Goal: Task Accomplishment & Management: Manage account settings

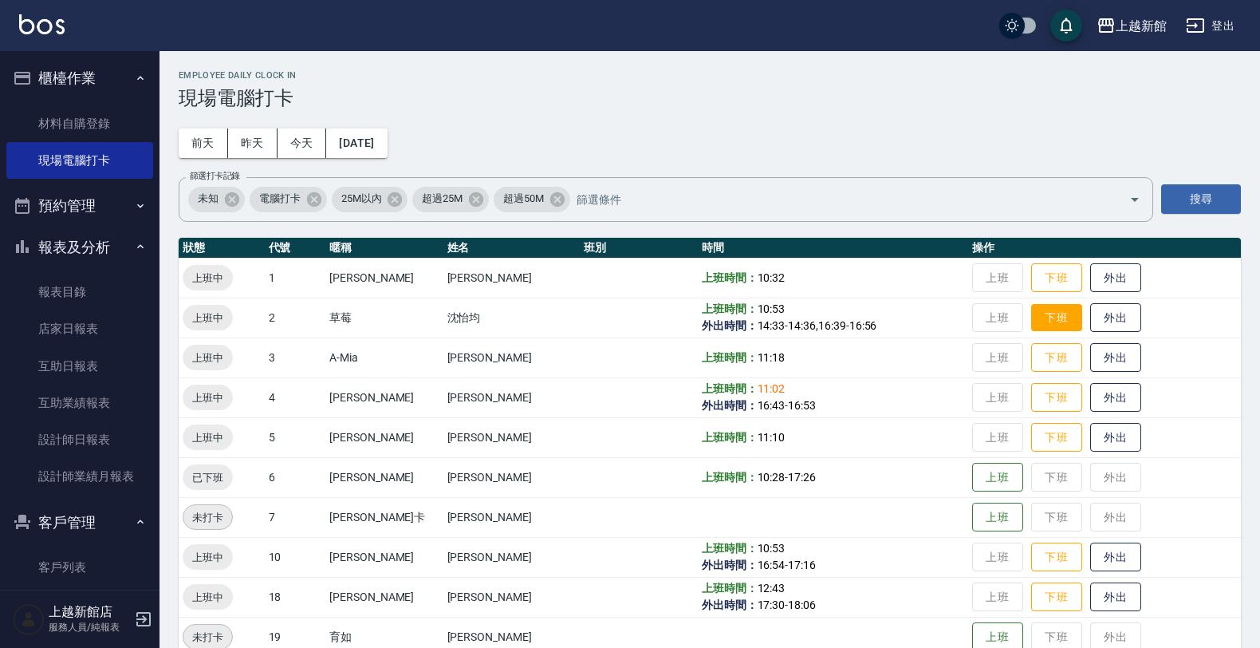
click at [1045, 309] on button "下班" at bounding box center [1056, 318] width 51 height 28
drag, startPoint x: 1086, startPoint y: 555, endPoint x: 1054, endPoint y: 535, distance: 36.9
click at [1090, 552] on button "外出" at bounding box center [1115, 557] width 51 height 30
click at [1181, 12] on div "上越新館 登出" at bounding box center [630, 25] width 1260 height 51
click at [1216, 30] on button "登出" at bounding box center [1210, 26] width 61 height 30
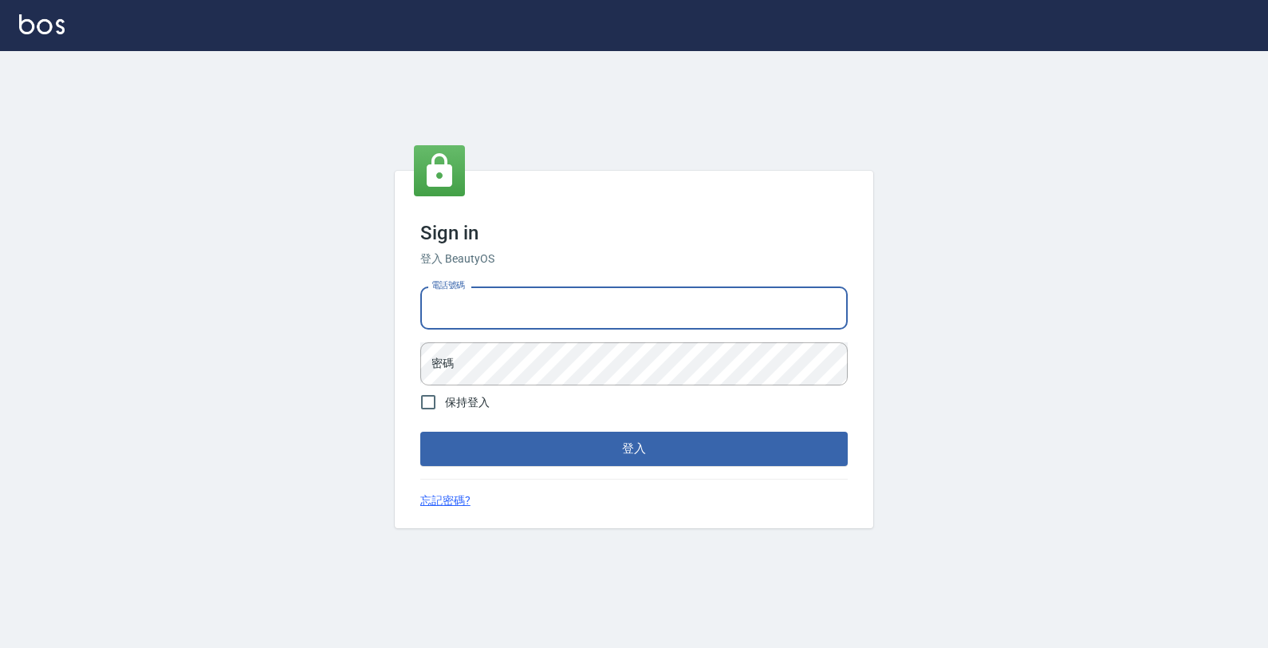
click at [754, 316] on input "電話號碼" at bounding box center [634, 307] width 428 height 43
type input "0933303551"
click at [420, 431] on button "登入" at bounding box center [634, 447] width 428 height 33
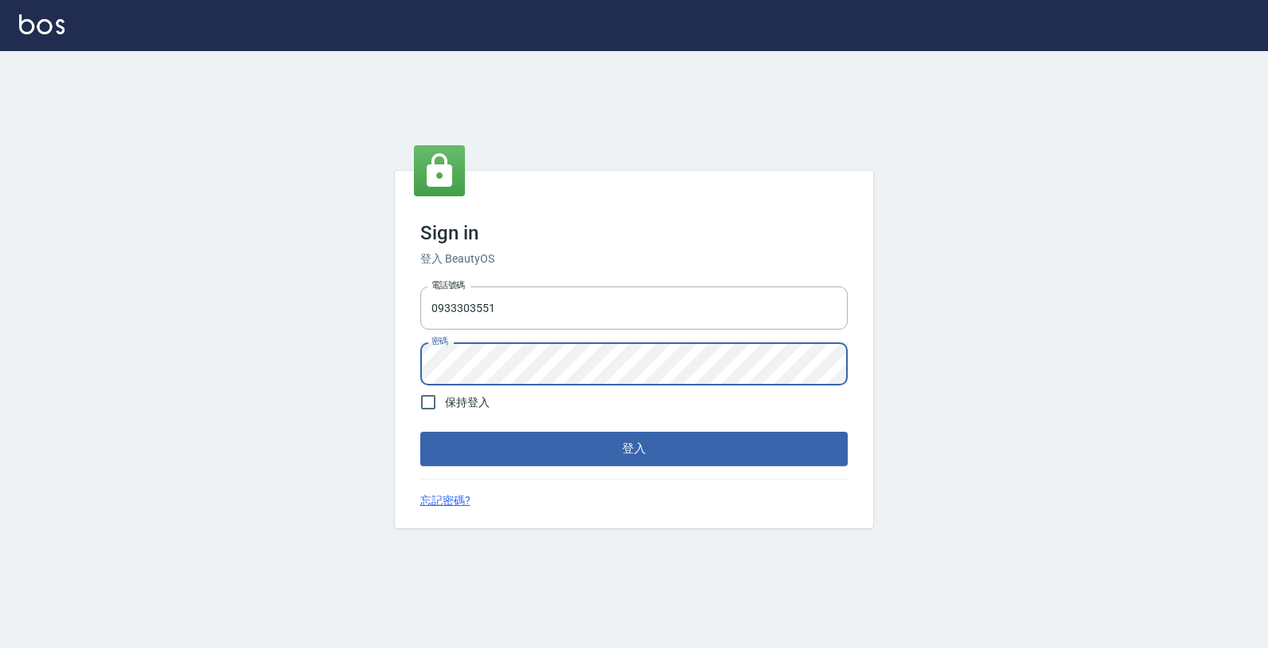
click at [420, 431] on button "登入" at bounding box center [634, 447] width 428 height 33
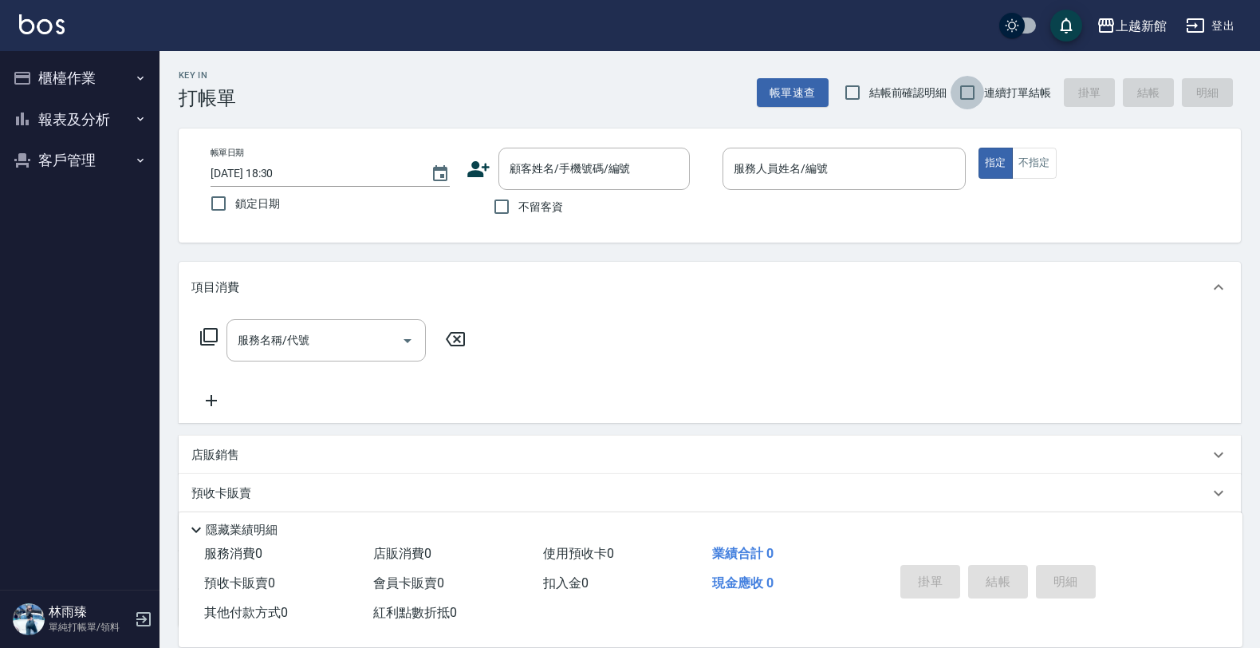
click at [962, 89] on input "連續打單結帳" at bounding box center [967, 92] width 33 height 33
checkbox input "true"
click at [564, 166] on input "顧客姓名/手機號碼/編號" at bounding box center [582, 169] width 153 height 28
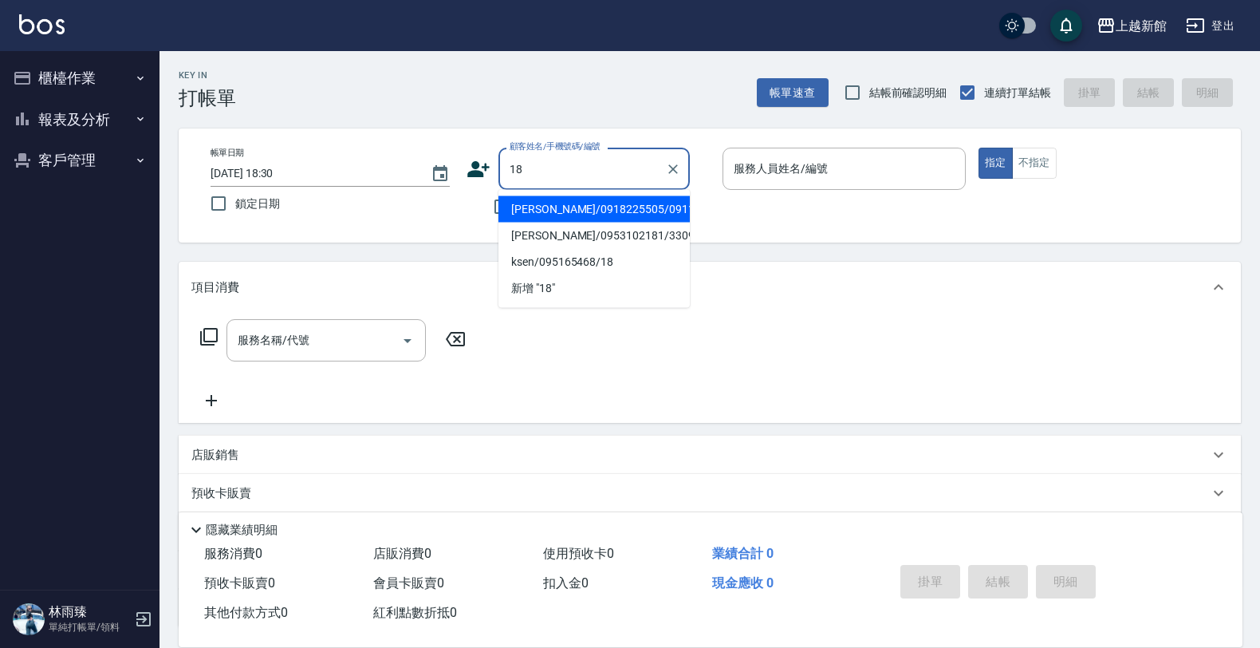
type input "廬玲君/0918225505/091121"
click at [979, 148] on button "指定" at bounding box center [996, 163] width 34 height 31
type input "蘿拉-1"
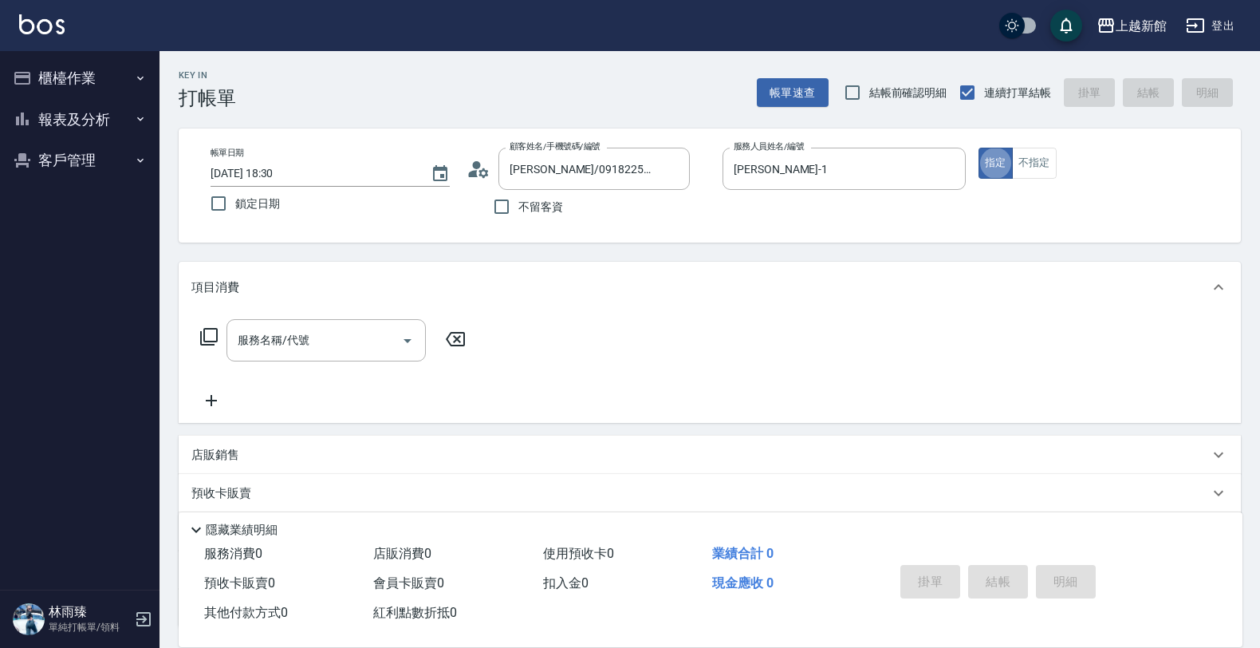
type button "true"
type input "ksen/095165468/18"
type input "黃柏森-18"
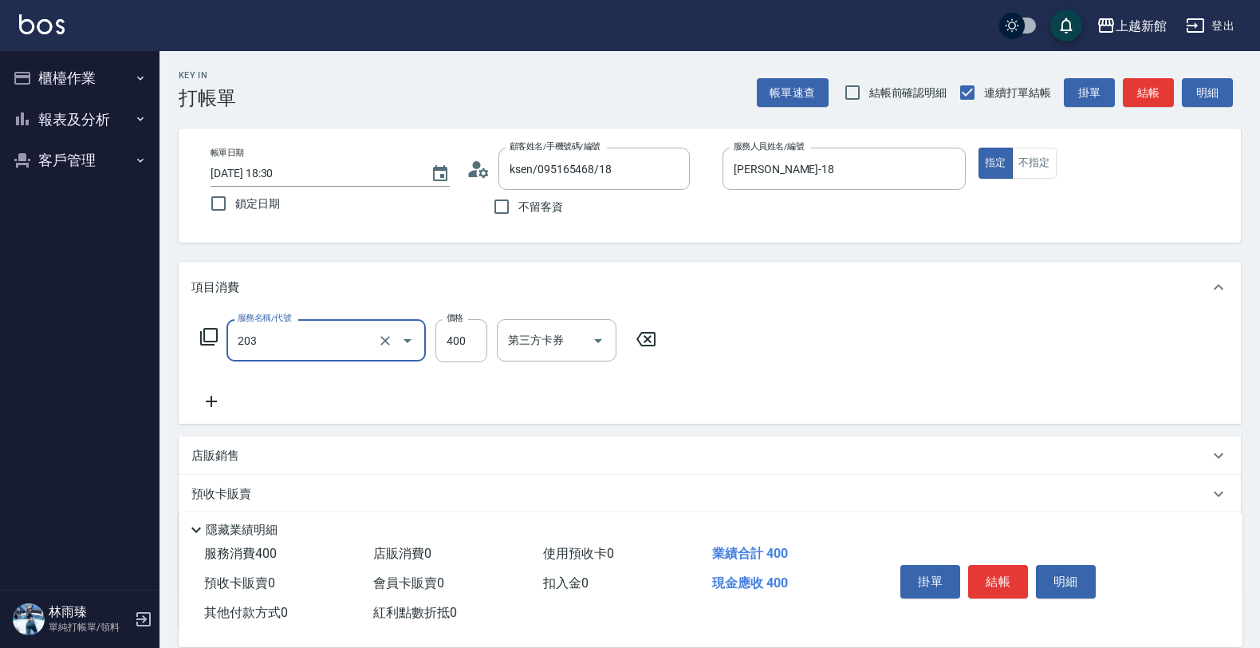
type input "指定單剪(203)"
type input "300"
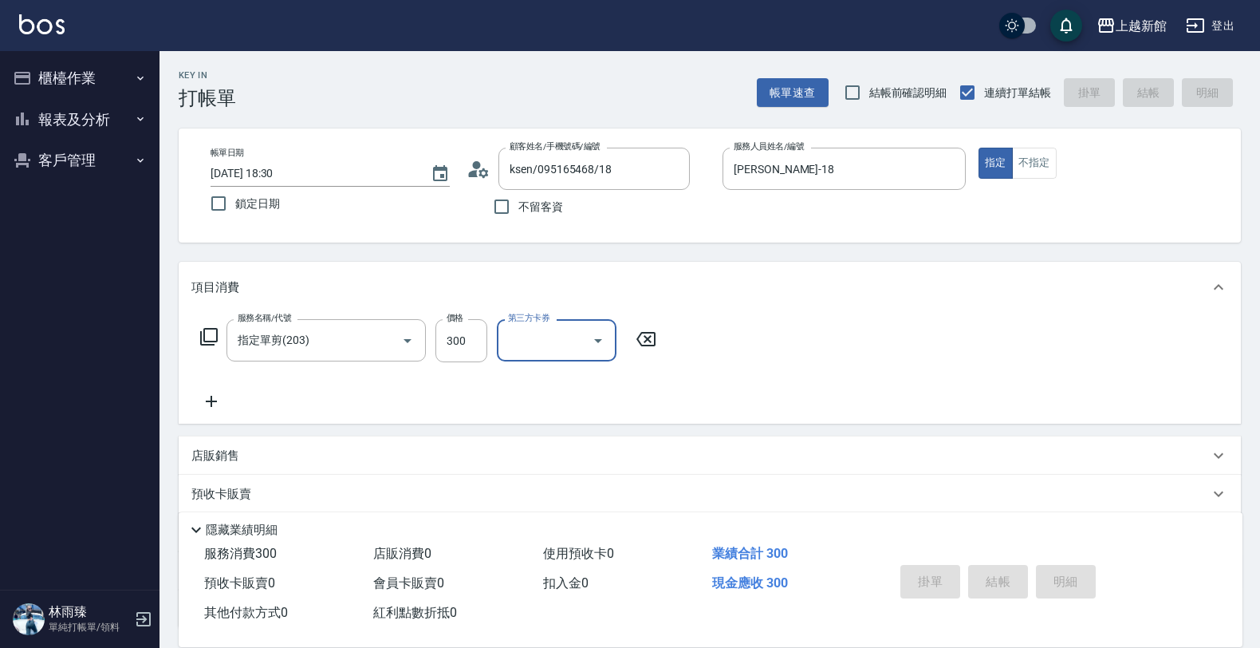
type input "2025/08/15 18:31"
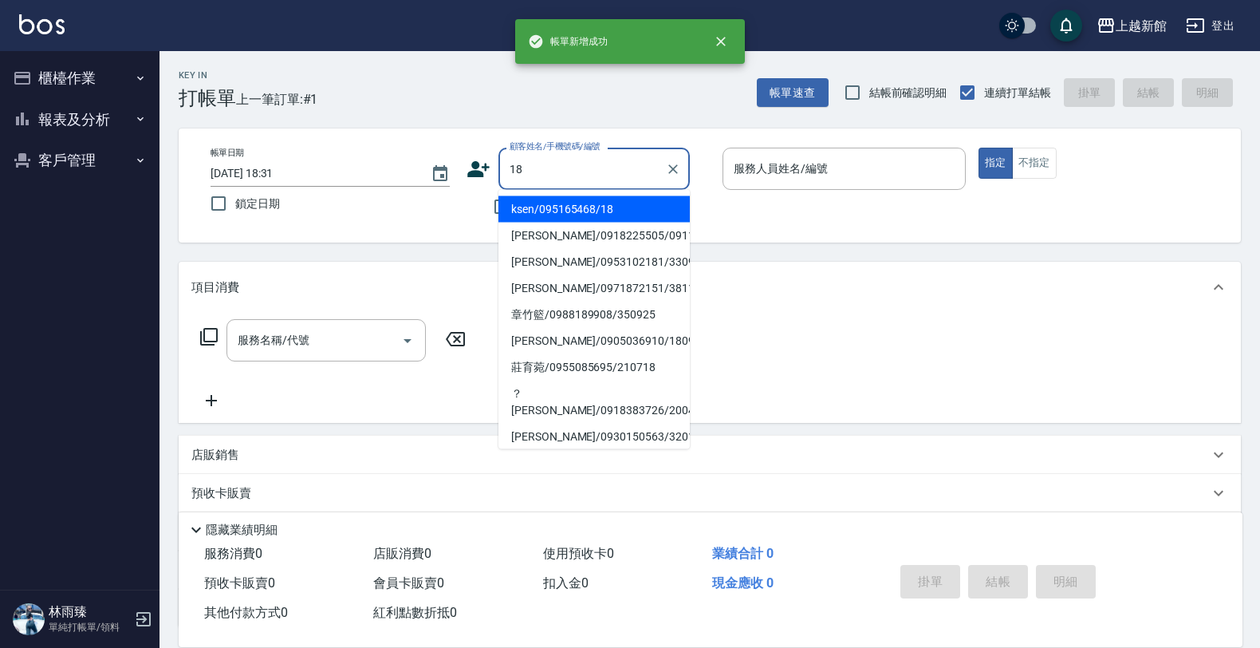
type input "ksen/095165468/18"
click at [979, 148] on button "指定" at bounding box center [996, 163] width 34 height 31
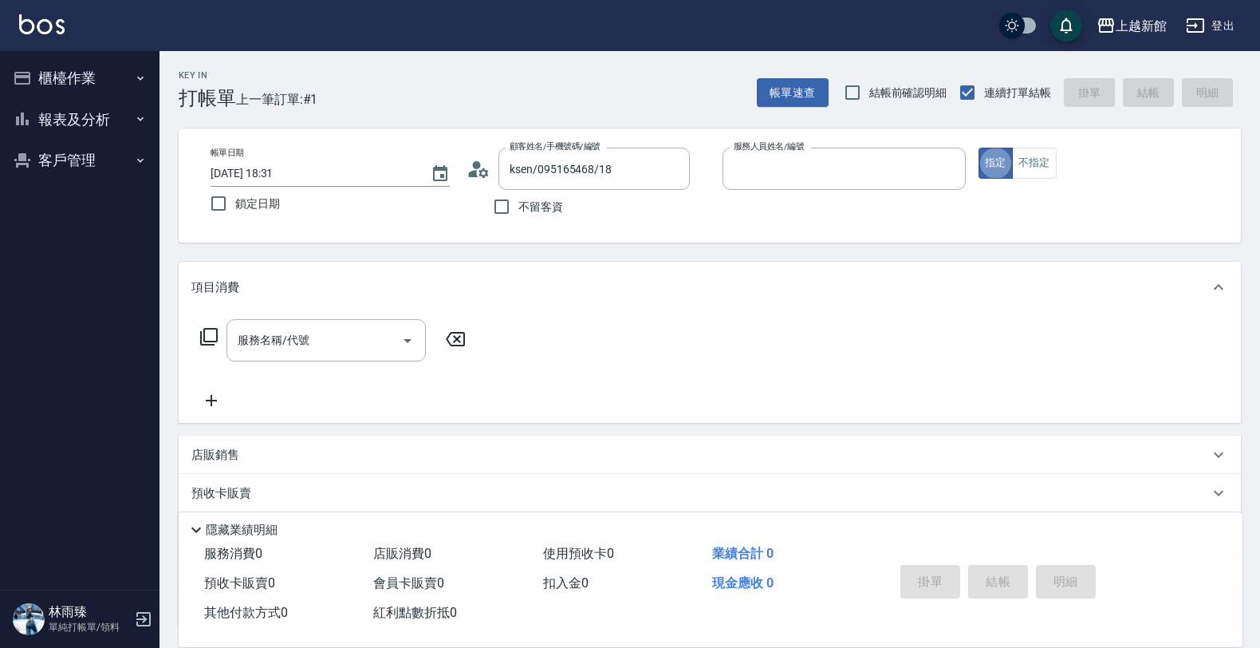
type input "黃柏森-18"
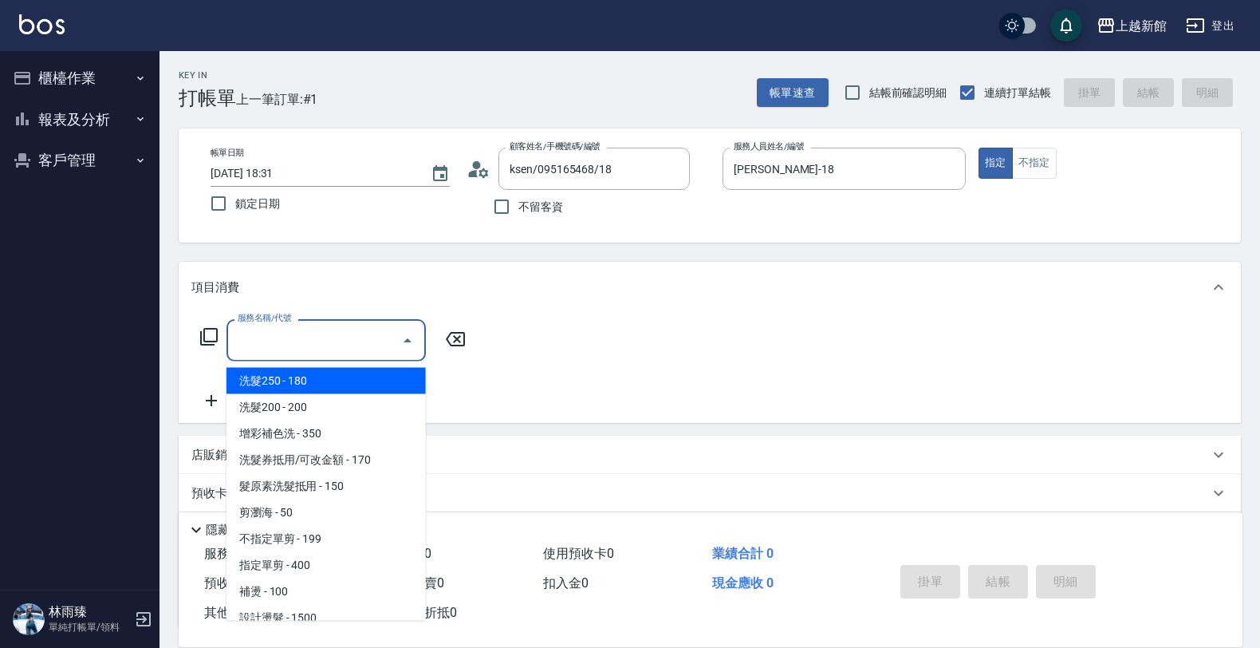
click at [356, 341] on input "服務名稱/代號" at bounding box center [314, 340] width 161 height 28
click at [202, 332] on icon at bounding box center [208, 336] width 19 height 19
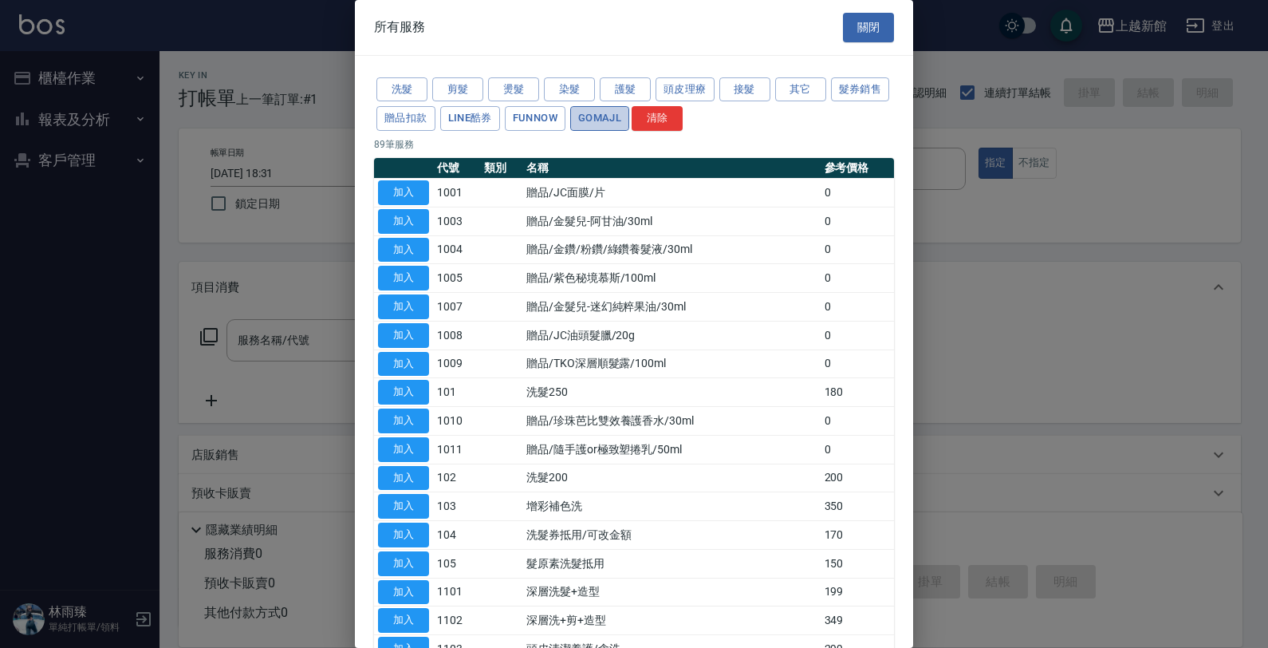
click at [629, 122] on button "GOMAJL" at bounding box center [599, 118] width 59 height 25
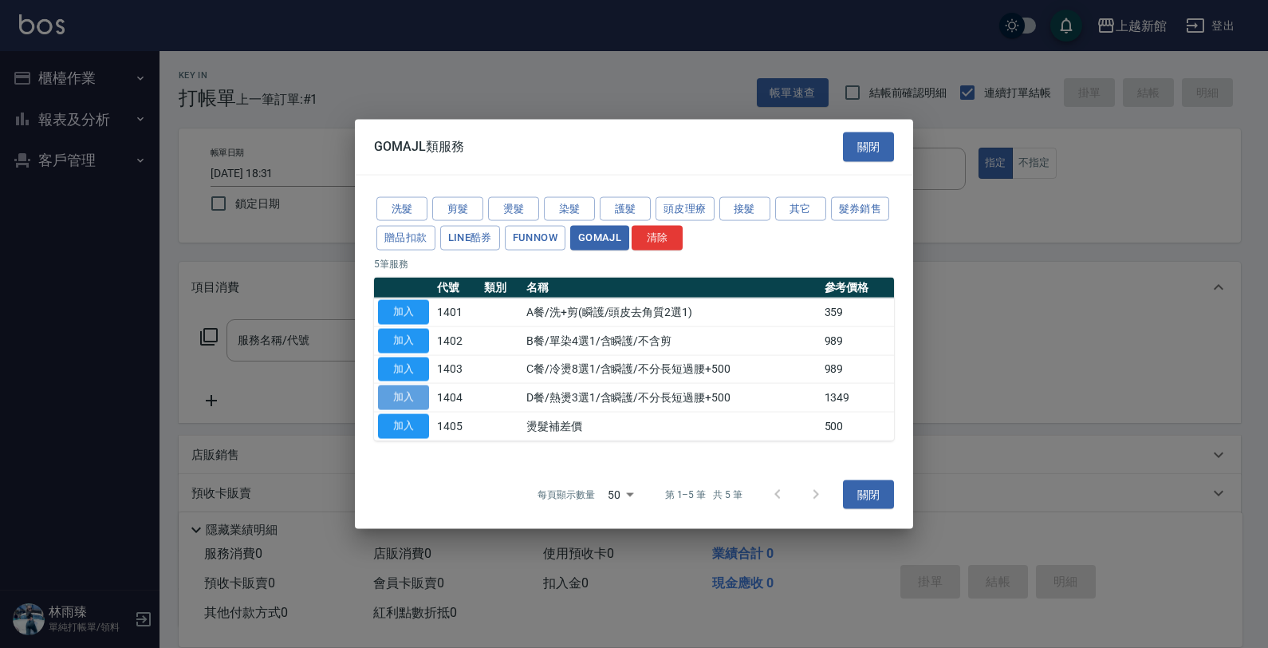
click at [412, 400] on button "加入" at bounding box center [403, 397] width 51 height 25
type input "D餐/熱燙3選1/含瞬護/不分長短過腰+500(1404)"
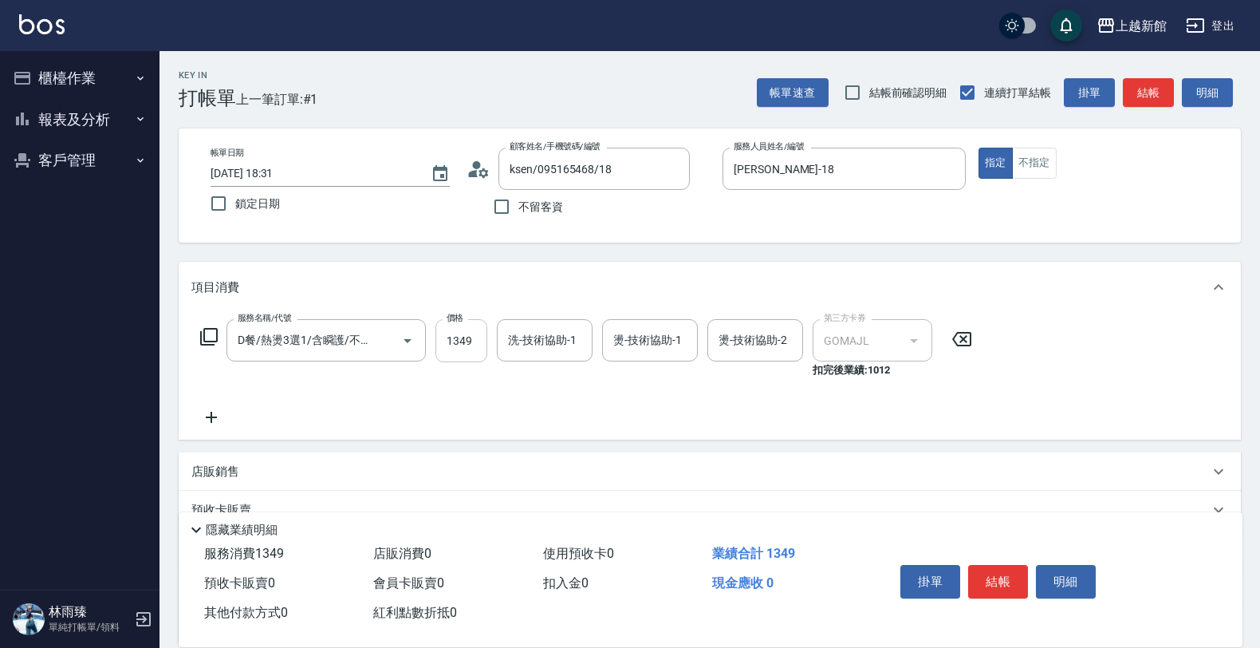
click at [481, 347] on input "1349" at bounding box center [461, 340] width 52 height 43
type input "1599"
type input "馨妮-29"
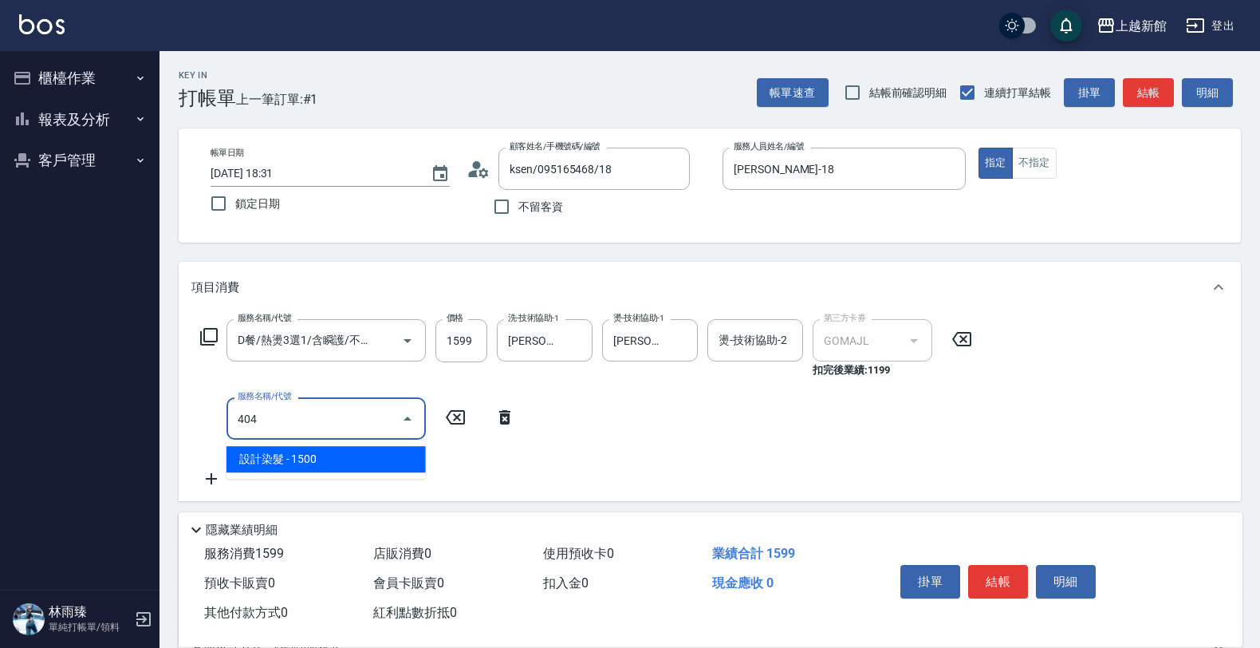
type input "設計染髮(404)"
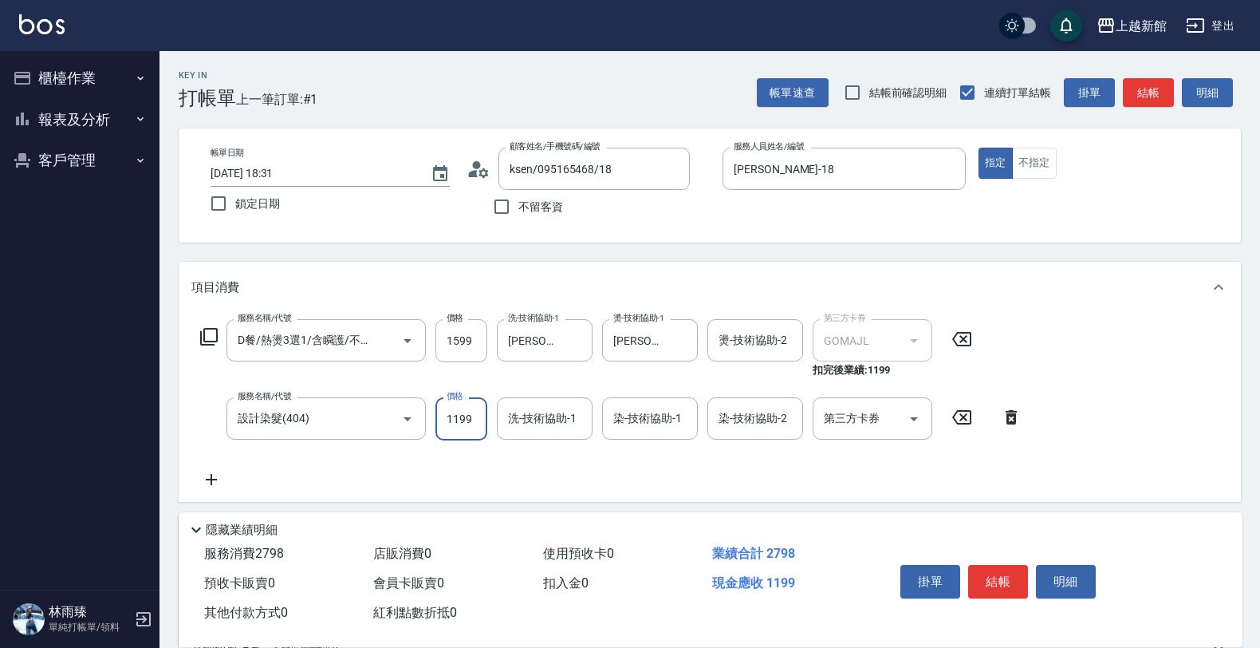
type input "1199"
type input "馨妮-29"
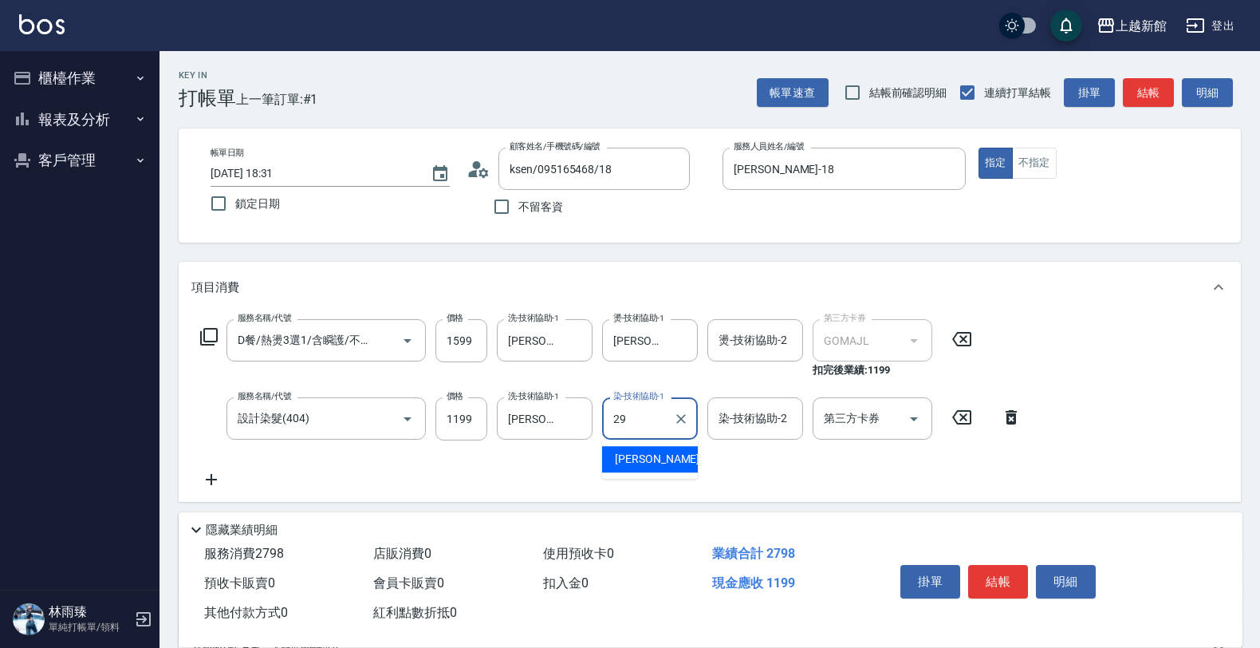
type input "馨妮-29"
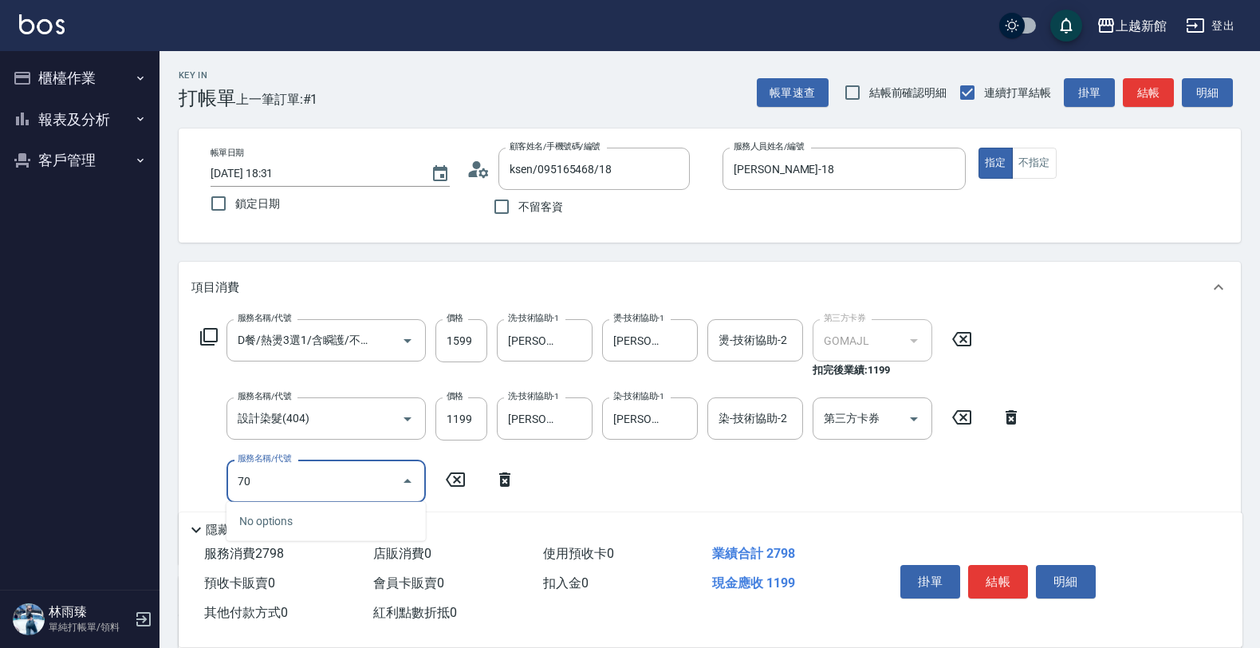
type input "7"
type input "吹捲/夾直/青捲/電棒/夾玉米鬚(804)"
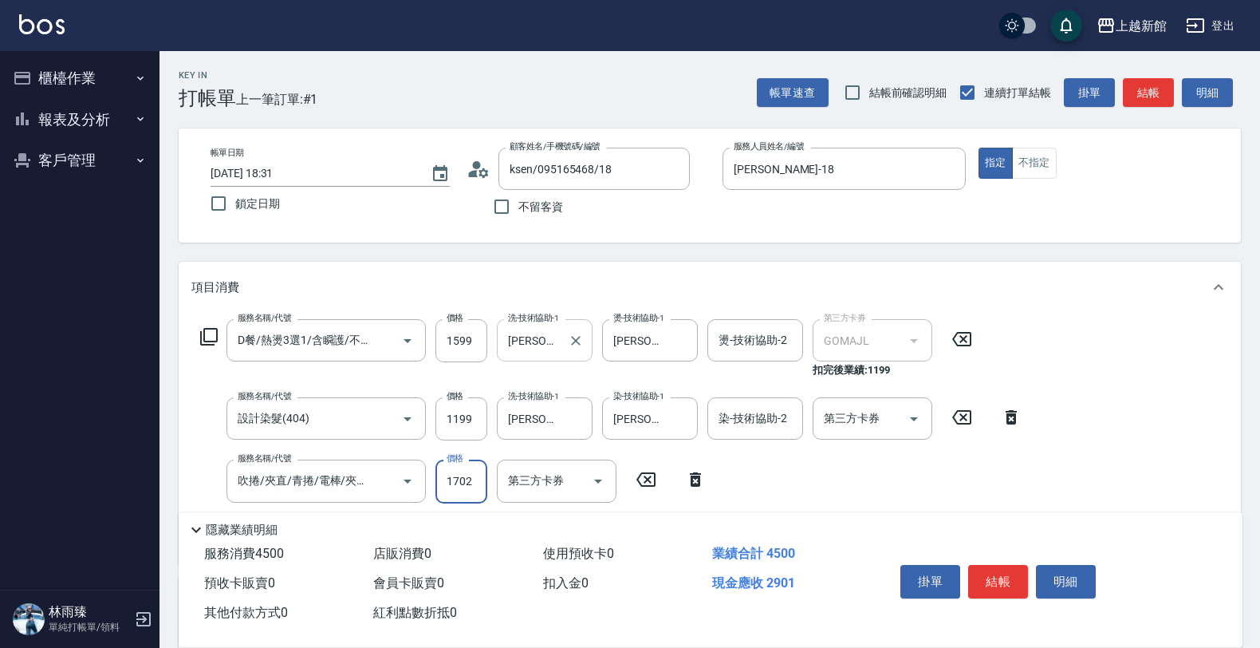
type input "1702"
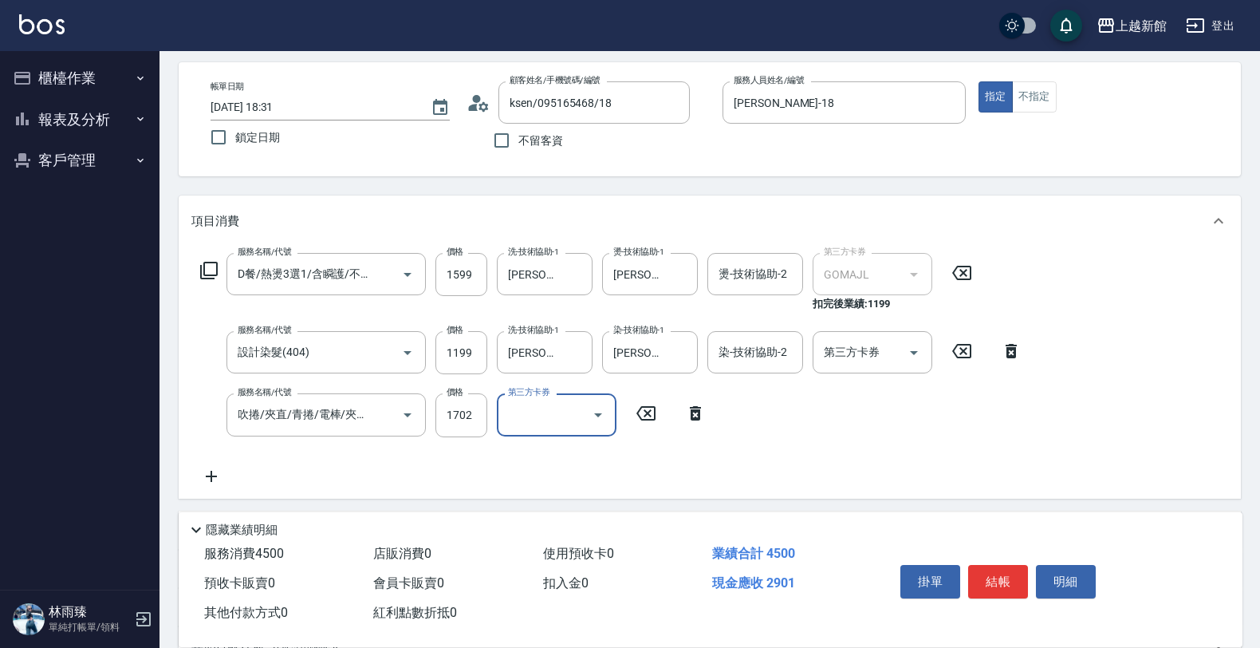
scroll to position [100, 0]
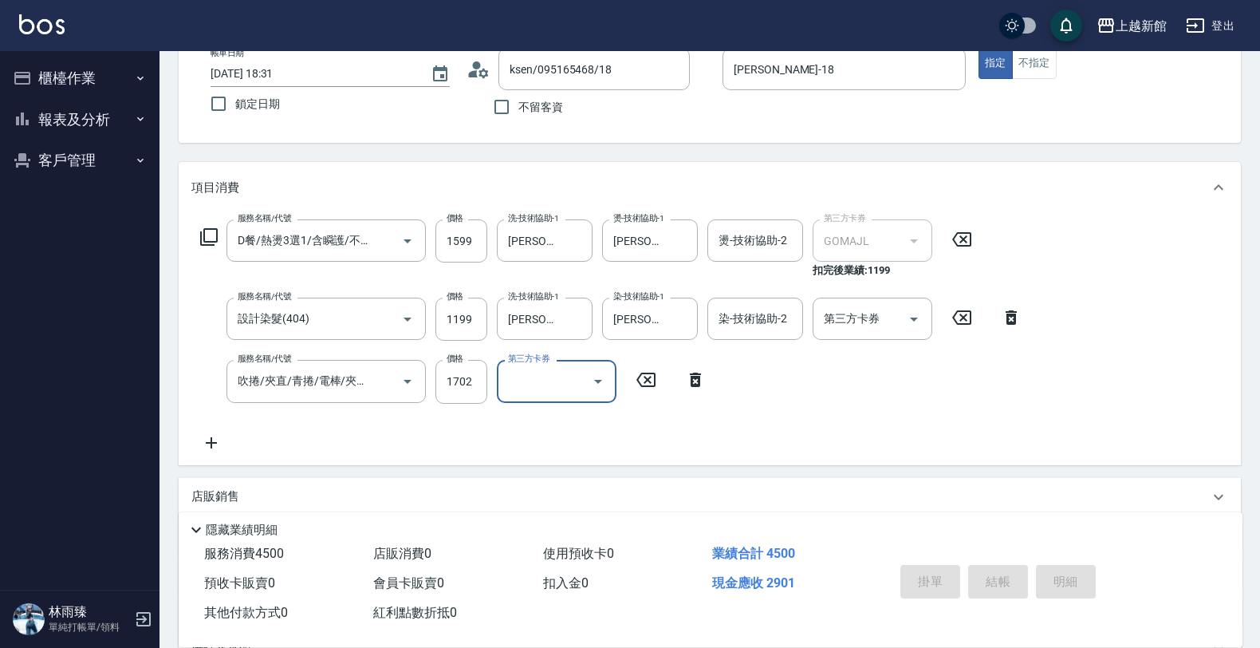
type input "2025/08/15 18:33"
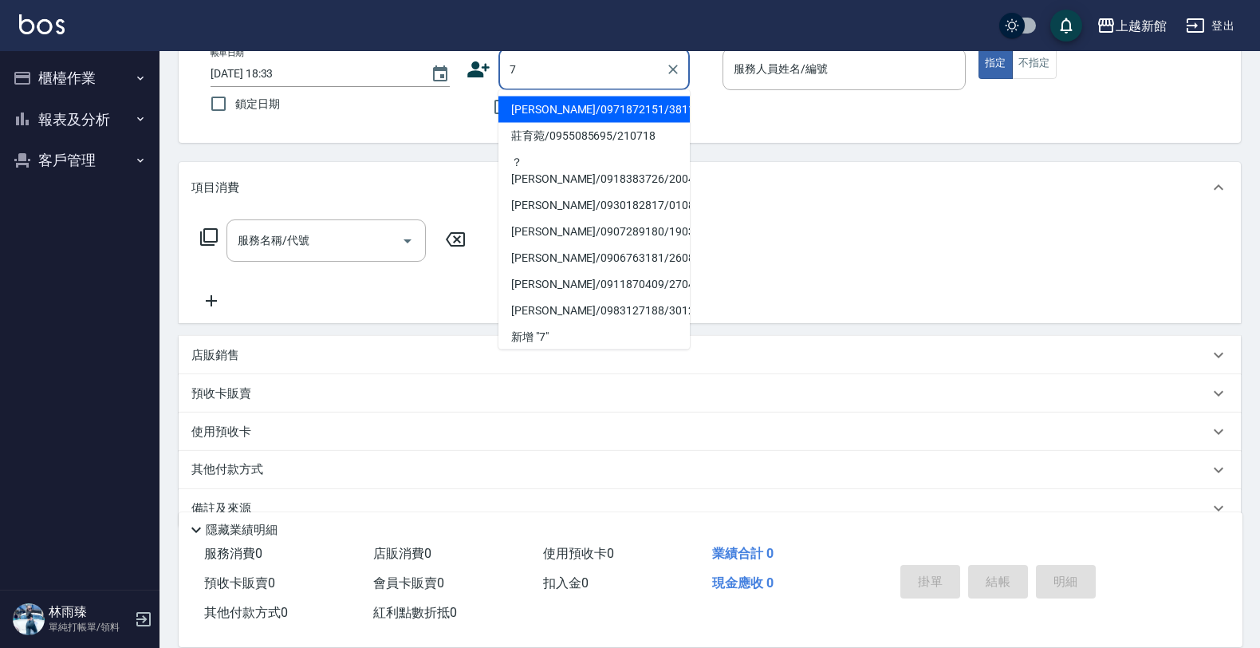
type input "彭芷希/0971872151/381110"
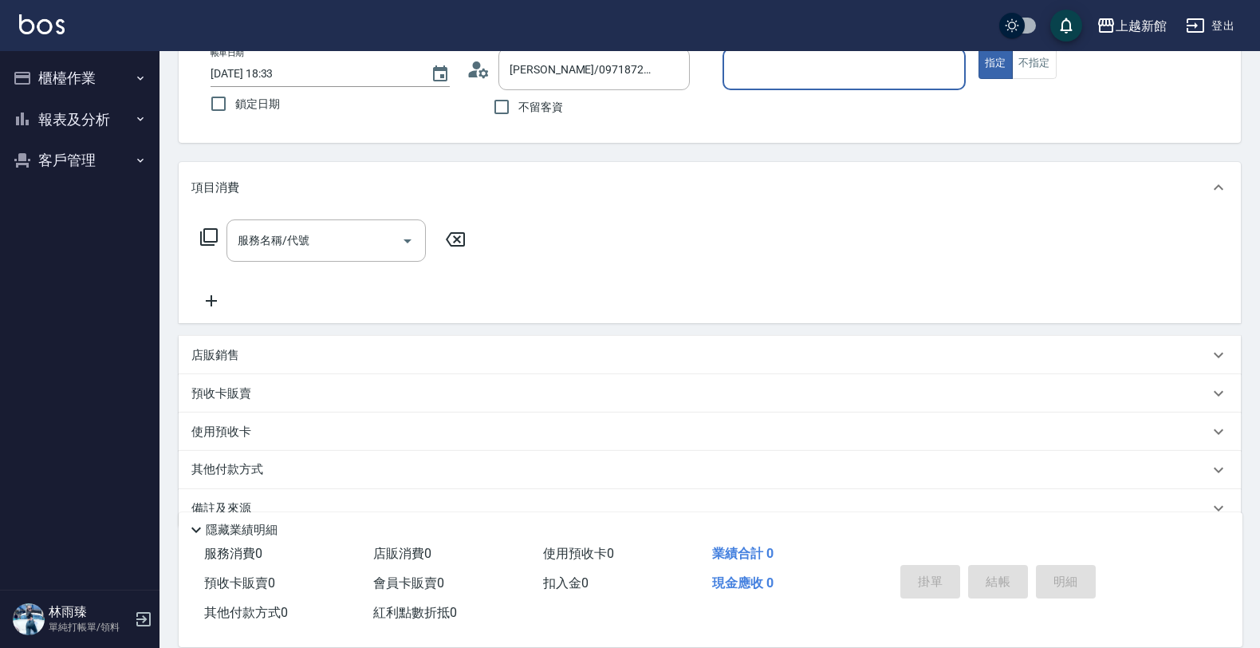
click at [979, 48] on button "指定" at bounding box center [996, 63] width 34 height 31
type input "A-Mia -3"
type input "莫尼卡/77/7"
type input "莫尼卡-7"
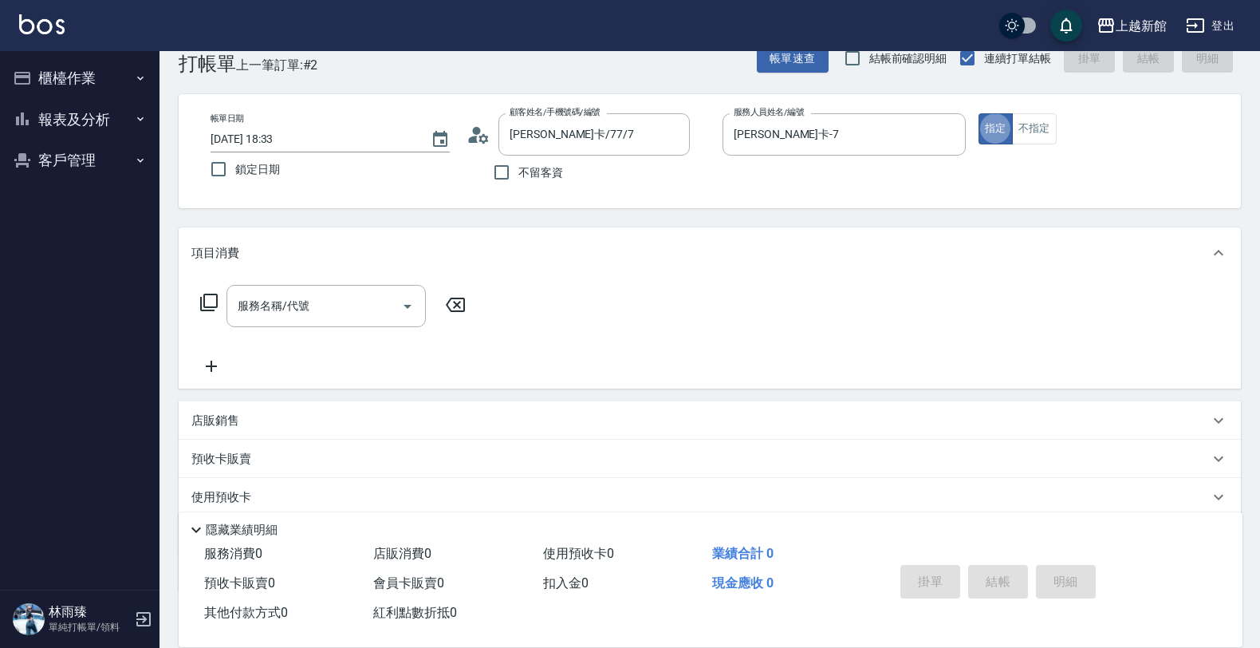
scroll to position [0, 0]
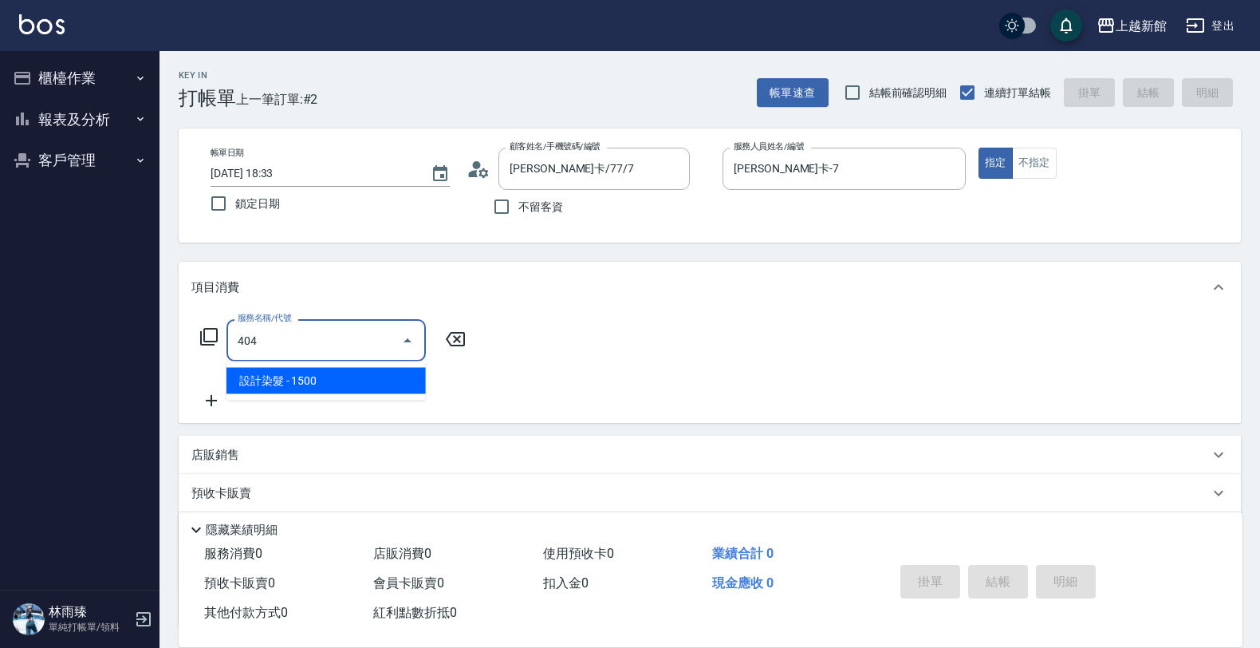
type input "設計染髮(404)"
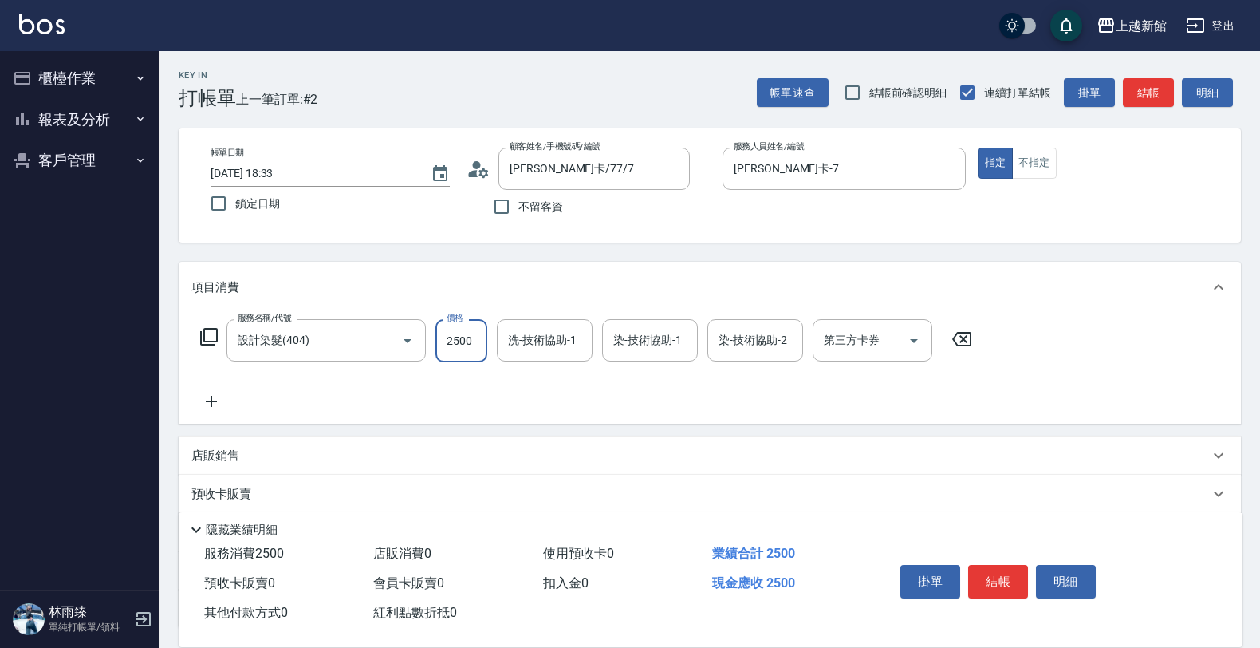
type input "2500"
type input "草莓-2"
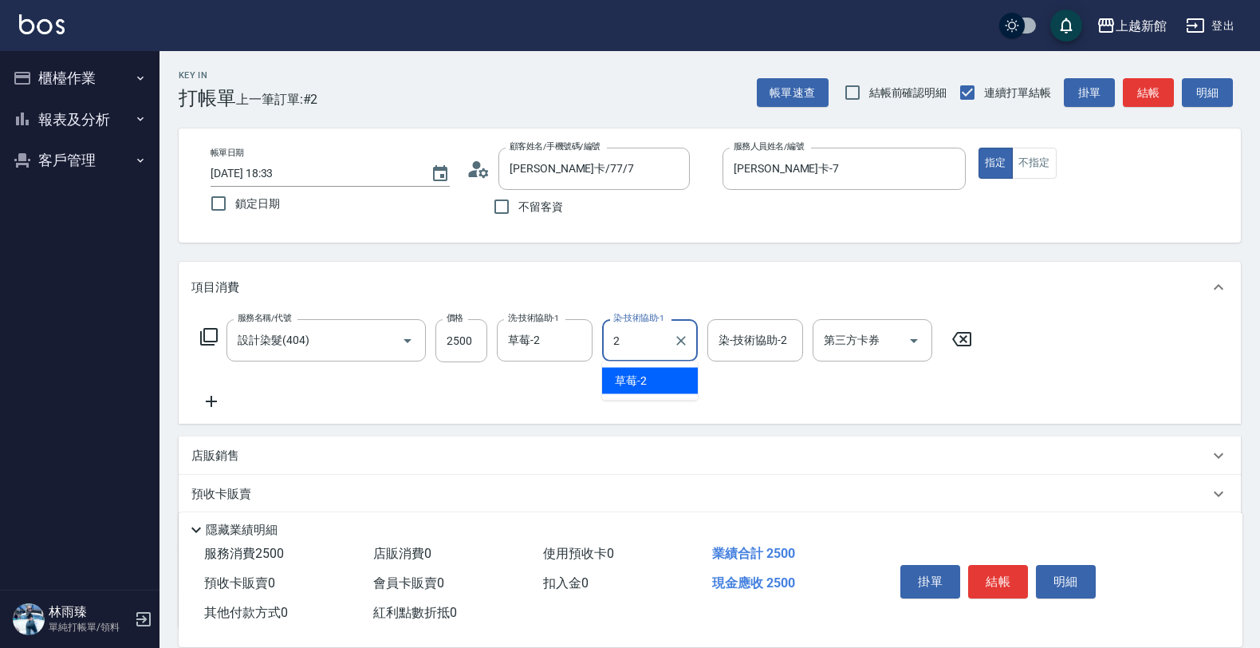
type input "草莓-2"
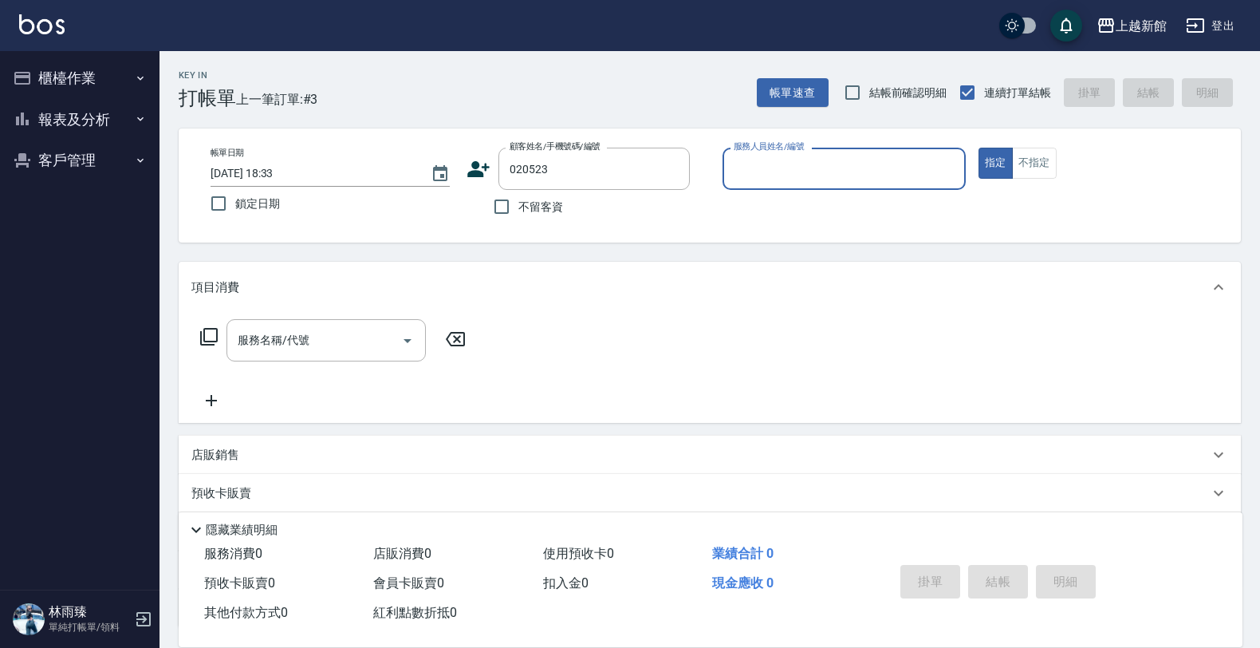
click at [979, 148] on button "指定" at bounding box center [996, 163] width 34 height 31
type input "范嫄嫄/0981186523/020523"
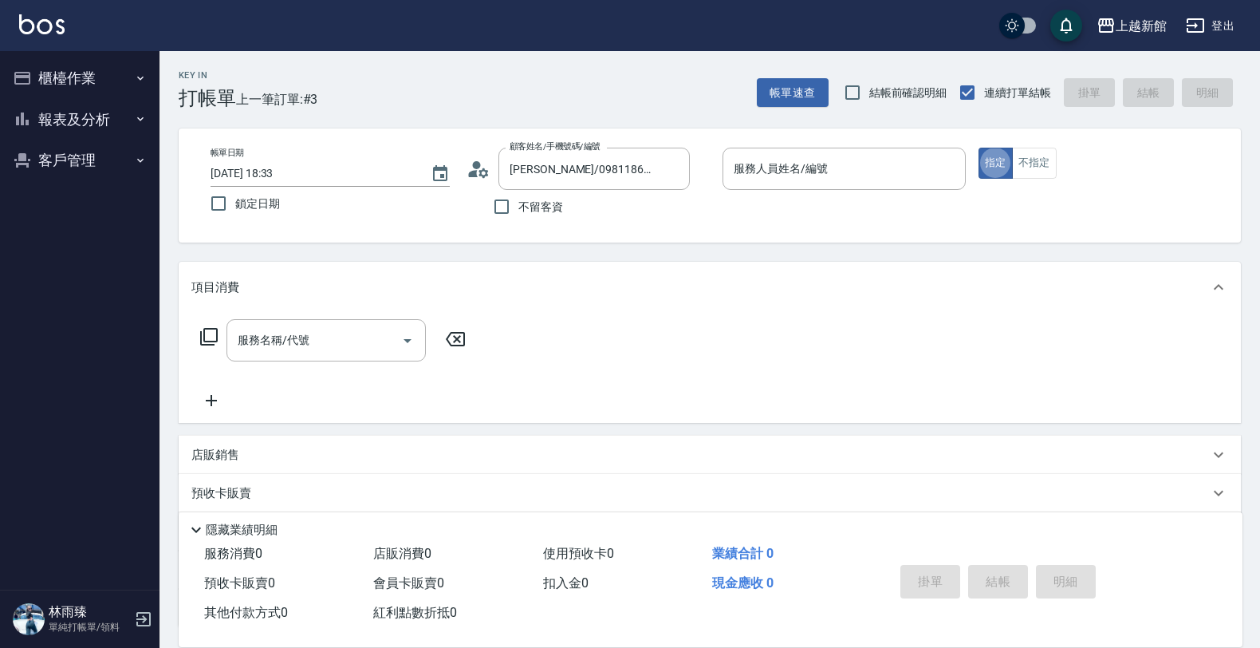
type input "蘿拉-1"
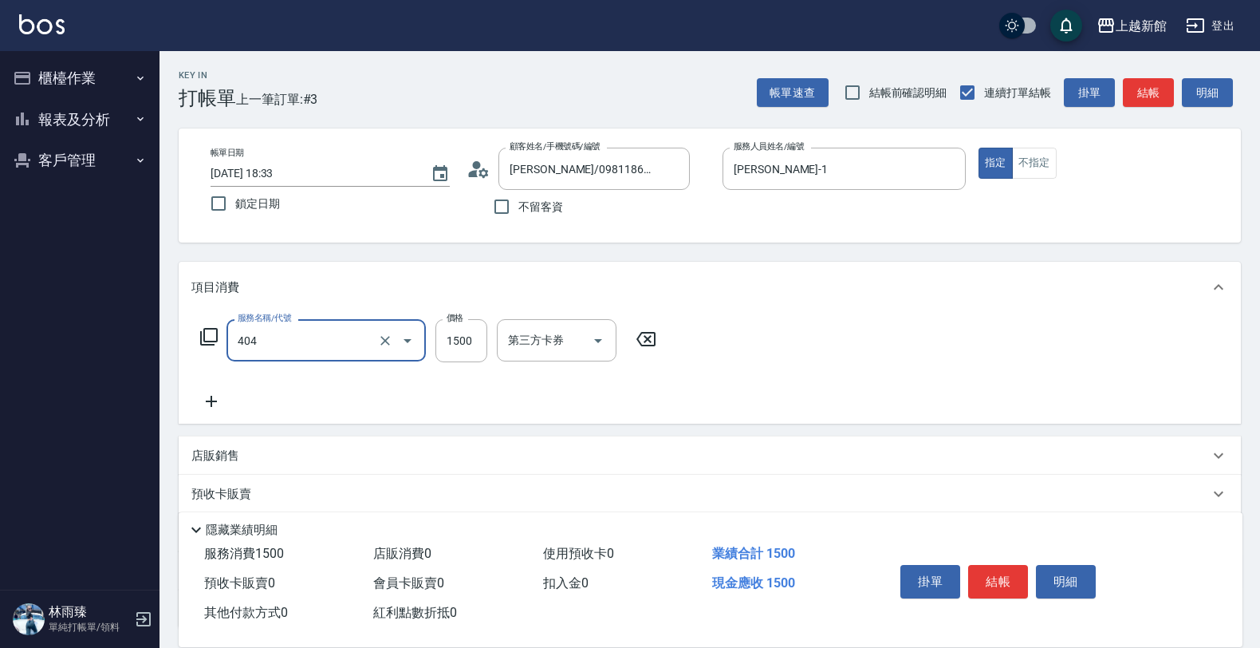
type input "設計染髮(404)"
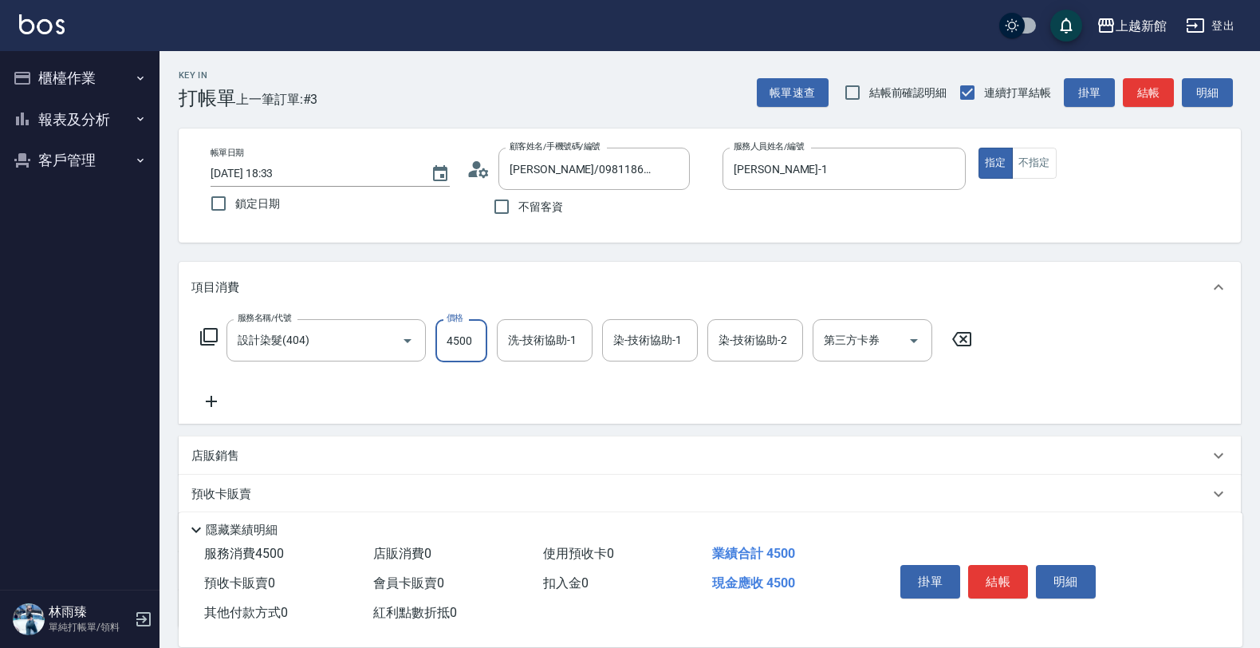
type input "4500"
type input "馨妮-29"
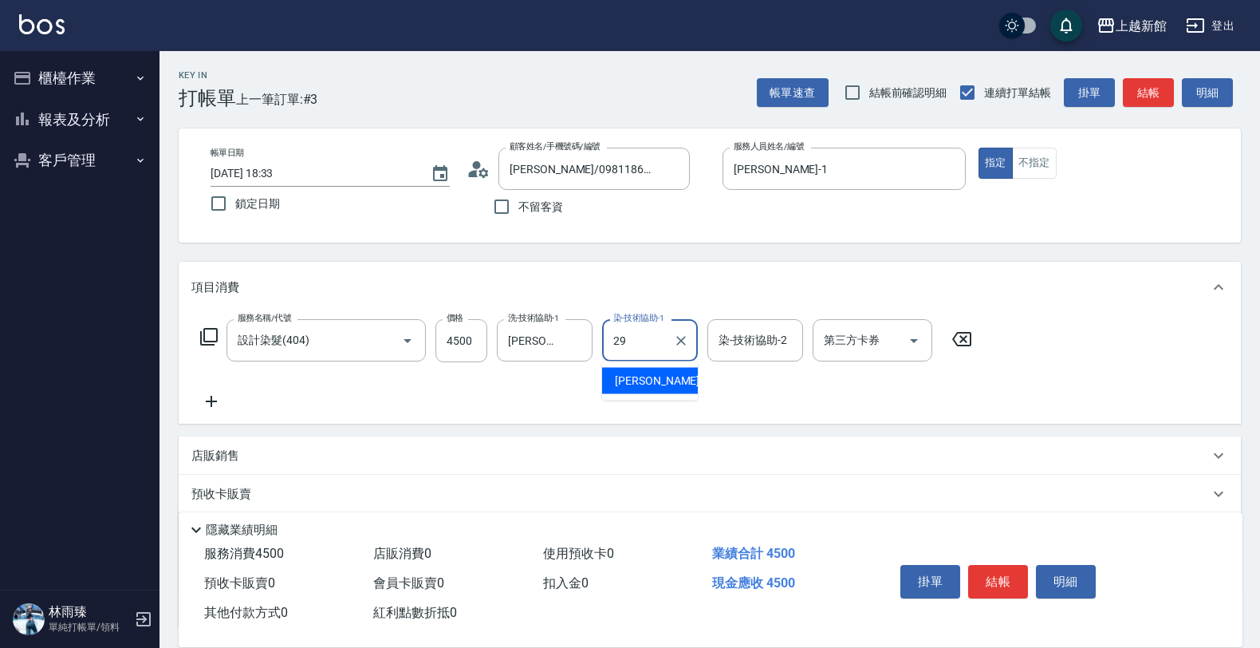
type input "馨妮-29"
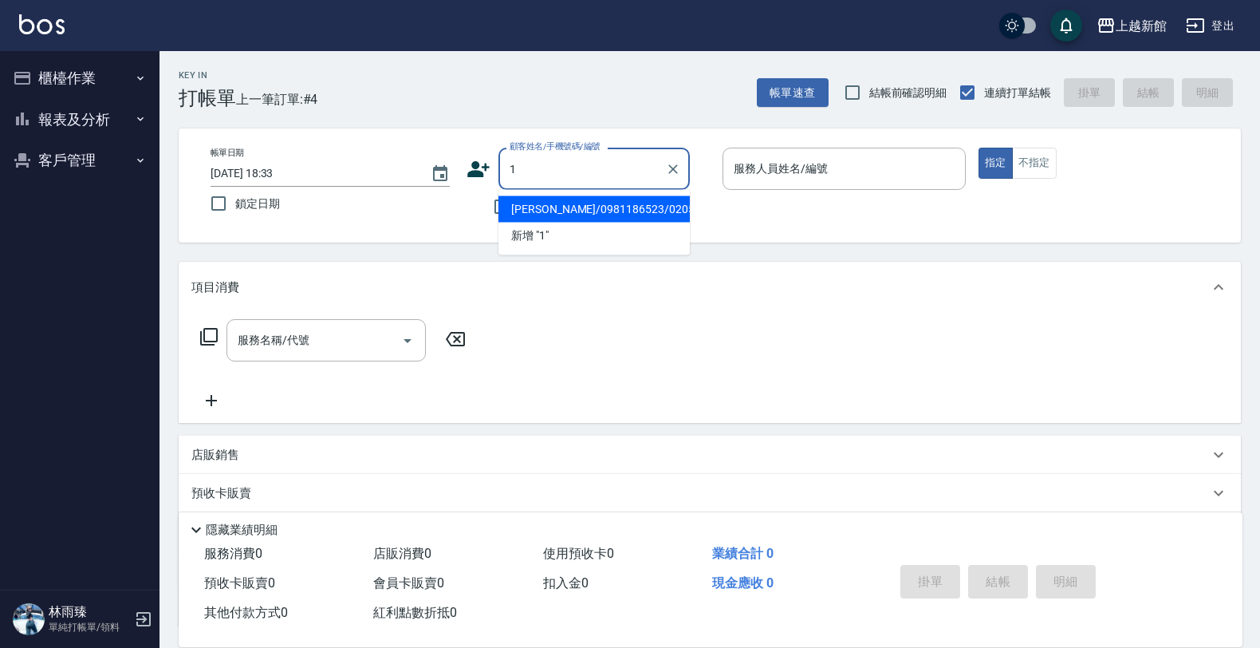
type input "范嫄嫄/0981186523/020523"
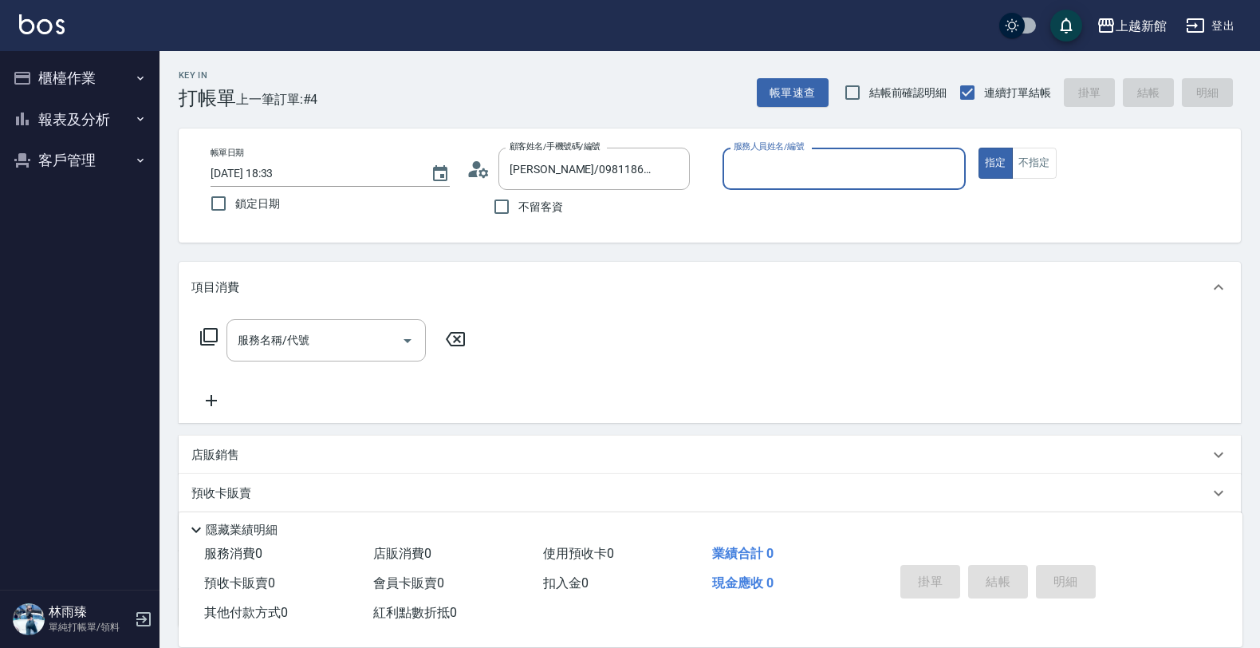
click at [979, 148] on button "指定" at bounding box center [996, 163] width 34 height 31
type input "蘿拉-1"
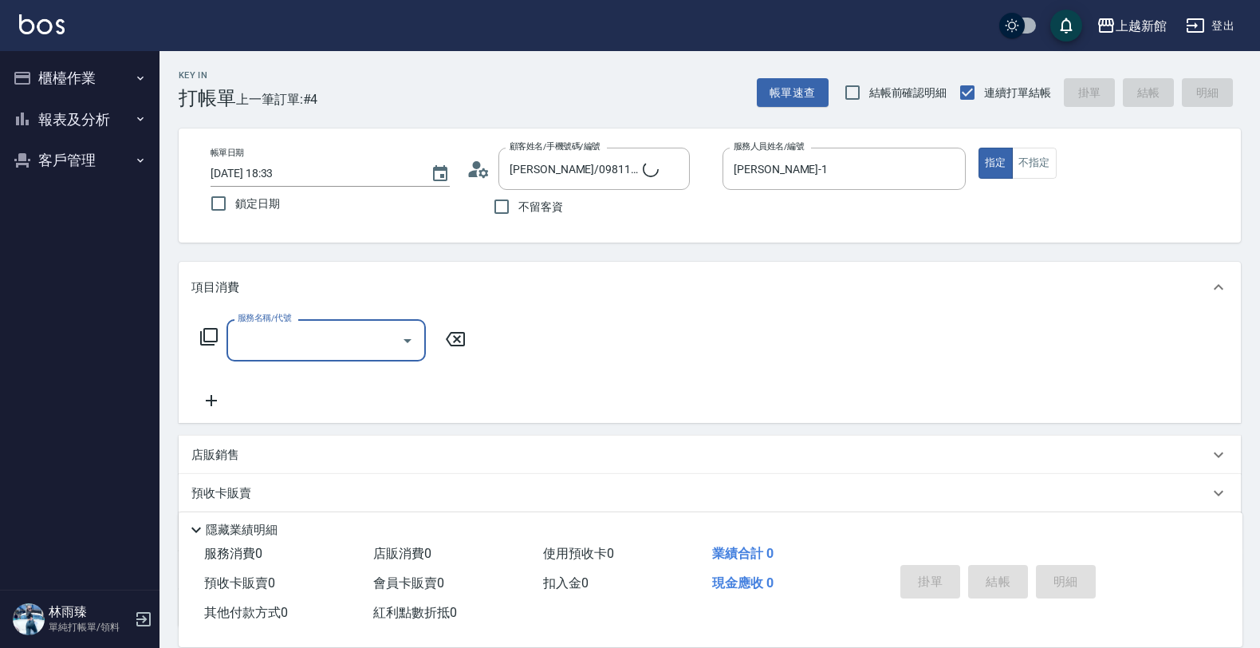
type input "Lora/0979395100/1"
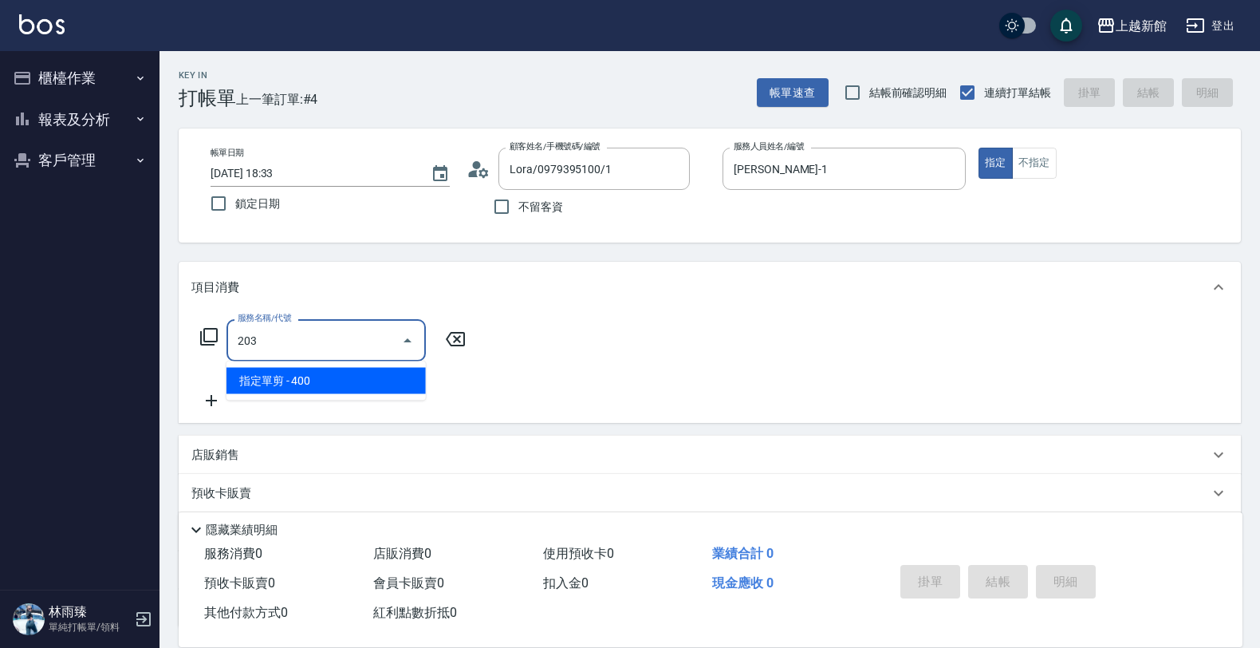
type input "指定單剪(203)"
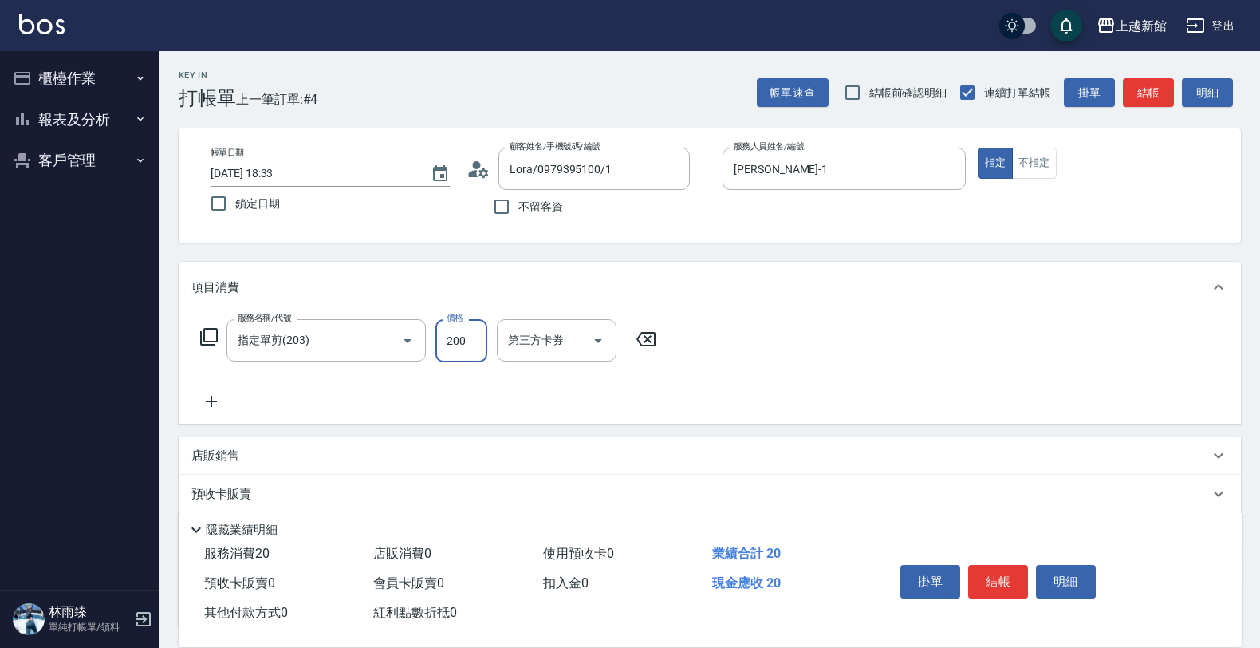
type input "200"
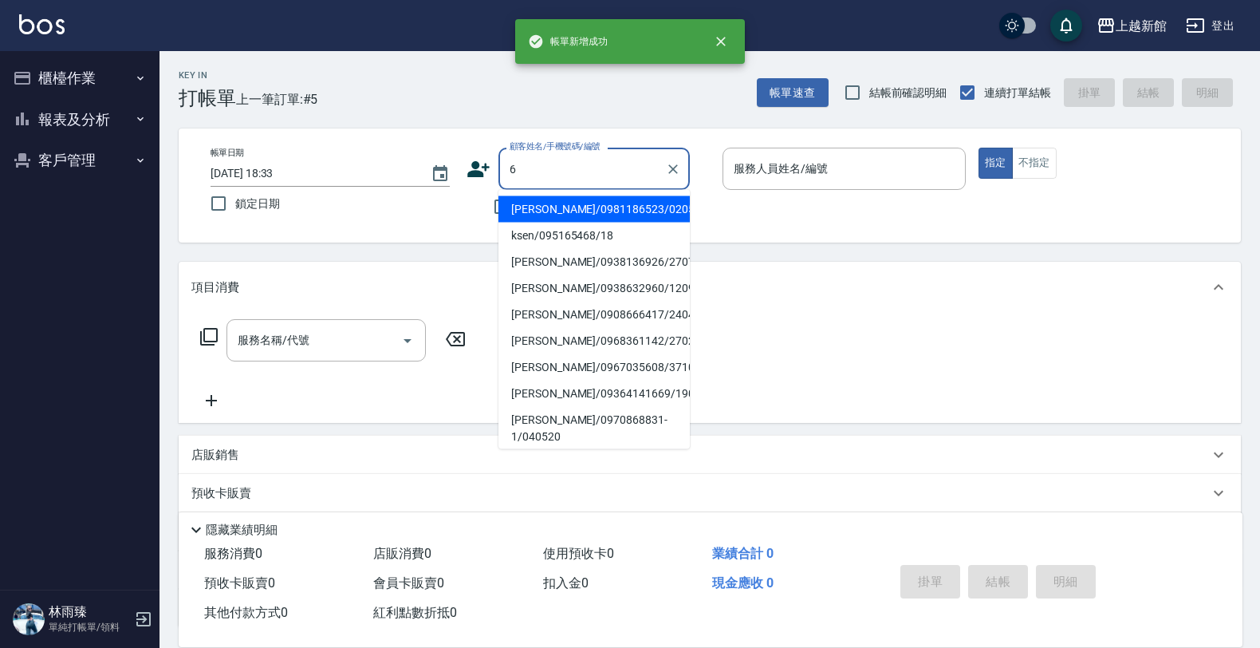
type input "范嫄嫄/0981186523/020523"
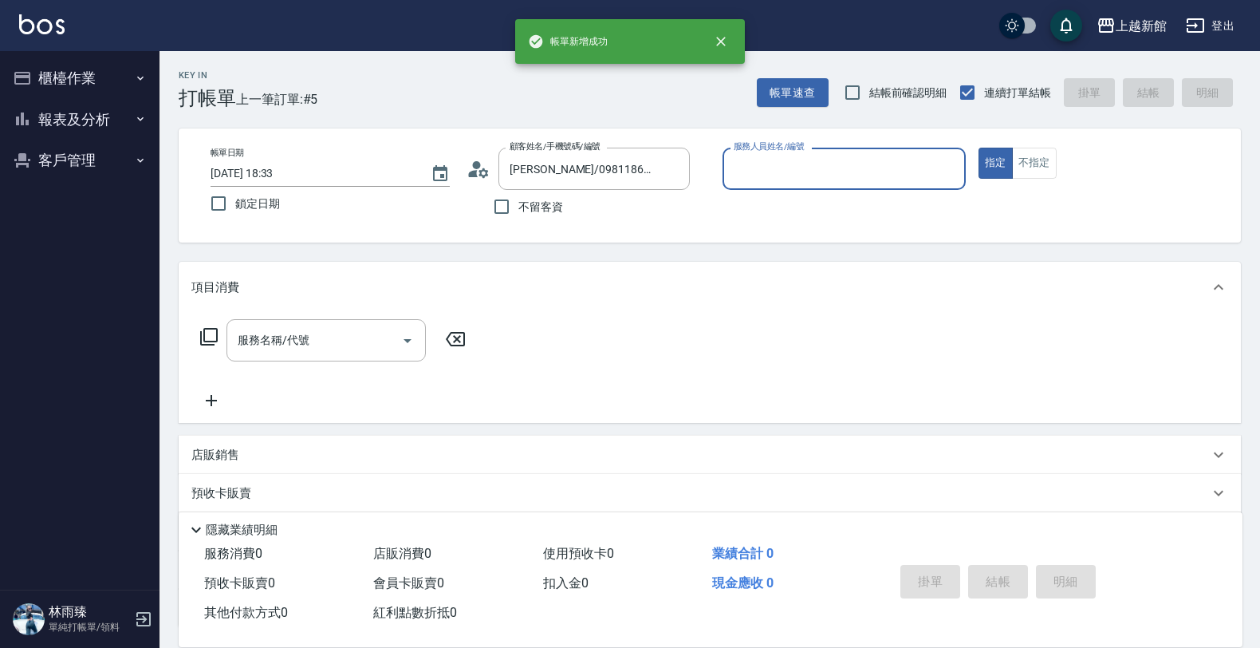
click at [979, 148] on button "指定" at bounding box center [996, 163] width 34 height 31
type input "蘿拉-1"
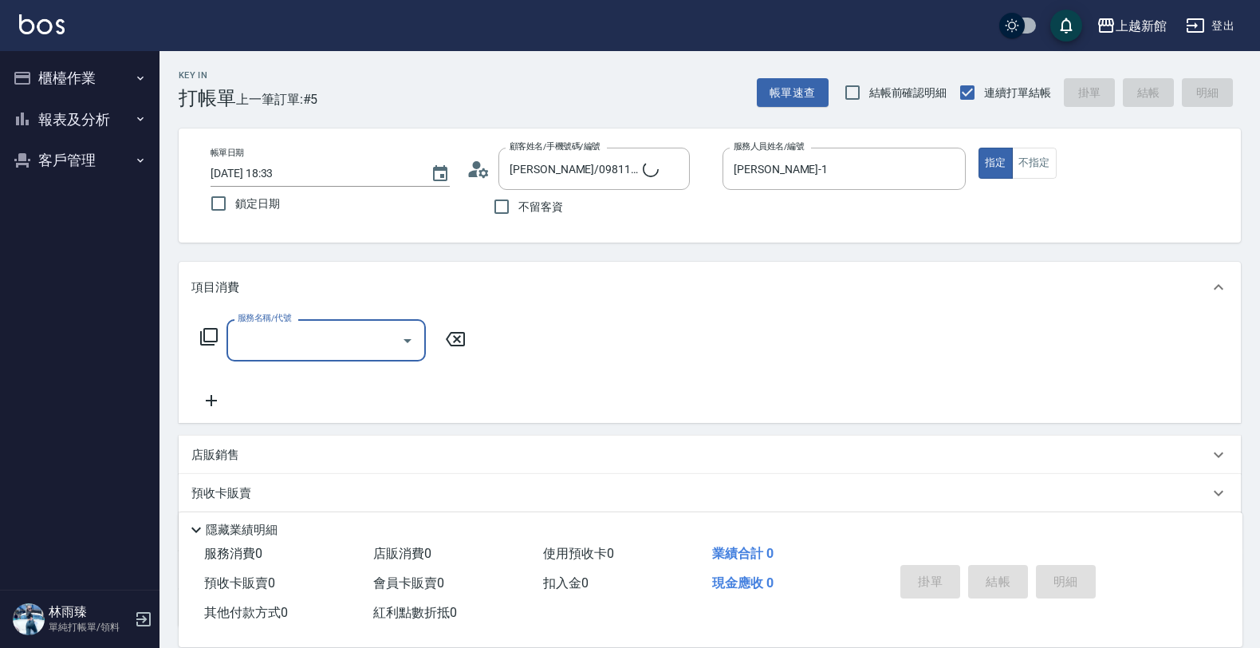
type input "黃婕寧/6_黃婕寧/6"
type input "黃婕寧-6"
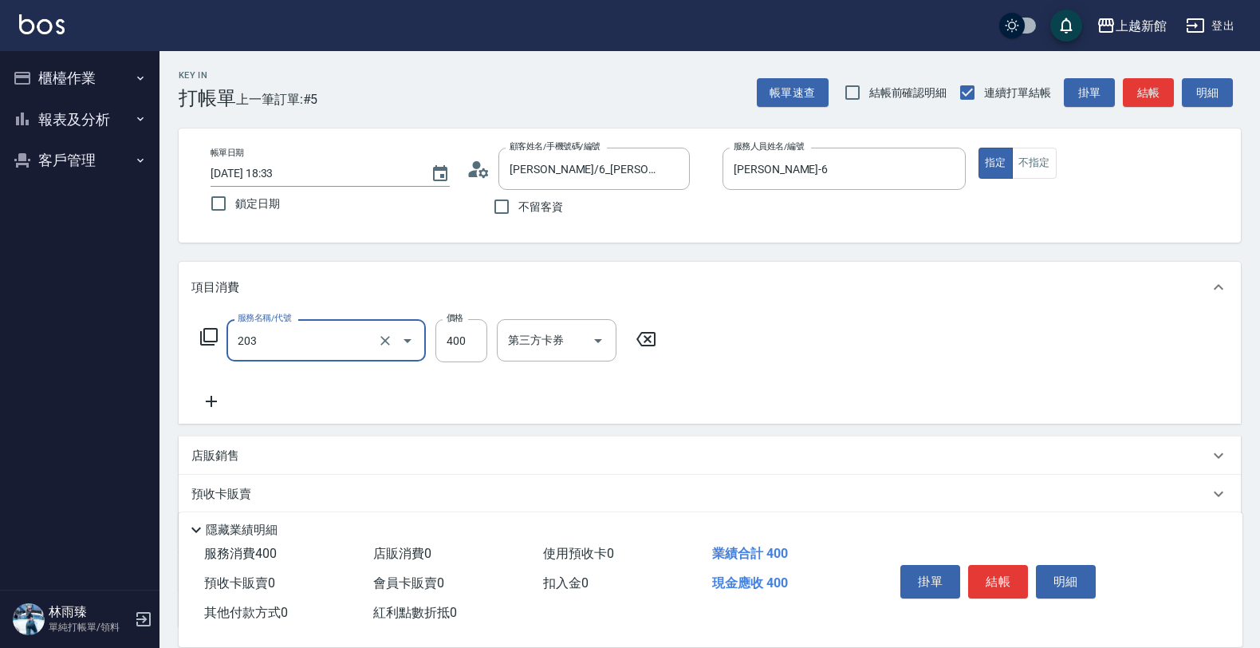
type input "指定單剪(203)"
type input "300"
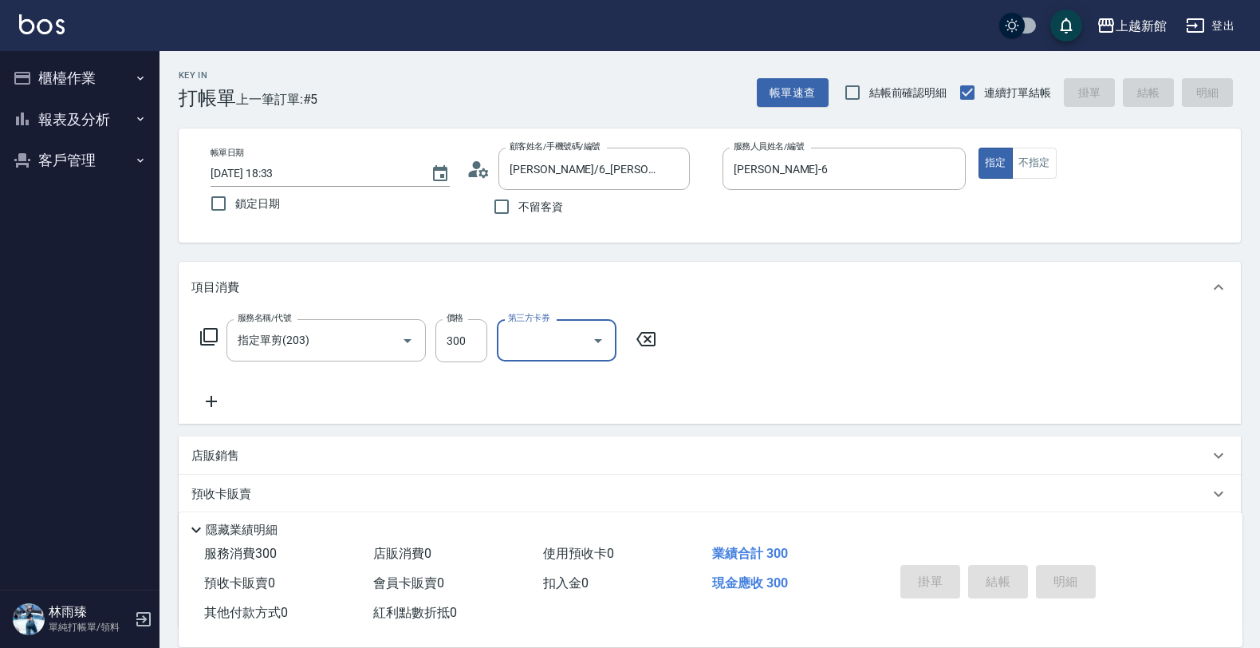
type input "2025/08/15 18:34"
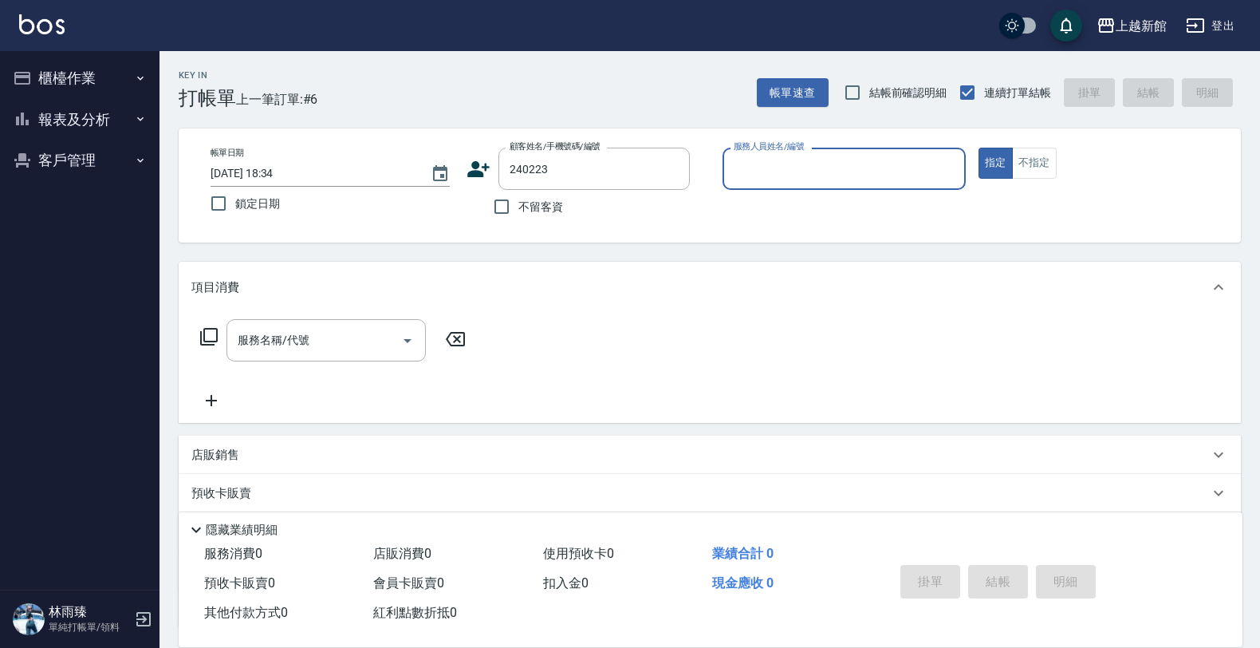
click at [979, 148] on button "指定" at bounding box center [996, 163] width 34 height 31
type input "裴宥/0927074512/240223"
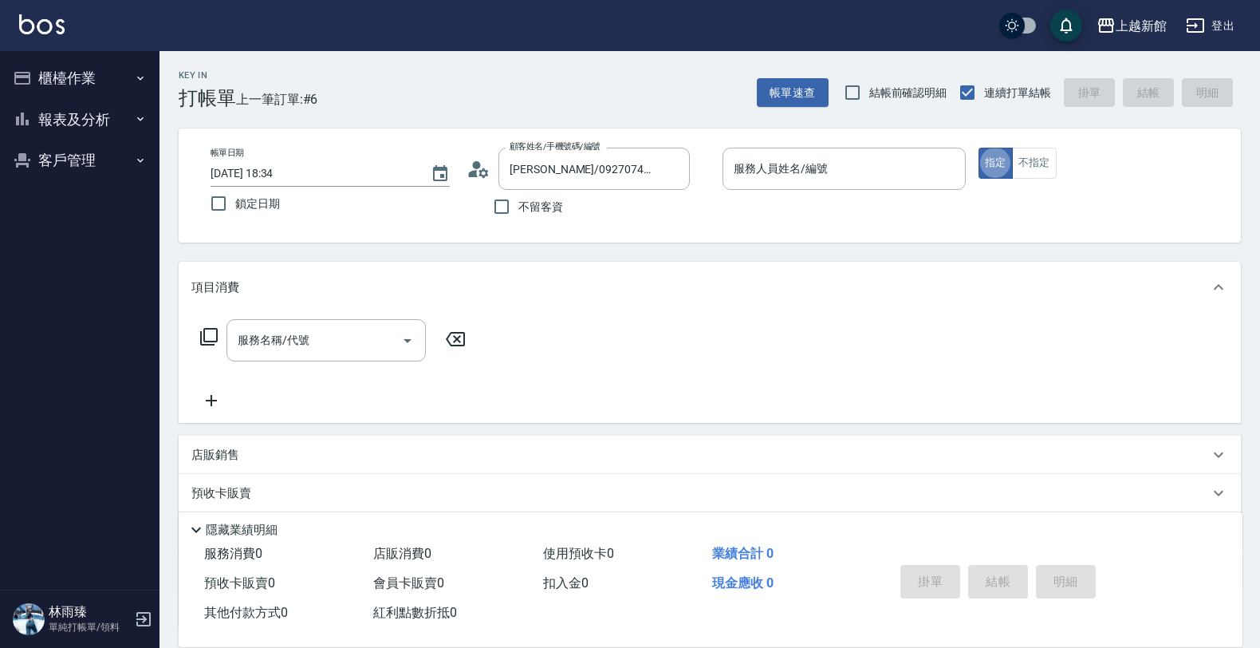
type input "瑪沙-10"
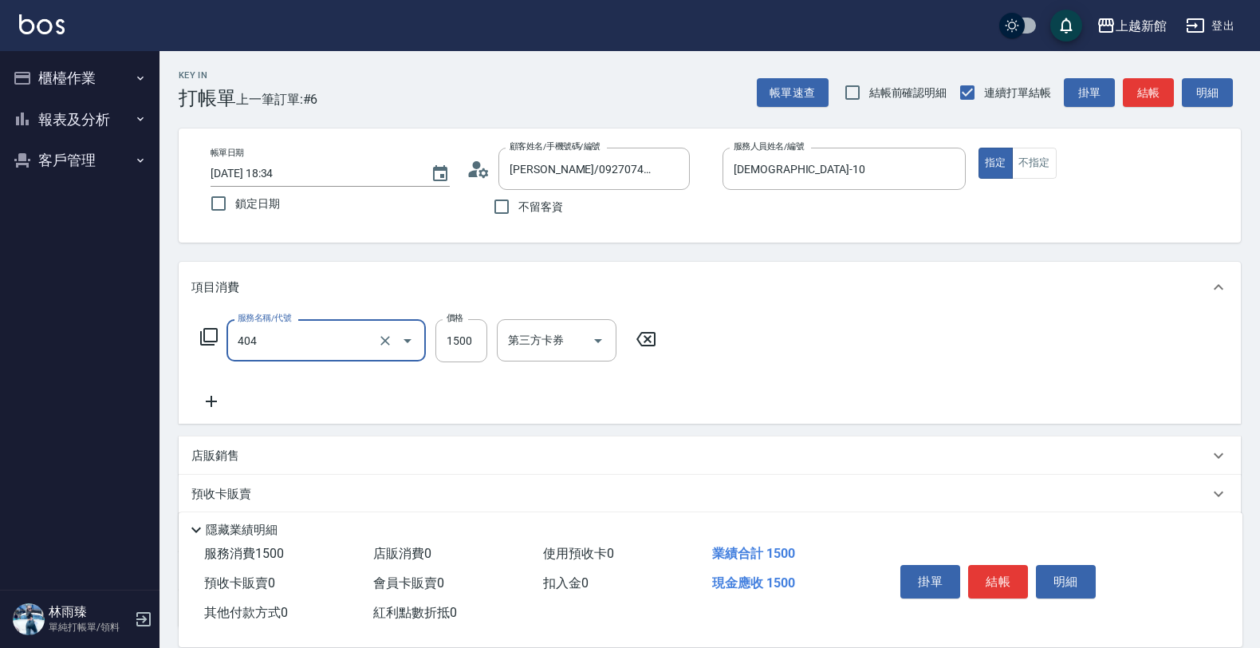
type input "設計染髮(404)"
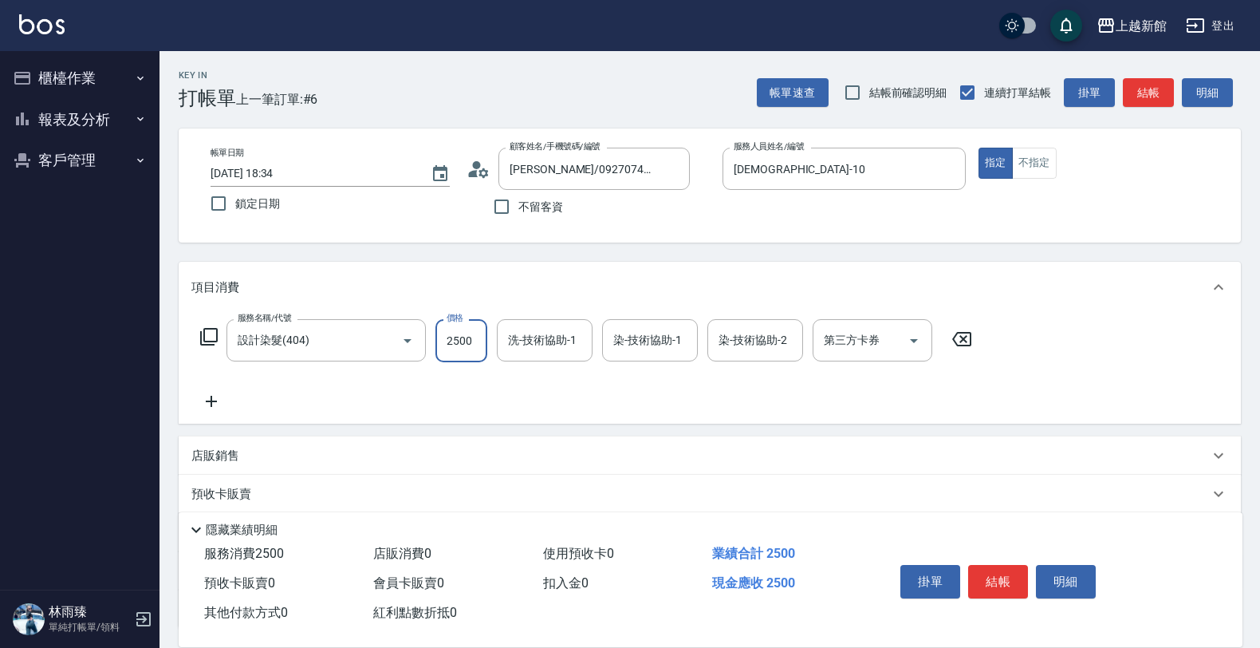
type input "2500"
type input "小邱-25"
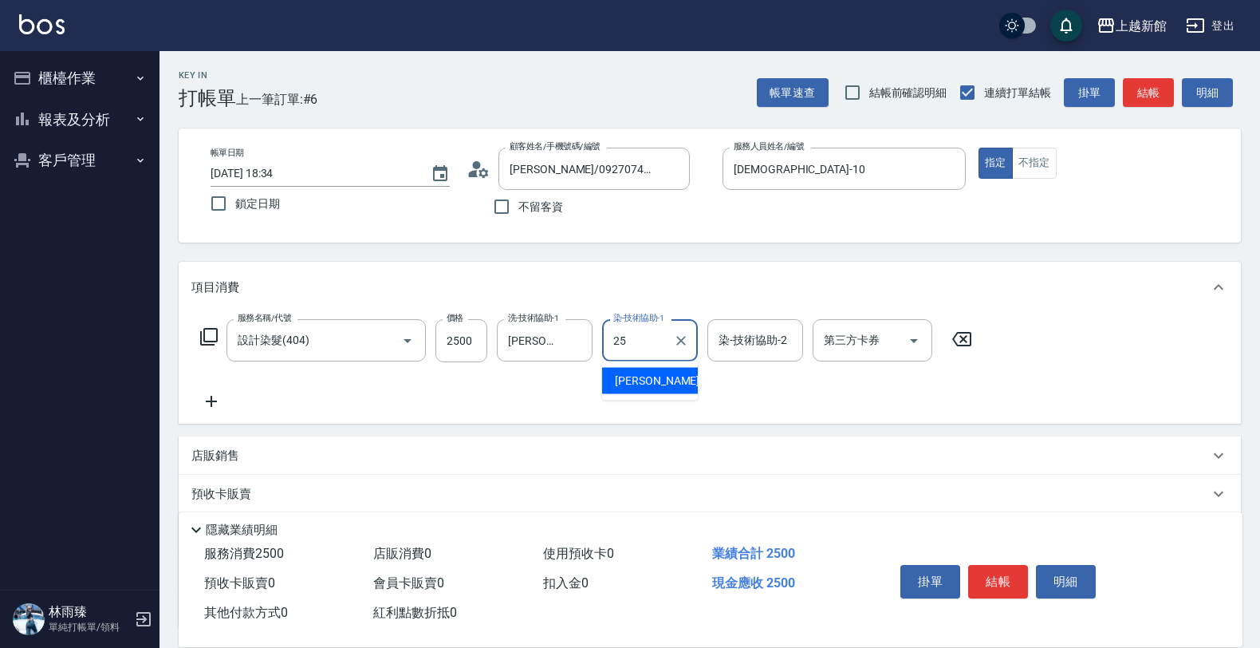
type input "小邱-25"
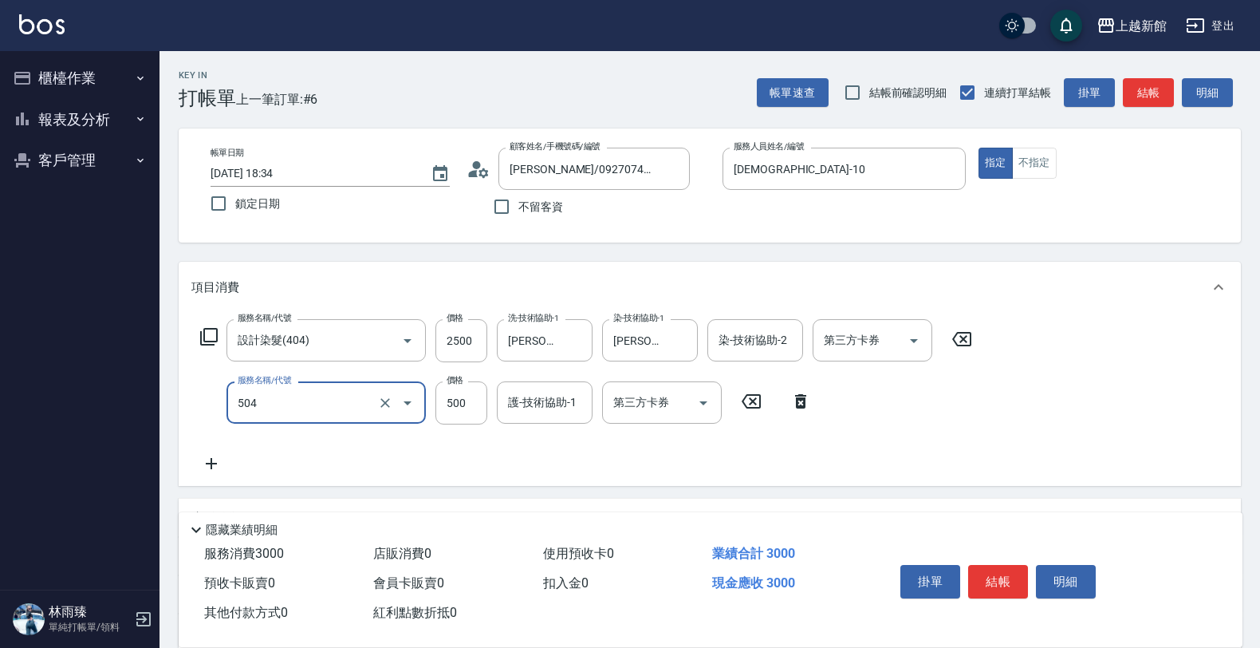
type input "順子護髮(504)"
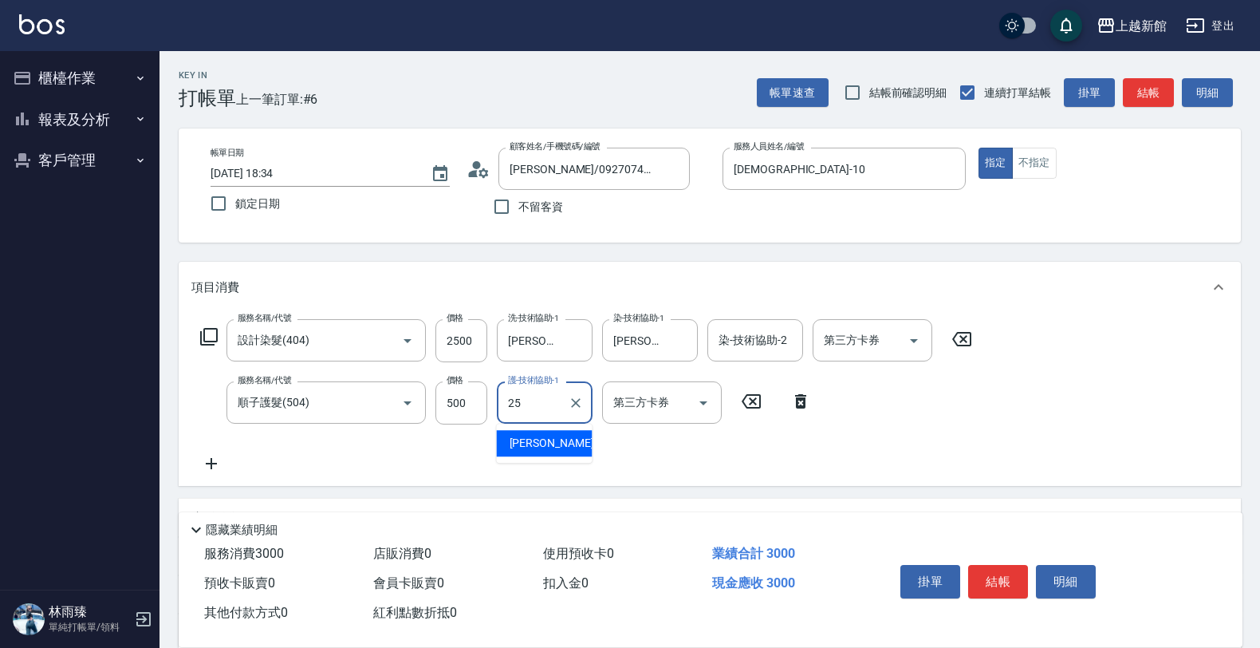
type input "小邱-25"
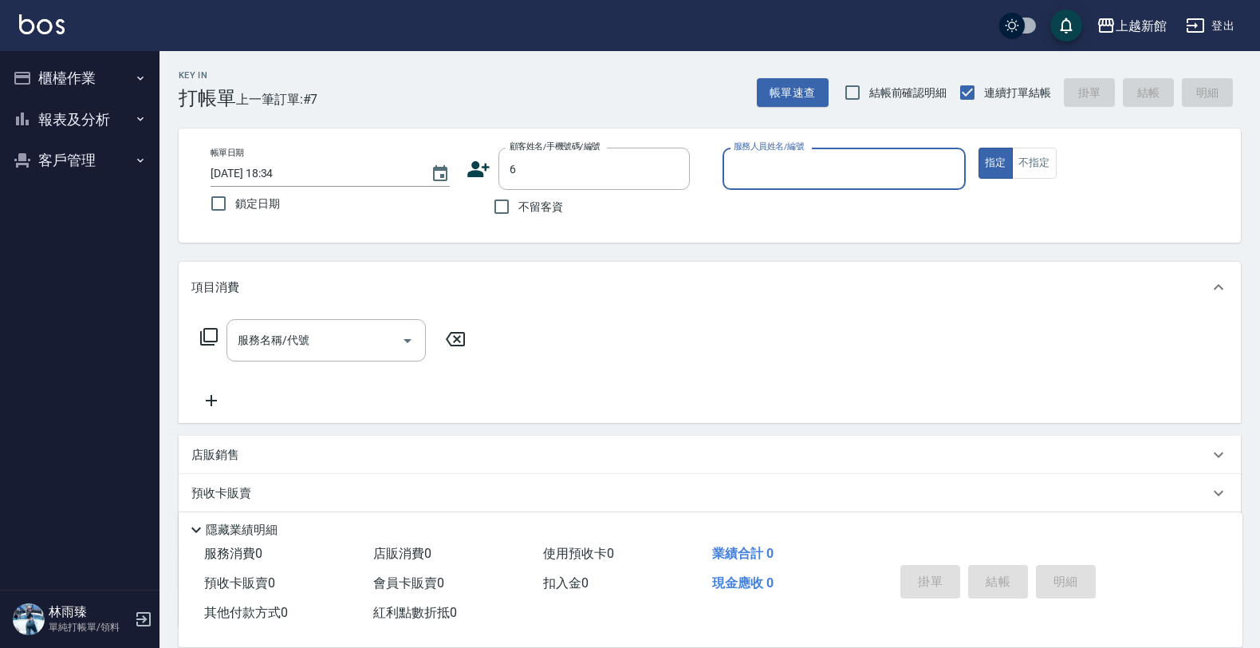
click at [979, 148] on button "指定" at bounding box center [996, 163] width 34 height 31
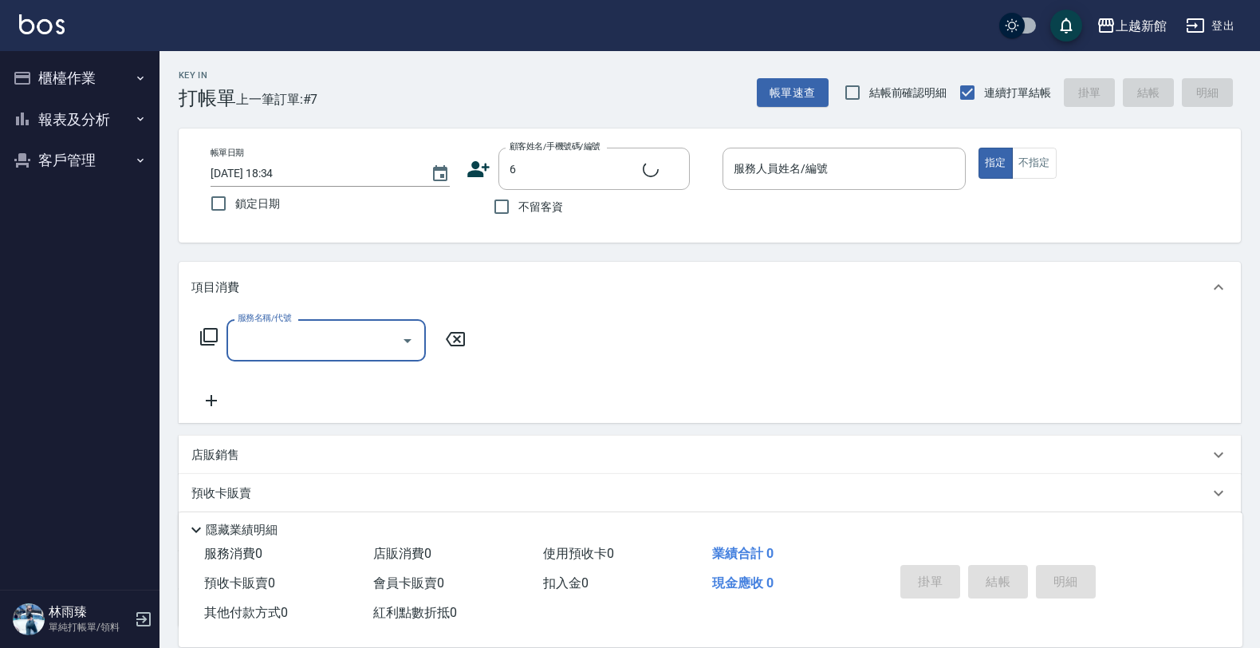
type input "黃婕寧/6_黃婕寧/6"
type input "黃婕寧-6"
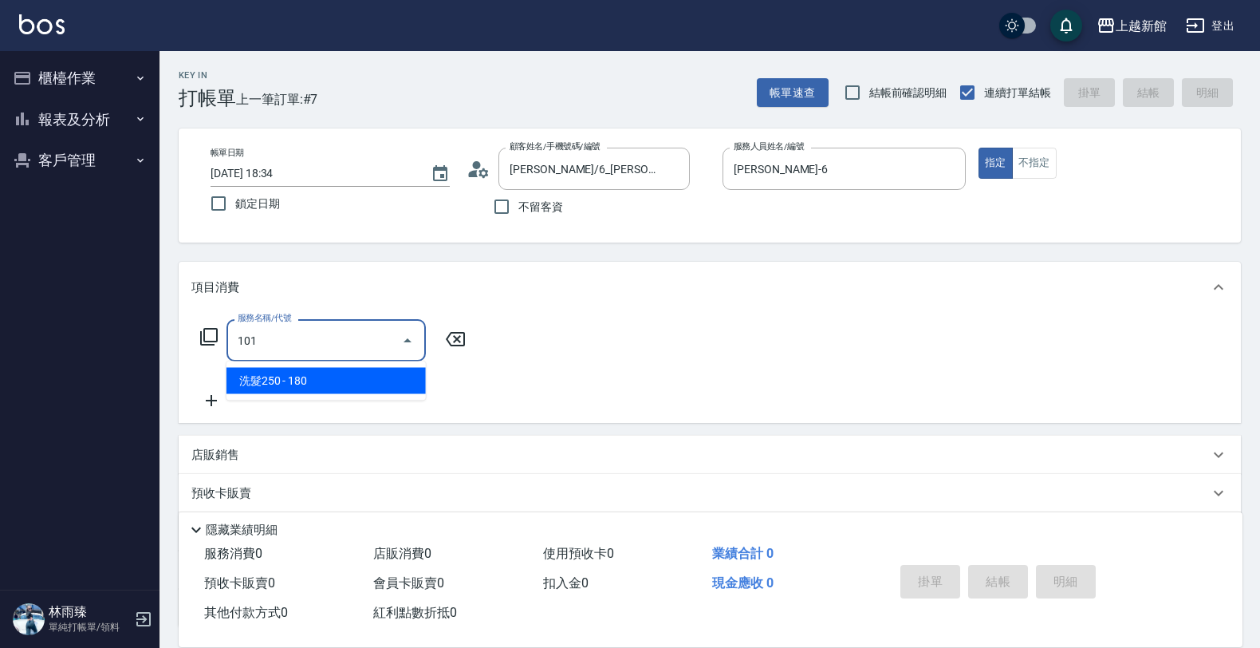
type input "洗髮250(101)"
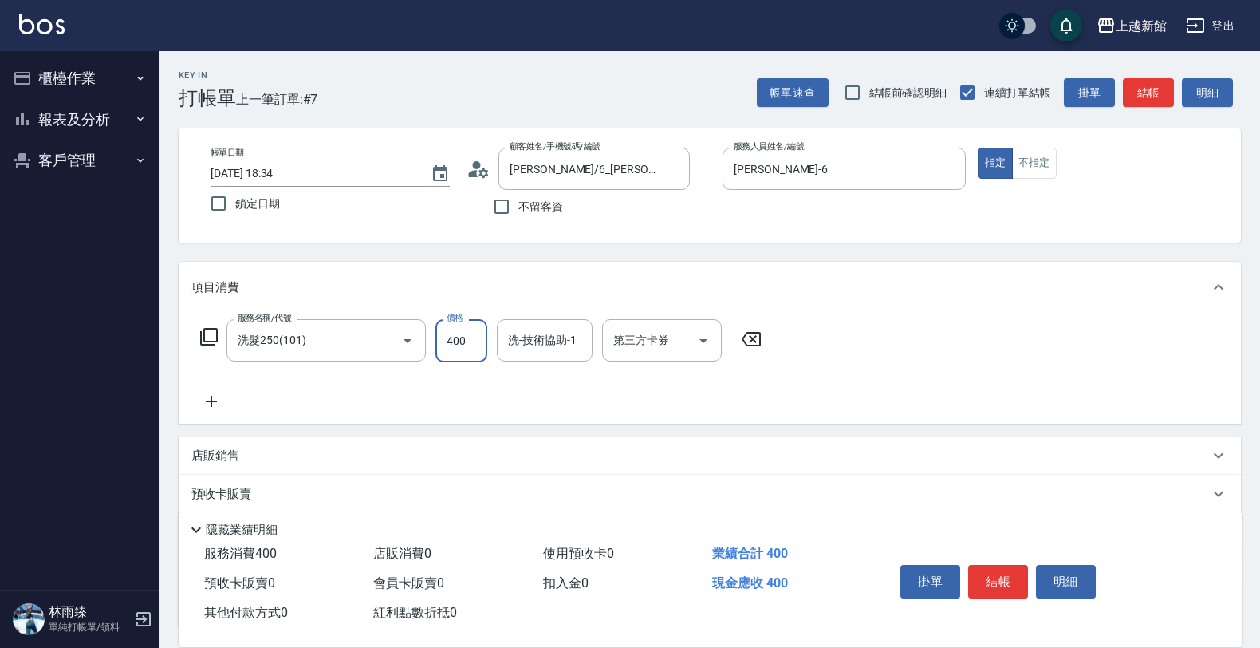
type input "400"
type input "[PERSON_NAME]-25"
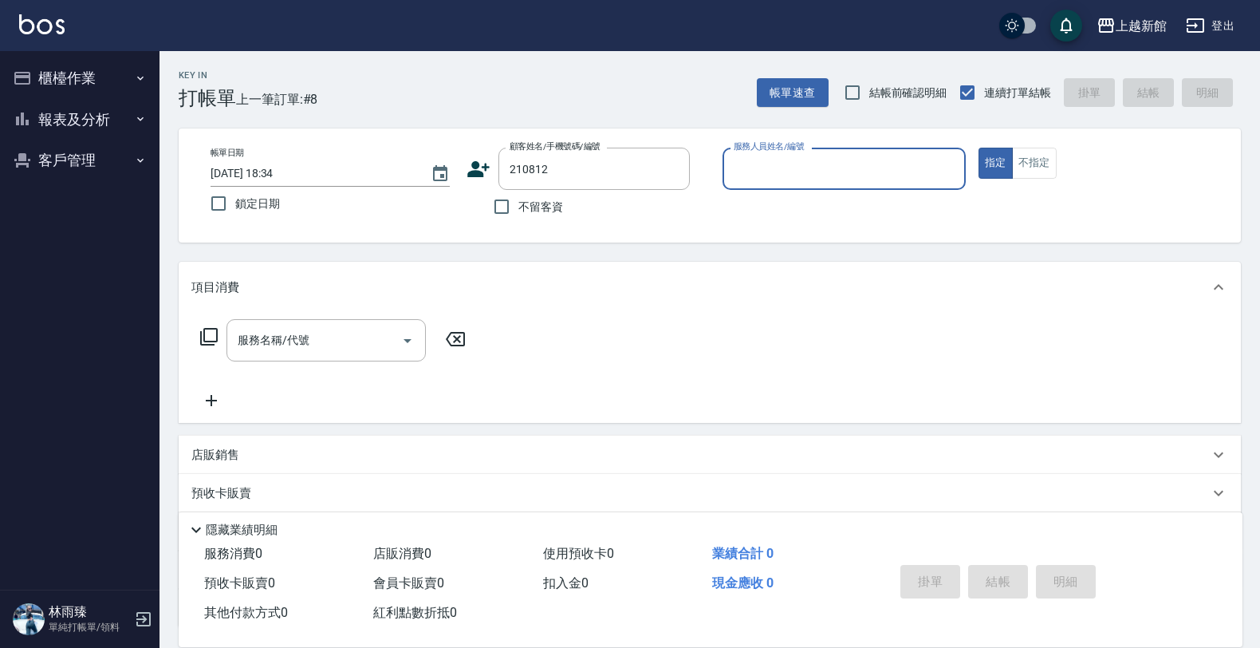
click at [979, 148] on button "指定" at bounding box center [996, 163] width 34 height 31
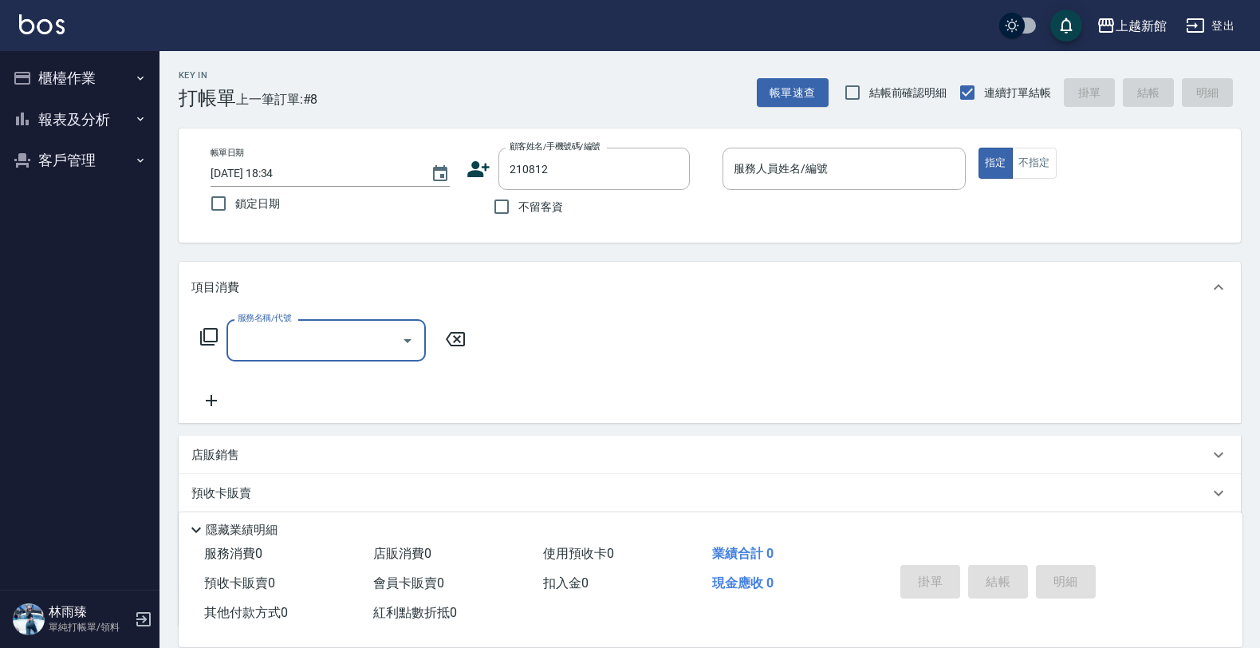
type input "江俊德/0966257812/210812"
type input "黃柏森-18"
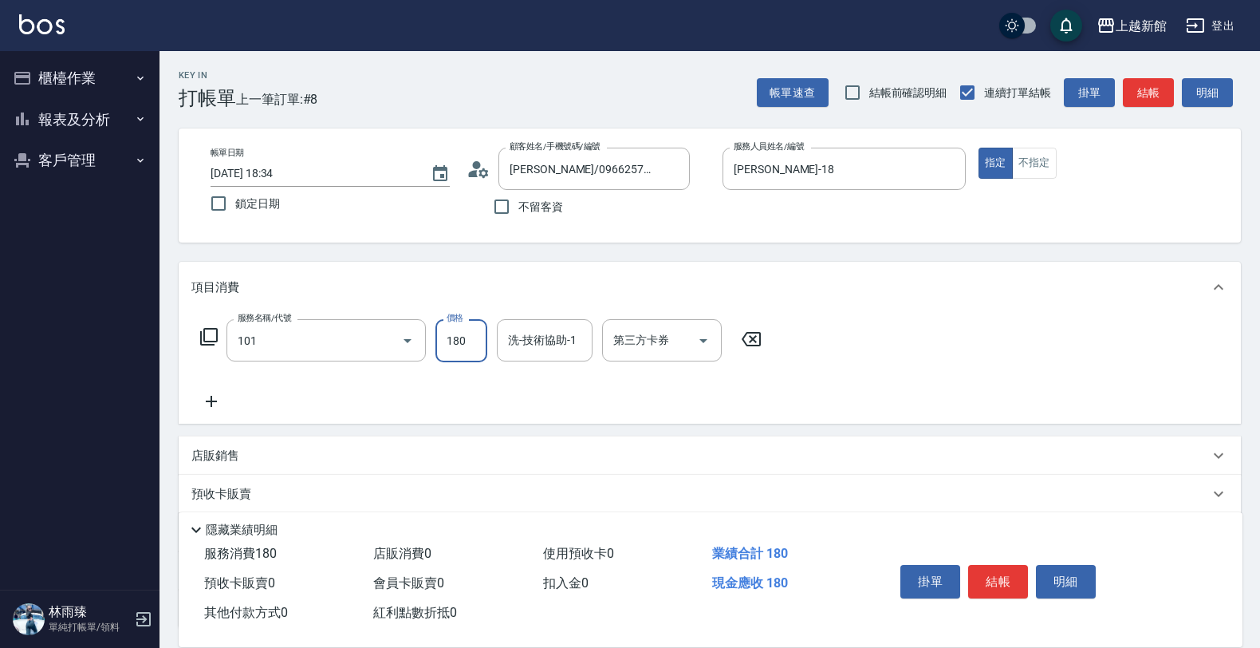
type input "洗髮250(101)"
type input "300"
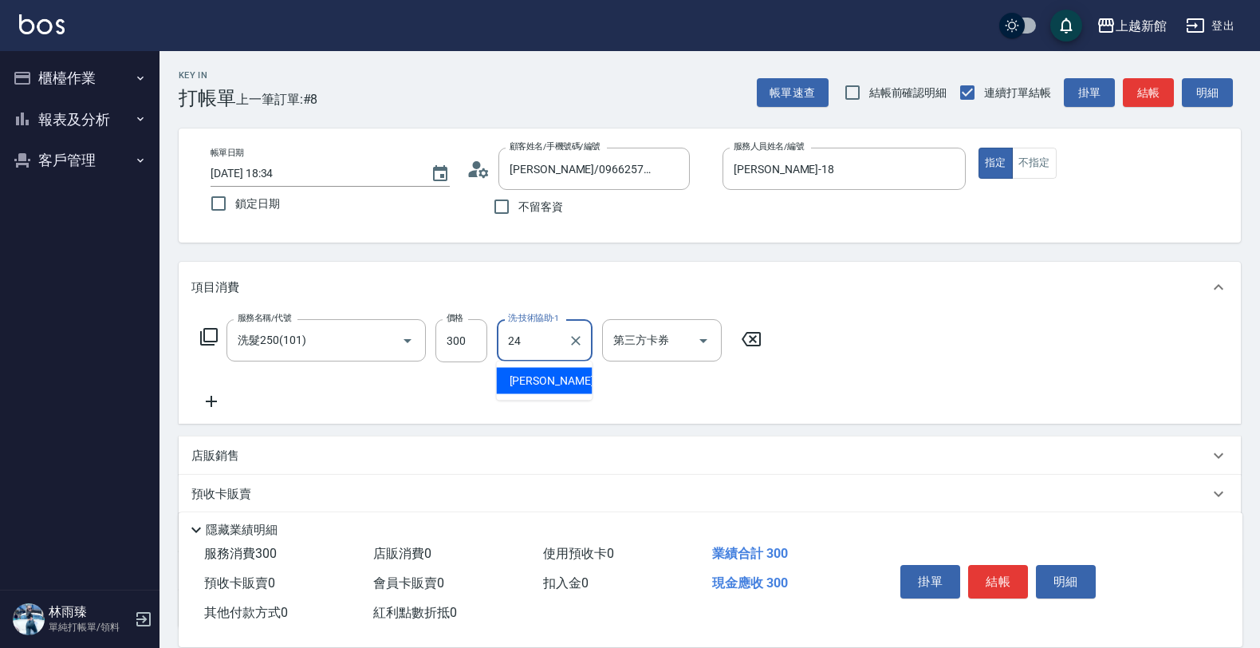
type input "[PERSON_NAME]-24"
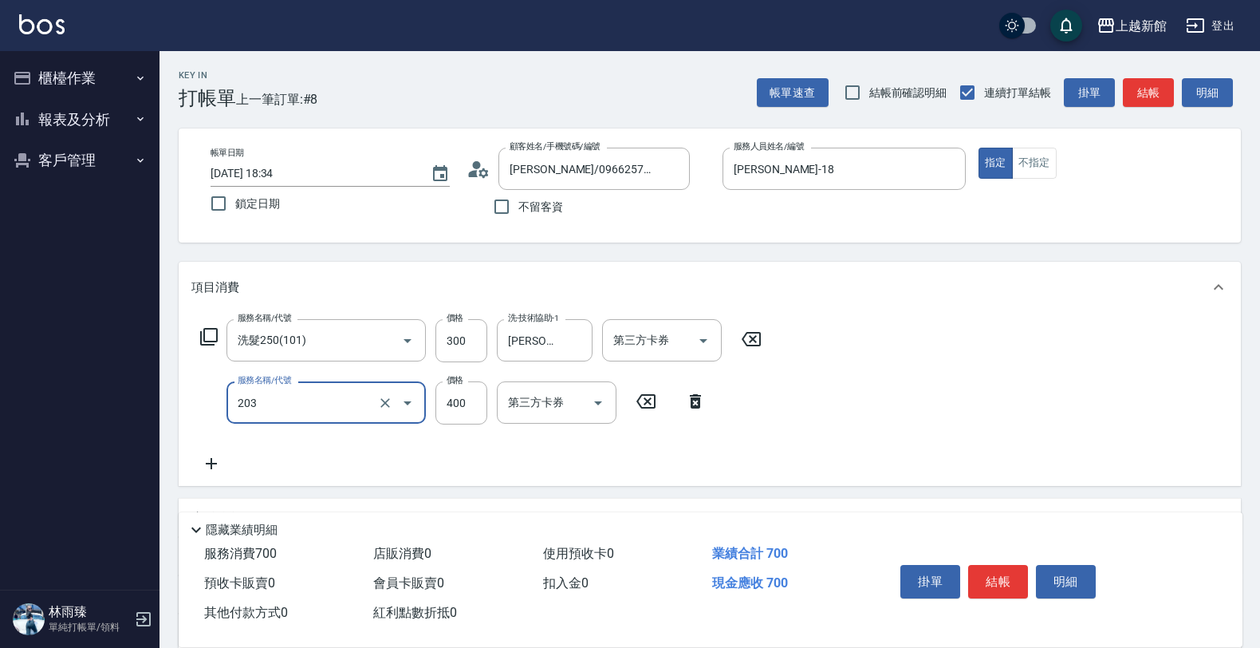
type input "指定單剪(203)"
type input "300"
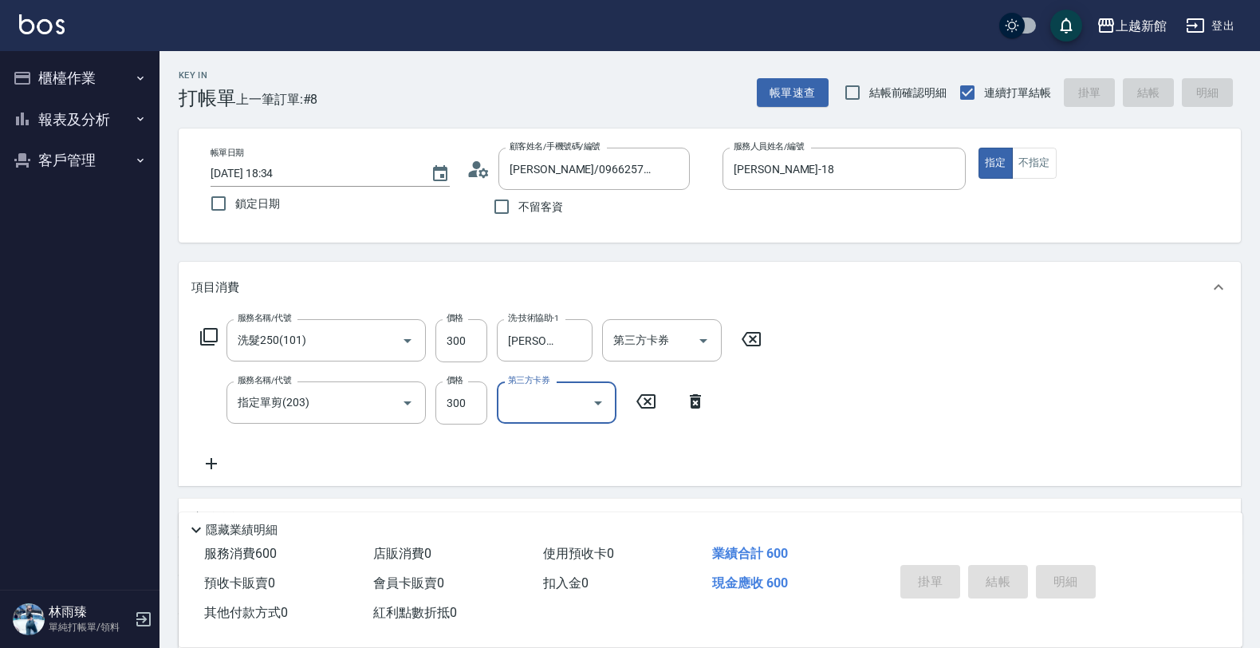
type input "2025/08/15 18:35"
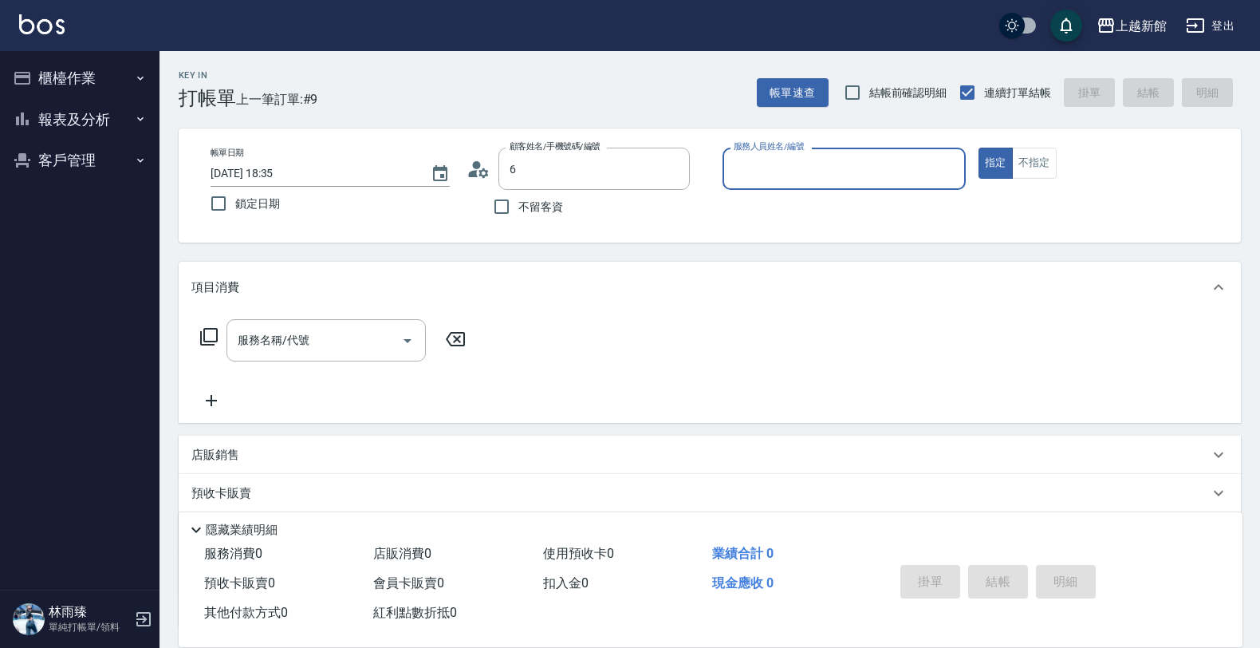
type input "江俊德/0966257812/210812"
type input "黃柏森-18"
click at [979, 148] on button "指定" at bounding box center [996, 163] width 34 height 31
type input "[PERSON_NAME]/6_[PERSON_NAME]/6"
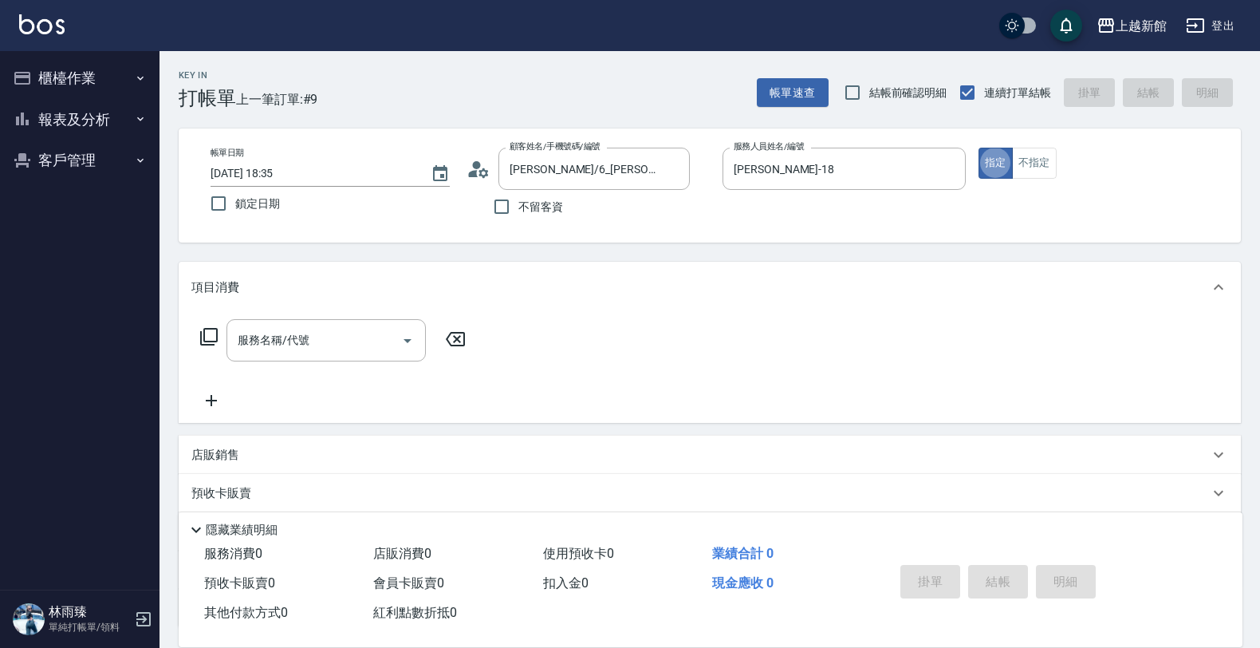
type input "黃婕寧-6"
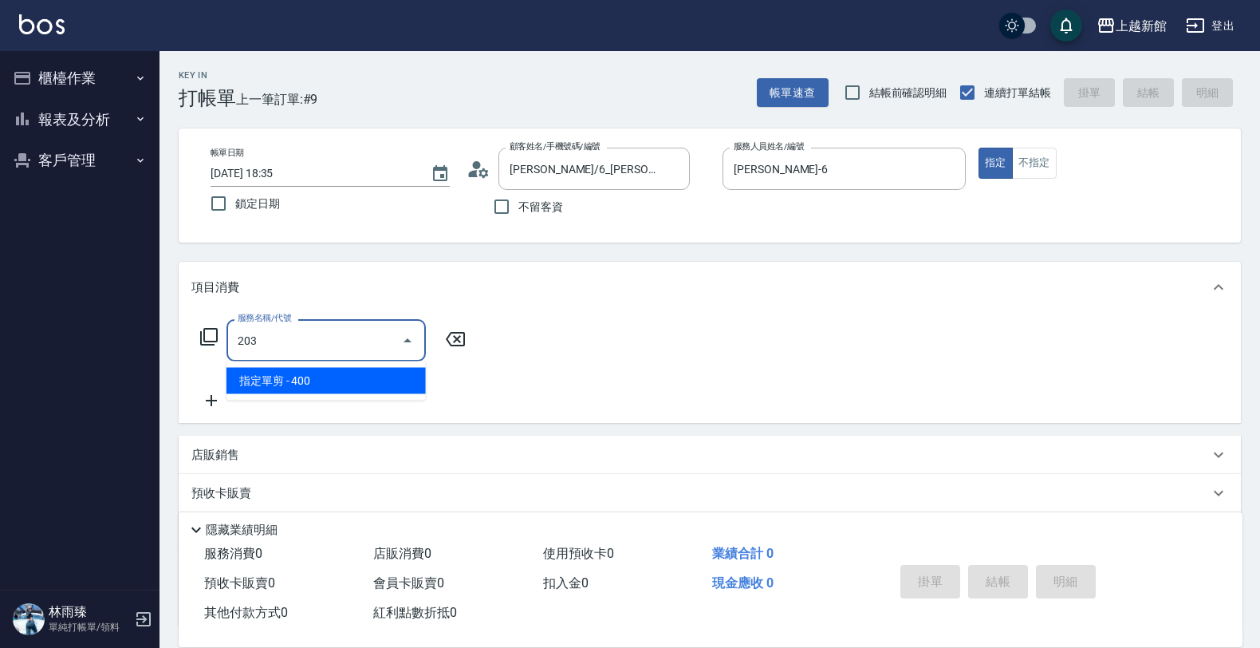
type input "指定單剪(203)"
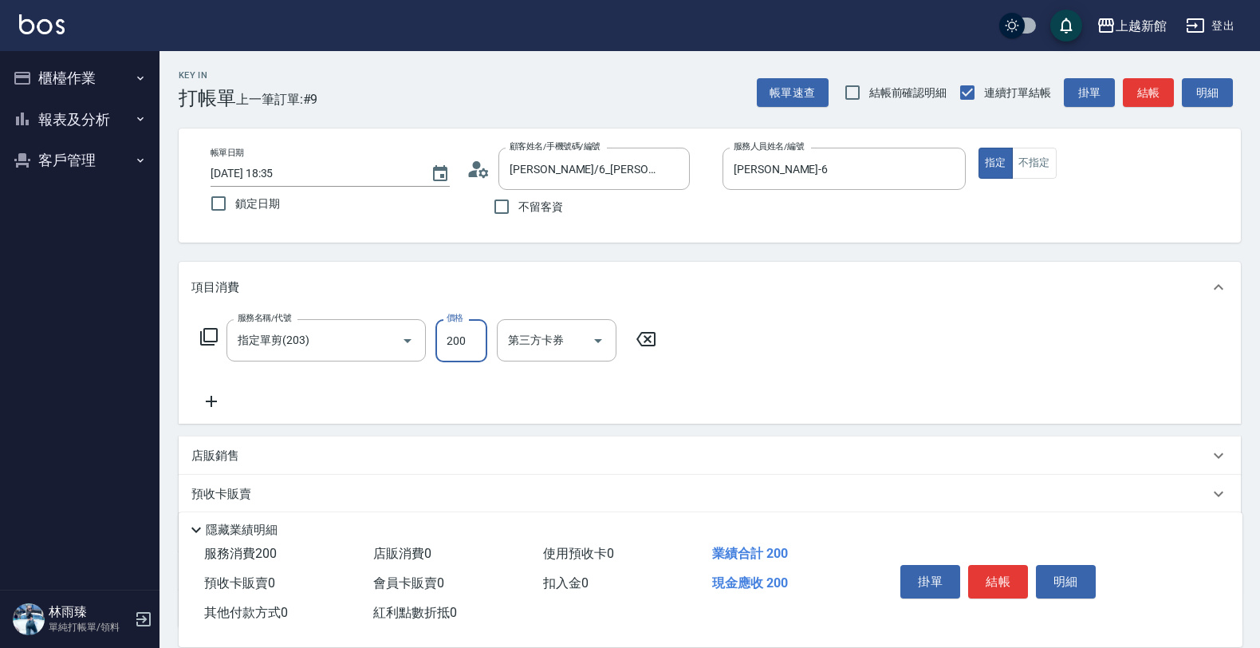
type input "200"
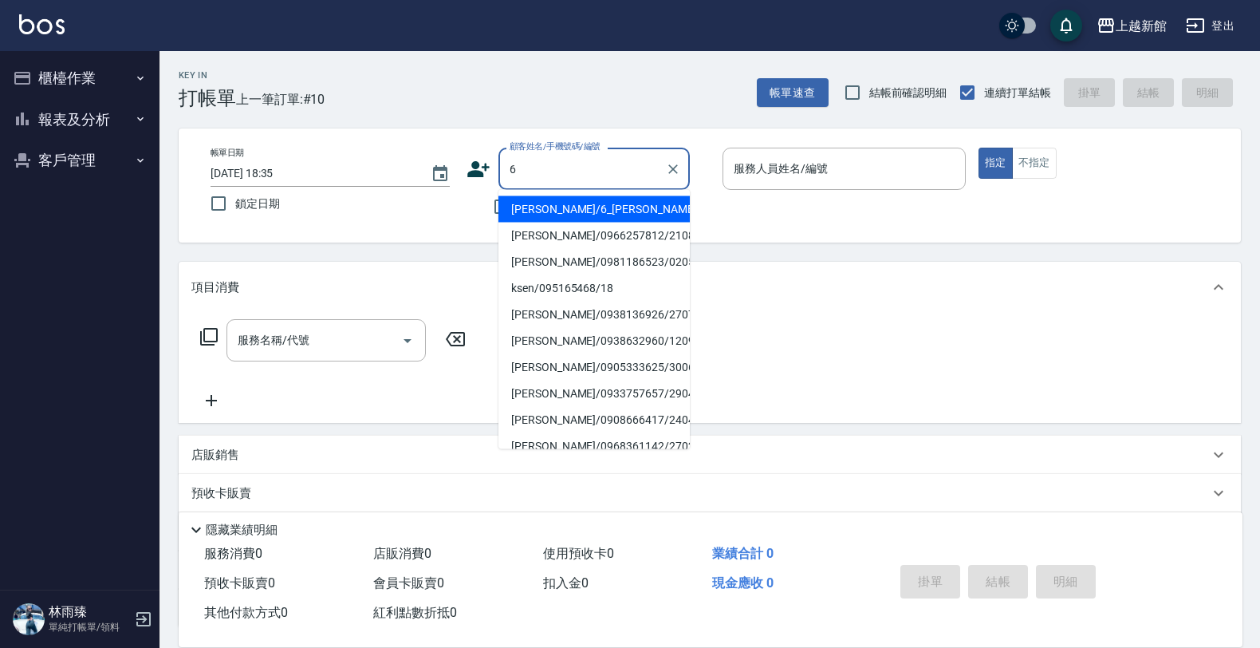
type input "黃婕寧/6_黃婕寧/6"
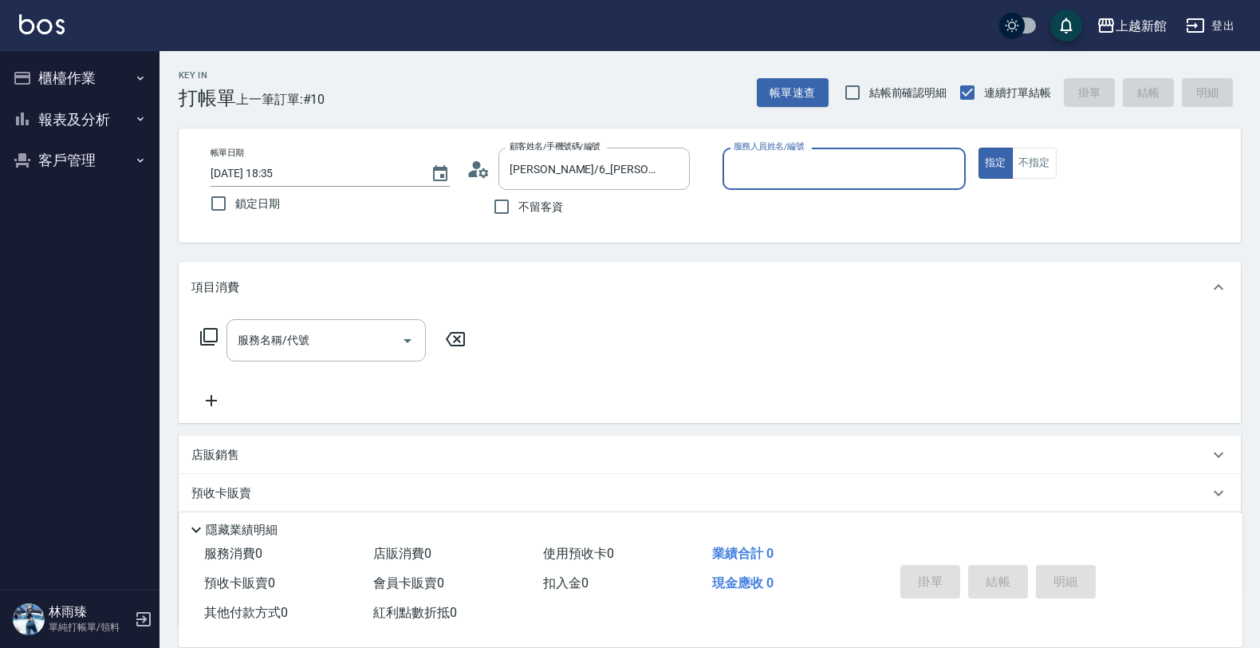
click at [979, 148] on button "指定" at bounding box center [996, 163] width 34 height 31
type input "黃婕寧-6"
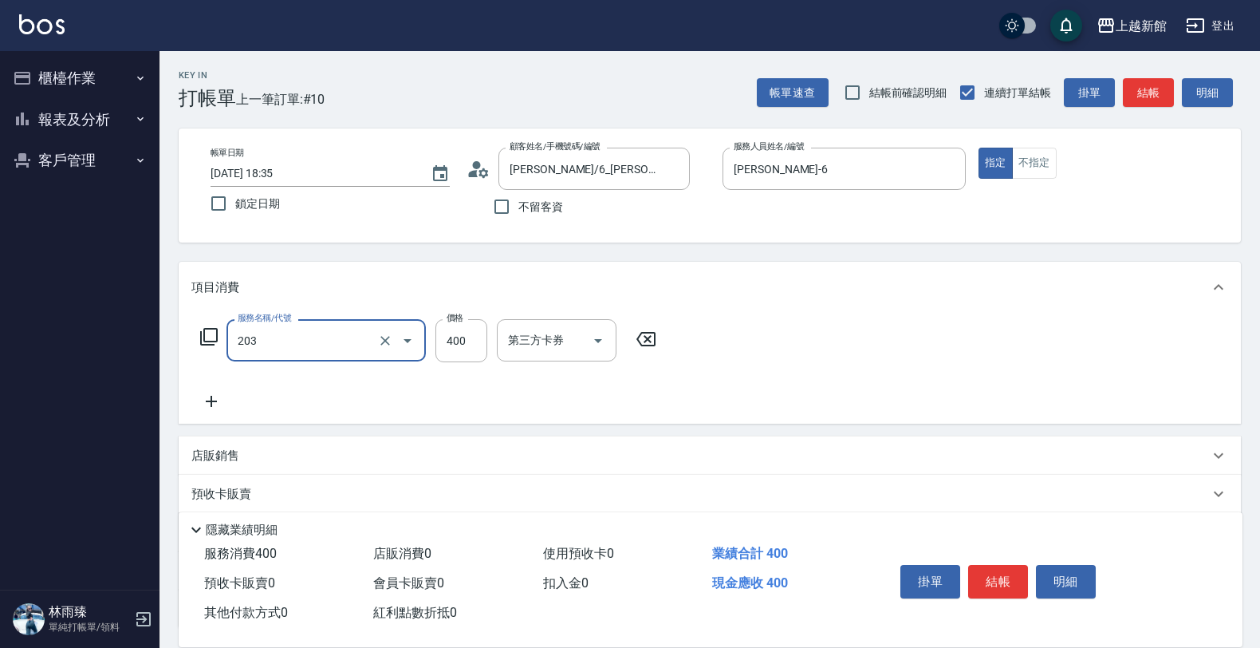
type input "指定單剪(203)"
type input "500"
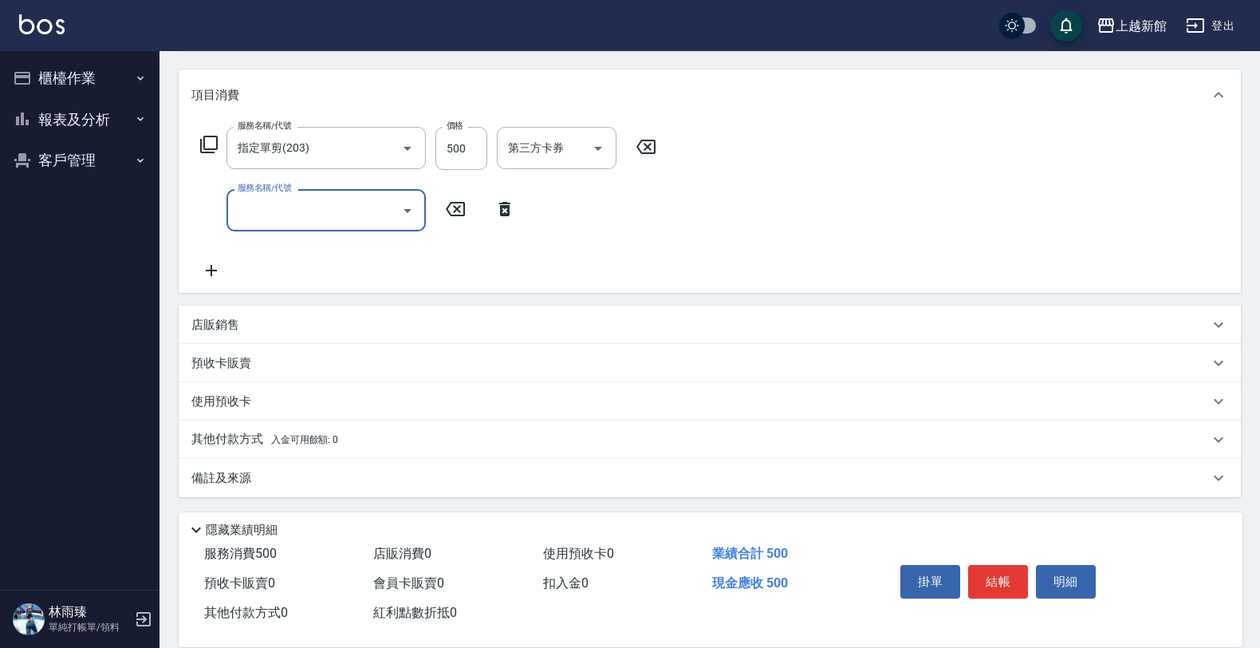
scroll to position [193, 0]
click at [400, 324] on div "店販銷售" at bounding box center [700, 324] width 1018 height 17
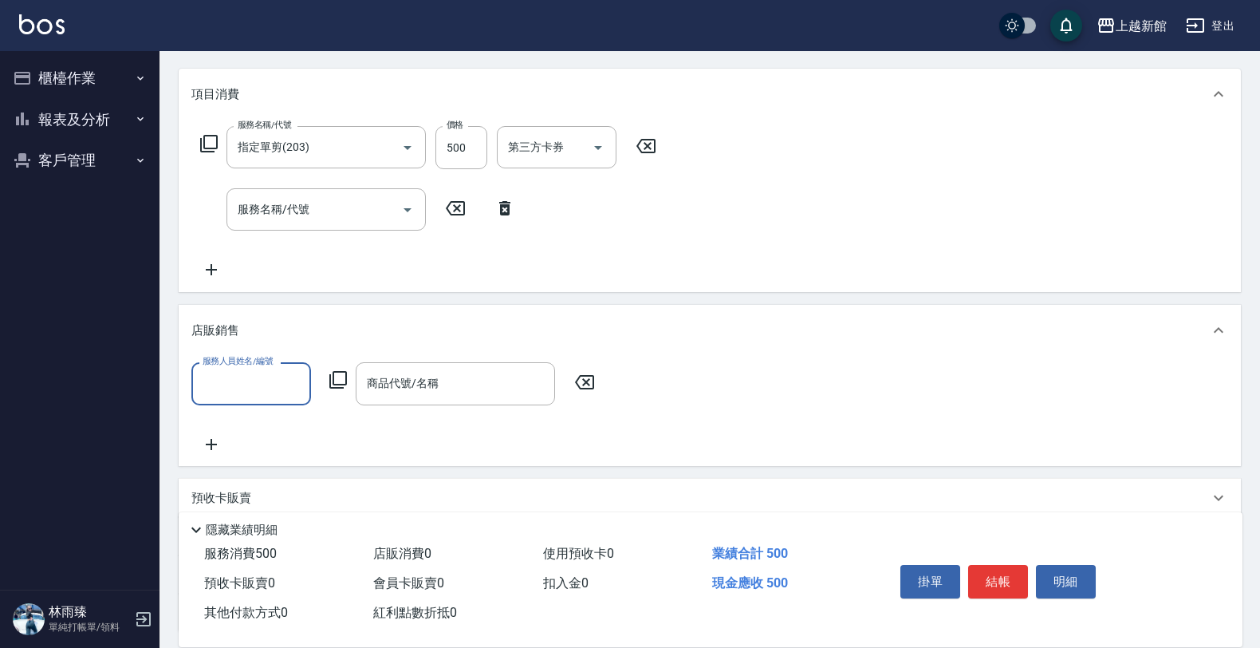
scroll to position [0, 0]
type input "黃婕寧-6"
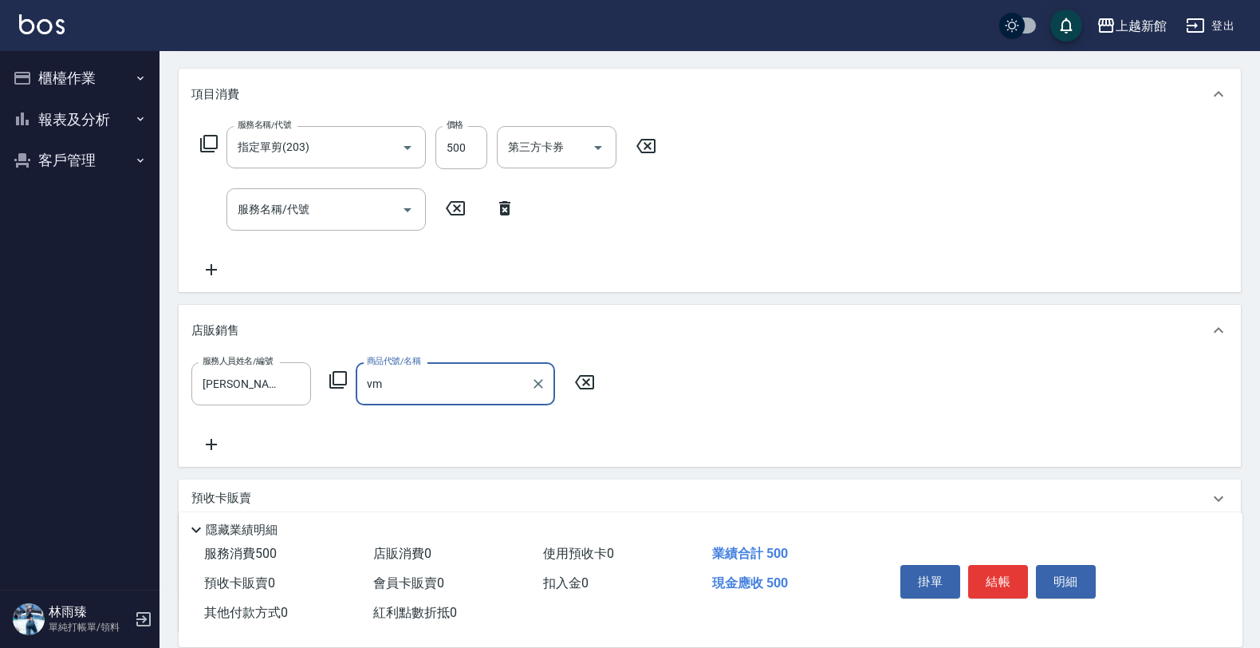
type input "v"
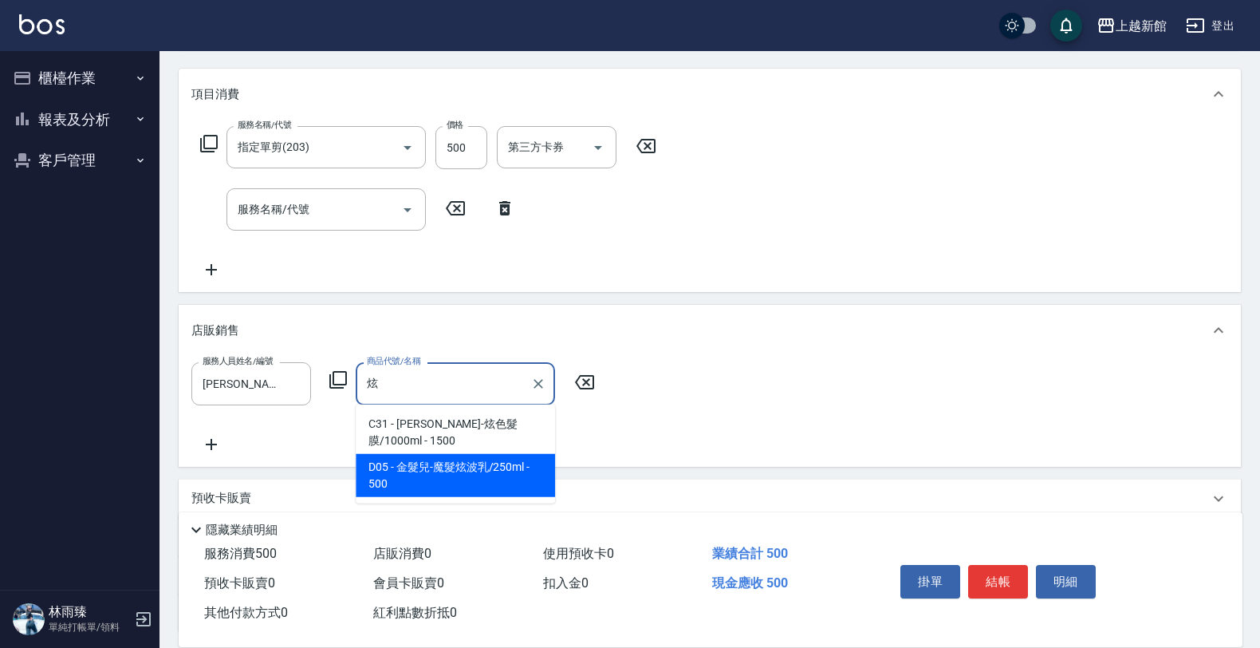
click at [492, 454] on span "D05 - 金髮兒-魔髮炫波乳/250ml - 500" at bounding box center [455, 475] width 199 height 43
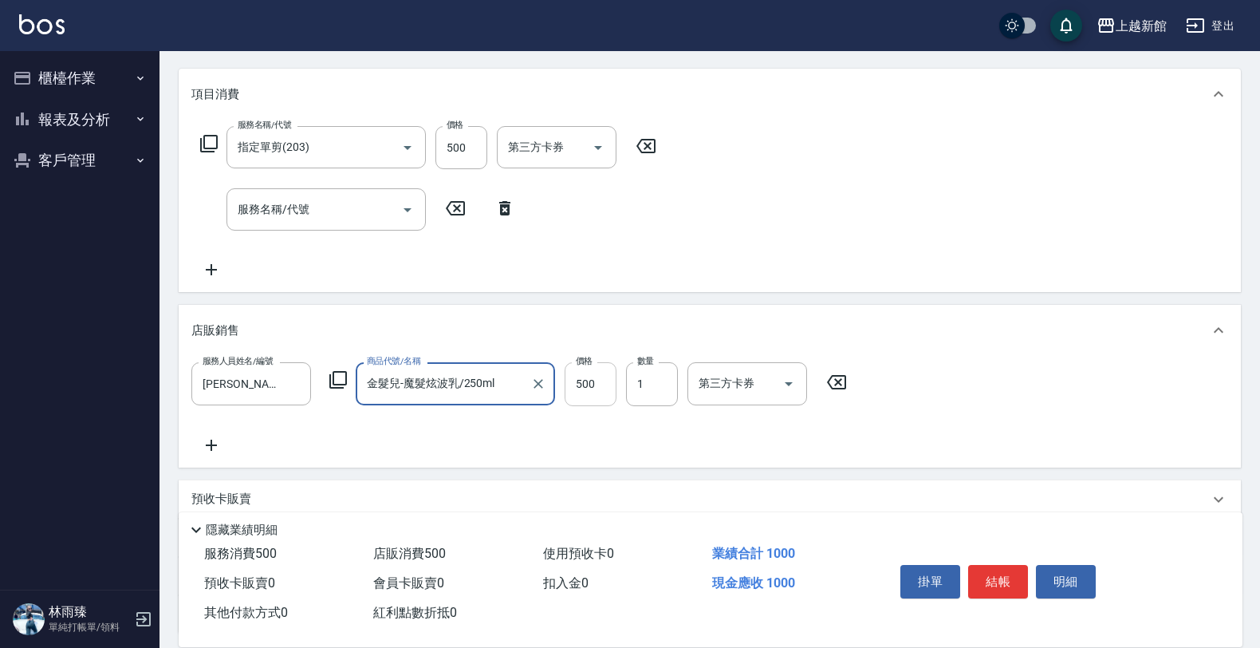
type input "金髮兒-魔髮炫波乳/250ml"
click at [602, 389] on input "500" at bounding box center [591, 383] width 52 height 43
type input "300"
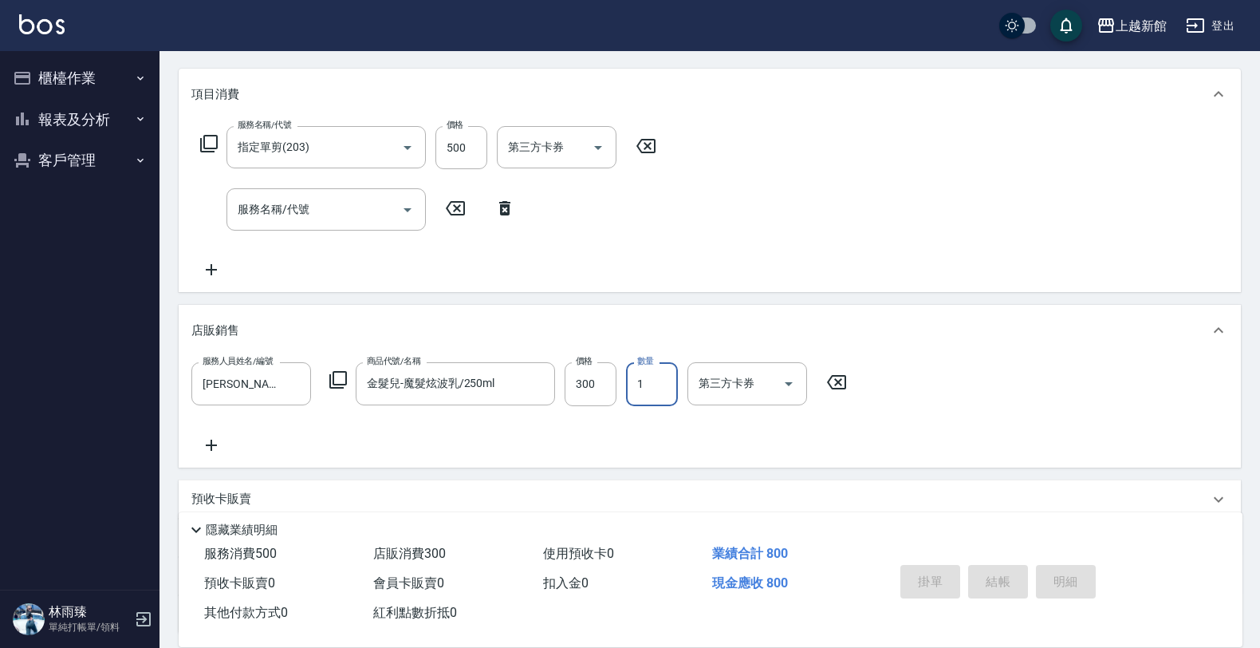
type input "2025/08/15 18:36"
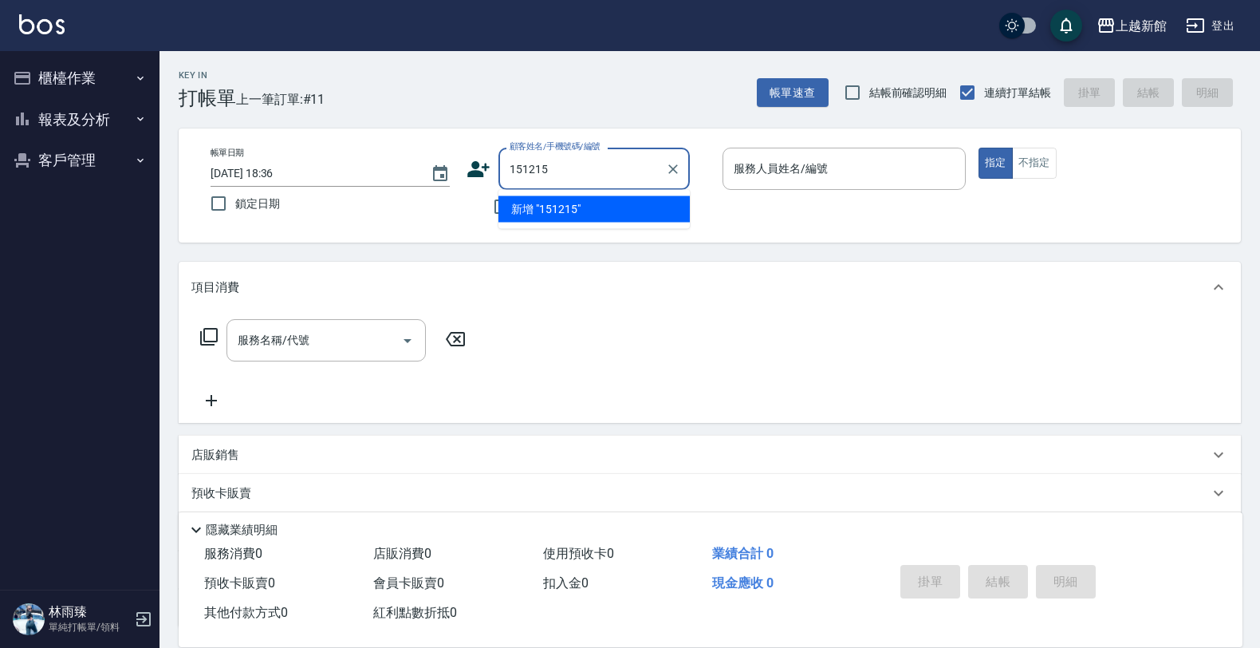
click at [979, 148] on button "指定" at bounding box center [996, 163] width 34 height 31
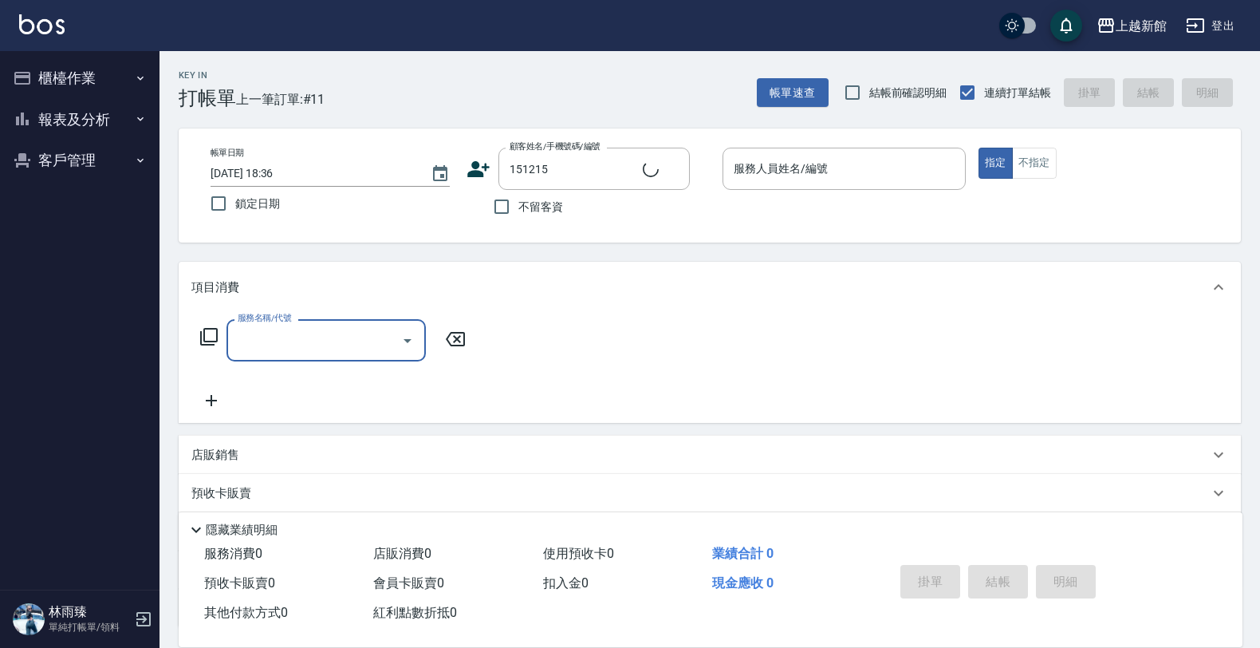
type input "邱宇翔/0901187118/151215"
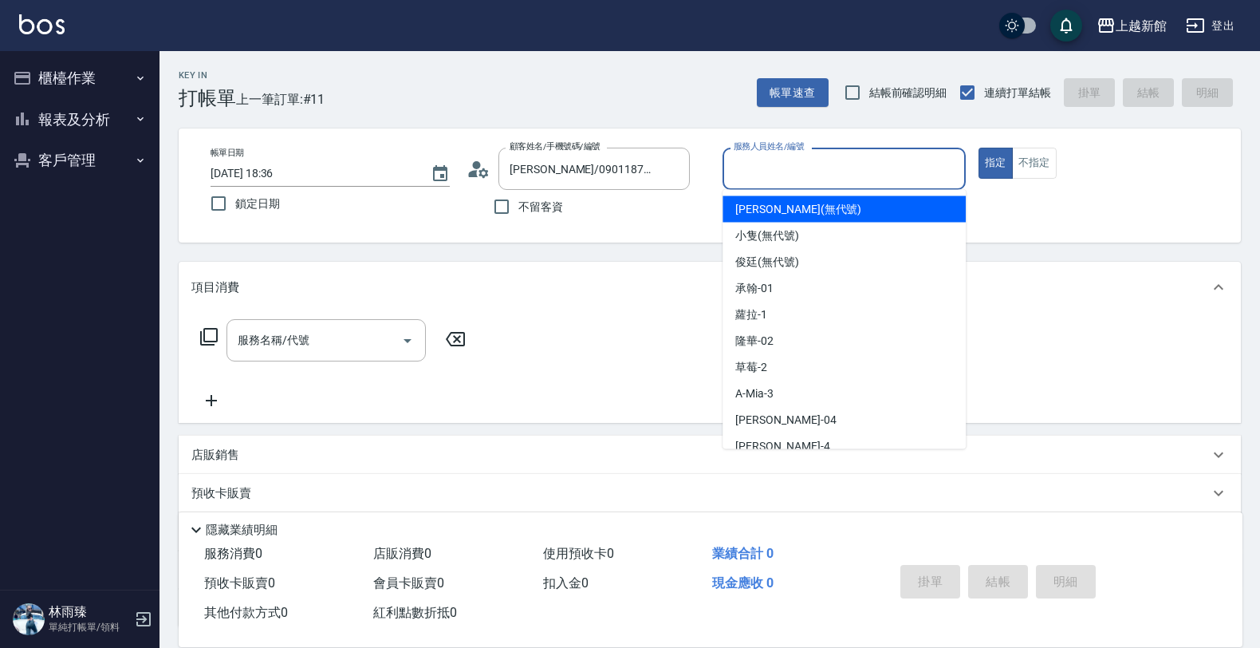
click at [844, 181] on input "服務人員姓名/編號" at bounding box center [844, 169] width 229 height 28
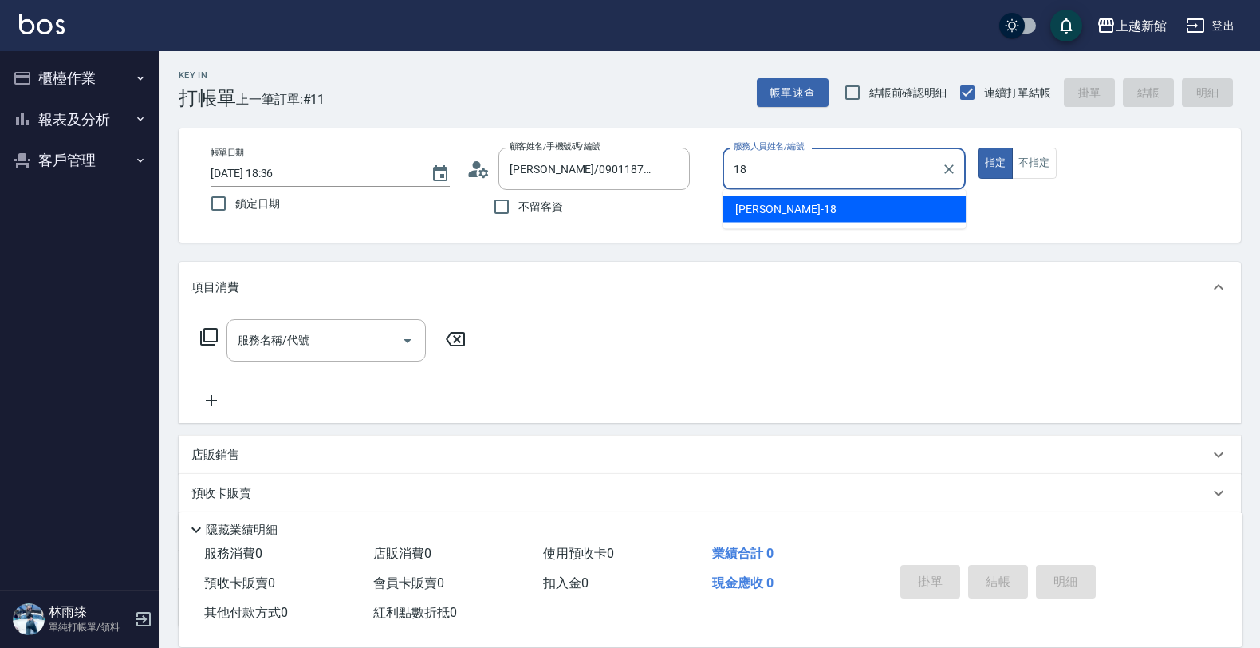
type input "黃柏森-18"
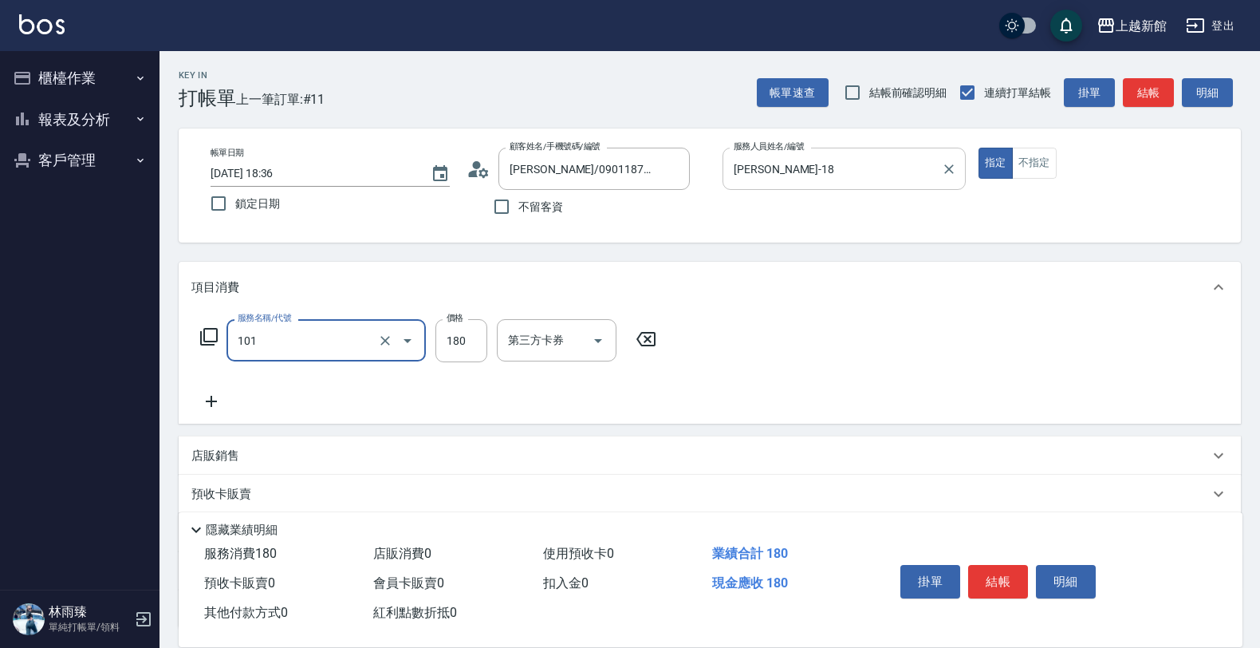
type input "洗髮250(101)"
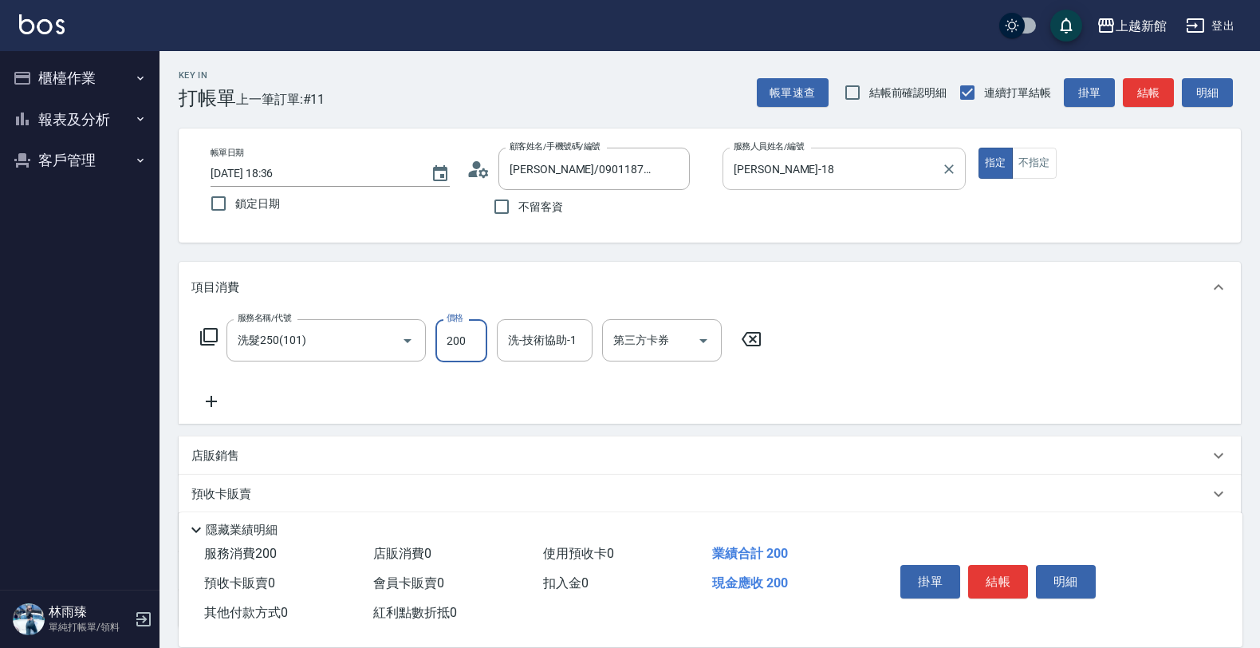
type input "200"
type input "小敏-24"
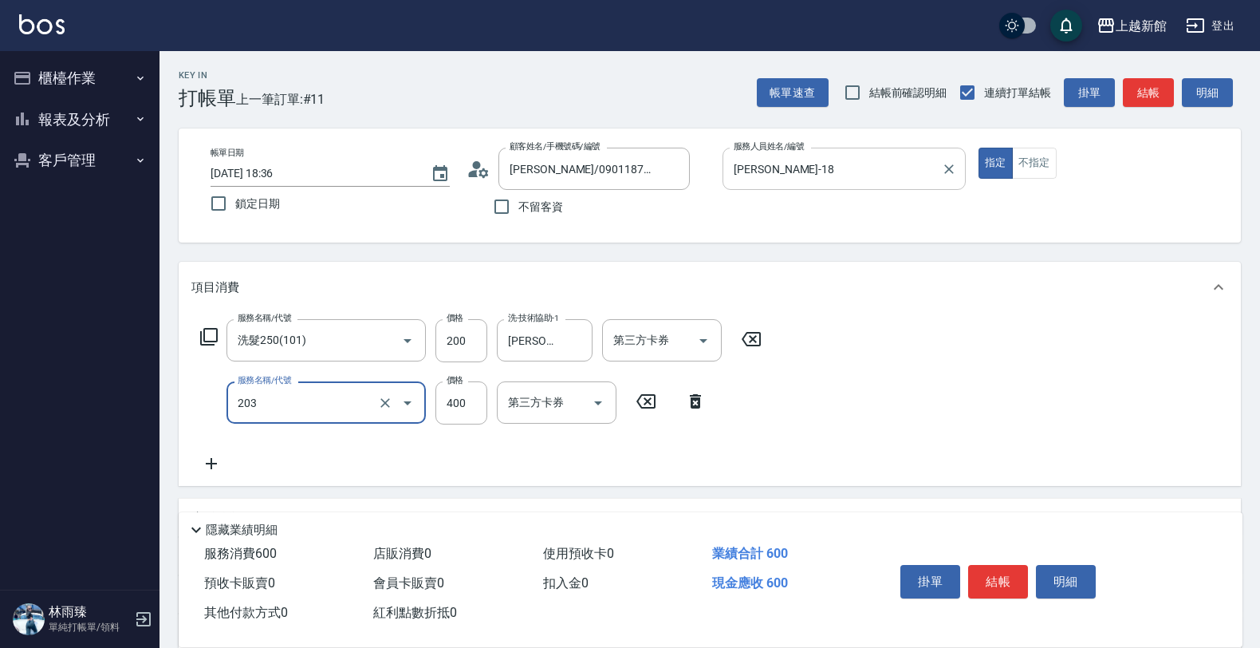
type input "指定單剪(203)"
type input "300"
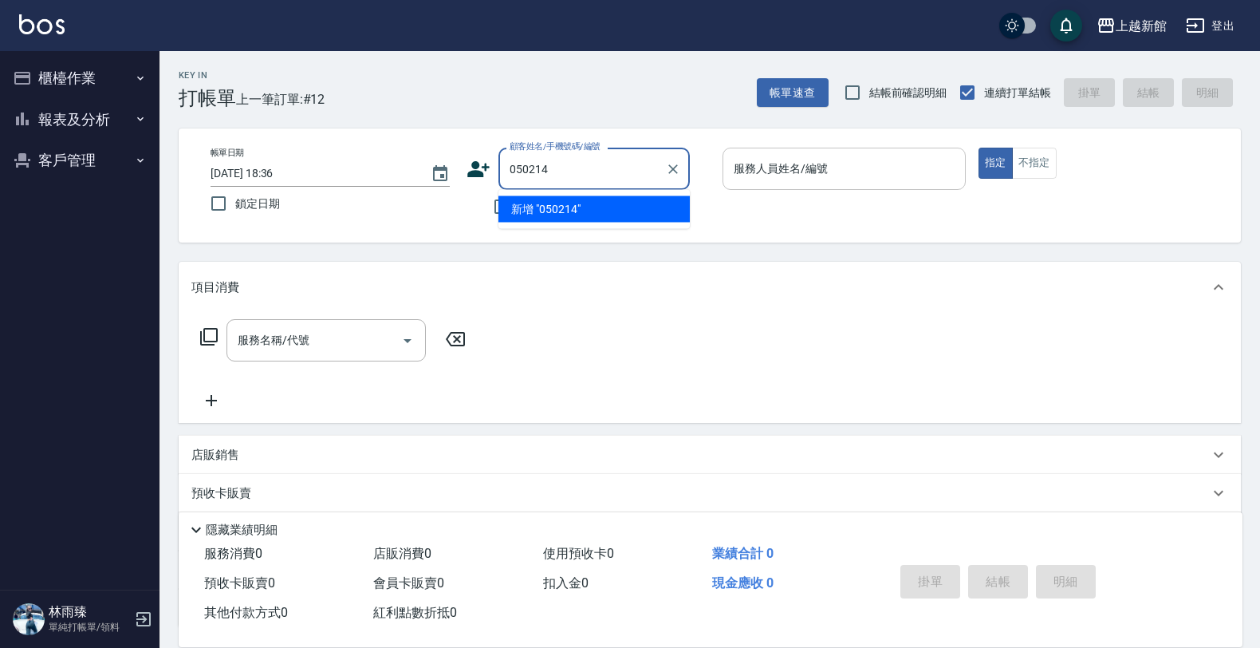
click at [979, 148] on button "指定" at bounding box center [996, 163] width 34 height 31
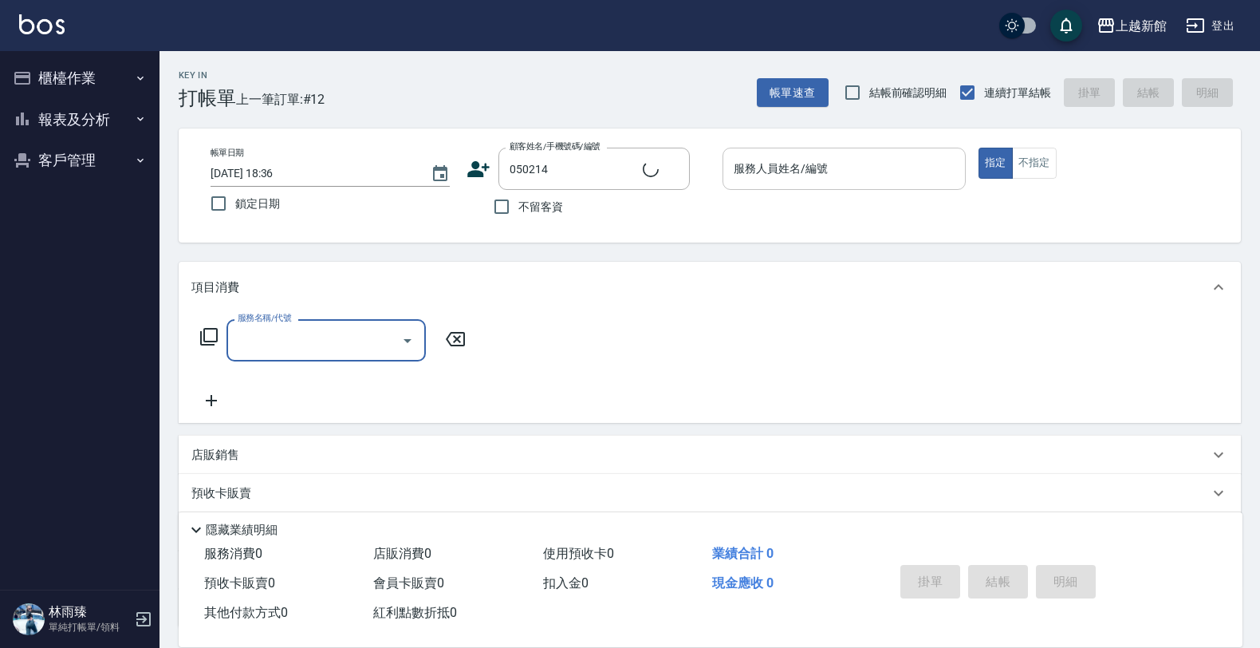
type input "林姵君/0962053870/050214"
click at [879, 172] on input "草莓-2" at bounding box center [832, 169] width 205 height 28
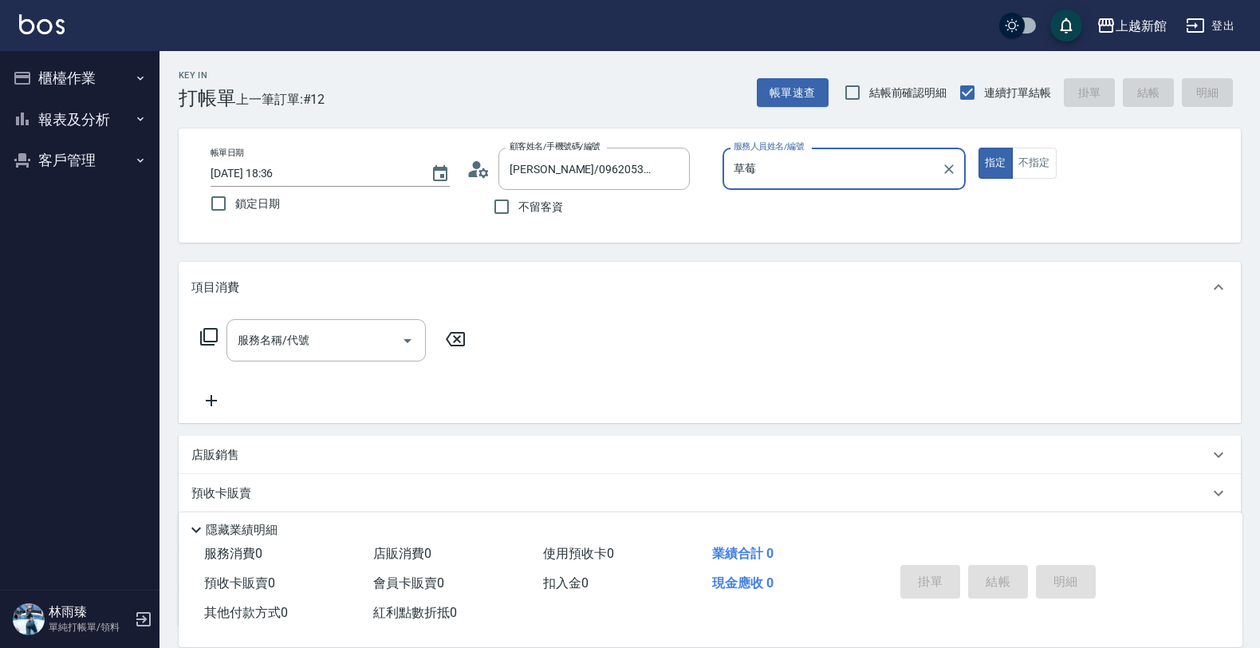
type input "草"
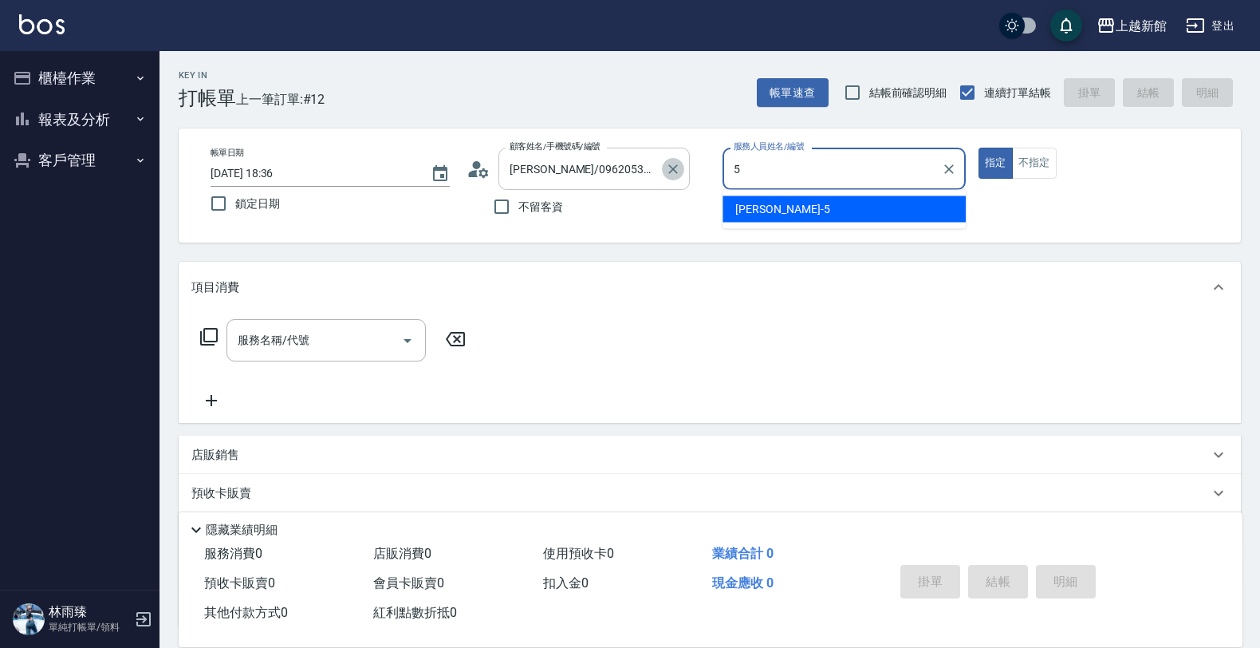
click at [676, 172] on icon "Clear" at bounding box center [673, 169] width 16 height 16
type input "5"
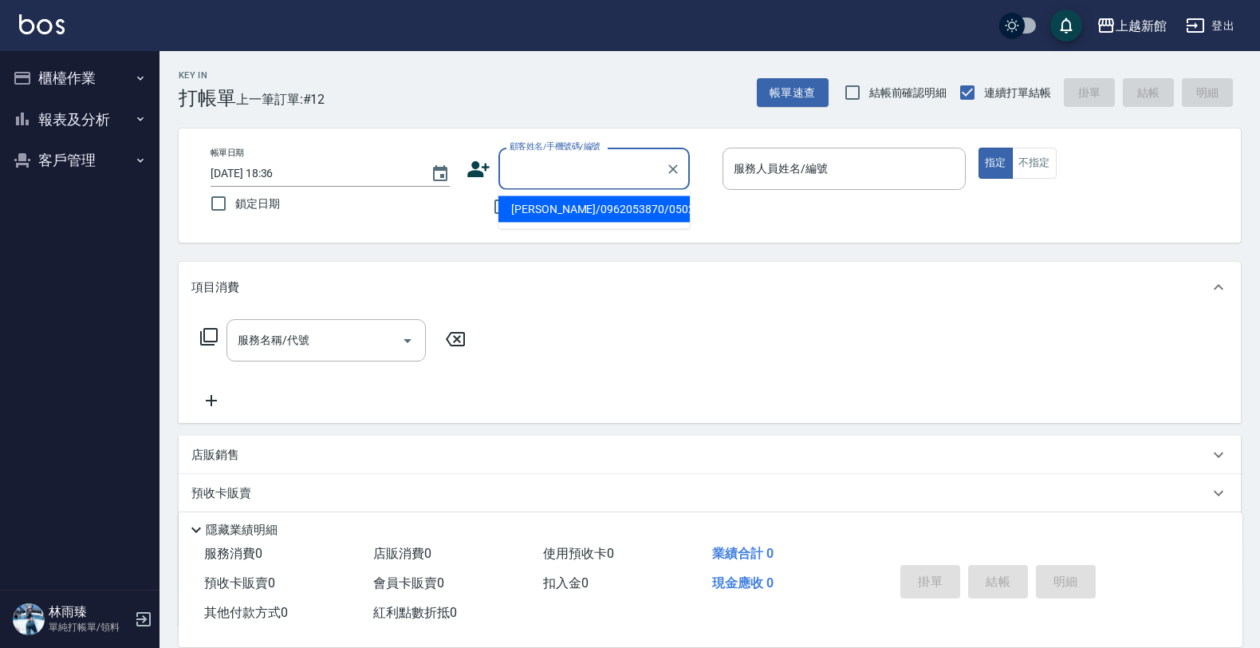
click at [634, 171] on input "顧客姓名/手機號碼/編號" at bounding box center [582, 169] width 153 height 28
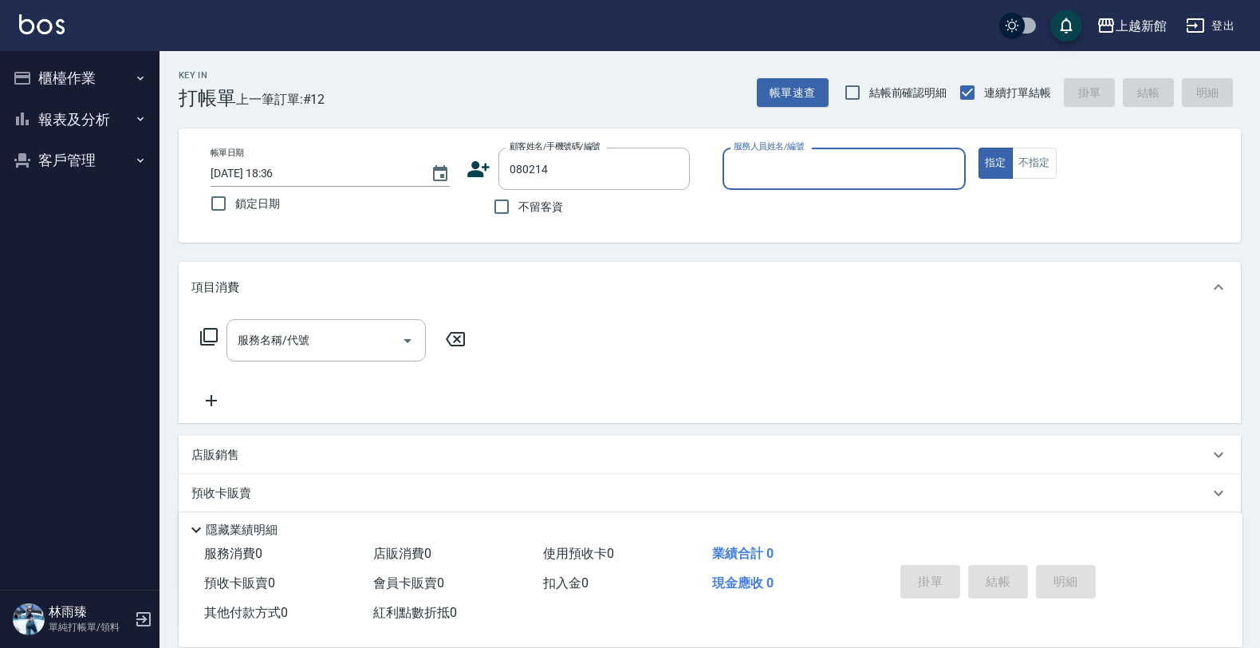
click at [979, 148] on button "指定" at bounding box center [996, 163] width 34 height 31
type input "龍潔如/0906345528/080214"
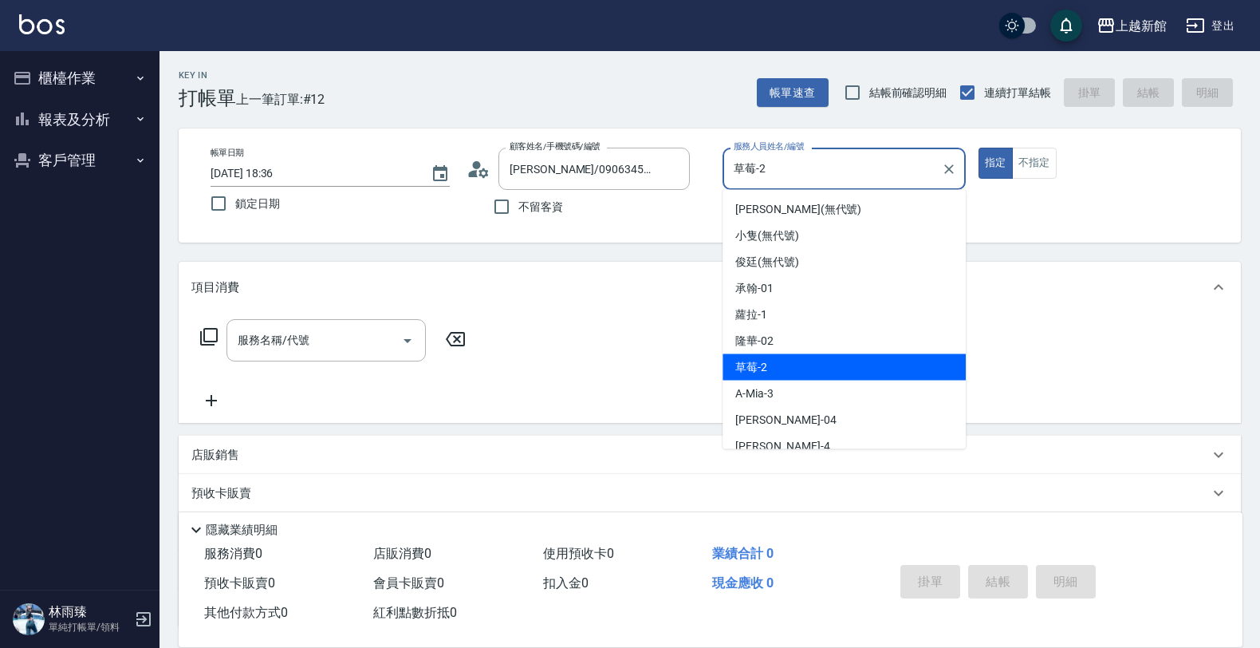
click at [810, 156] on input "草莓-2" at bounding box center [832, 169] width 205 height 28
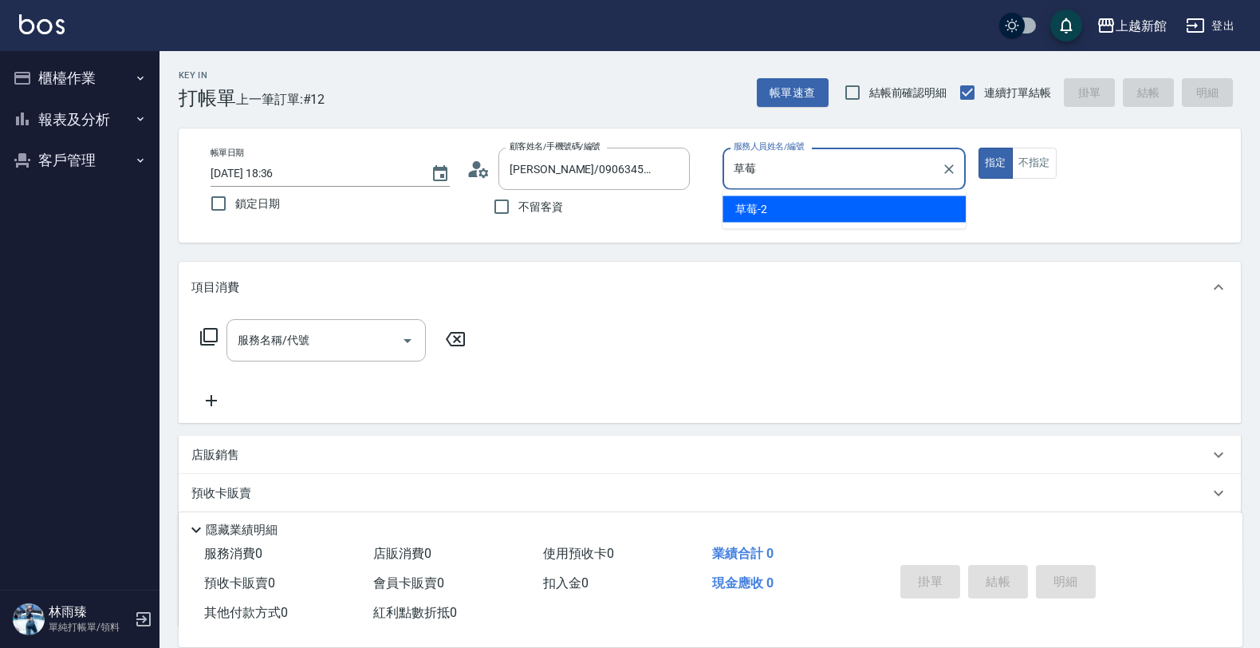
type input "草"
type input "旌瑛-5"
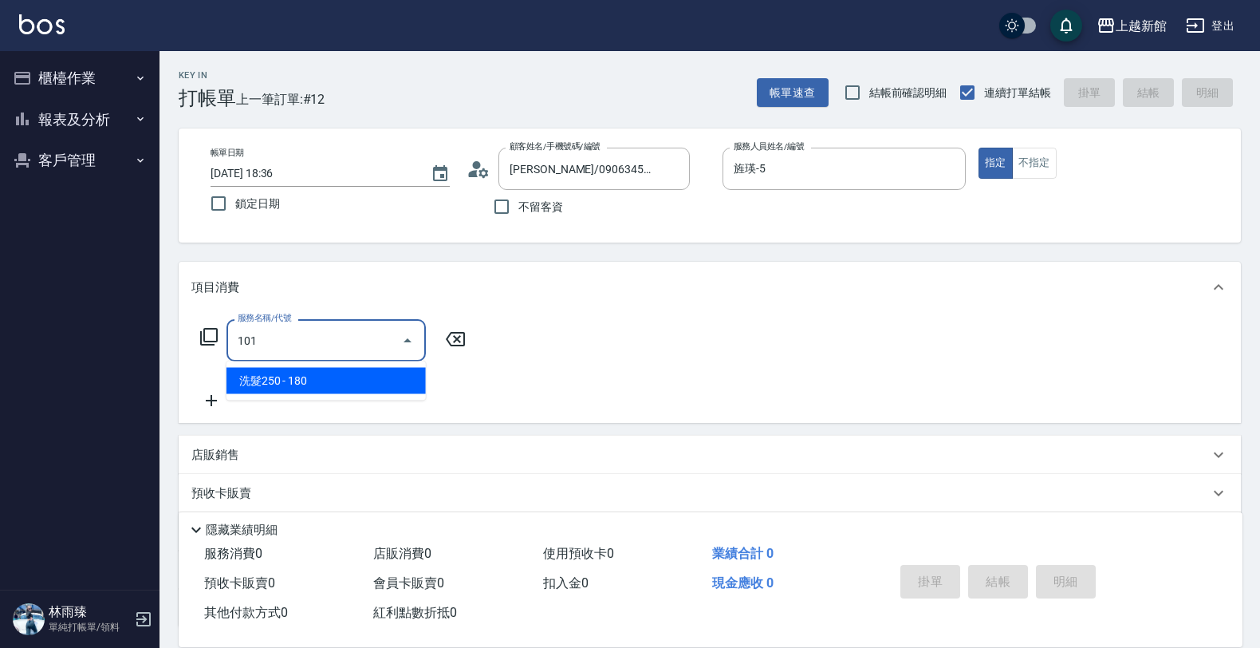
type input "洗髮250(101)"
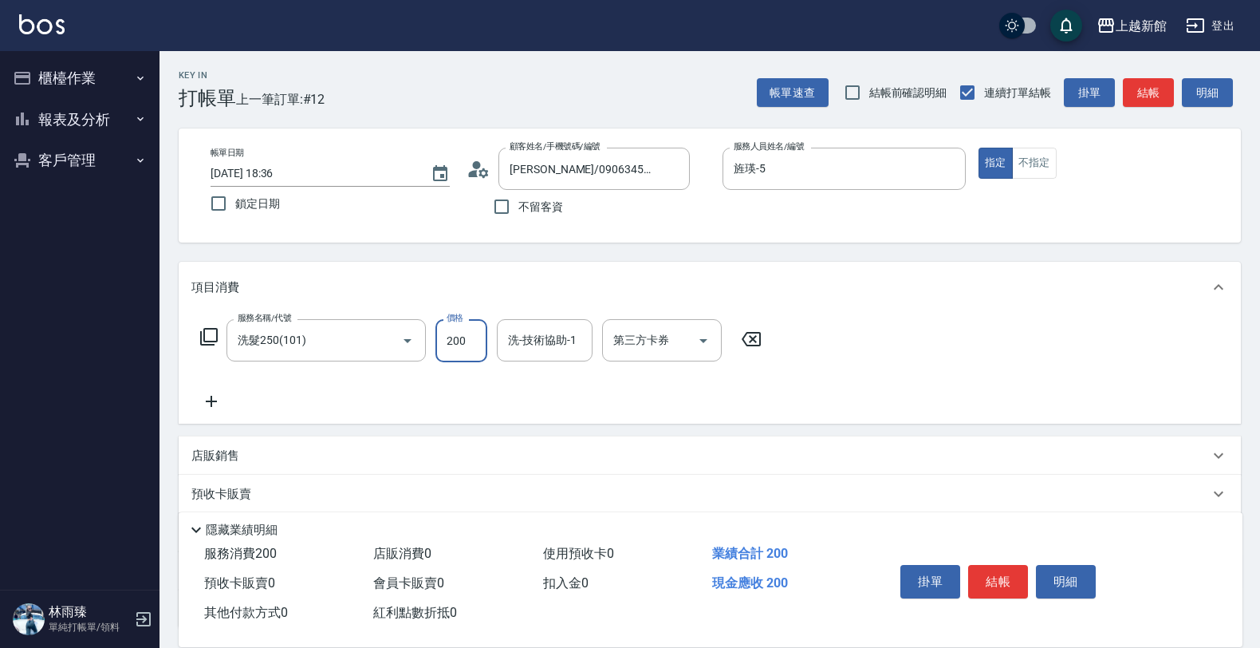
type input "200"
type input "[PERSON_NAME]-24"
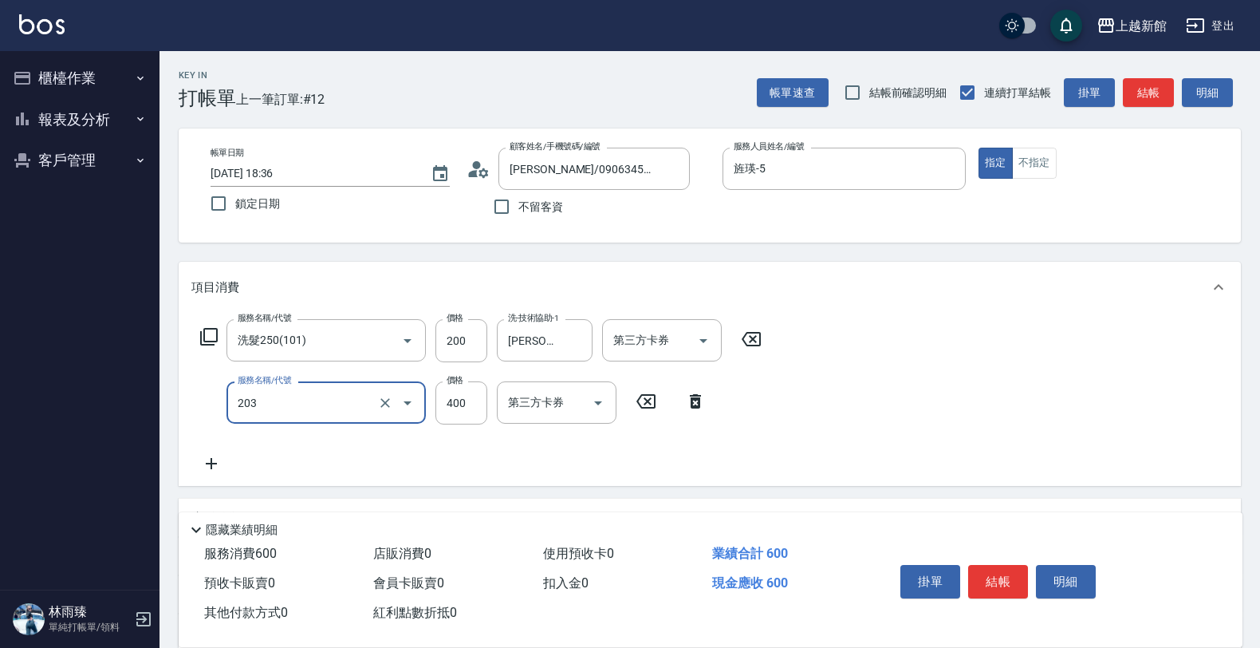
type input "指定單剪(203)"
type input "200"
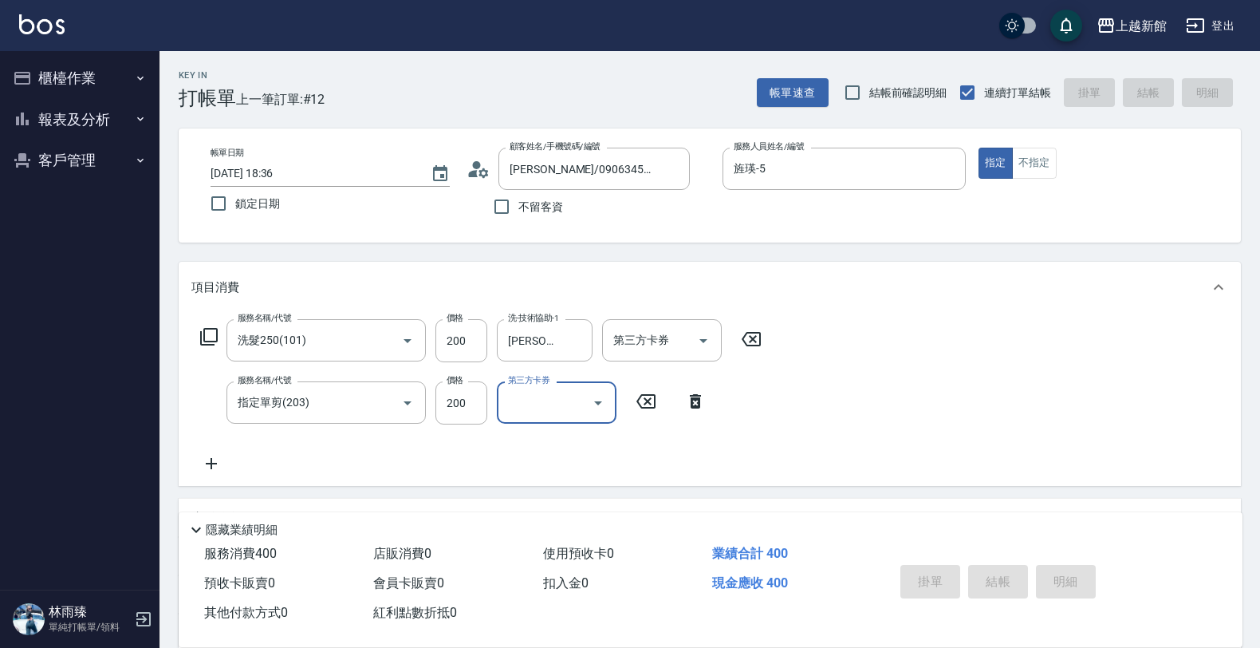
type input "2025/08/15 18:37"
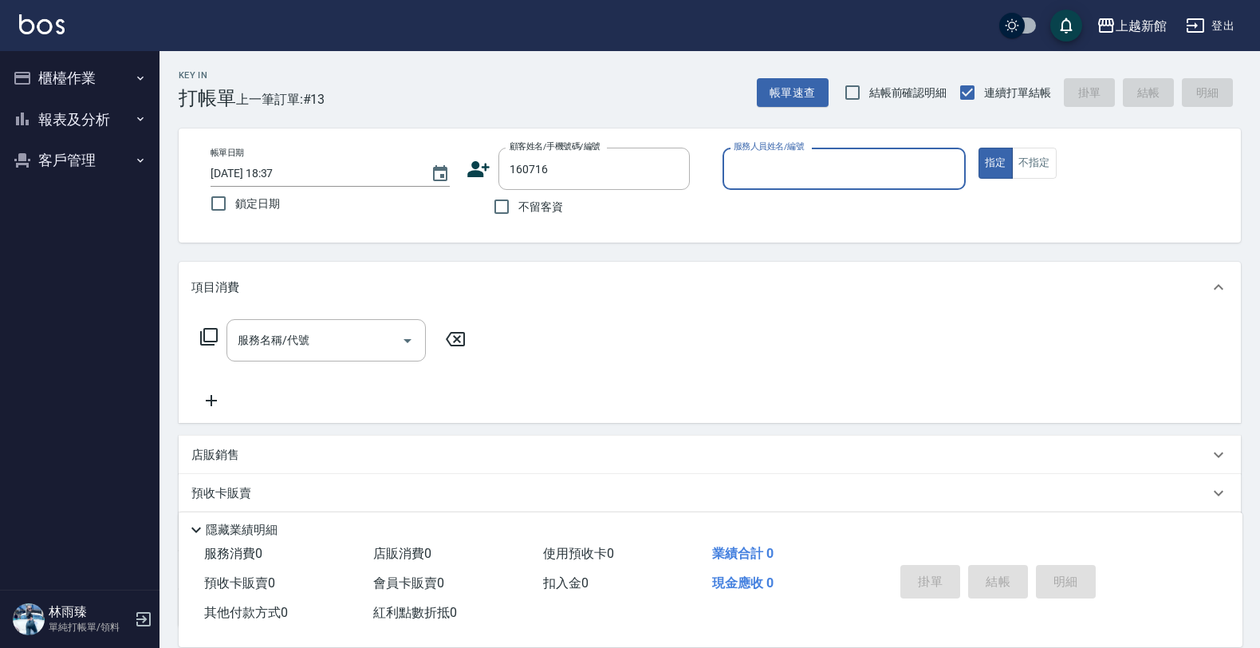
click at [979, 148] on button "指定" at bounding box center [996, 163] width 34 height 31
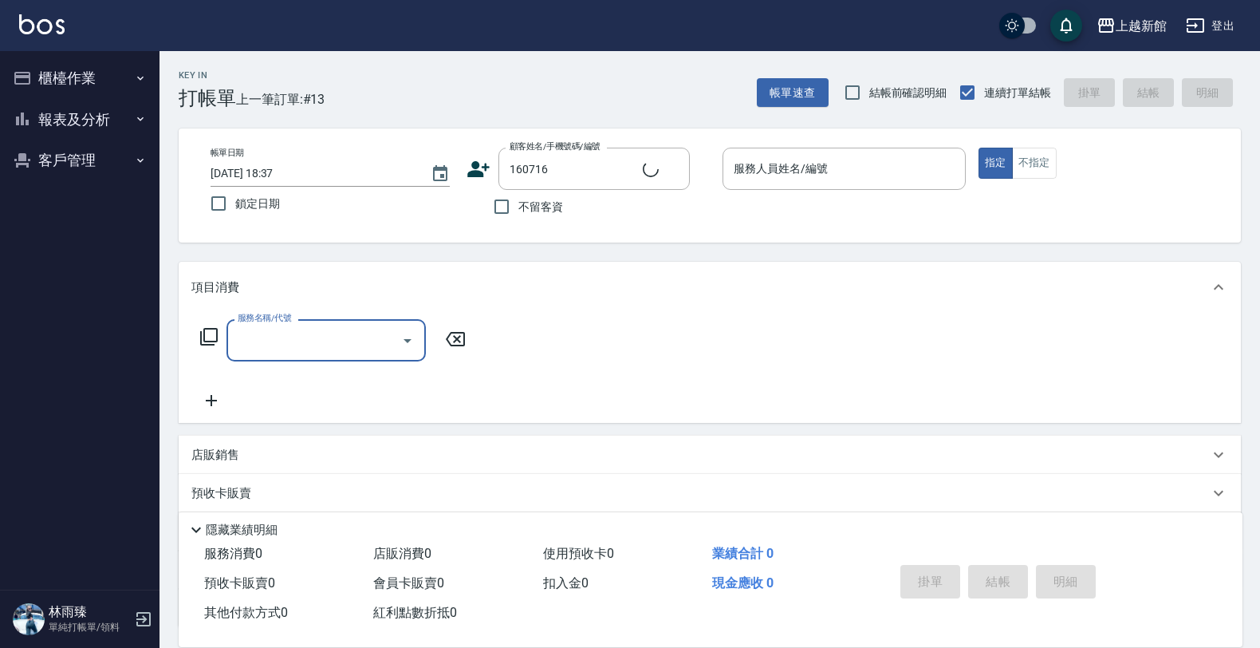
type input "李識揚/0908807100/160716"
type input "黃柏森-18"
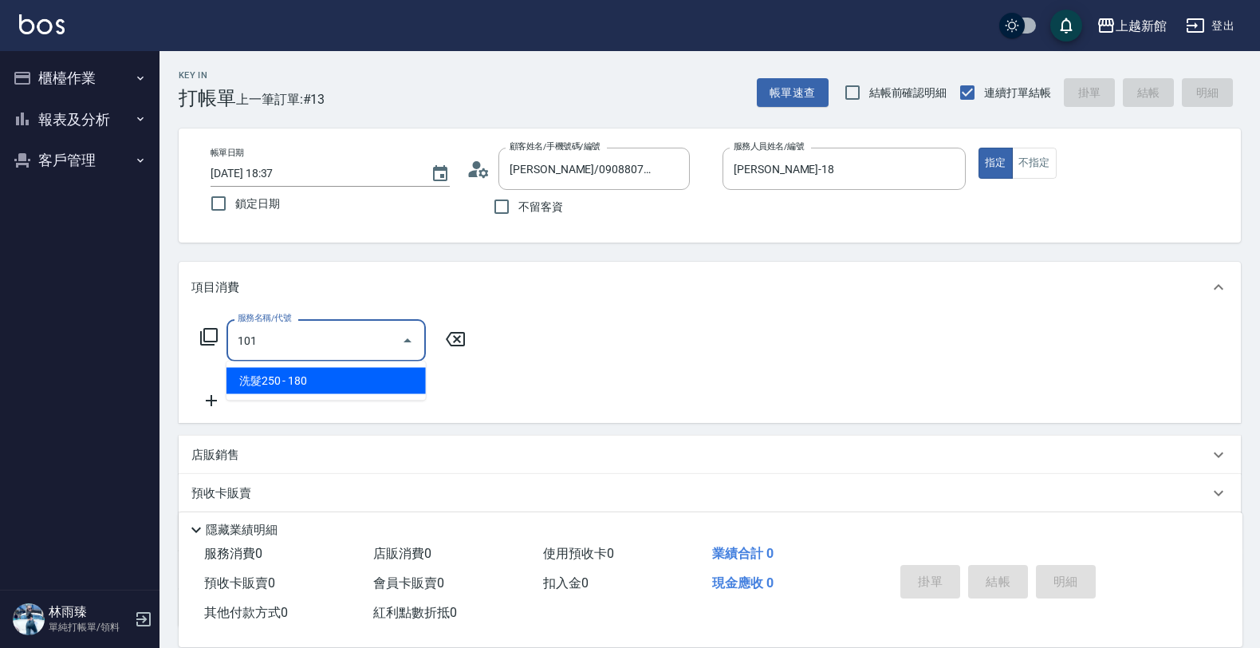
type input "洗髮250(101)"
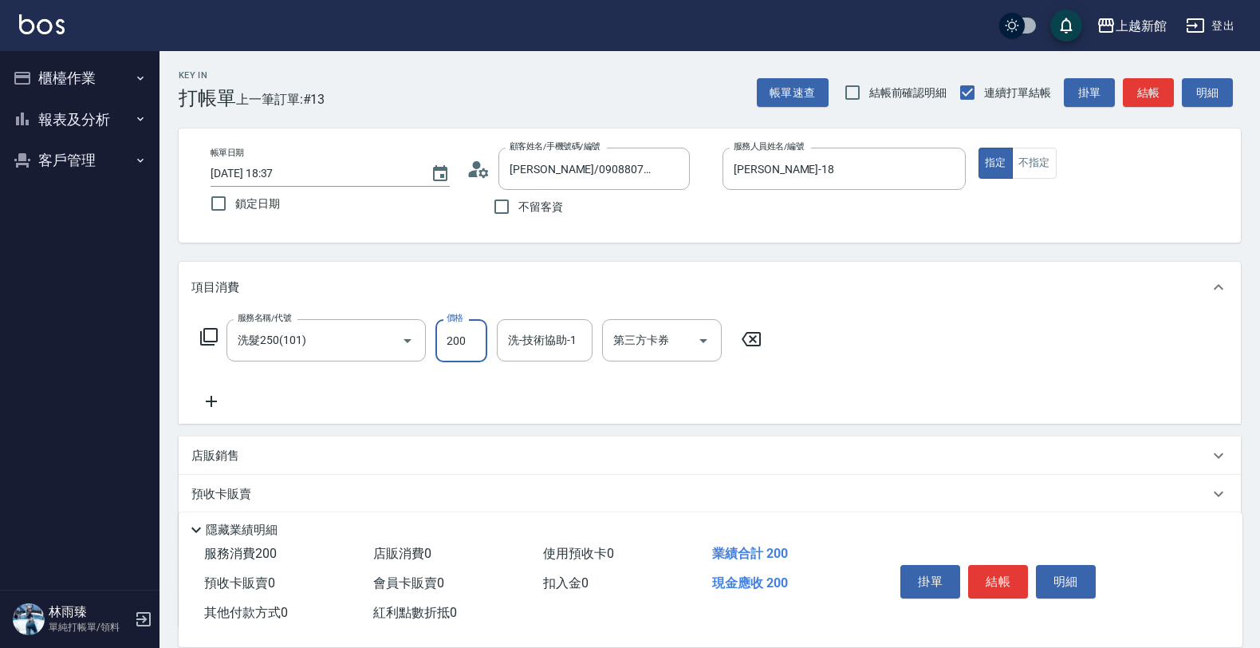
type input "200"
type input "[PERSON_NAME]-24"
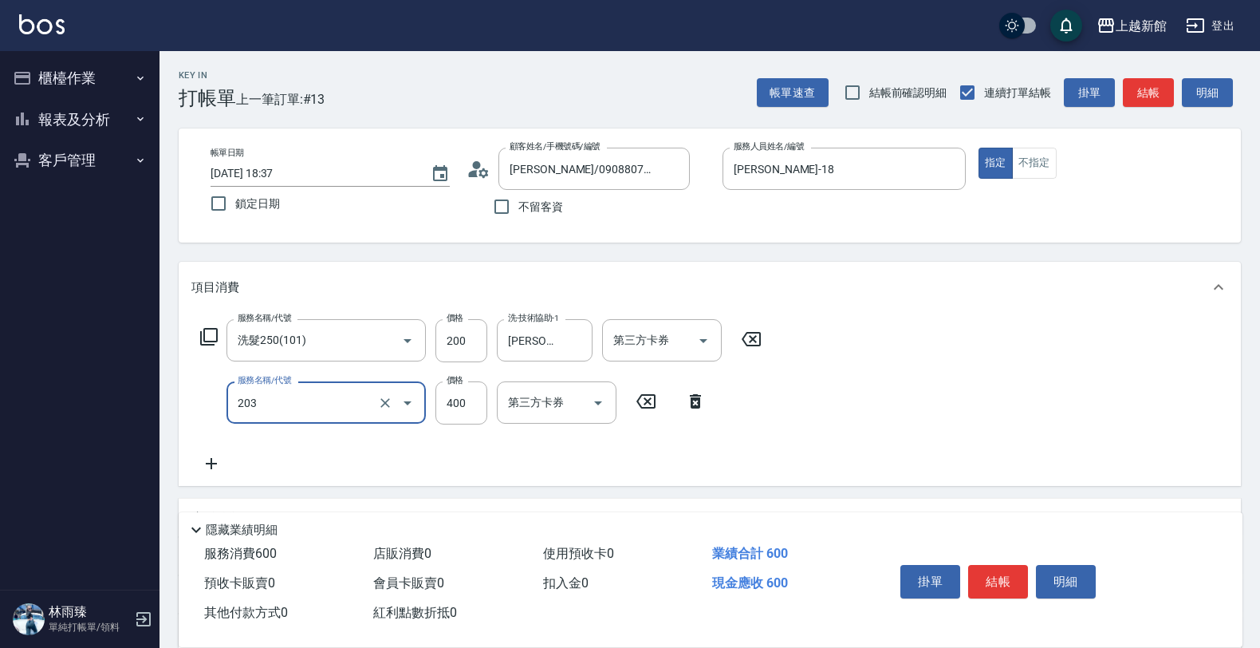
type input "指定單剪(203)"
type input "300"
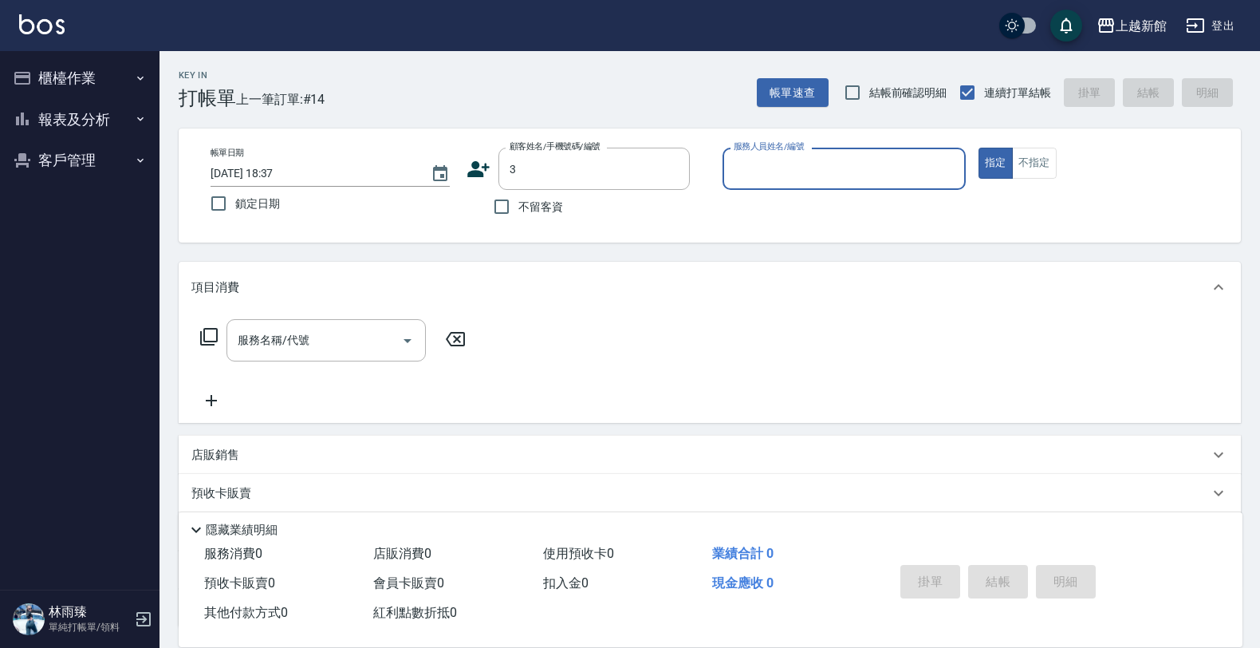
click at [979, 148] on button "指定" at bounding box center [996, 163] width 34 height 31
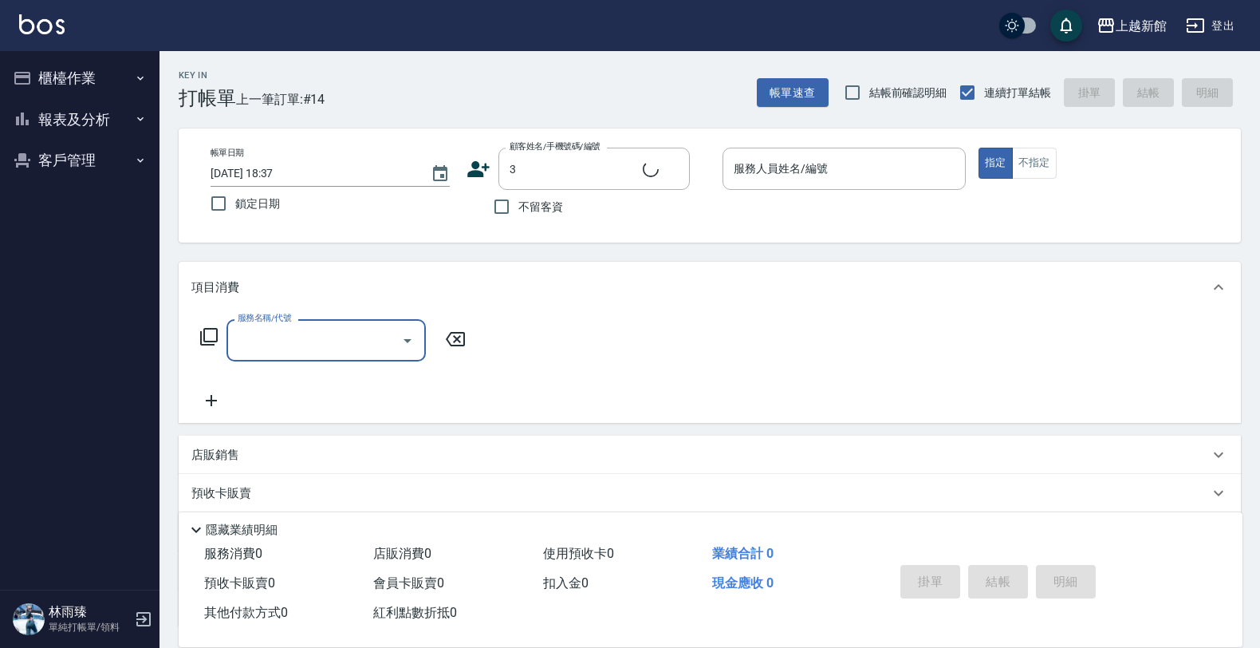
type input "阿咪/3_阿咪/3"
type input "A-Mia -3"
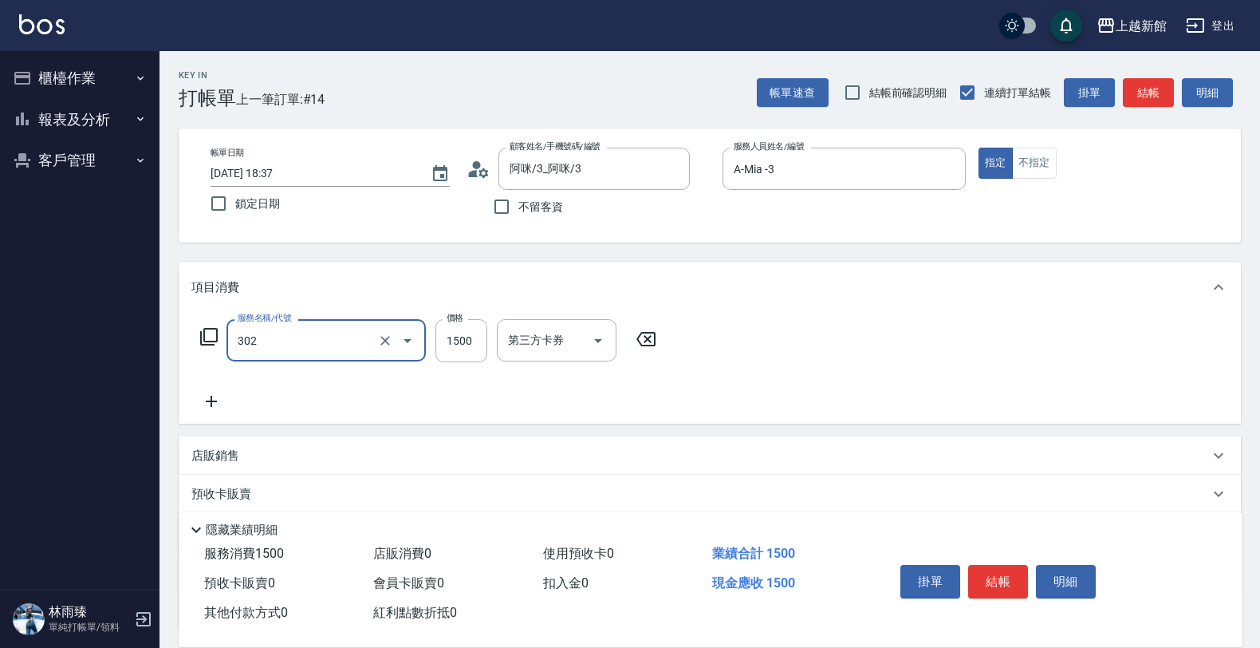
type input "設計燙髮(302)"
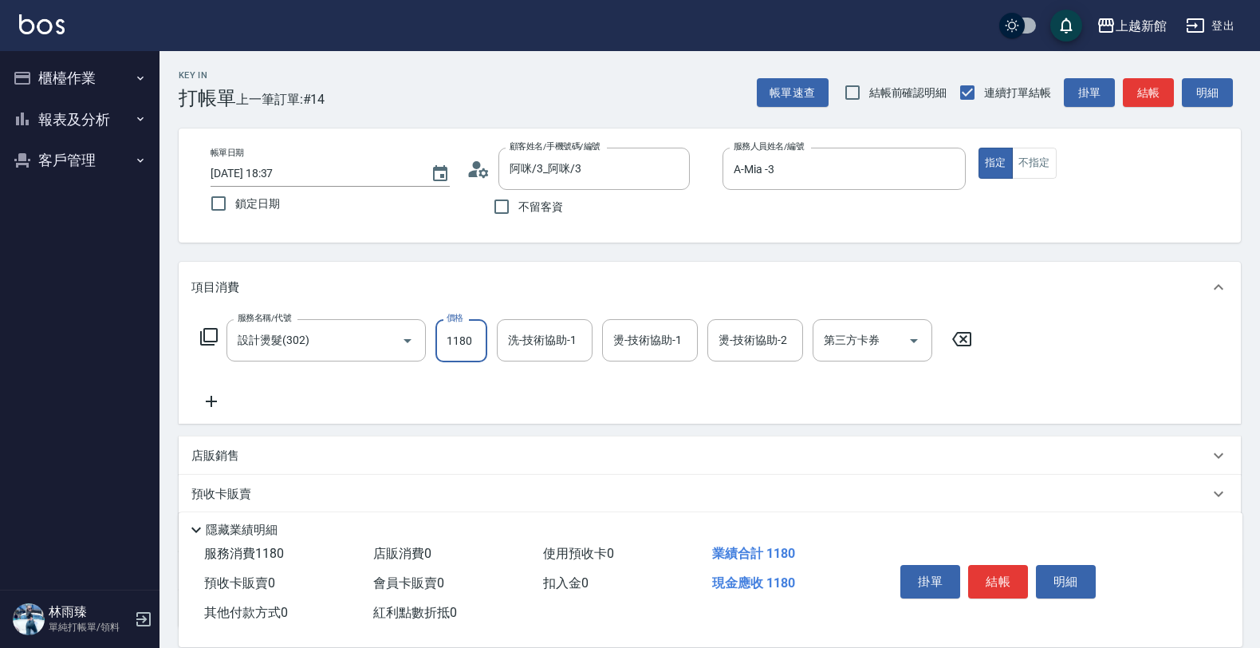
type input "1180"
type input "A-Mia -3"
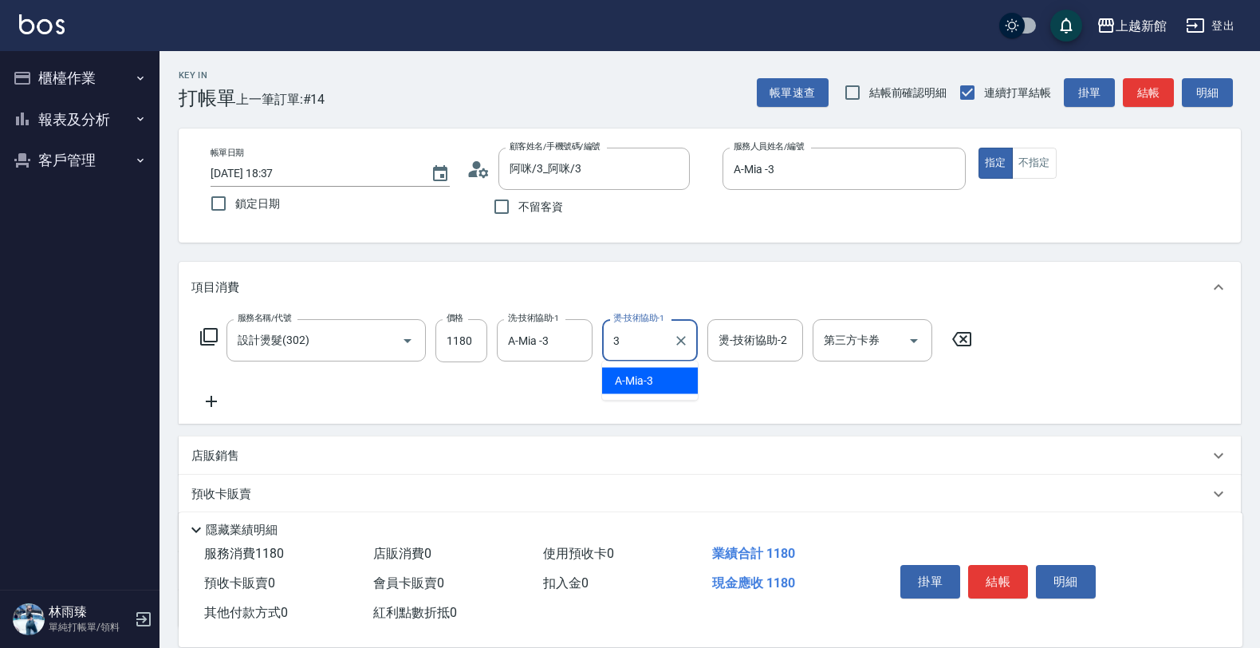
type input "A-Mia -3"
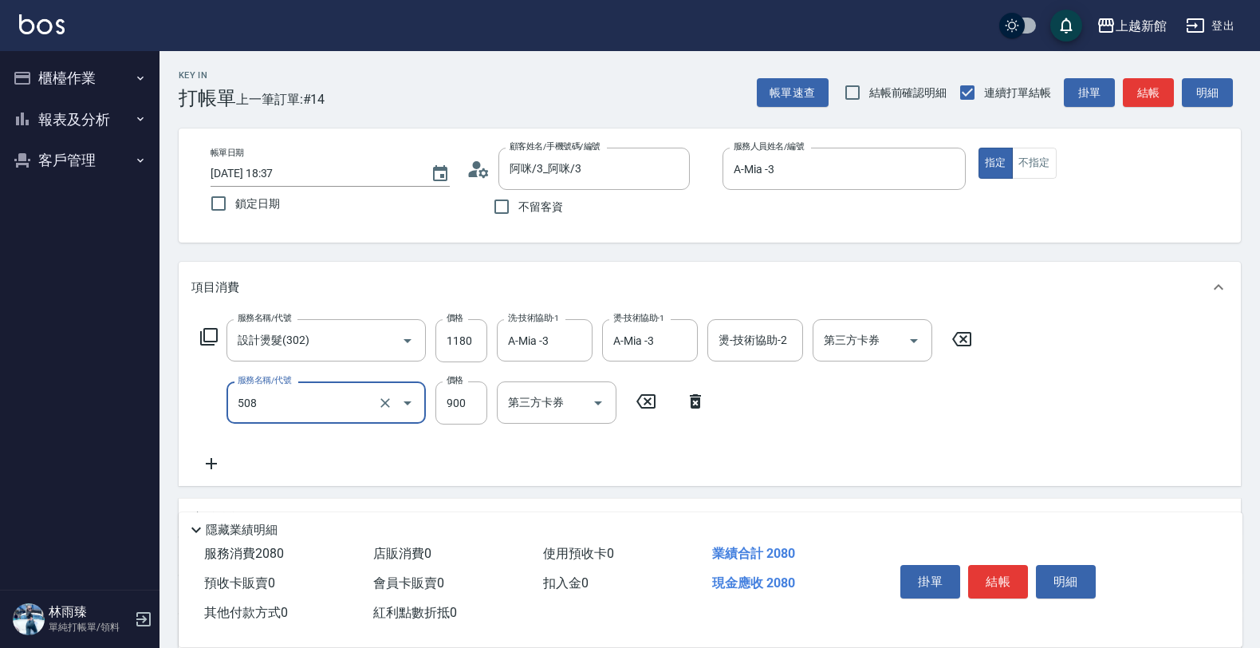
type input "松島再生髮敷護髮(508)"
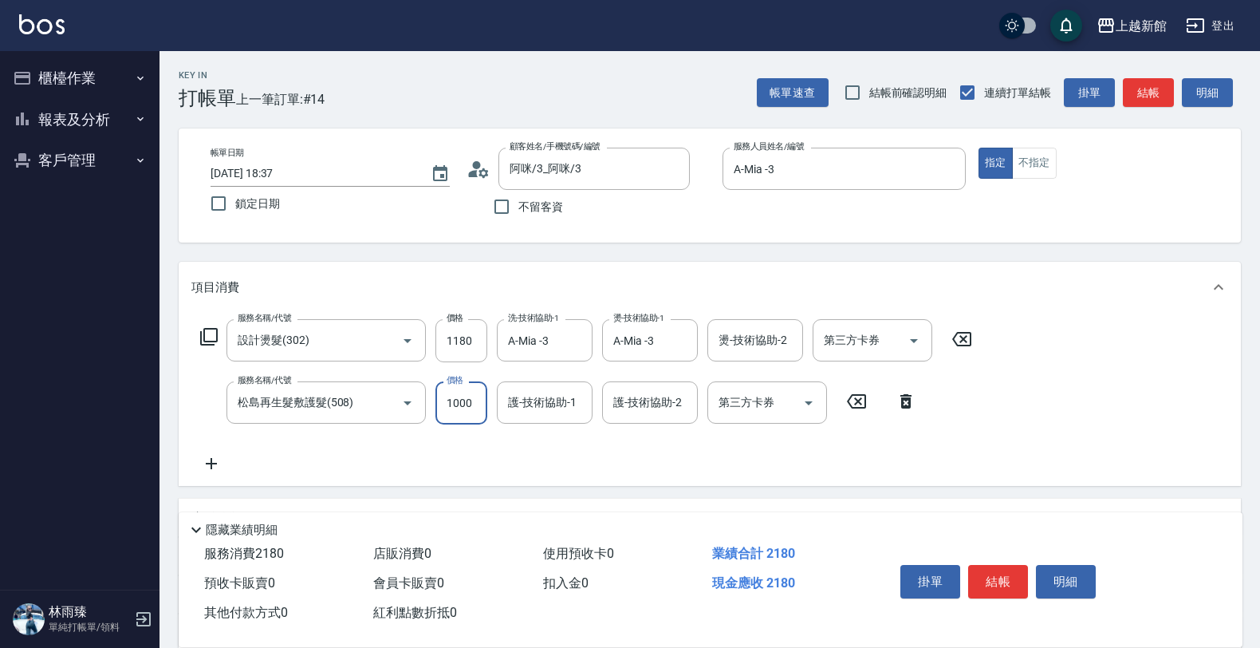
type input "1000"
type input "A-Mia -3"
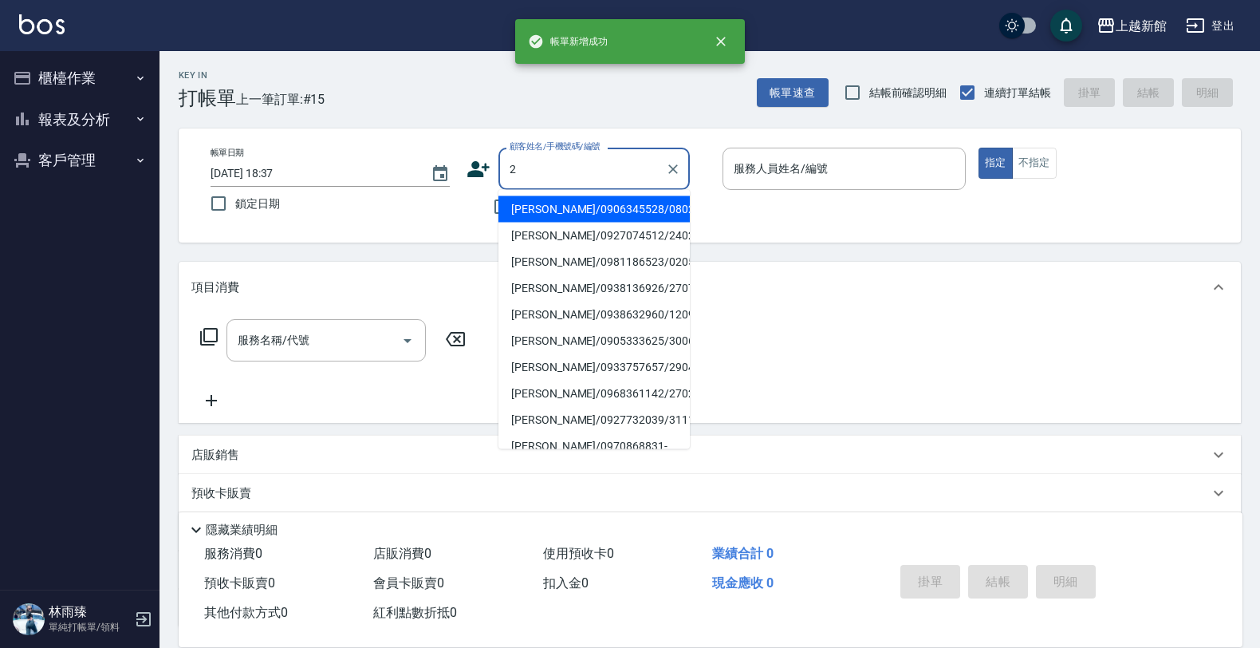
type input "龍潔如/0906345528/080214"
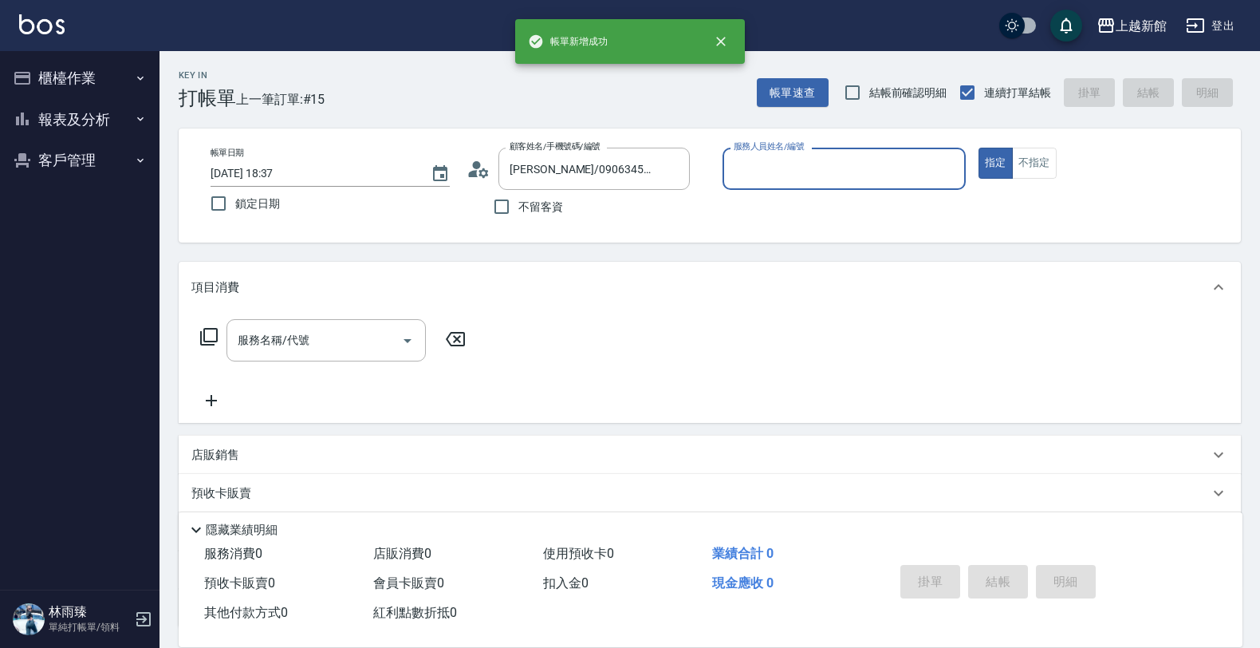
click at [979, 148] on button "指定" at bounding box center [996, 163] width 34 height 31
type input "草莓-2"
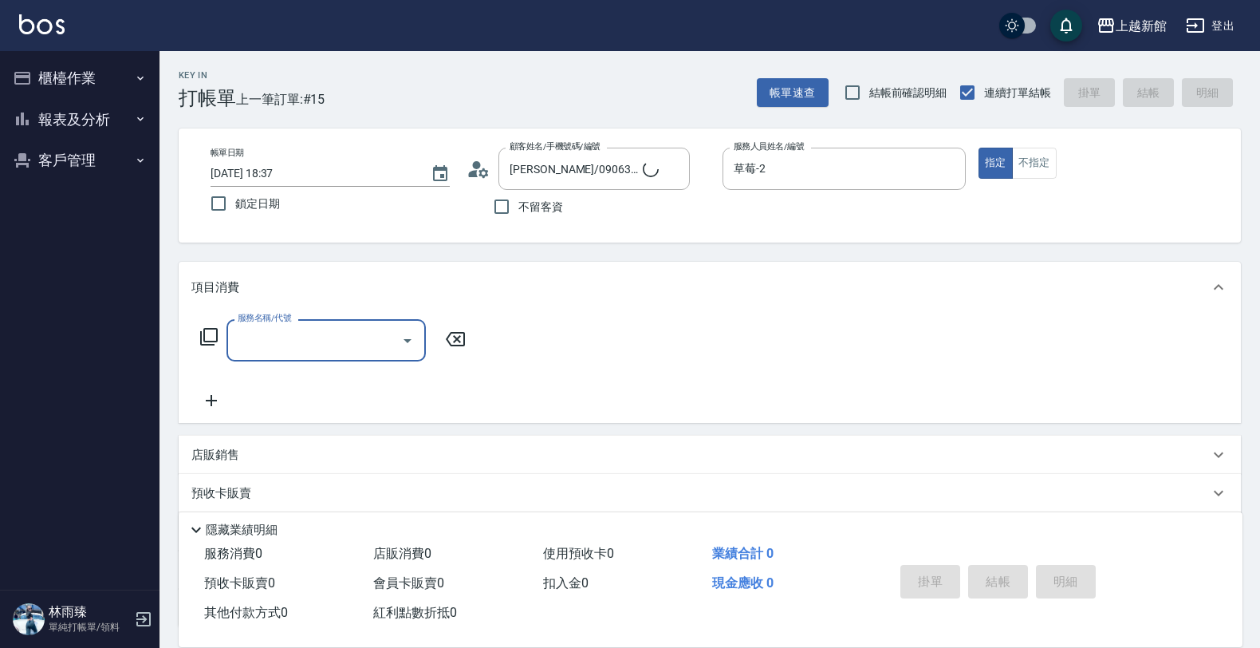
type input "店花草霉/0930557925/2"
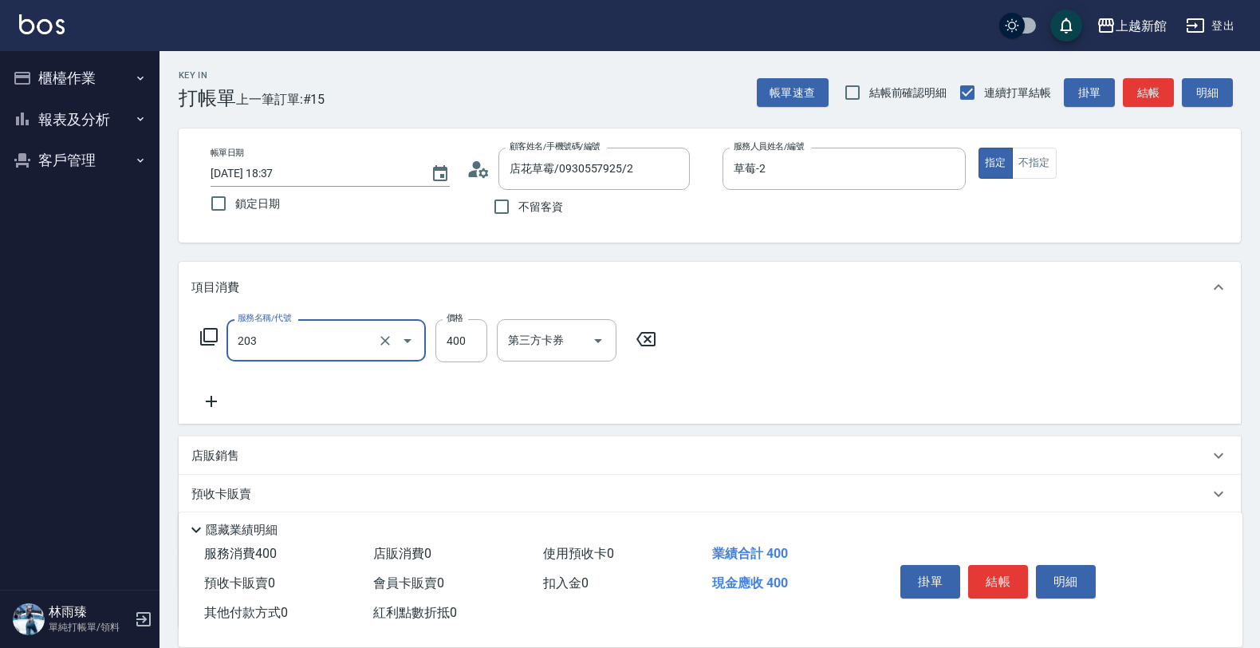
type input "指定單剪(203)"
type input "300"
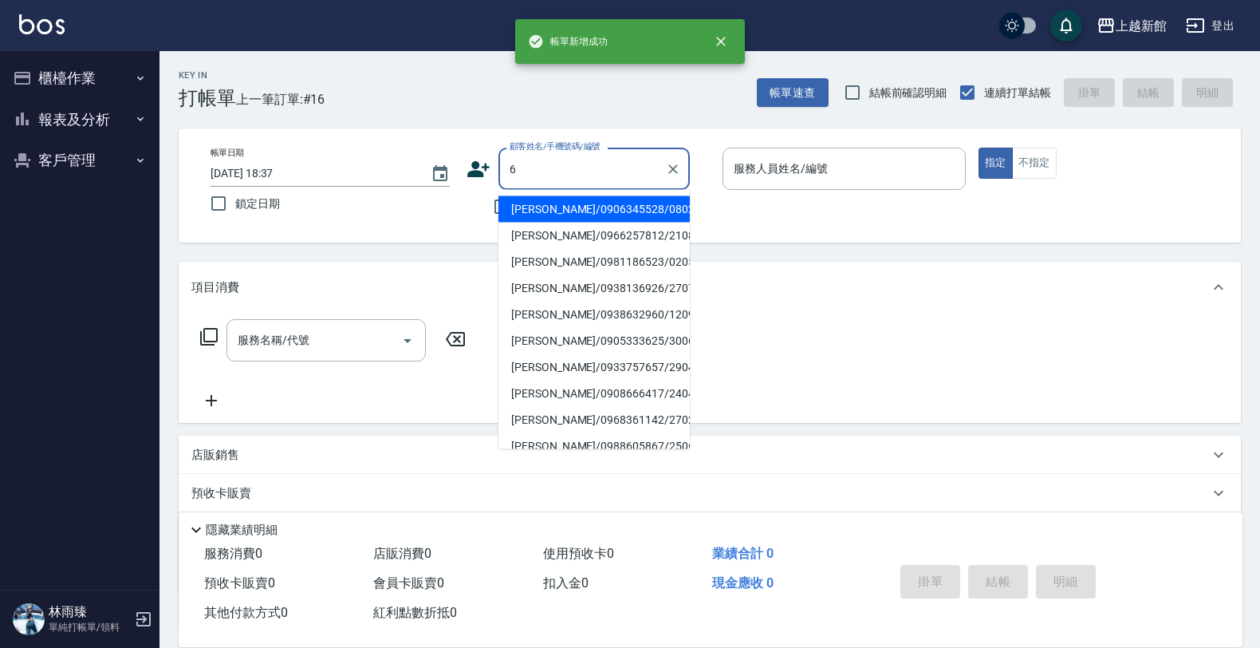
type input "龍潔如/0906345528/080214"
click at [979, 148] on button "指定" at bounding box center [996, 163] width 34 height 31
type input "草莓-2"
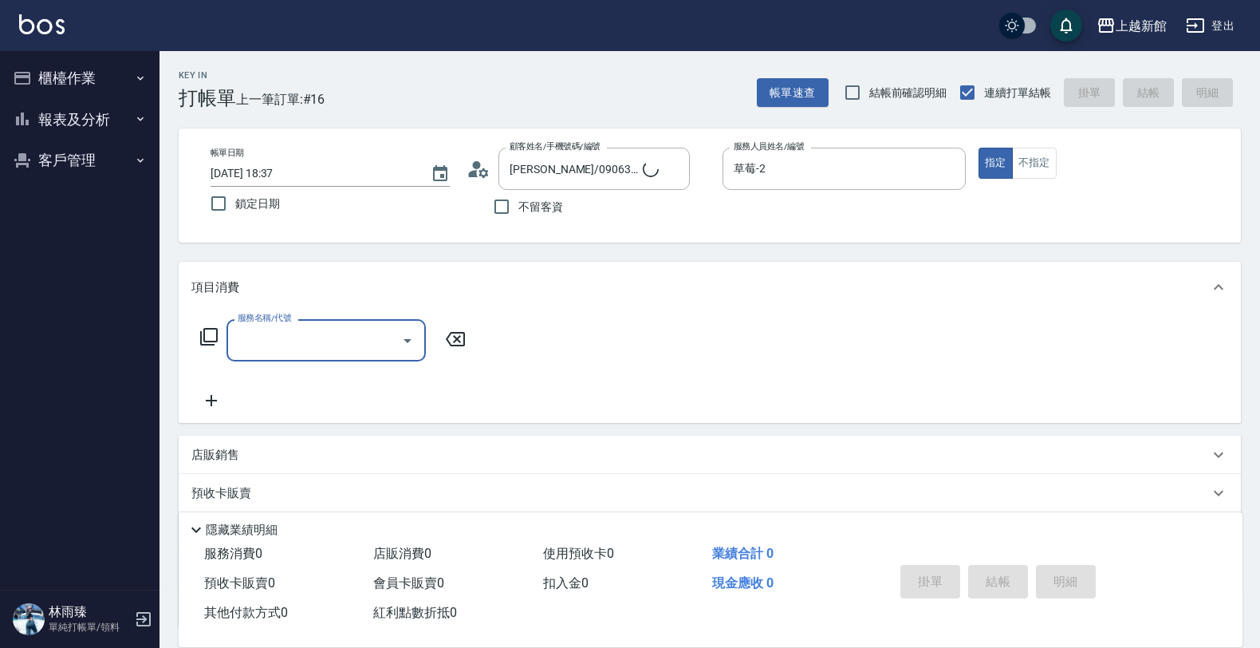
type input "黃婕寧/6_黃婕寧/6"
type input "黃婕寧-6"
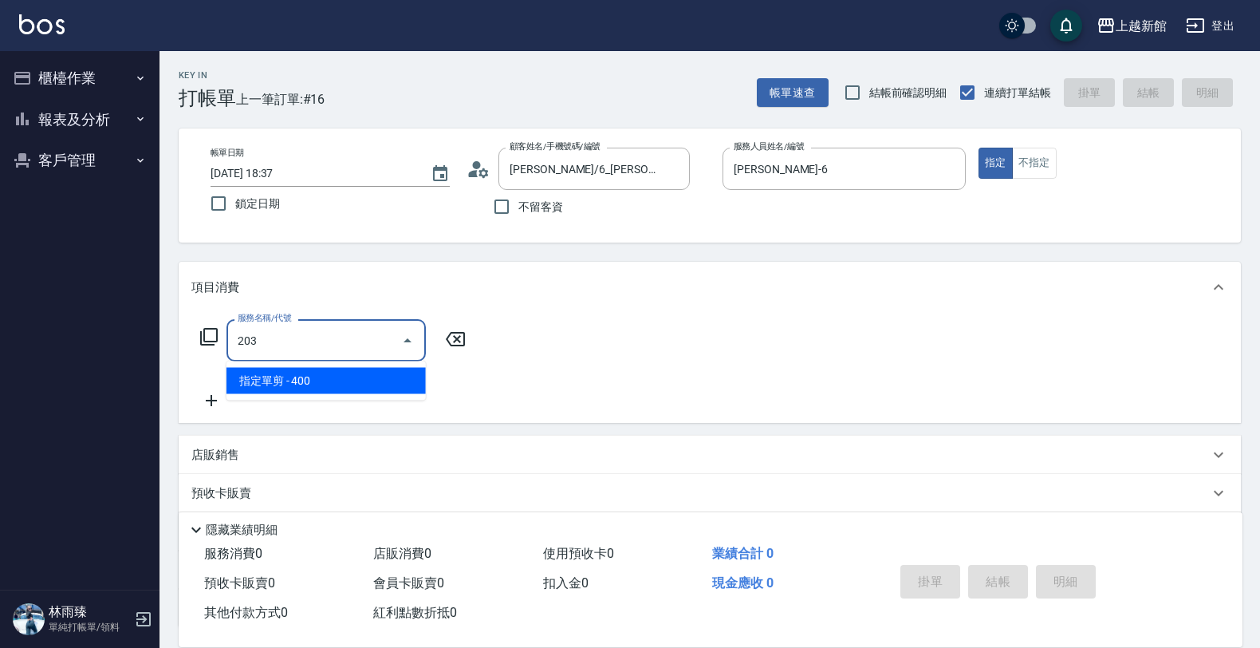
type input "指定單剪(203)"
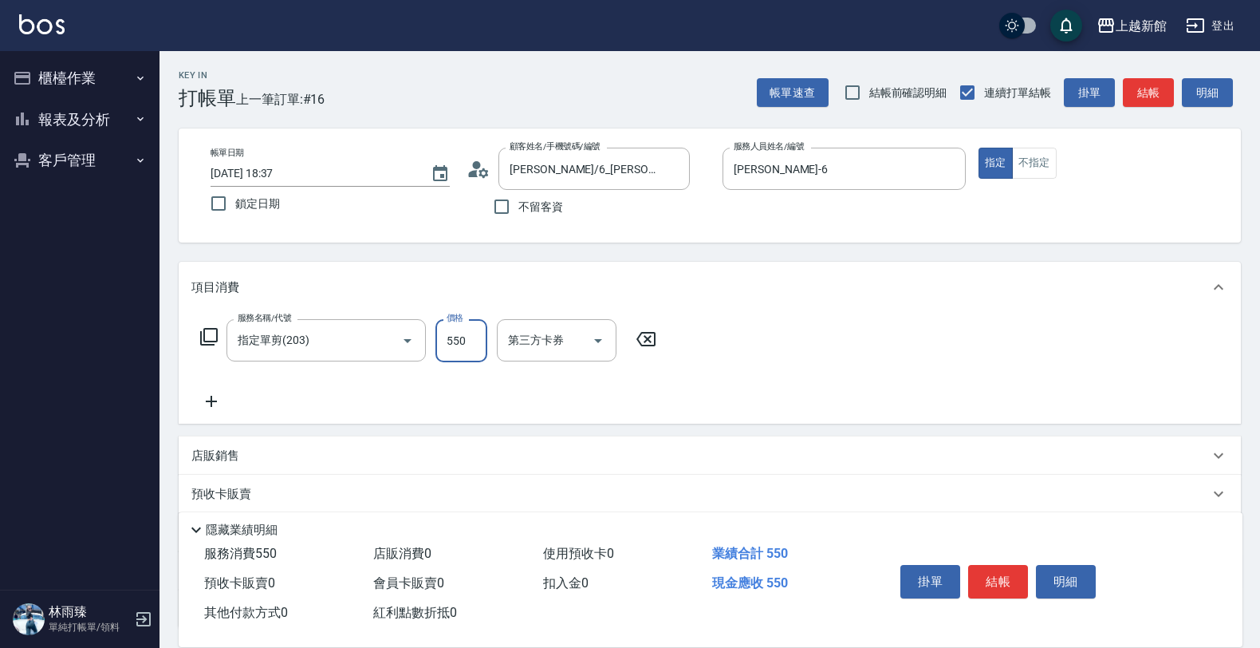
type input "550"
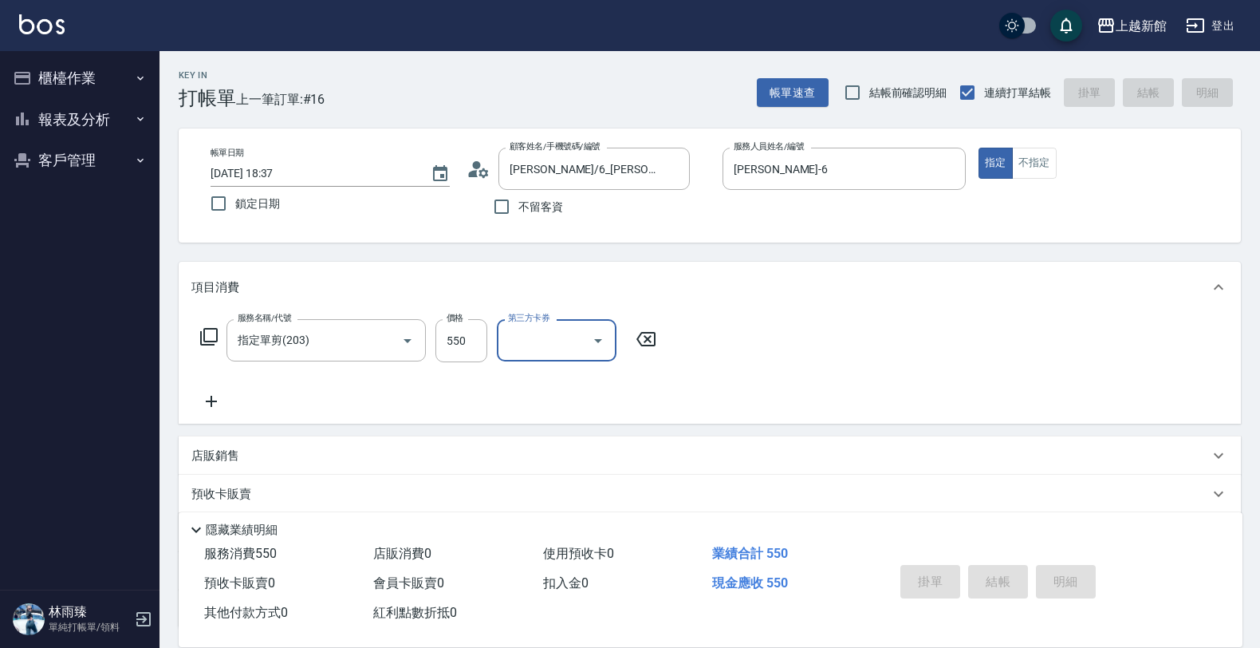
type input "2025/08/15 18:38"
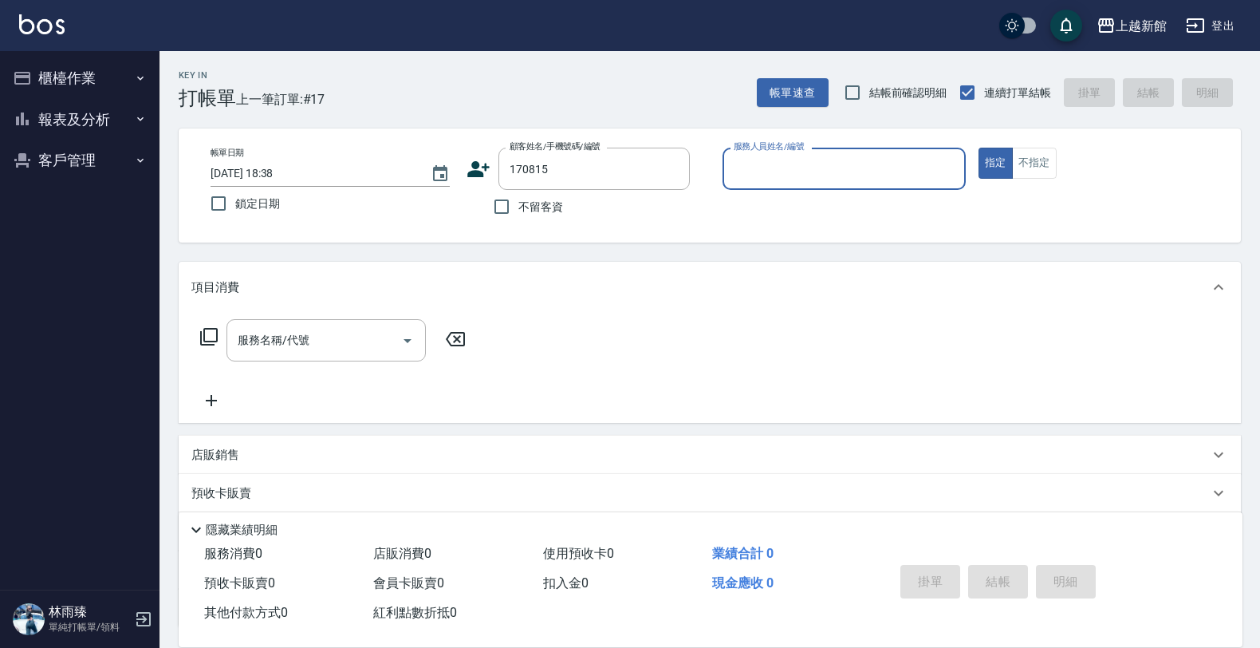
click at [979, 148] on button "指定" at bounding box center [996, 163] width 34 height 31
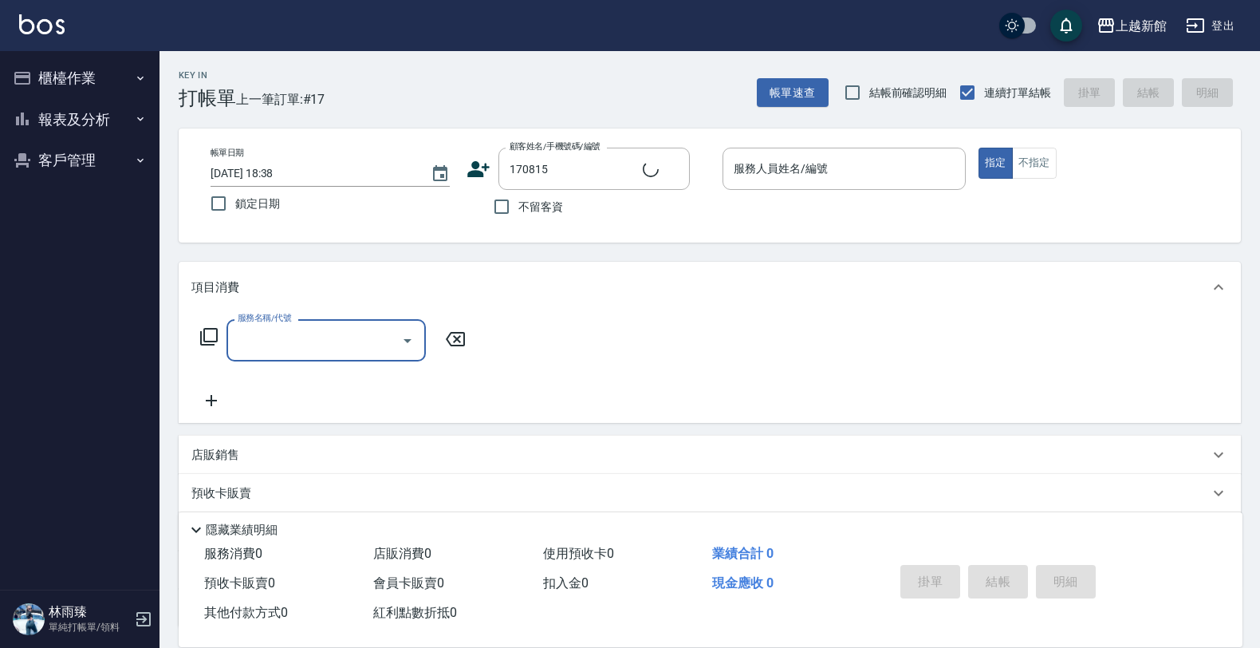
type input "黃妤蓁/0906545976/170815"
click at [874, 153] on div "服務人員姓名/編號" at bounding box center [844, 169] width 243 height 42
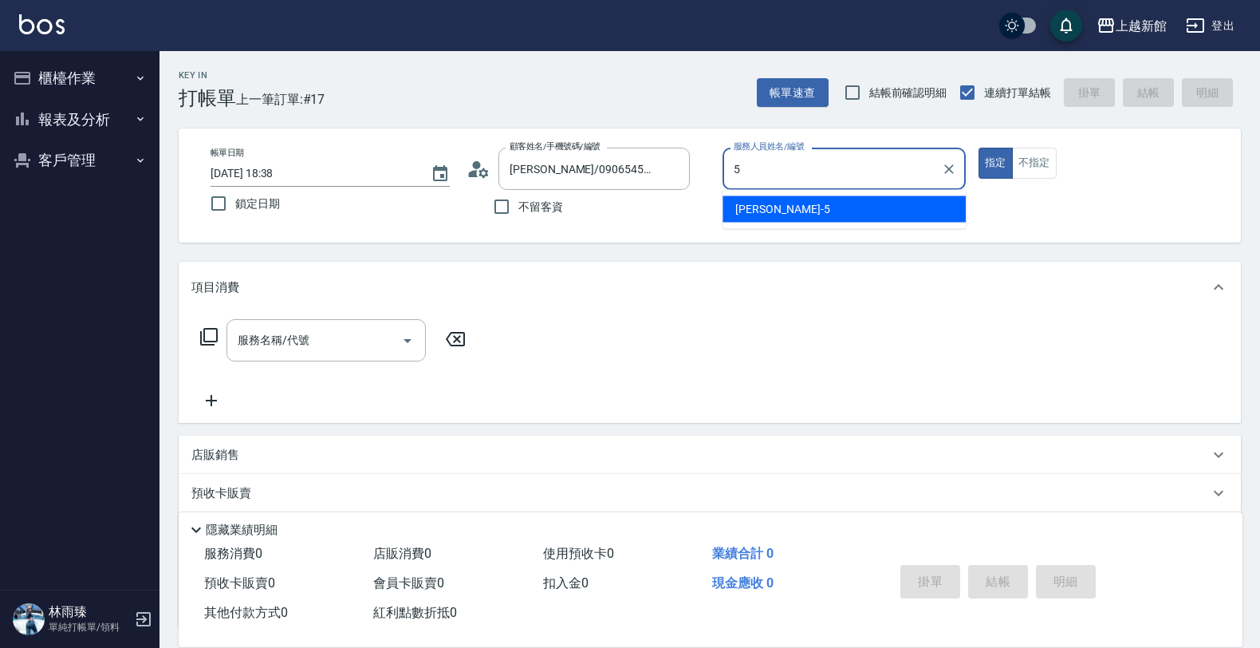
type input "旌瑛-5"
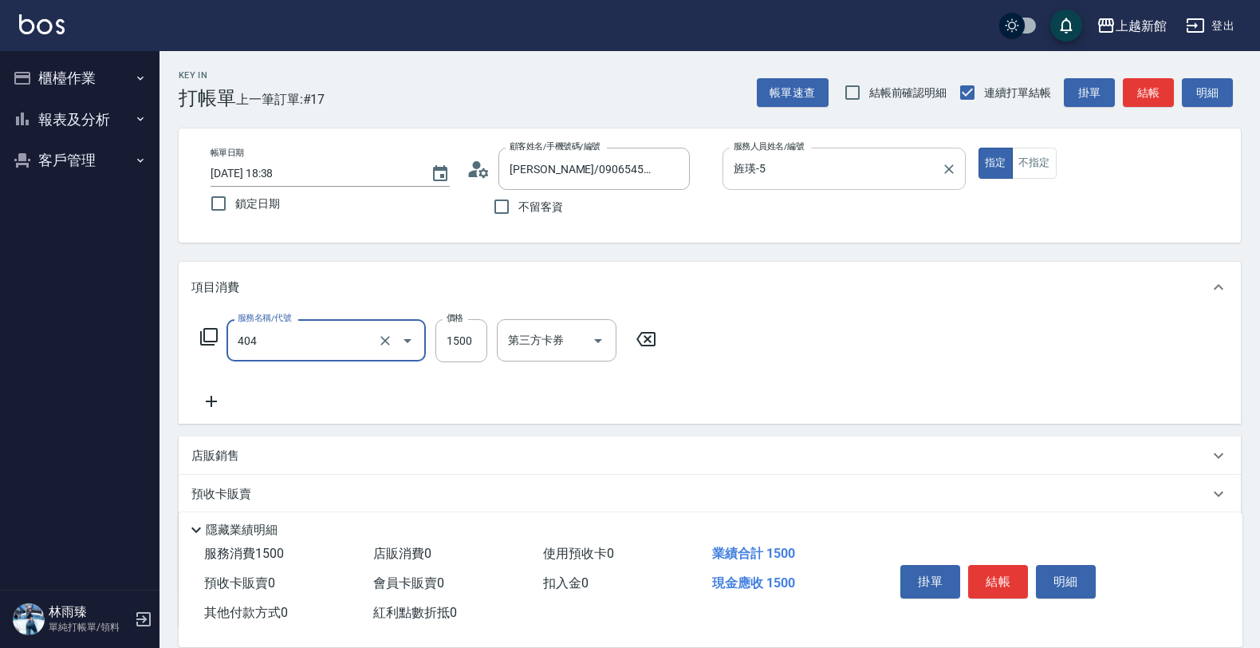
type input "設計染髮(404)"
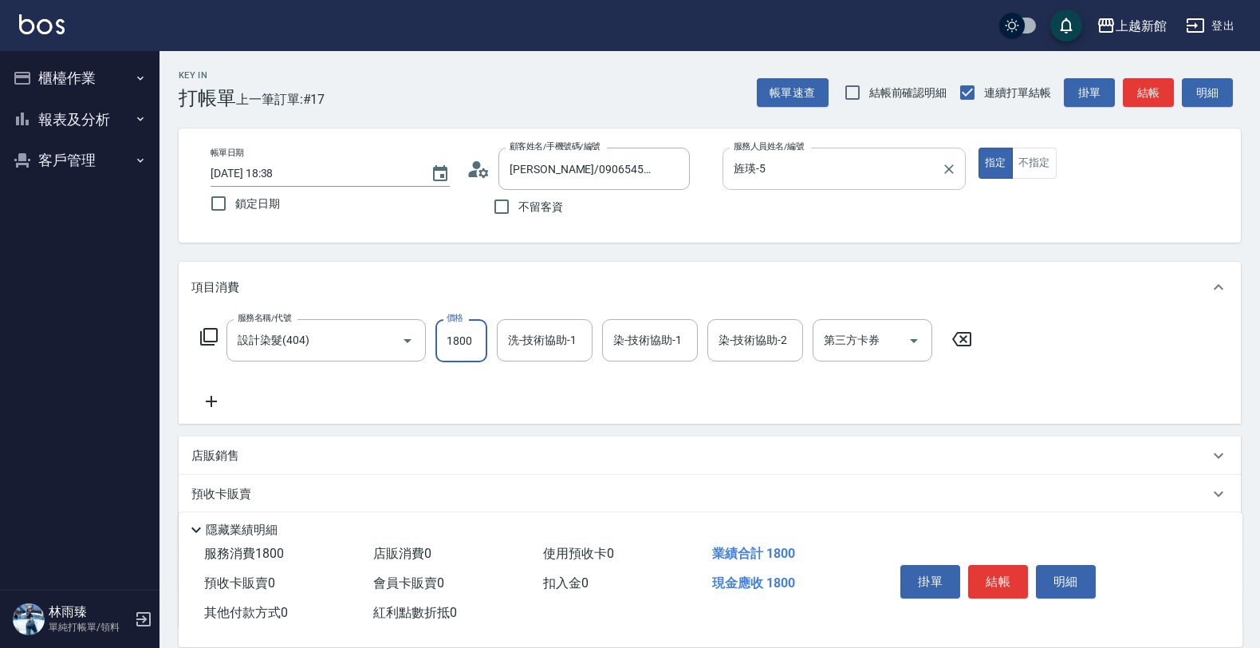
type input "1800"
type input "小敏-24"
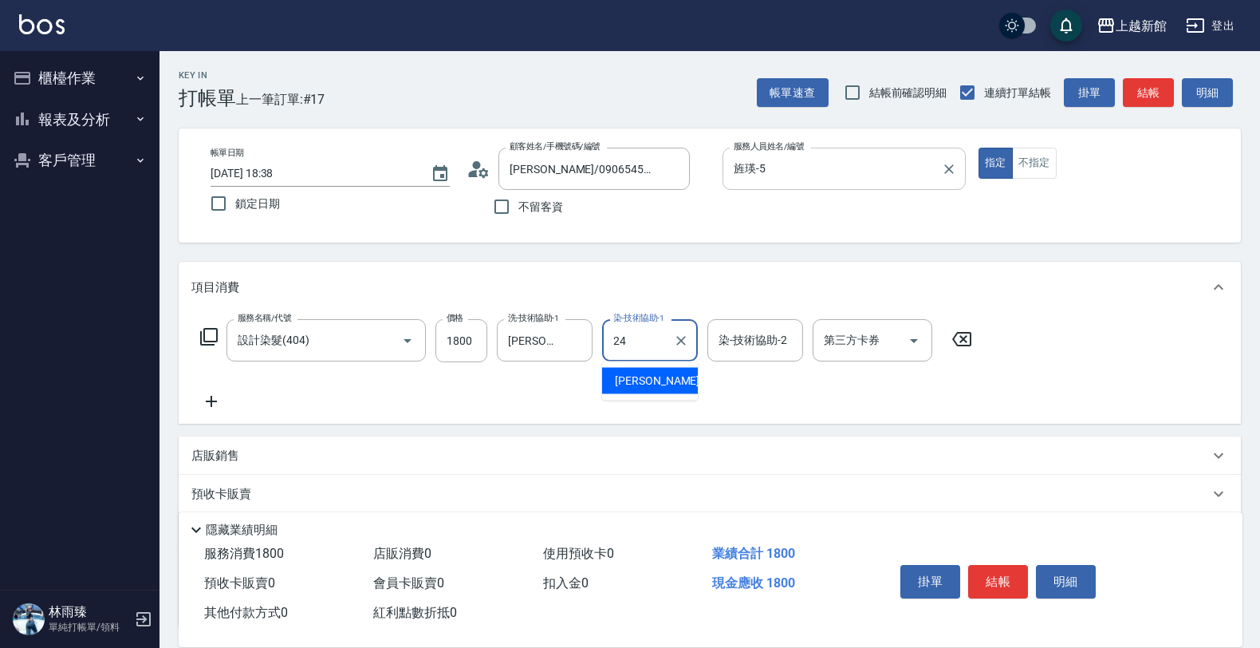
type input "小敏-24"
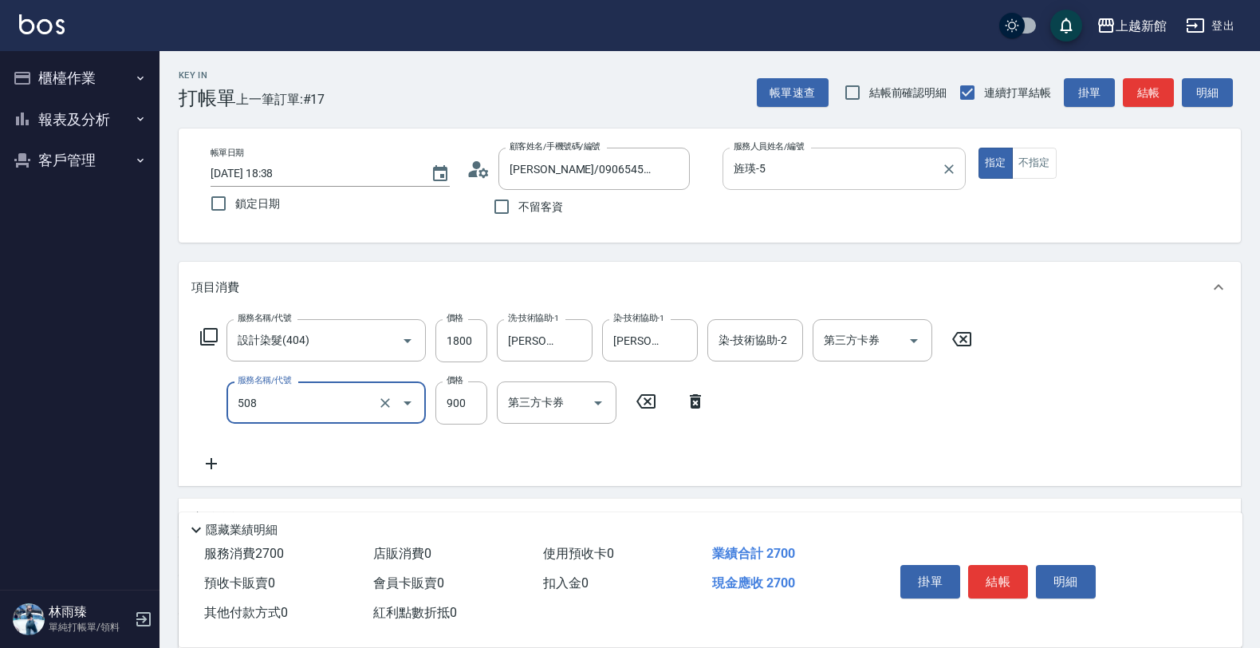
type input "松島再生髮敷護髮(508)"
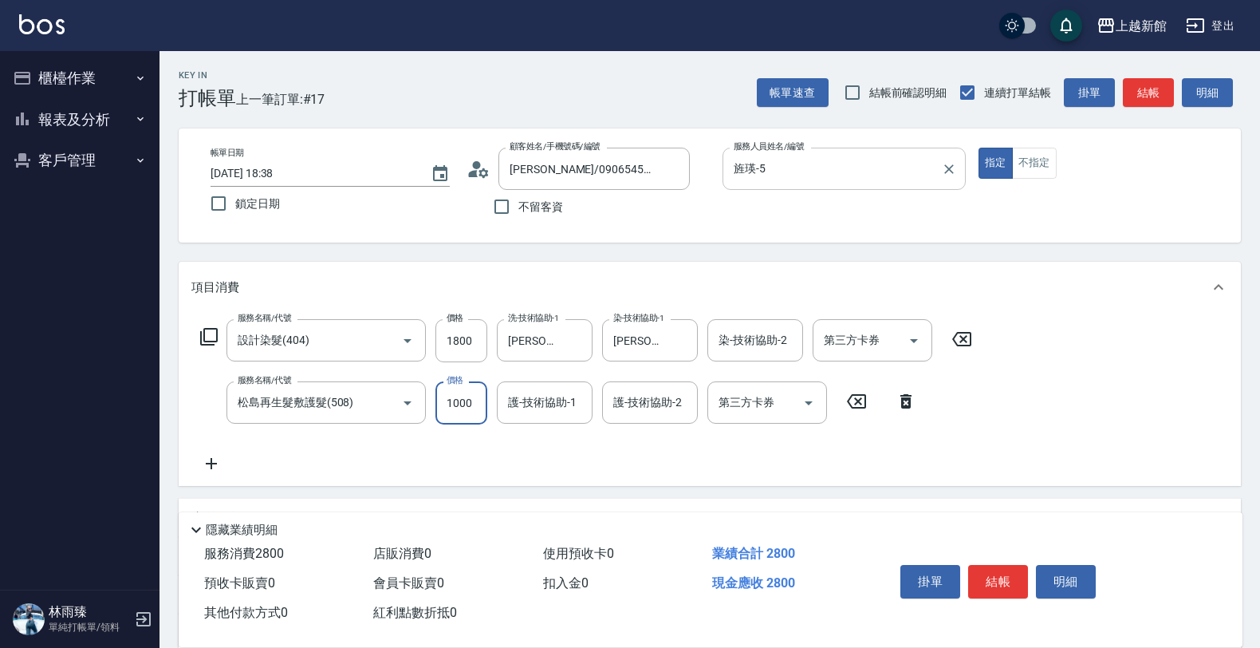
type input "1000"
type input "小敏-24"
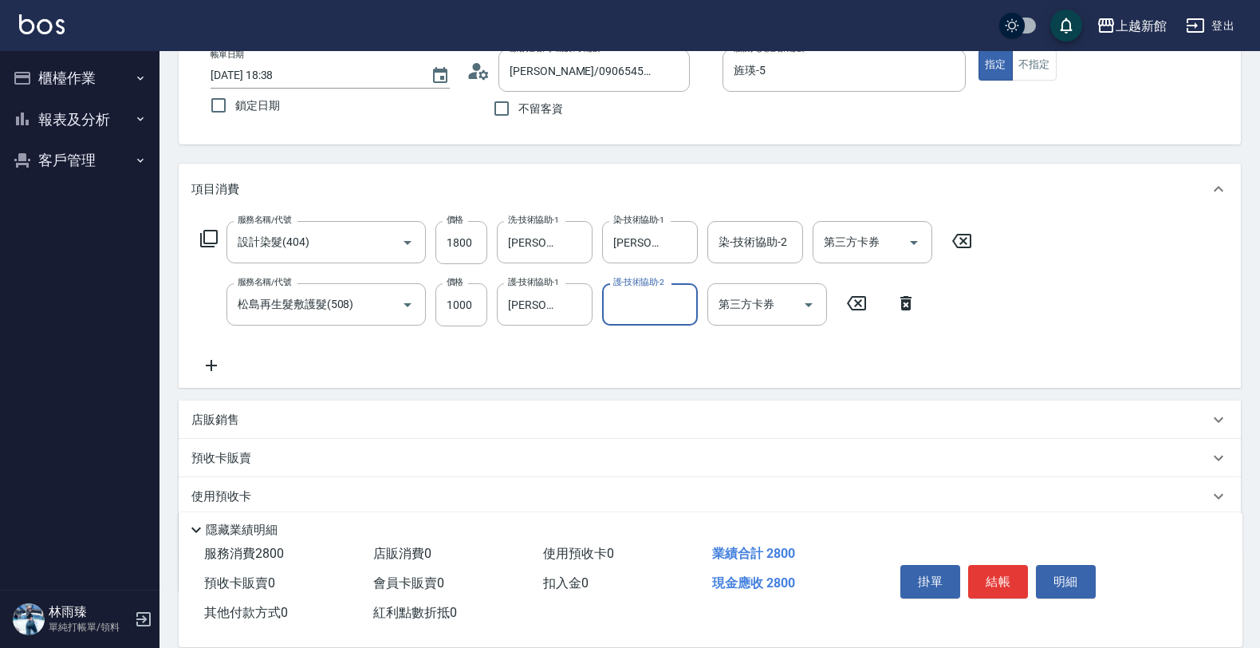
scroll to position [100, 0]
click at [652, 416] on div "店販銷售" at bounding box center [700, 418] width 1018 height 17
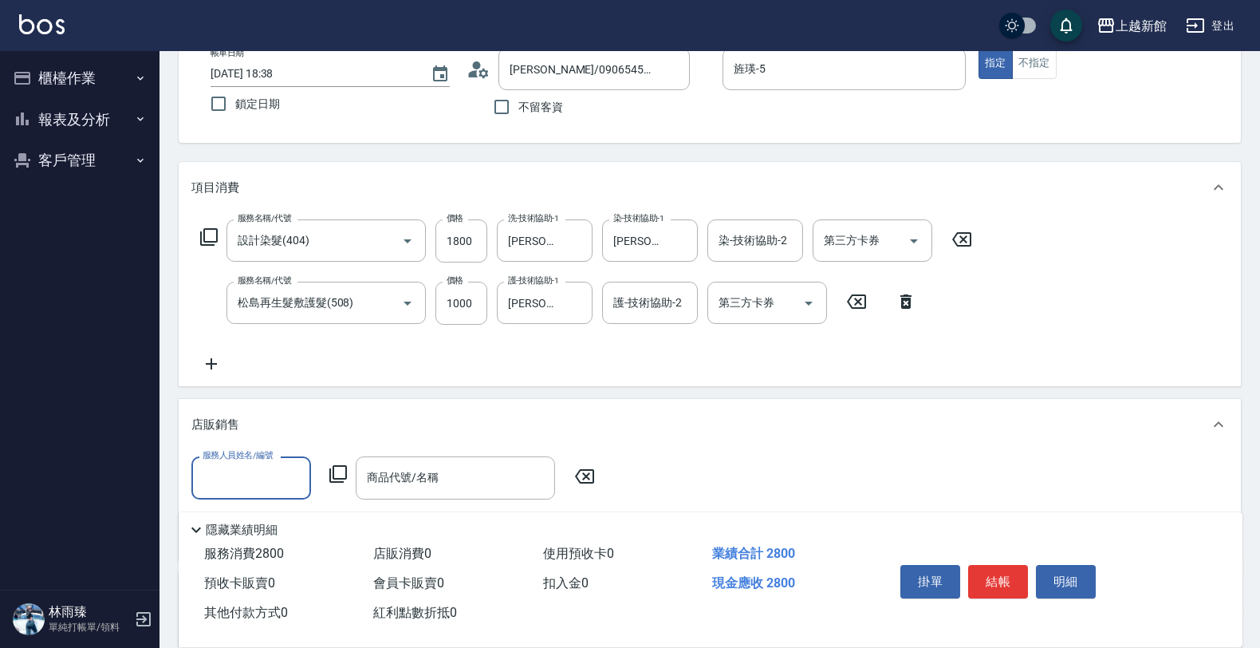
scroll to position [0, 0]
type input "旌瑛-5"
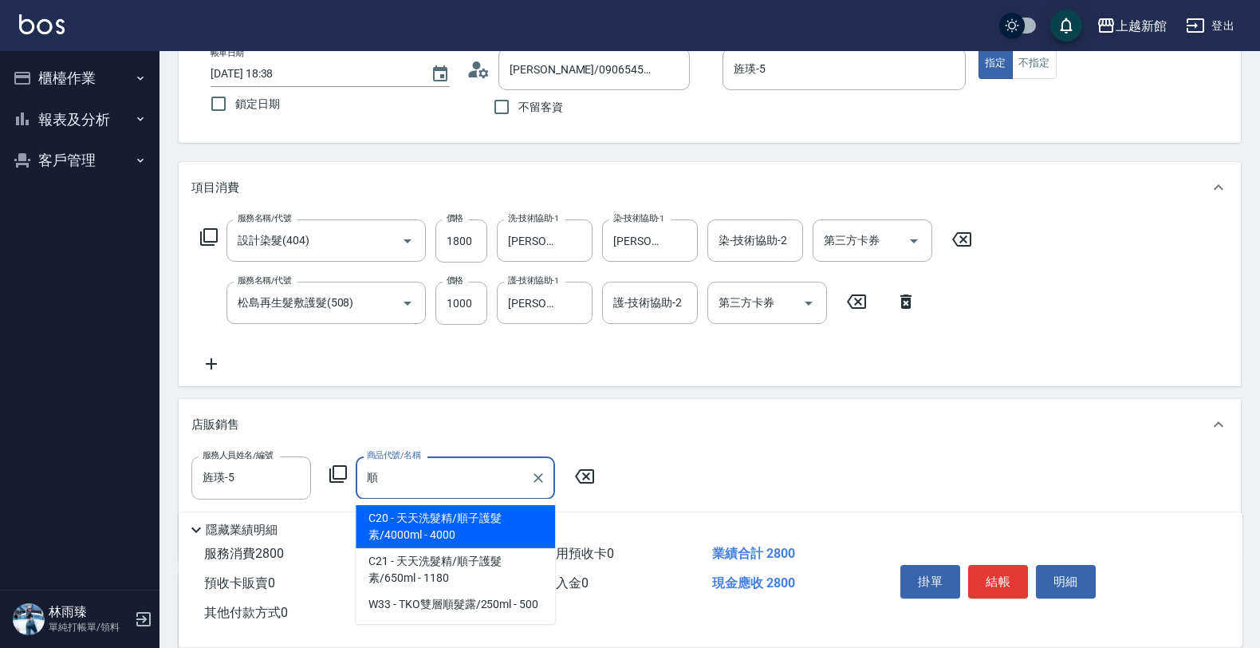
scroll to position [199, 0]
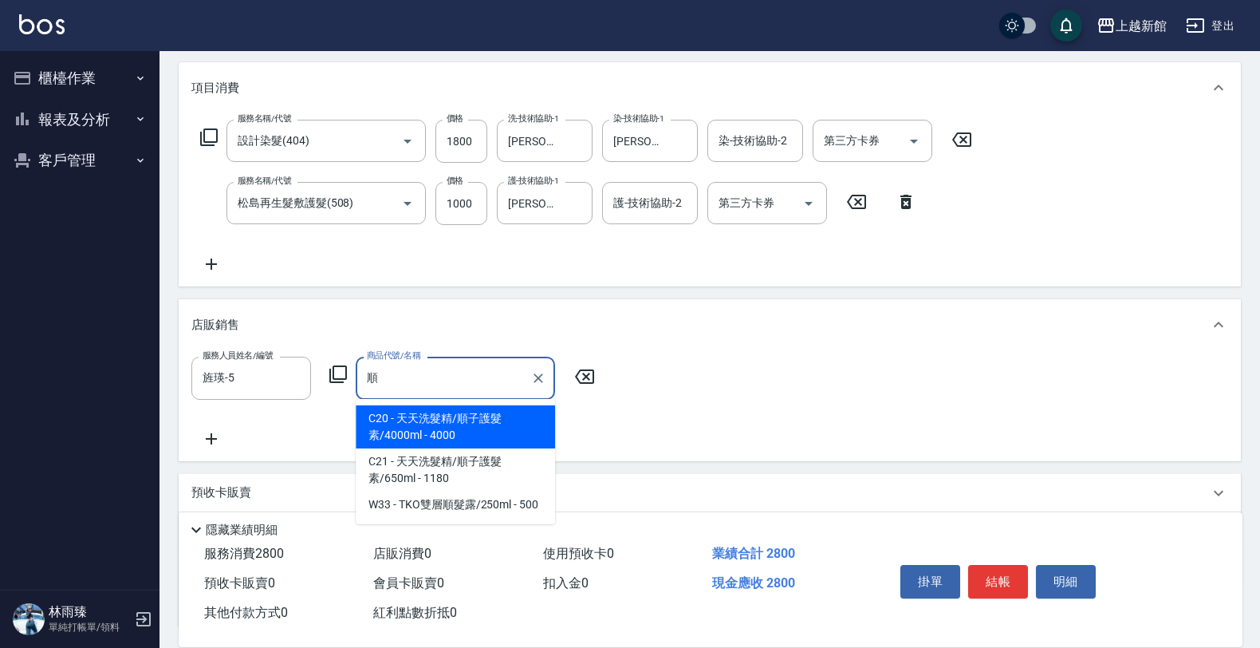
click at [512, 507] on span "W33 - TKO雙層順髮露/250ml - 500" at bounding box center [455, 504] width 199 height 26
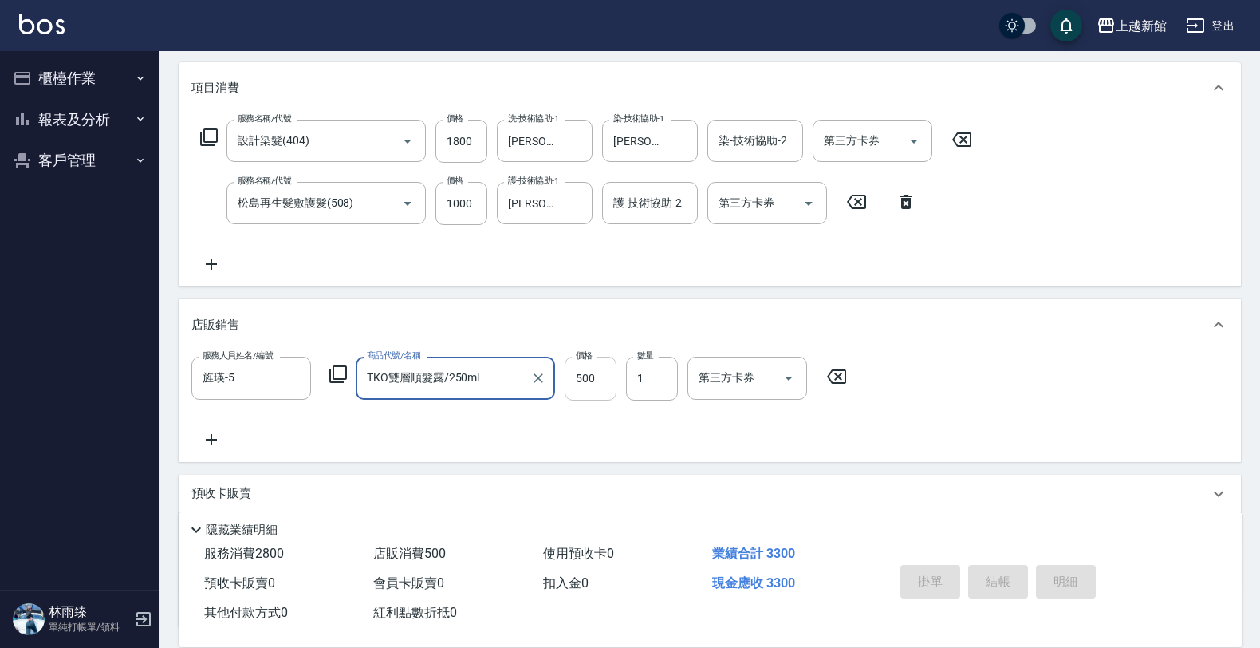
type input "TKO雙層順髮露/250ml"
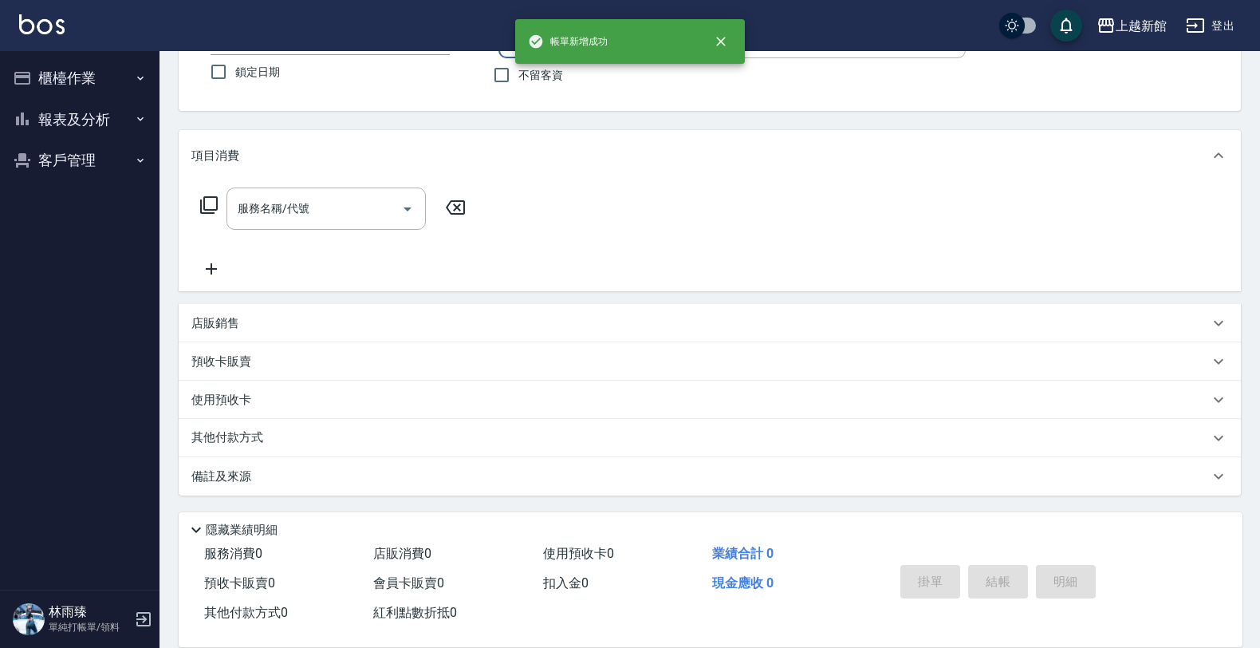
scroll to position [0, 0]
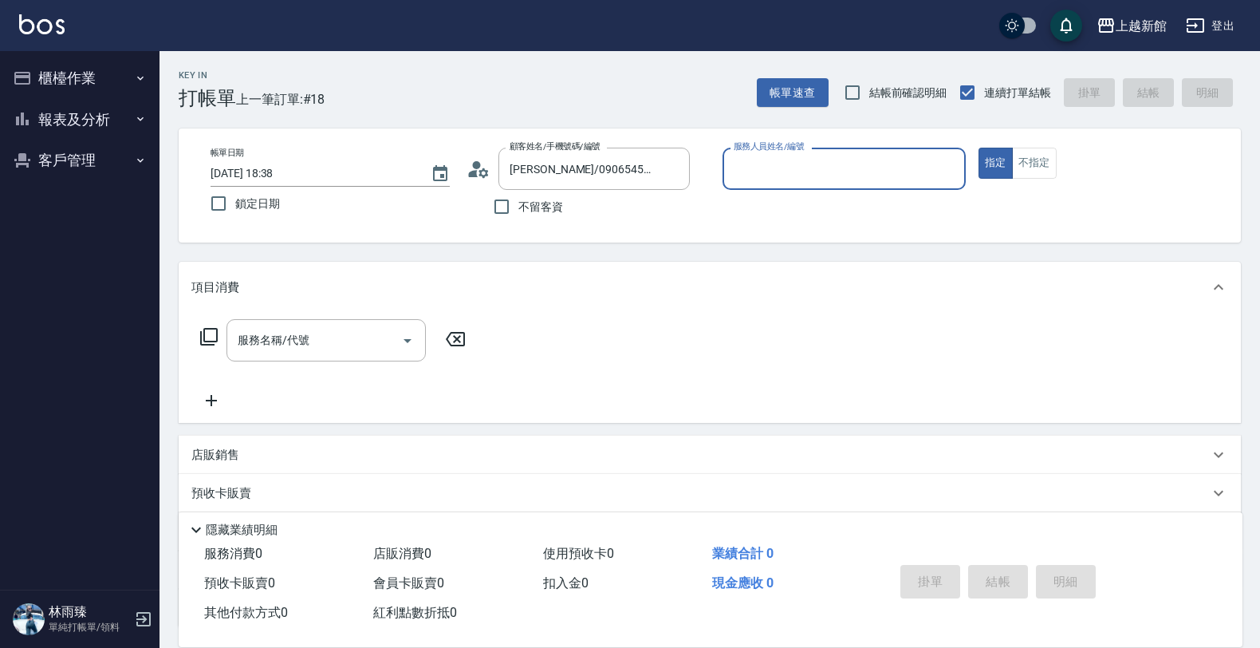
click at [979, 148] on button "指定" at bounding box center [996, 163] width 34 height 31
click at [876, 180] on input "服務人員姓名/編號" at bounding box center [844, 169] width 229 height 28
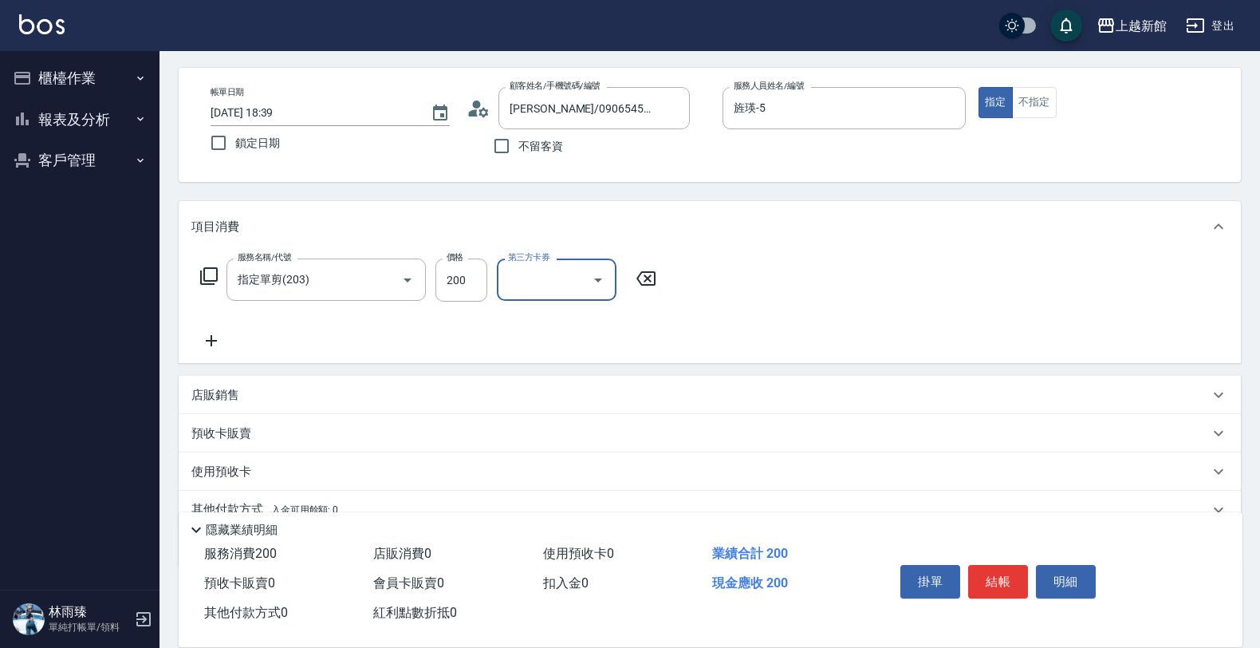
scroll to position [132, 0]
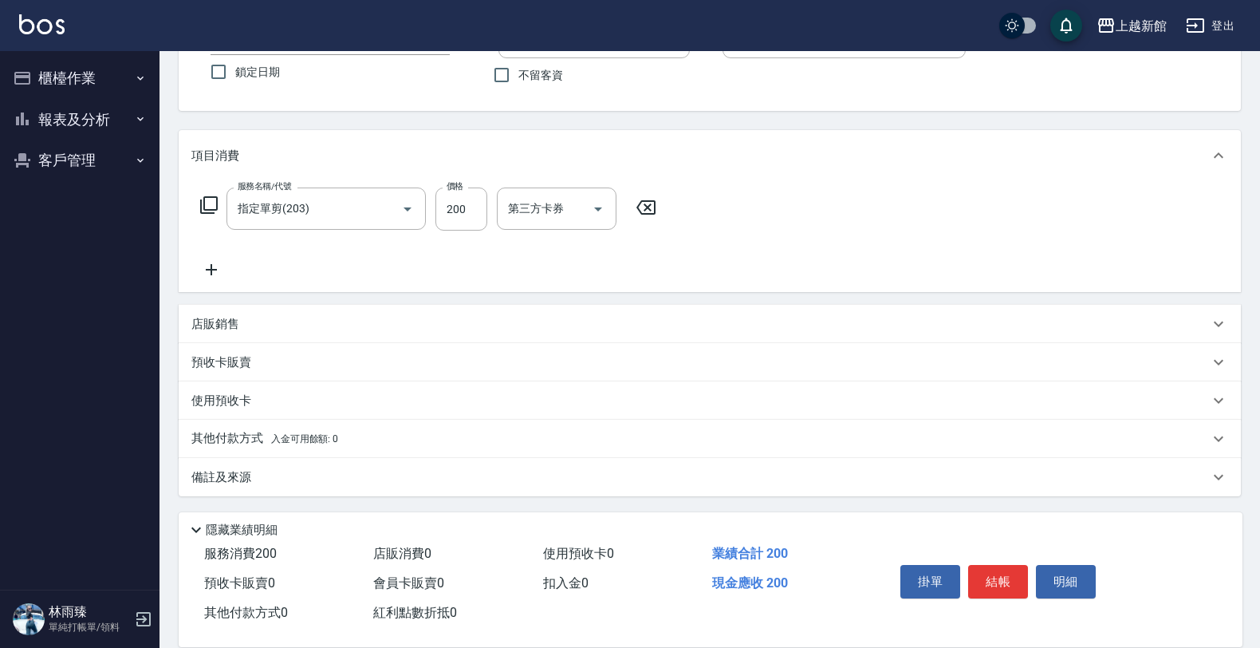
drag, startPoint x: 652, startPoint y: 307, endPoint x: 631, endPoint y: 268, distance: 44.2
click at [650, 309] on div "店販銷售" at bounding box center [710, 324] width 1062 height 38
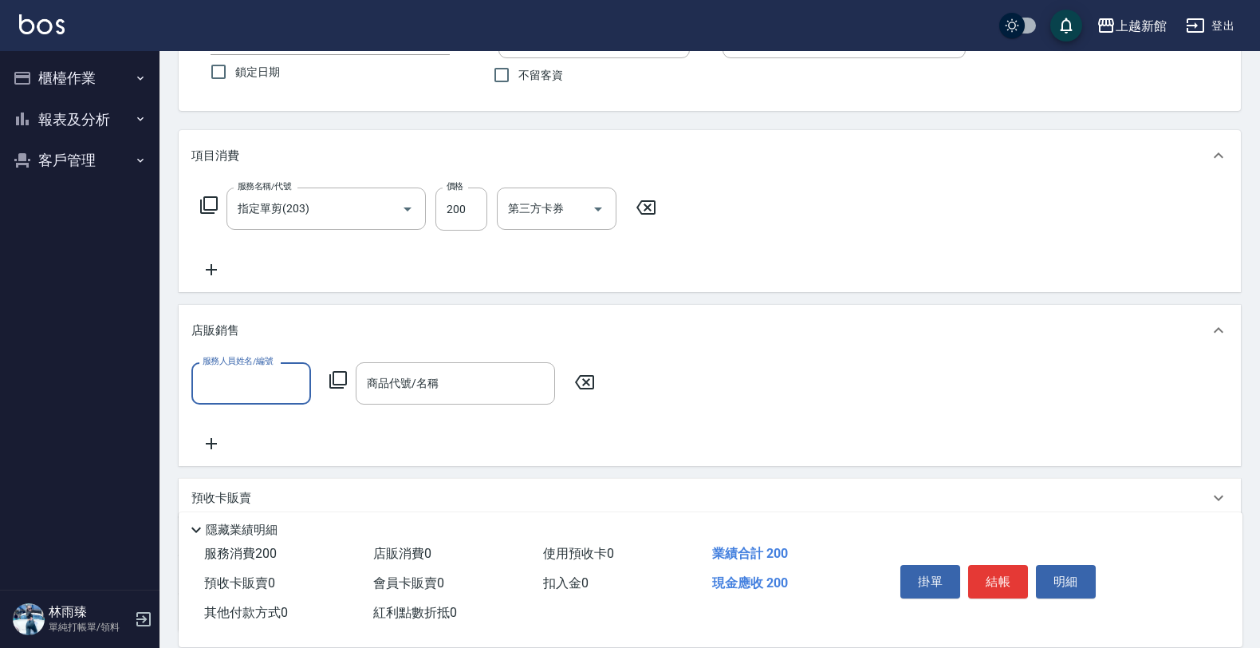
scroll to position [0, 0]
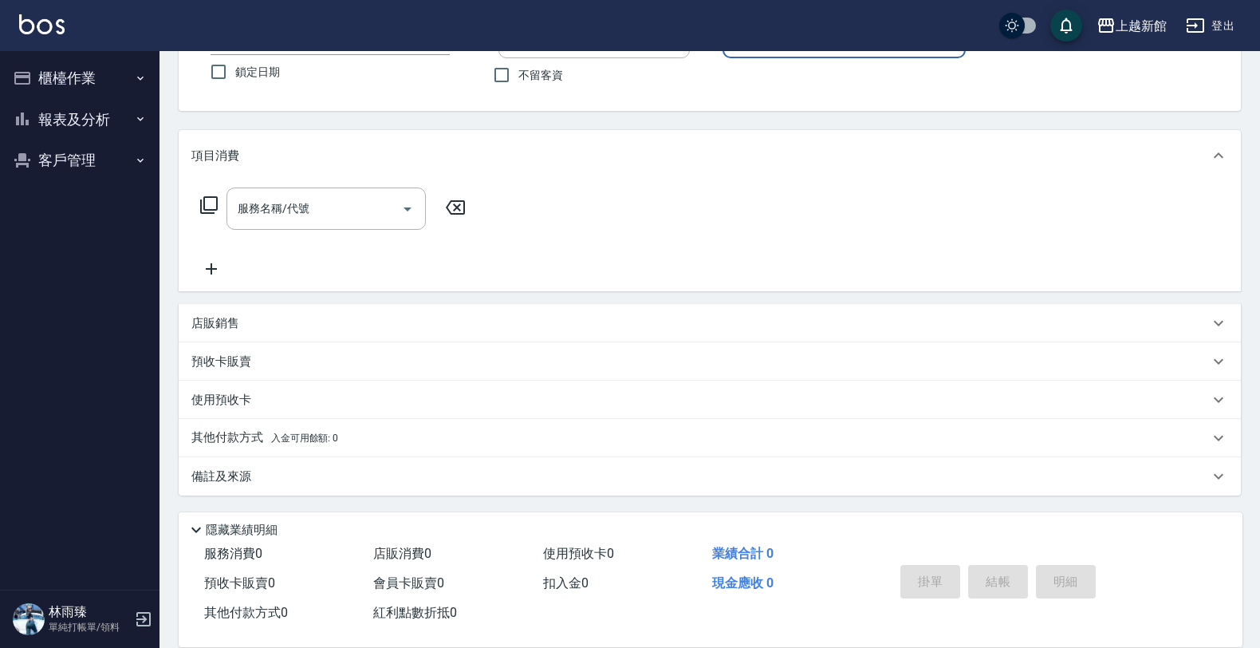
click at [979, 16] on button "指定" at bounding box center [996, 31] width 34 height 31
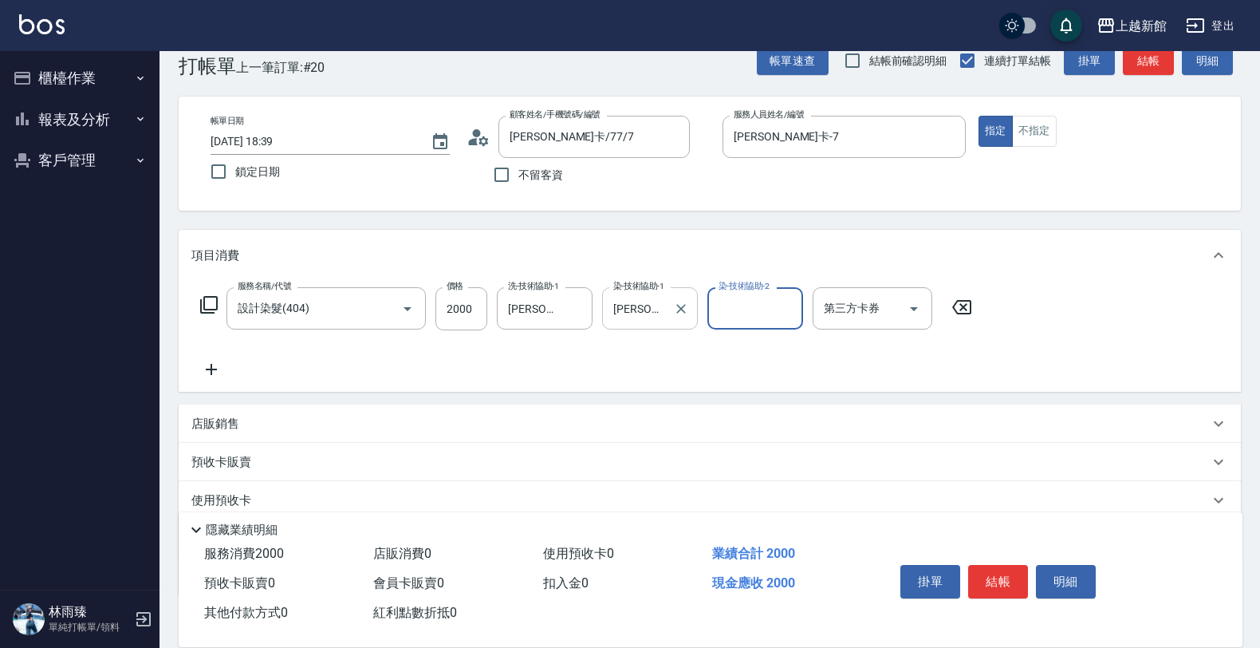
scroll to position [132, 0]
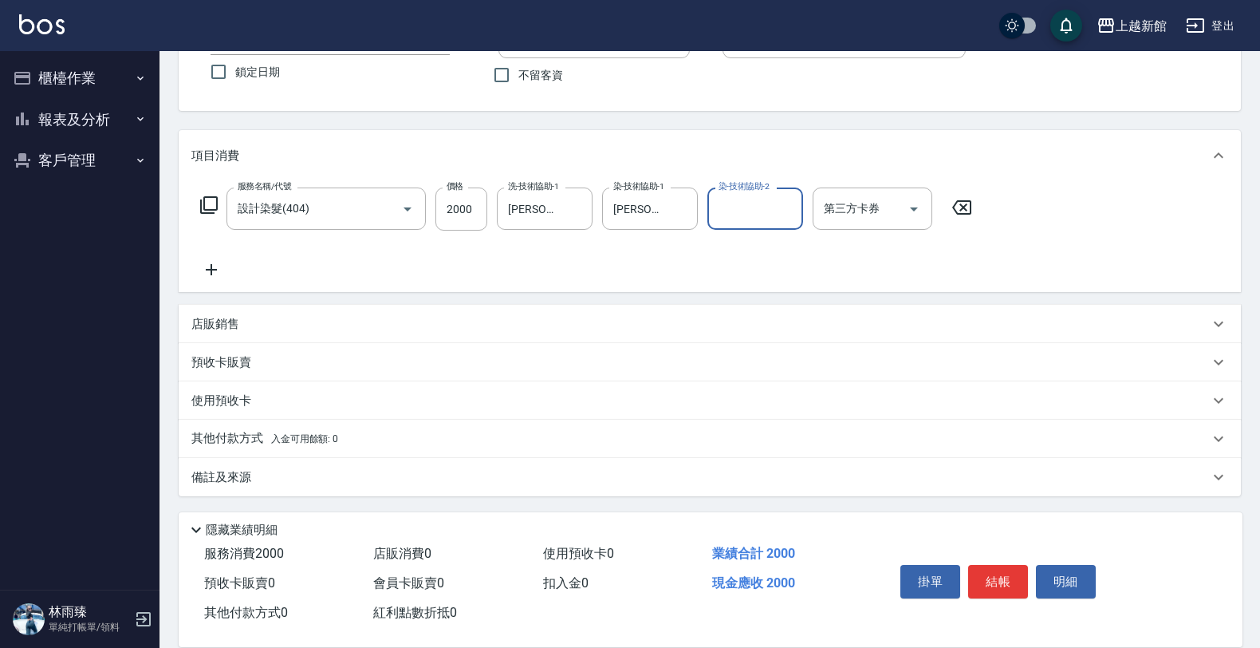
click at [591, 312] on div "店販銷售" at bounding box center [710, 324] width 1062 height 38
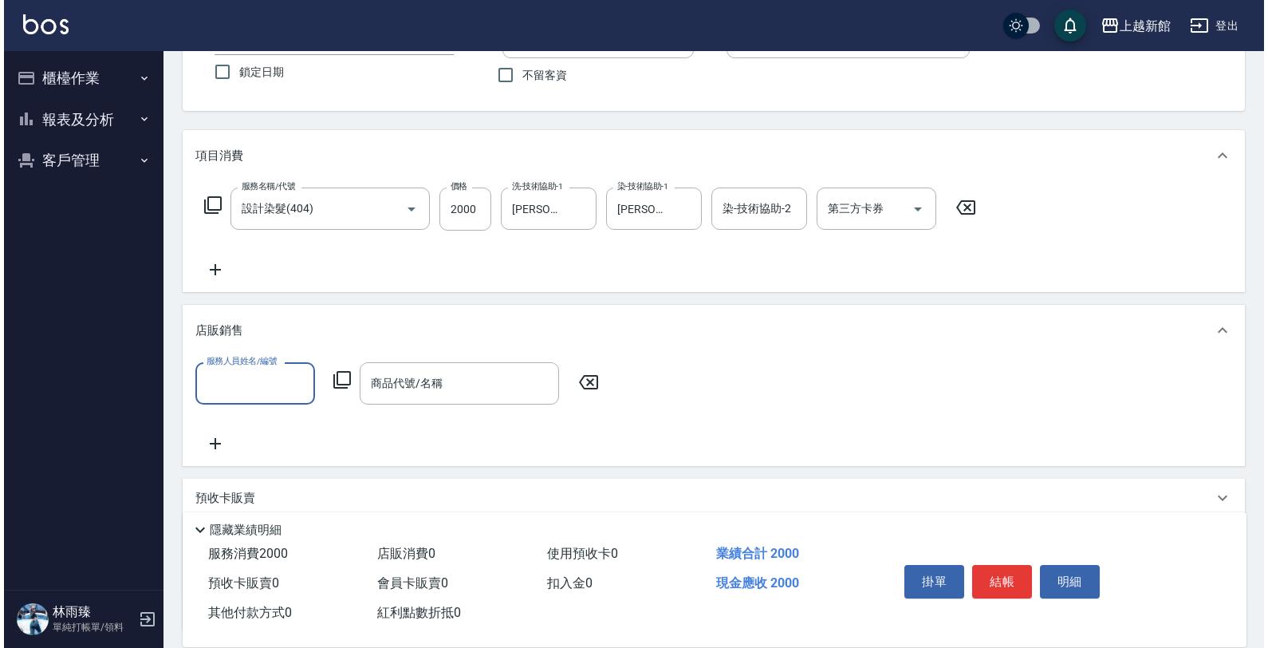
scroll to position [0, 0]
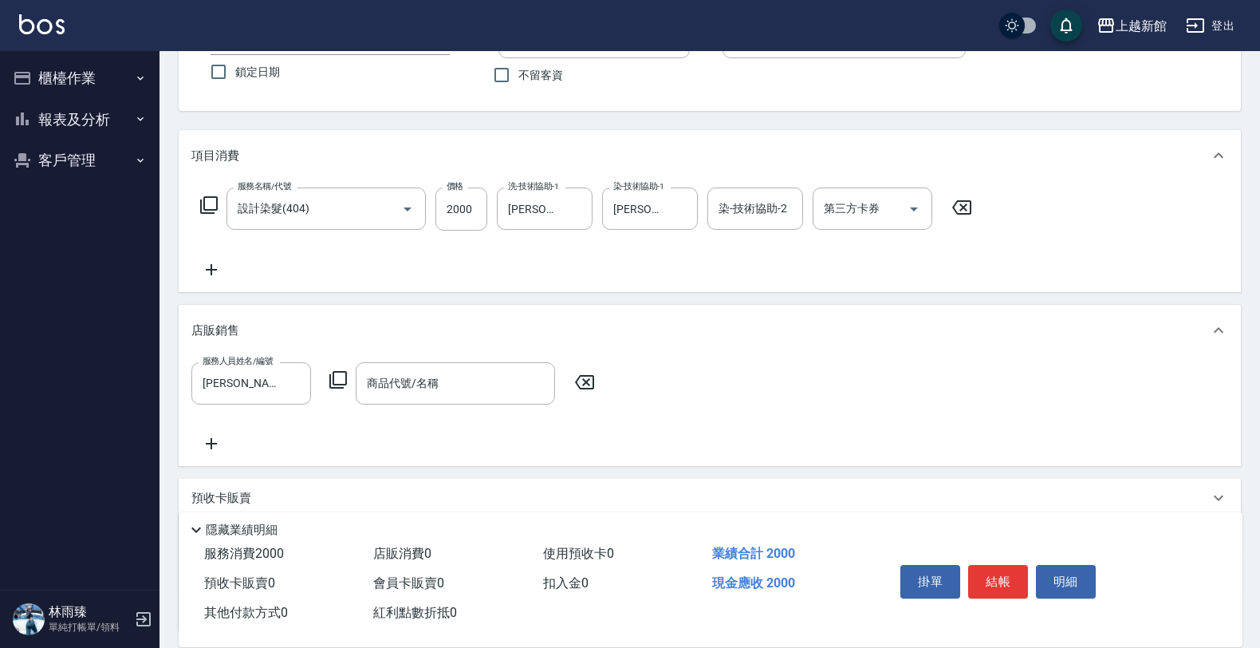
click at [343, 384] on icon at bounding box center [338, 380] width 18 height 18
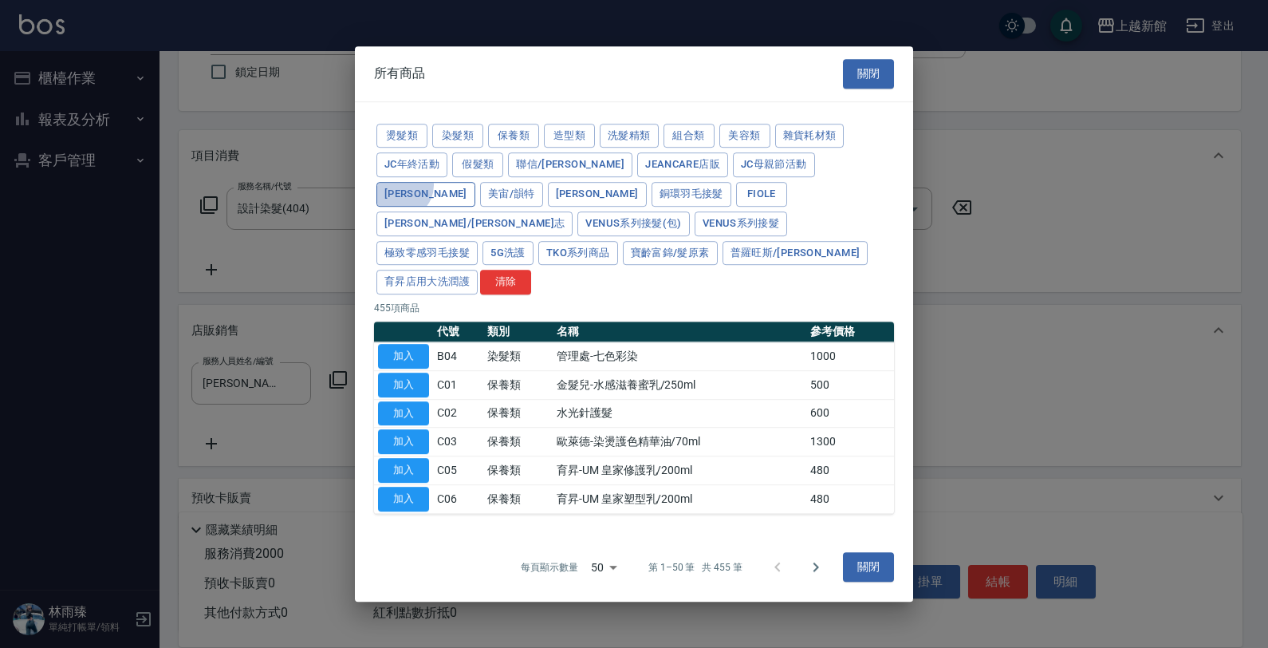
click at [475, 182] on button "娜普菈" at bounding box center [425, 194] width 99 height 25
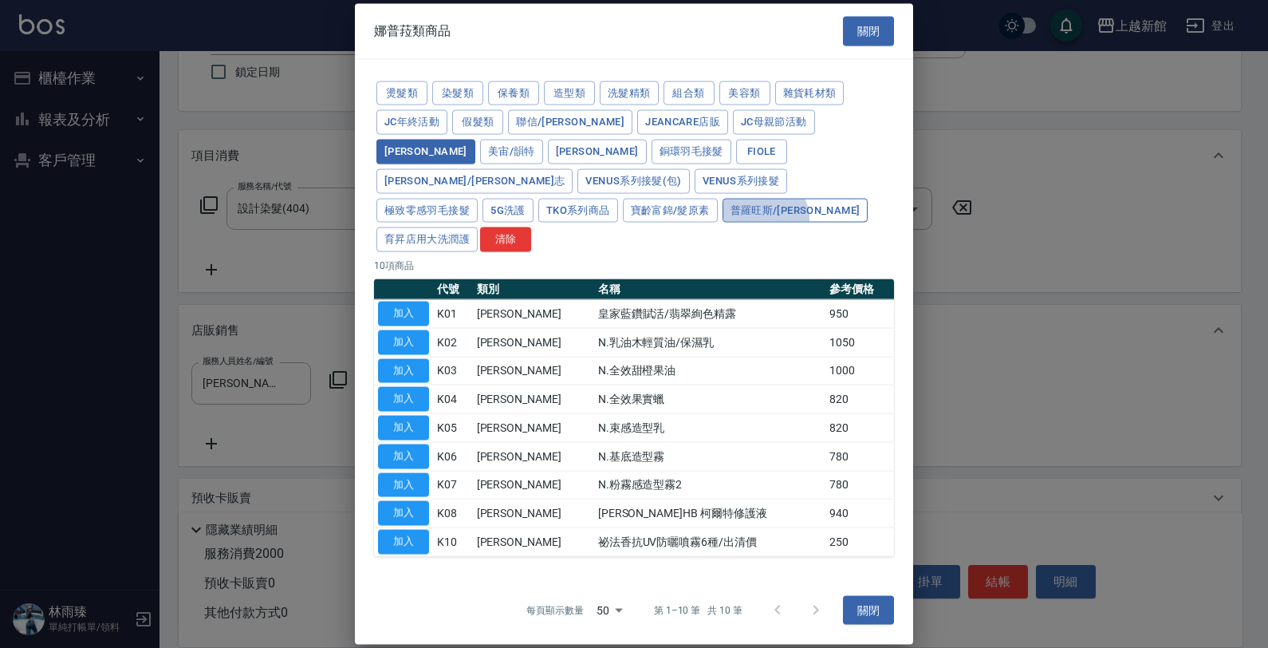
click at [755, 203] on button "普羅旺斯/麗媛" at bounding box center [796, 210] width 146 height 25
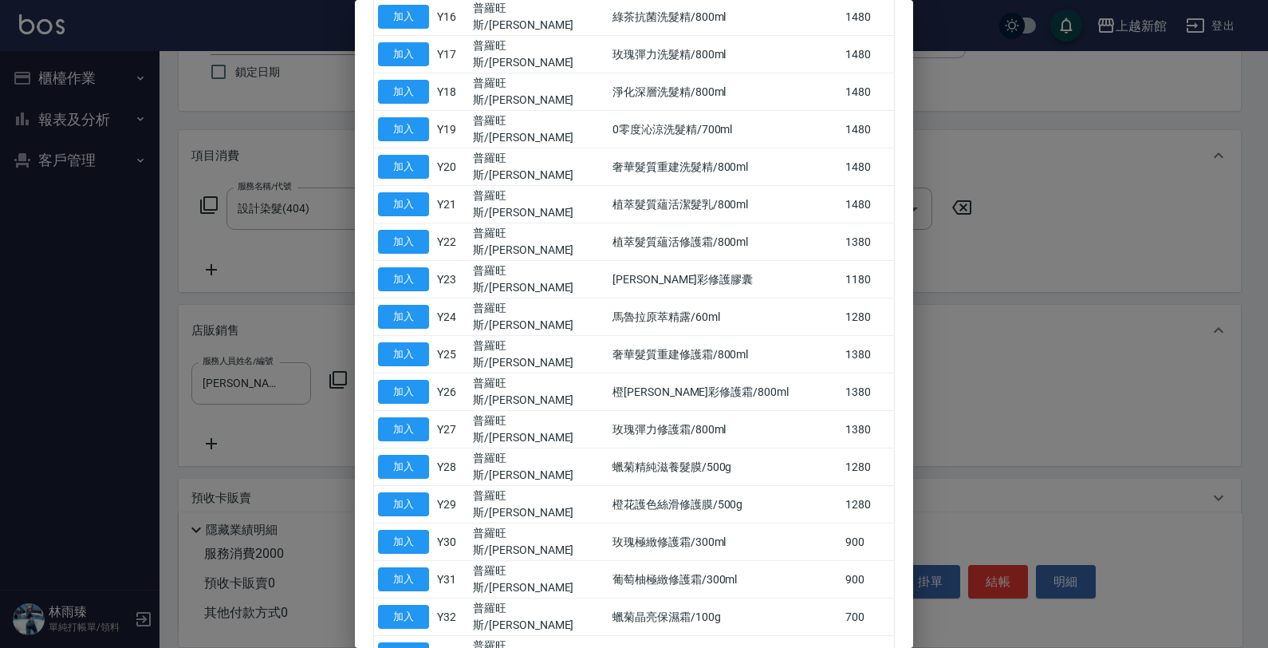
scroll to position [1113, 0]
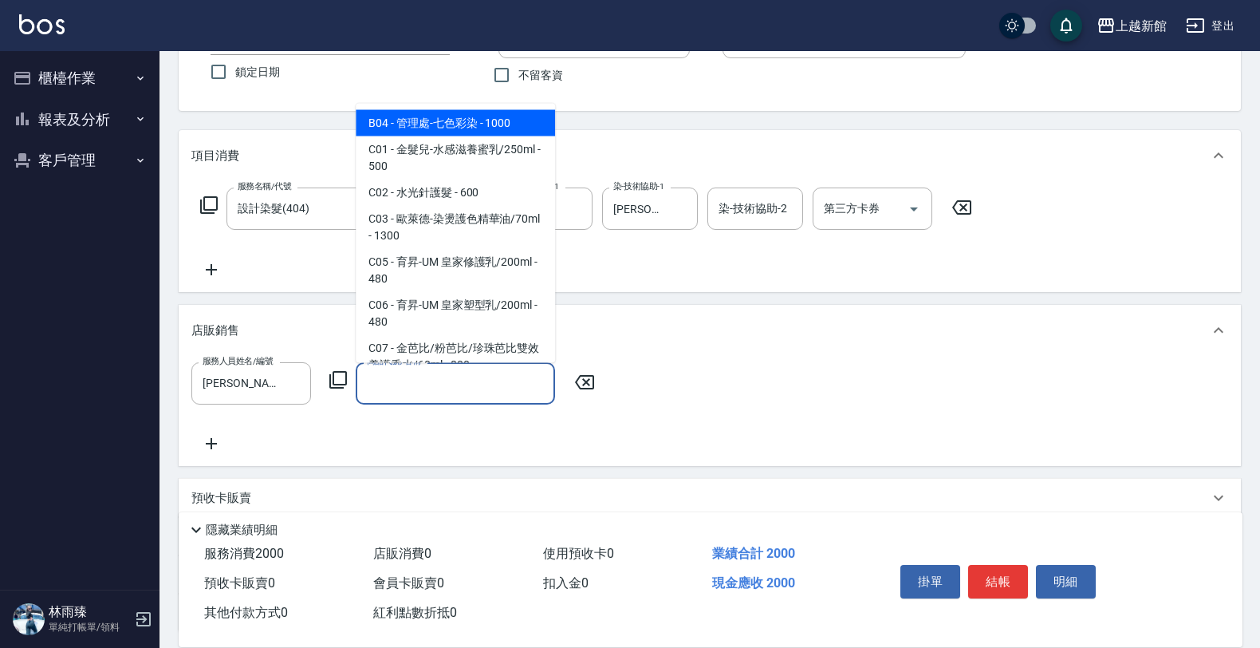
click at [483, 392] on input "商品代號/名稱" at bounding box center [455, 383] width 185 height 28
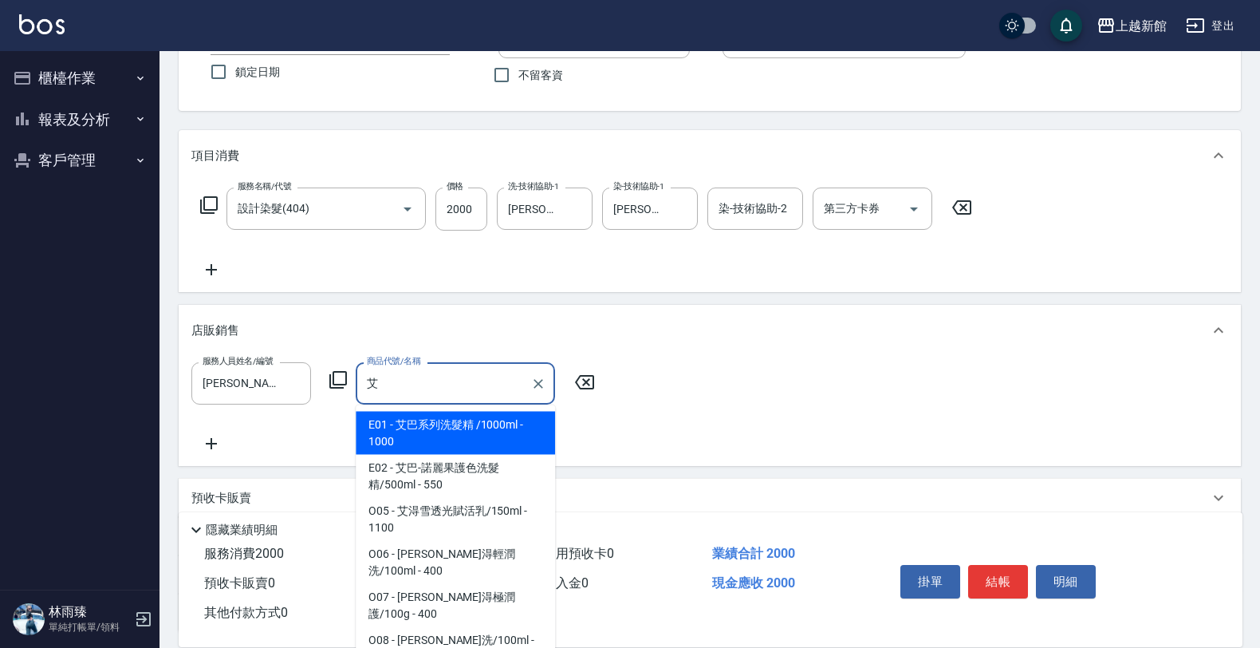
click at [518, 431] on span "E01 - 艾巴系列洗髮精 /1000ml - 1000" at bounding box center [455, 433] width 199 height 43
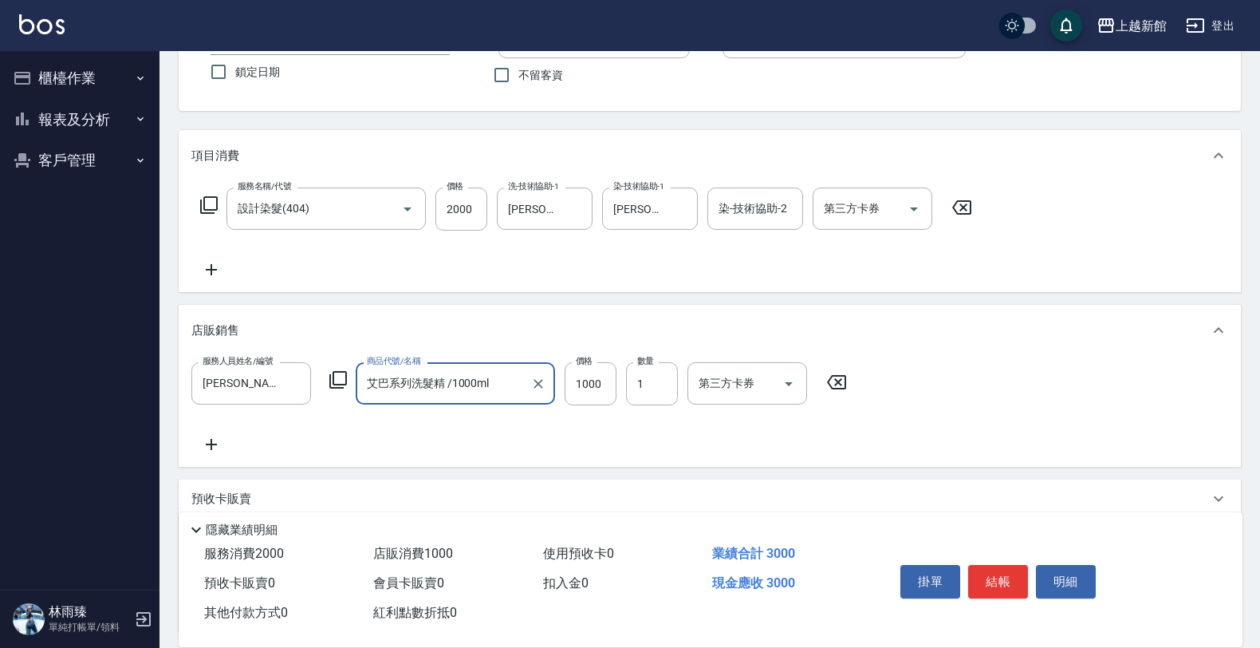
click at [345, 380] on icon at bounding box center [338, 380] width 18 height 18
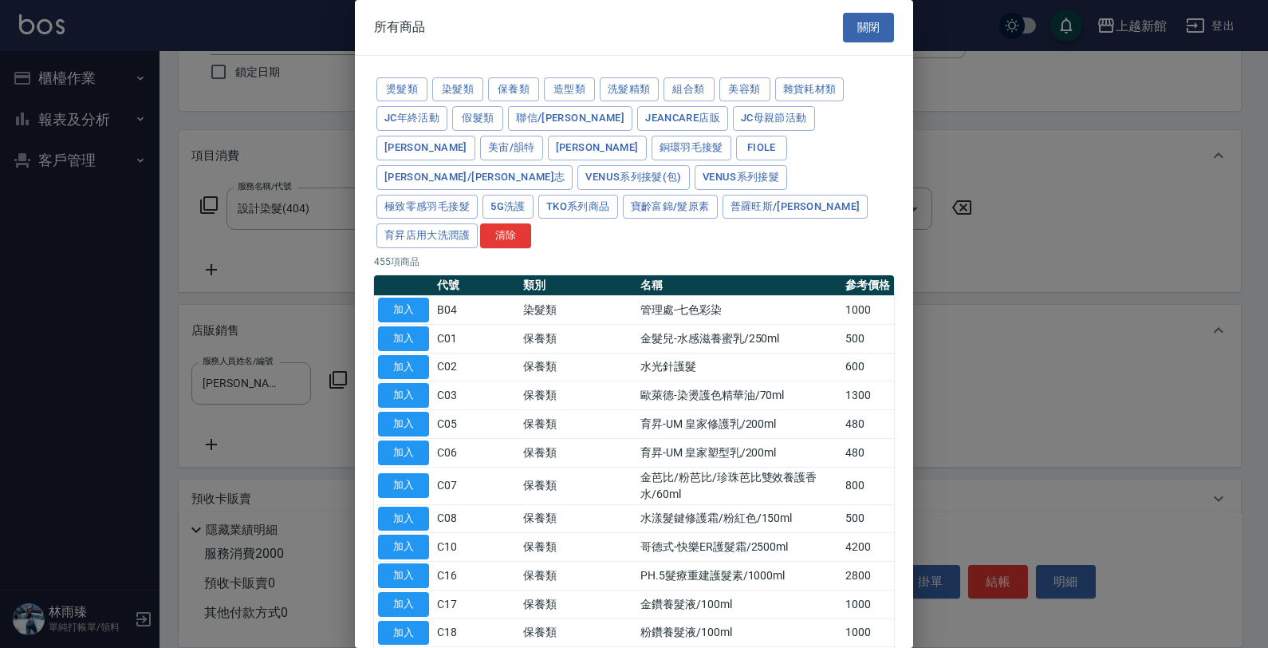
click at [986, 189] on div at bounding box center [634, 324] width 1268 height 648
click at [632, 85] on button "洗髮精類" at bounding box center [629, 89] width 59 height 25
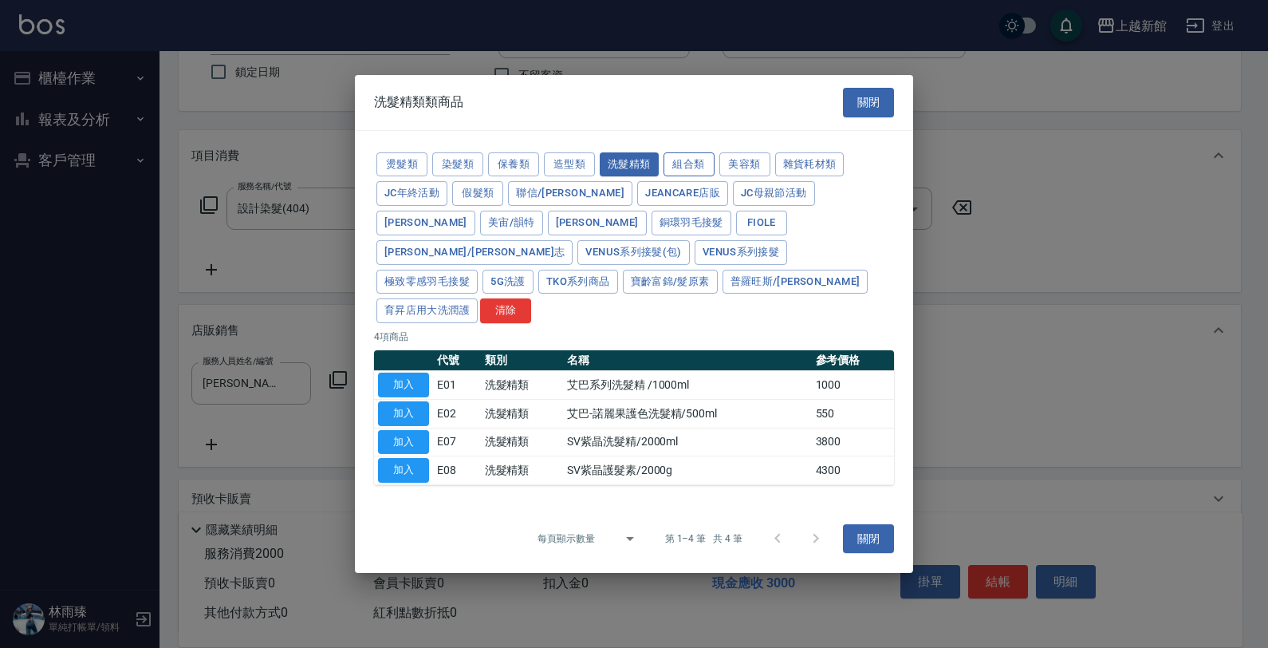
click at [707, 176] on button "組合類" at bounding box center [689, 164] width 51 height 25
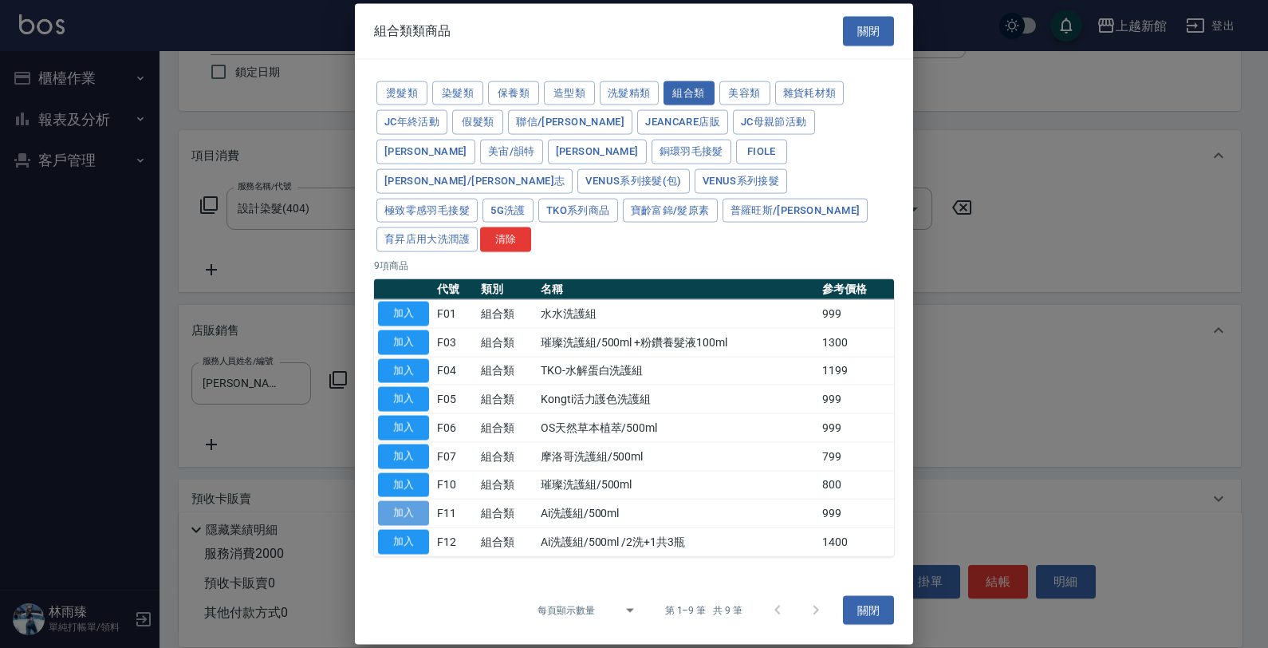
click at [408, 502] on button "加入" at bounding box center [403, 513] width 51 height 25
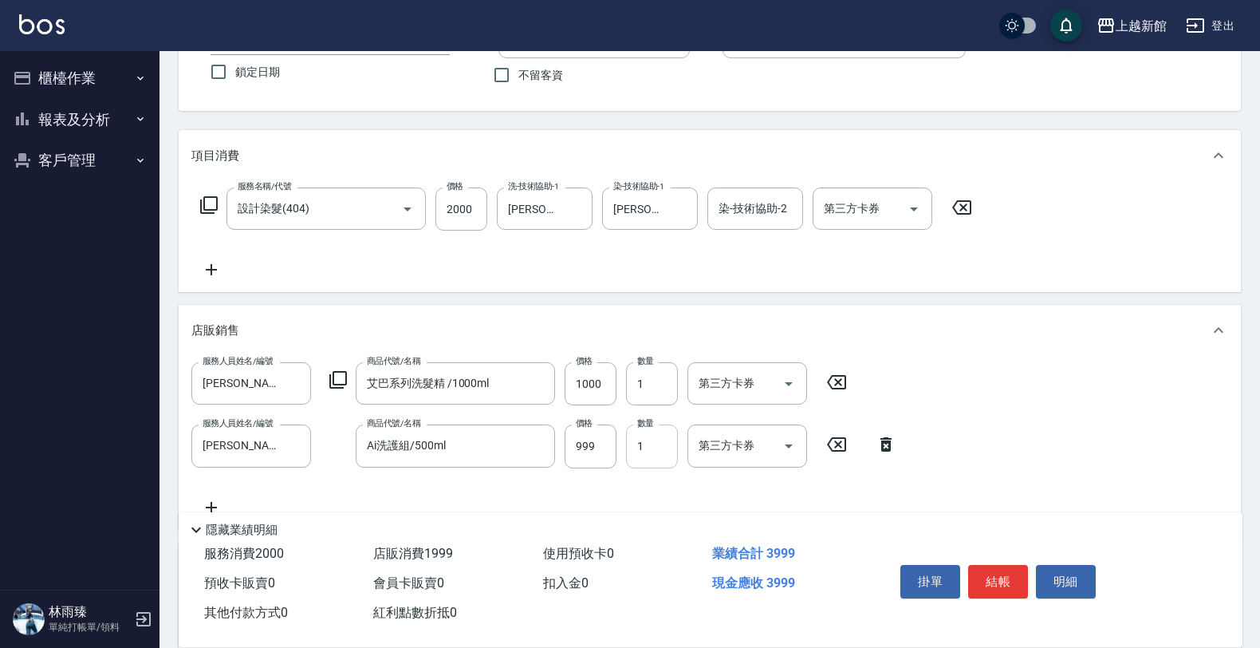
click at [629, 452] on input "1" at bounding box center [652, 445] width 52 height 43
click at [598, 448] on input "999" at bounding box center [591, 445] width 52 height 43
click at [337, 383] on icon at bounding box center [338, 379] width 19 height 19
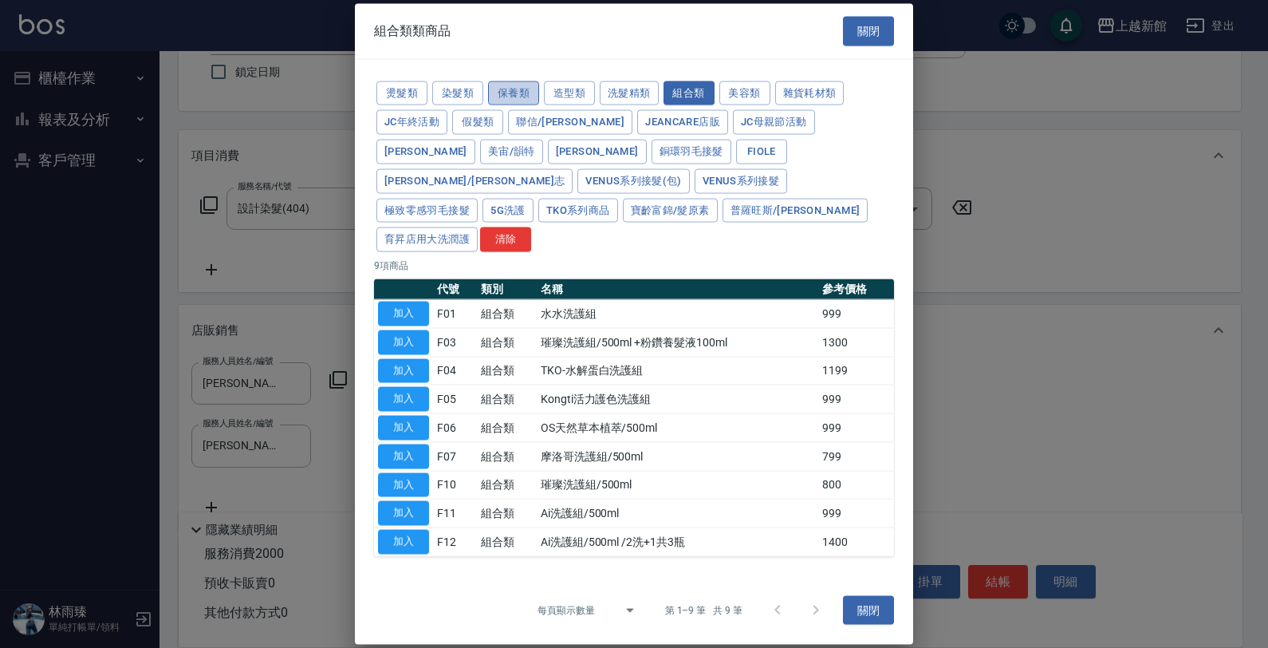
click at [509, 104] on button "保養類" at bounding box center [513, 93] width 51 height 25
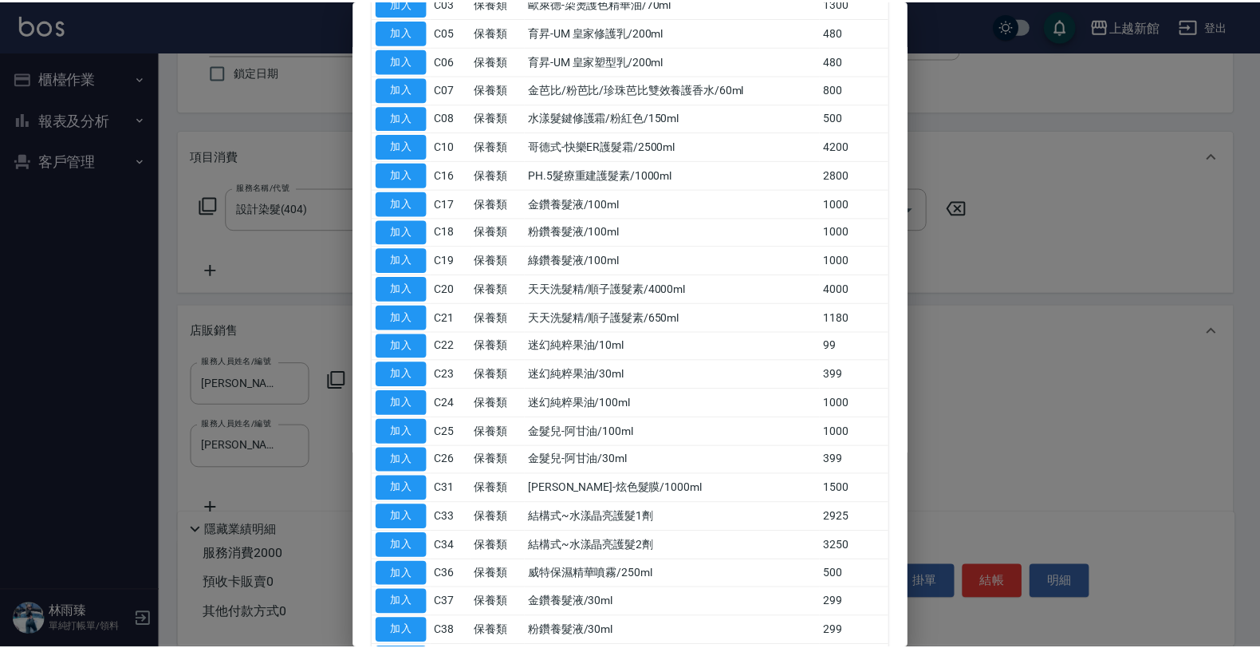
scroll to position [399, 0]
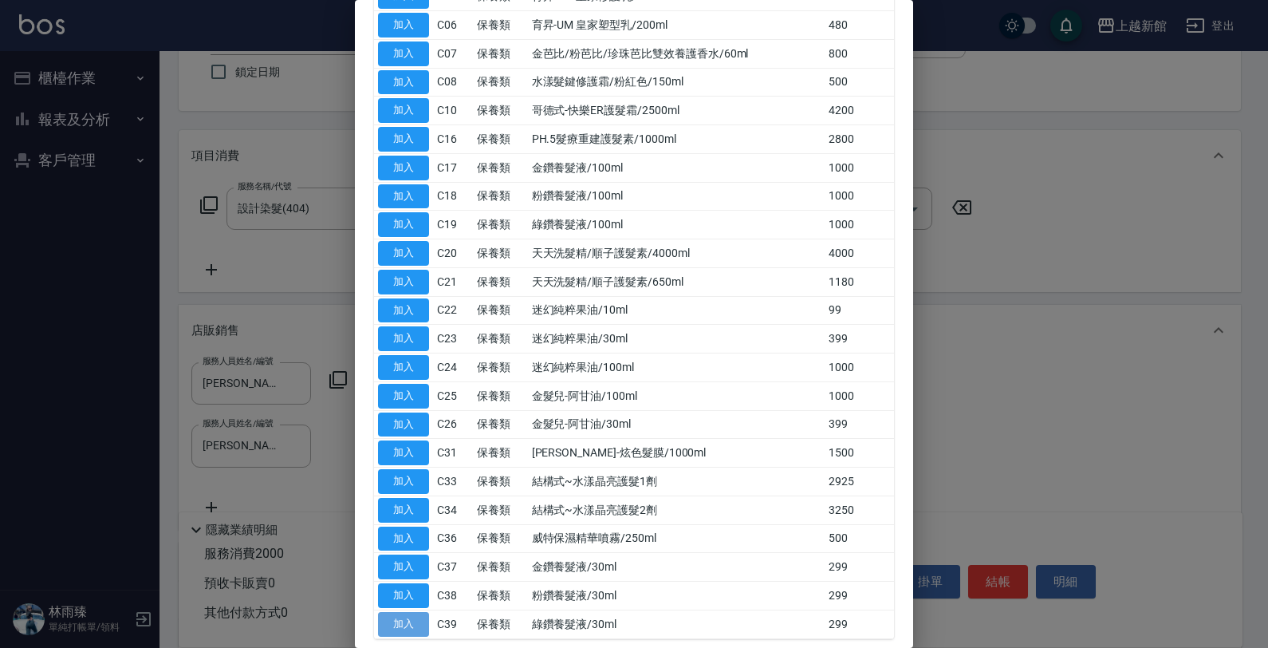
click at [403, 612] on button "加入" at bounding box center [403, 624] width 51 height 25
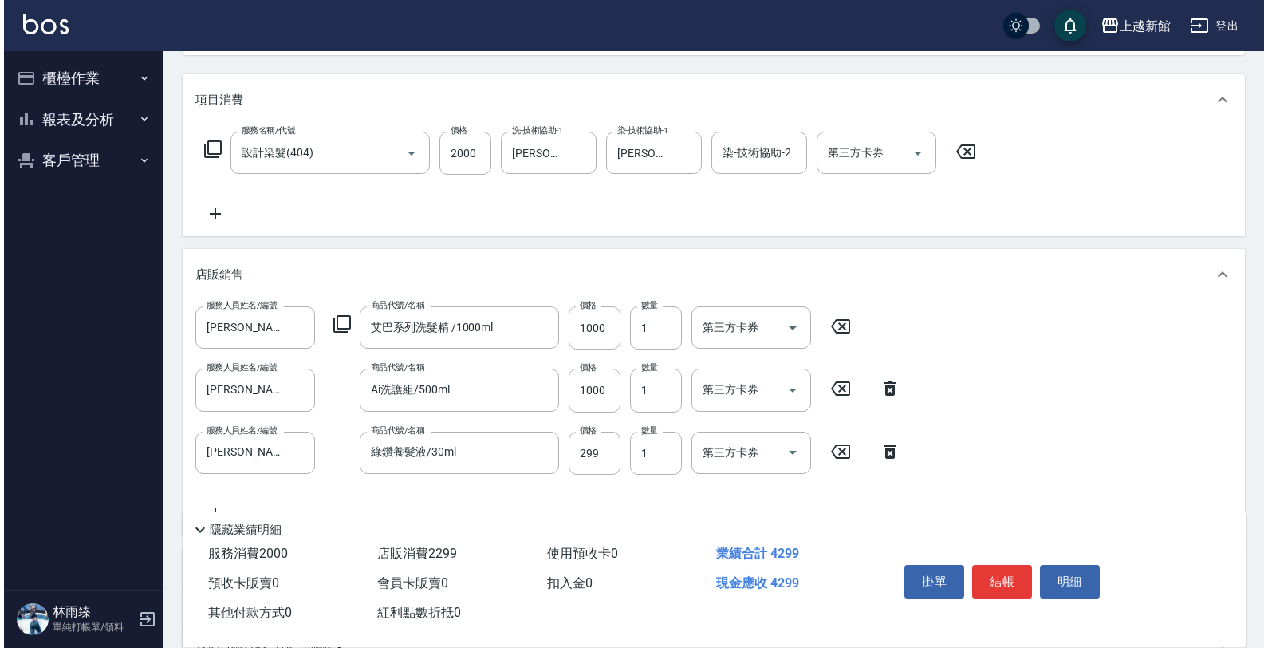
scroll to position [231, 0]
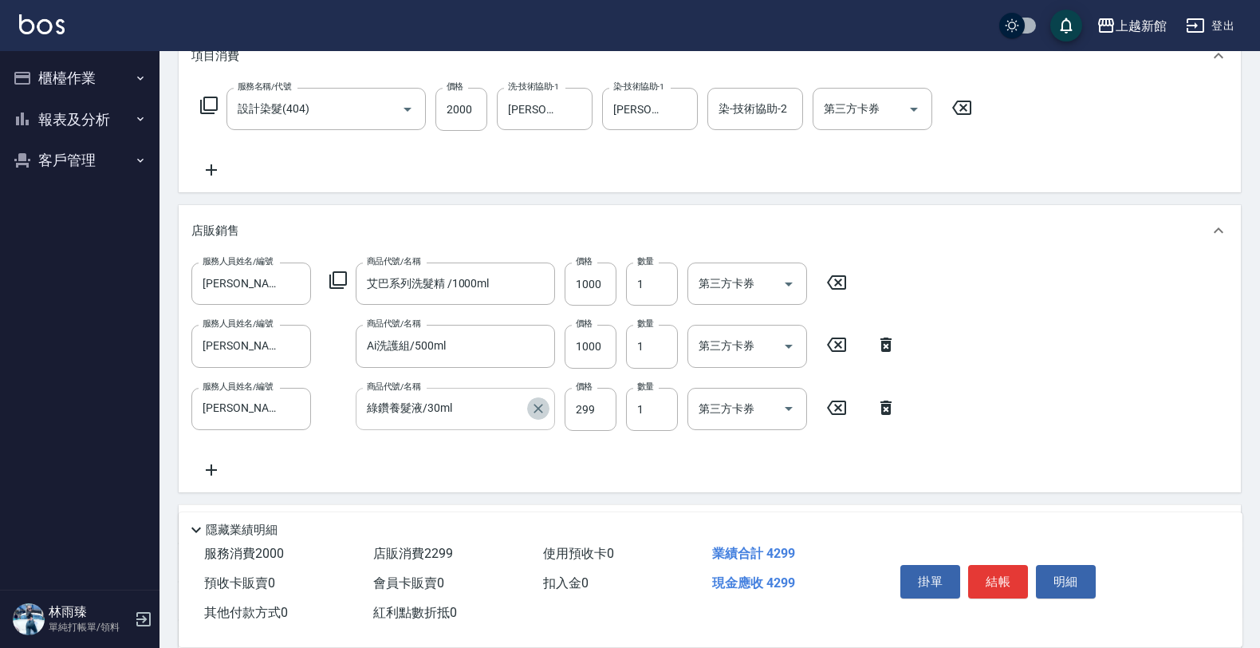
click at [539, 407] on icon "Clear" at bounding box center [538, 408] width 16 height 16
click at [583, 404] on icon at bounding box center [584, 407] width 19 height 14
click at [619, 404] on icon at bounding box center [634, 407] width 40 height 19
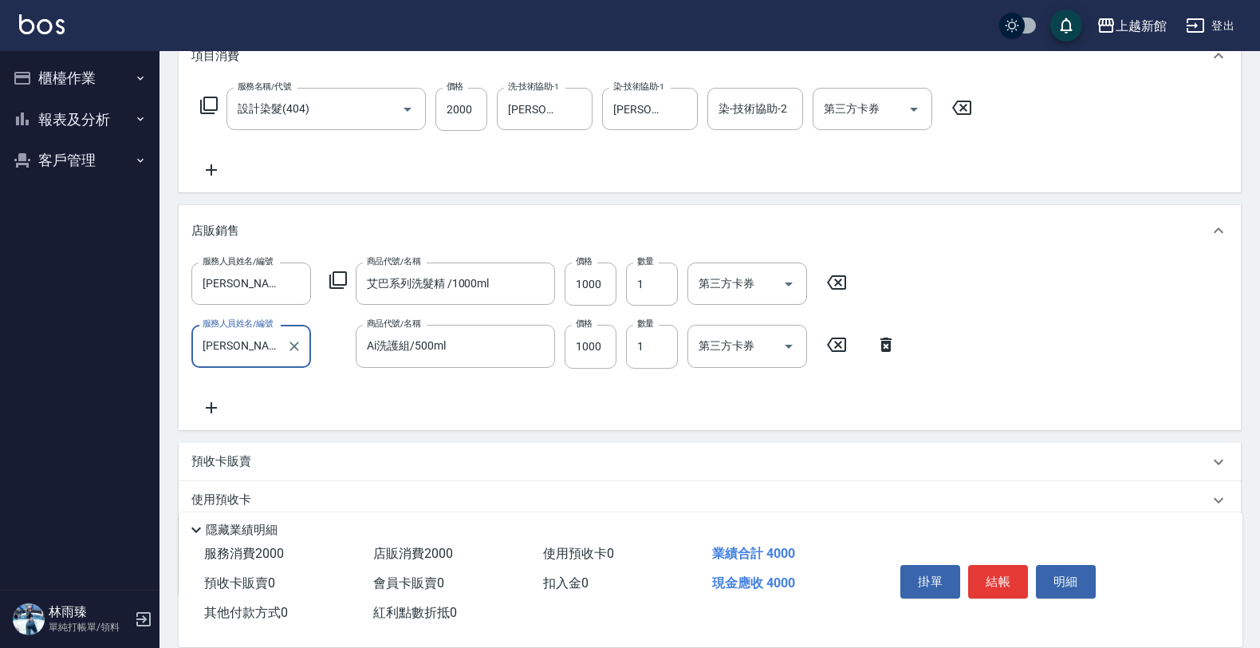
click at [329, 284] on icon at bounding box center [338, 279] width 19 height 19
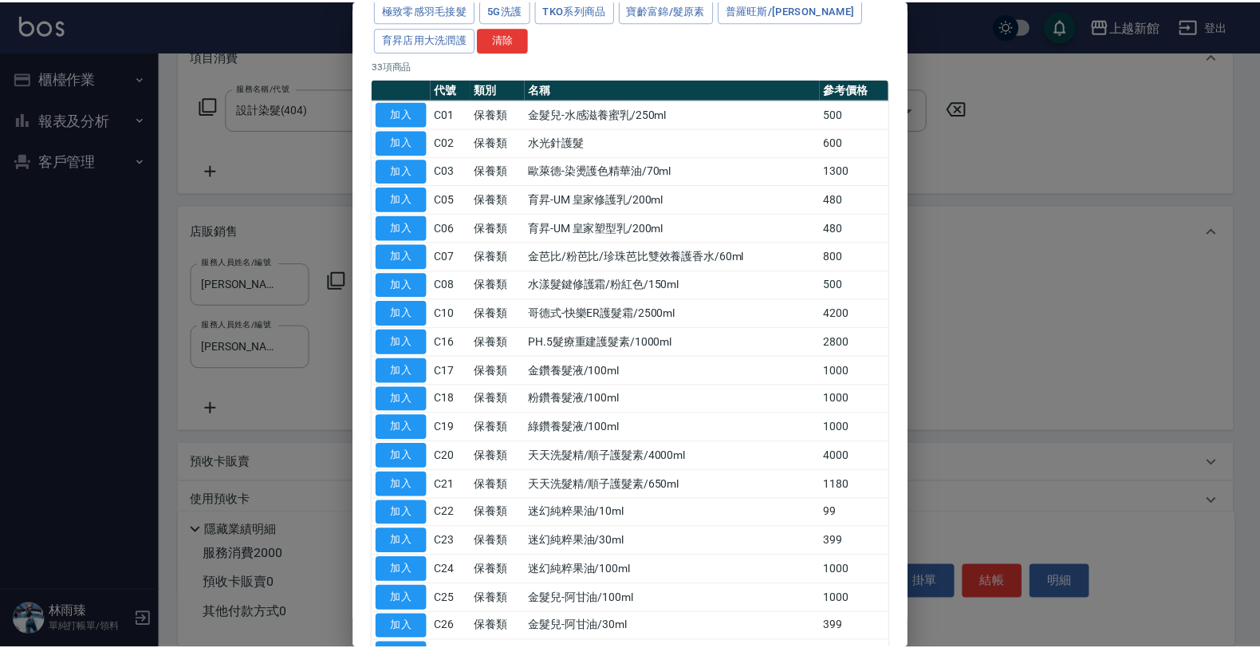
scroll to position [199, 0]
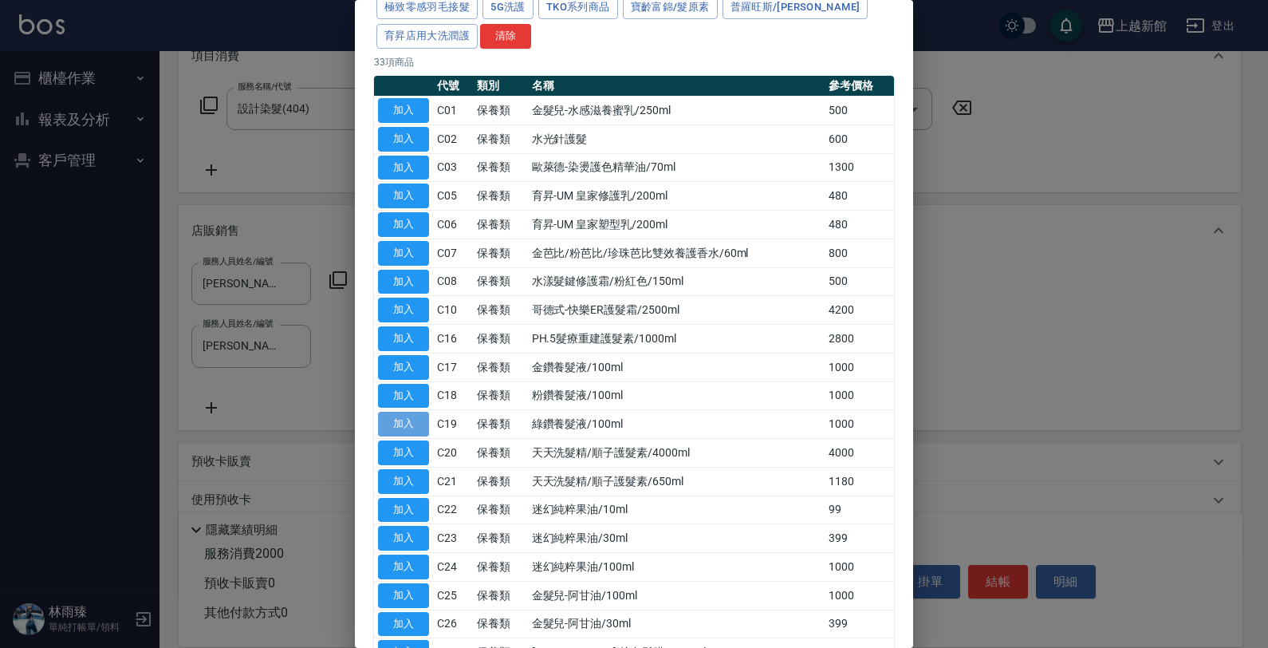
click at [405, 412] on button "加入" at bounding box center [403, 424] width 51 height 25
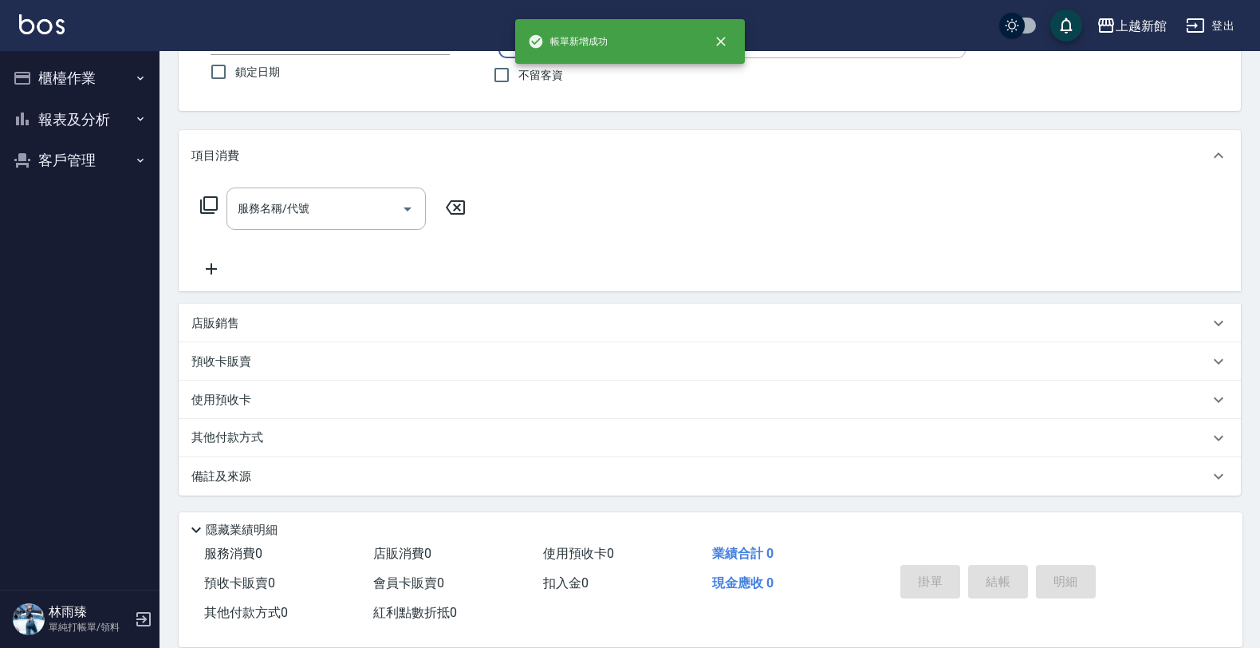
scroll to position [0, 0]
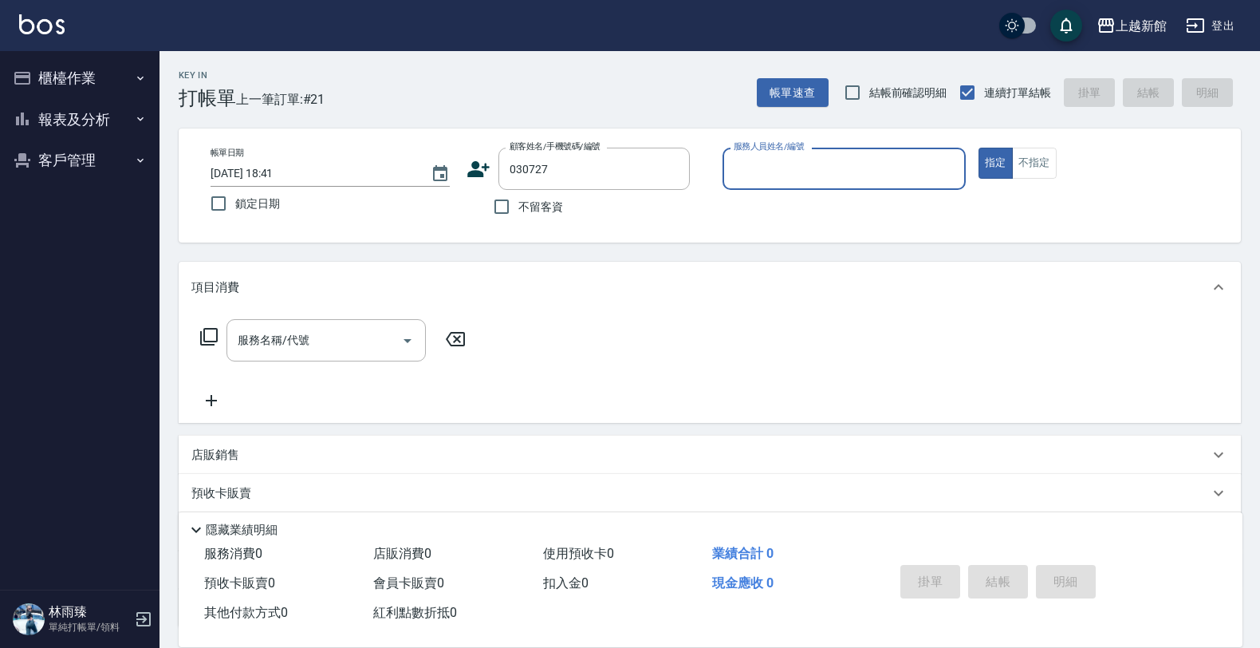
click at [979, 148] on button "指定" at bounding box center [996, 163] width 34 height 31
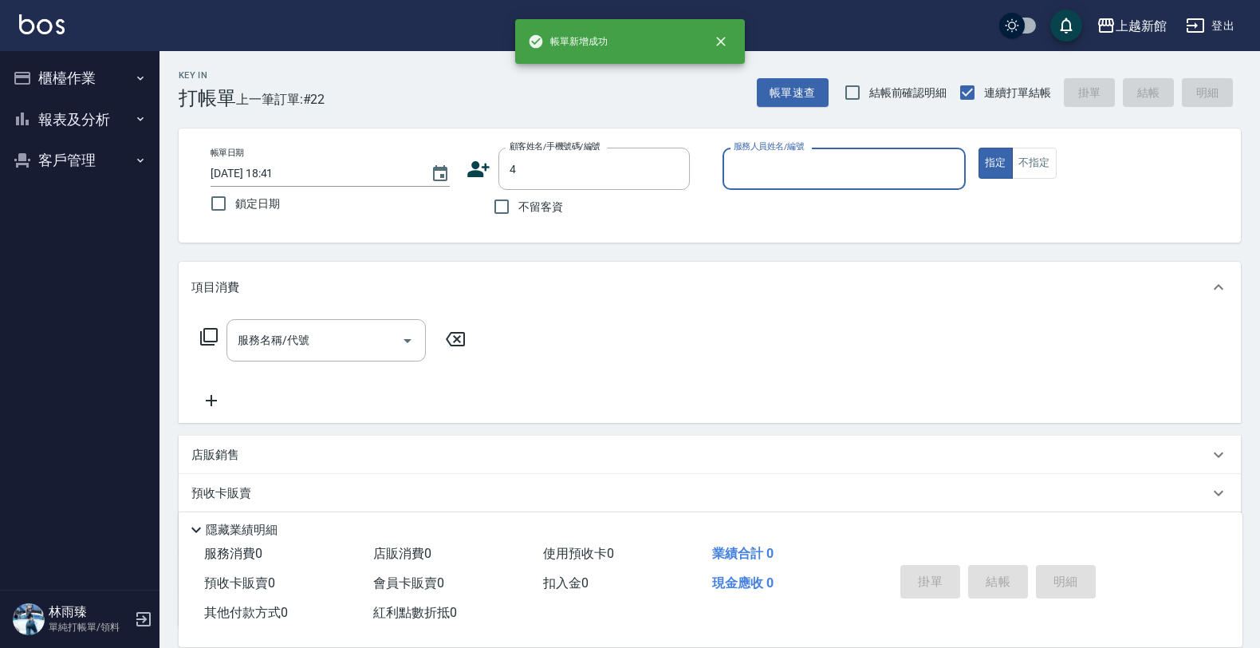
click at [979, 148] on button "指定" at bounding box center [996, 163] width 34 height 31
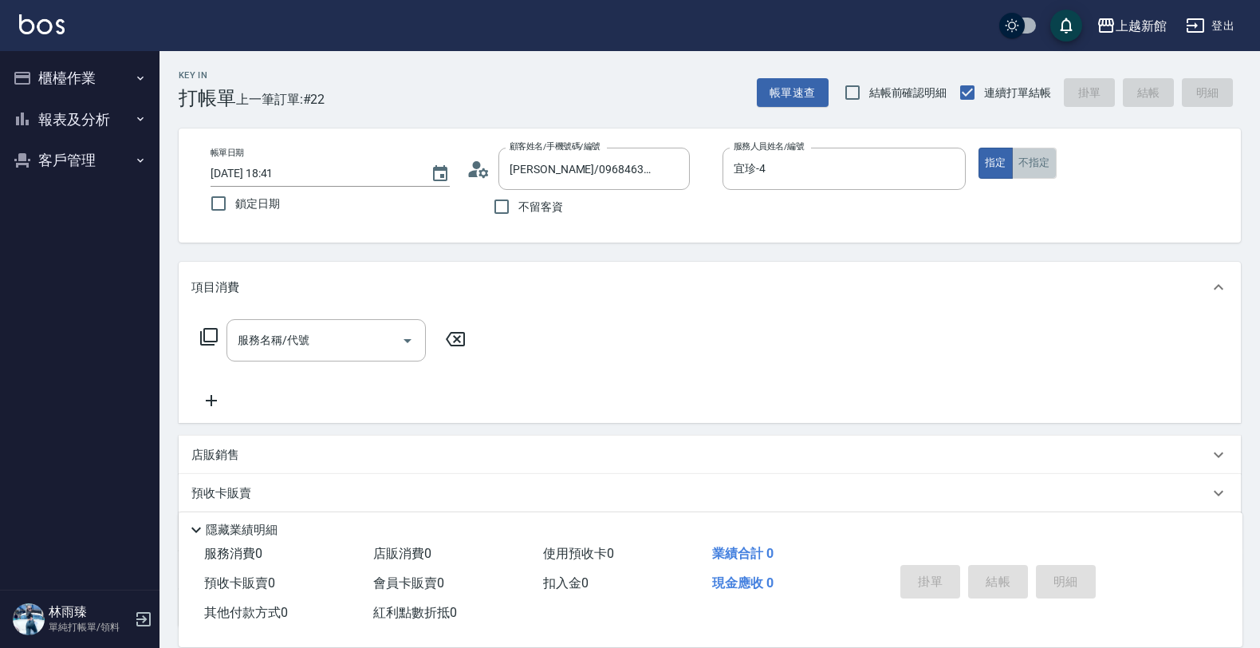
drag, startPoint x: 1038, startPoint y: 152, endPoint x: 1034, endPoint y: 161, distance: 9.6
click at [1038, 153] on button "不指定" at bounding box center [1034, 163] width 45 height 31
click at [288, 356] on div "服務名稱/代號" at bounding box center [326, 340] width 199 height 42
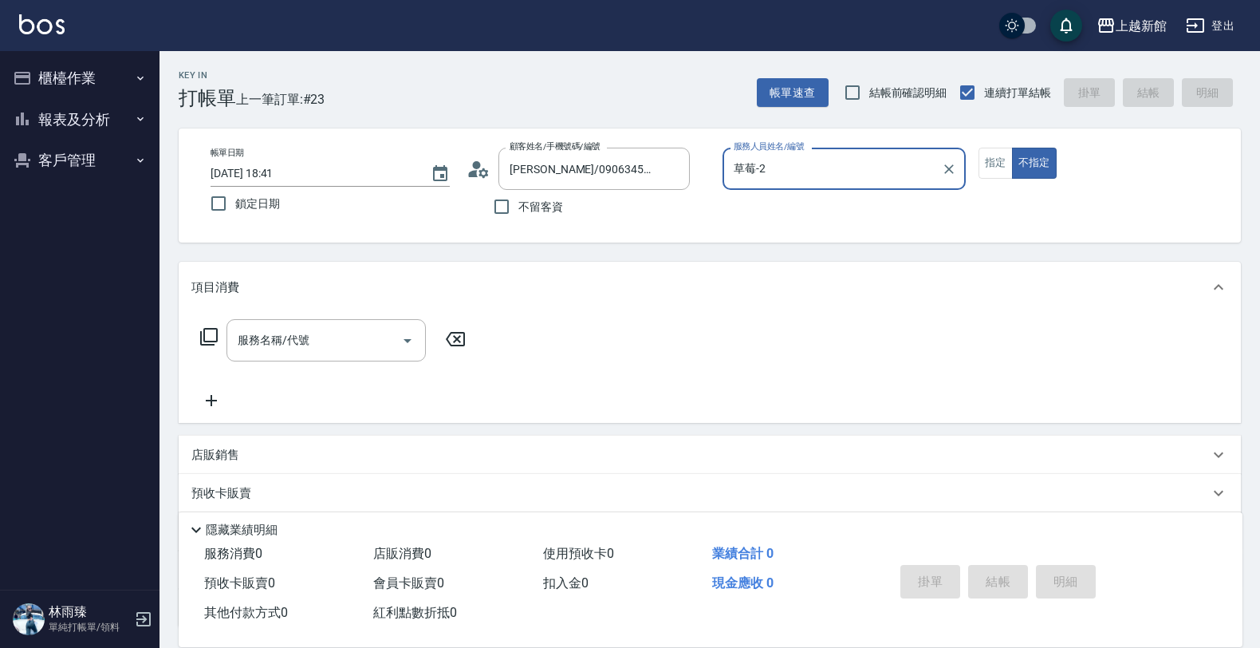
click at [1012, 148] on button "不指定" at bounding box center [1034, 163] width 45 height 31
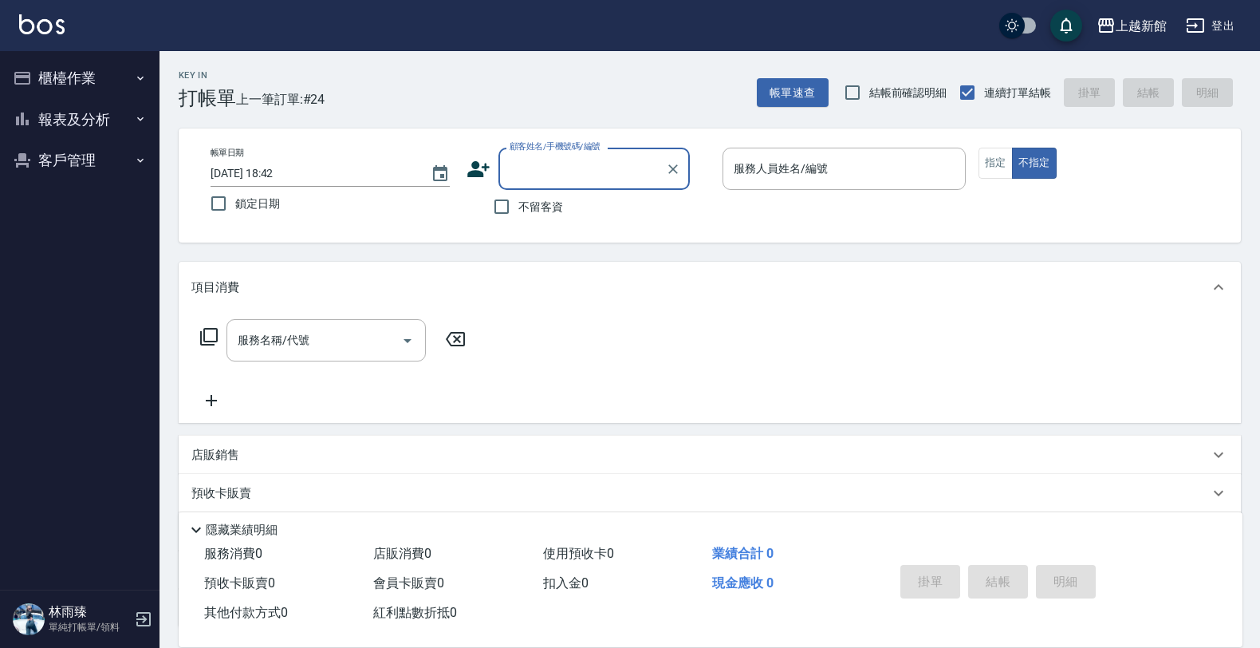
click at [479, 175] on icon at bounding box center [478, 169] width 22 height 16
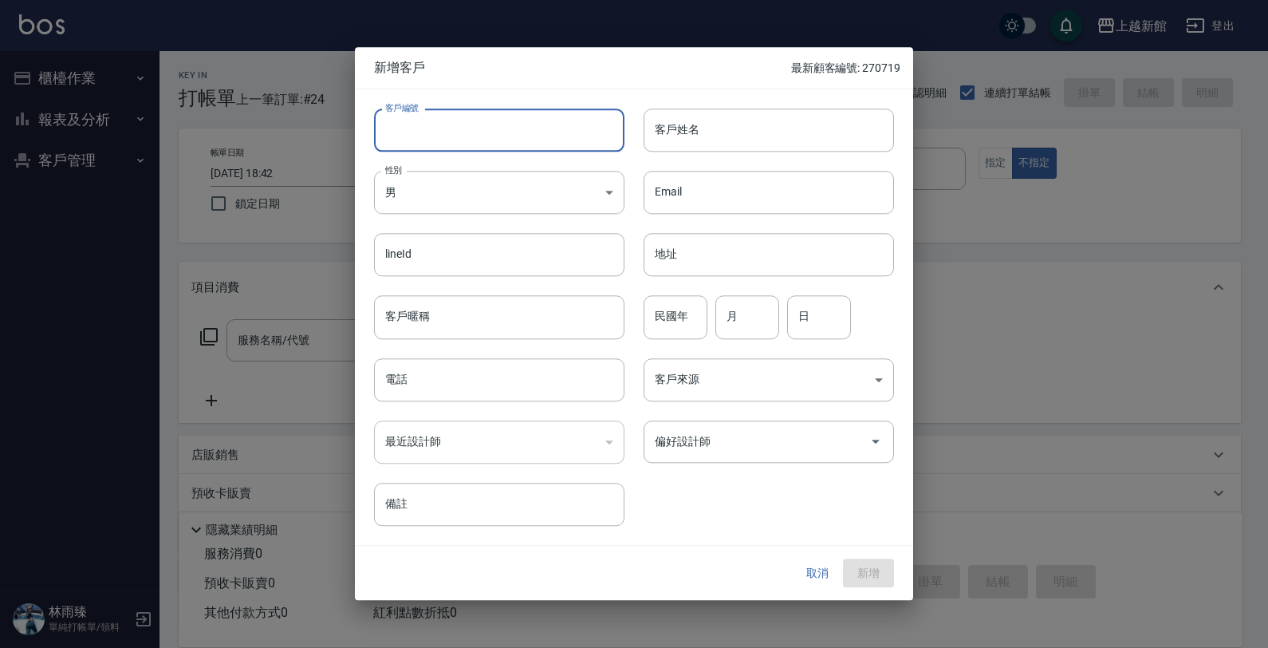
click at [554, 122] on input "客戶編號" at bounding box center [499, 129] width 250 height 43
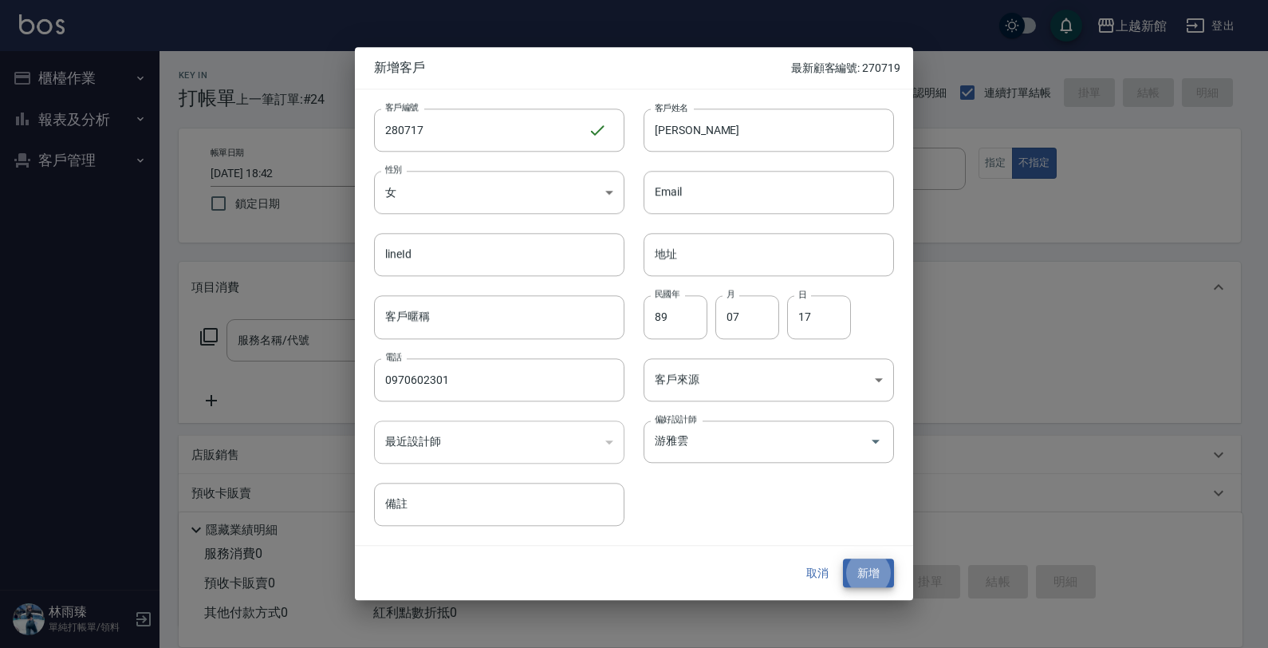
click at [843, 558] on button "新增" at bounding box center [868, 573] width 51 height 30
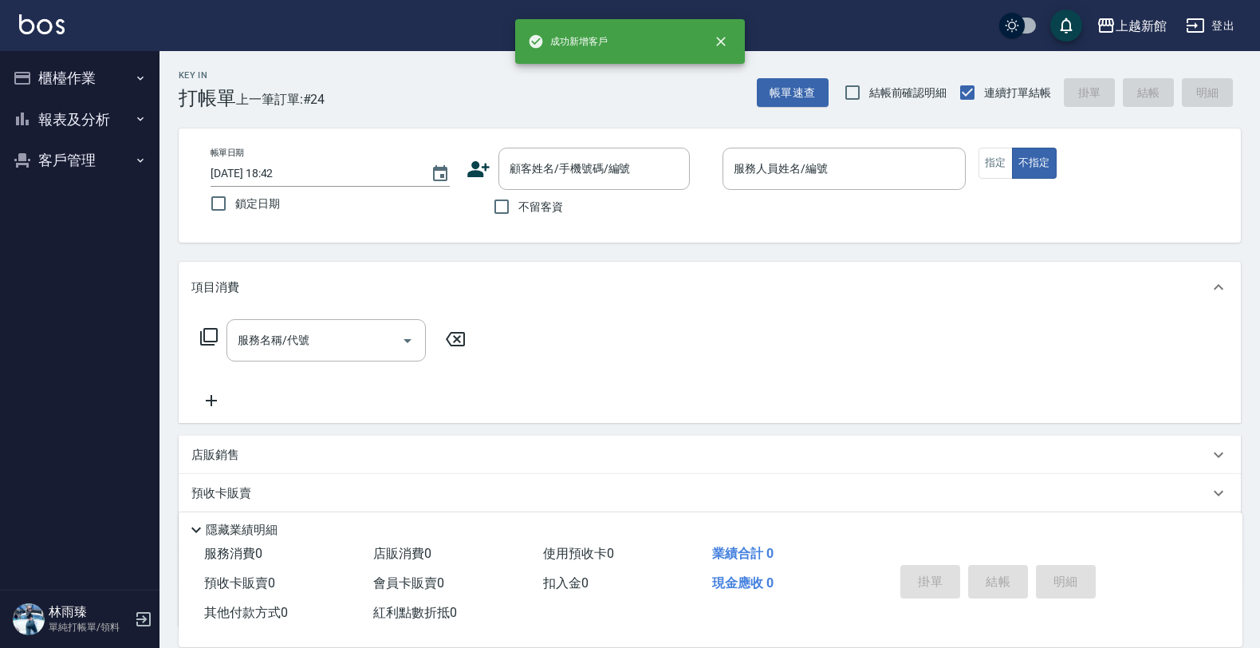
click at [463, 157] on div "帳單日期 2025/08/15 18:42 鎖定日期 顧客姓名/手機號碼/編號 顧客姓名/手機號碼/編號 不留客資 服務人員姓名/編號 服務人員姓名/編號 指…" at bounding box center [710, 186] width 1024 height 76
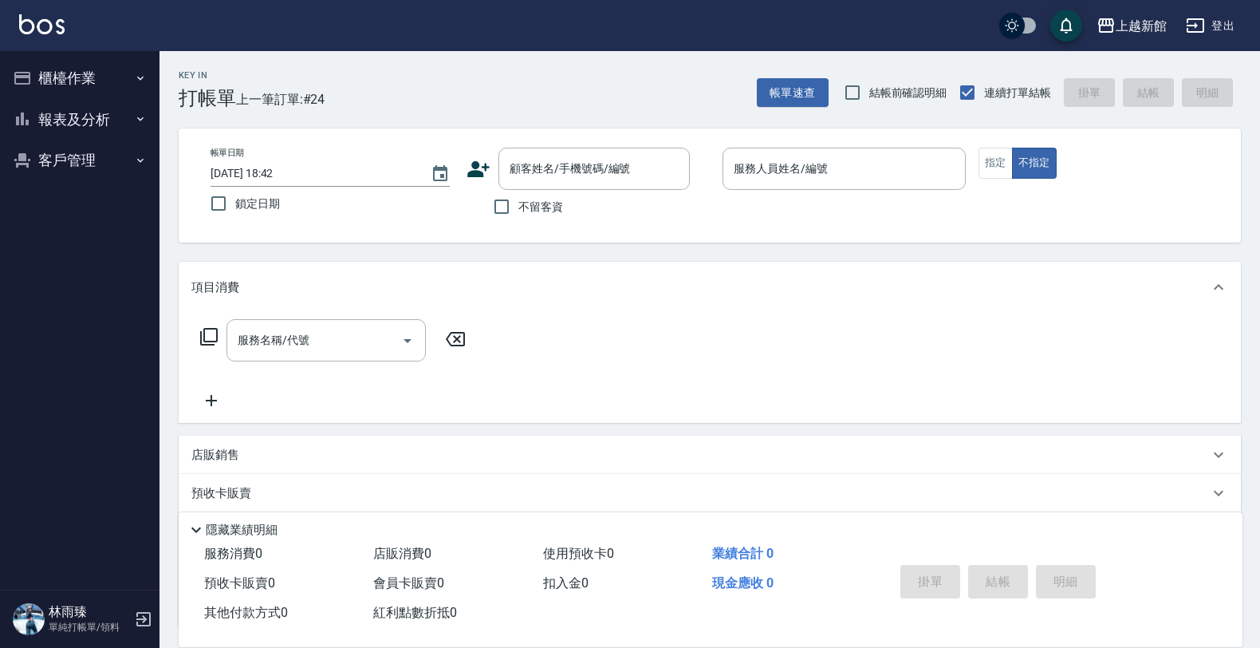
click at [471, 172] on icon at bounding box center [478, 169] width 22 height 16
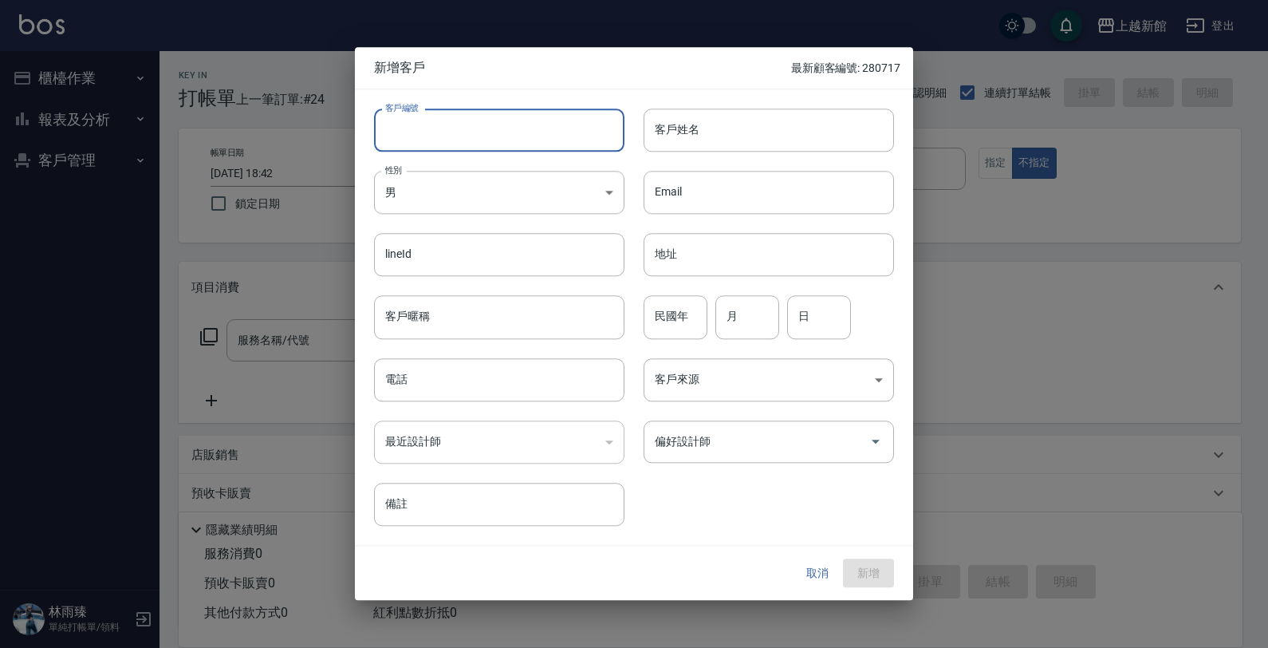
click at [522, 136] on input "客戶編號" at bounding box center [499, 129] width 250 height 43
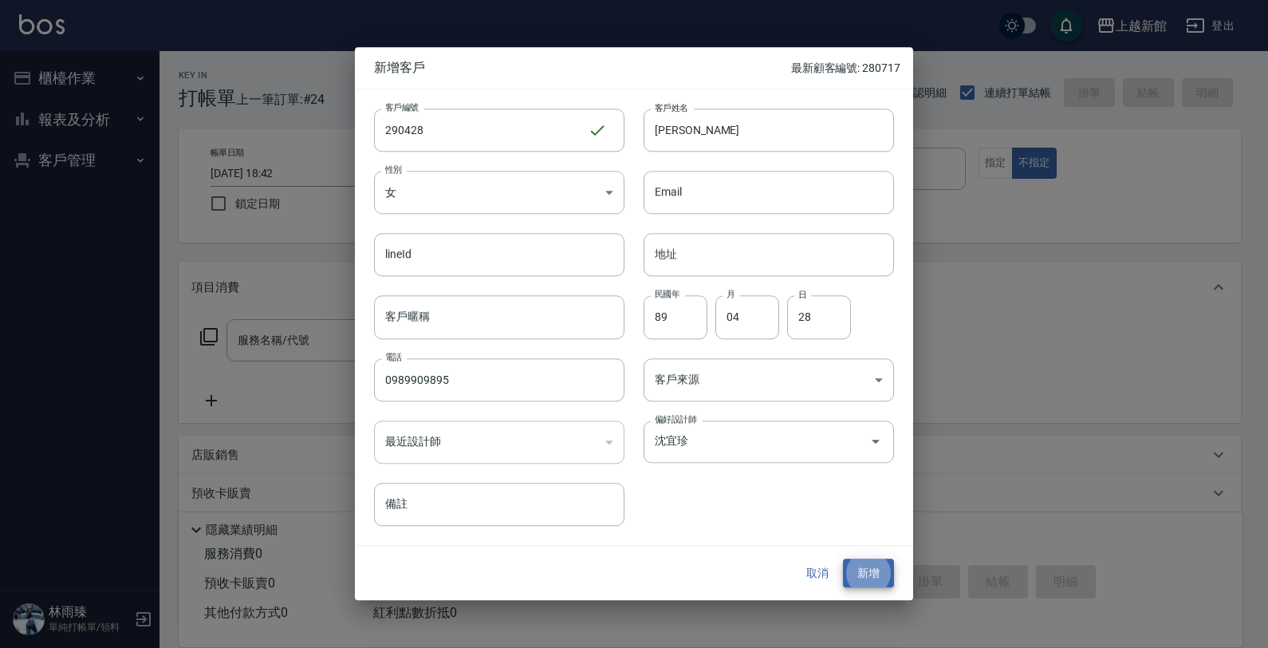
click at [843, 558] on button "新增" at bounding box center [868, 573] width 51 height 30
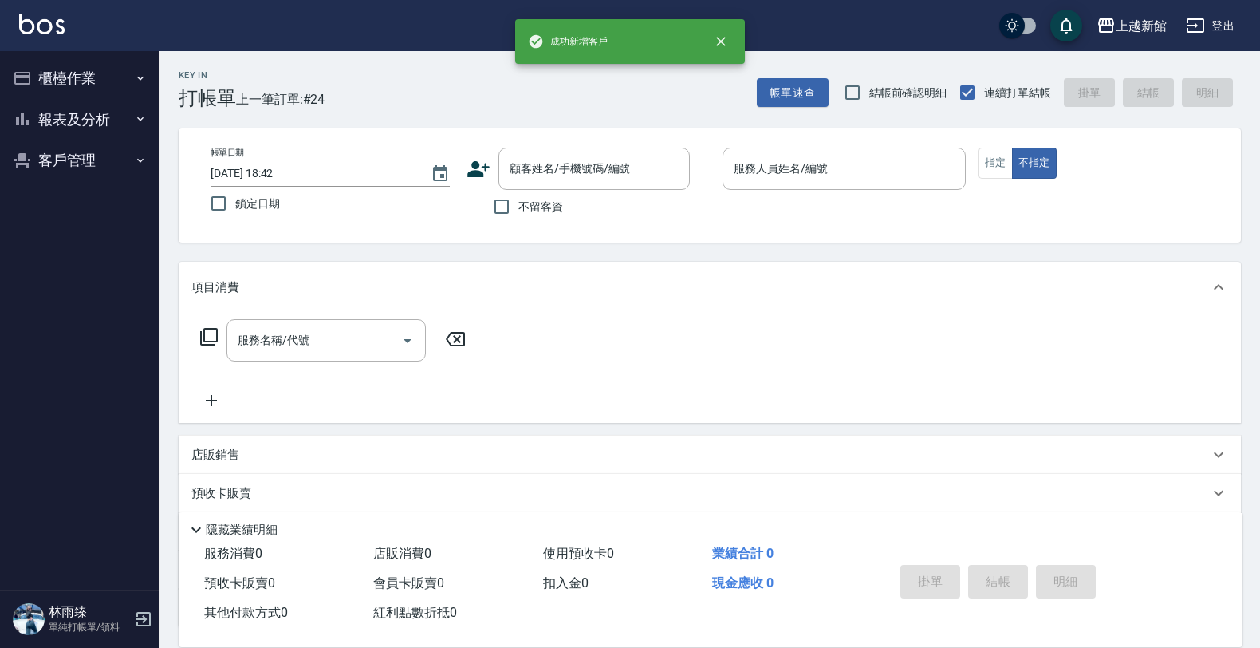
click at [481, 170] on icon at bounding box center [479, 169] width 24 height 24
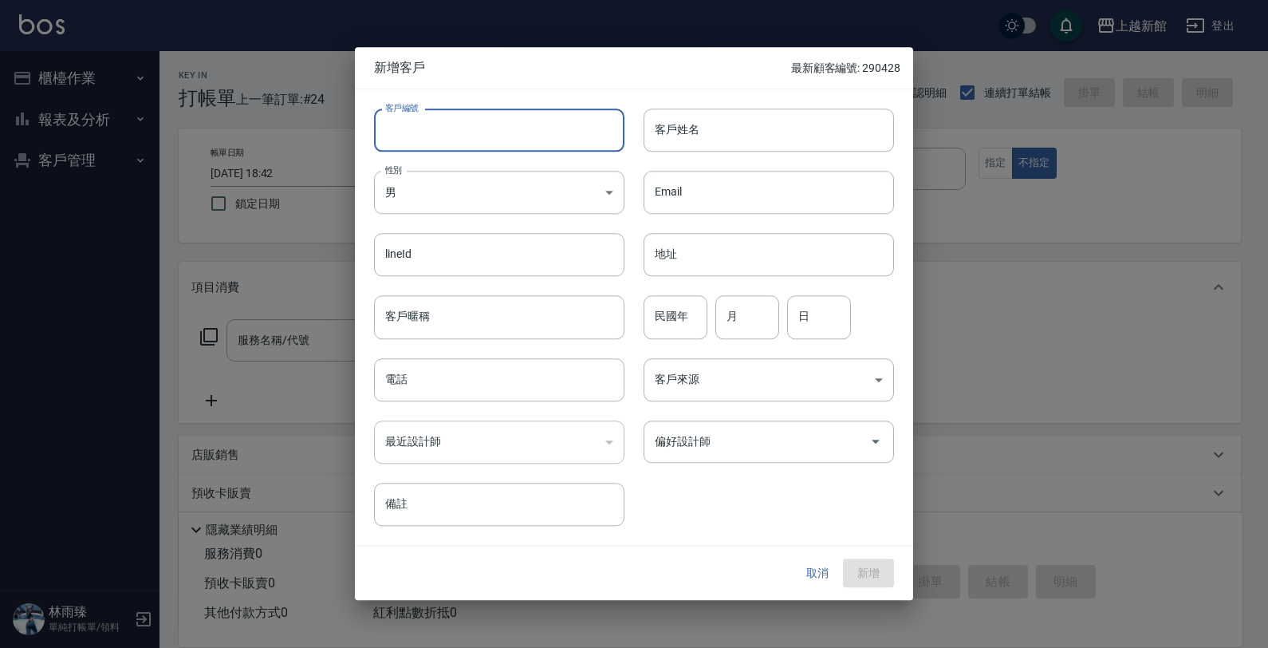
click at [530, 137] on input "客戶編號" at bounding box center [499, 129] width 250 height 43
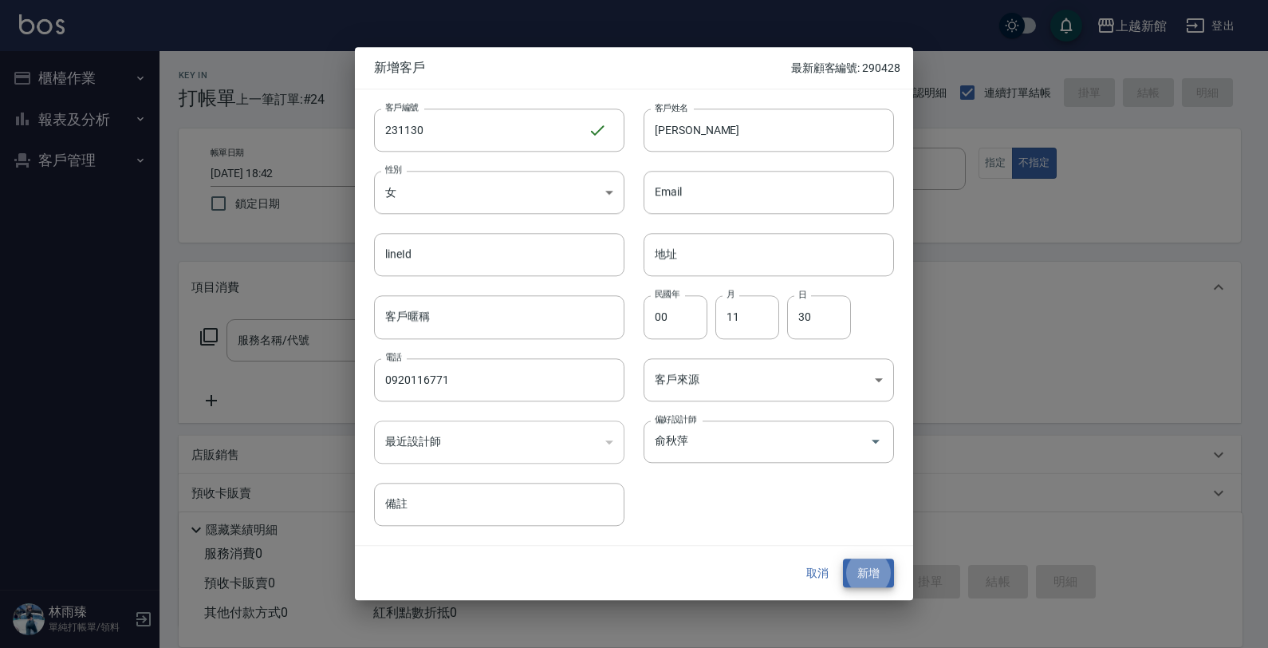
click at [843, 558] on button "新增" at bounding box center [868, 573] width 51 height 30
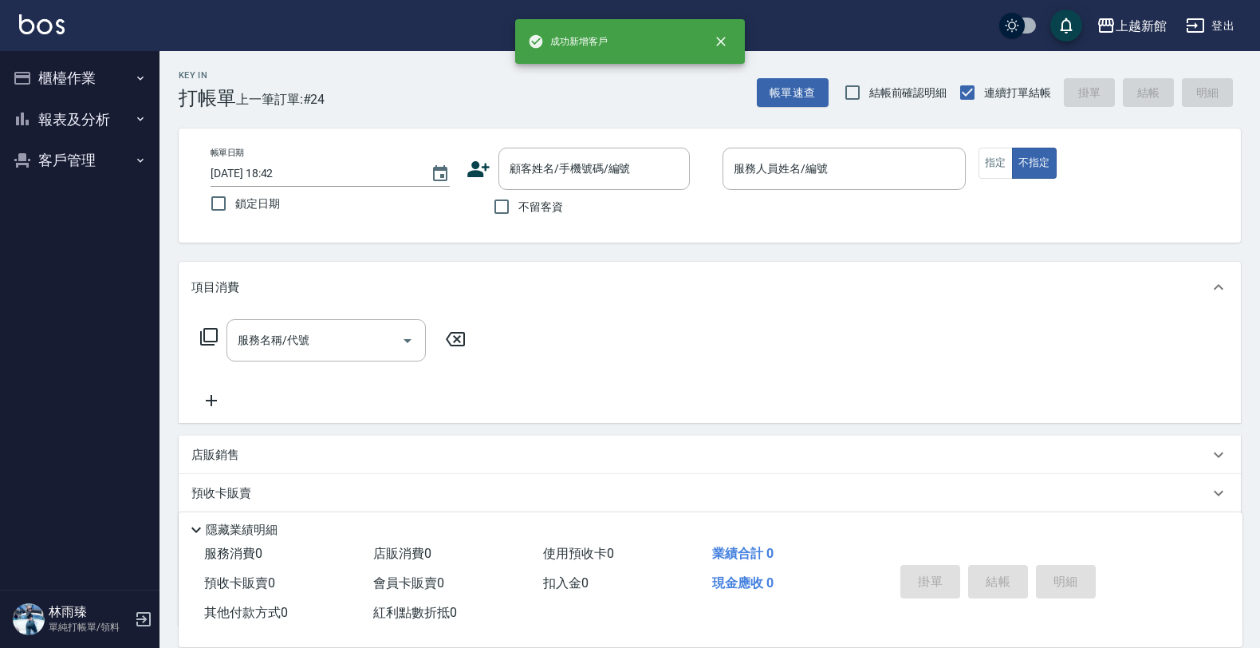
click at [468, 169] on icon at bounding box center [479, 169] width 24 height 24
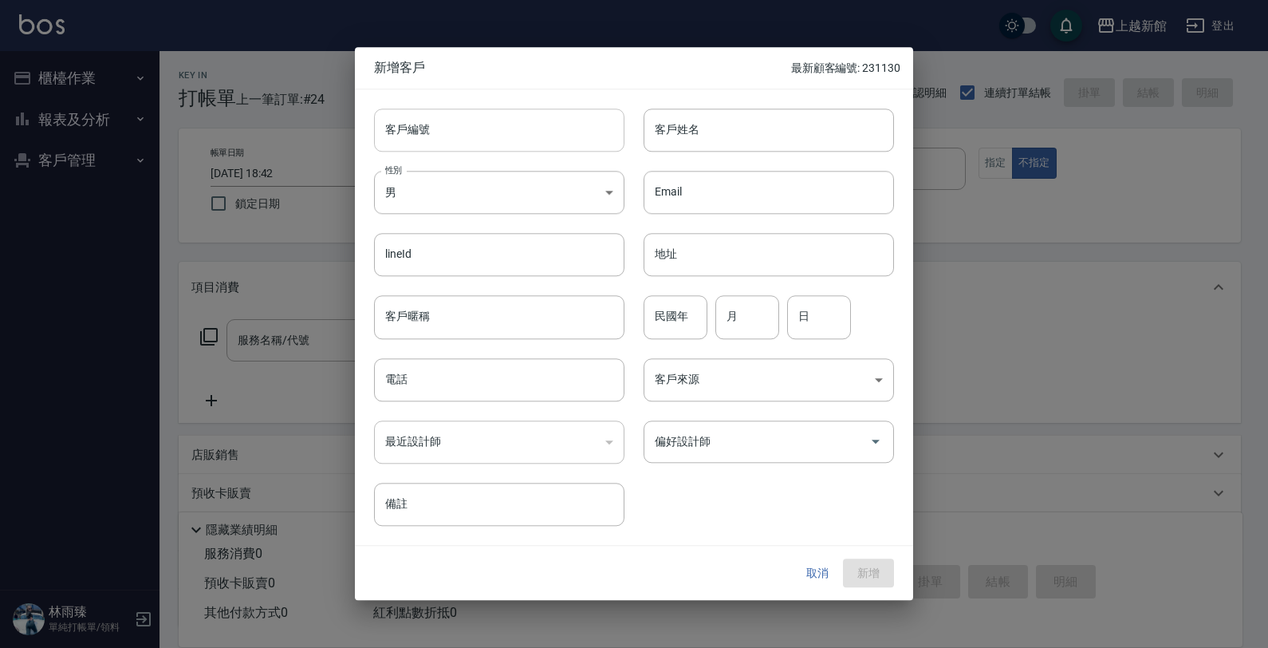
click at [501, 140] on input "客戶編號" at bounding box center [499, 129] width 250 height 43
drag, startPoint x: 501, startPoint y: 144, endPoint x: 936, endPoint y: 691, distance: 698.8
click at [936, 647] on html "上越新館 登出 櫃檯作業 打帳單 帳單列表 掛單列表 現金收支登錄 高階收支登錄 材料自購登錄 每日結帳 排班表 現場電腦打卡 報表及分析 報表目錄 店家日報…" at bounding box center [634, 389] width 1268 height 779
click at [750, 126] on input "客戶姓名" at bounding box center [769, 129] width 250 height 43
click at [843, 558] on button "新增" at bounding box center [868, 573] width 51 height 30
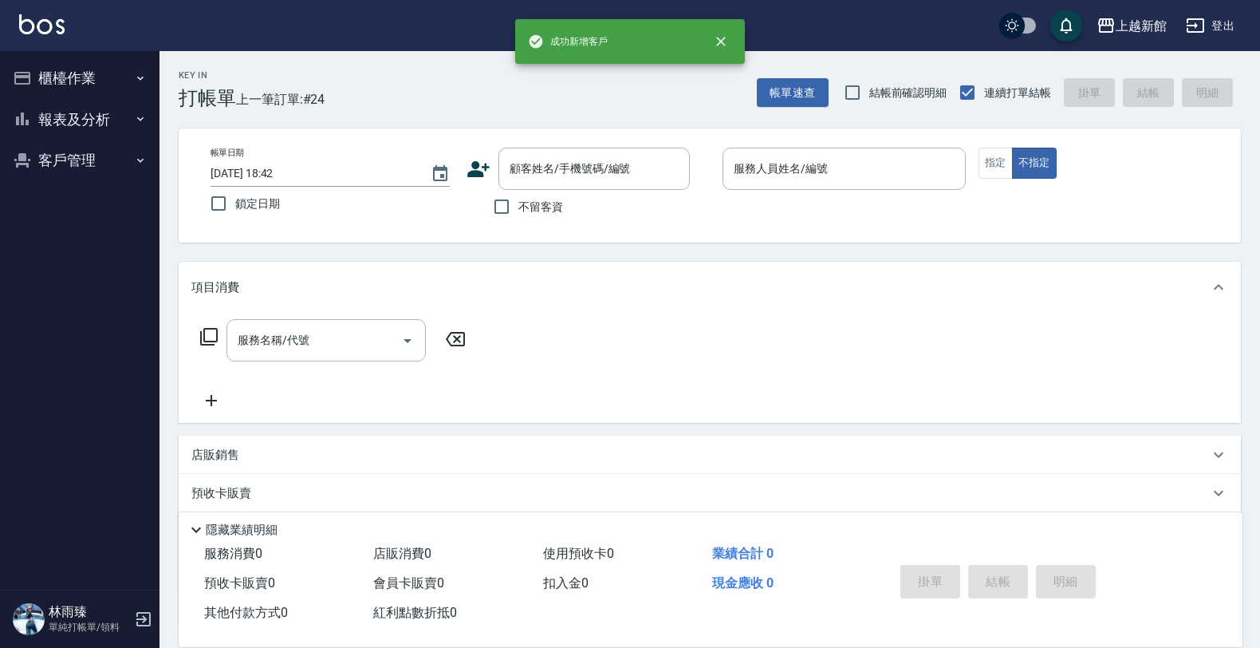
click at [477, 168] on icon at bounding box center [479, 169] width 24 height 24
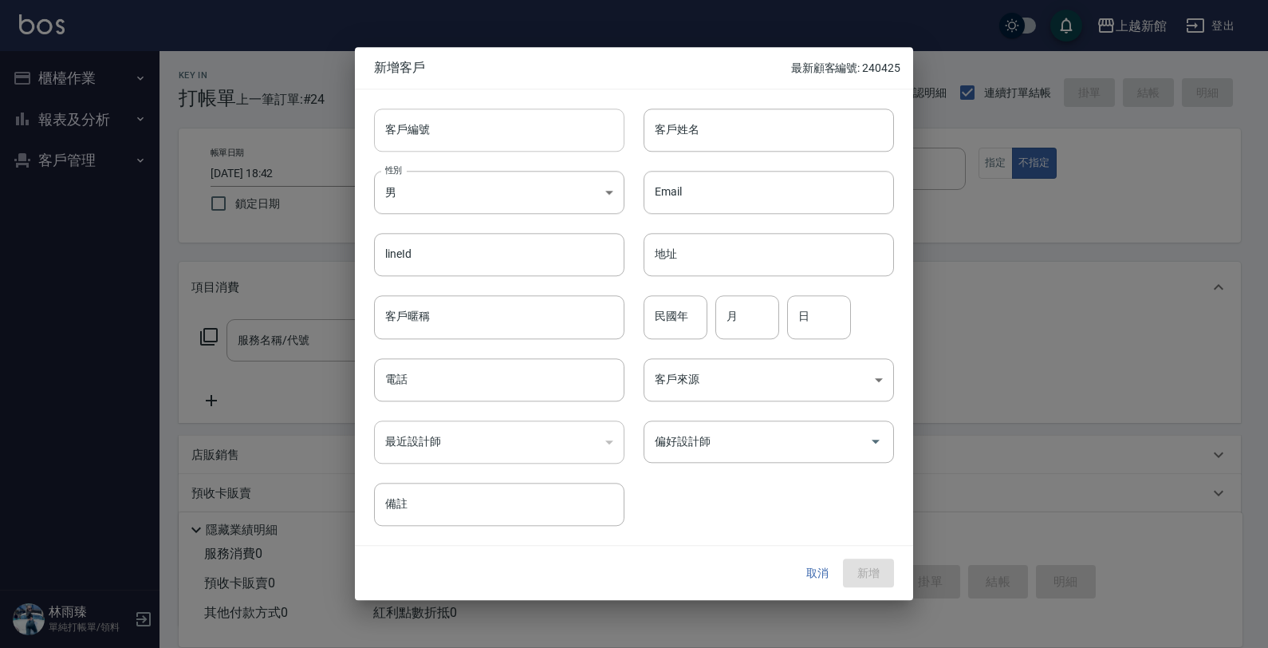
click at [506, 141] on input "客戶編號" at bounding box center [499, 129] width 250 height 43
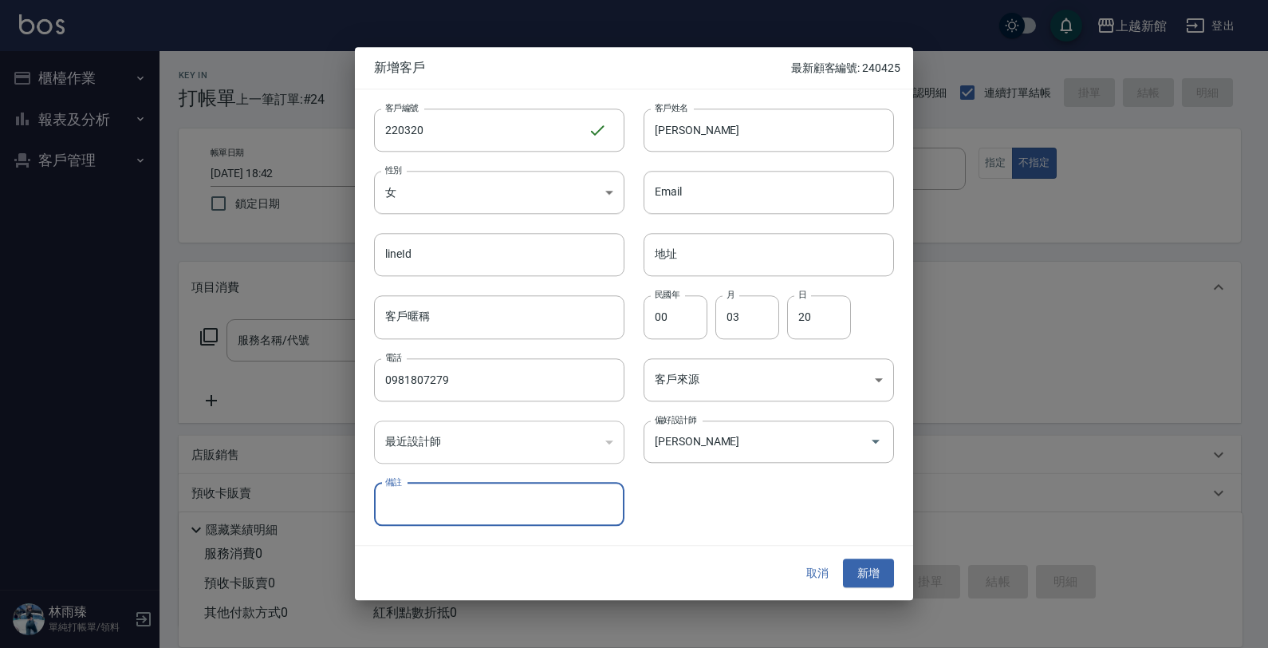
click at [843, 558] on button "新增" at bounding box center [868, 573] width 51 height 30
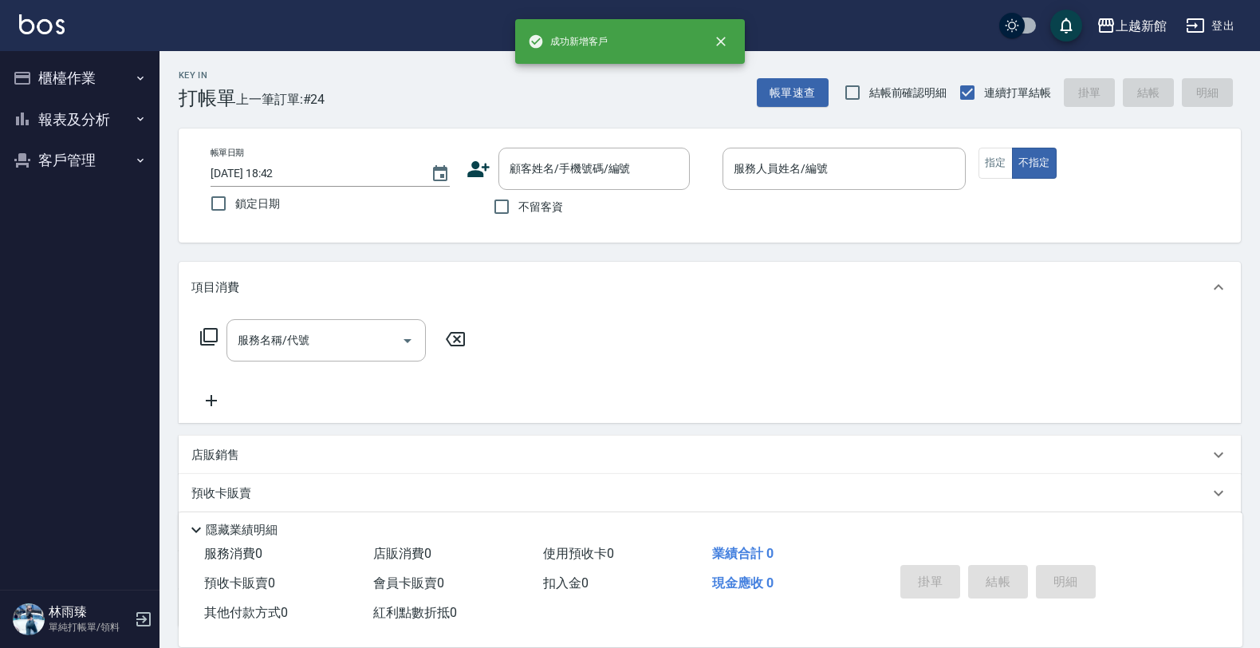
click at [480, 164] on icon at bounding box center [479, 169] width 24 height 24
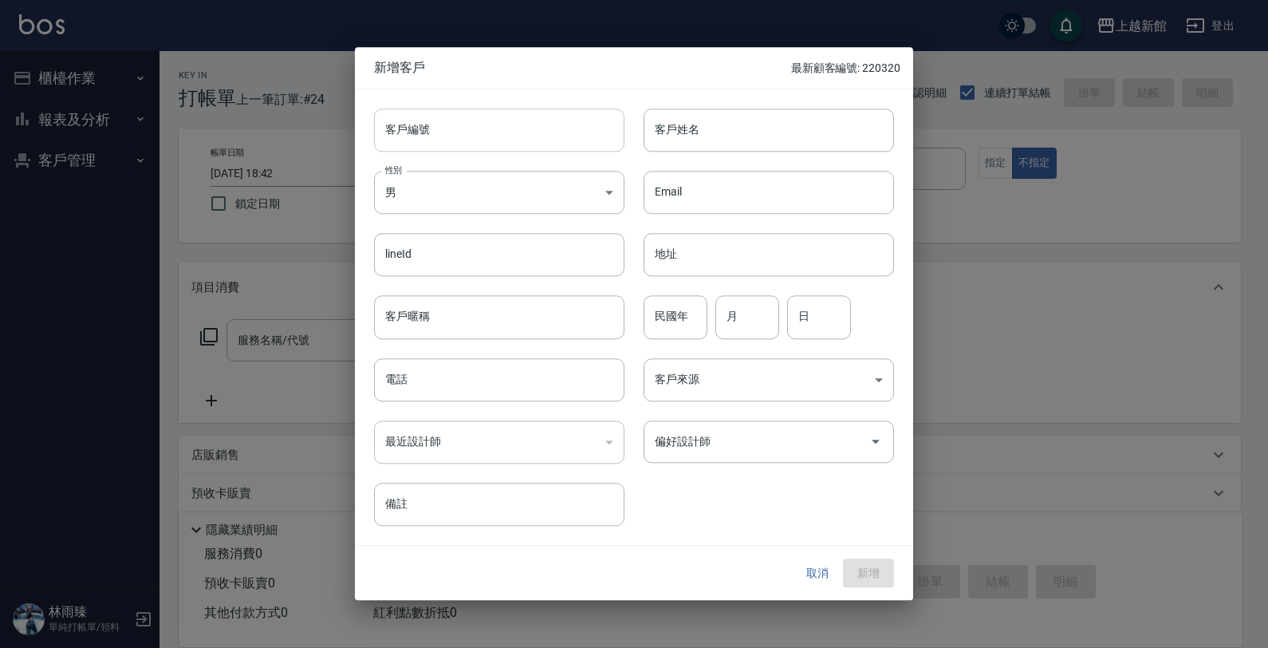
click at [513, 137] on input "客戶編號" at bounding box center [499, 129] width 250 height 43
click at [843, 558] on button "新增" at bounding box center [868, 573] width 51 height 30
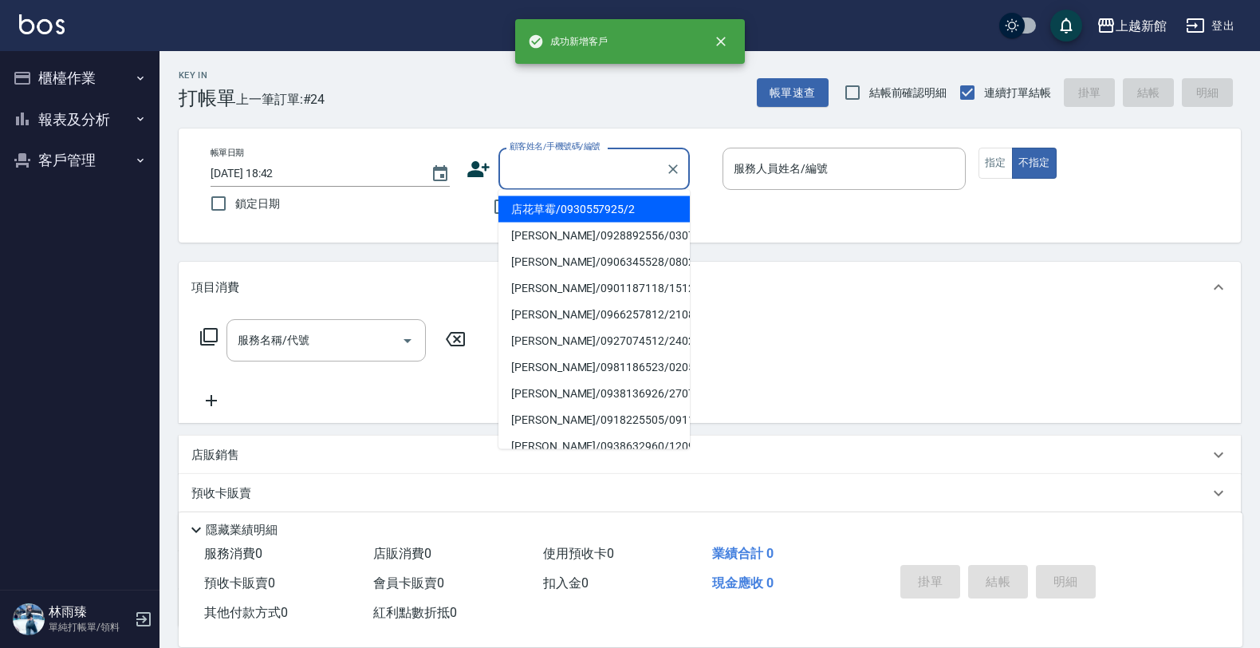
click at [624, 164] on input "顧客姓名/手機號碼/編號" at bounding box center [582, 169] width 153 height 28
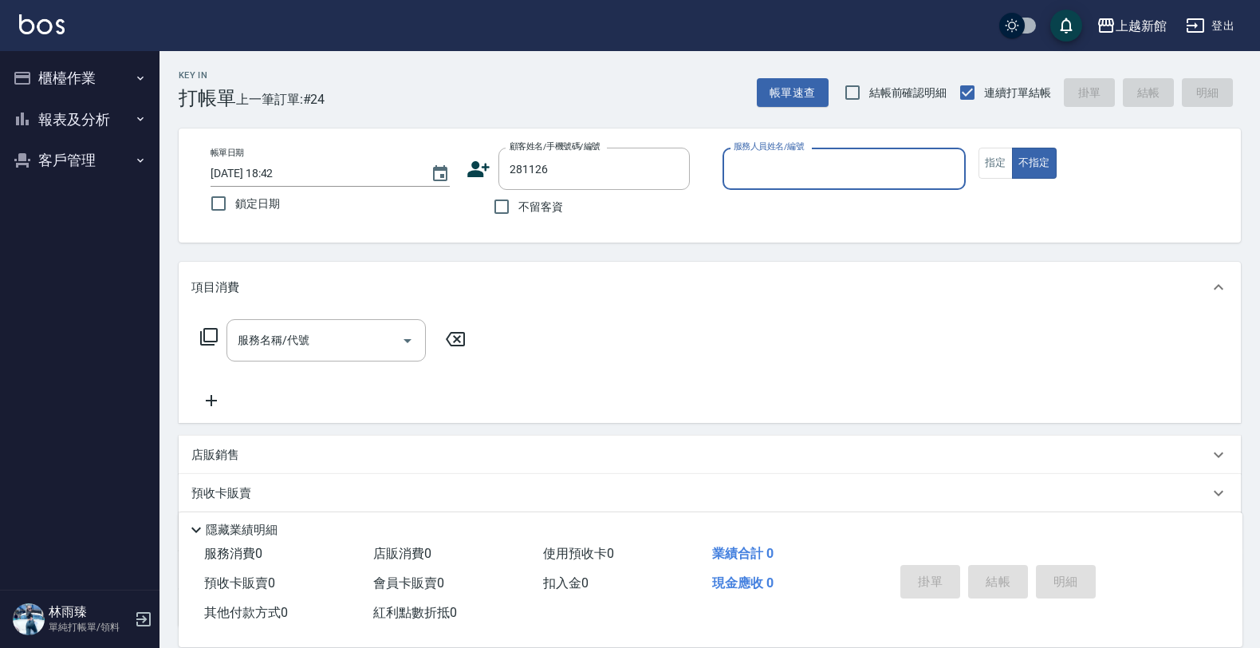
click at [1012, 148] on button "不指定" at bounding box center [1034, 163] width 45 height 31
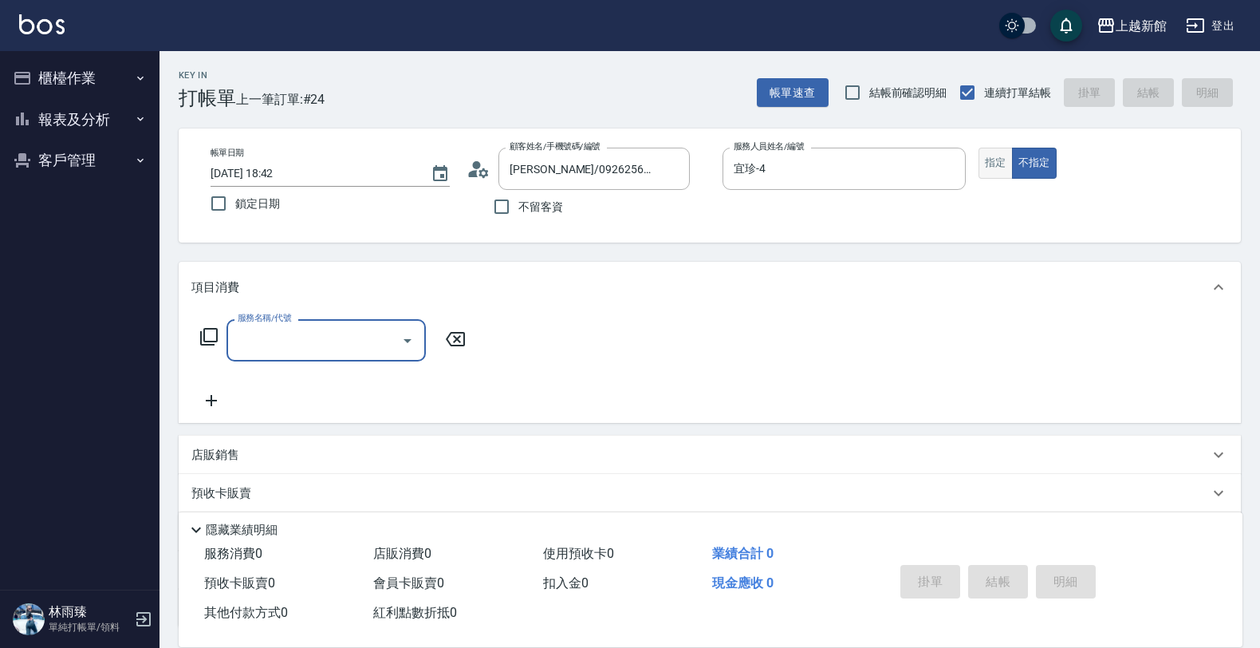
click at [990, 168] on button "指定" at bounding box center [996, 163] width 34 height 31
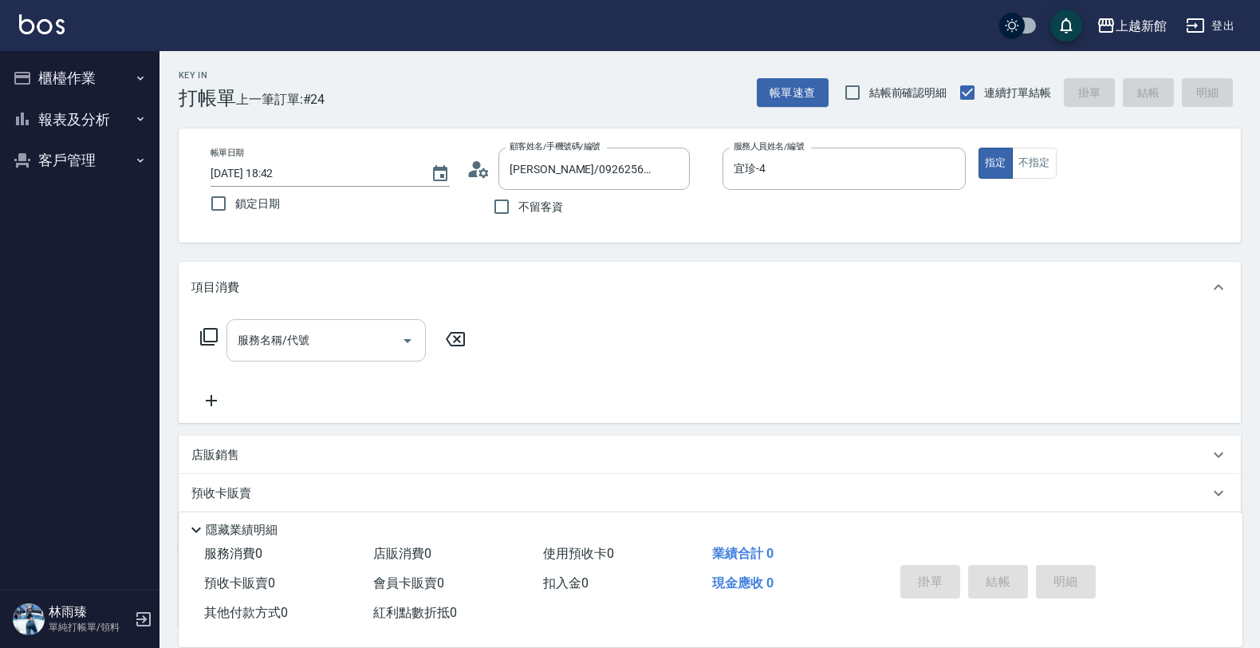
click at [359, 328] on input "服務名稱/代號" at bounding box center [314, 340] width 161 height 28
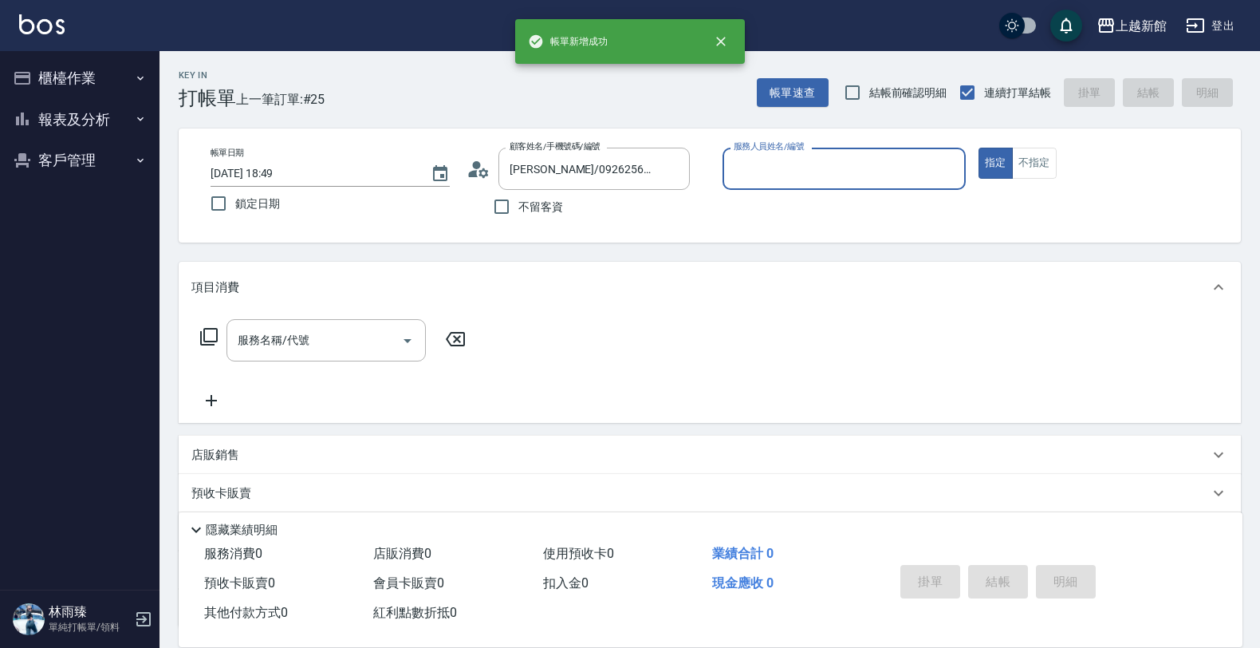
click at [979, 148] on button "指定" at bounding box center [996, 163] width 34 height 31
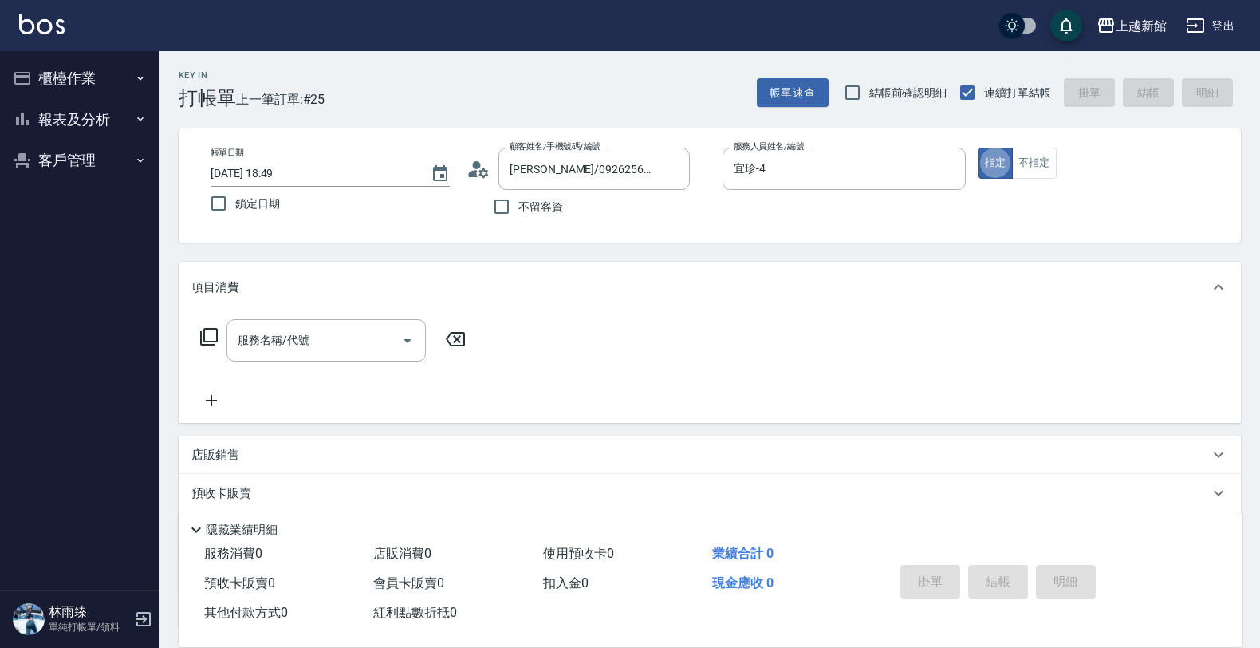
click at [106, 89] on button "櫃檯作業" at bounding box center [79, 77] width 147 height 41
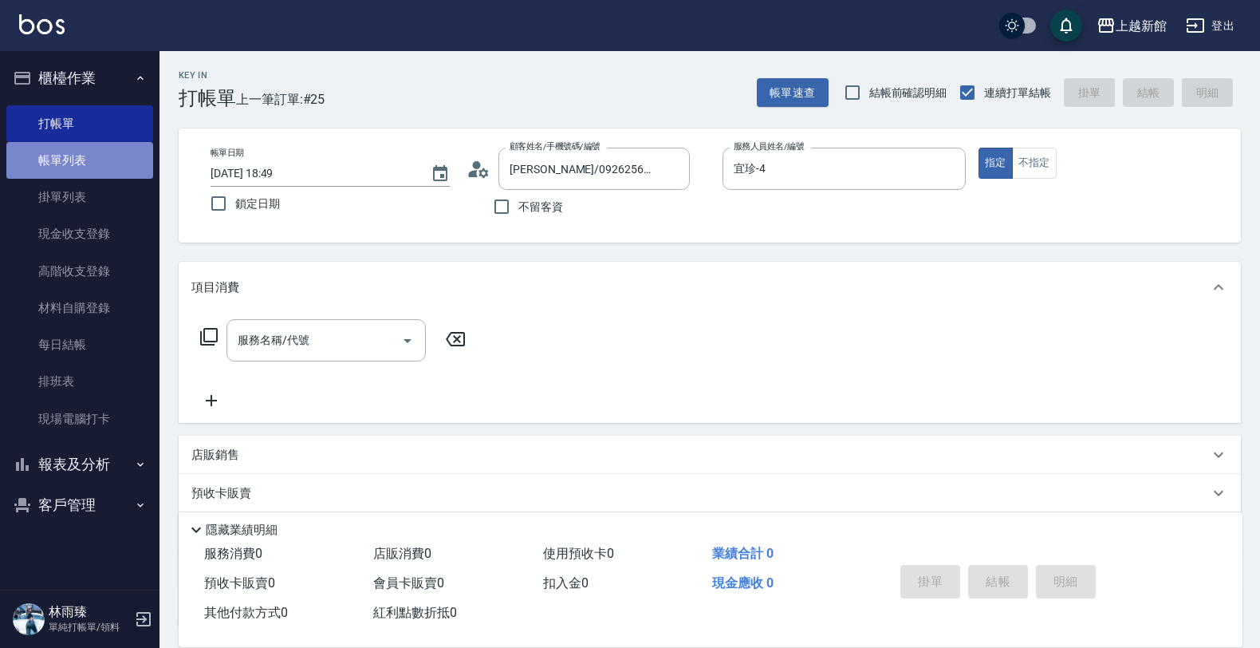
click at [94, 158] on link "帳單列表" at bounding box center [79, 160] width 147 height 37
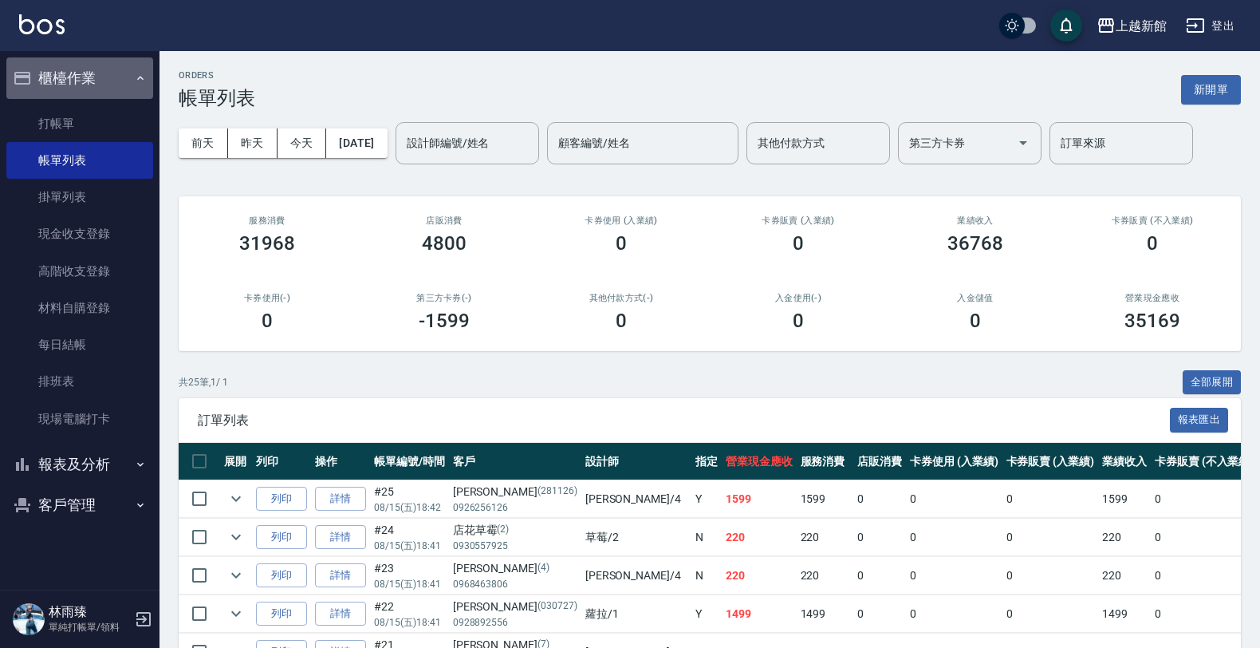
click at [85, 96] on button "櫃檯作業" at bounding box center [79, 77] width 147 height 41
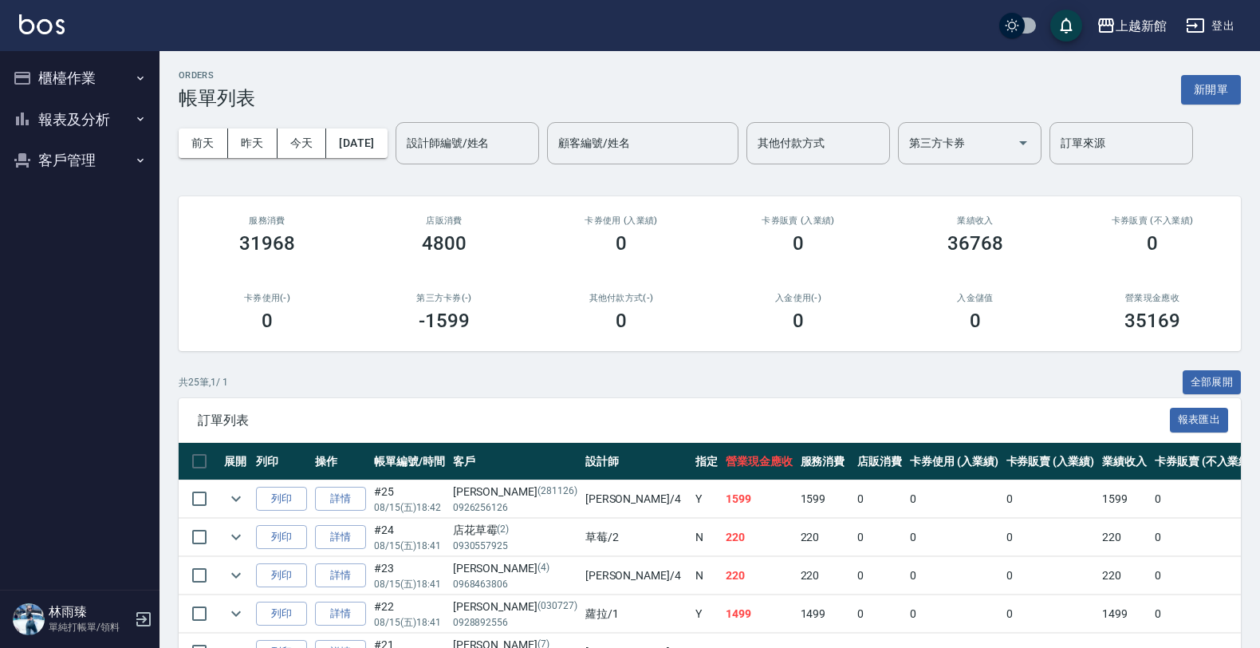
click at [74, 105] on ul "櫃檯作業 打帳單 帳單列表 掛單列表 現金收支登錄 高階收支登錄 材料自購登錄 每日結帳 排班表 現場電腦打卡 報表及分析 報表目錄 店家日報表 互助日報表 …" at bounding box center [79, 119] width 147 height 136
click at [97, 80] on button "櫃檯作業" at bounding box center [79, 77] width 147 height 41
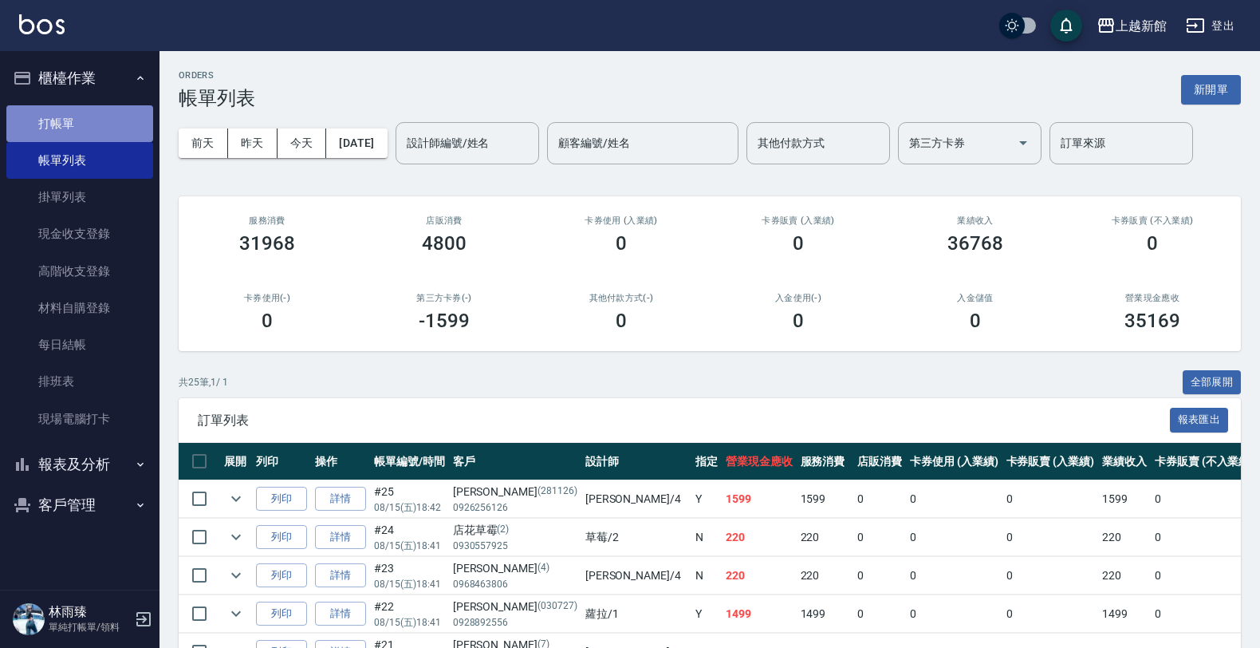
click at [85, 120] on link "打帳單" at bounding box center [79, 123] width 147 height 37
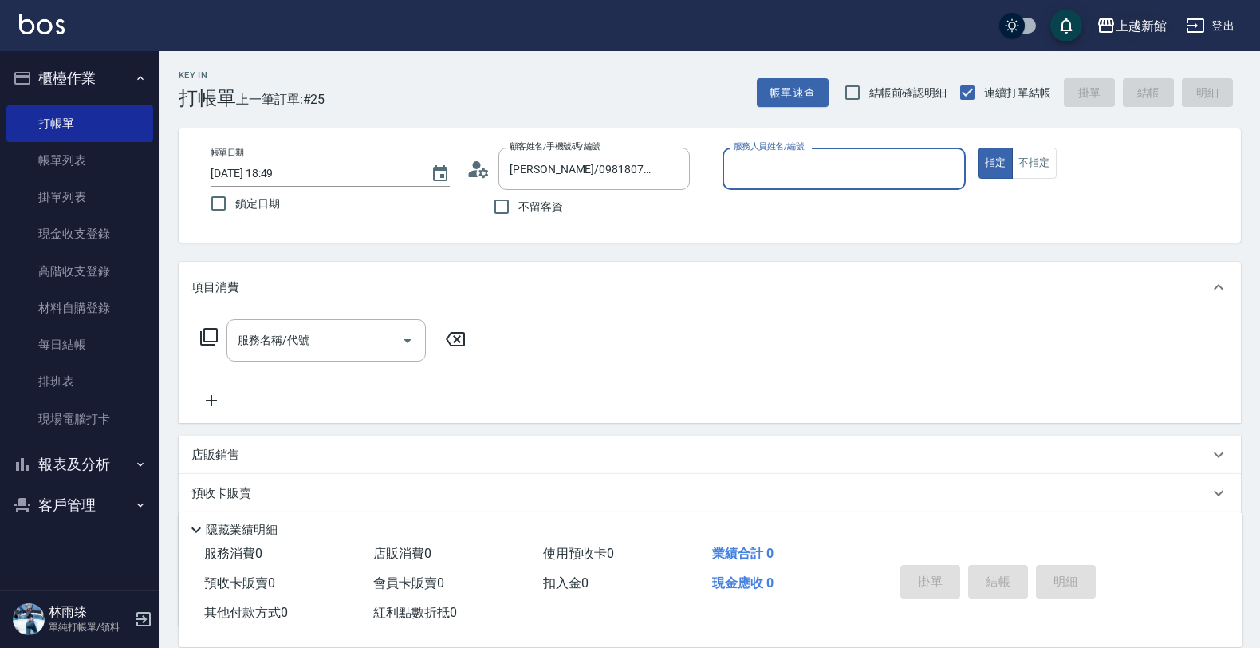
click at [979, 148] on button "指定" at bounding box center [996, 163] width 34 height 31
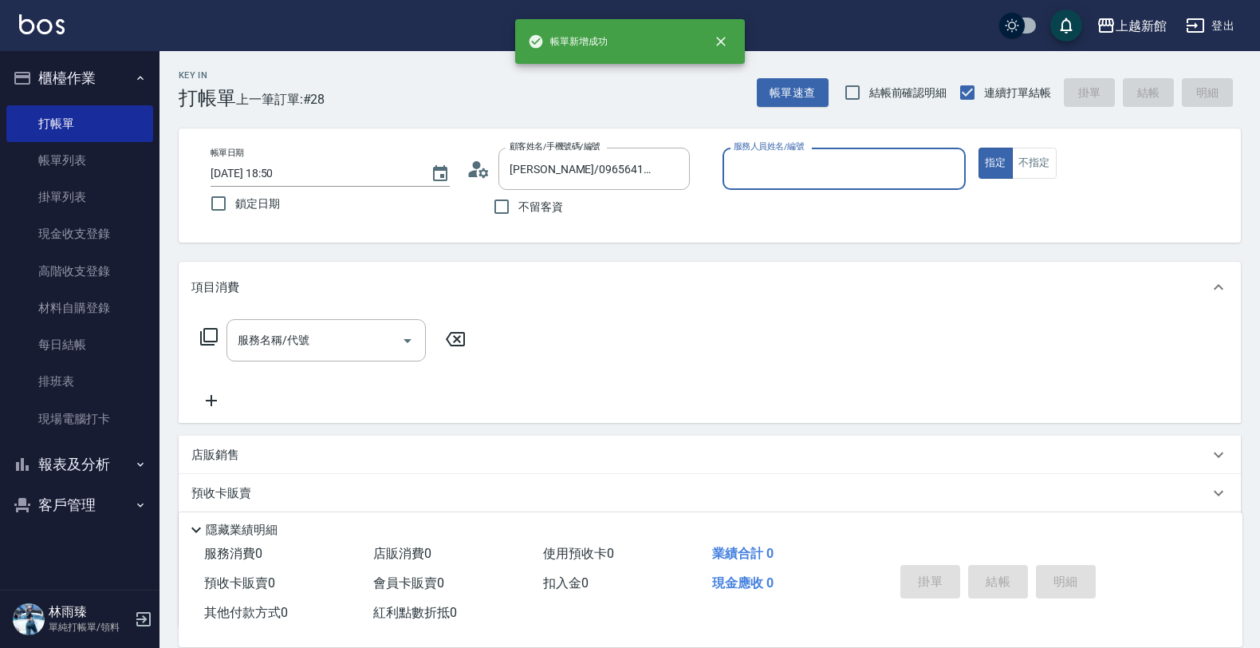
click at [979, 148] on button "指定" at bounding box center [996, 163] width 34 height 31
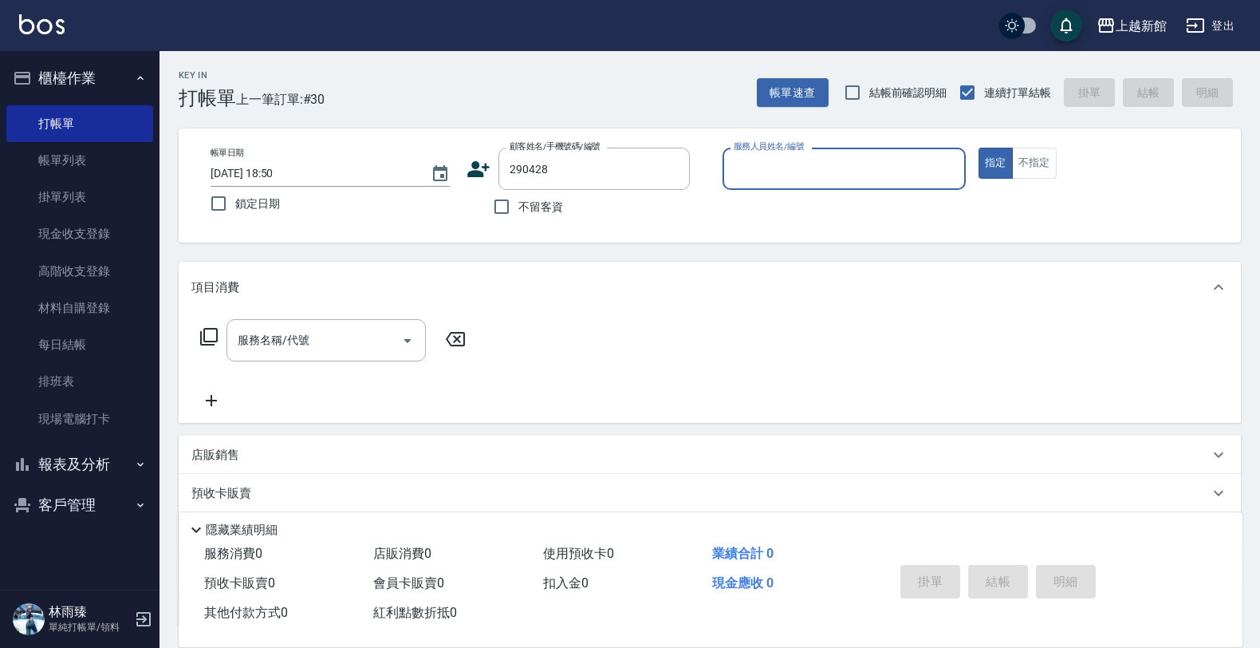
click at [979, 148] on button "指定" at bounding box center [996, 163] width 34 height 31
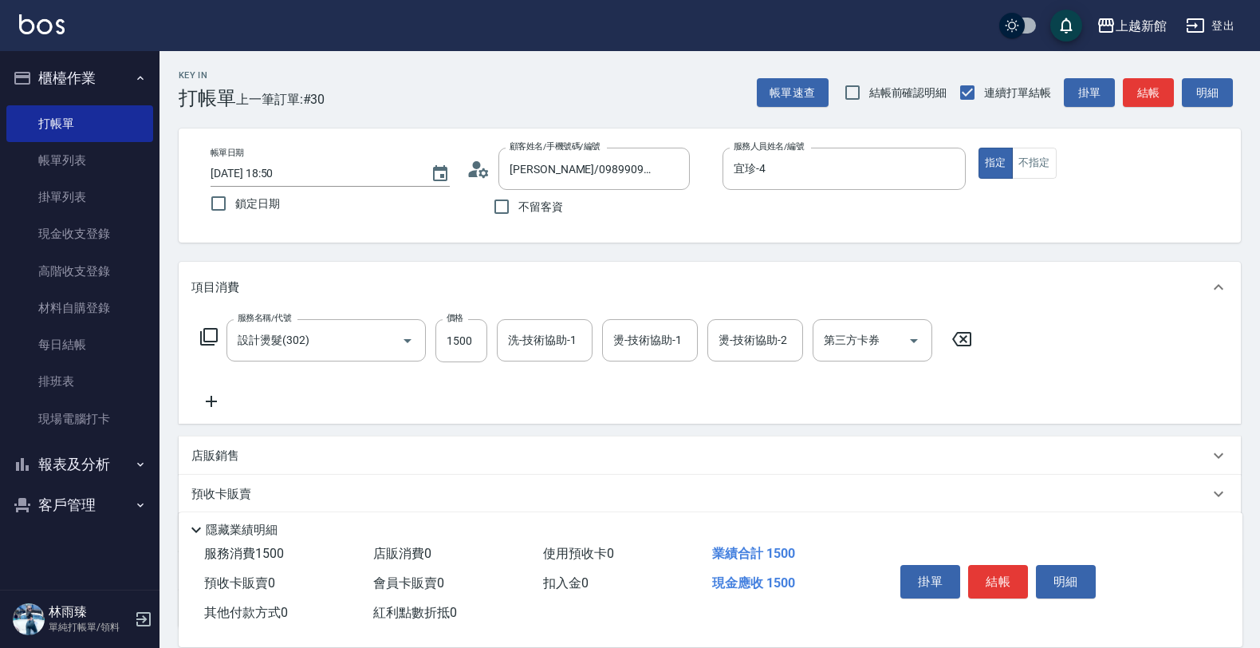
click at [191, 393] on icon at bounding box center [211, 401] width 40 height 19
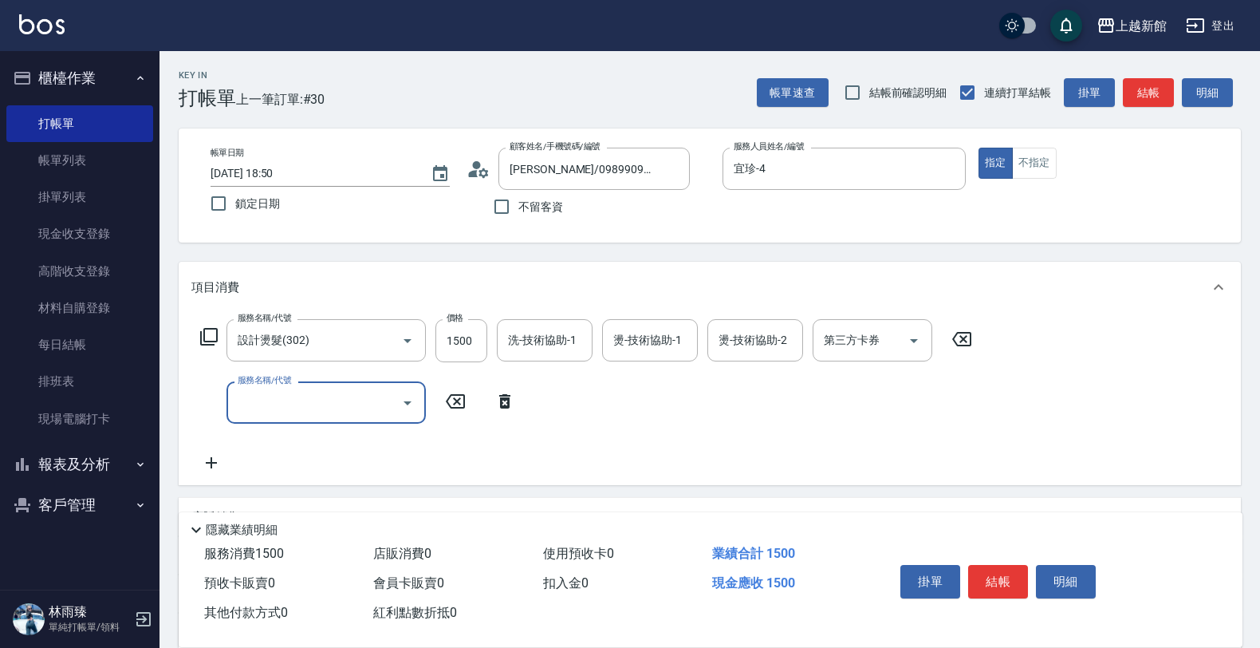
click at [220, 404] on div "服務名稱/代號 服務名稱/代號" at bounding box center [357, 402] width 333 height 42
click at [260, 392] on input "服務名稱/代號" at bounding box center [314, 402] width 161 height 28
click at [484, 337] on input "1500" at bounding box center [461, 340] width 52 height 43
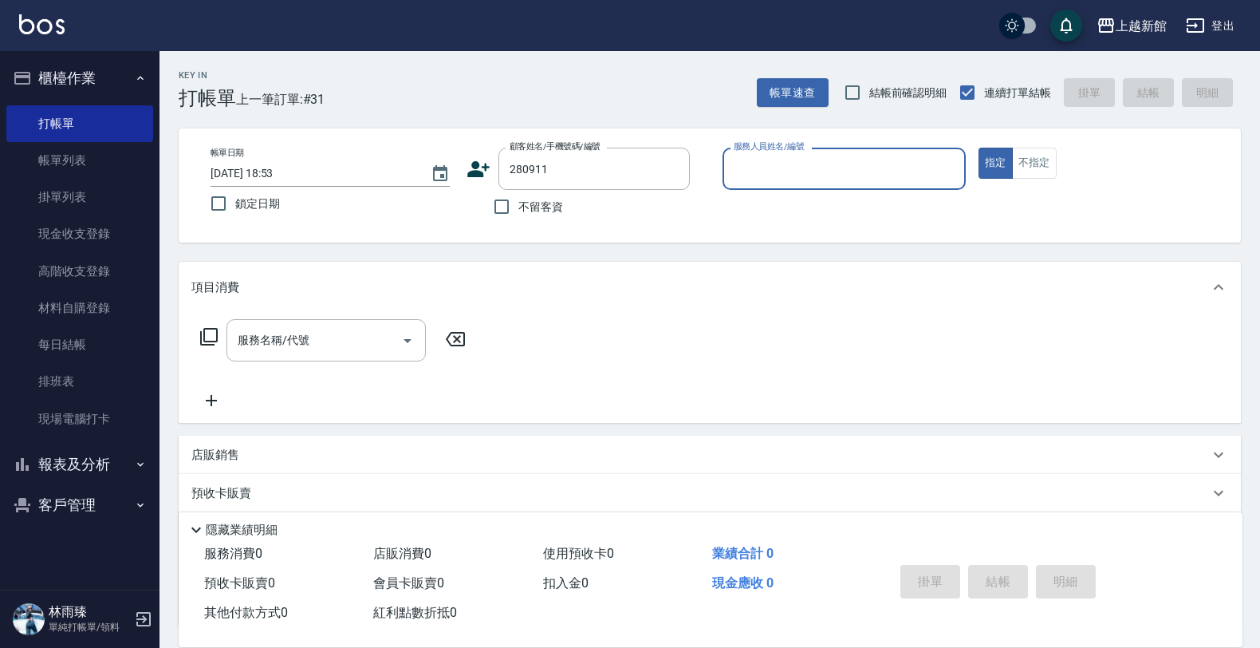
click at [979, 148] on button "指定" at bounding box center [996, 163] width 34 height 31
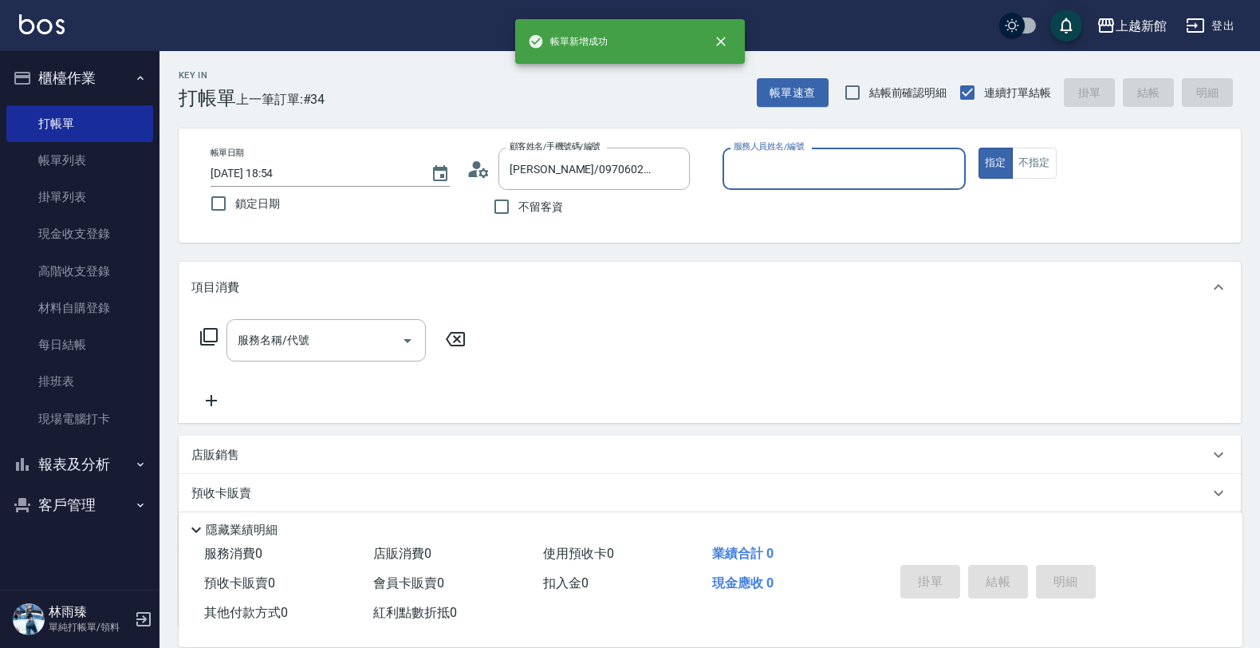
click at [979, 148] on button "指定" at bounding box center [996, 163] width 34 height 31
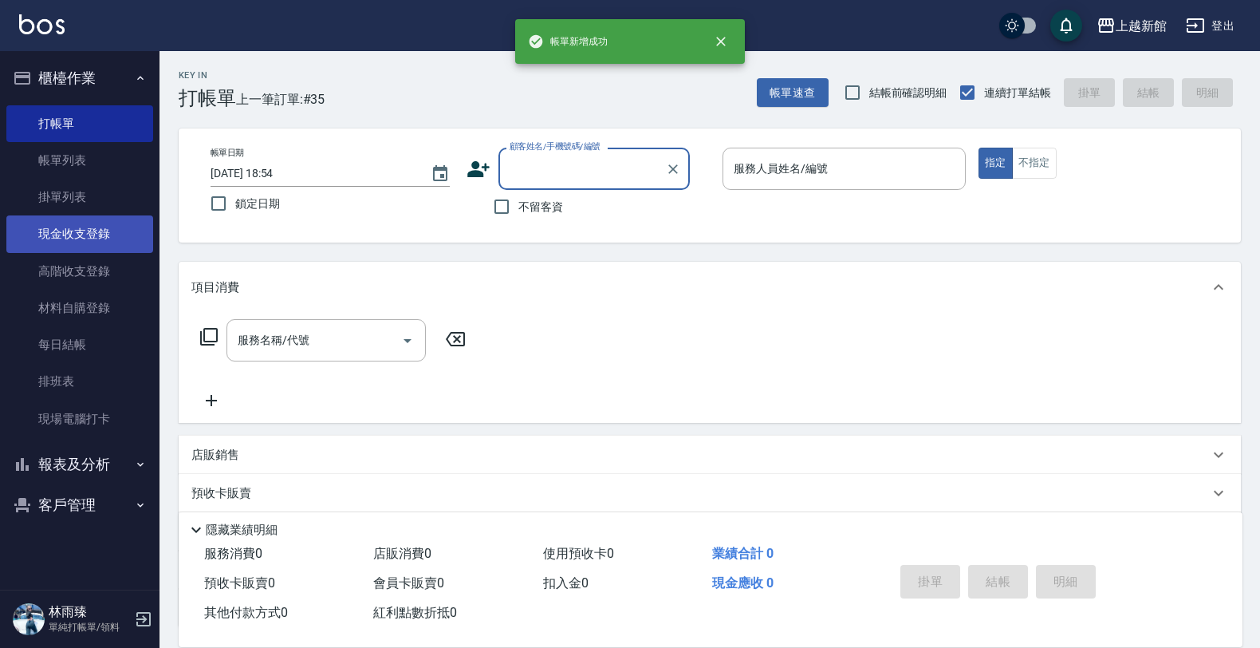
click at [105, 239] on link "現金收支登錄" at bounding box center [79, 233] width 147 height 37
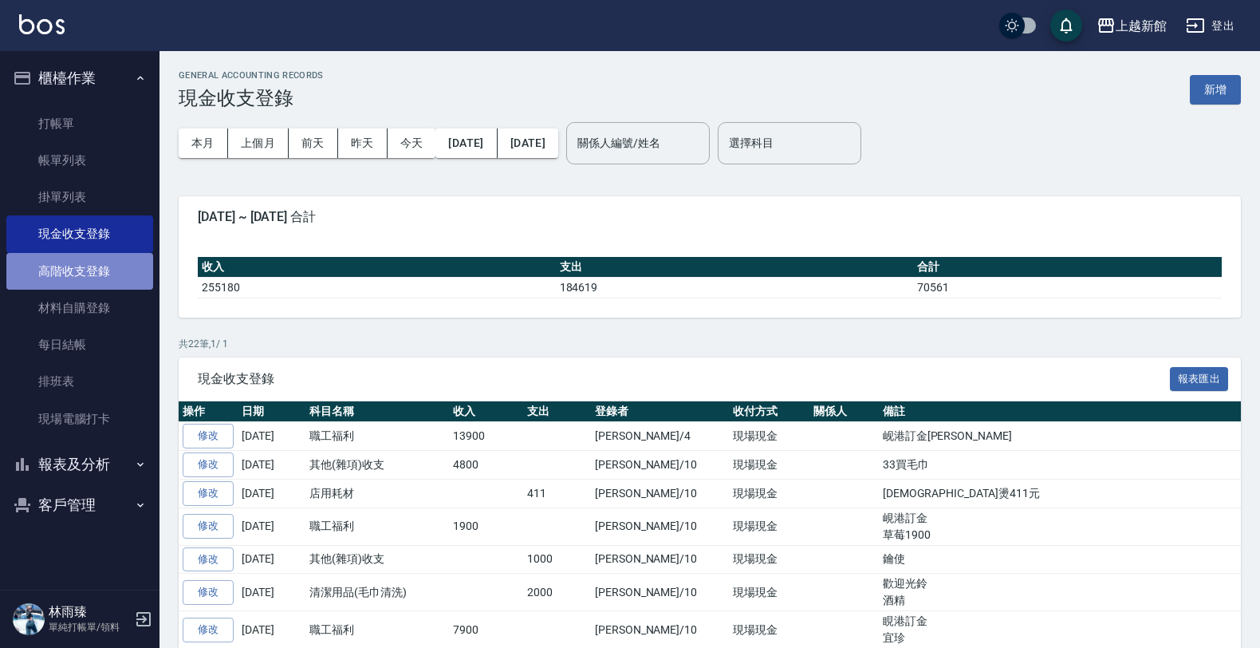
click at [108, 275] on link "高階收支登錄" at bounding box center [79, 271] width 147 height 37
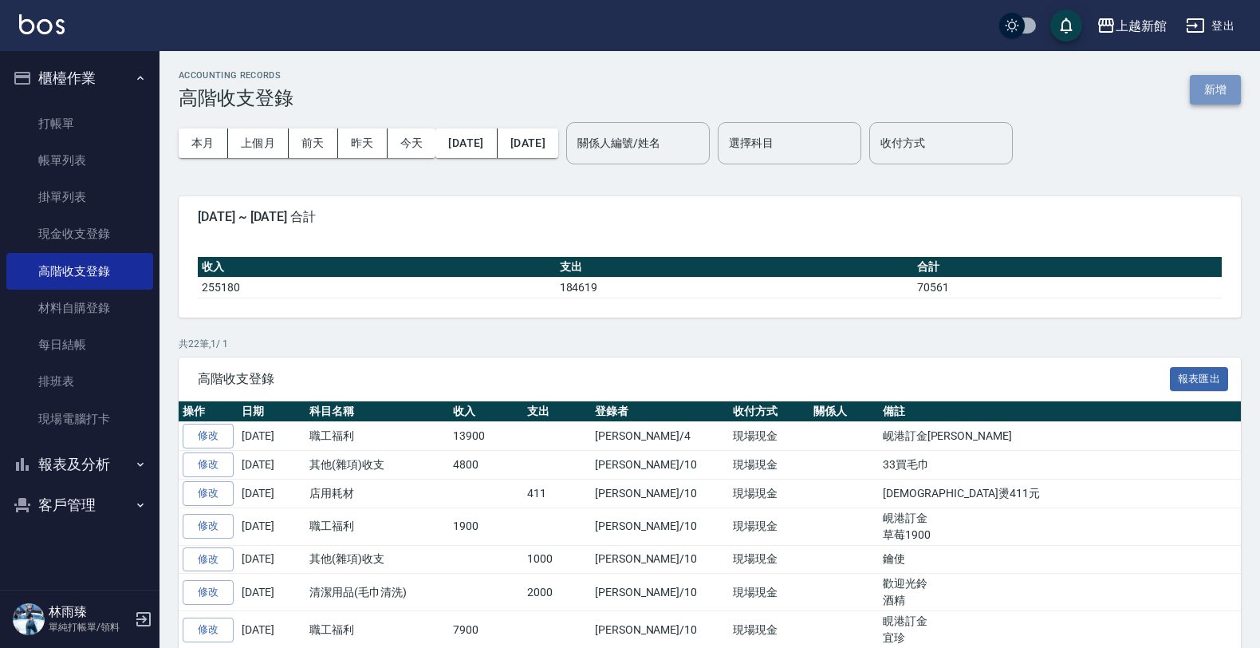
click at [1216, 97] on button "新增" at bounding box center [1215, 90] width 51 height 30
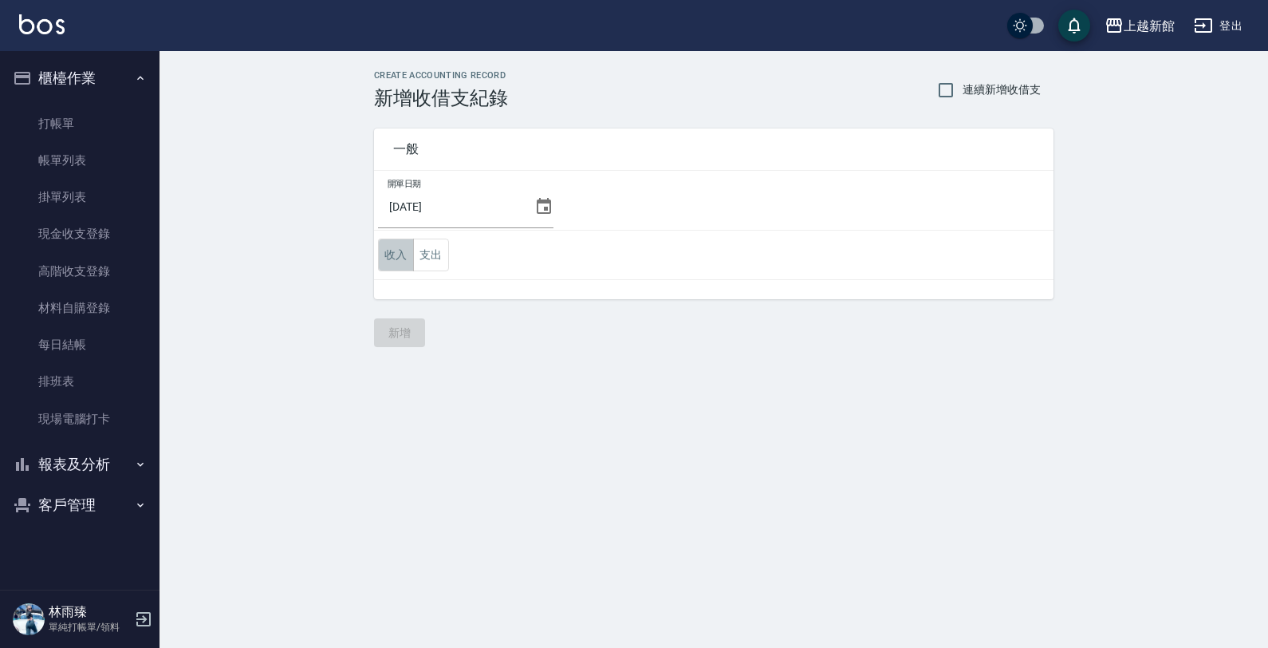
click at [401, 245] on button "收入" at bounding box center [396, 254] width 36 height 33
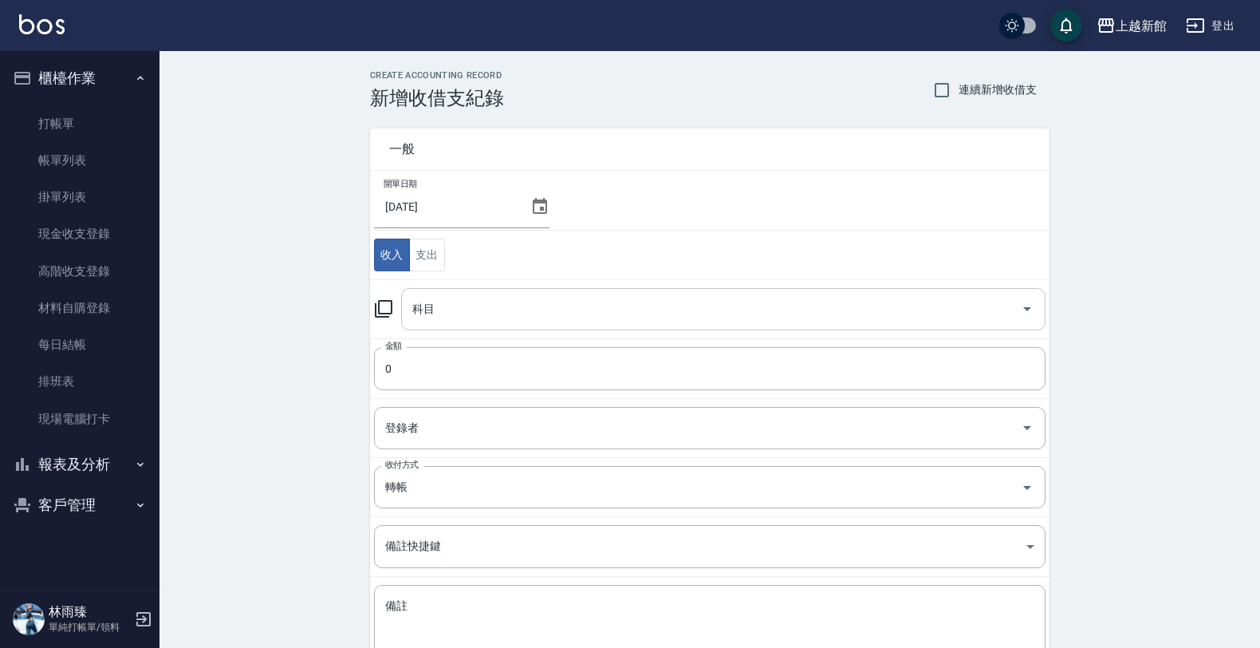
click at [495, 304] on input "科目" at bounding box center [711, 309] width 606 height 28
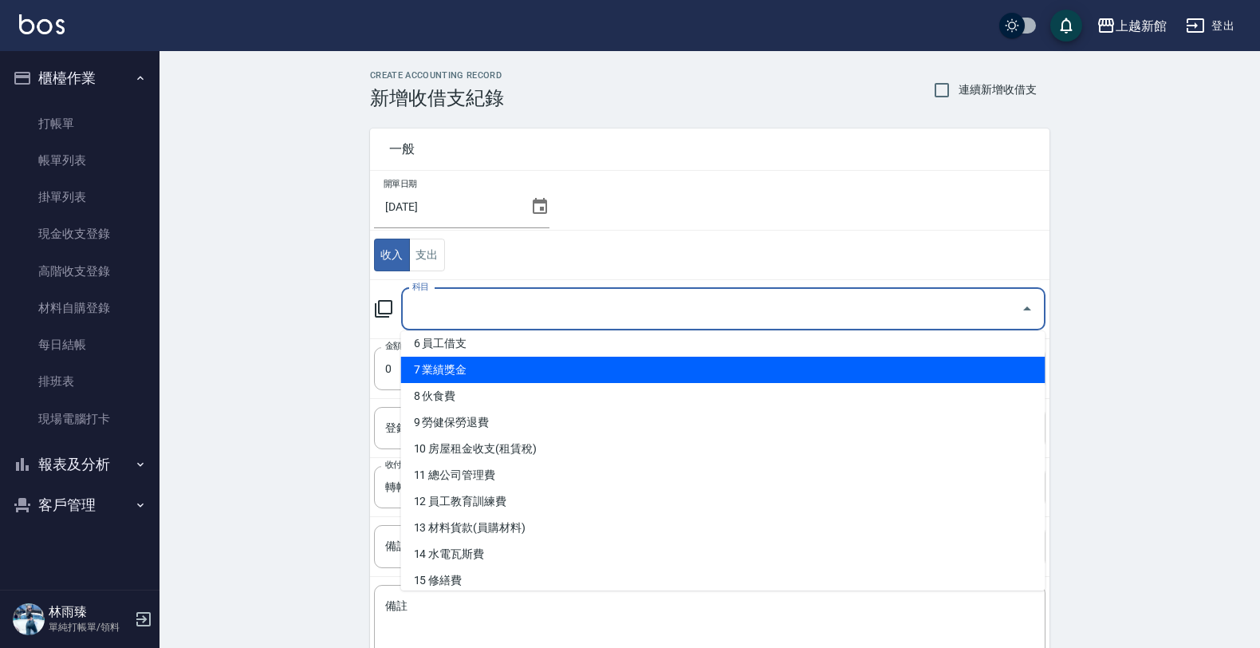
scroll to position [199, 0]
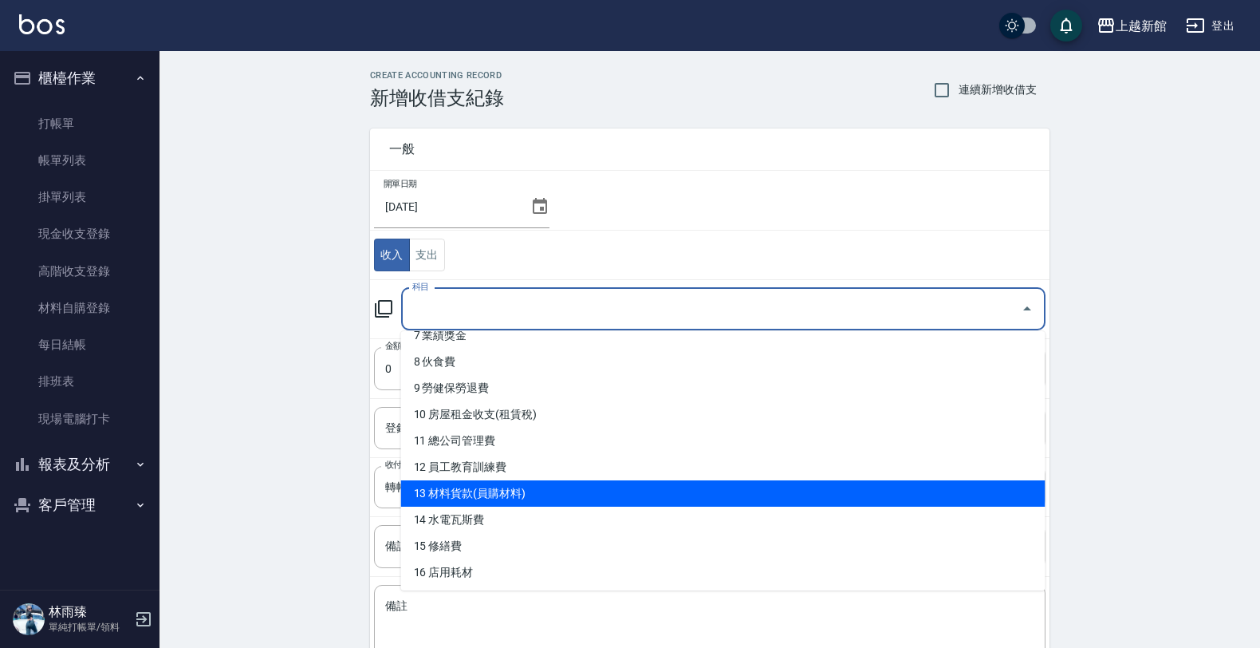
click at [499, 493] on li "13 材料貨款(員購材料)" at bounding box center [723, 493] width 644 height 26
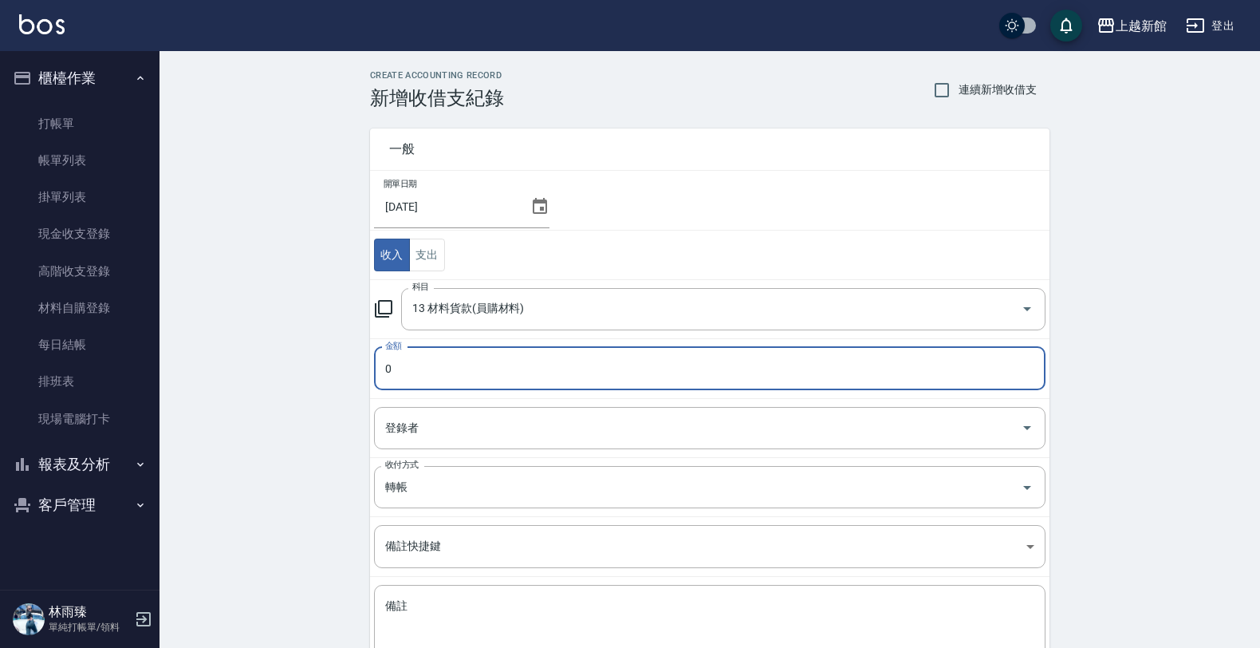
click at [532, 364] on input "0" at bounding box center [710, 368] width 672 height 43
click at [393, 375] on input "02250" at bounding box center [710, 368] width 672 height 43
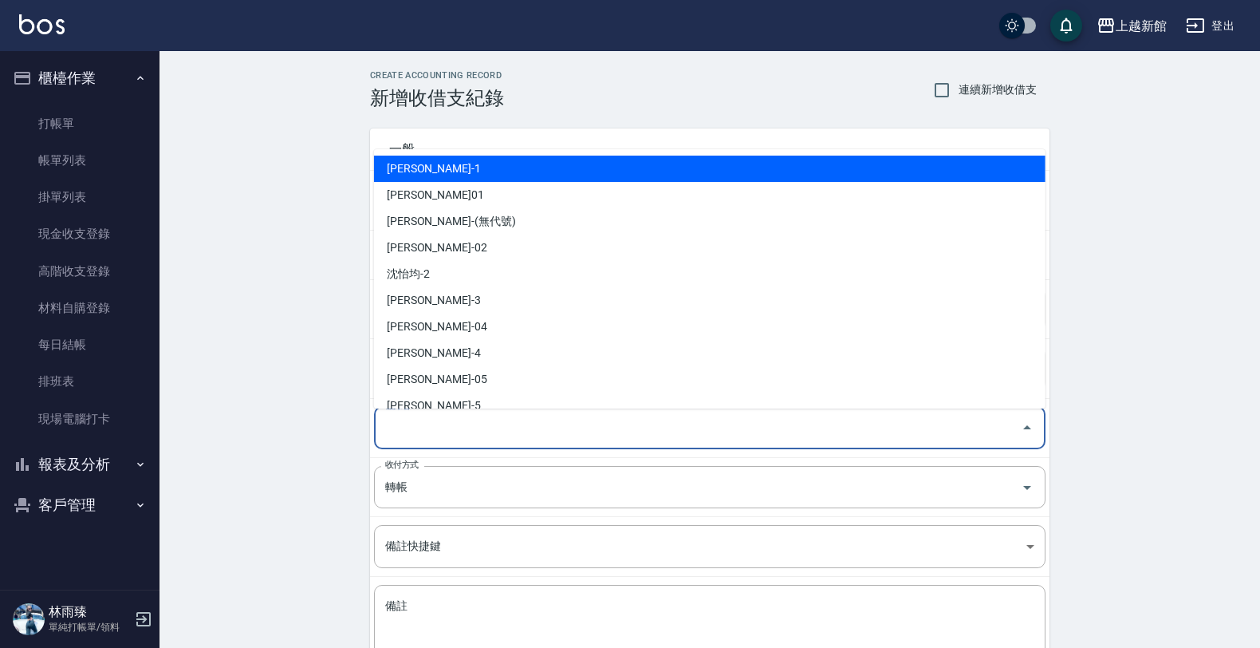
click at [449, 433] on input "登錄者" at bounding box center [697, 428] width 633 height 28
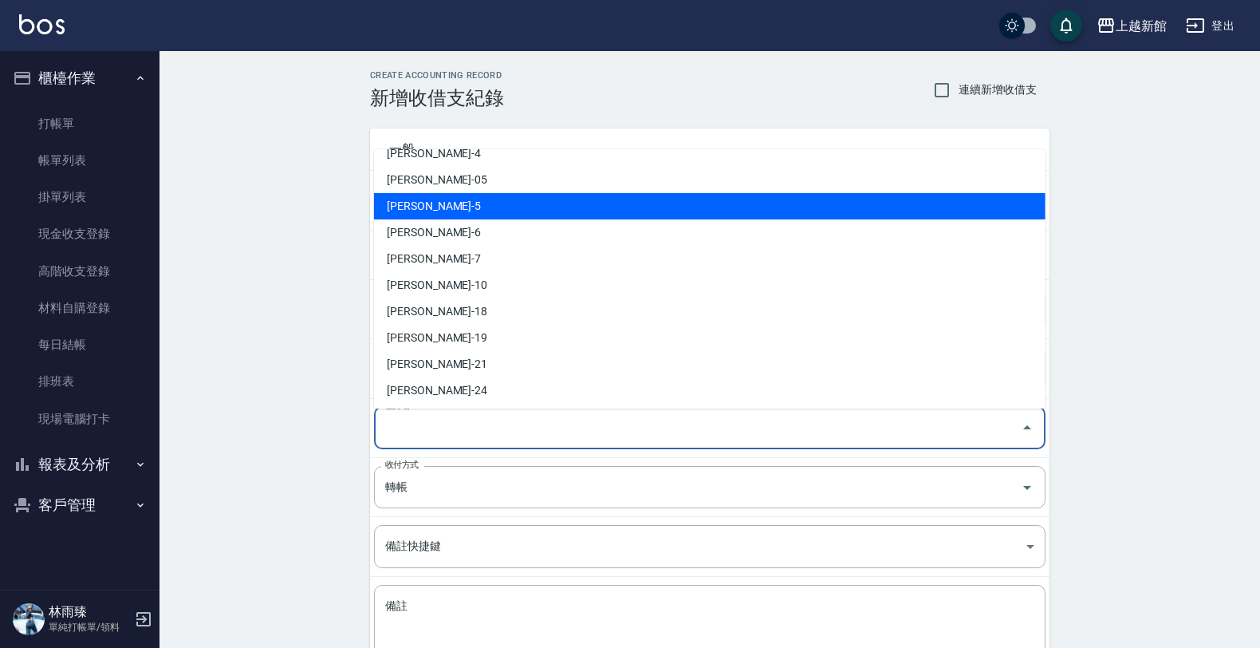
scroll to position [299, 0]
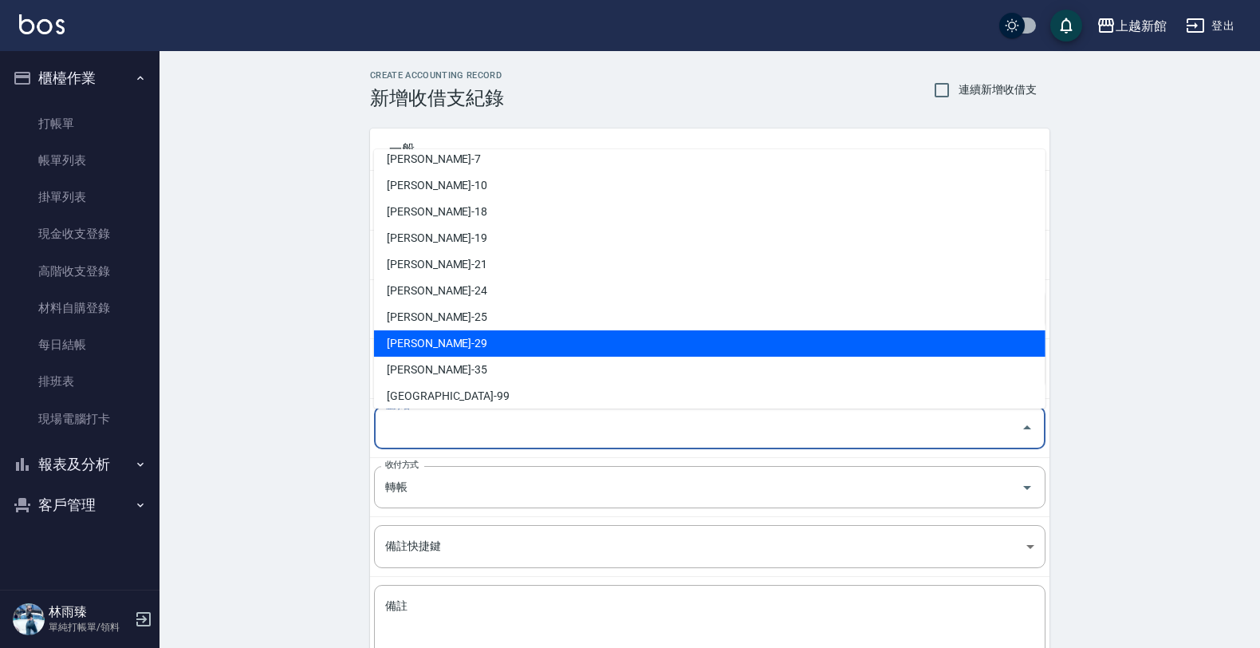
click at [500, 341] on li "王馨妮-29" at bounding box center [710, 343] width 672 height 26
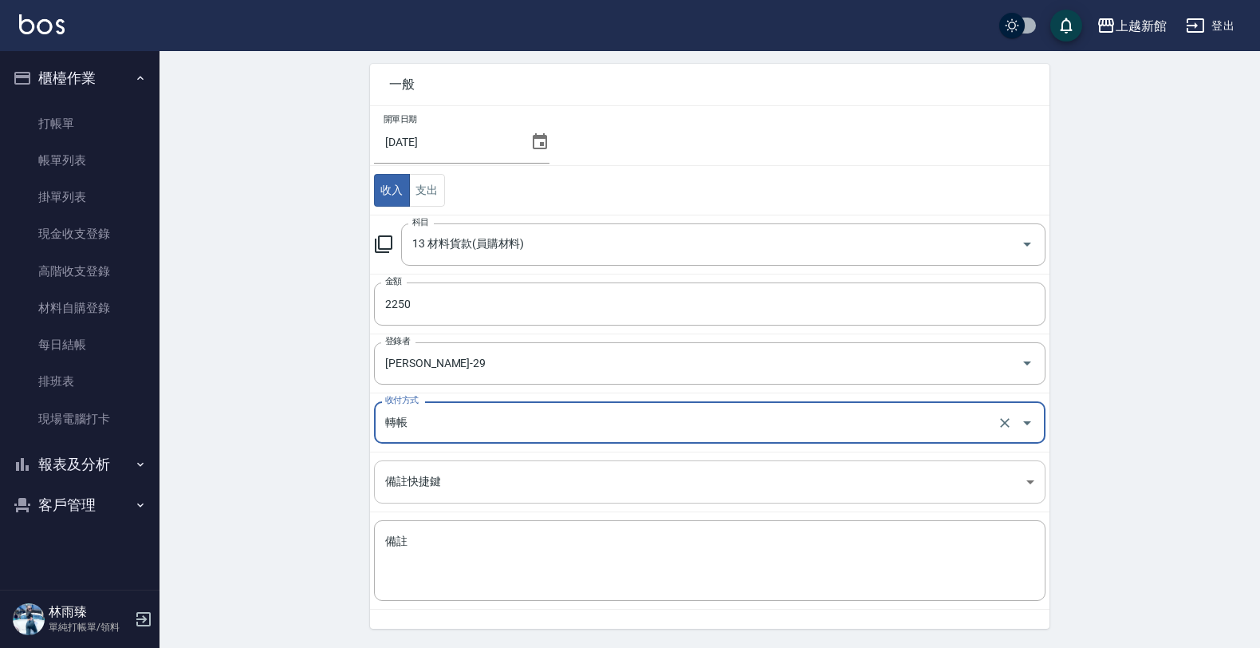
scroll to position [100, 0]
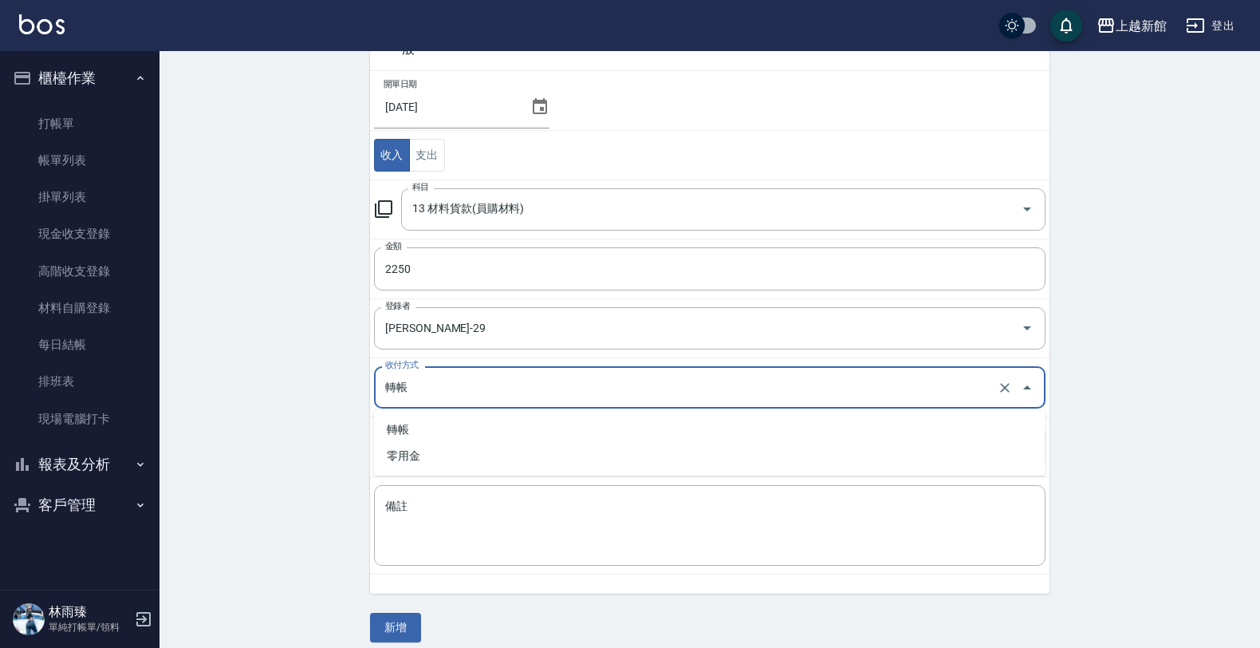
click at [552, 381] on input "轉帳" at bounding box center [687, 387] width 613 height 28
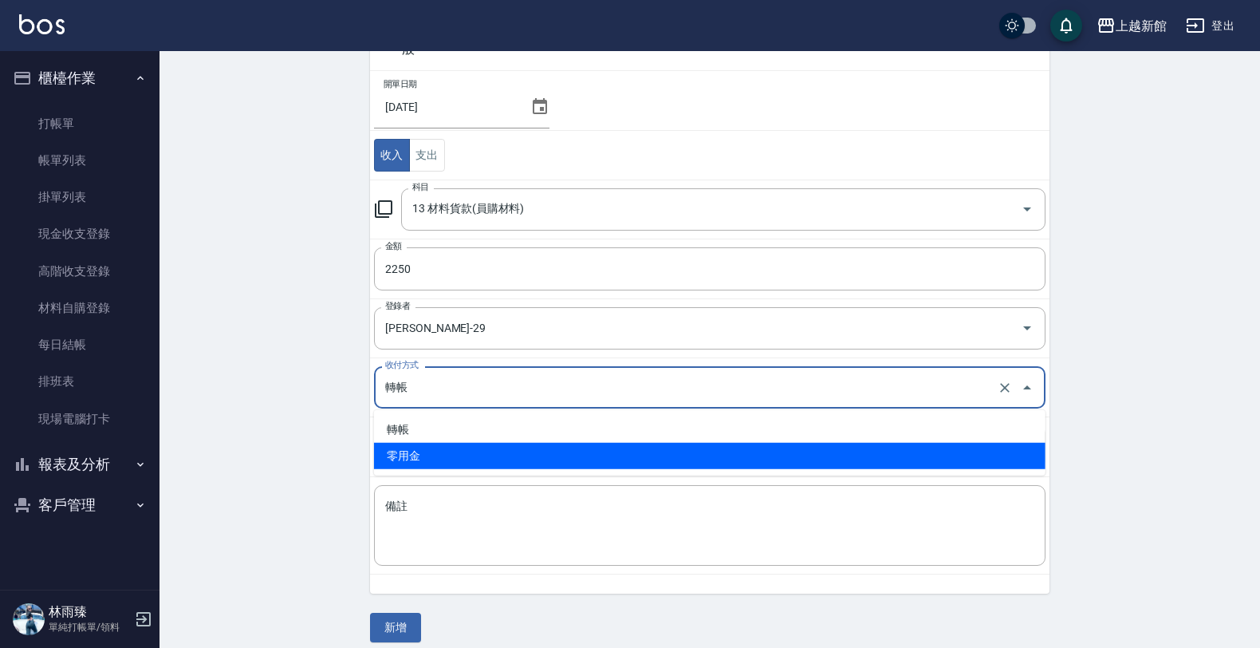
click at [332, 485] on div "CREATE ACCOUNTING RECORD 新增收借支紀錄 連續新增收借支 一般 開單日期 2025/08/15 收入 支出 科目 13 材料貨款(員購…" at bounding box center [710, 306] width 1101 height 710
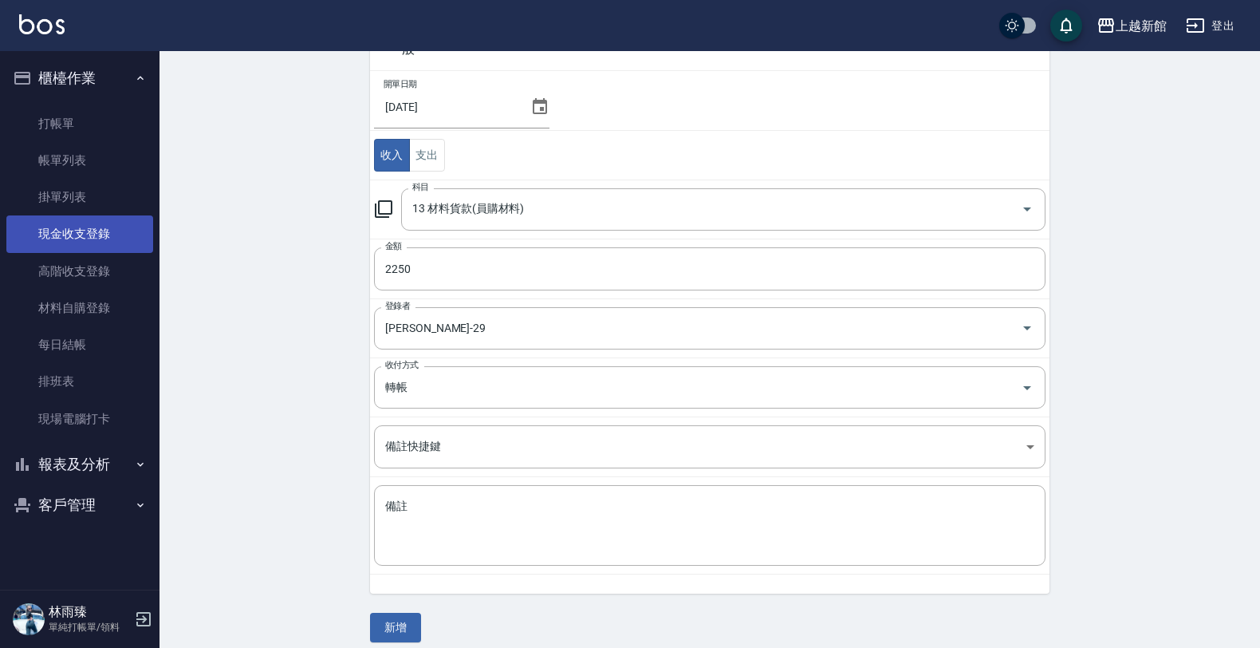
click at [72, 224] on link "現金收支登錄" at bounding box center [79, 233] width 147 height 37
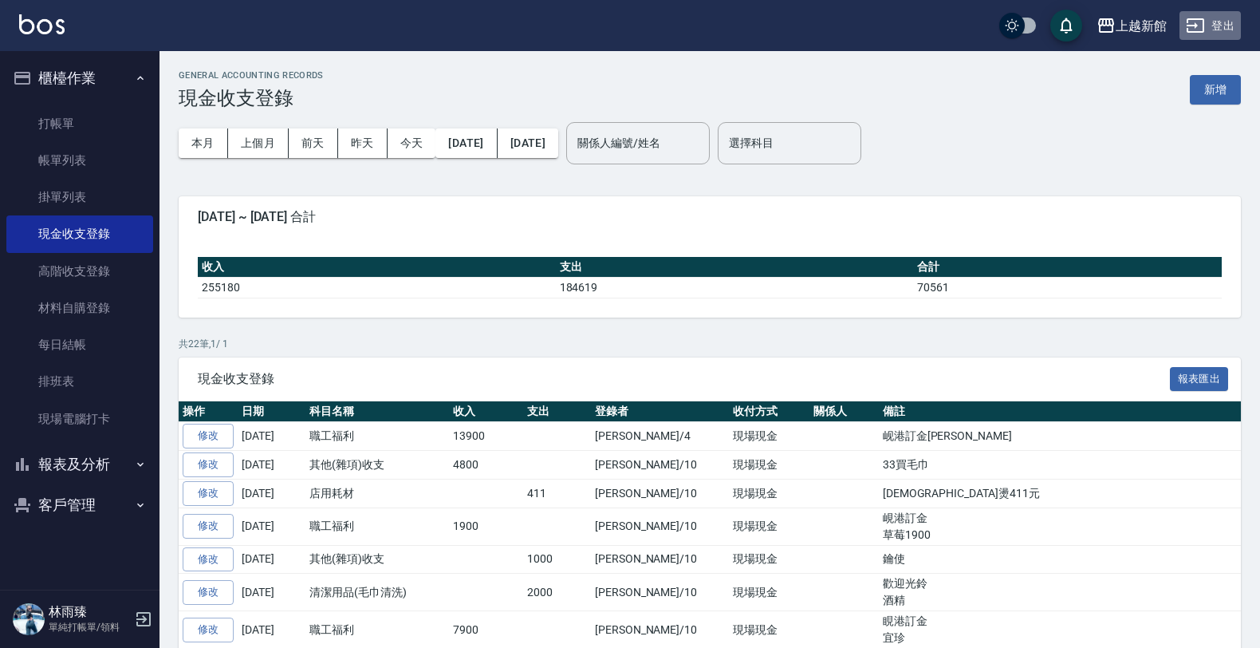
click at [1217, 21] on button "登出" at bounding box center [1210, 26] width 61 height 30
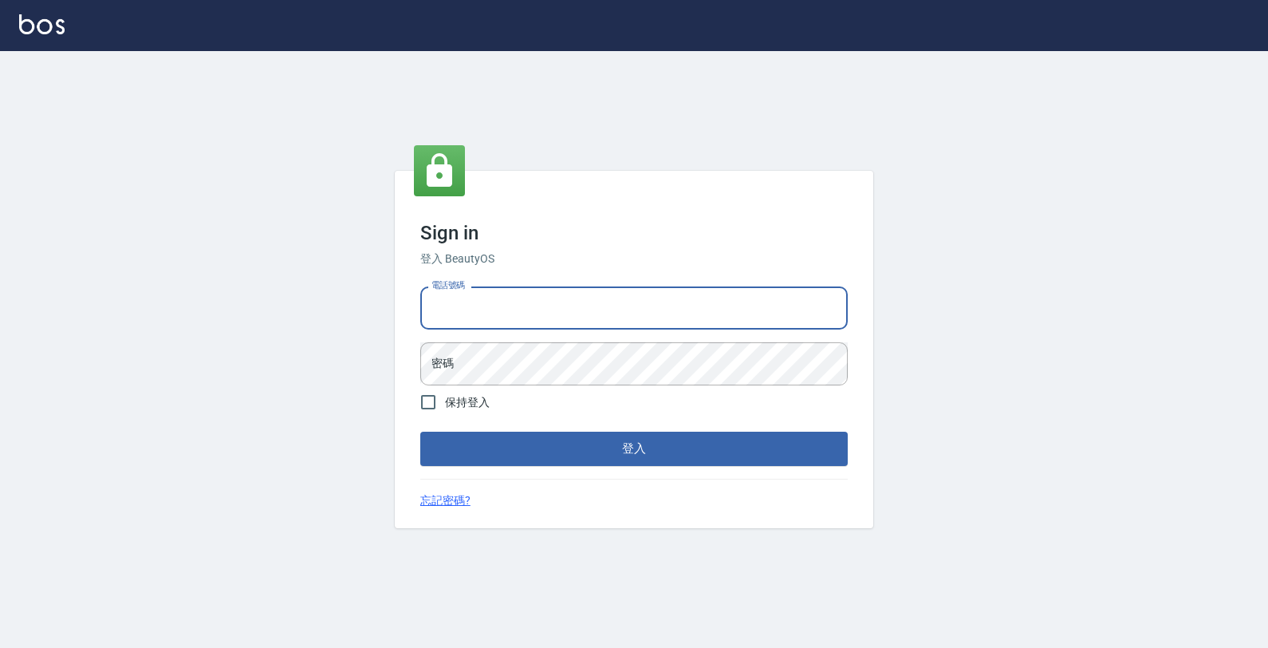
click at [747, 301] on input "電話號碼" at bounding box center [634, 307] width 428 height 43
type input "0933303551"
click at [420, 431] on button "登入" at bounding box center [634, 447] width 428 height 33
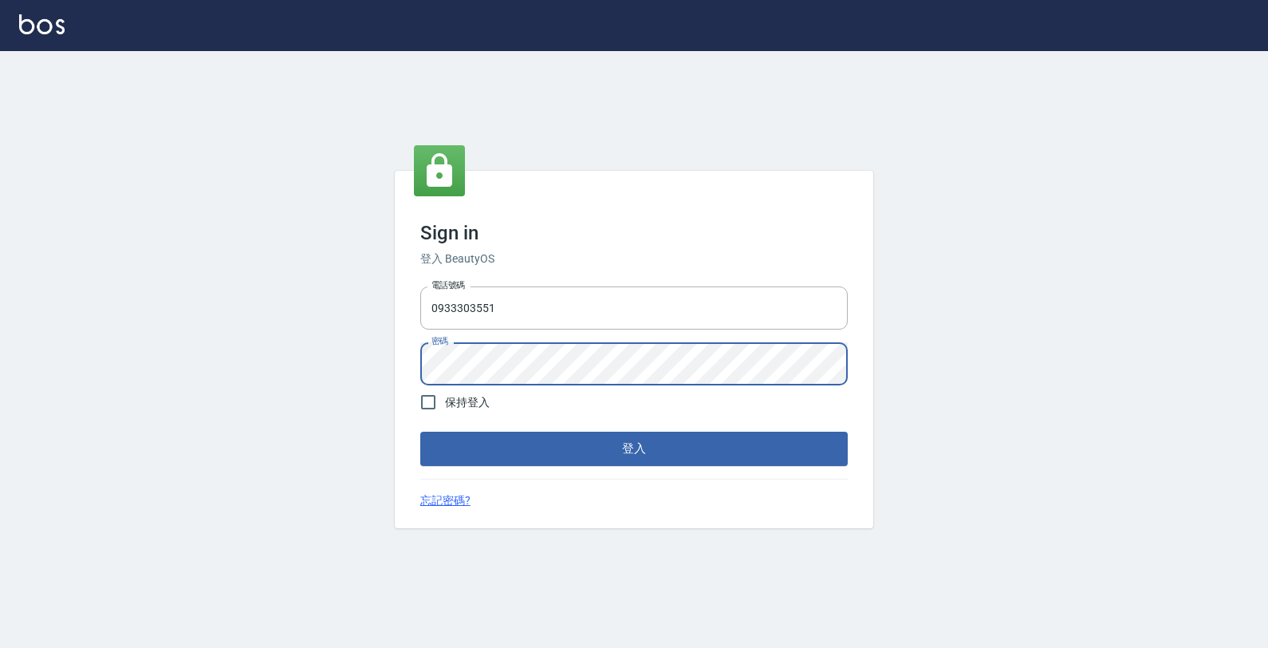
click at [420, 431] on button "登入" at bounding box center [634, 447] width 428 height 33
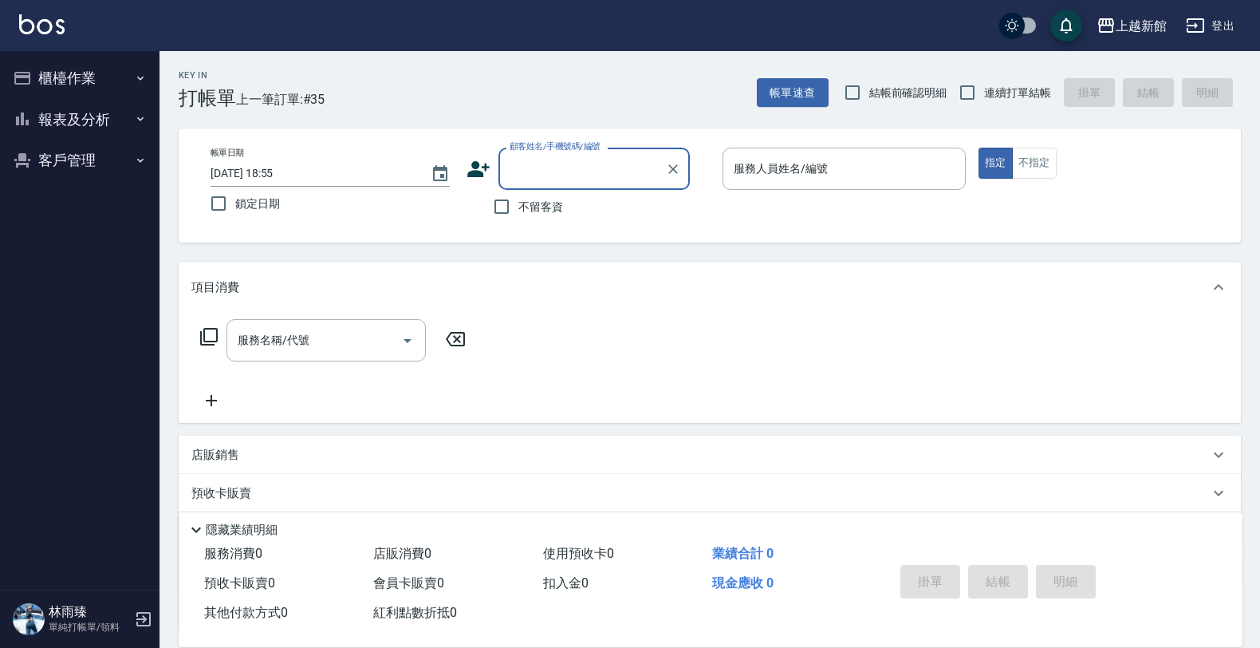
click at [101, 90] on button "櫃檯作業" at bounding box center [79, 77] width 147 height 41
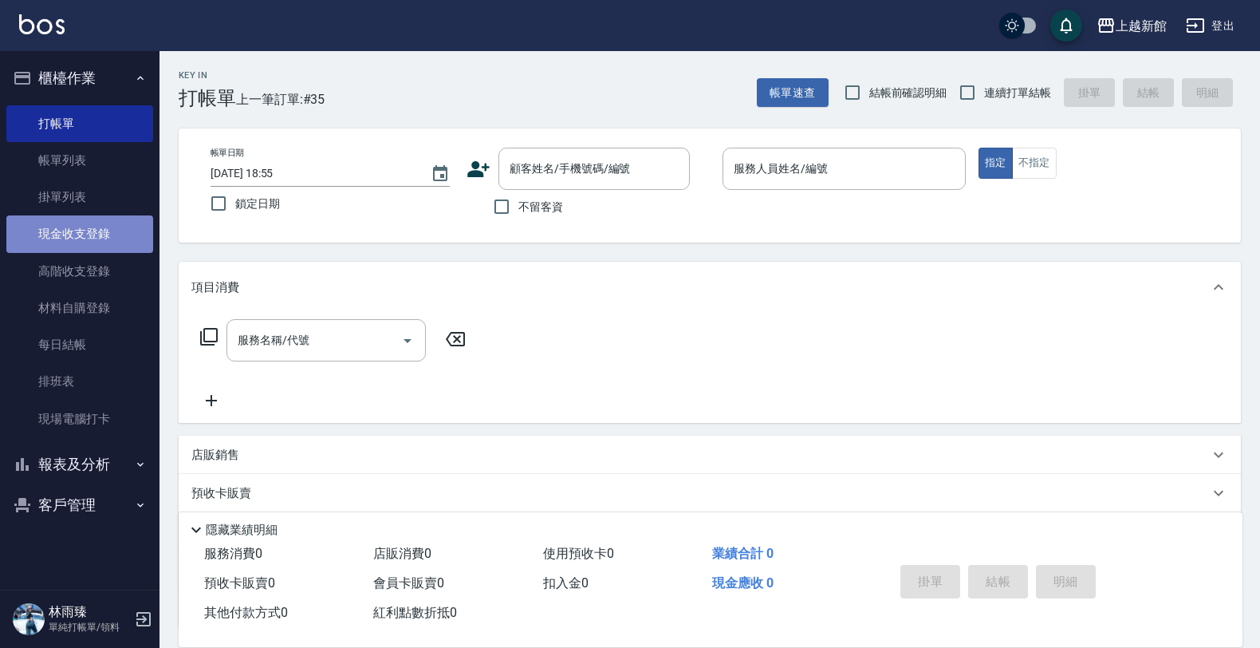
click at [128, 224] on link "現金收支登錄" at bounding box center [79, 233] width 147 height 37
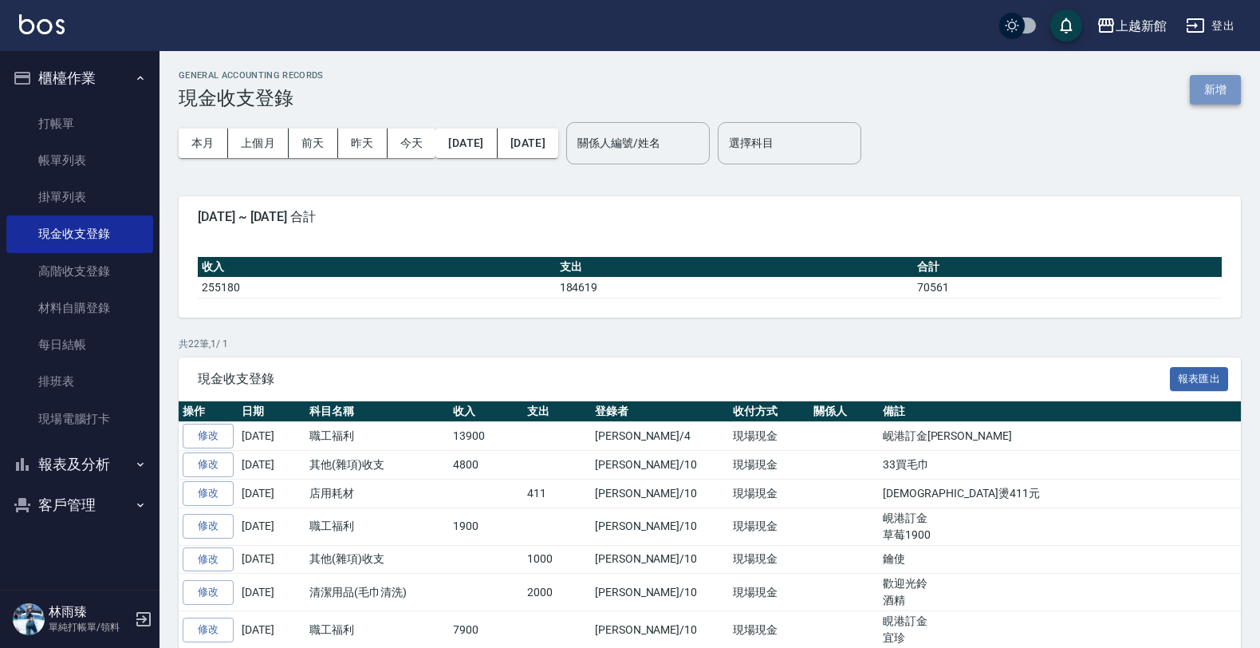
click at [1233, 90] on button "新增" at bounding box center [1215, 90] width 51 height 30
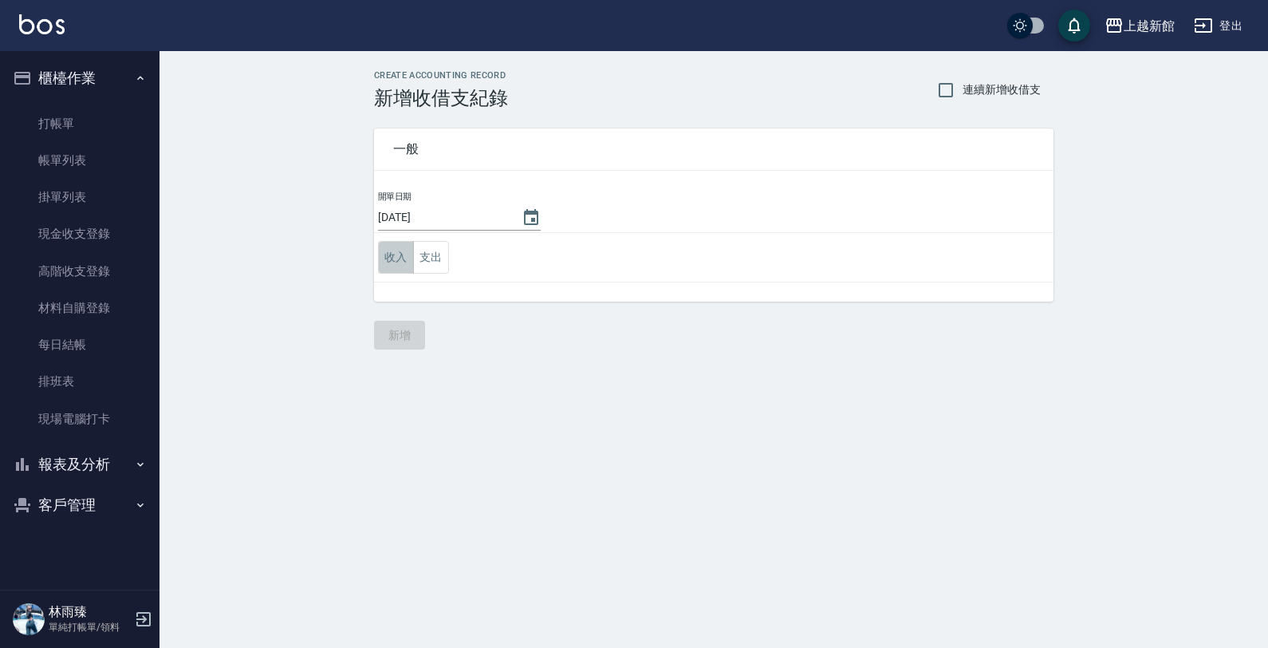
click at [400, 270] on button "收入" at bounding box center [396, 257] width 36 height 33
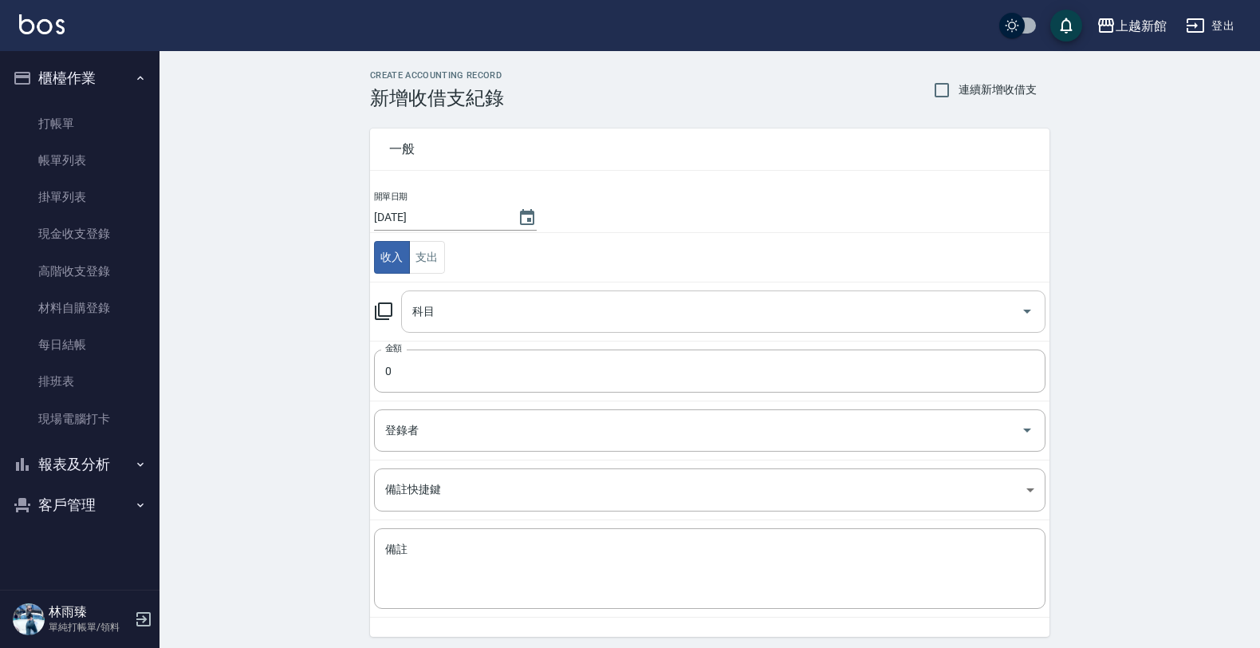
click at [441, 311] on input "科目" at bounding box center [711, 312] width 606 height 28
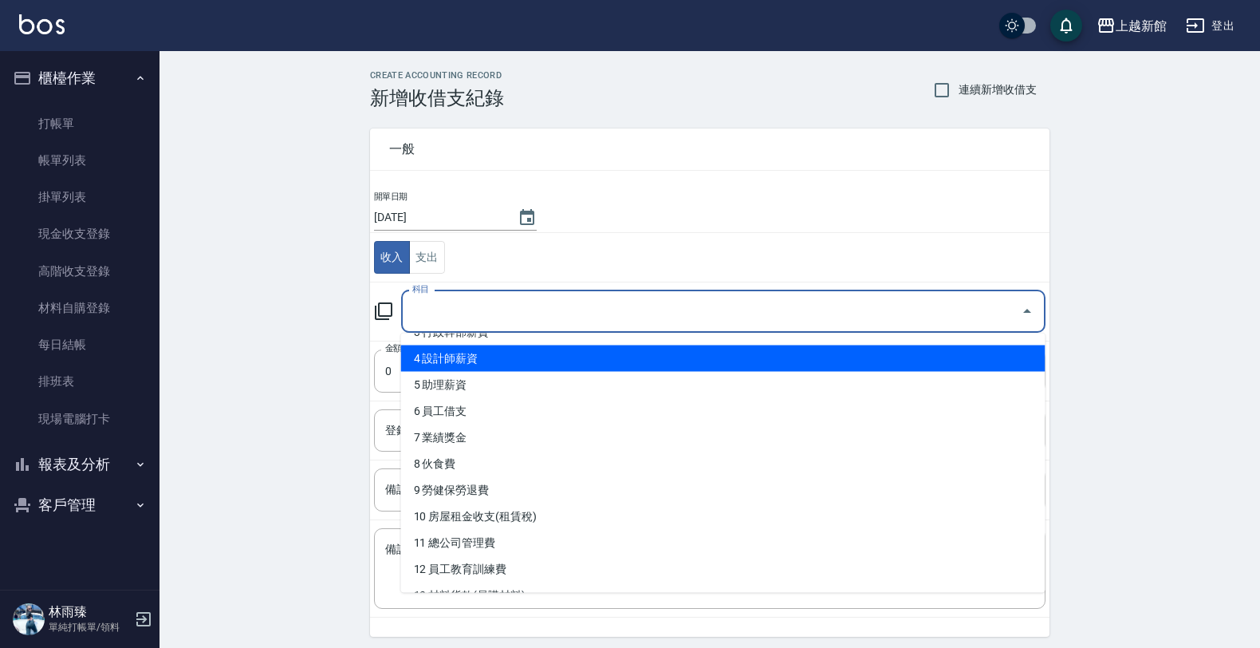
scroll to position [199, 0]
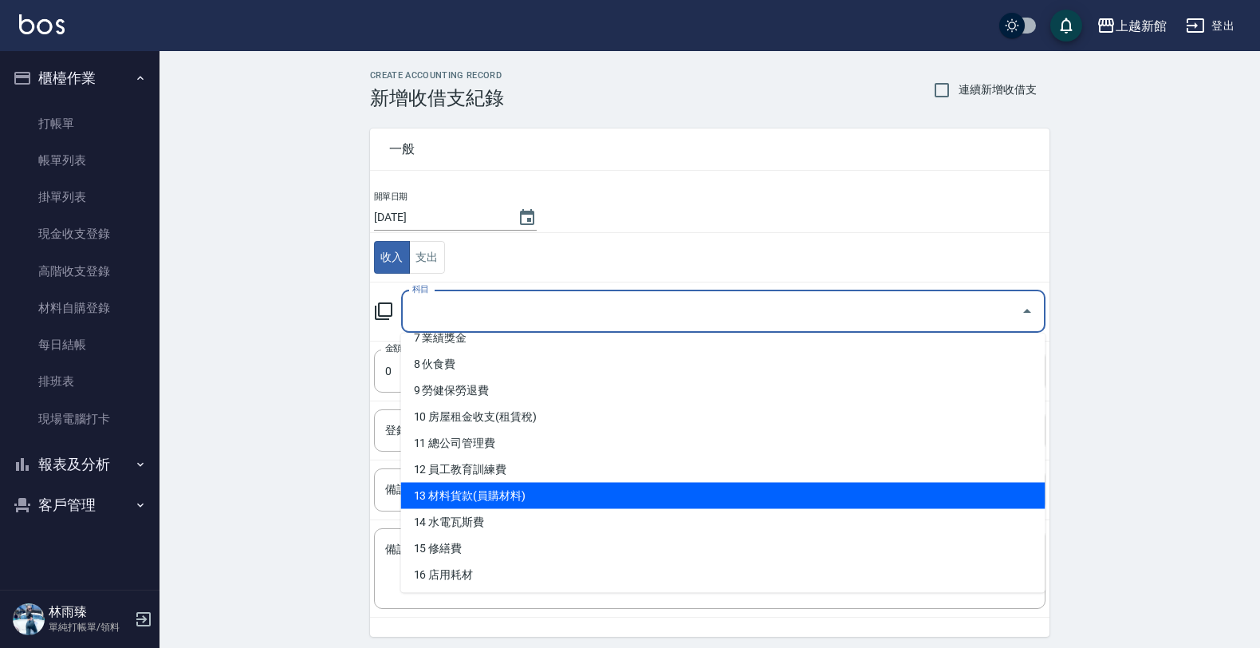
click at [520, 488] on li "13 材料貨款(員購材料)" at bounding box center [723, 496] width 644 height 26
type input "13 材料貨款(員購材料)"
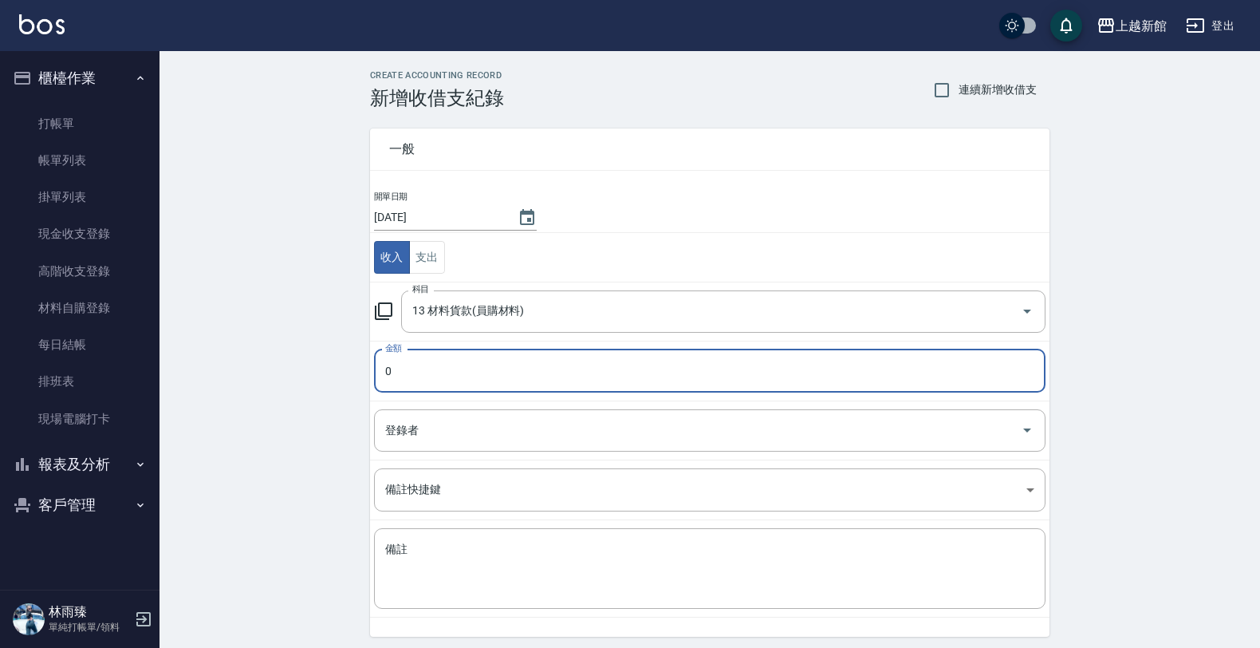
click at [544, 369] on input "0" at bounding box center [710, 370] width 672 height 43
type input "2250"
click at [487, 432] on input "登錄者" at bounding box center [697, 430] width 633 height 28
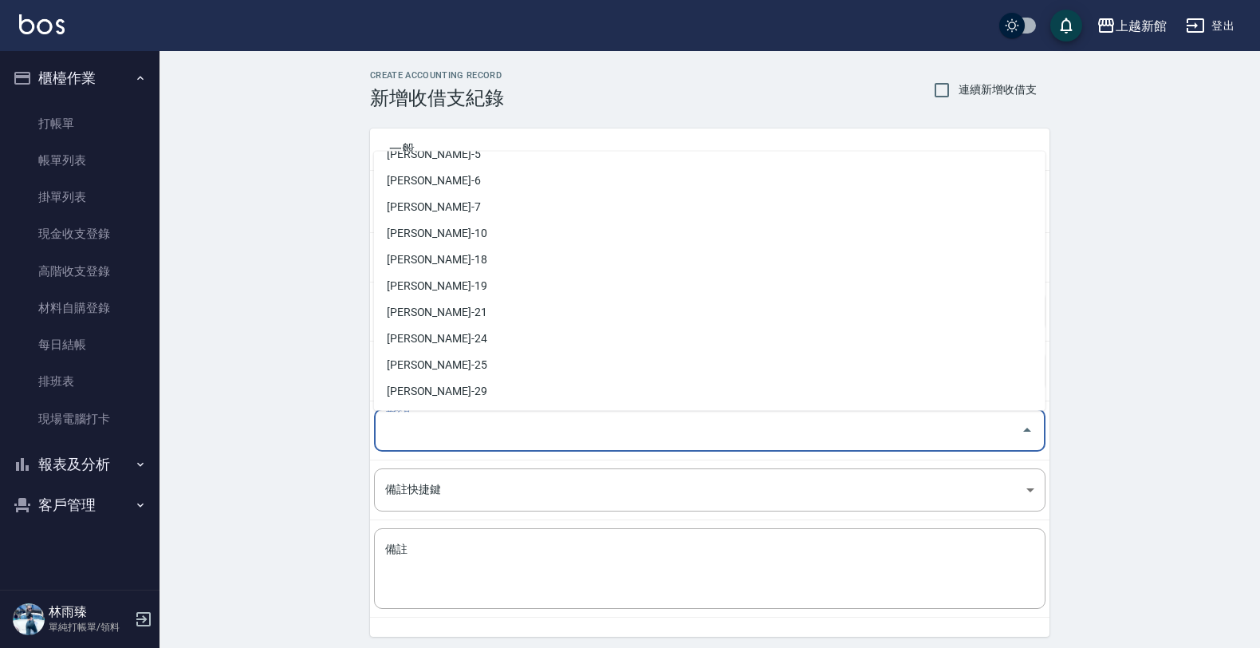
scroll to position [299, 0]
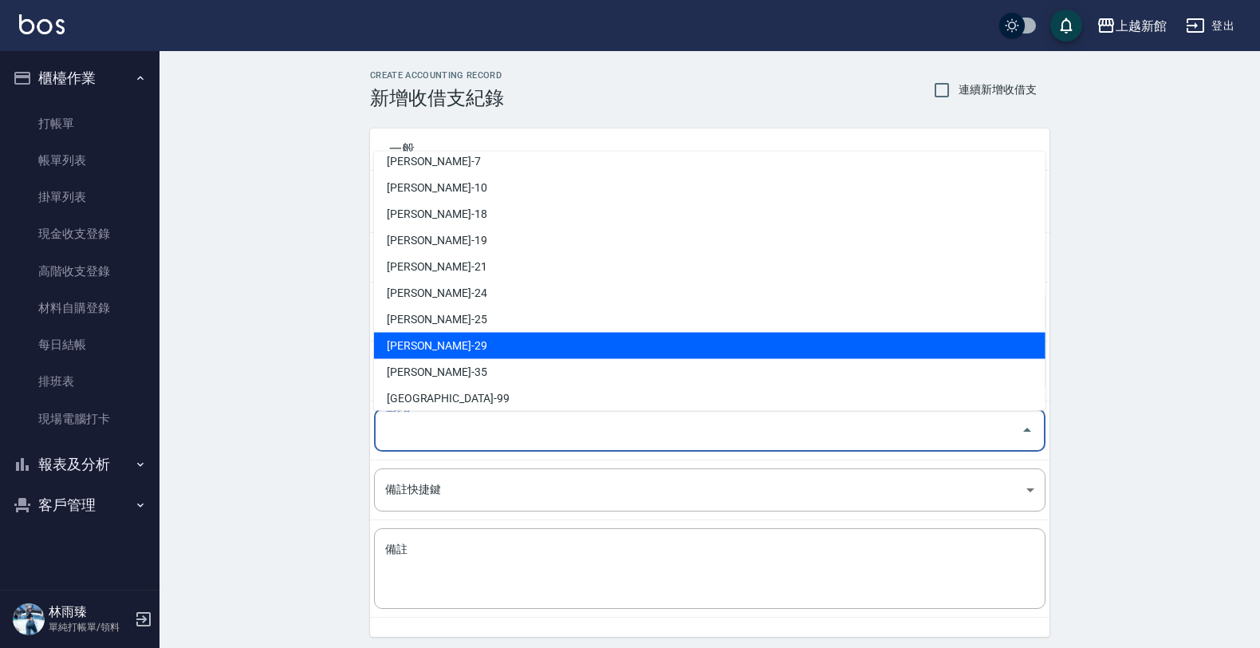
click at [480, 349] on li "王馨妮-29" at bounding box center [710, 346] width 672 height 26
type input "王馨妮-29"
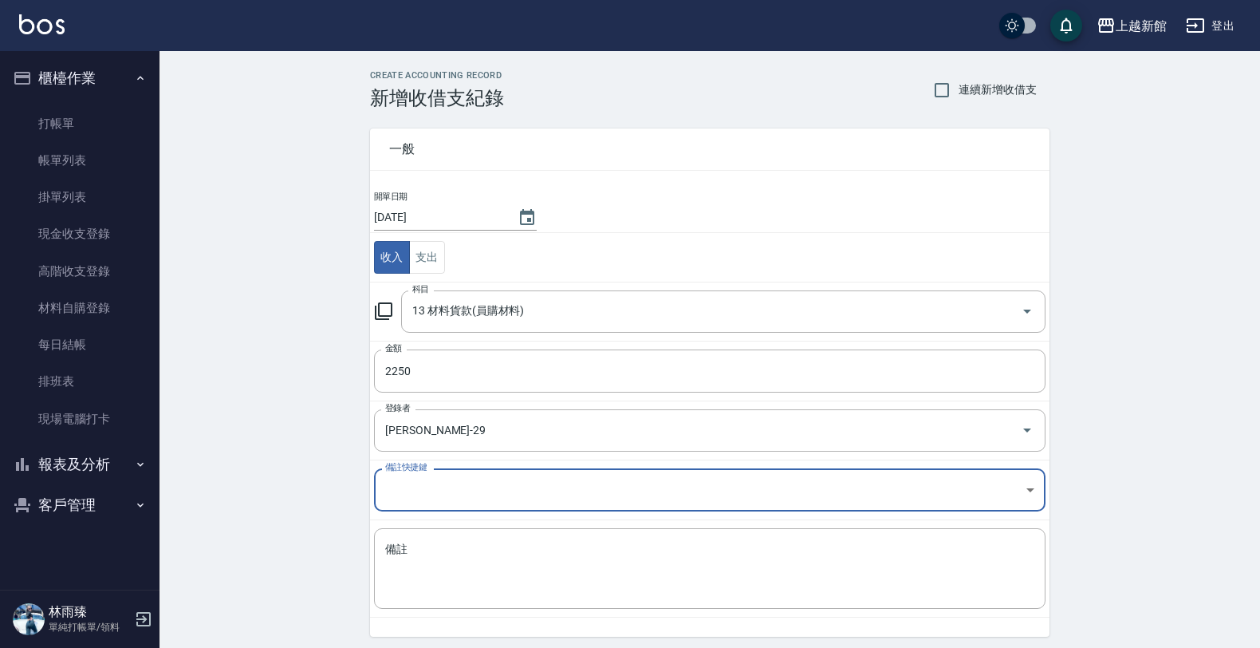
click at [461, 484] on body "上越新館 登出 櫃檯作業 打帳單 帳單列表 掛單列表 現金收支登錄 高階收支登錄 材料自購登錄 每日結帳 排班表 現場電腦打卡 報表及分析 報表目錄 店家日報…" at bounding box center [630, 352] width 1260 height 704
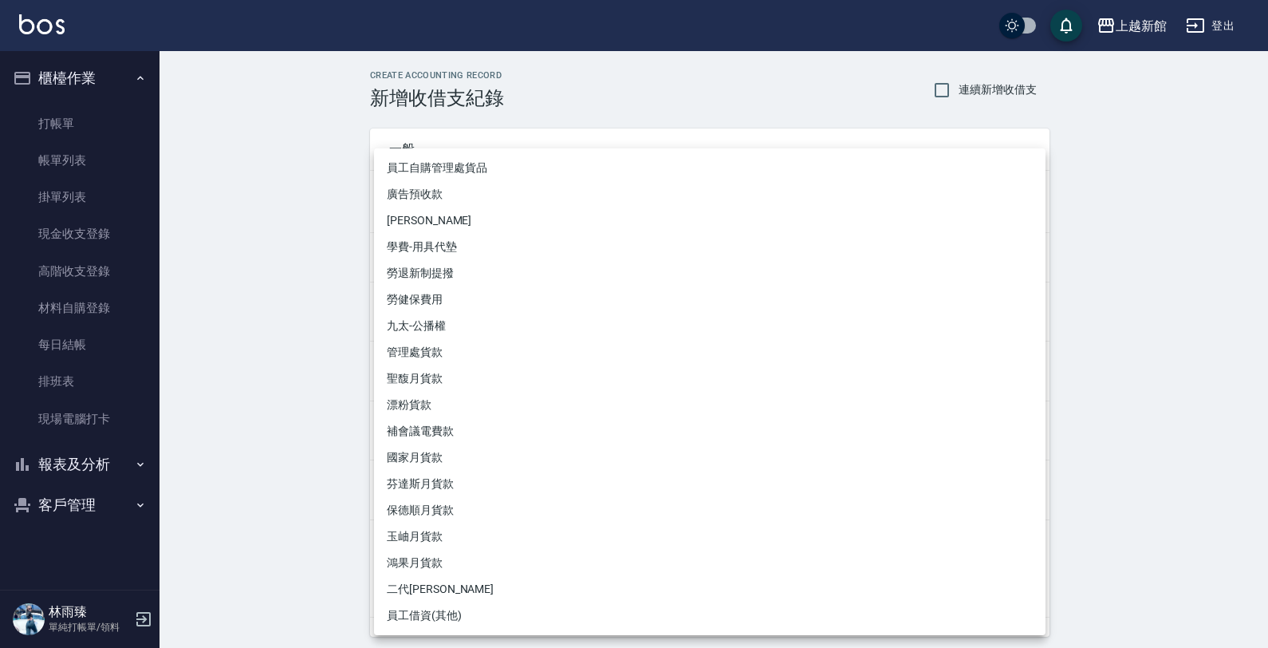
click at [166, 457] on div at bounding box center [634, 324] width 1268 height 648
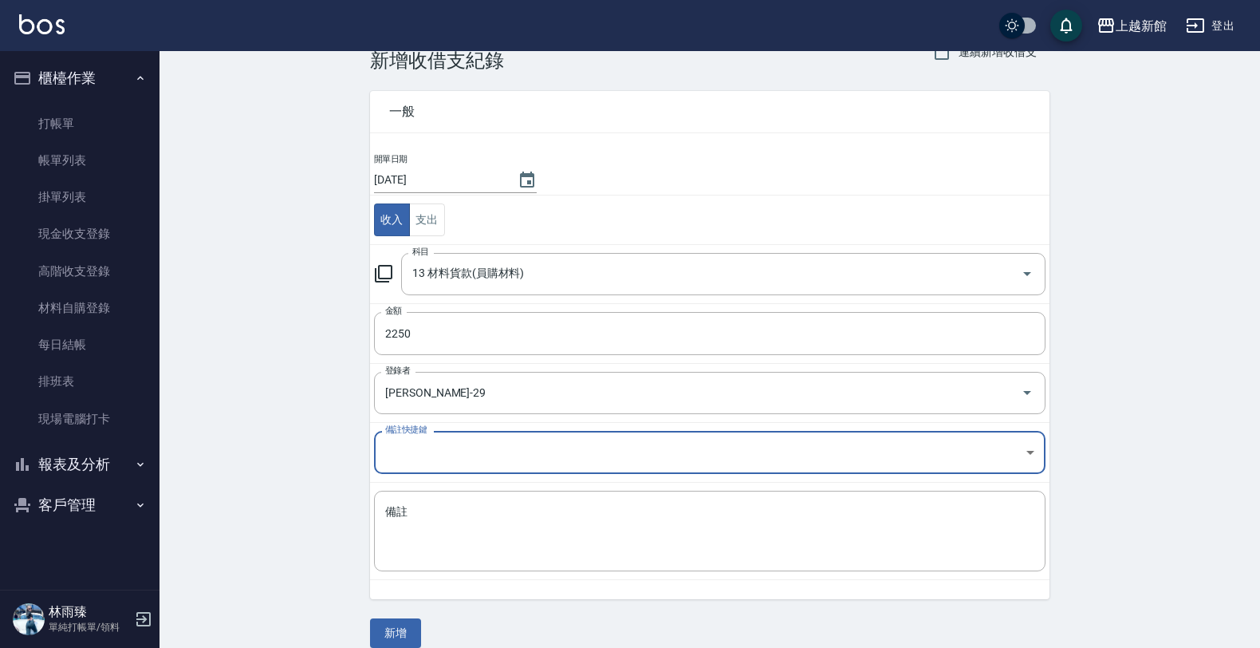
scroll to position [57, 0]
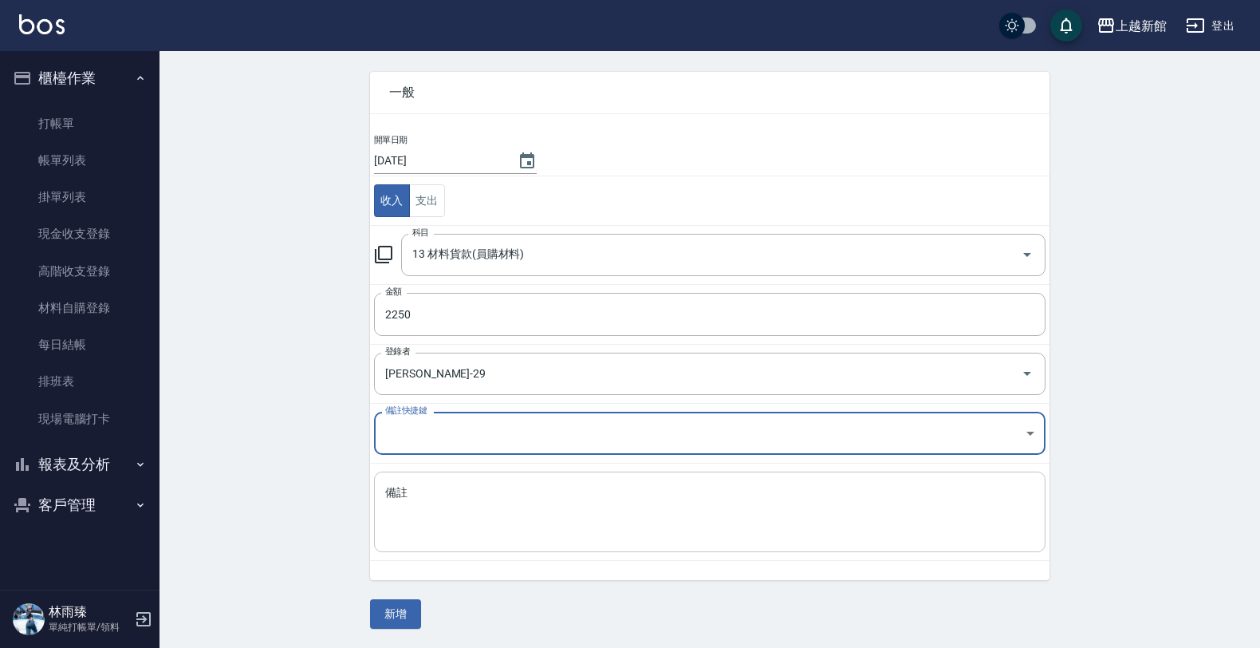
click at [424, 489] on textarea "備註" at bounding box center [709, 512] width 649 height 54
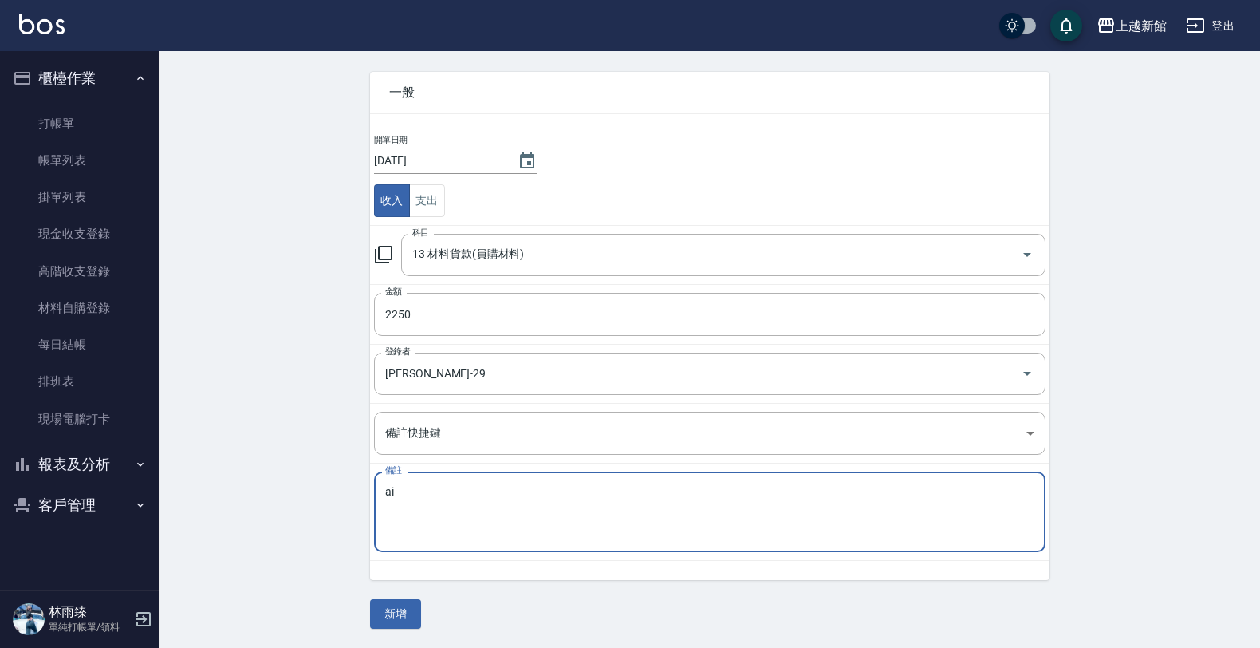
type textarea "a"
type textarea "名儀買五罐白漂"
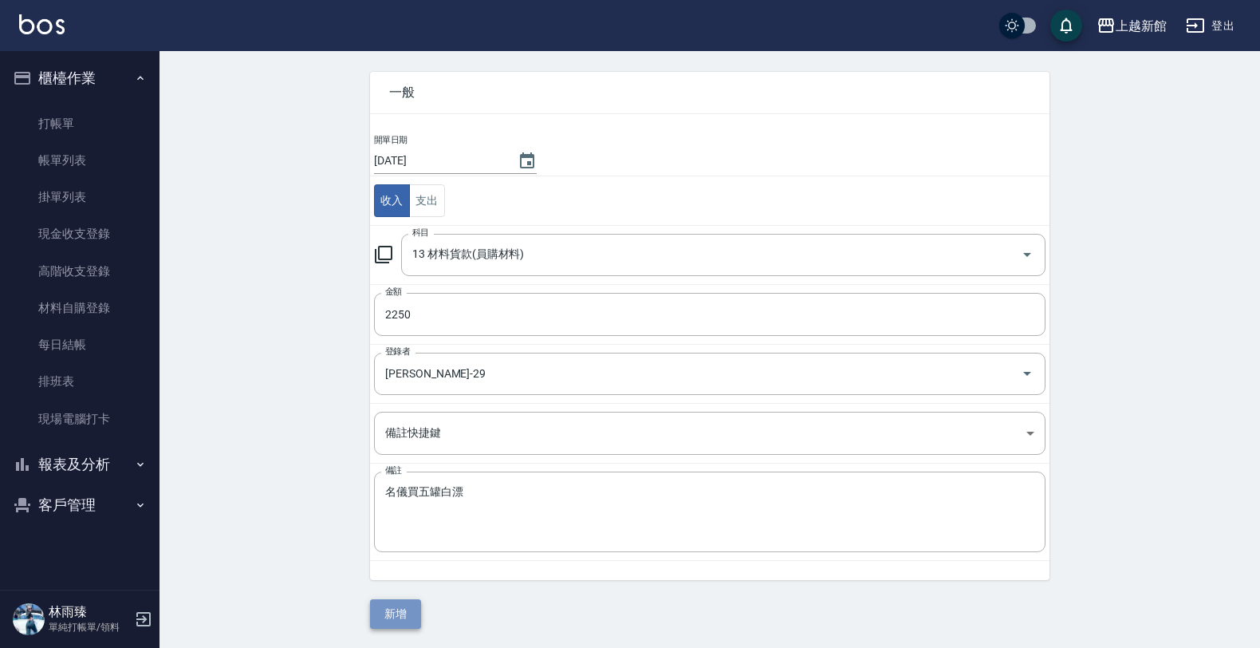
click at [404, 615] on button "新增" at bounding box center [395, 614] width 51 height 30
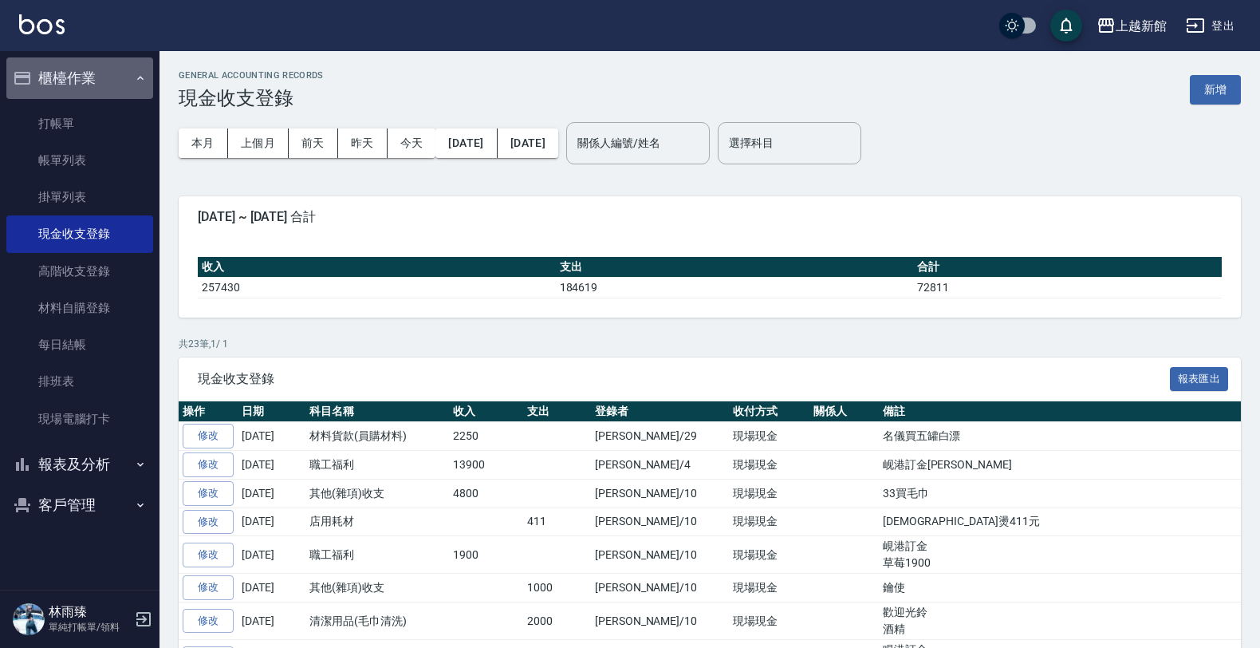
click at [93, 77] on button "櫃檯作業" at bounding box center [79, 77] width 147 height 41
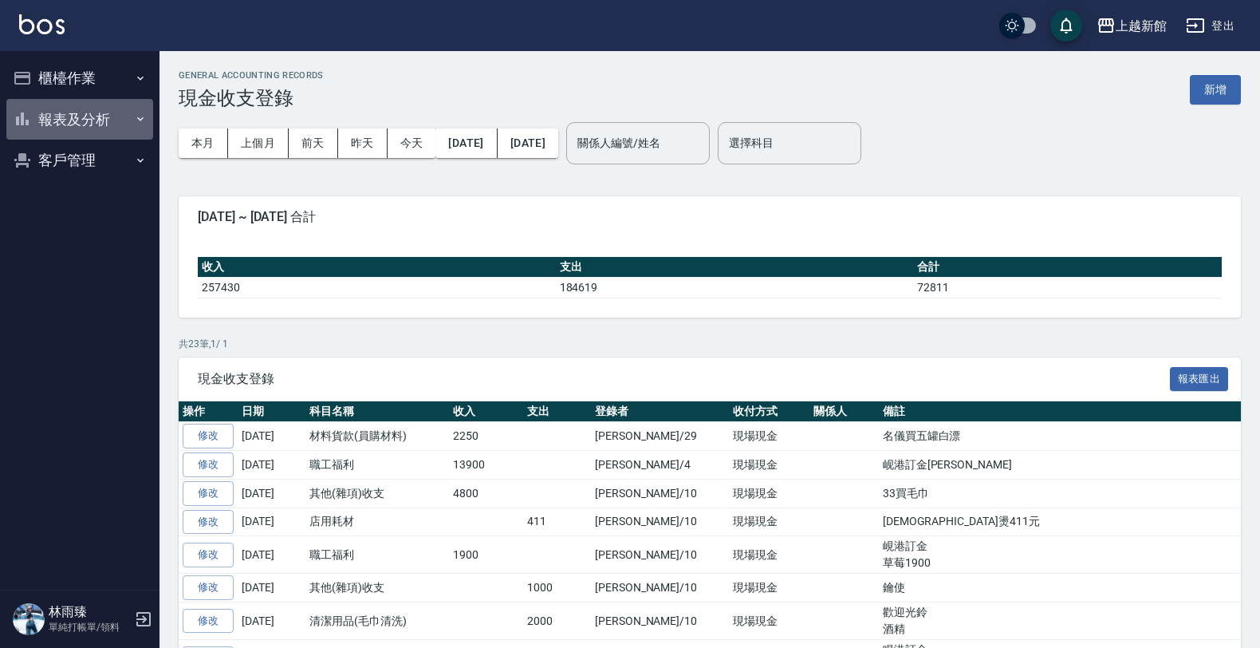
click at [104, 130] on button "報表及分析" at bounding box center [79, 119] width 147 height 41
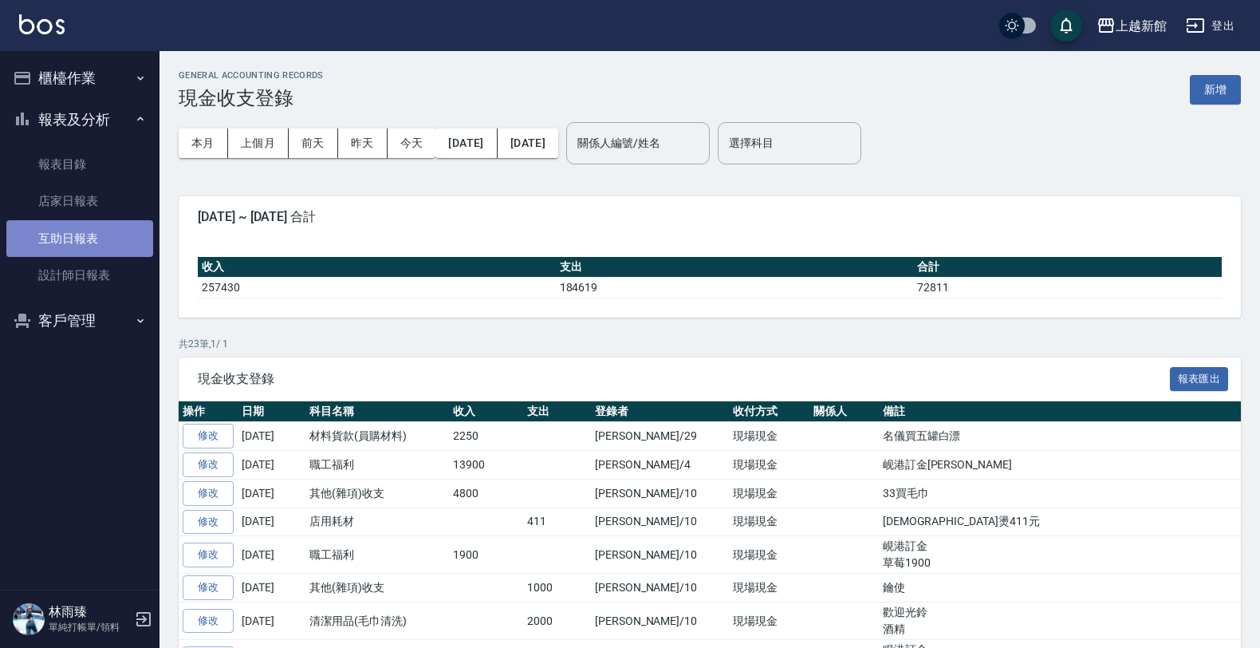
click at [86, 230] on link "互助日報表" at bounding box center [79, 238] width 147 height 37
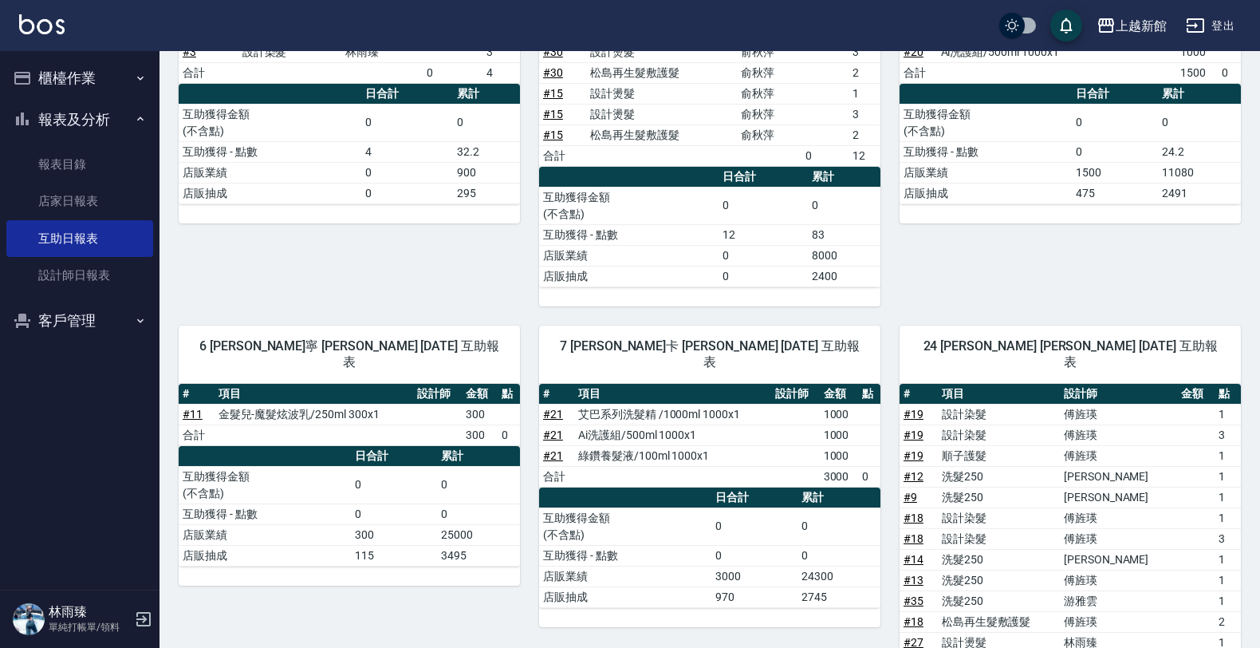
scroll to position [22, 0]
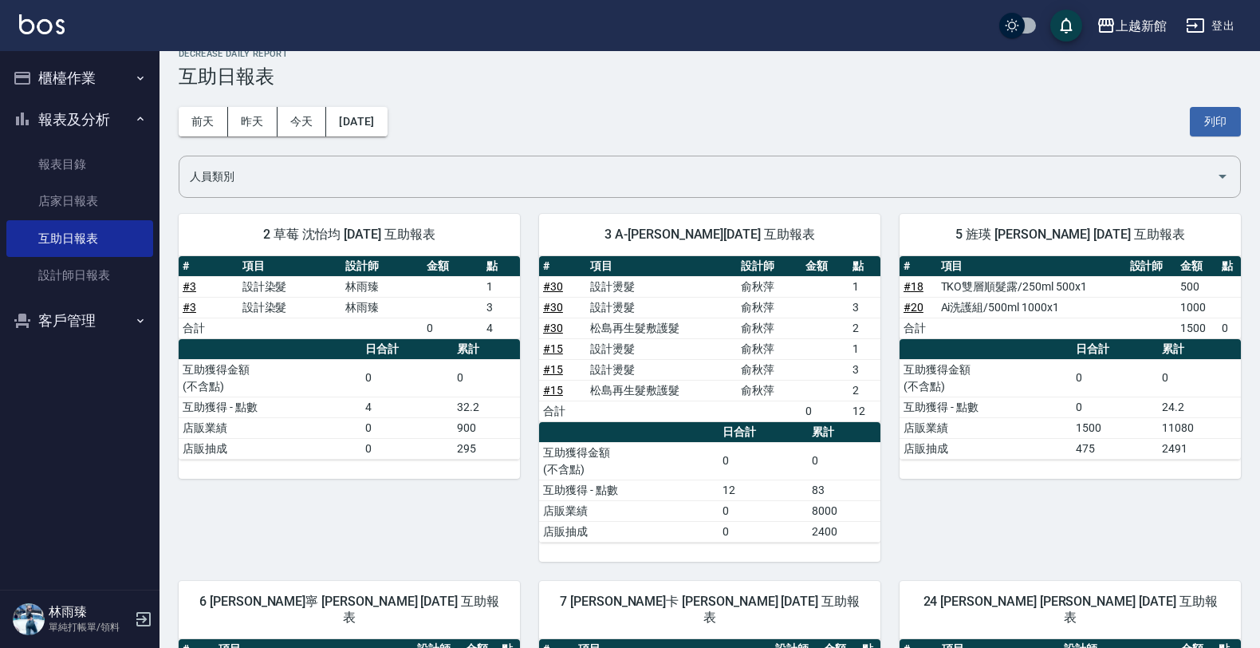
click at [264, 120] on button "昨天" at bounding box center [252, 122] width 49 height 30
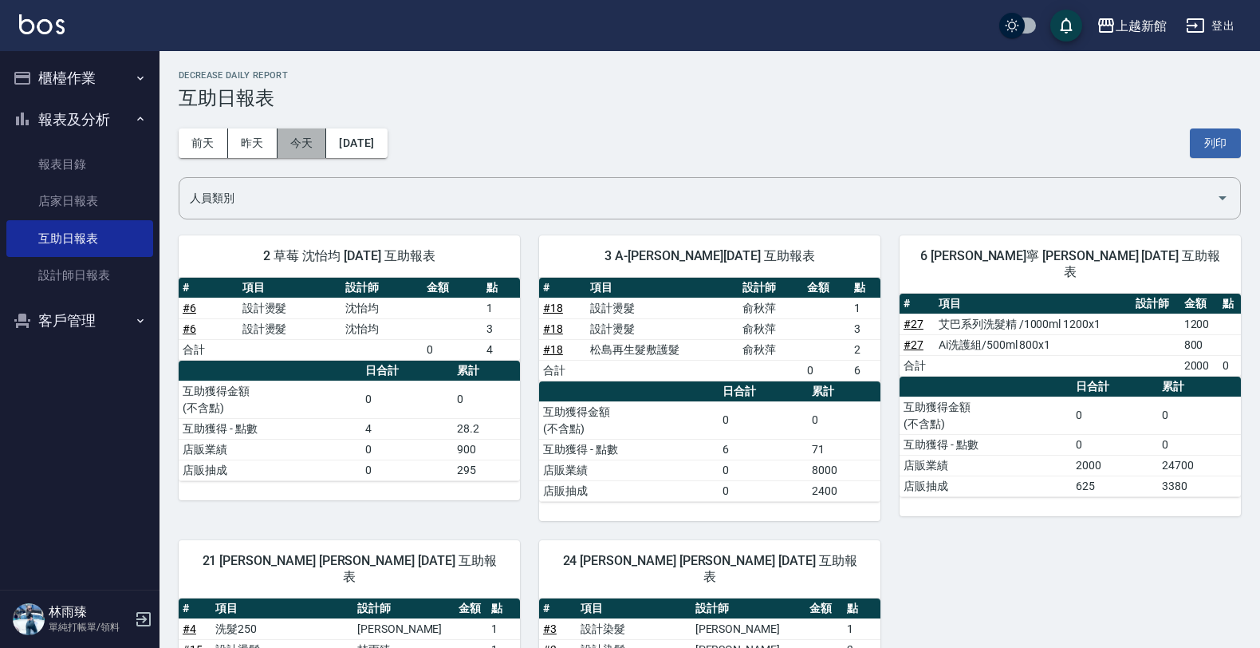
click at [301, 134] on button "今天" at bounding box center [302, 143] width 49 height 30
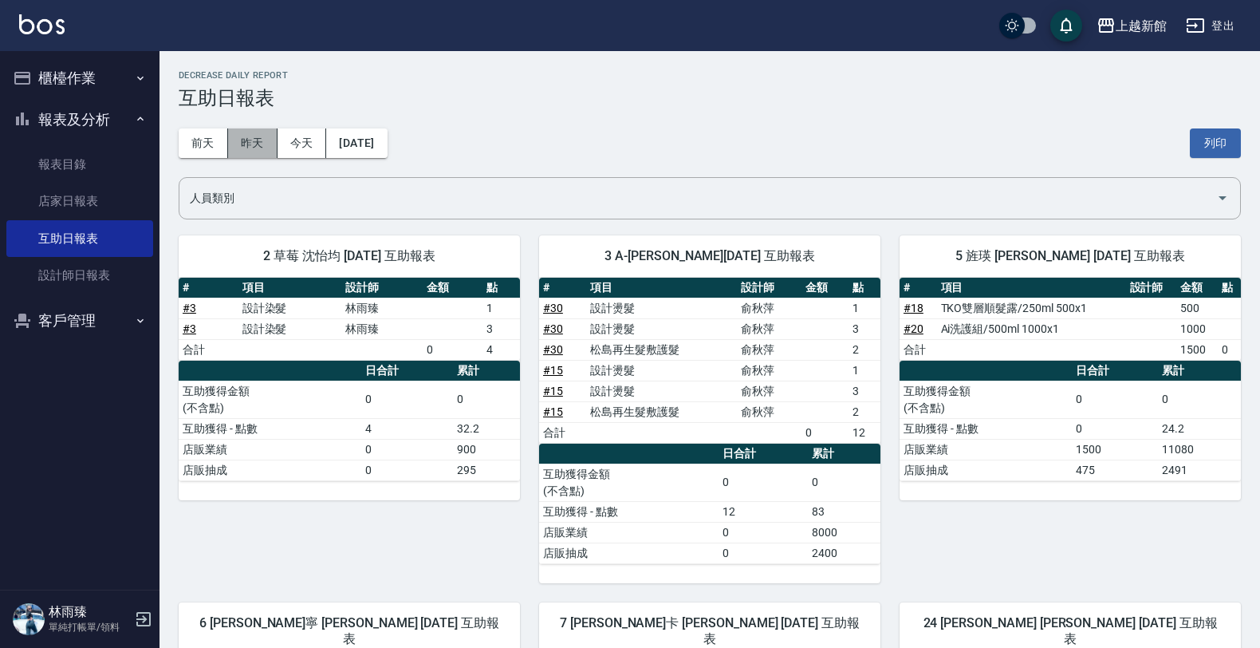
click at [246, 144] on button "昨天" at bounding box center [252, 143] width 49 height 30
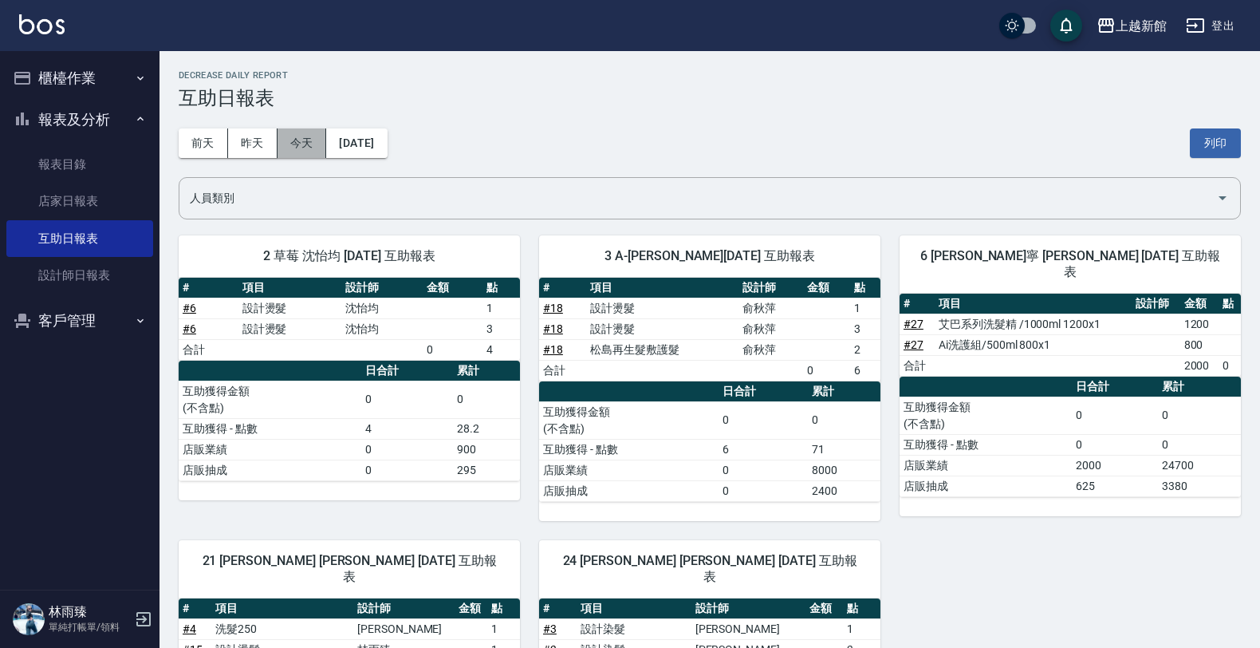
click at [295, 141] on button "今天" at bounding box center [302, 143] width 49 height 30
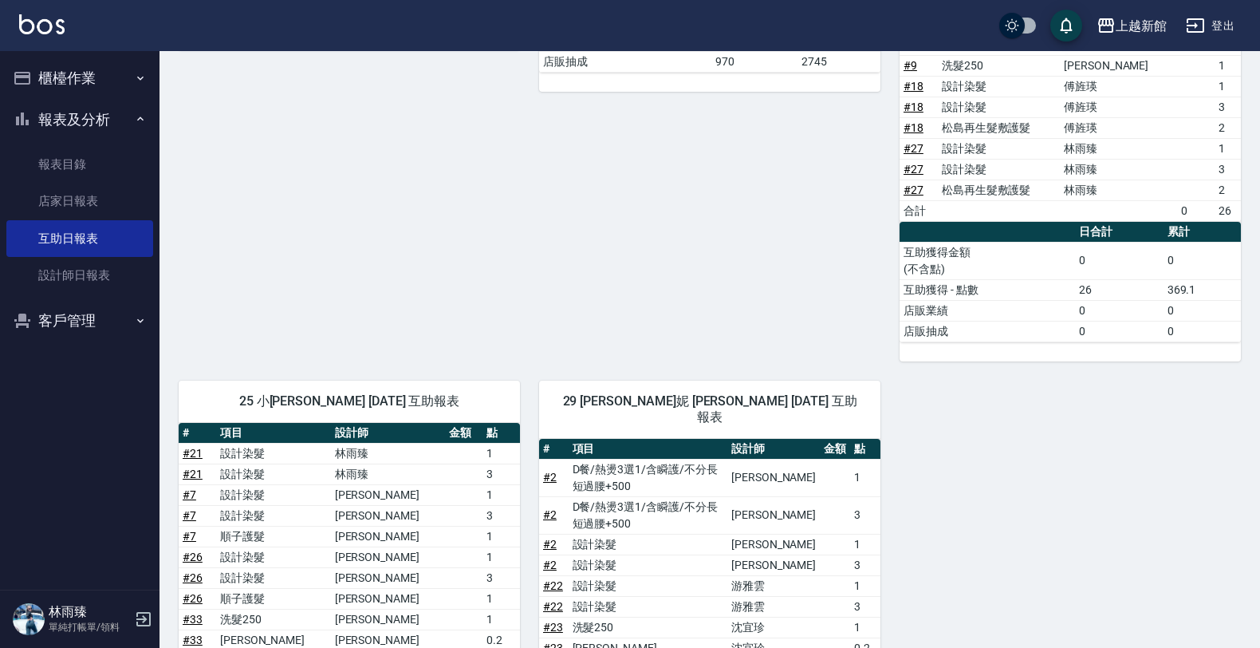
scroll to position [819, 0]
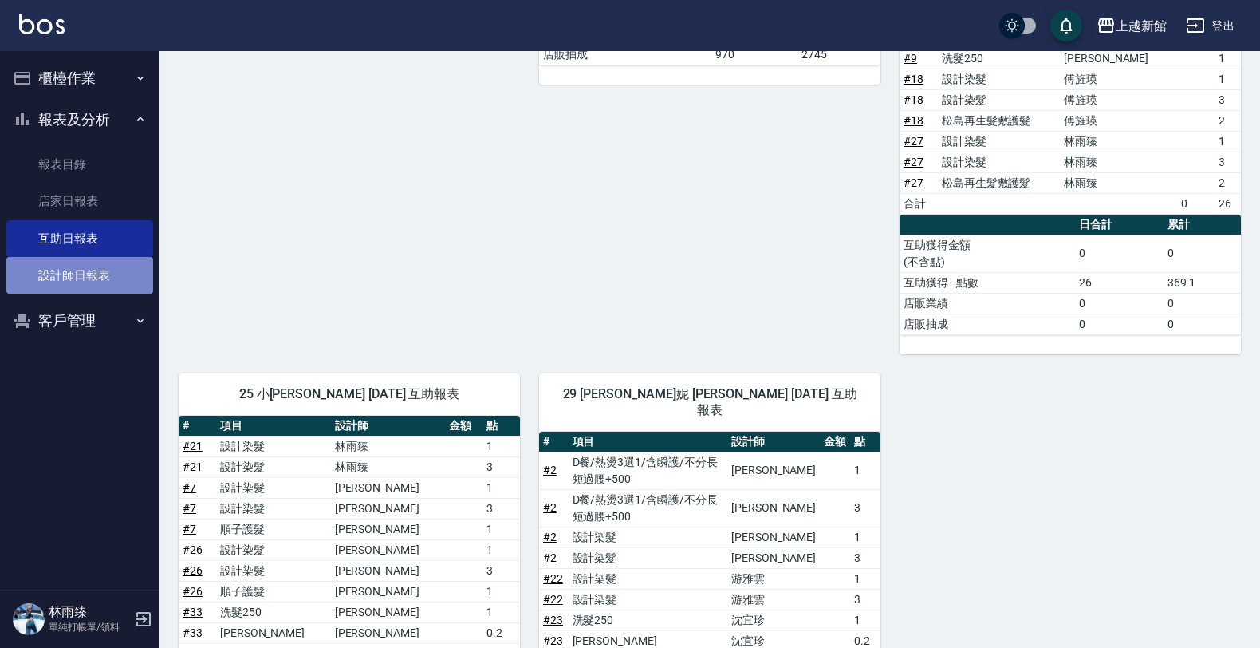
click at [94, 266] on link "設計師日報表" at bounding box center [79, 275] width 147 height 37
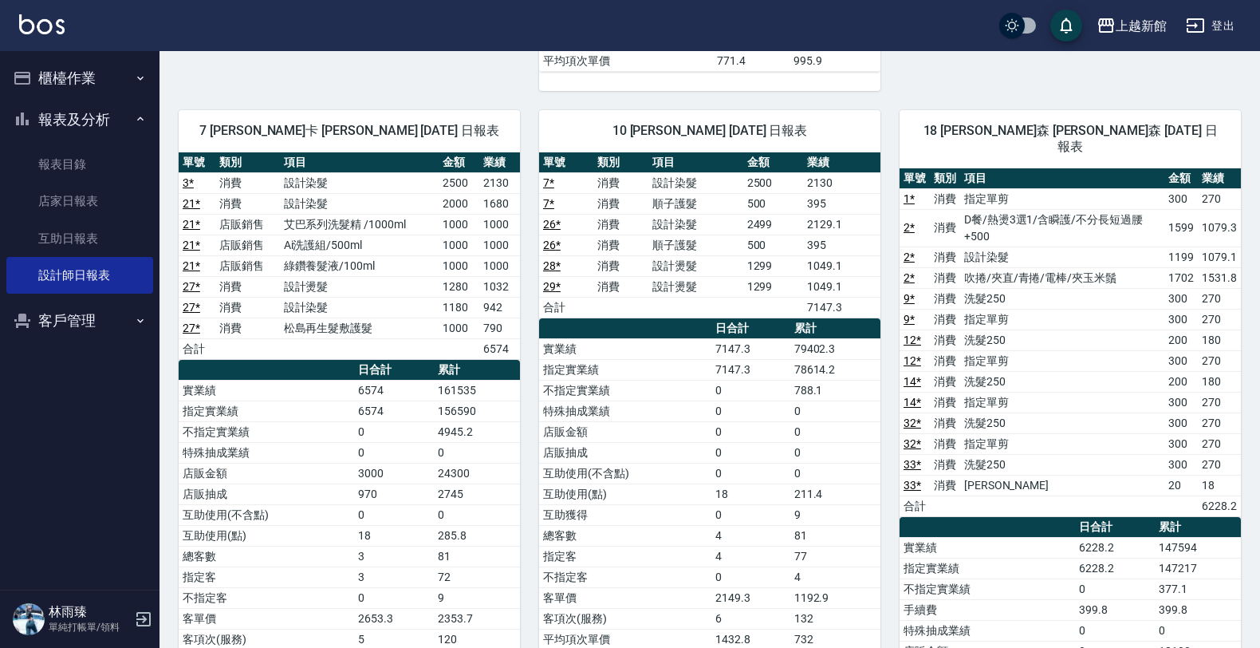
scroll to position [1396, 0]
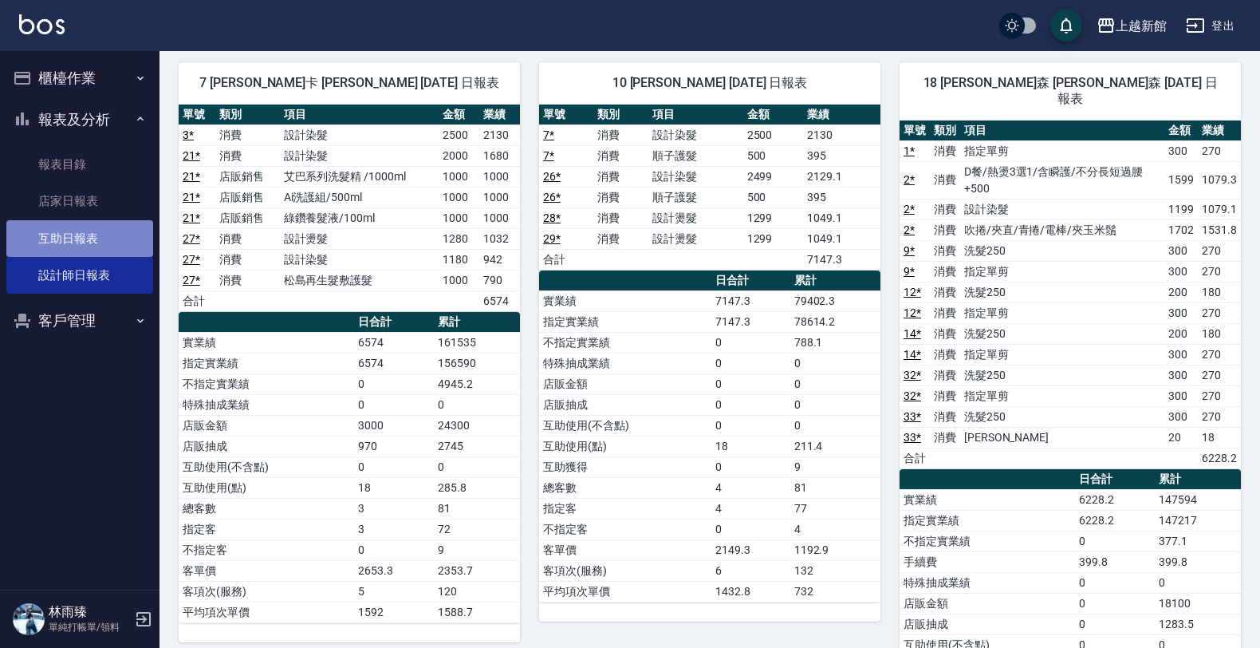
click at [77, 234] on link "互助日報表" at bounding box center [79, 238] width 147 height 37
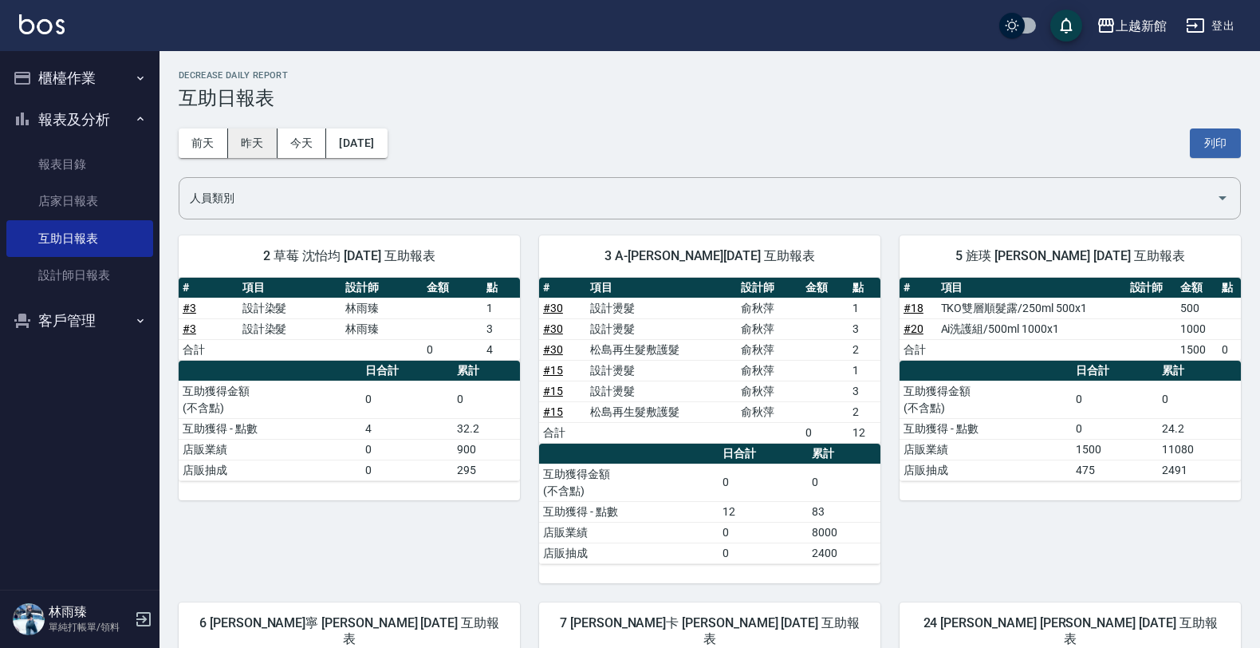
click at [241, 148] on button "昨天" at bounding box center [252, 143] width 49 height 30
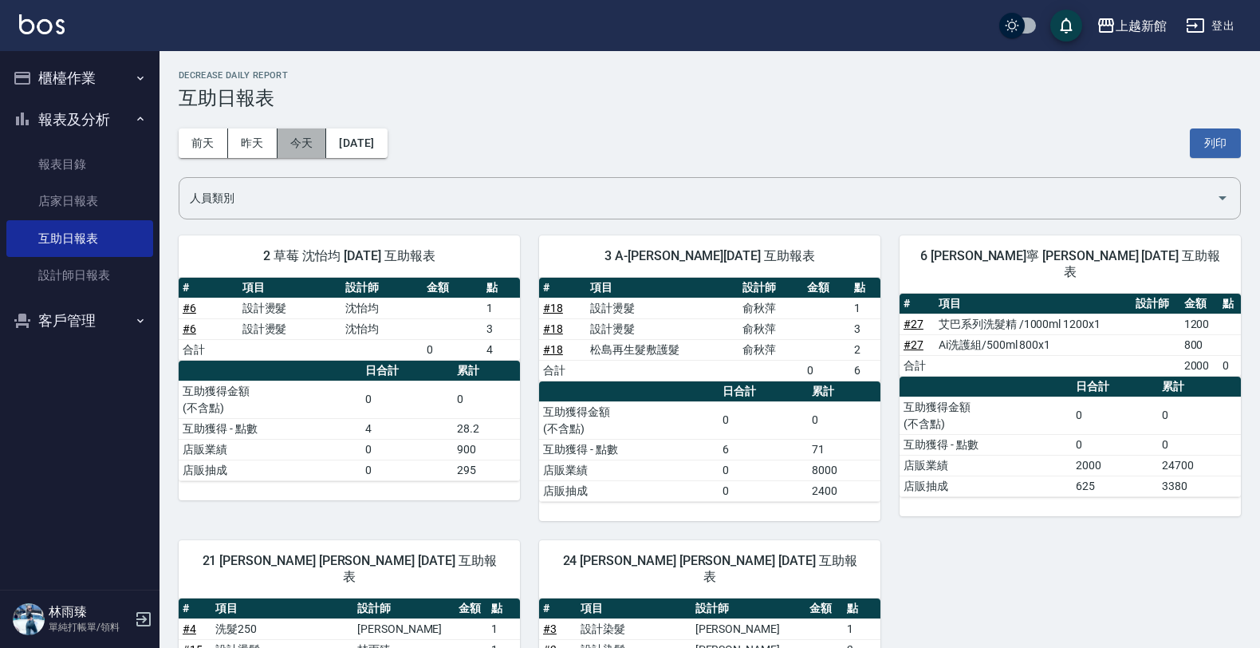
click at [309, 140] on button "今天" at bounding box center [302, 143] width 49 height 30
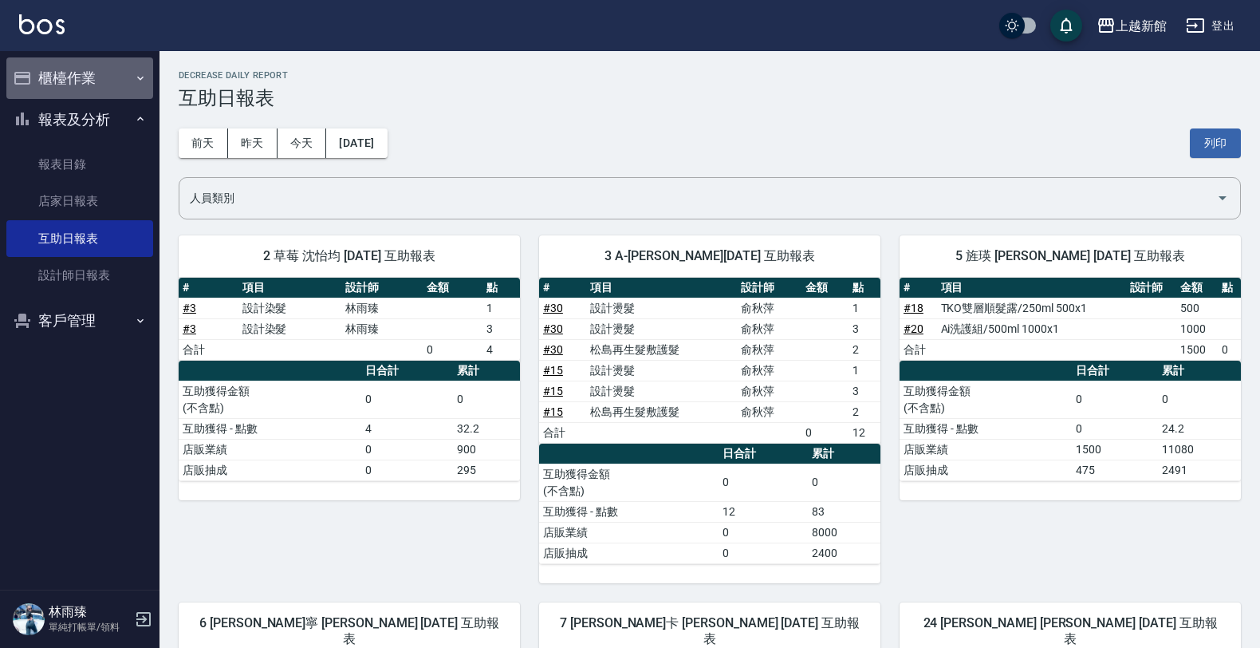
click at [108, 72] on button "櫃檯作業" at bounding box center [79, 77] width 147 height 41
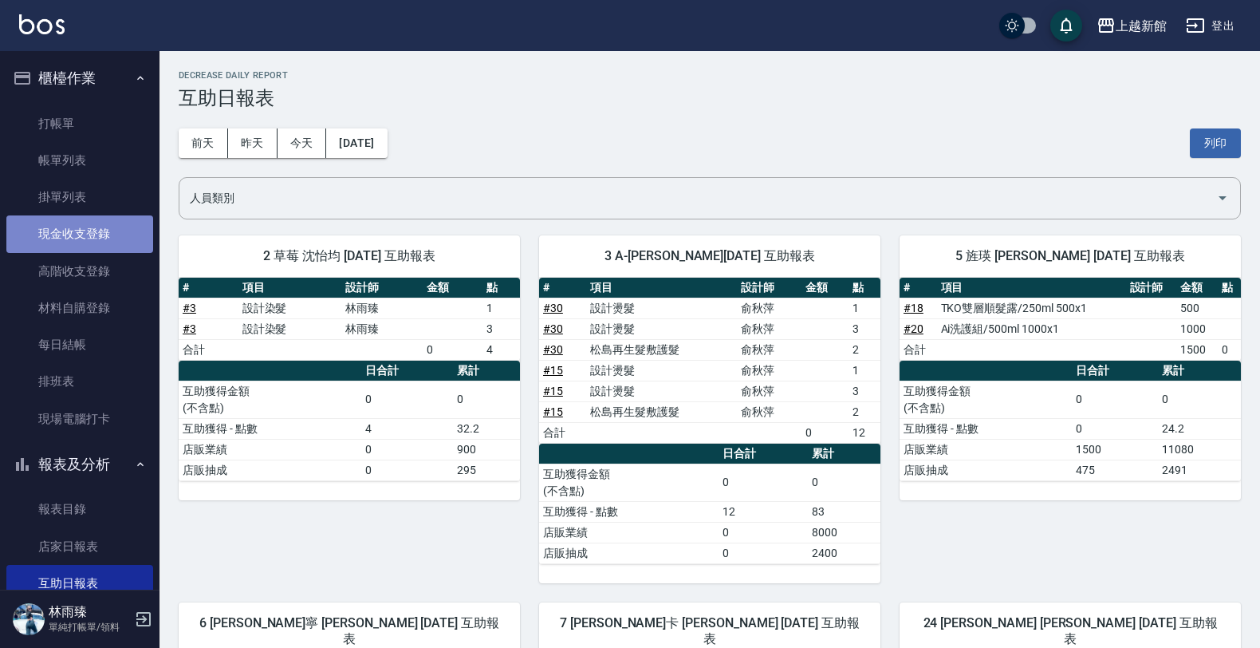
click at [86, 239] on link "現金收支登錄" at bounding box center [79, 233] width 147 height 37
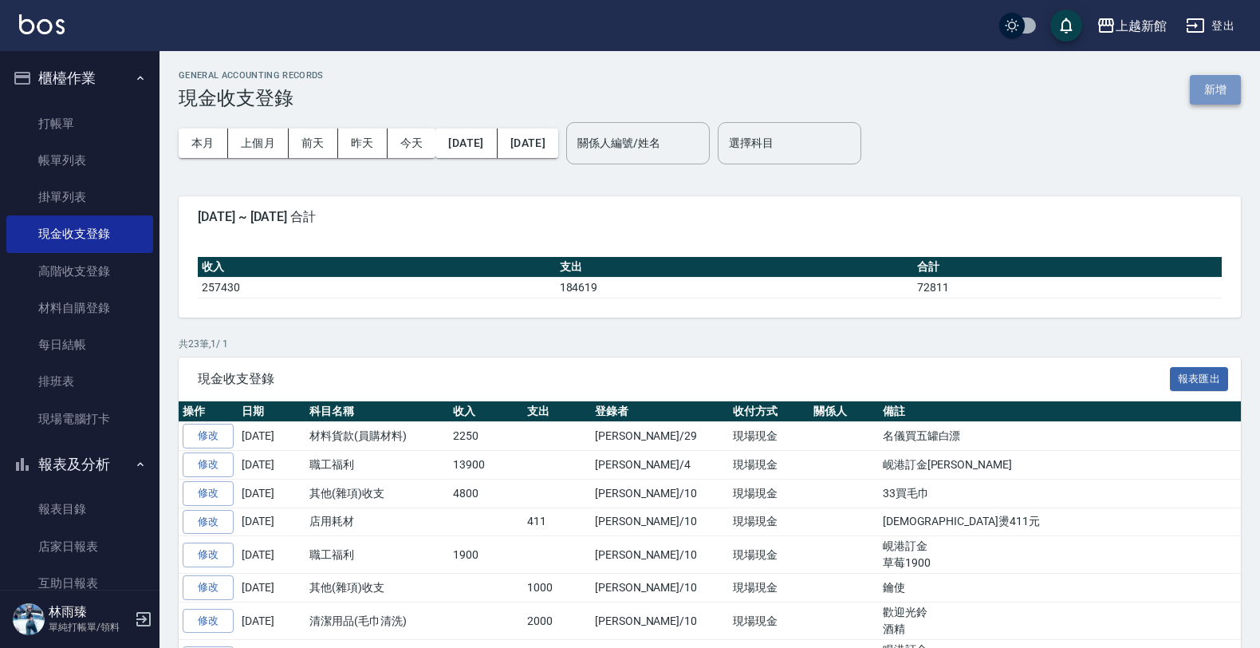
click at [1221, 93] on button "新增" at bounding box center [1215, 90] width 51 height 30
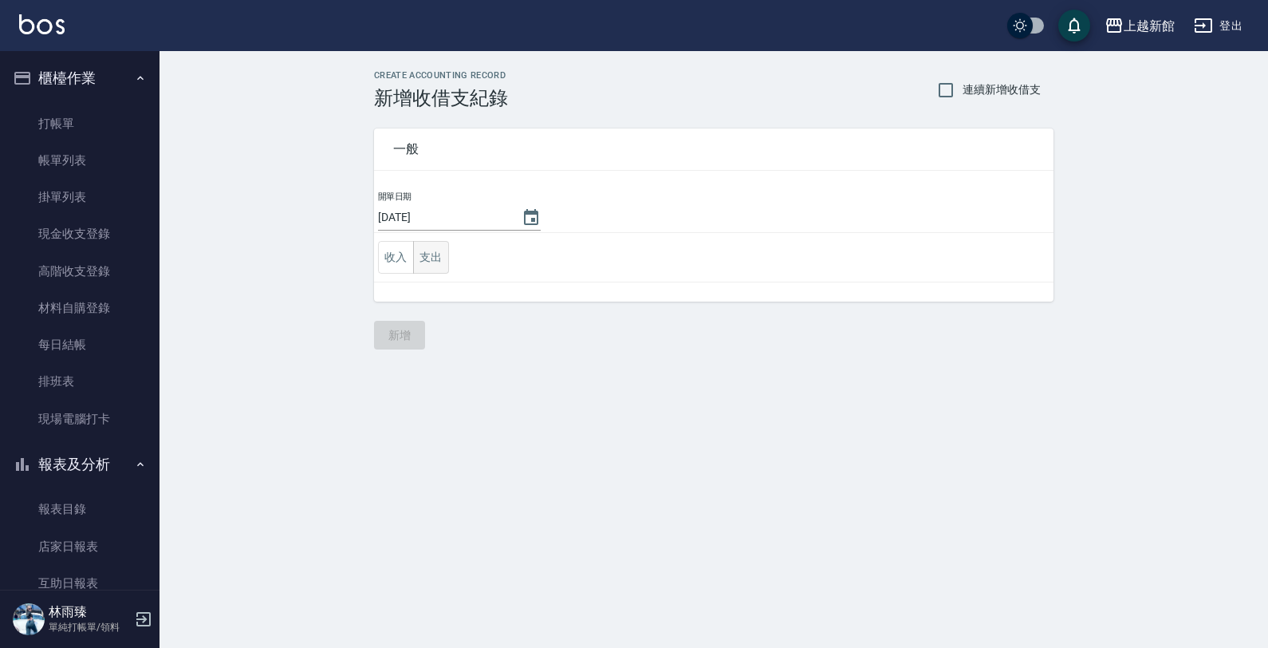
click at [425, 252] on button "支出" at bounding box center [431, 257] width 36 height 33
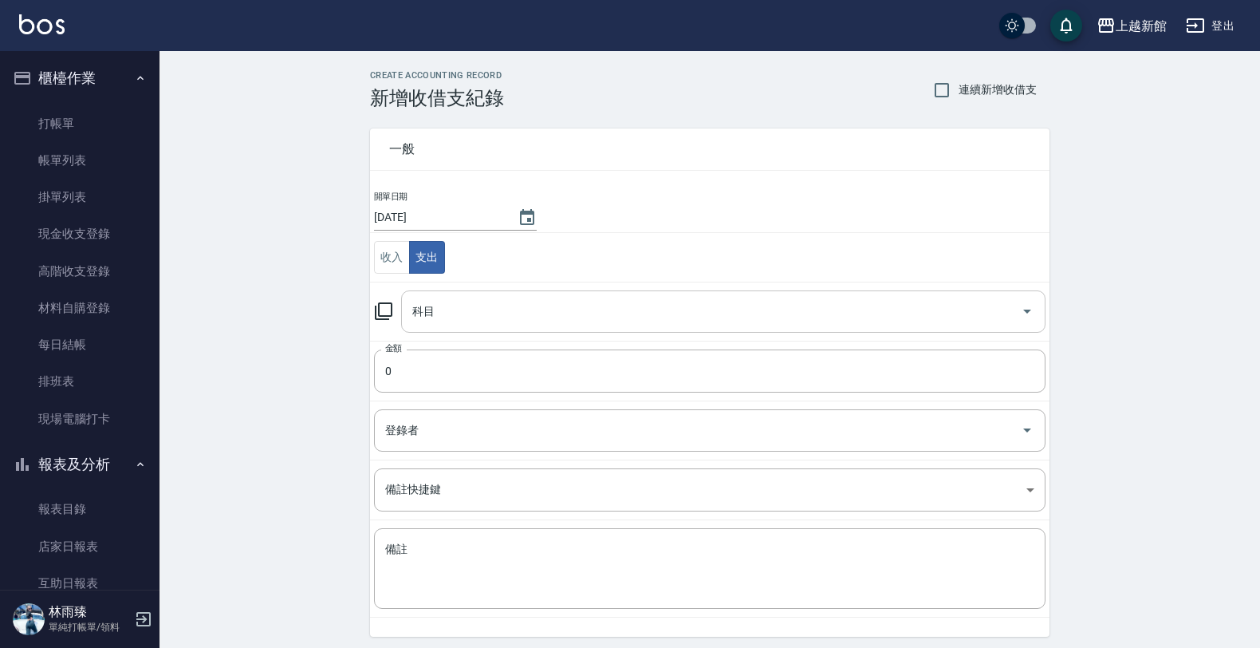
click at [591, 317] on input "科目" at bounding box center [711, 312] width 606 height 28
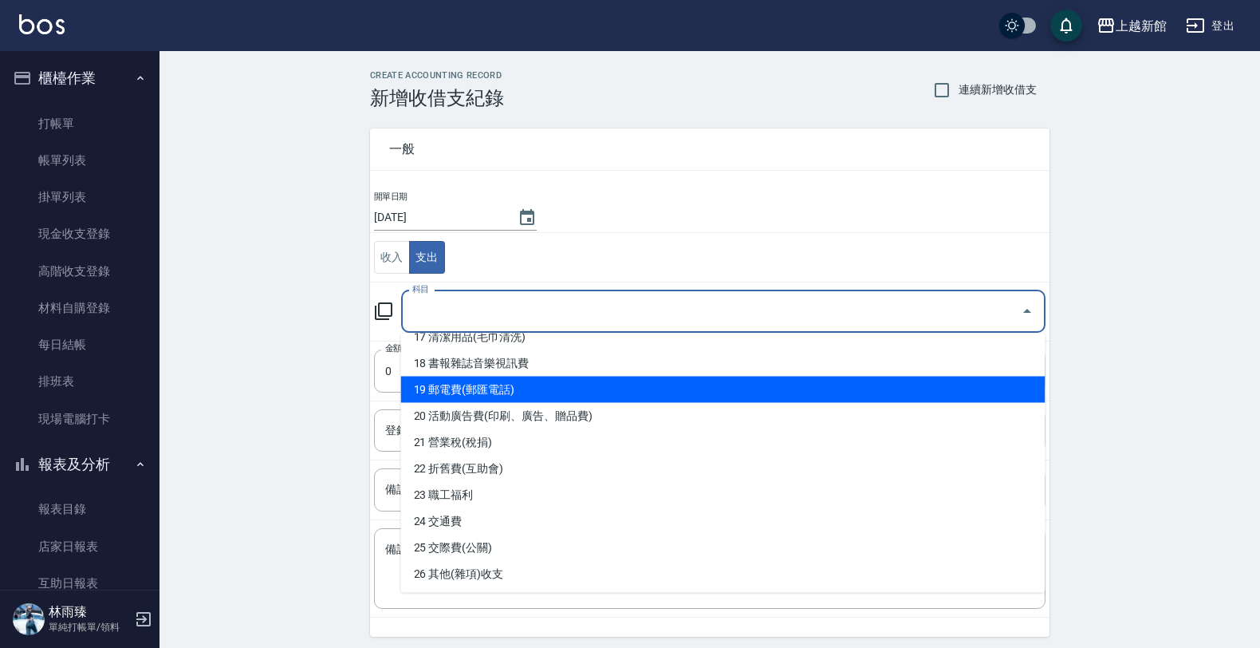
scroll to position [498, 0]
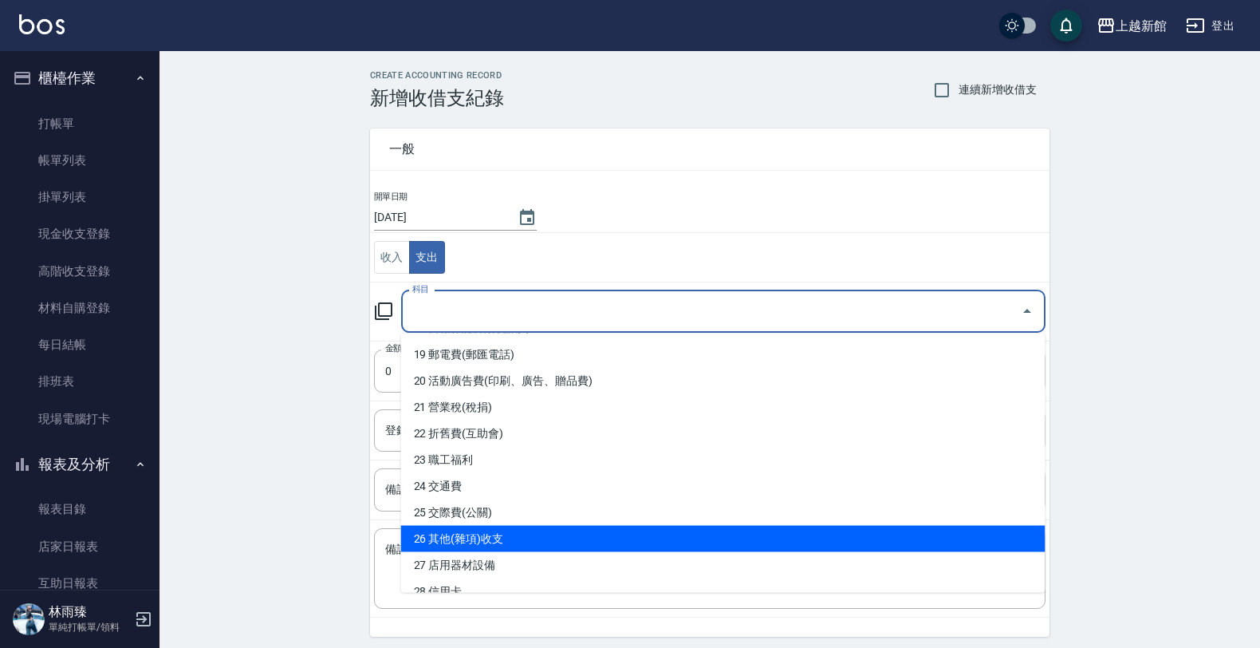
click at [569, 537] on li "26 其他(雜項)收支" at bounding box center [723, 539] width 644 height 26
type input "26 其他(雜項)收支"
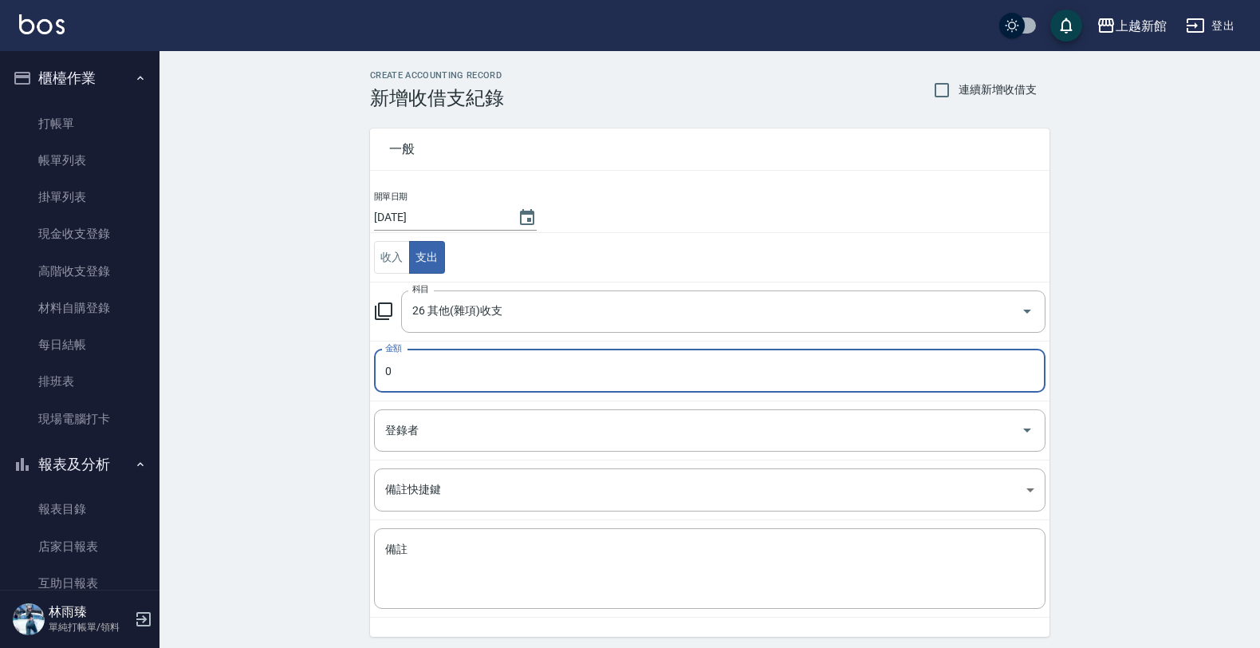
click at [602, 375] on input "0" at bounding box center [710, 370] width 672 height 43
click at [392, 375] on input "02" at bounding box center [710, 370] width 672 height 43
click at [388, 379] on input "2" at bounding box center [710, 370] width 672 height 43
type input "290"
click at [529, 439] on input "登錄者" at bounding box center [697, 430] width 633 height 28
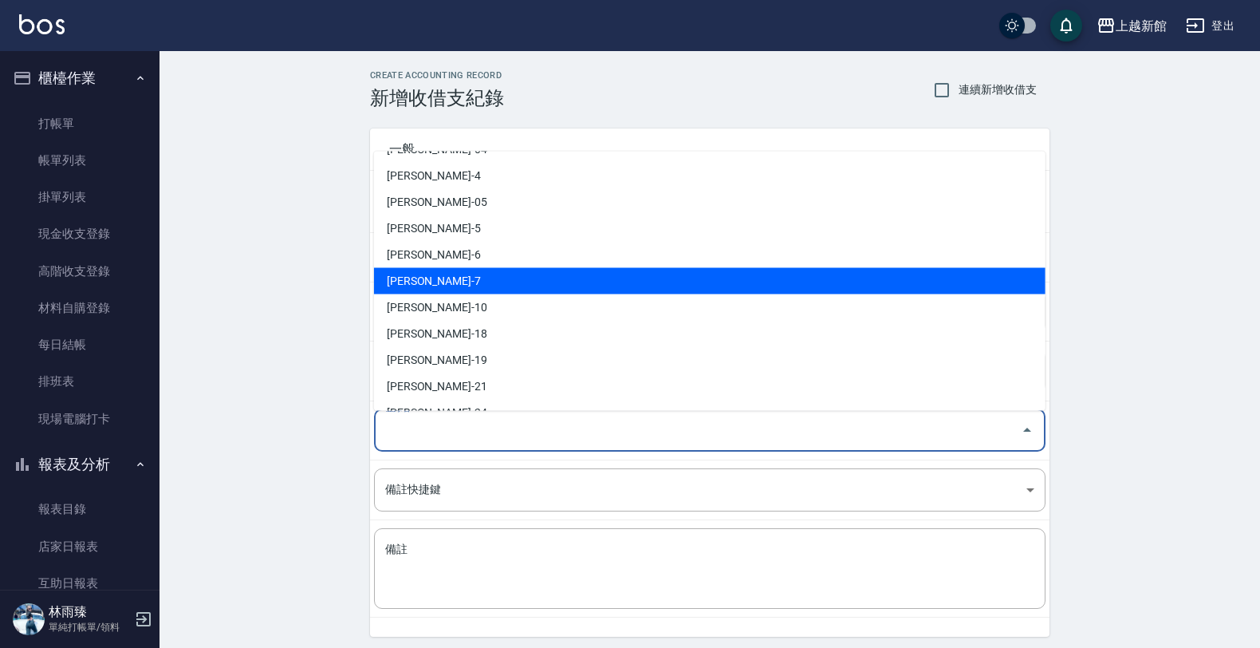
scroll to position [412, 0]
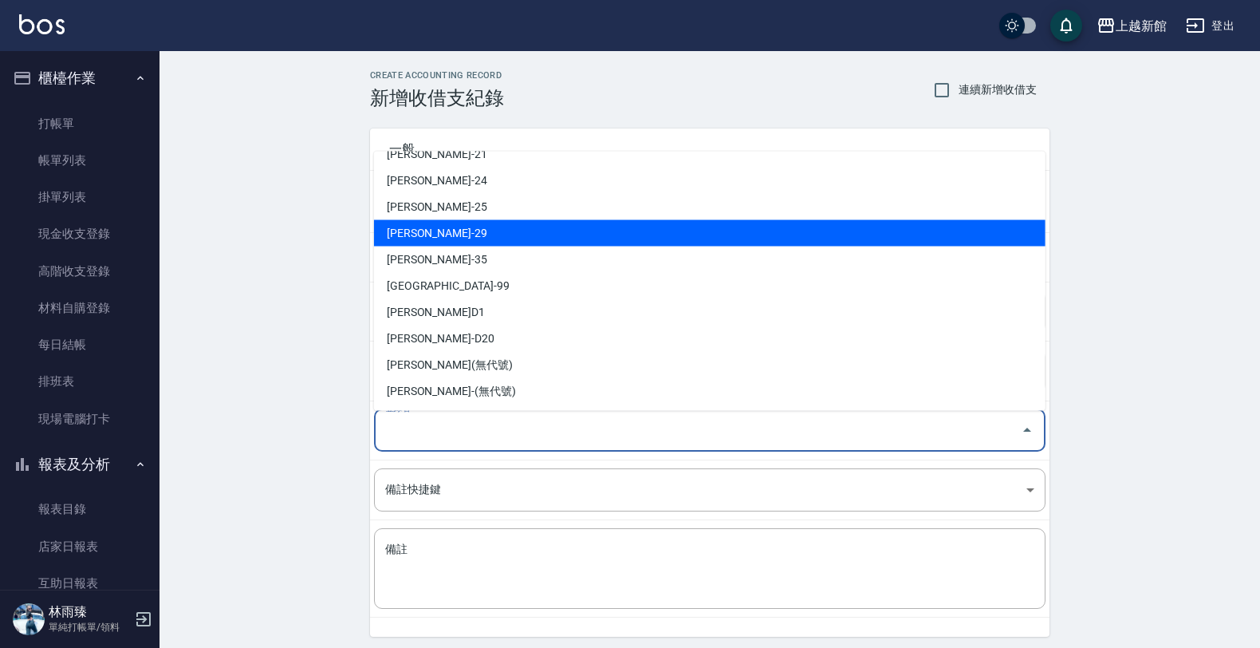
click at [456, 225] on li "王馨妮-29" at bounding box center [710, 233] width 672 height 26
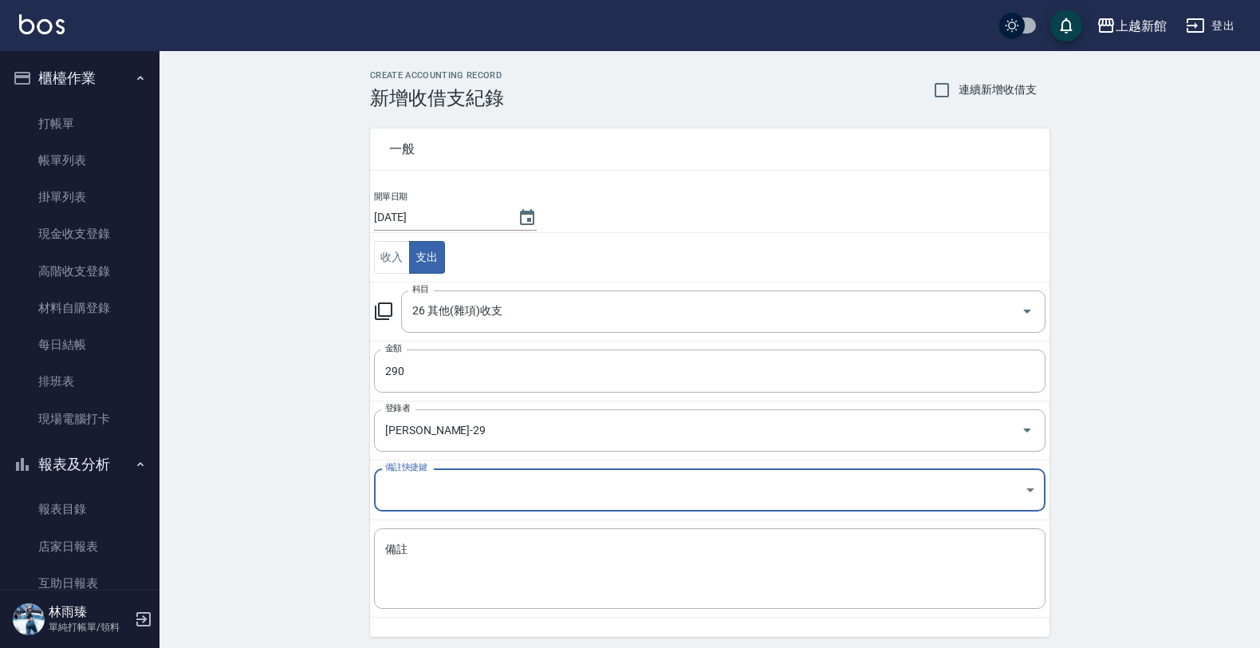
type input "王馨妮-29"
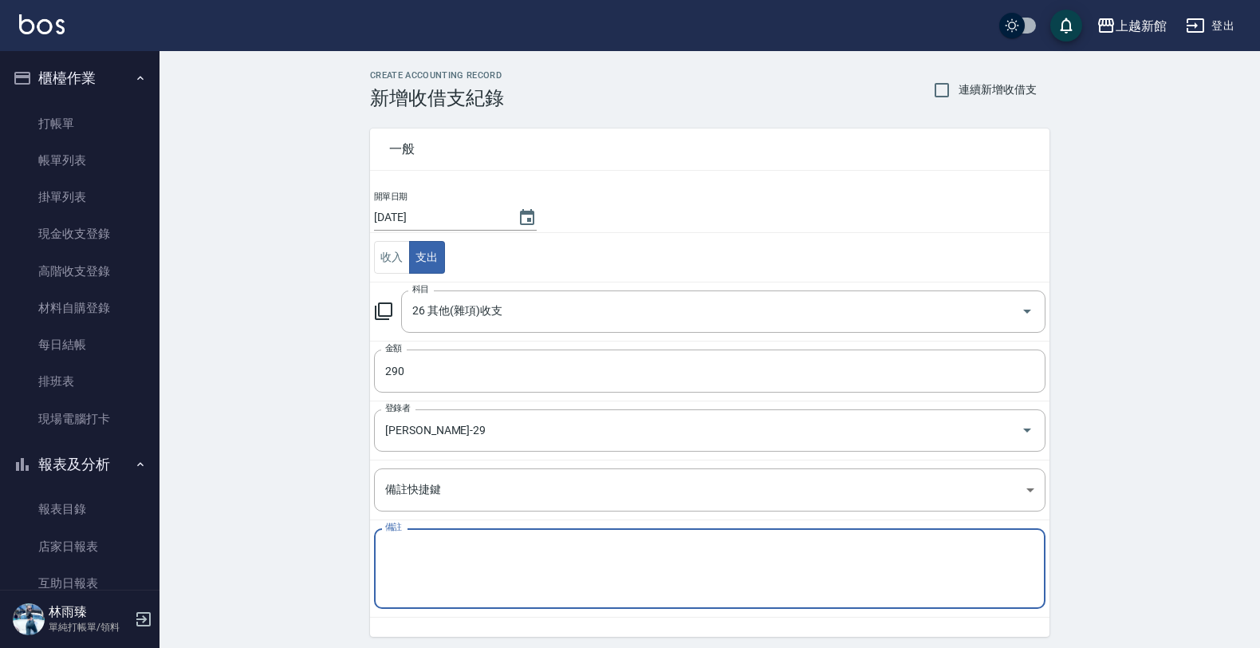
click at [529, 551] on textarea "備註" at bounding box center [709, 569] width 649 height 54
type textarea "x"
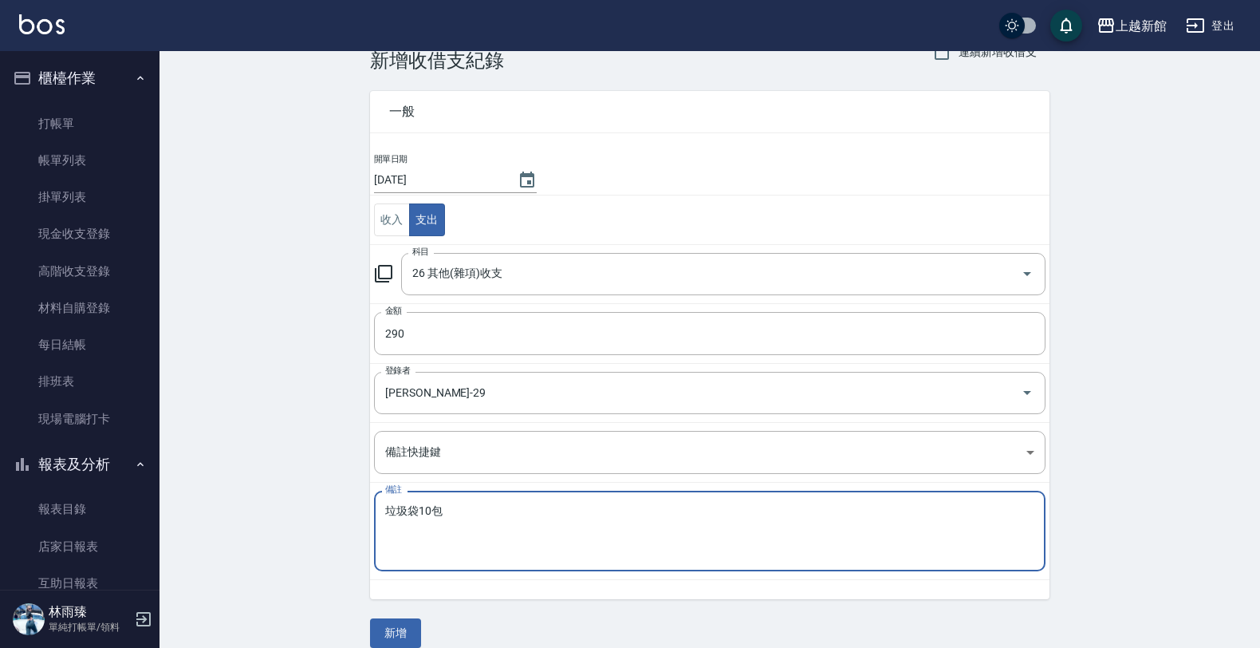
scroll to position [57, 0]
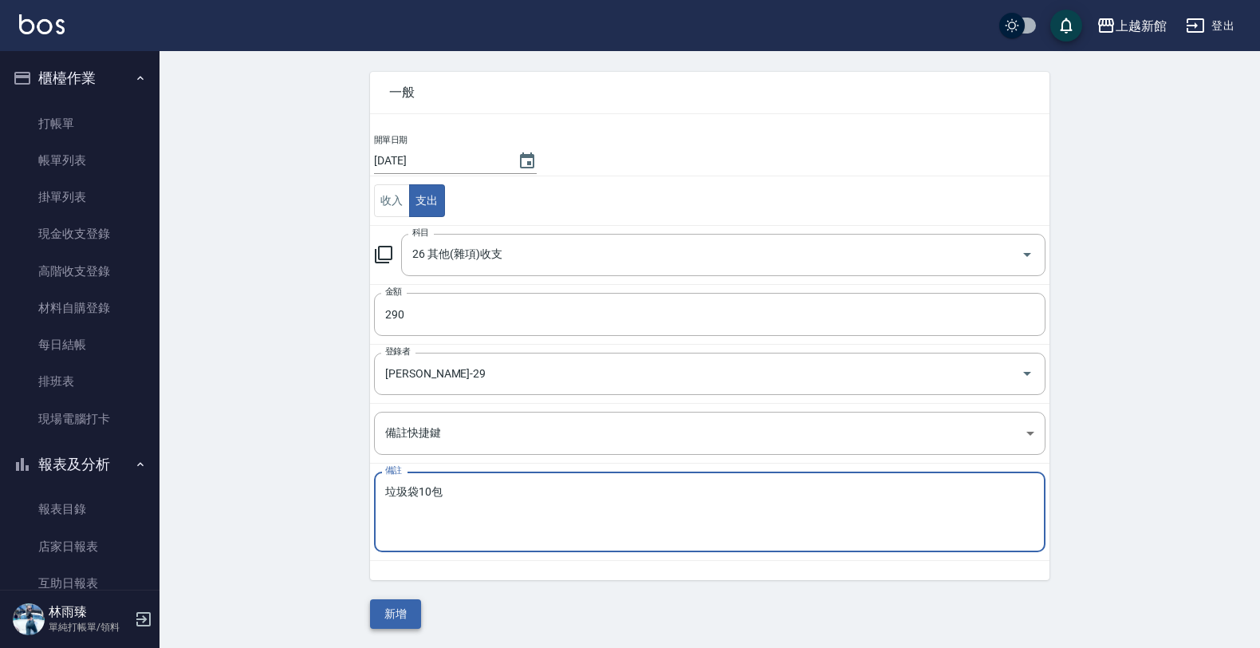
type textarea "垃圾袋10包"
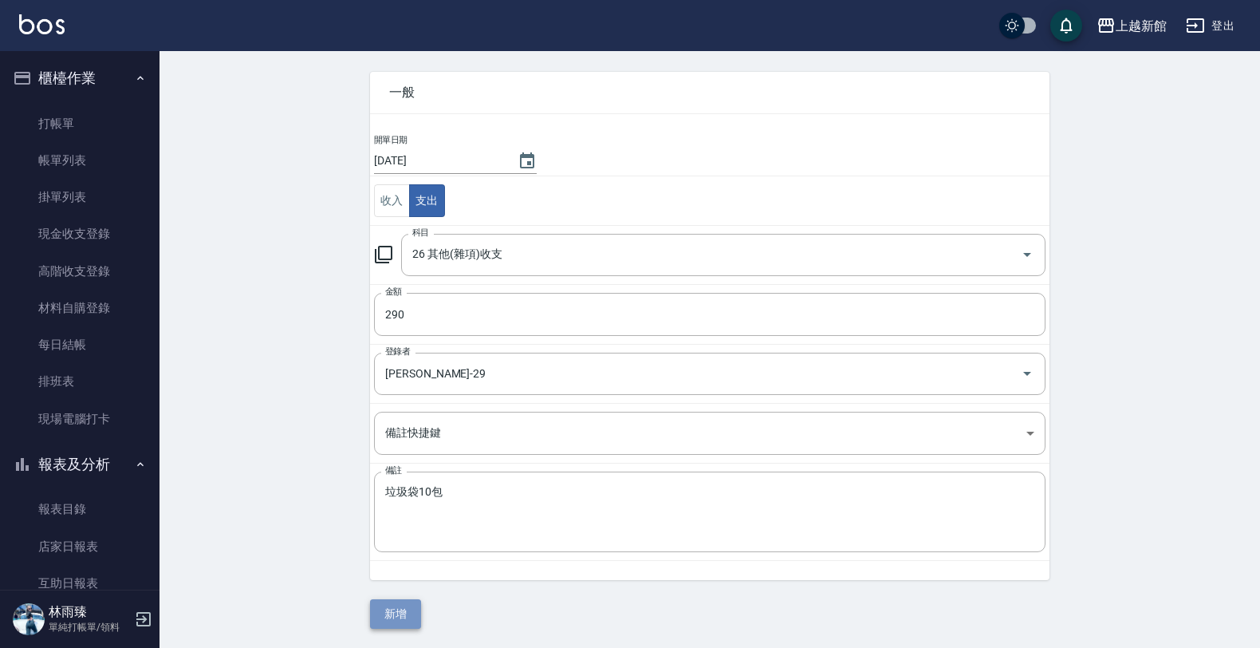
click at [408, 621] on button "新增" at bounding box center [395, 614] width 51 height 30
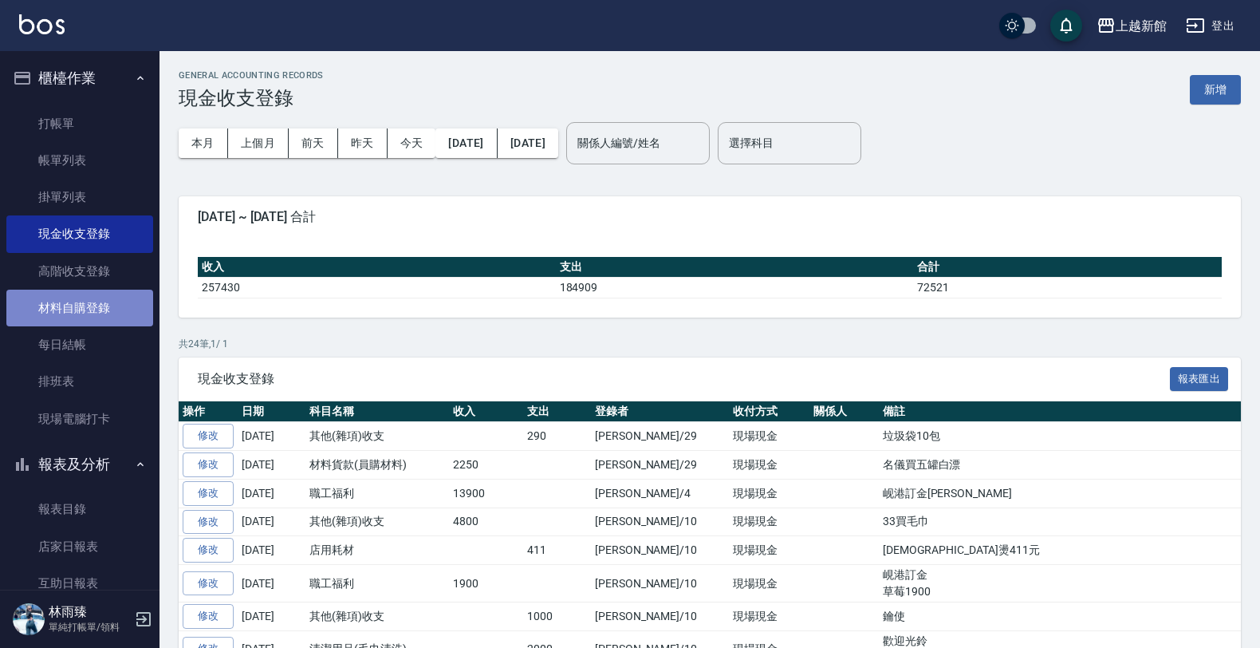
click at [105, 295] on link "材料自購登錄" at bounding box center [79, 308] width 147 height 37
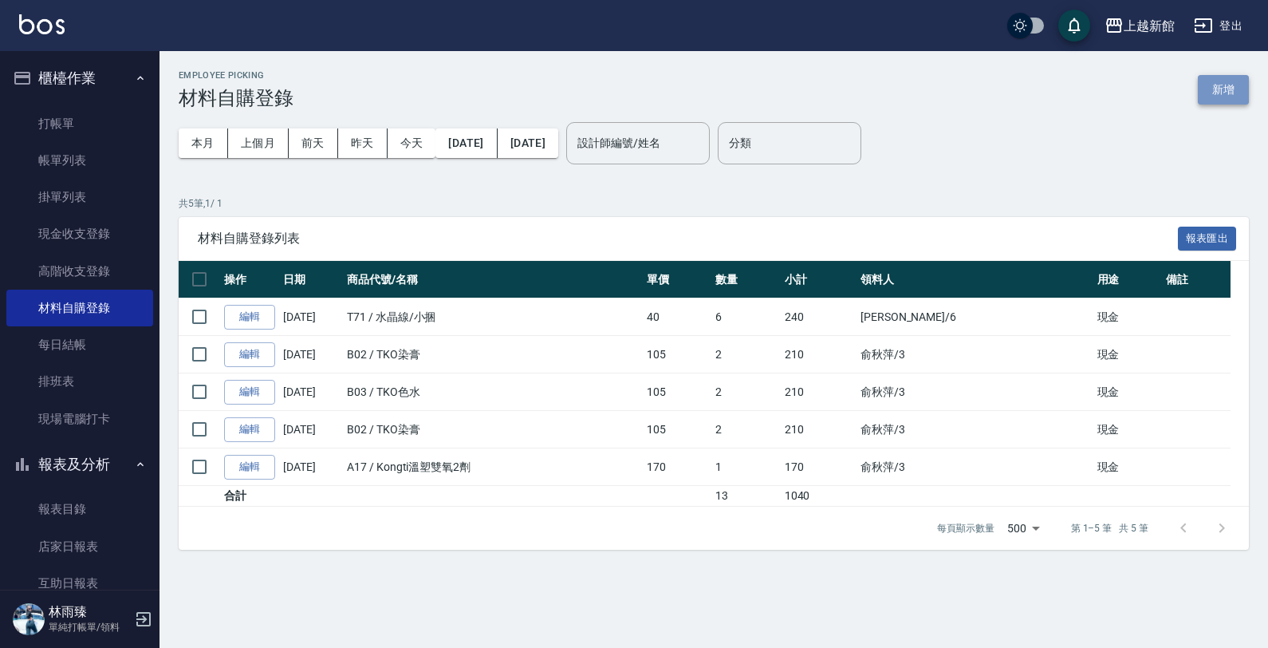
click at [1220, 85] on button "新增" at bounding box center [1223, 90] width 51 height 30
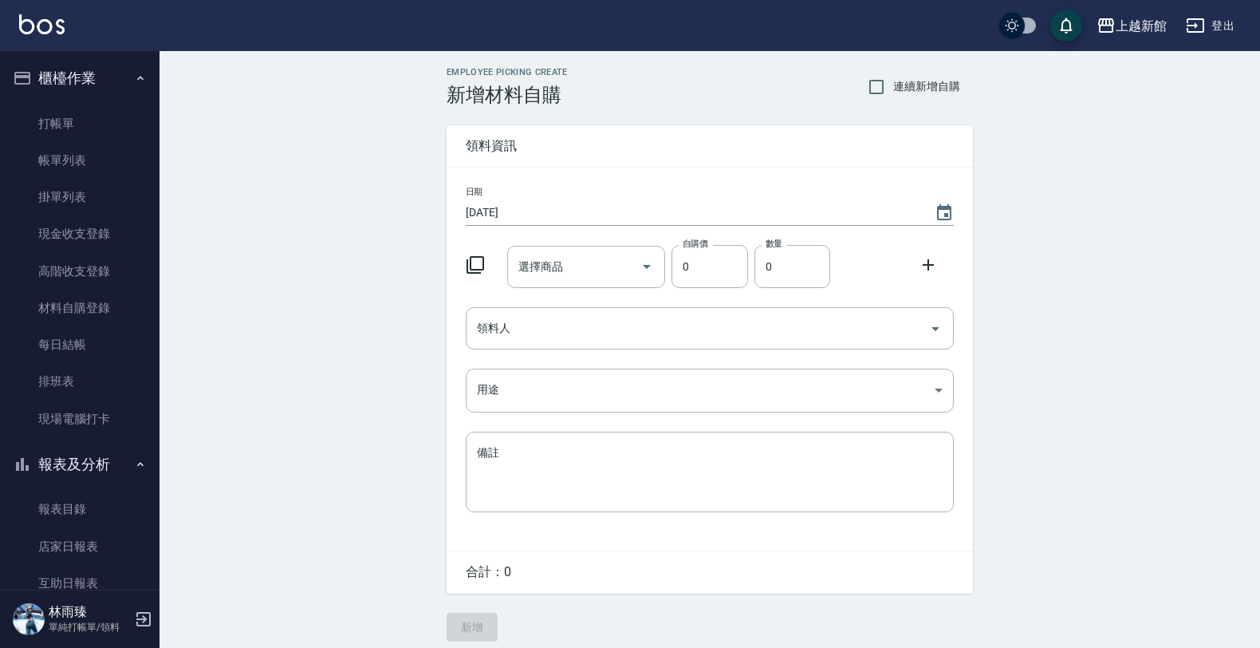
click at [463, 265] on div at bounding box center [479, 263] width 41 height 29
click at [479, 265] on icon at bounding box center [475, 264] width 19 height 19
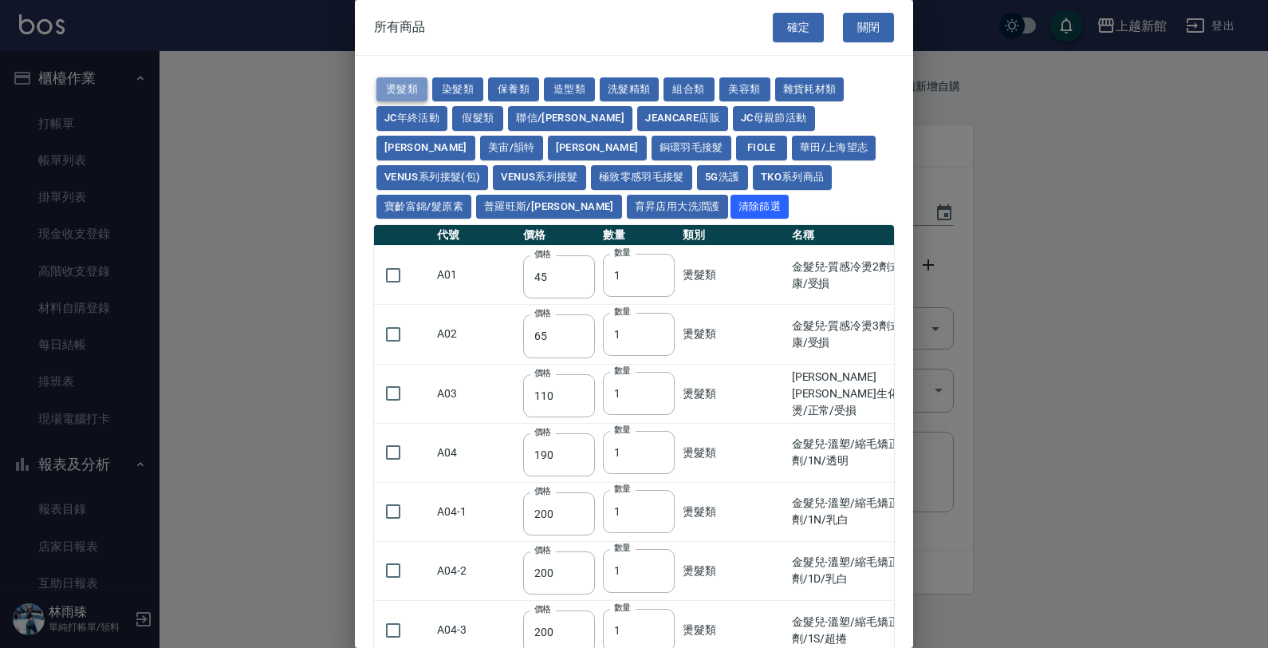
click at [400, 80] on button "燙髮類" at bounding box center [401, 89] width 51 height 25
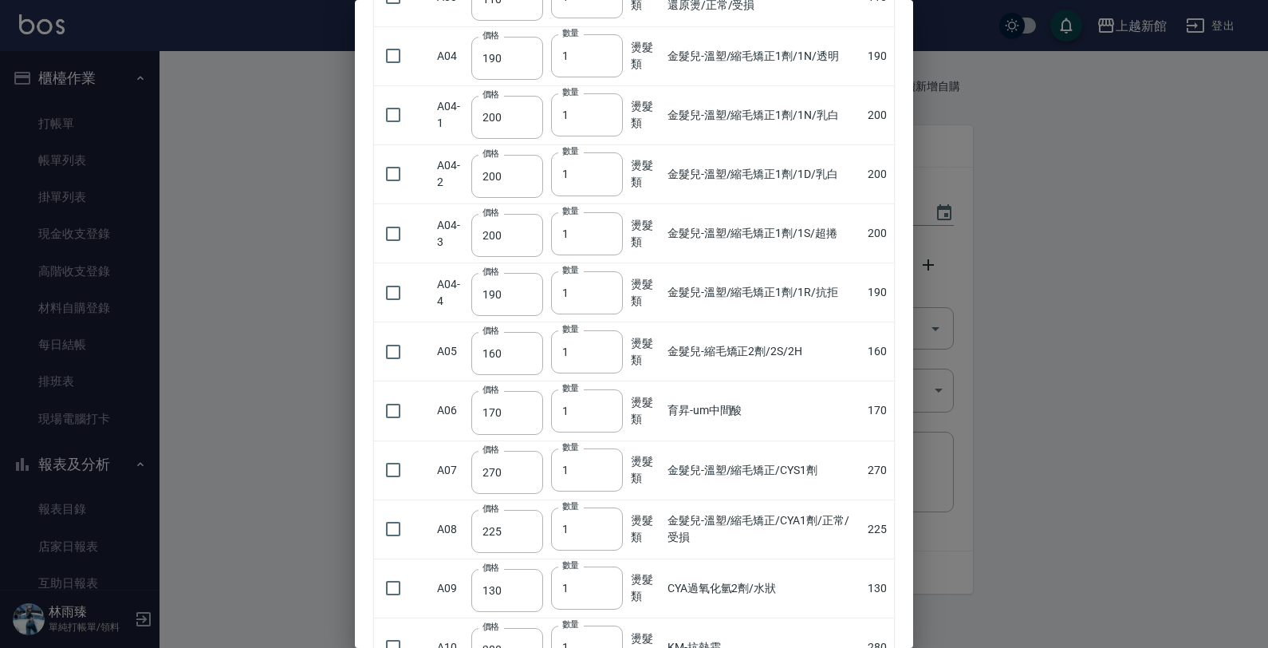
scroll to position [399, 0]
click at [401, 467] on input "checkbox" at bounding box center [392, 467] width 33 height 33
checkbox input "true"
click at [396, 521] on input "checkbox" at bounding box center [392, 526] width 33 height 33
checkbox input "true"
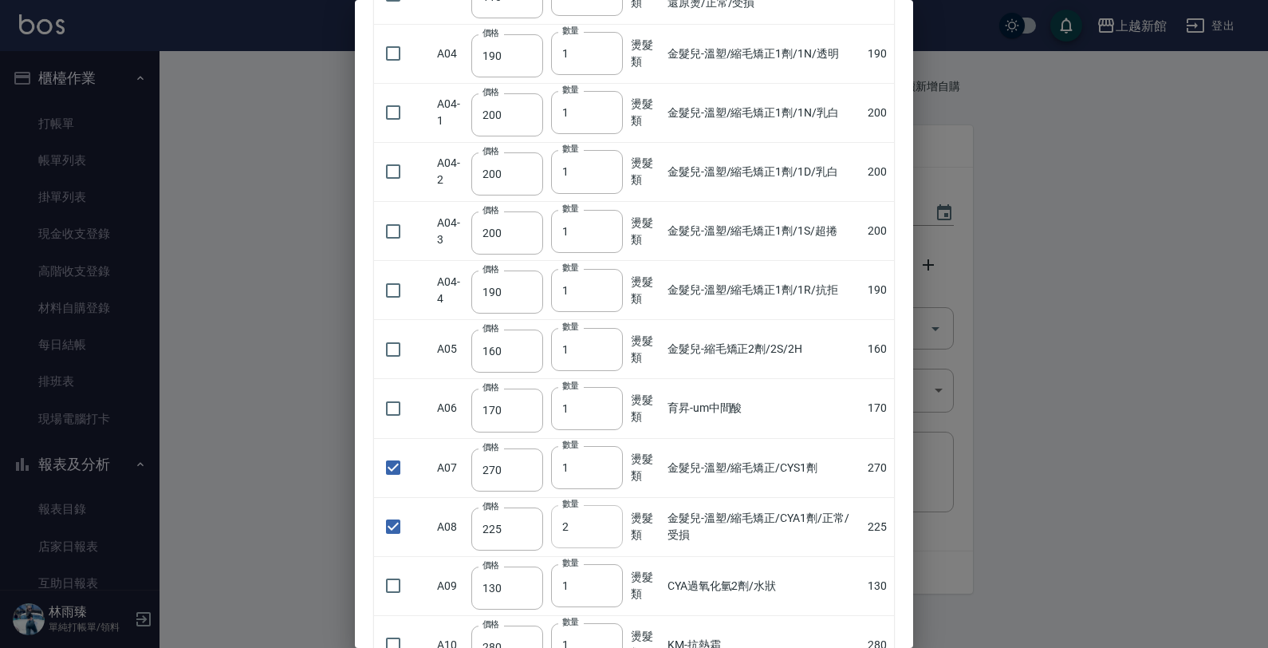
type input "2"
click at [606, 524] on input "2" at bounding box center [587, 526] width 72 height 43
click at [393, 467] on input "checkbox" at bounding box center [392, 467] width 33 height 33
checkbox input "false"
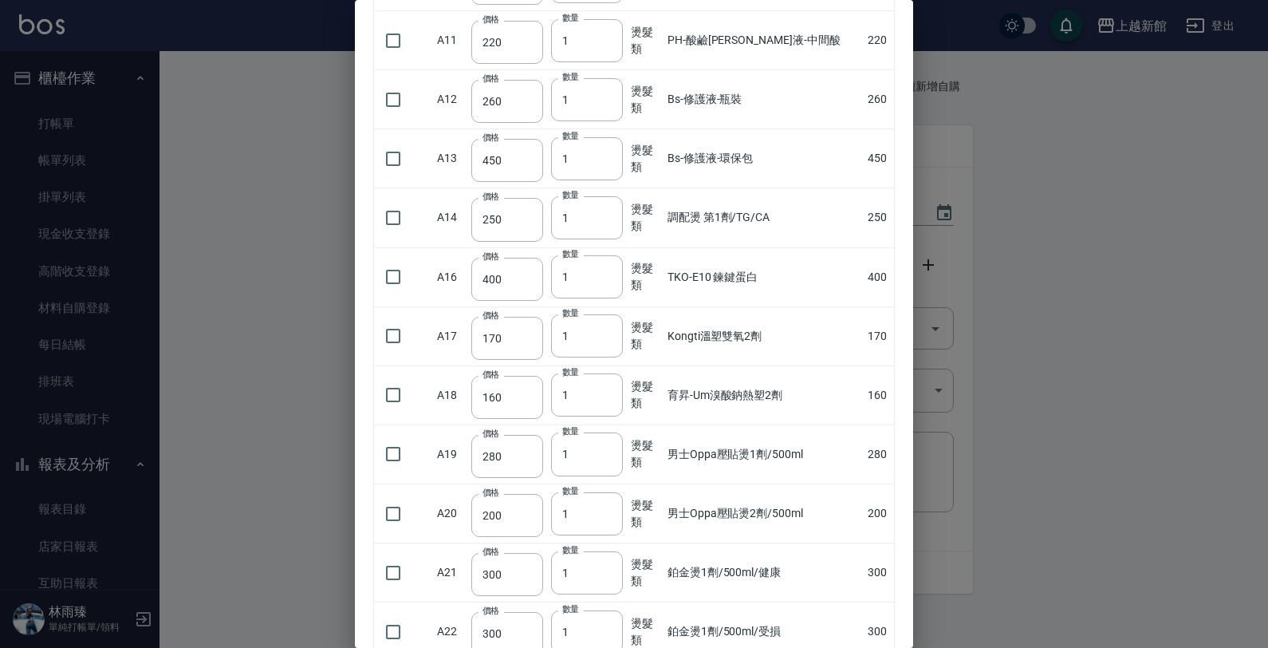
scroll to position [1097, 0]
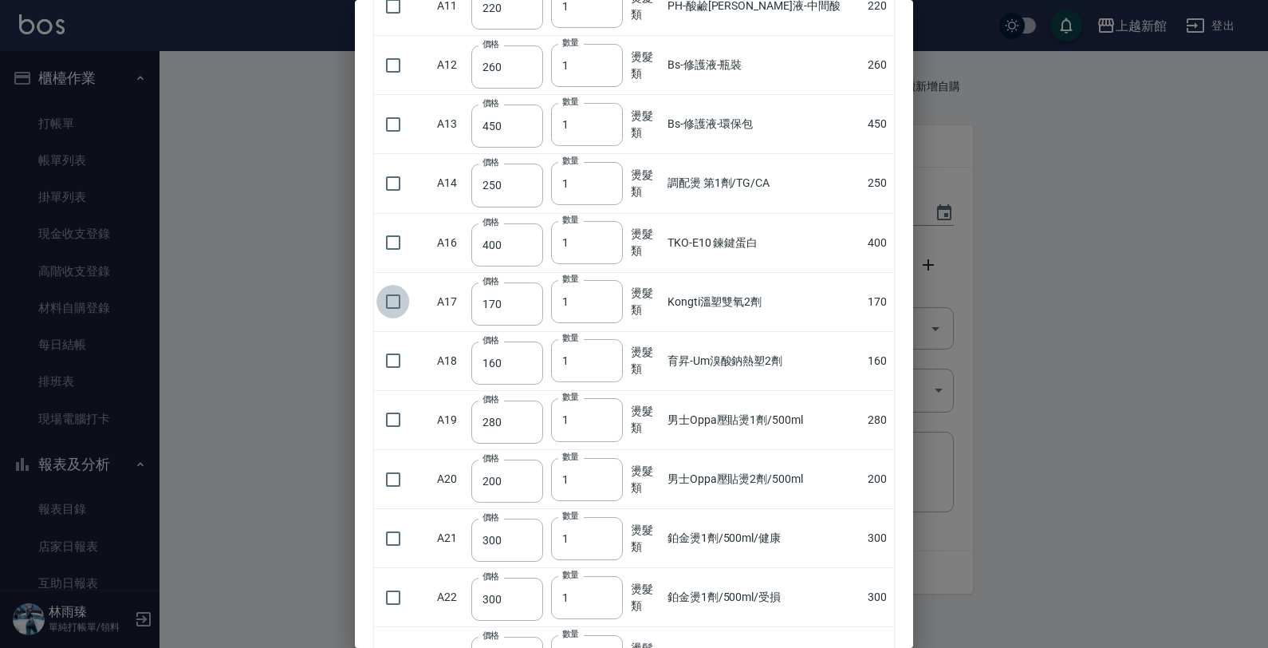
click at [379, 301] on input "checkbox" at bounding box center [392, 301] width 33 height 33
checkbox input "true"
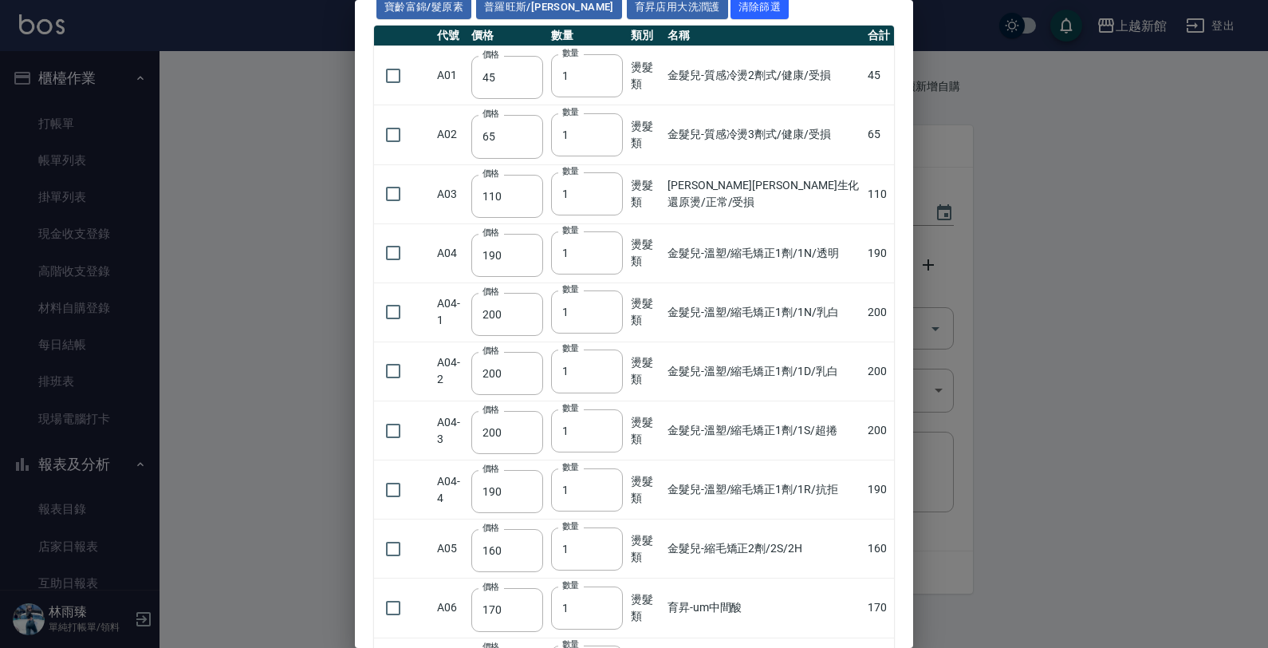
scroll to position [0, 0]
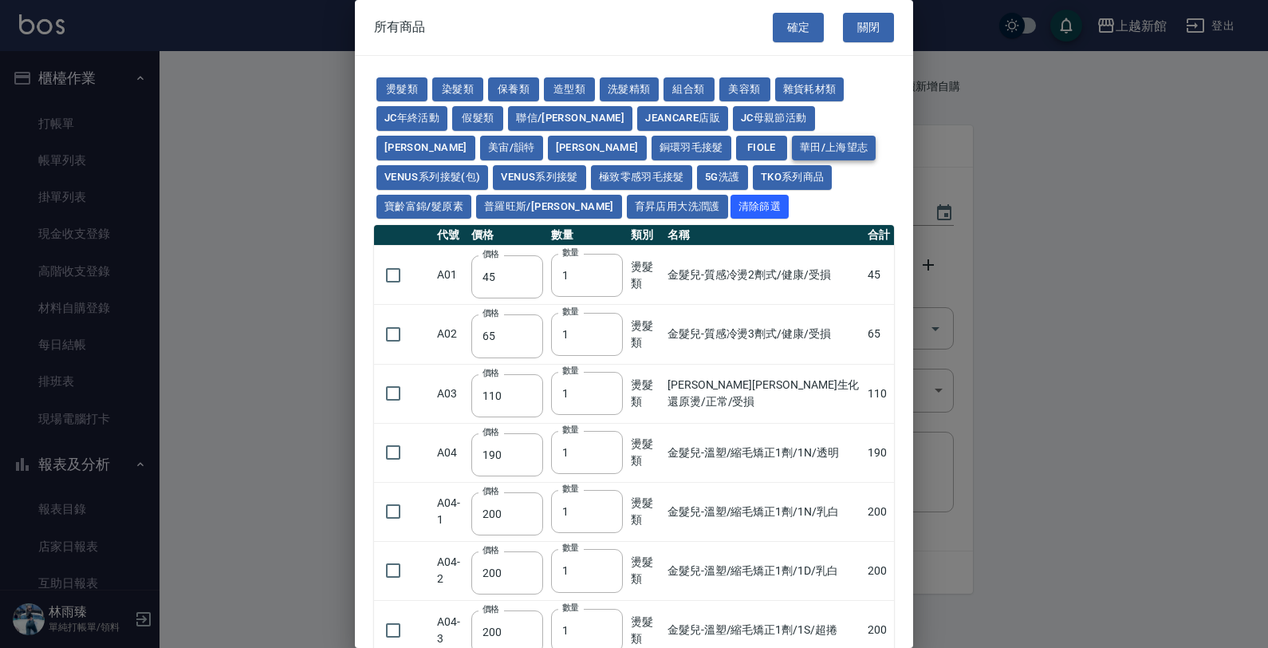
click at [792, 153] on button "華田/上海望志" at bounding box center [834, 148] width 85 height 25
type input "3220"
type input "490"
type input "450"
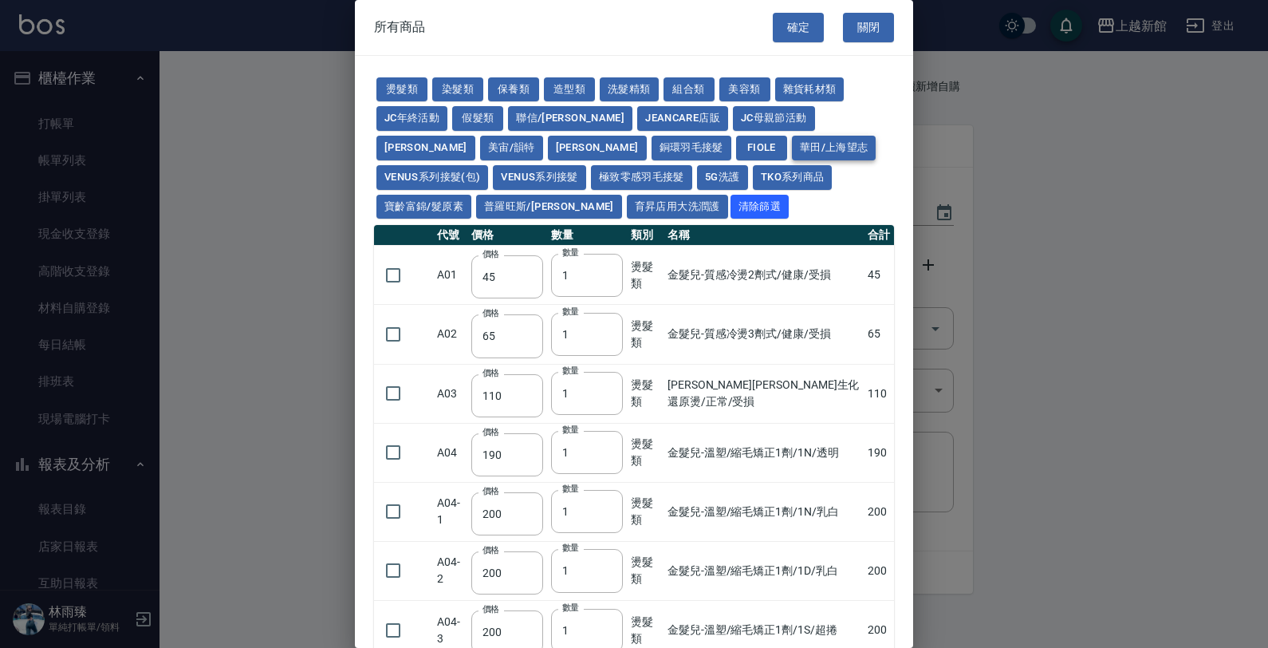
type input "350"
type input "500"
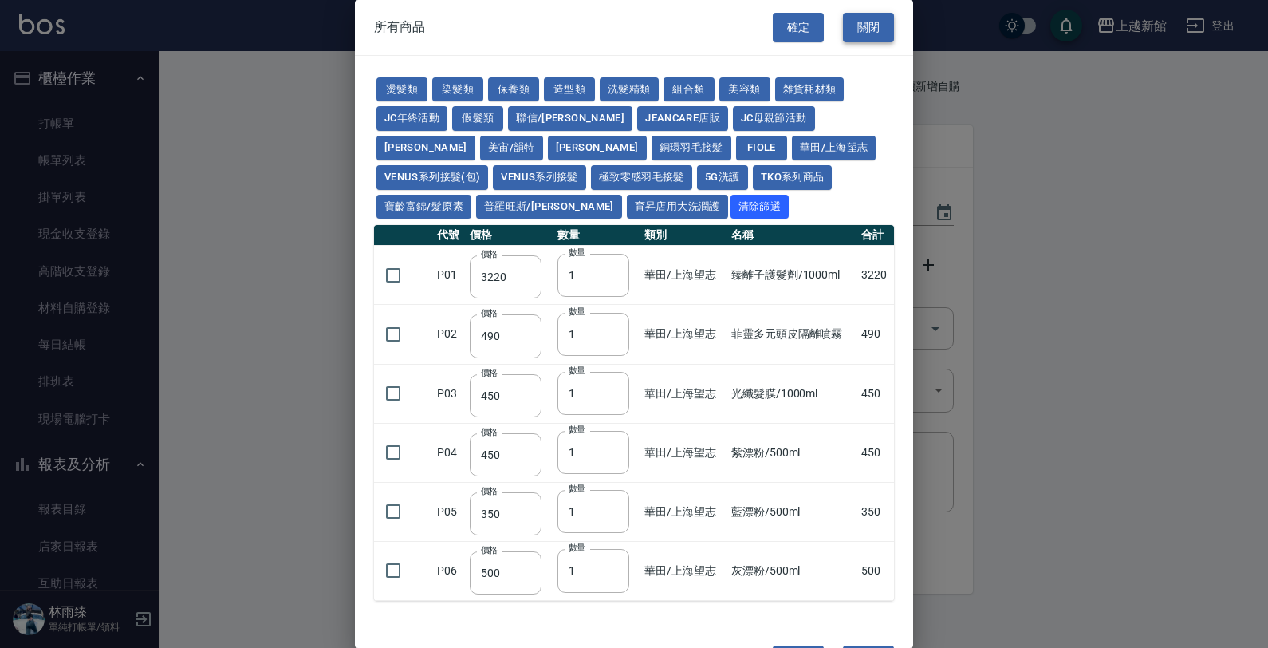
click at [851, 25] on button "關閉" at bounding box center [868, 28] width 51 height 30
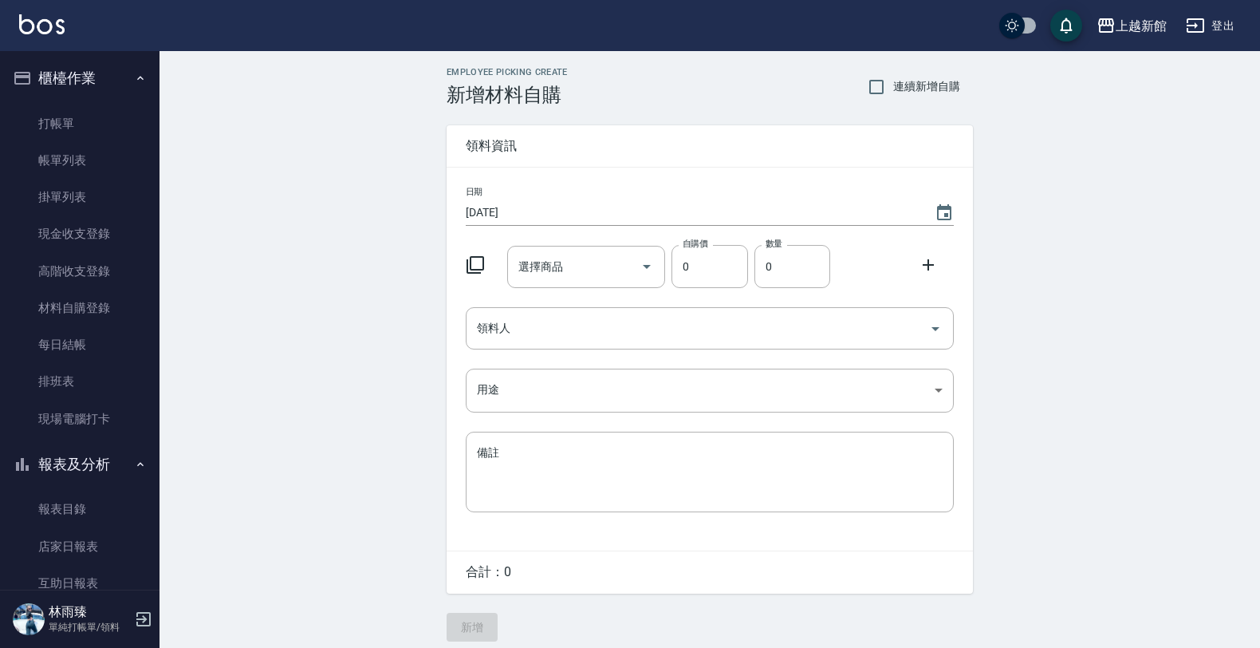
click at [467, 273] on icon at bounding box center [476, 265] width 18 height 18
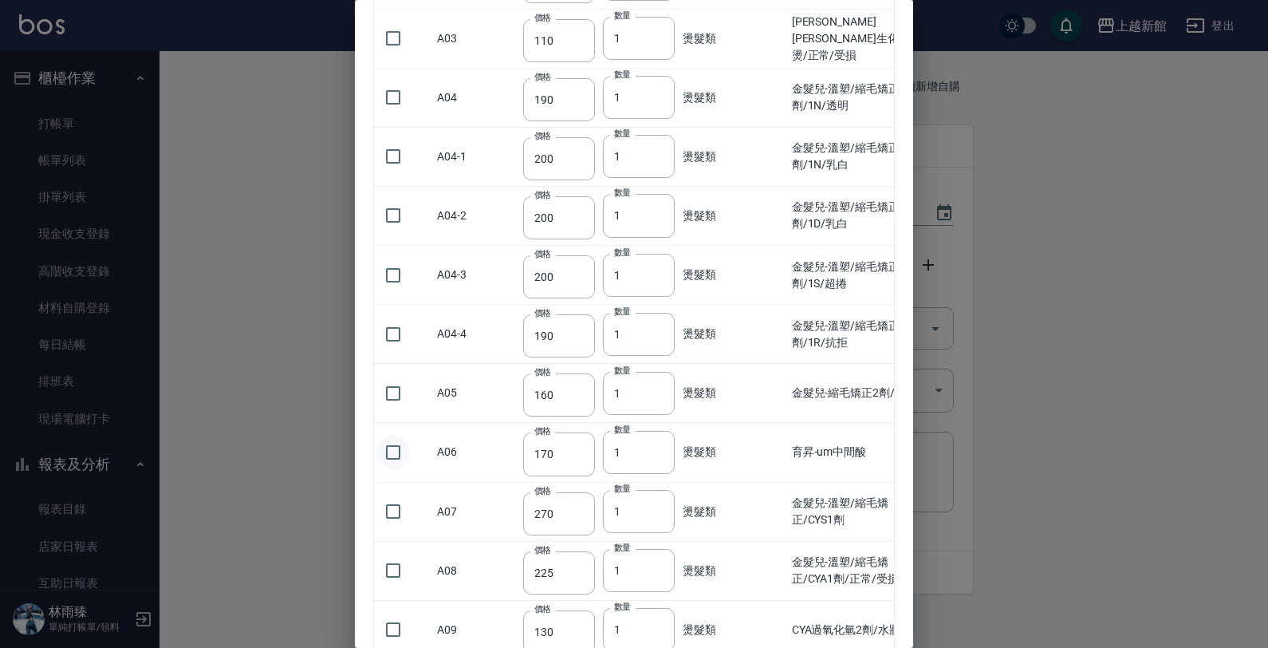
scroll to position [498, 0]
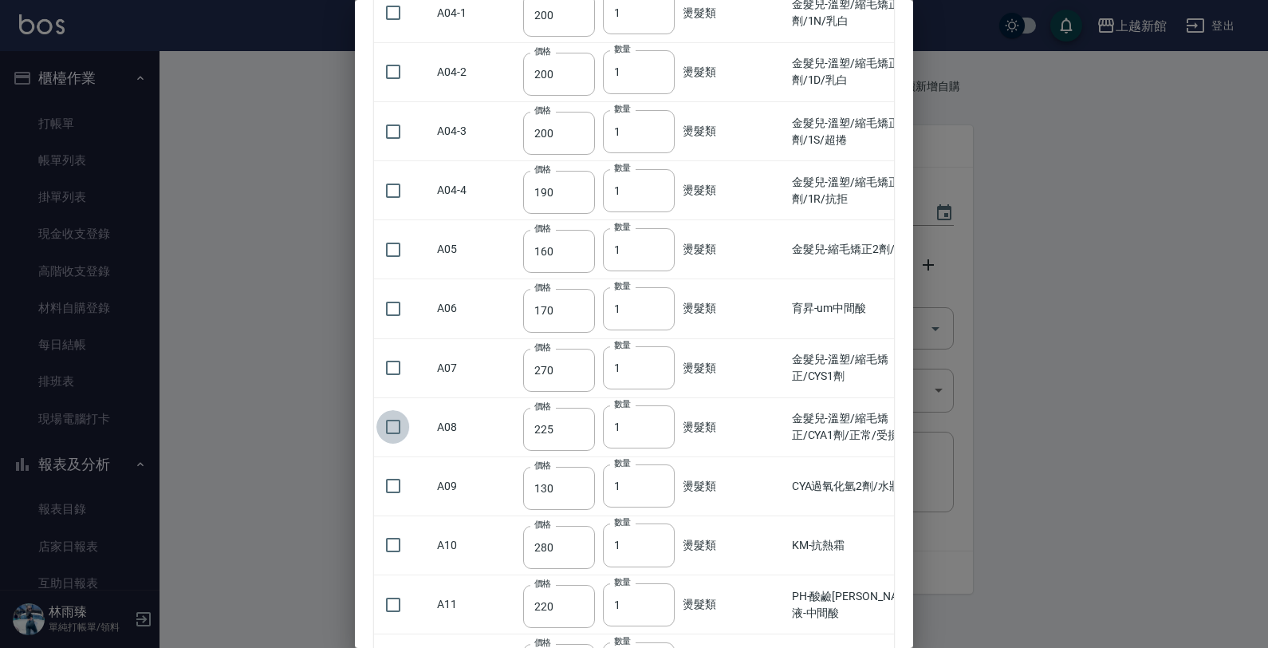
click at [384, 429] on input "checkbox" at bounding box center [392, 426] width 33 height 33
checkbox input "true"
type input "2"
click at [652, 424] on input "2" at bounding box center [639, 426] width 72 height 43
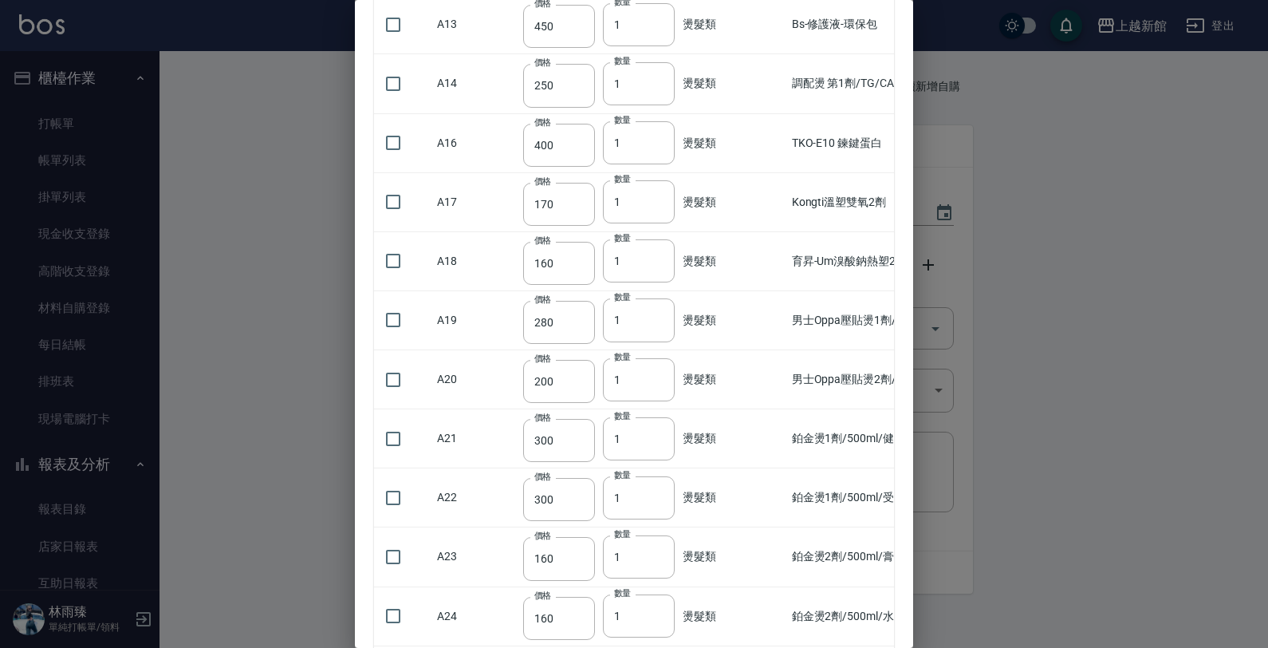
scroll to position [1097, 0]
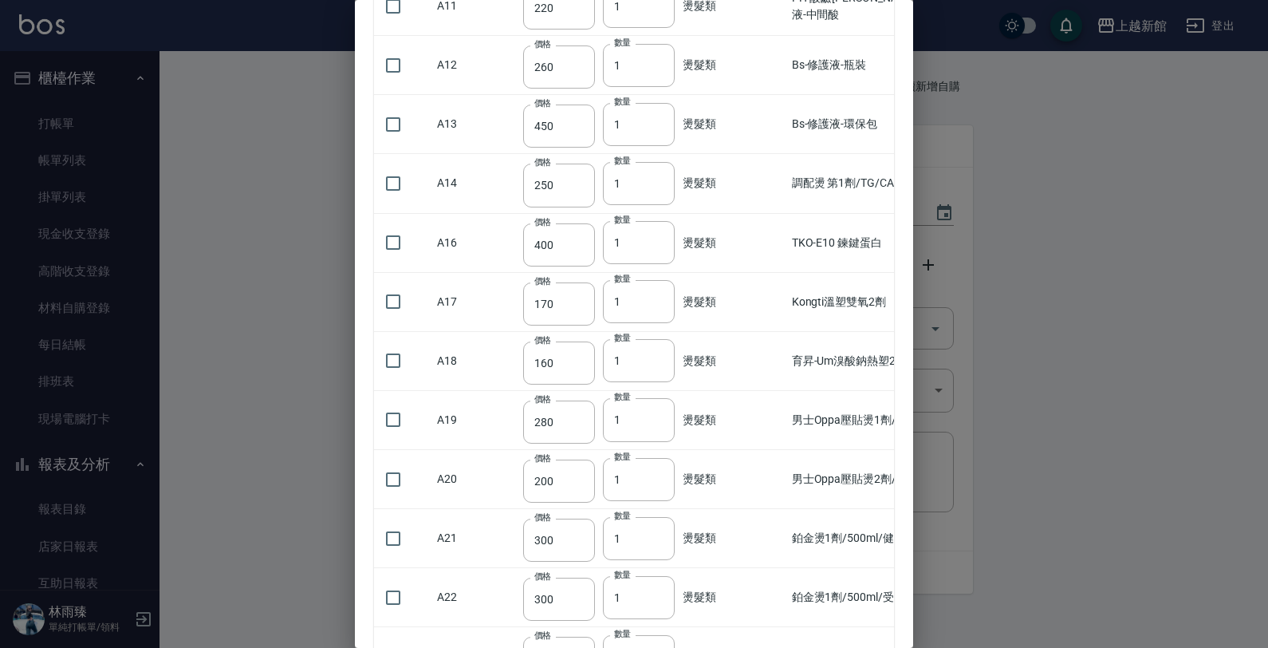
drag, startPoint x: 391, startPoint y: 307, endPoint x: 714, endPoint y: 399, distance: 335.8
click at [392, 307] on input "checkbox" at bounding box center [392, 301] width 33 height 33
checkbox input "true"
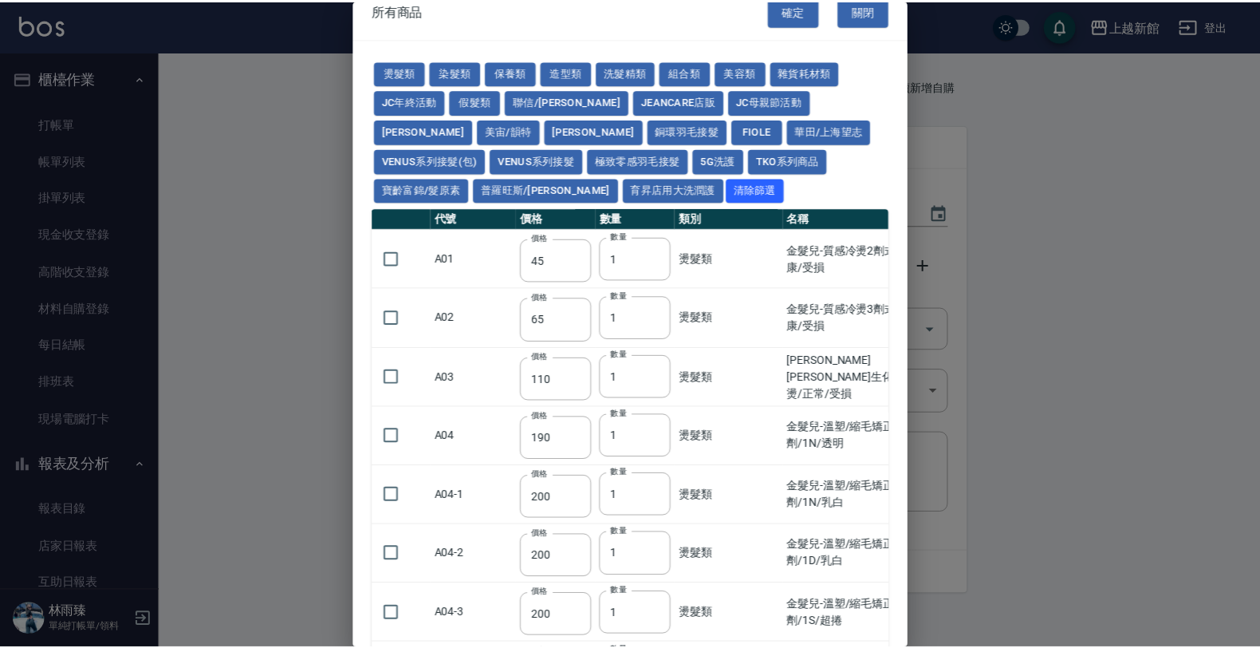
scroll to position [0, 0]
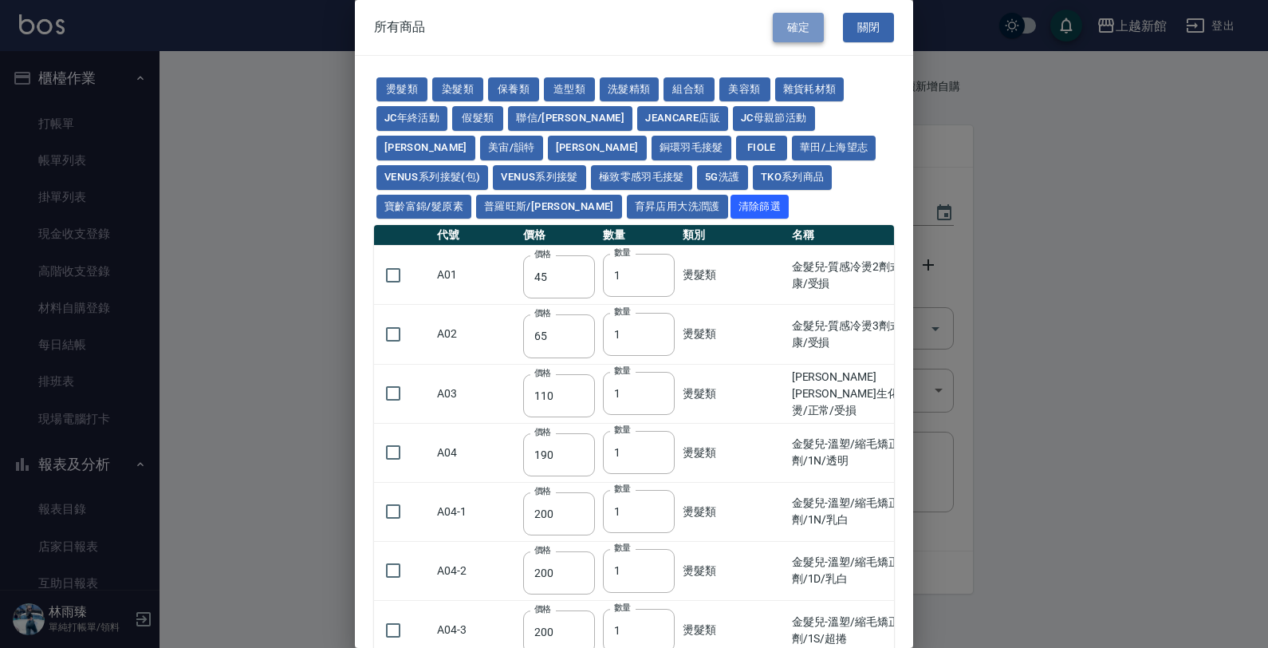
click at [773, 29] on button "確定" at bounding box center [798, 28] width 51 height 30
type input "金髮兒-溫塑/縮毛矯正/CYA1劑/正常/受損"
type input "225"
type input "2"
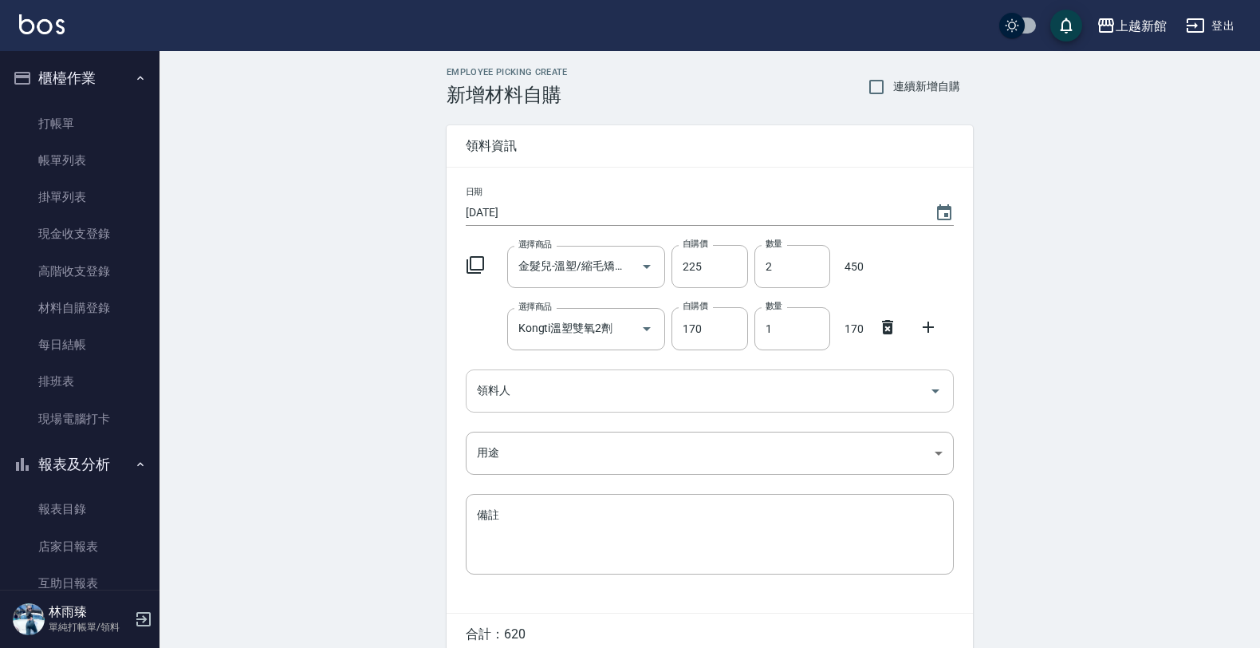
click at [571, 381] on input "領料人" at bounding box center [698, 390] width 450 height 28
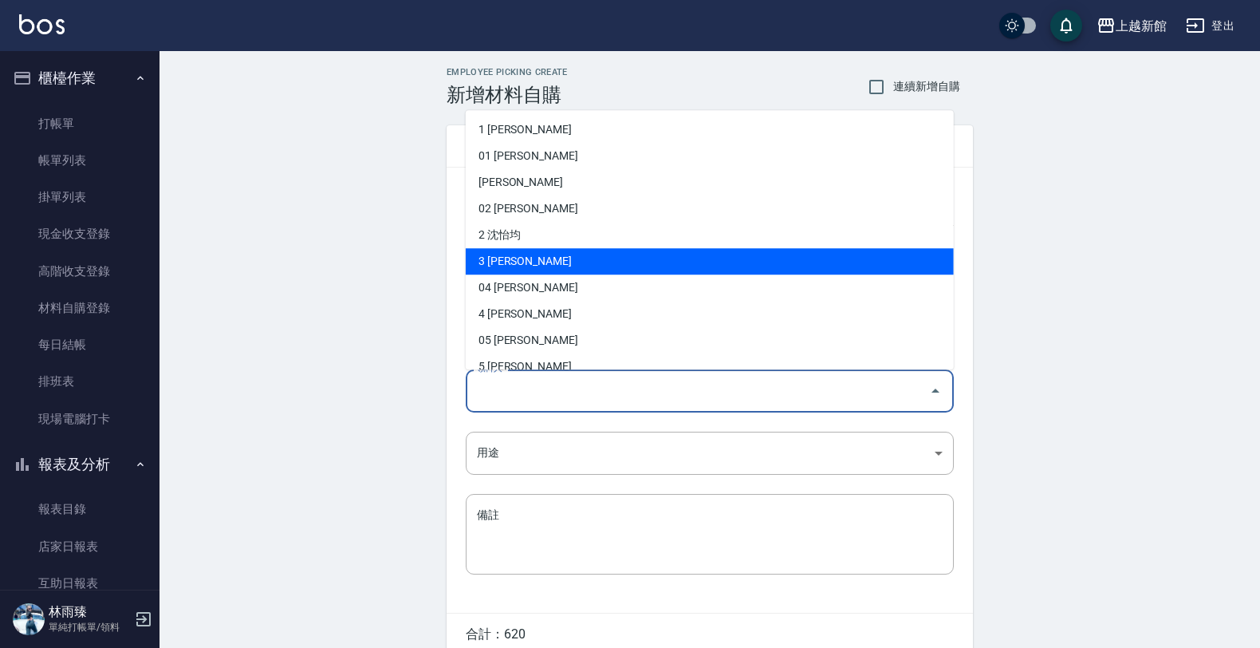
click at [512, 248] on li "3 俞秋萍" at bounding box center [710, 261] width 488 height 26
type input "俞秋萍"
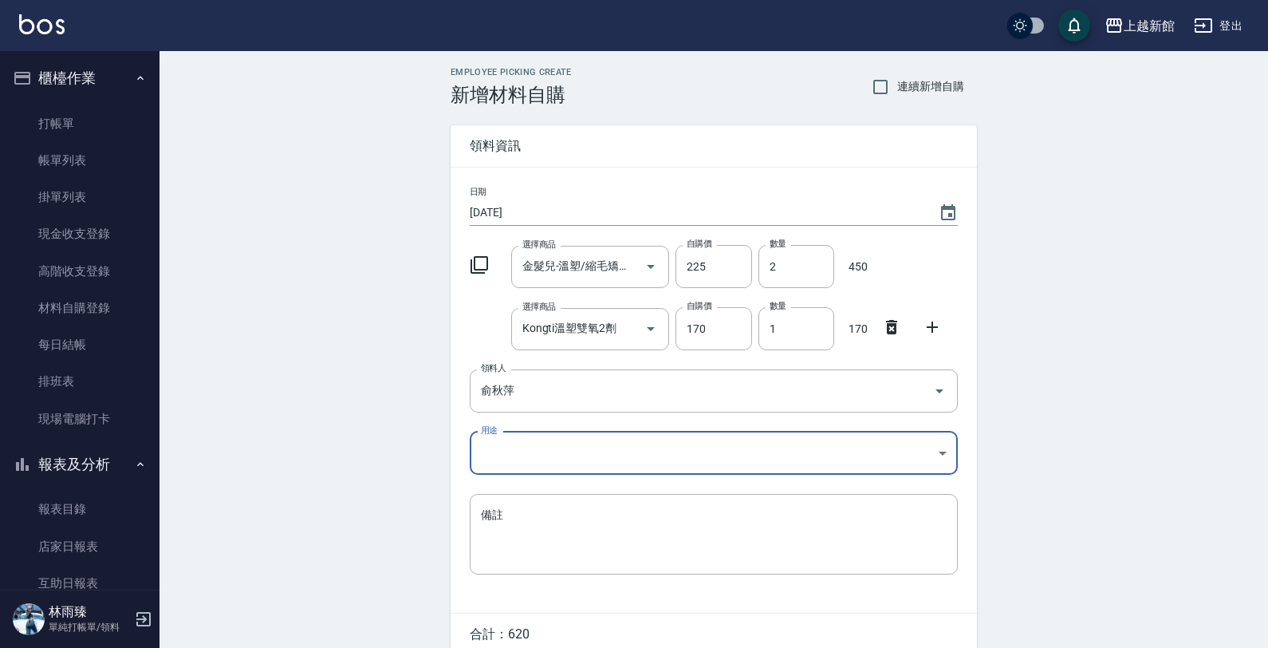
click at [524, 447] on body "上越新館 登出 櫃檯作業 打帳單 帳單列表 掛單列表 現金收支登錄 高階收支登錄 材料自購登錄 每日結帳 排班表 現場電腦打卡 報表及分析 報表目錄 店家日報…" at bounding box center [634, 359] width 1268 height 719
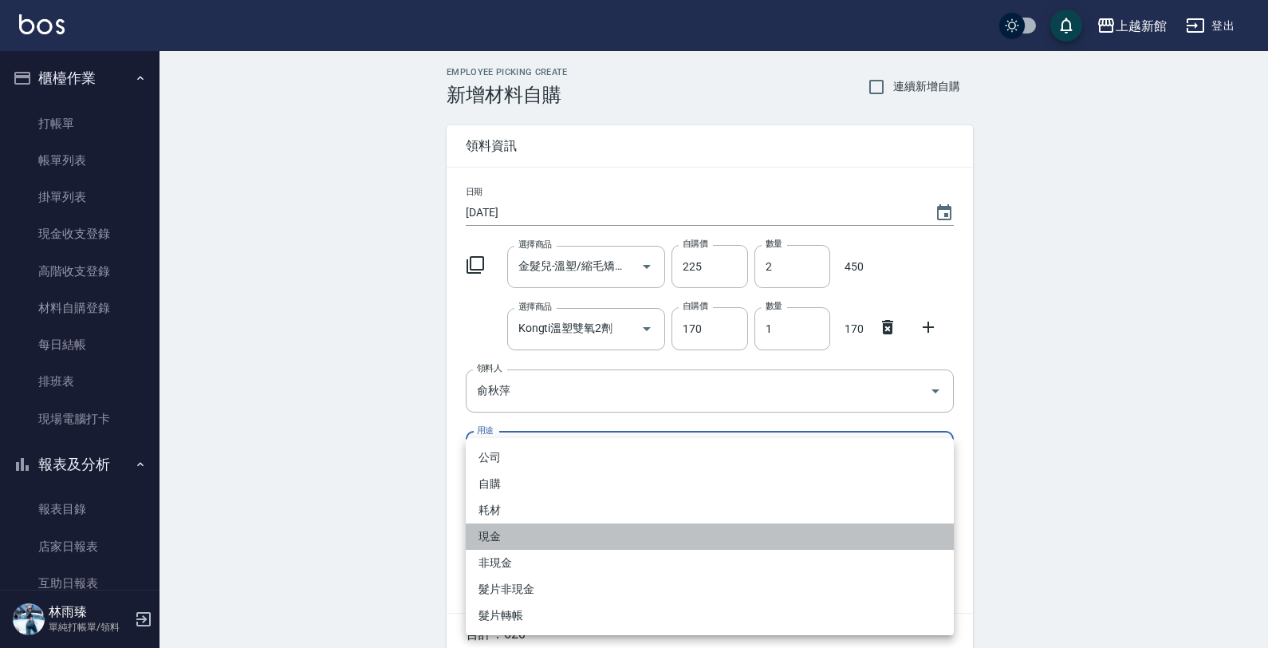
click at [495, 531] on li "現金" at bounding box center [710, 536] width 488 height 26
type input "現金"
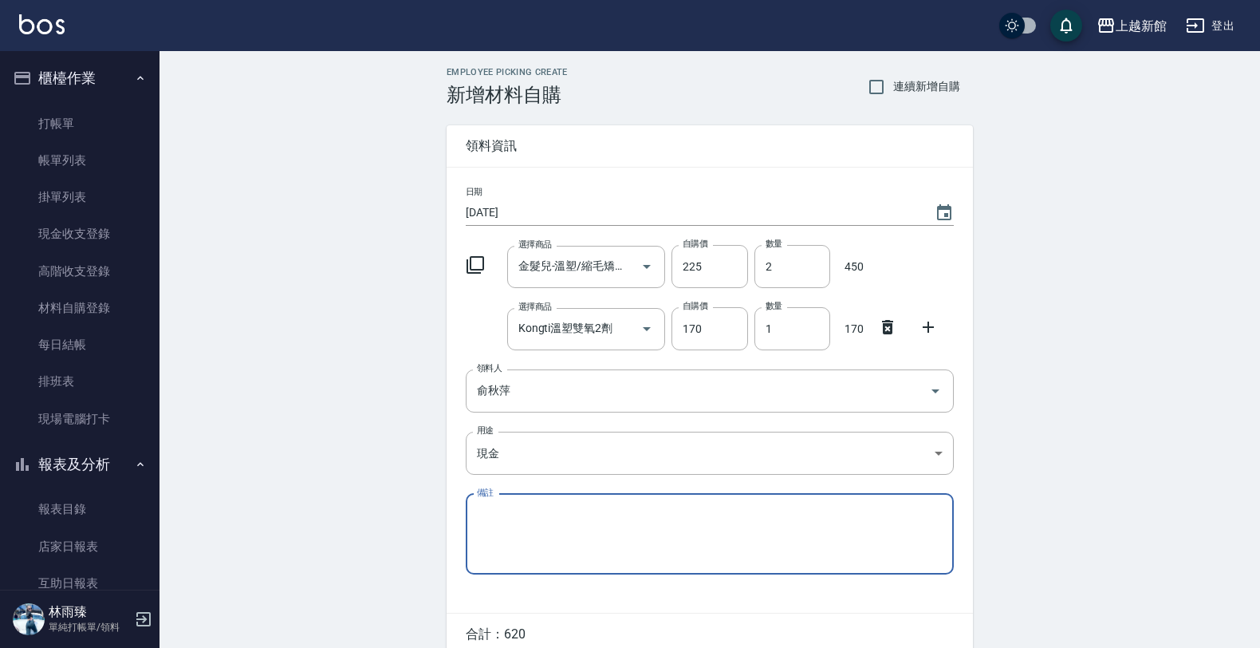
scroll to position [73, 0]
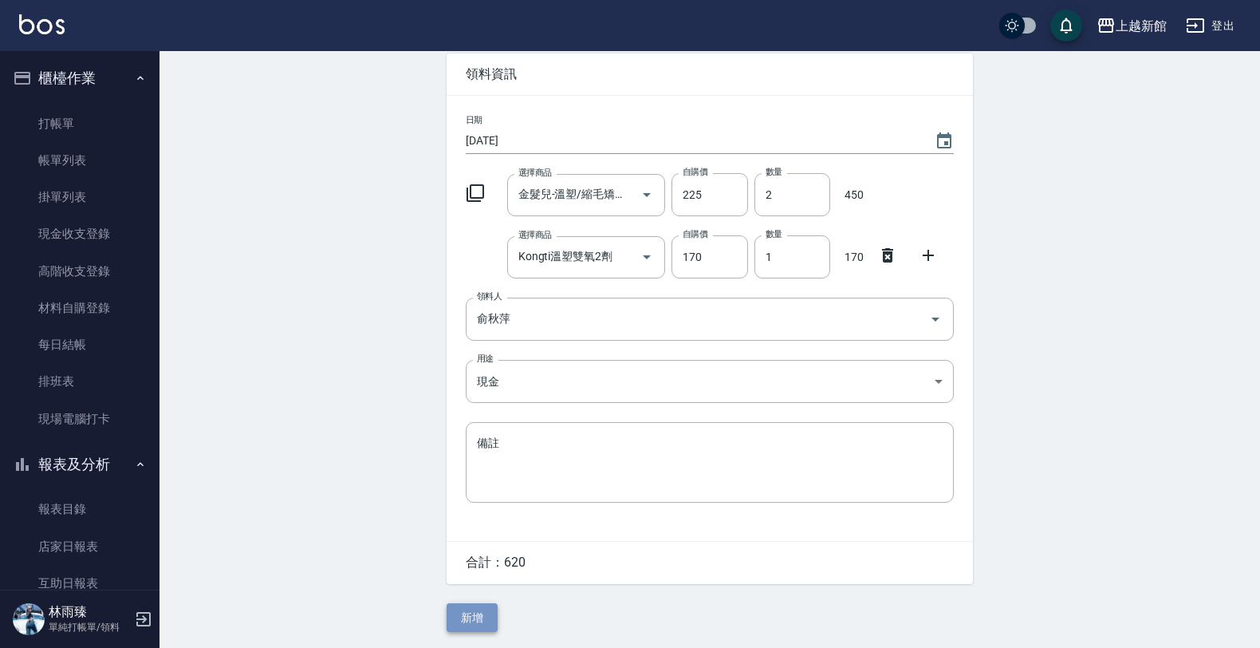
drag, startPoint x: 475, startPoint y: 623, endPoint x: 484, endPoint y: 623, distance: 8.8
click at [475, 624] on button "新增" at bounding box center [472, 618] width 51 height 30
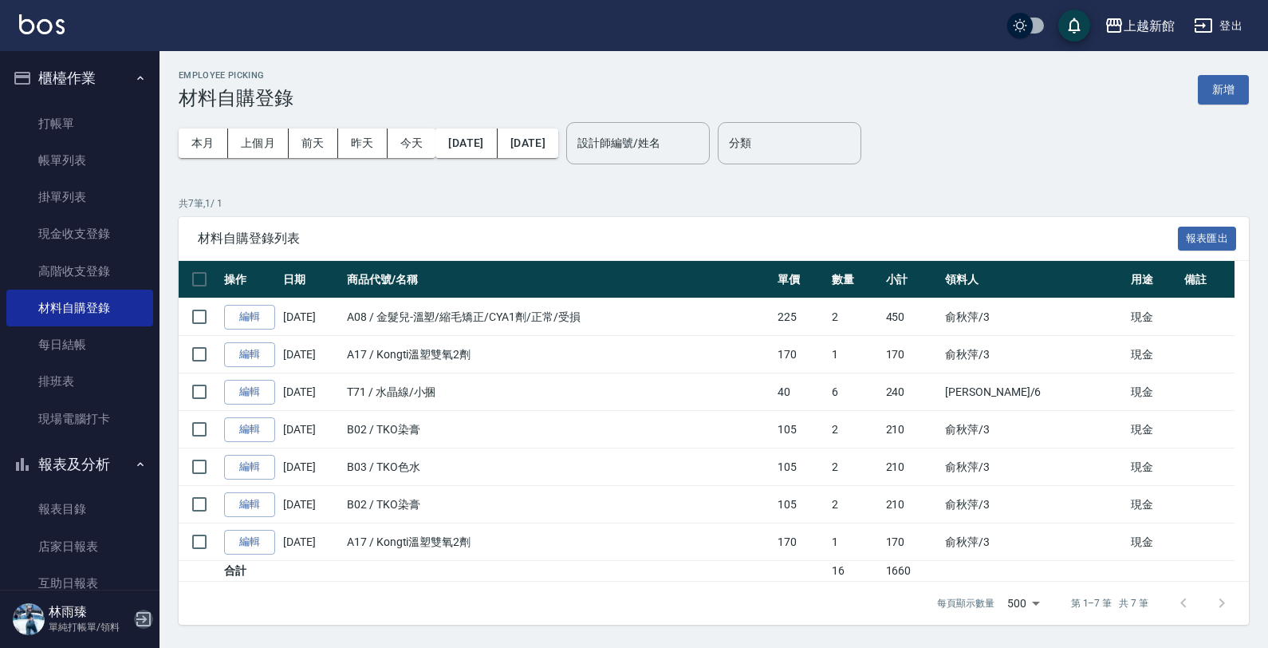
click at [144, 625] on icon "button" at bounding box center [143, 619] width 14 height 14
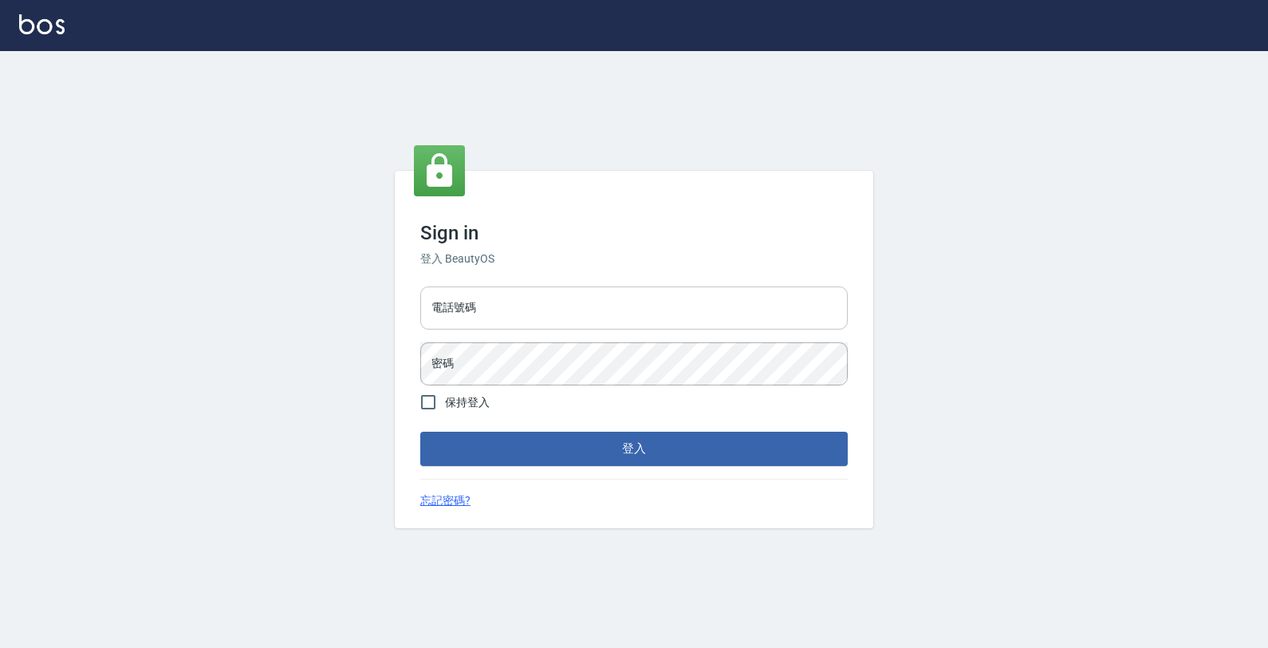
click at [682, 299] on input "電話號碼" at bounding box center [634, 307] width 428 height 43
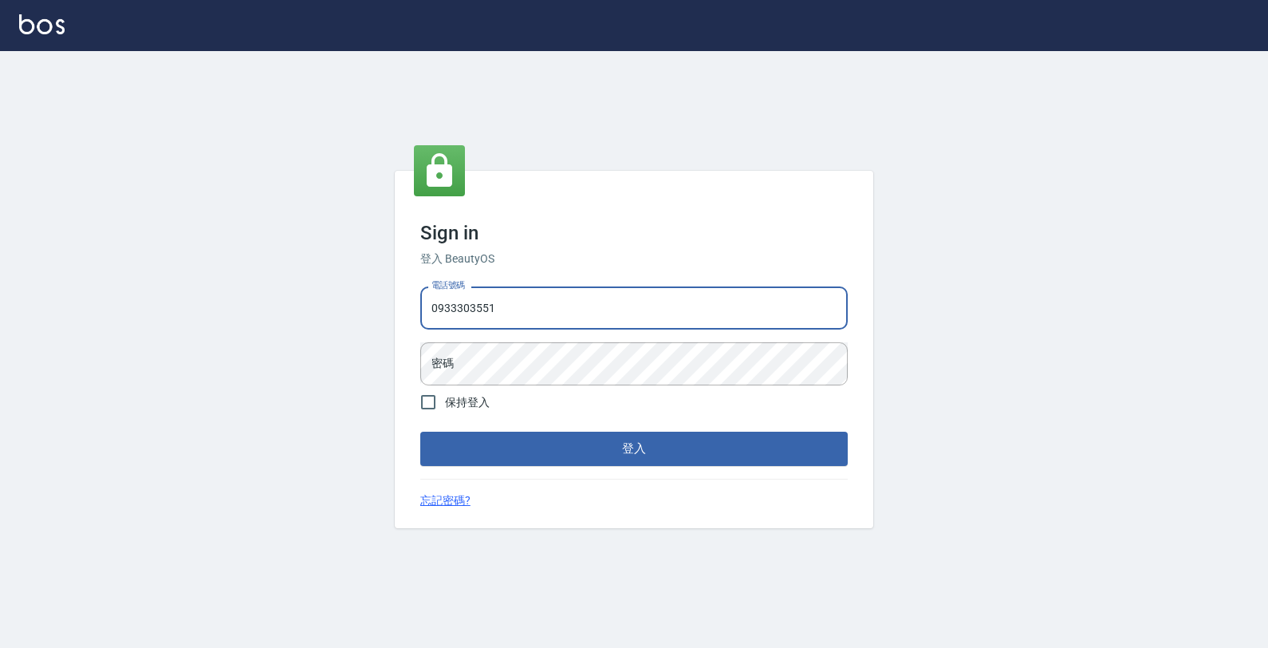
type input "0933303551"
click at [420, 431] on button "登入" at bounding box center [634, 447] width 428 height 33
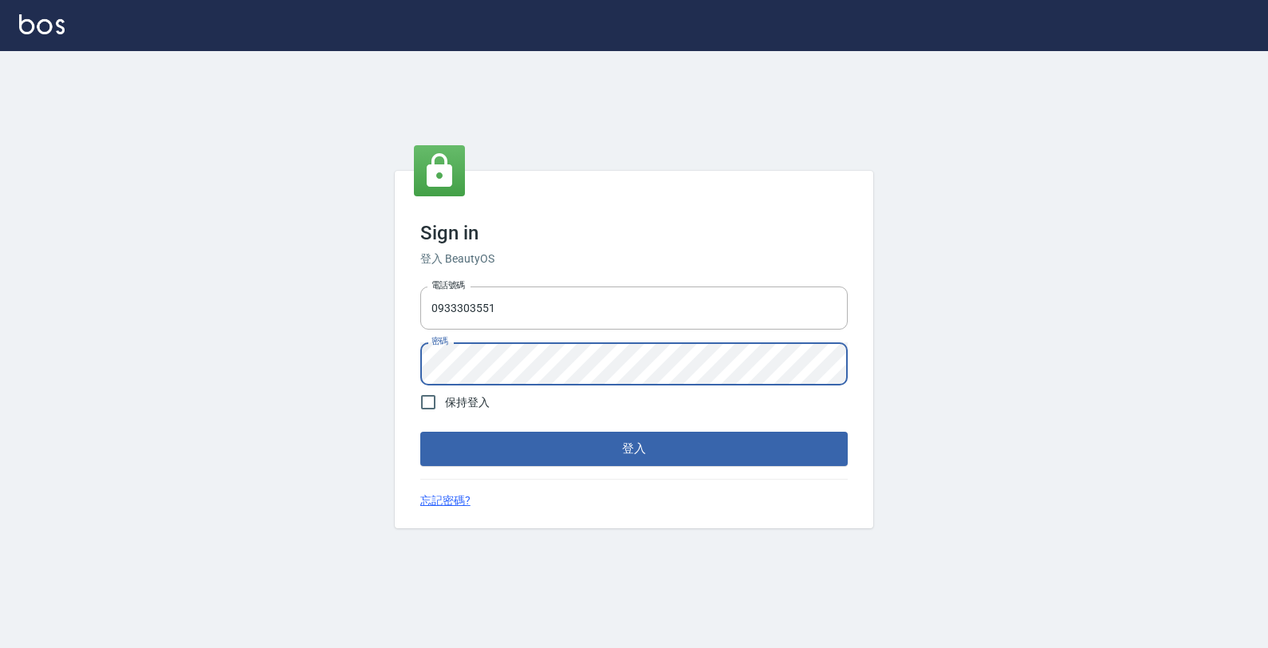
click at [420, 431] on button "登入" at bounding box center [634, 447] width 428 height 33
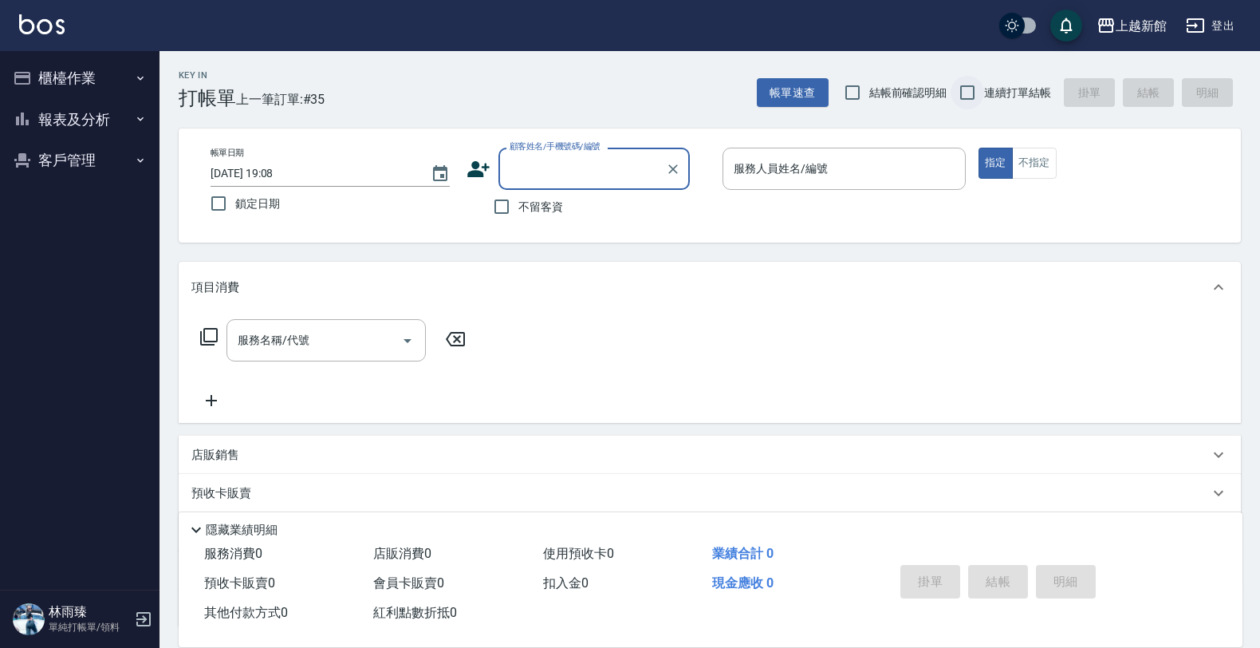
click at [982, 81] on input "連續打單結帳" at bounding box center [967, 92] width 33 height 33
checkbox input "true"
click at [646, 168] on input "顧客姓名/手機號碼/編號" at bounding box center [582, 169] width 153 height 28
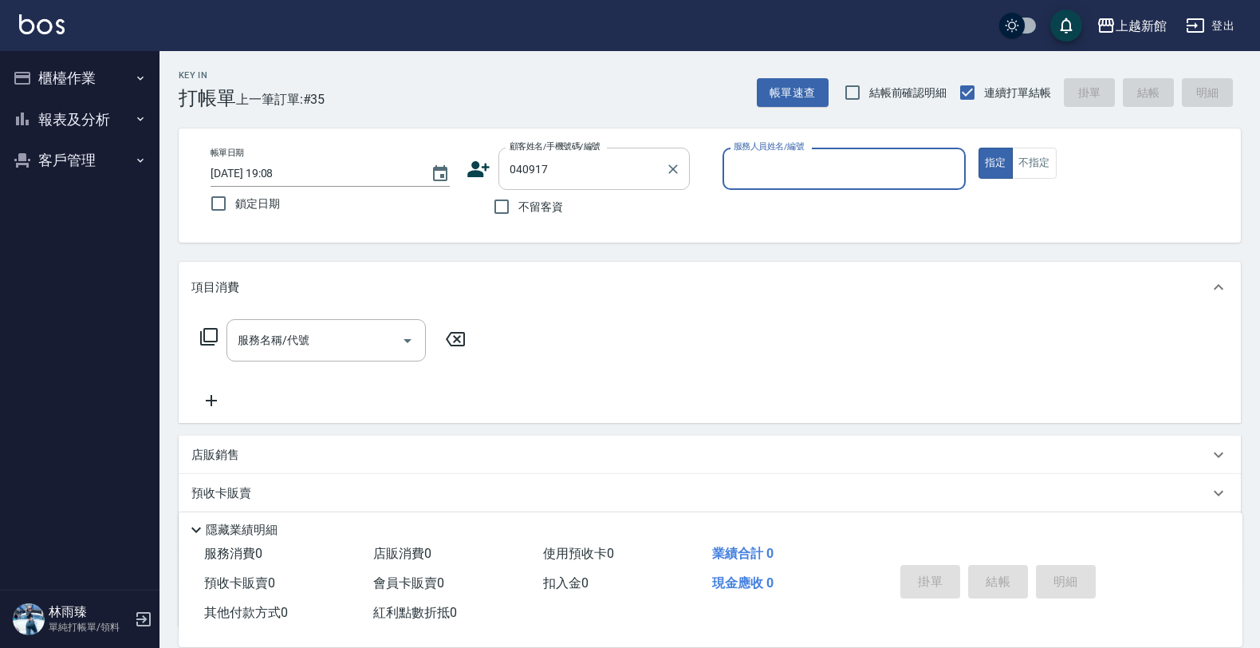
type input "040917"
click at [979, 148] on button "指定" at bounding box center [996, 163] width 34 height 31
type button "true"
type input "廖盈琇/0905303437/040917"
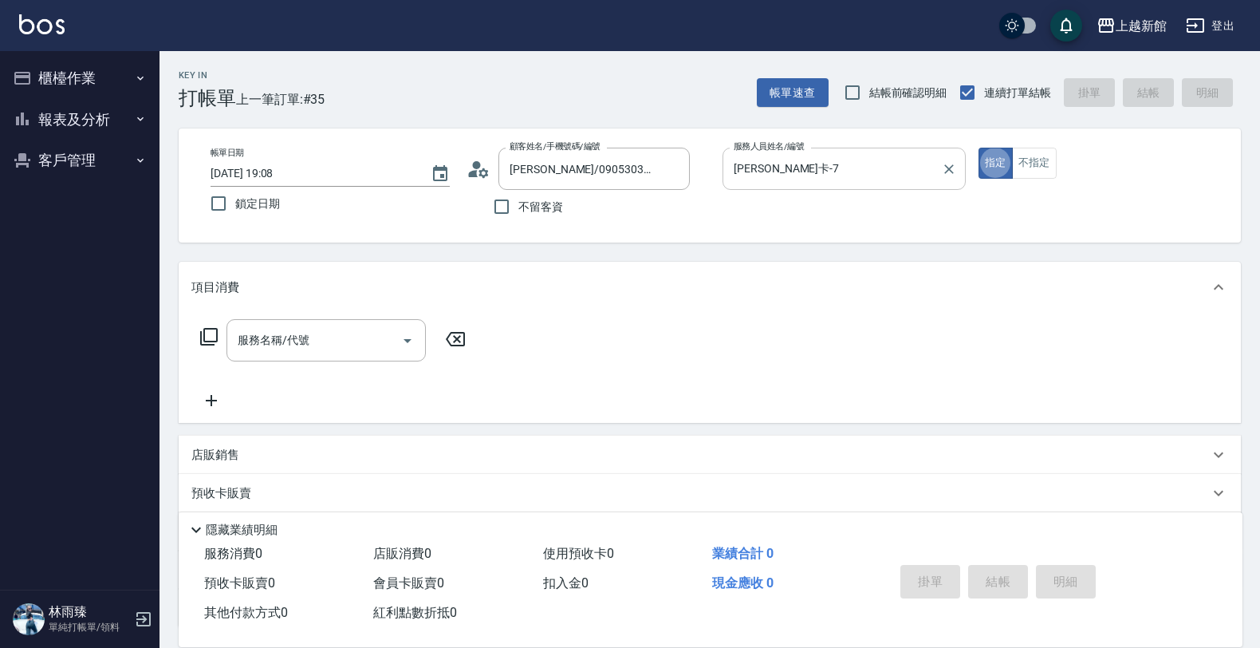
click at [763, 184] on div "莫尼卡-7 服務人員姓名/編號" at bounding box center [844, 169] width 243 height 42
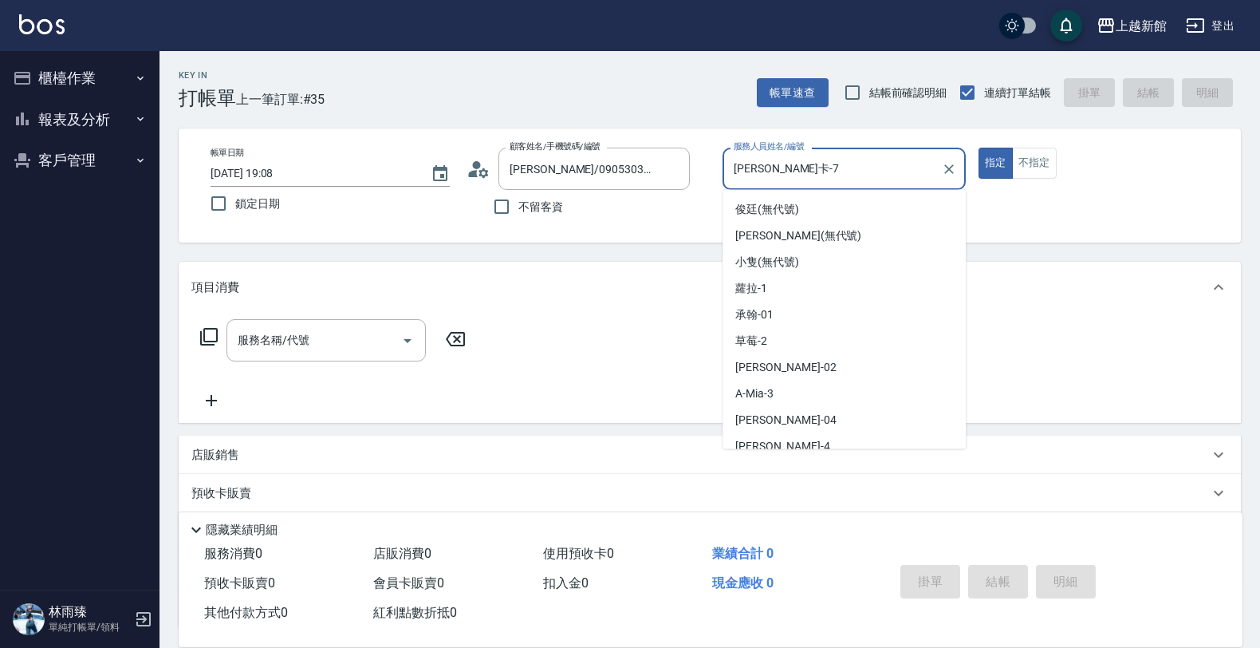
scroll to position [168, 0]
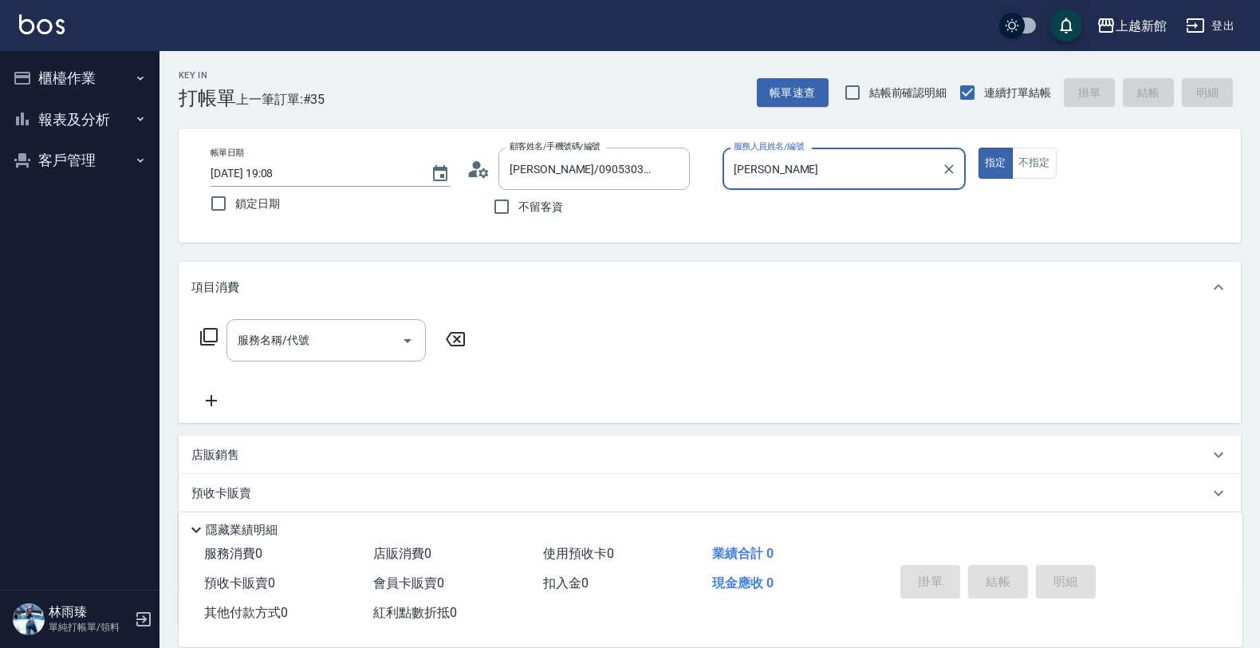
type input "莫"
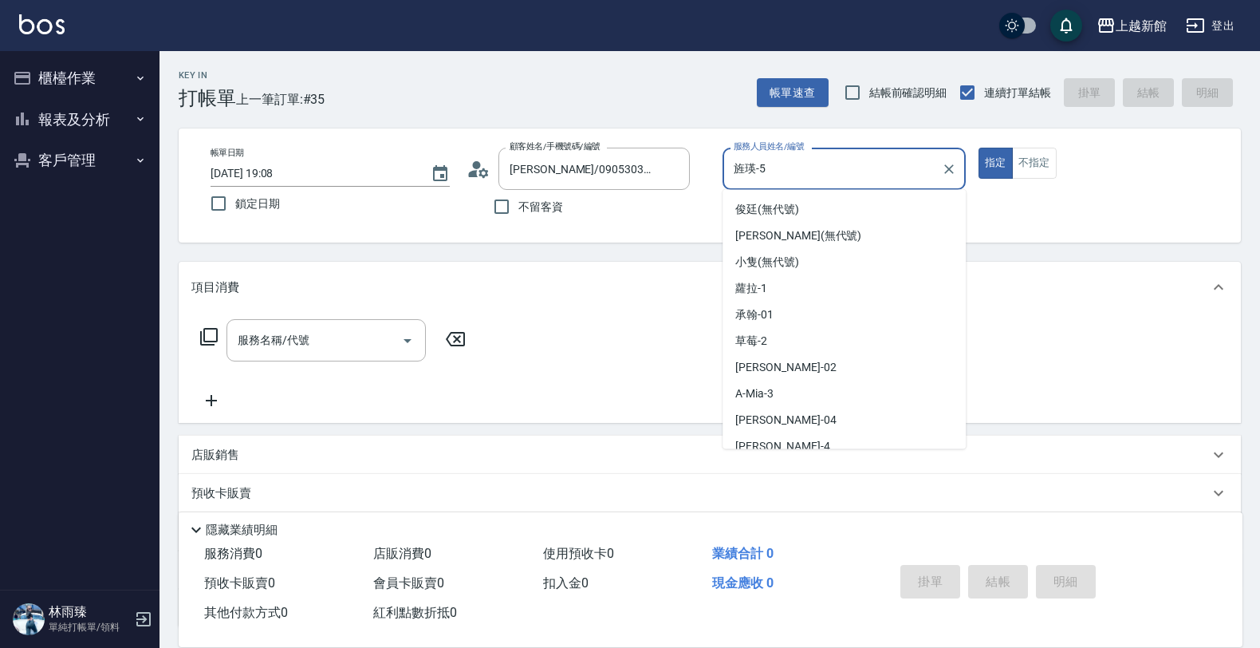
click at [763, 182] on input "旌瑛-5" at bounding box center [832, 169] width 205 height 28
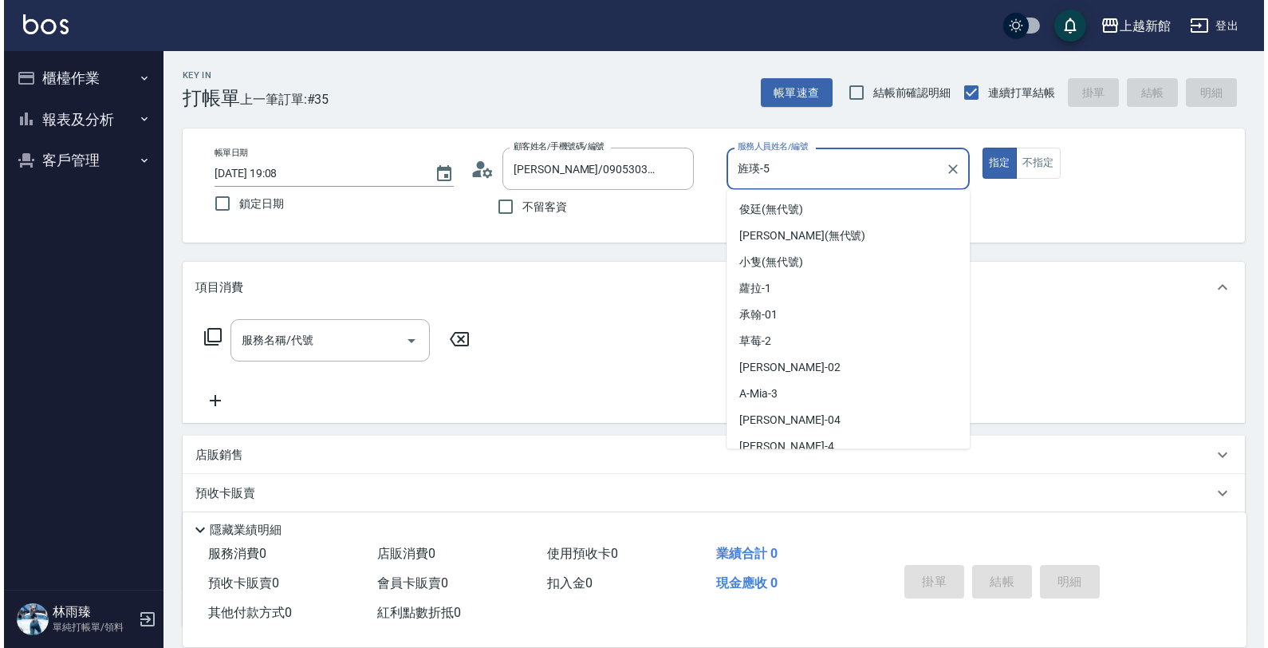
scroll to position [62, 0]
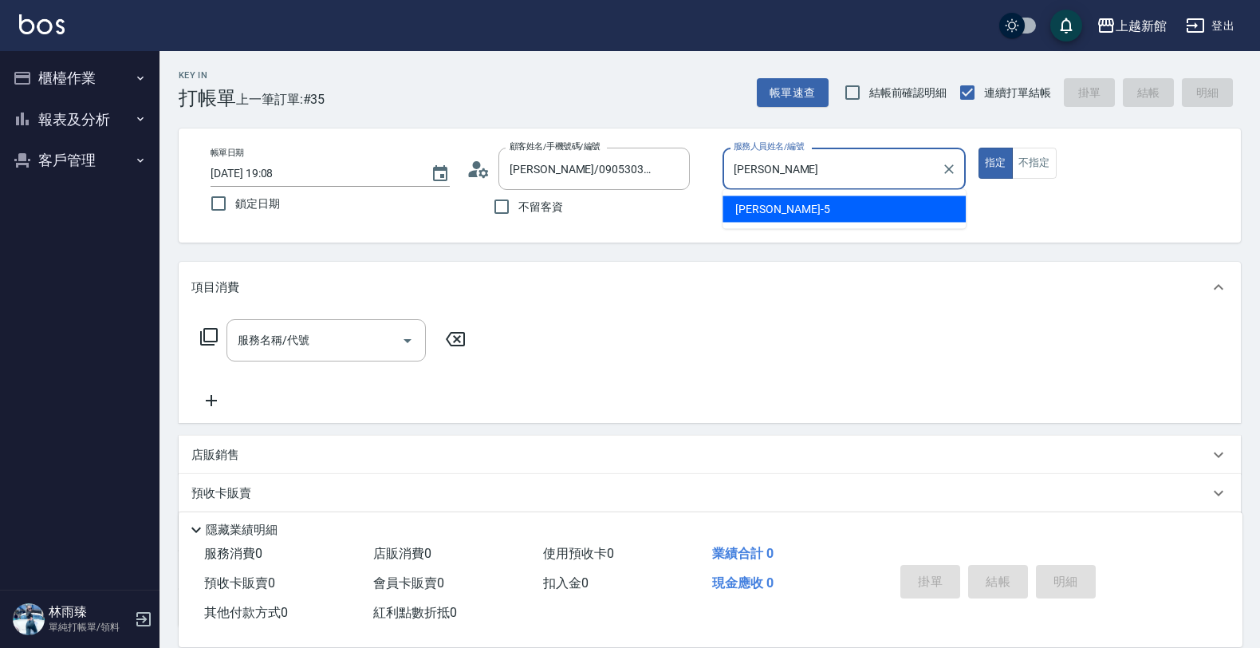
type input "旌"
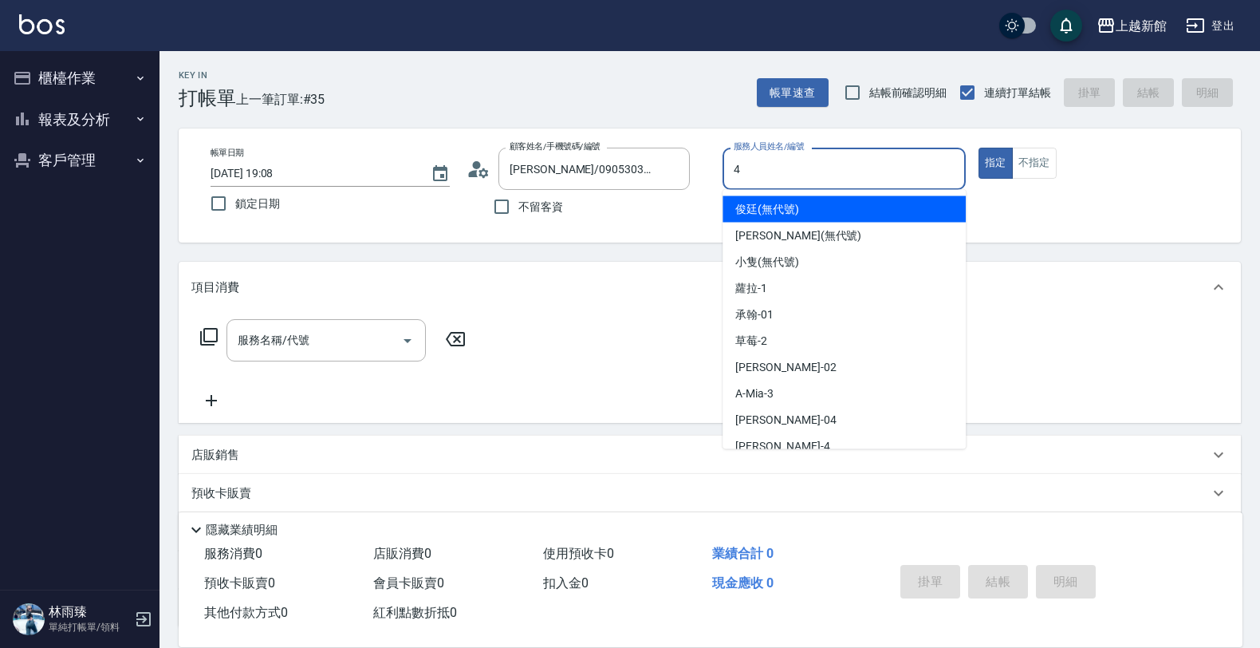
type input "宜珍-4"
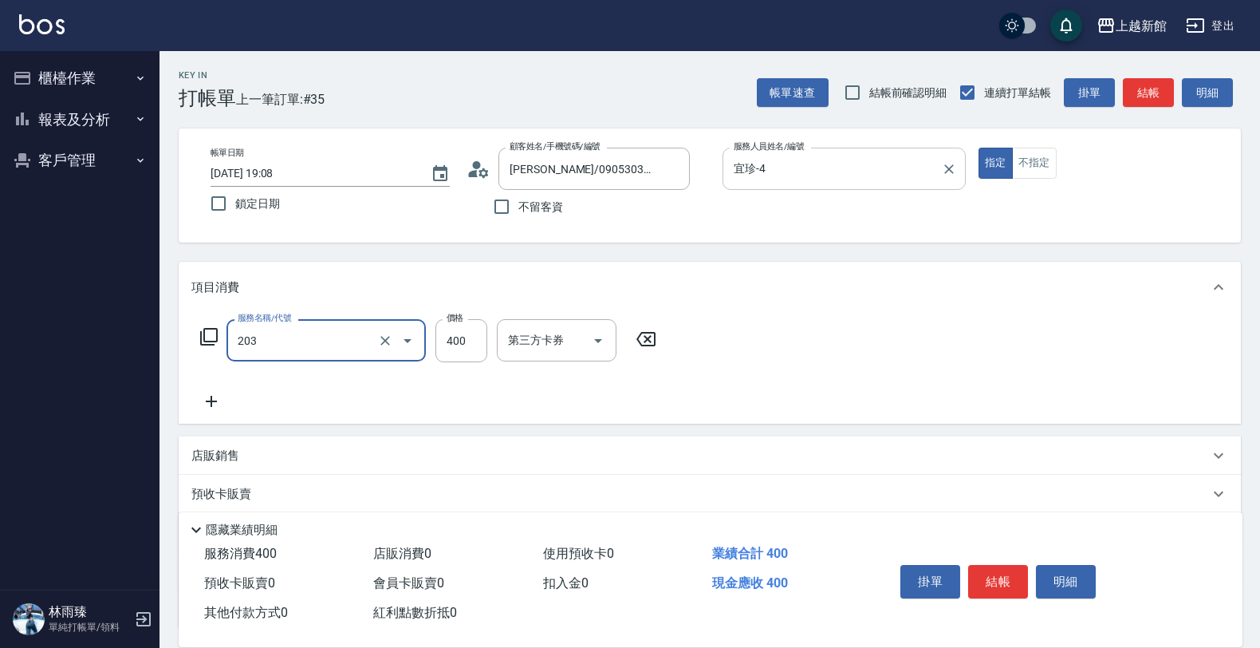
type input "指定單剪(203)"
type input "200"
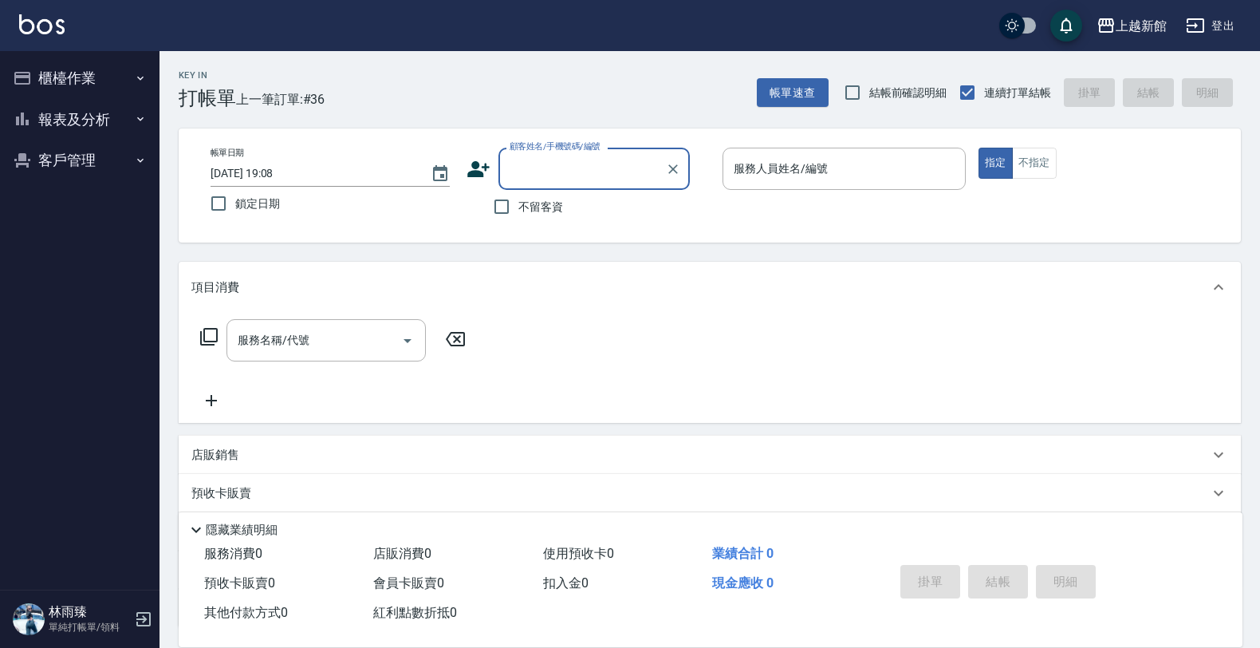
click at [1232, 37] on button "登出" at bounding box center [1210, 26] width 61 height 30
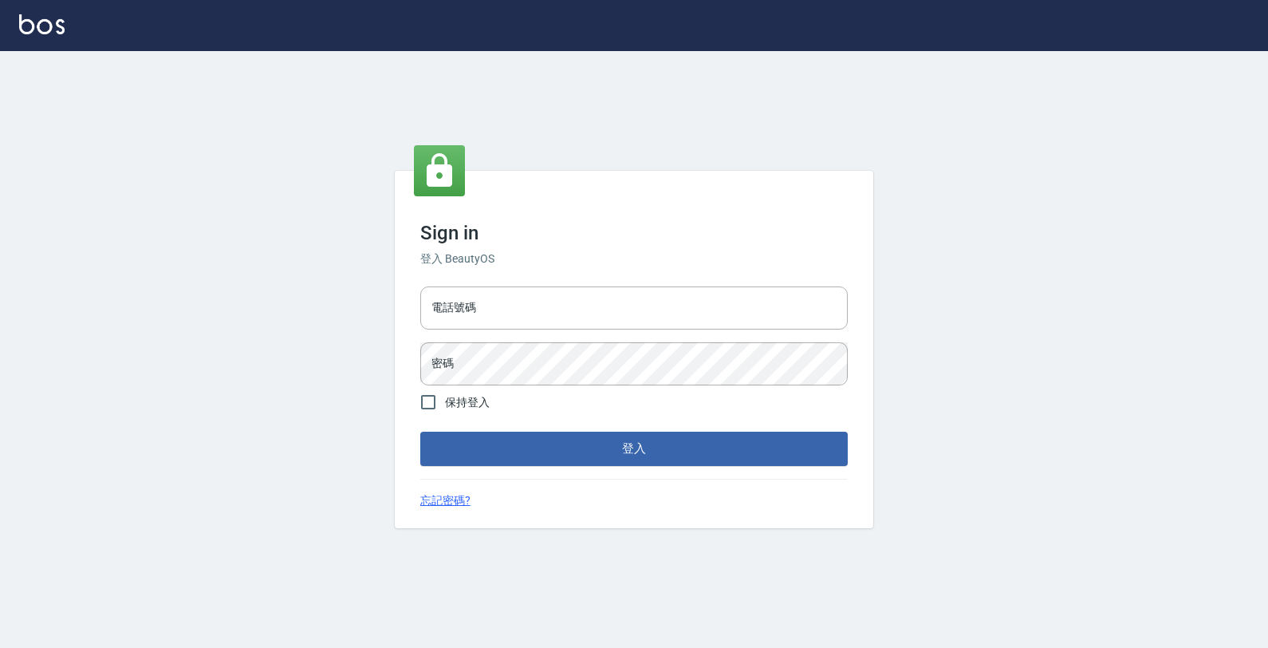
click at [857, 128] on div "Sign in 登入 BeautyOS 電話號碼 電話號碼 密碼 密碼 保持登入 登入 忘記密碼?" at bounding box center [634, 349] width 1268 height 597
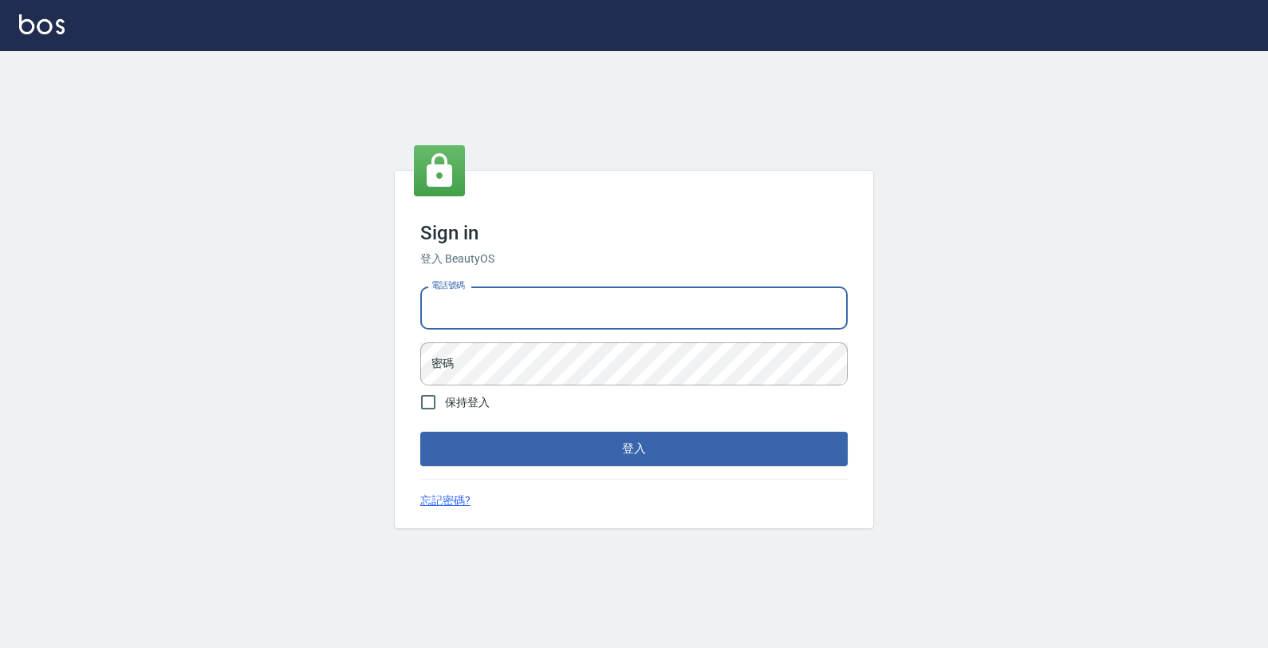
click at [716, 301] on input "電話號碼" at bounding box center [634, 307] width 428 height 43
type input "0933303551"
click at [420, 431] on button "登入" at bounding box center [634, 447] width 428 height 33
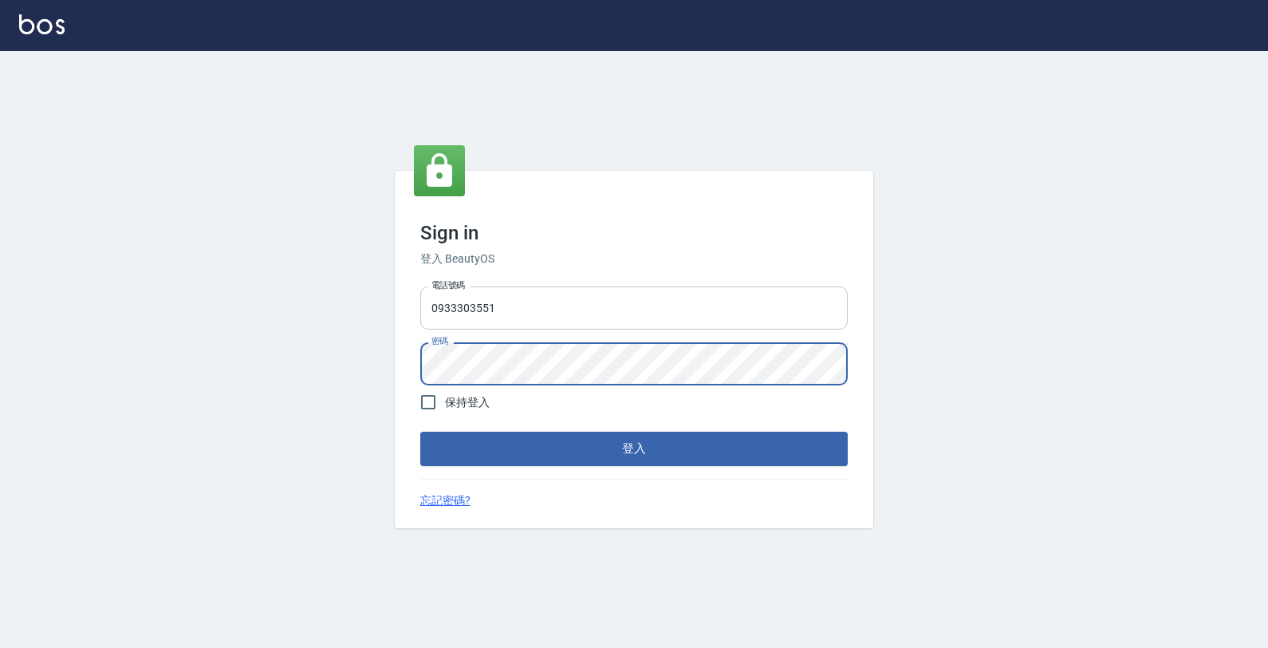
click at [420, 431] on button "登入" at bounding box center [634, 447] width 428 height 33
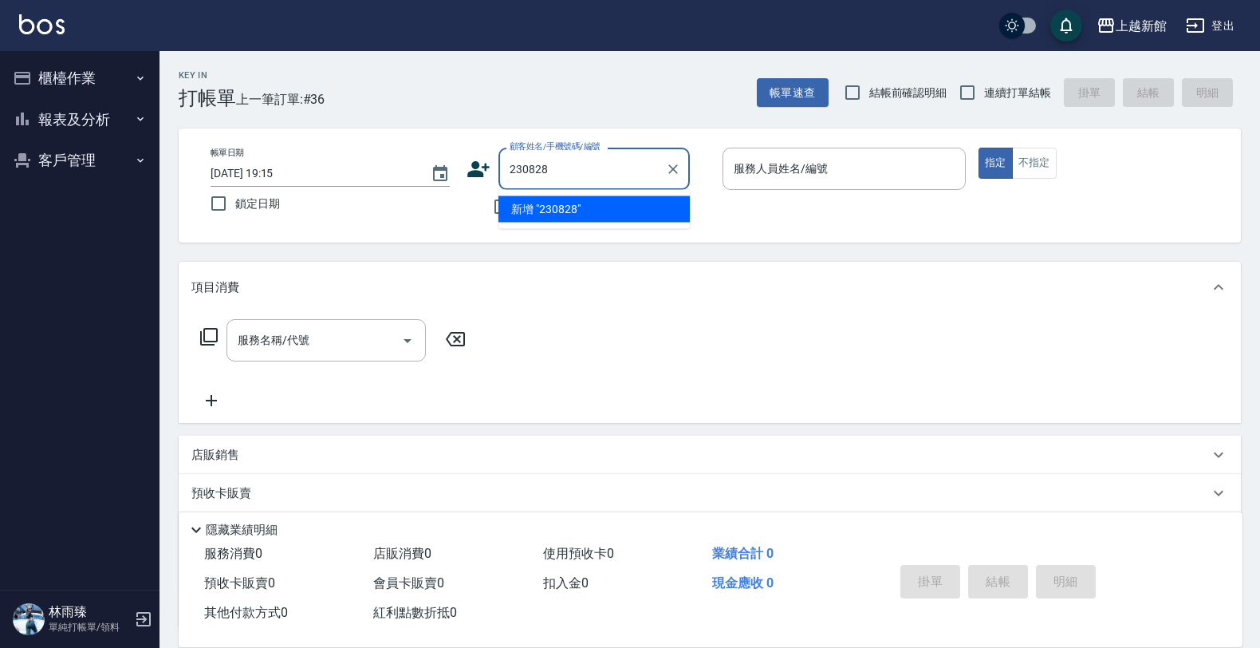
type input "230828"
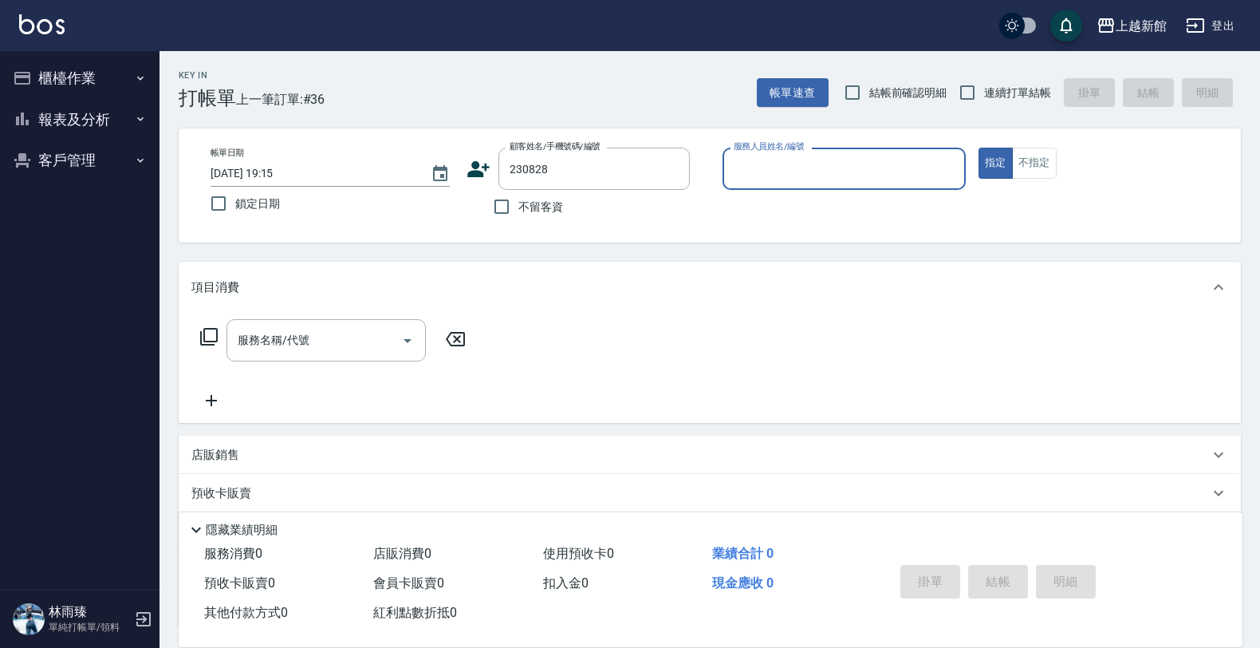
click at [979, 148] on button "指定" at bounding box center [996, 163] width 34 height 31
type button "true"
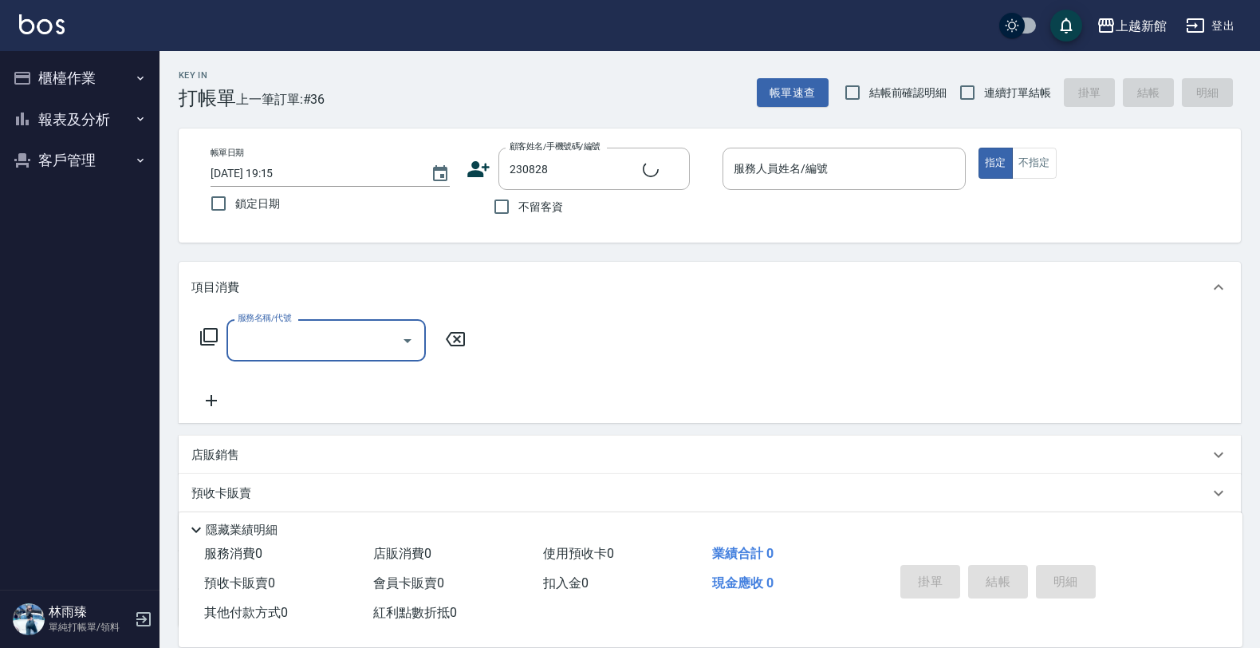
type input "[PERSON_NAME]/0958987099/230828"
type input "旌瑛-5"
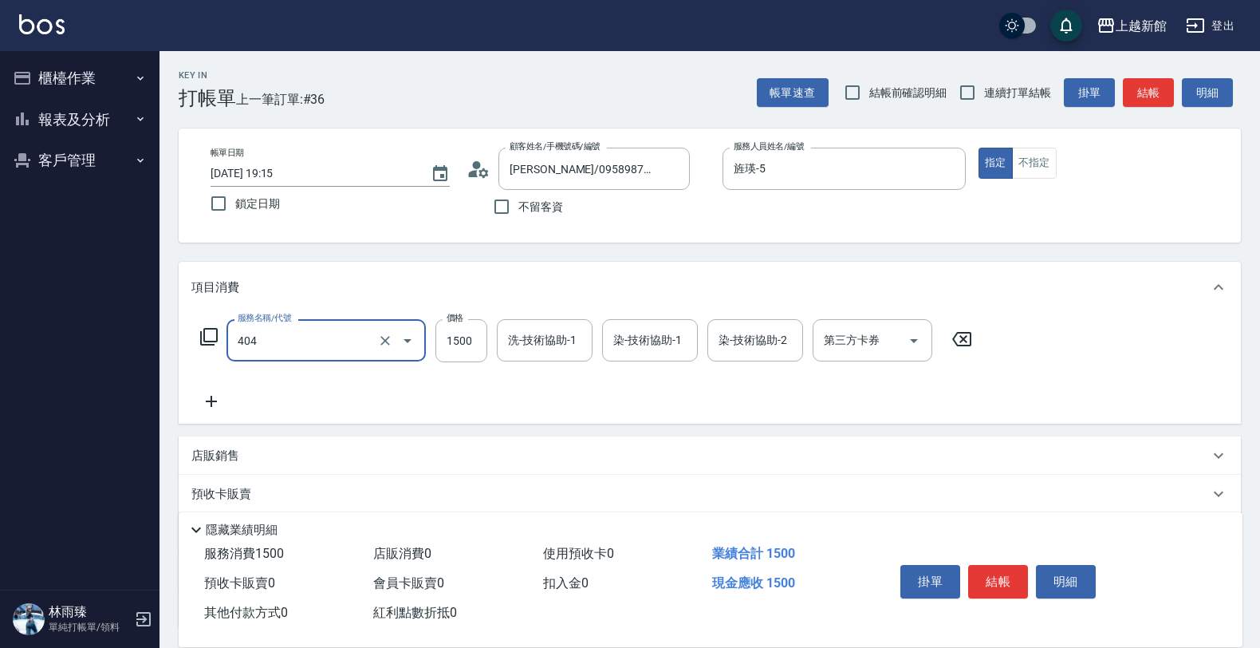
type input "設計染髮(404)"
type input "1440"
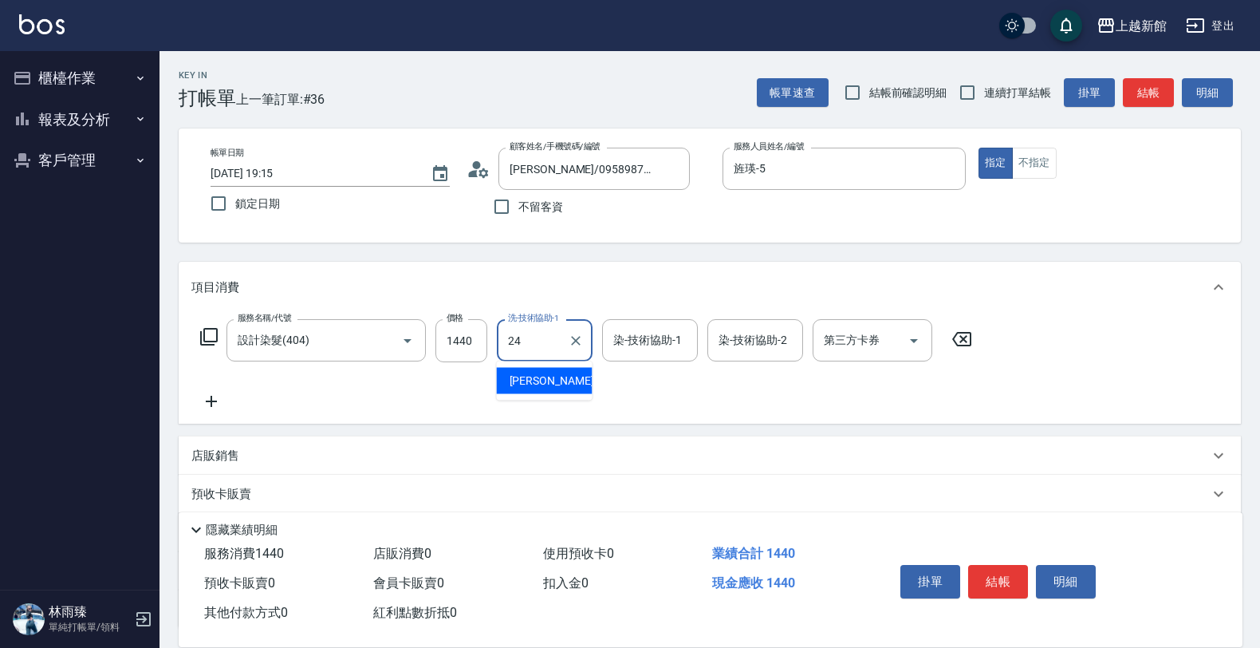
type input "[PERSON_NAME]-24"
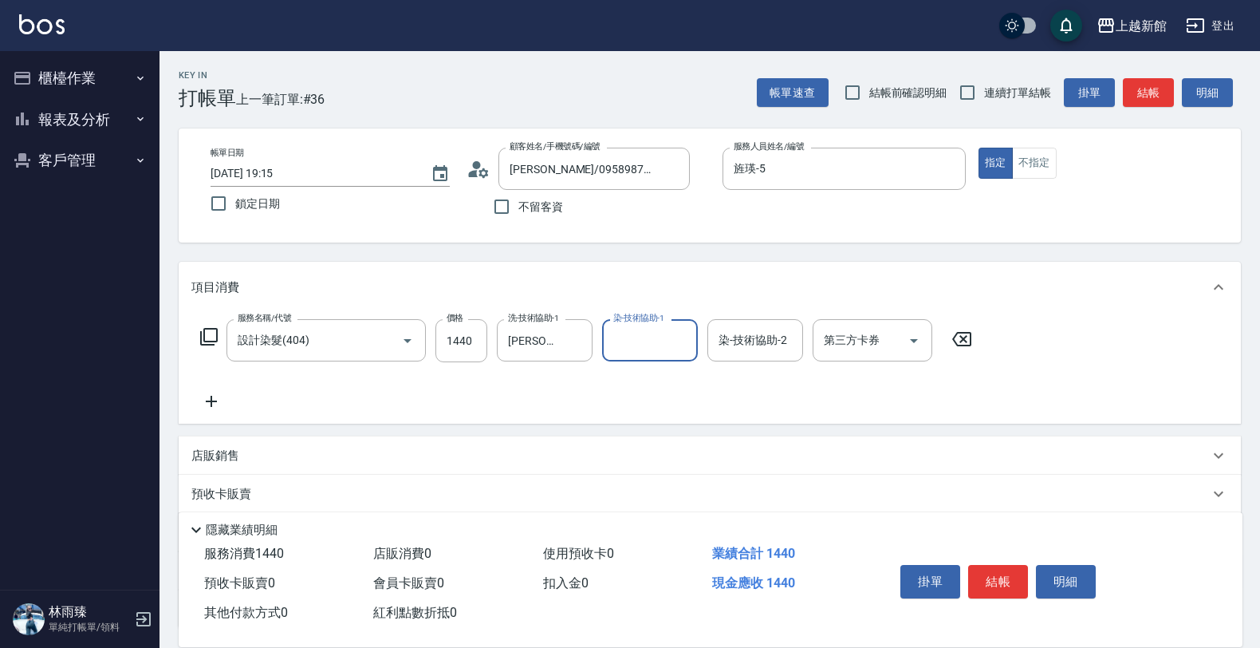
type input "4"
type input "[PERSON_NAME]-24"
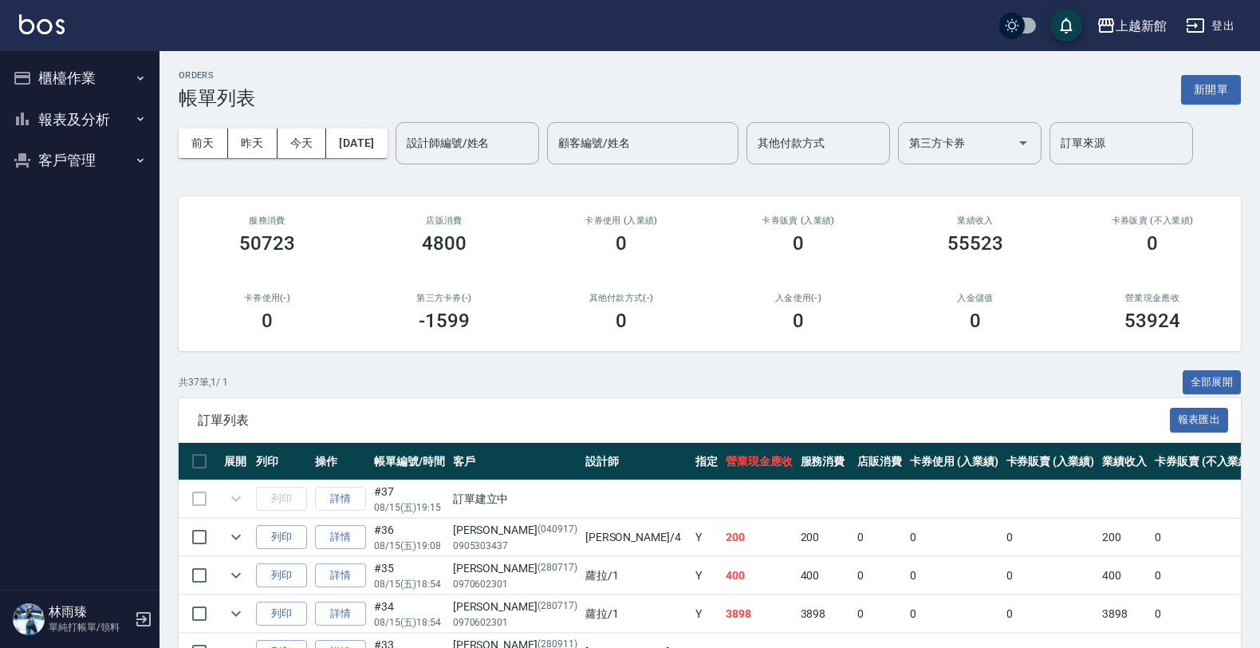
click at [574, 488] on td "訂單建立中" at bounding box center [1042, 498] width 1186 height 37
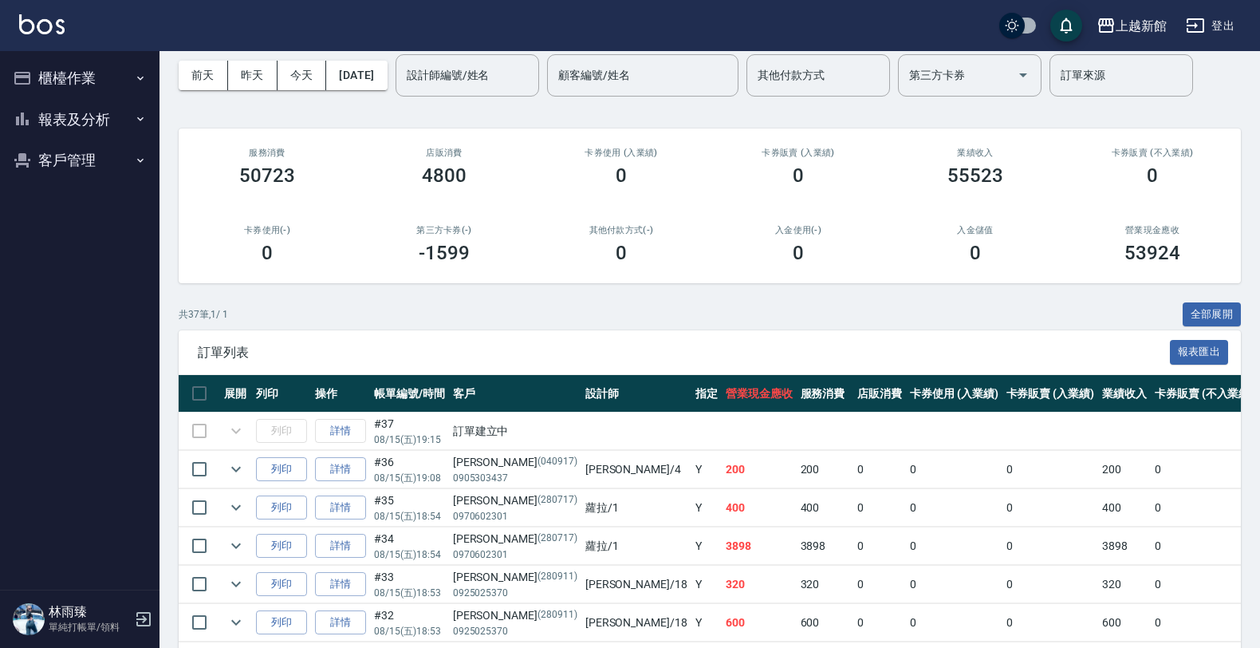
scroll to position [100, 0]
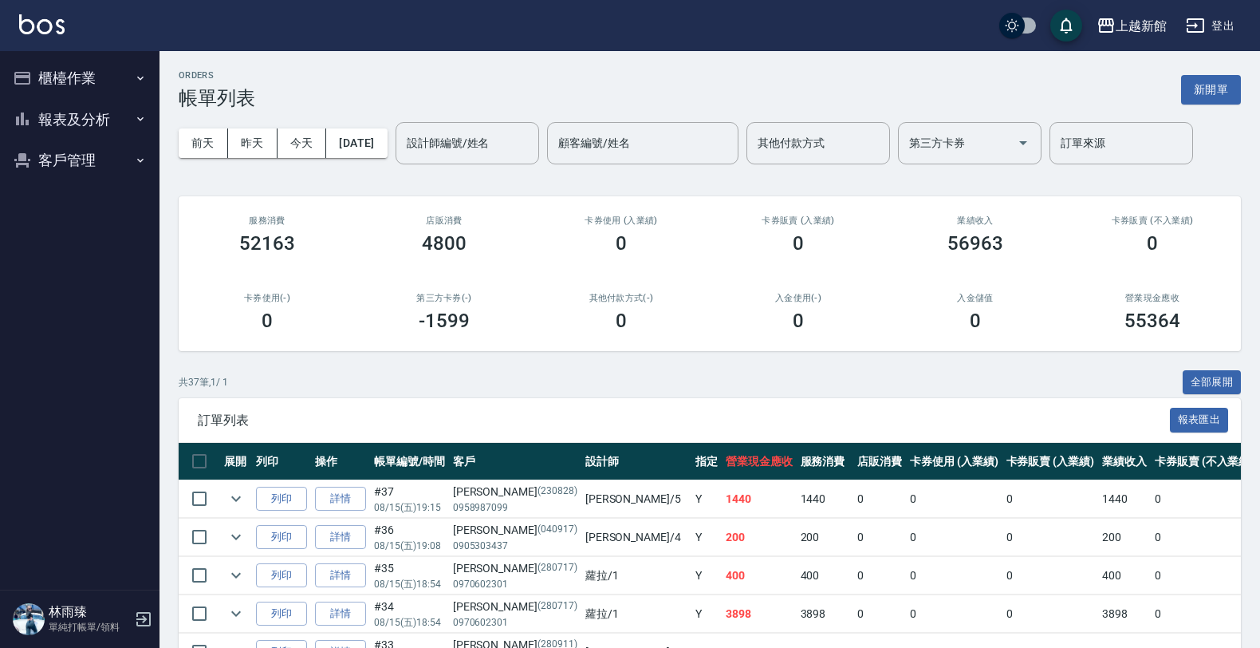
click at [56, 105] on button "報表及分析" at bounding box center [79, 119] width 147 height 41
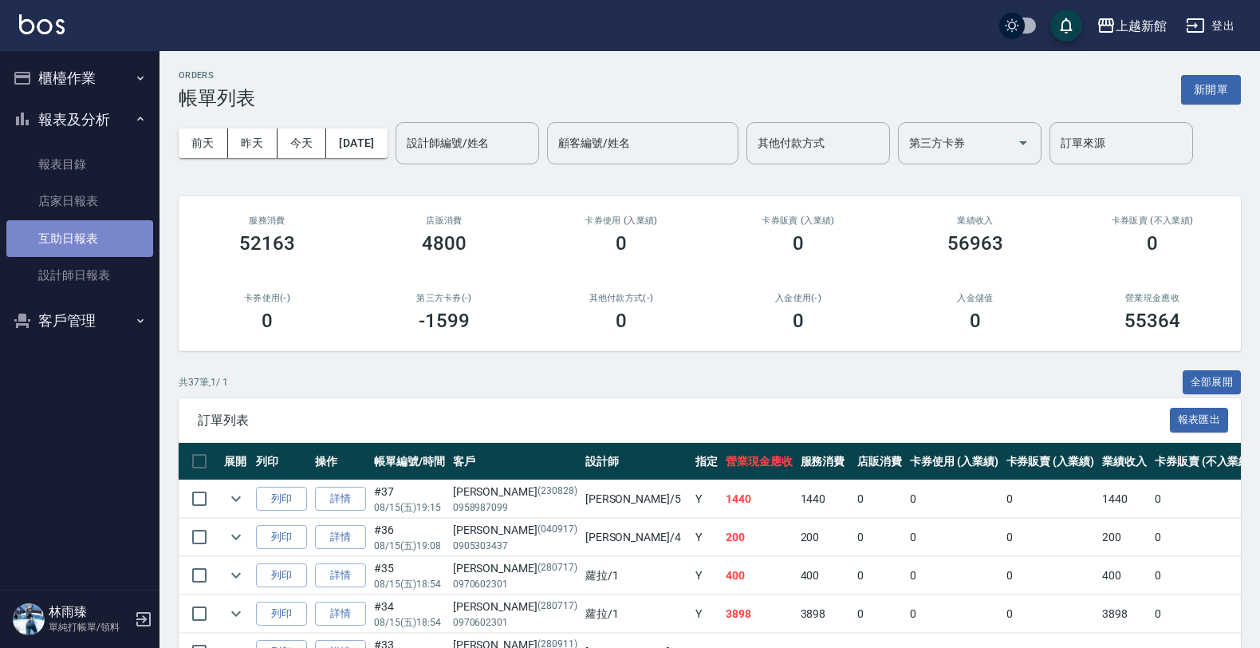
click at [89, 233] on link "互助日報表" at bounding box center [79, 238] width 147 height 37
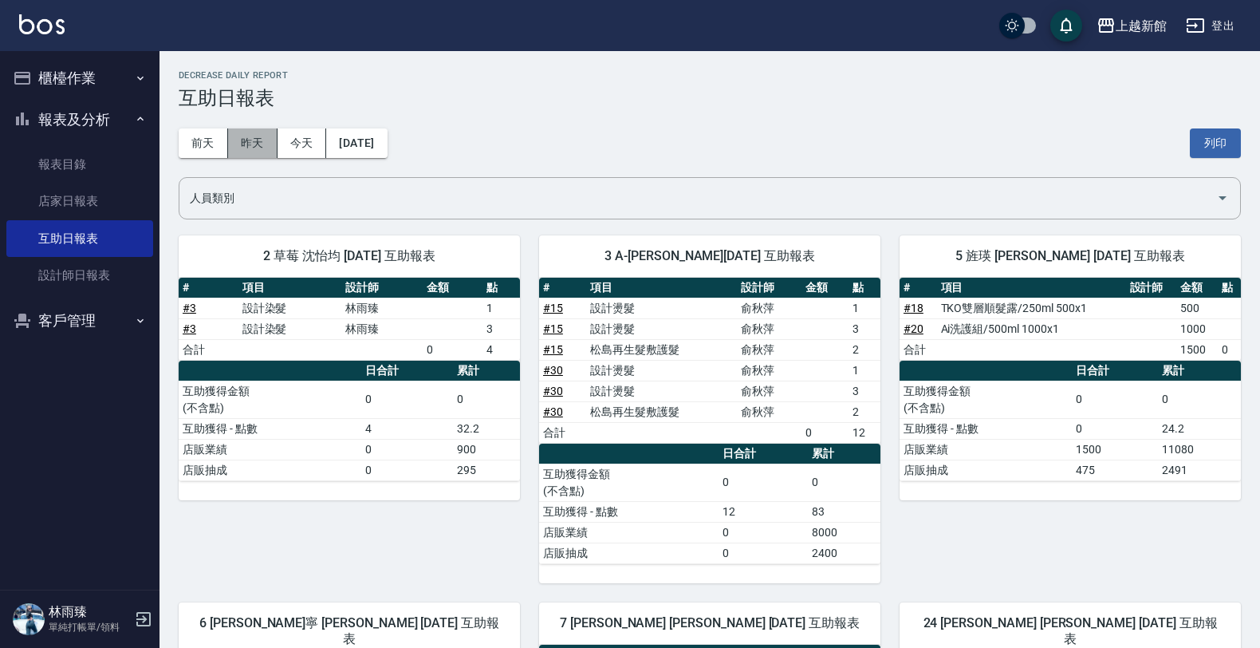
click at [238, 136] on button "昨天" at bounding box center [252, 143] width 49 height 30
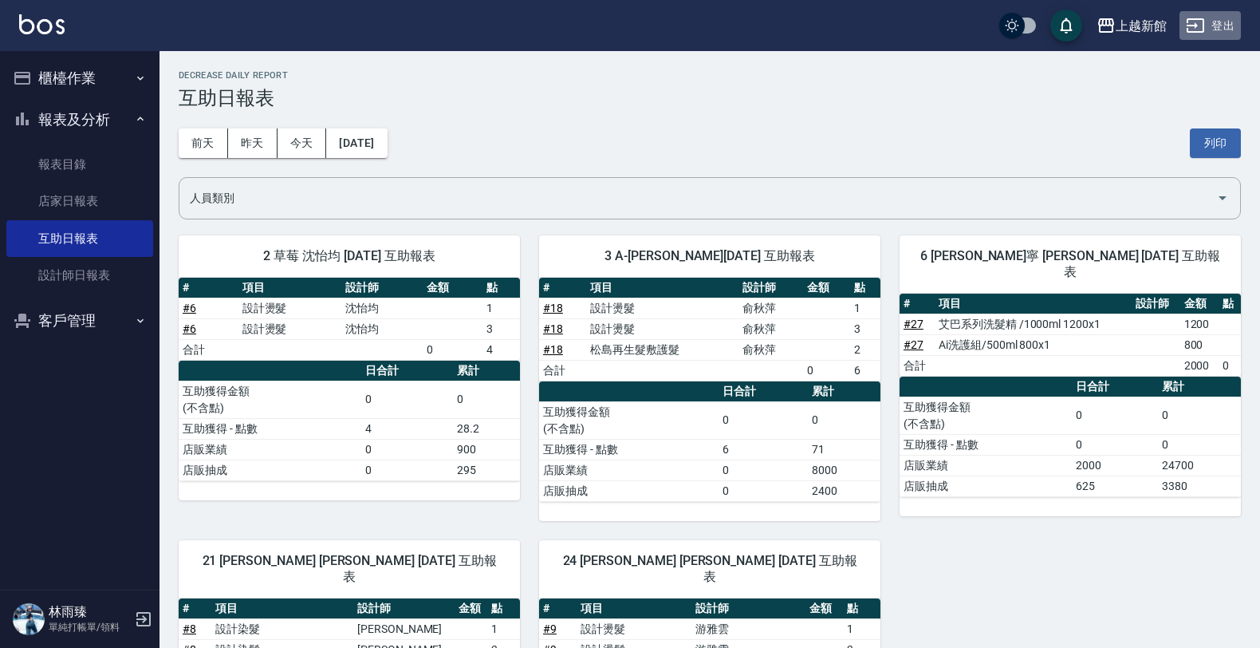
click at [1214, 29] on button "登出" at bounding box center [1210, 26] width 61 height 30
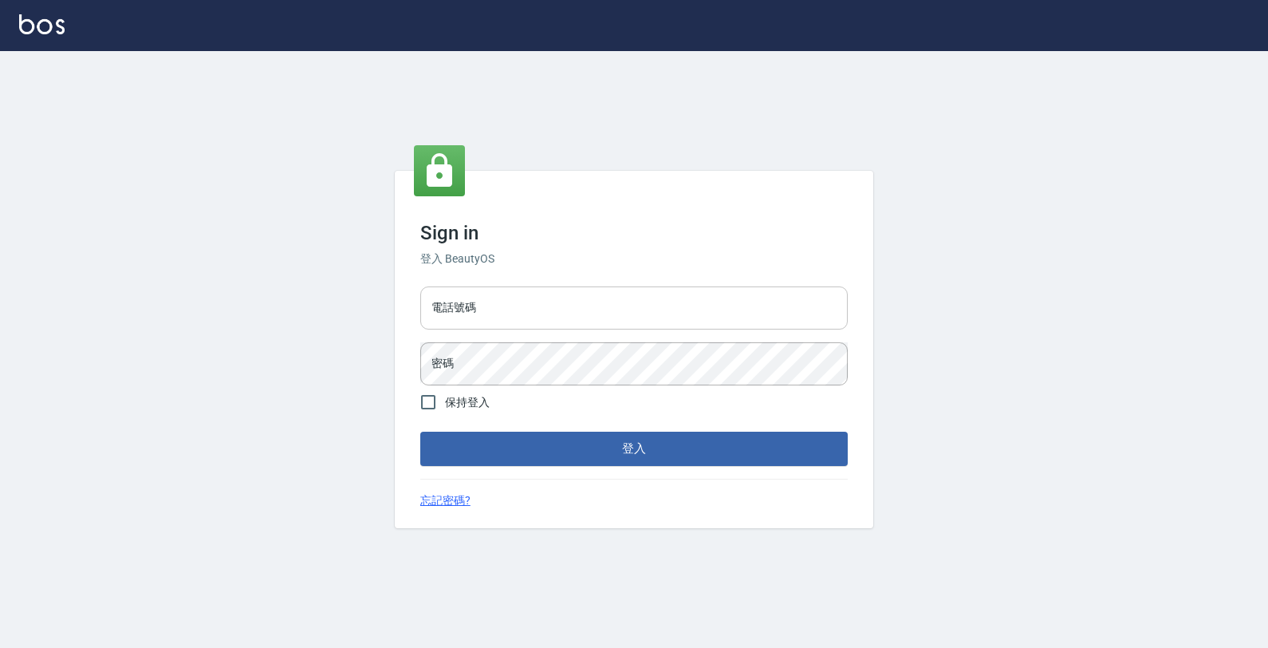
click at [506, 313] on input "電話號碼" at bounding box center [634, 307] width 428 height 43
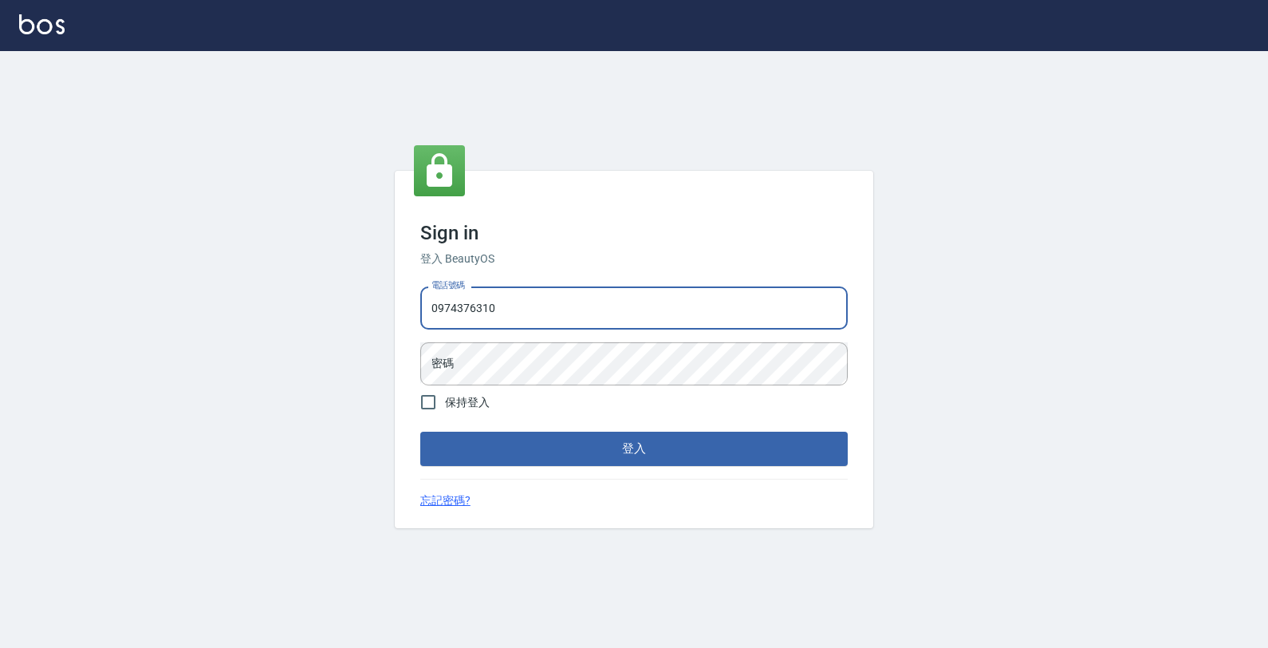
type input "0974376310"
click at [420, 431] on button "登入" at bounding box center [634, 447] width 428 height 33
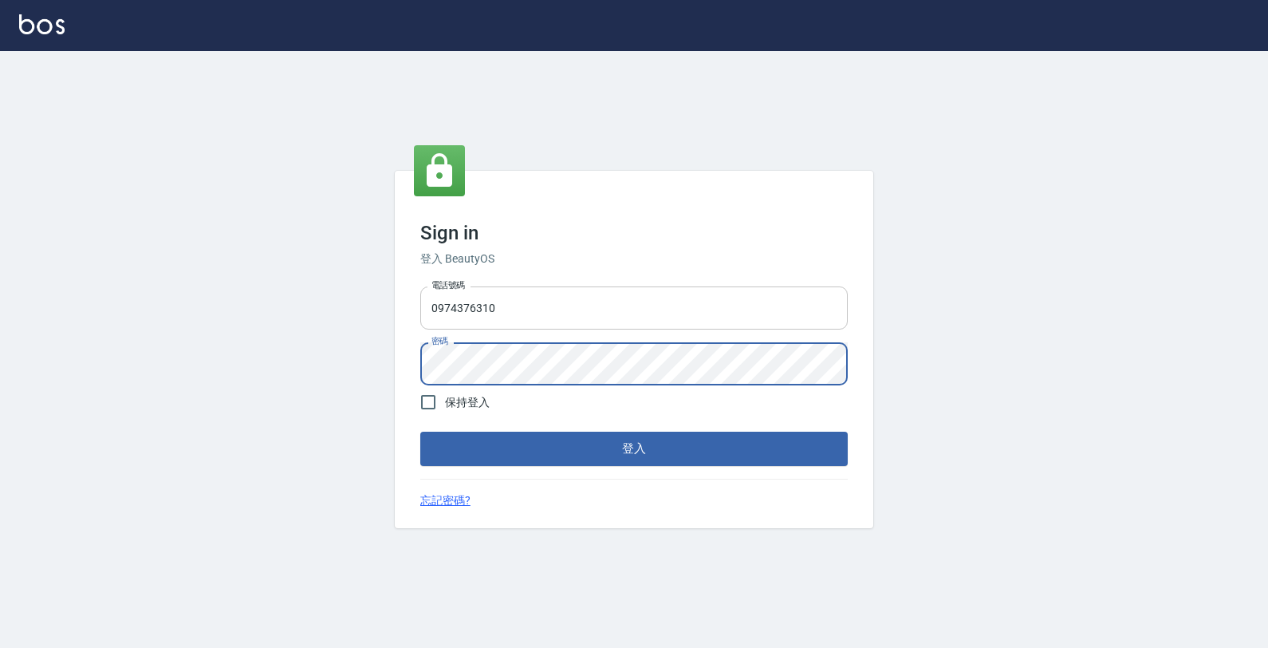
click at [420, 431] on button "登入" at bounding box center [634, 447] width 428 height 33
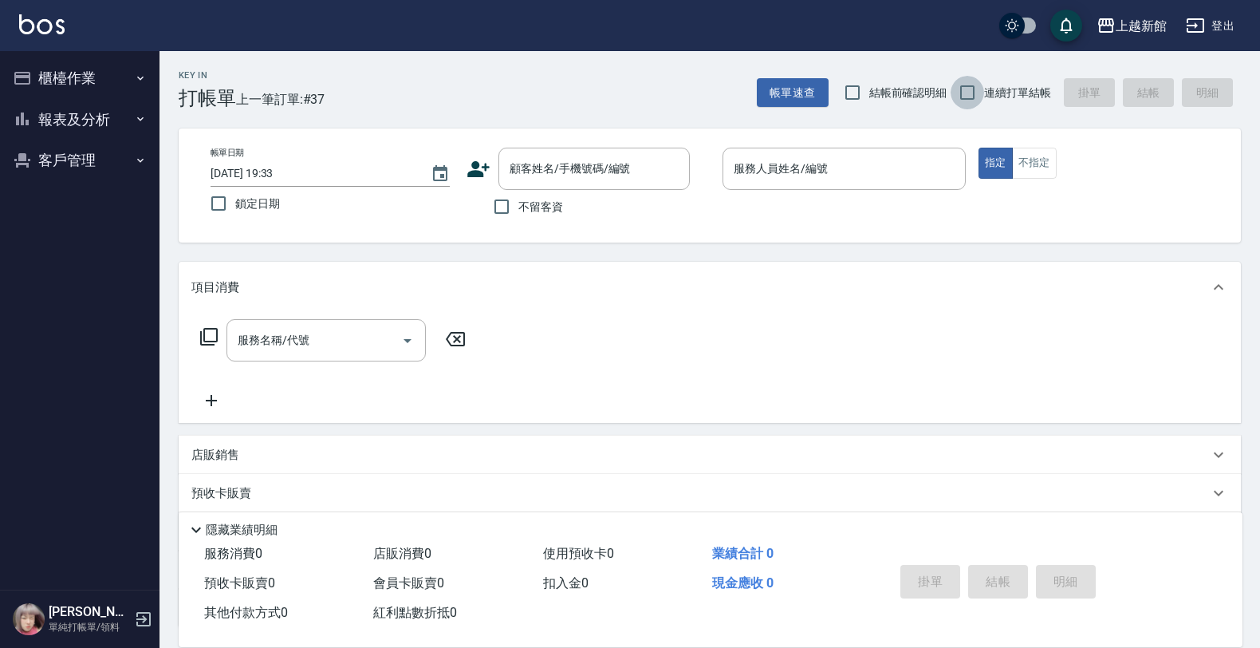
click at [981, 93] on input "連續打單結帳" at bounding box center [967, 92] width 33 height 33
checkbox input "true"
click at [626, 169] on input "顧客姓名/手機號碼/編號" at bounding box center [582, 169] width 153 height 28
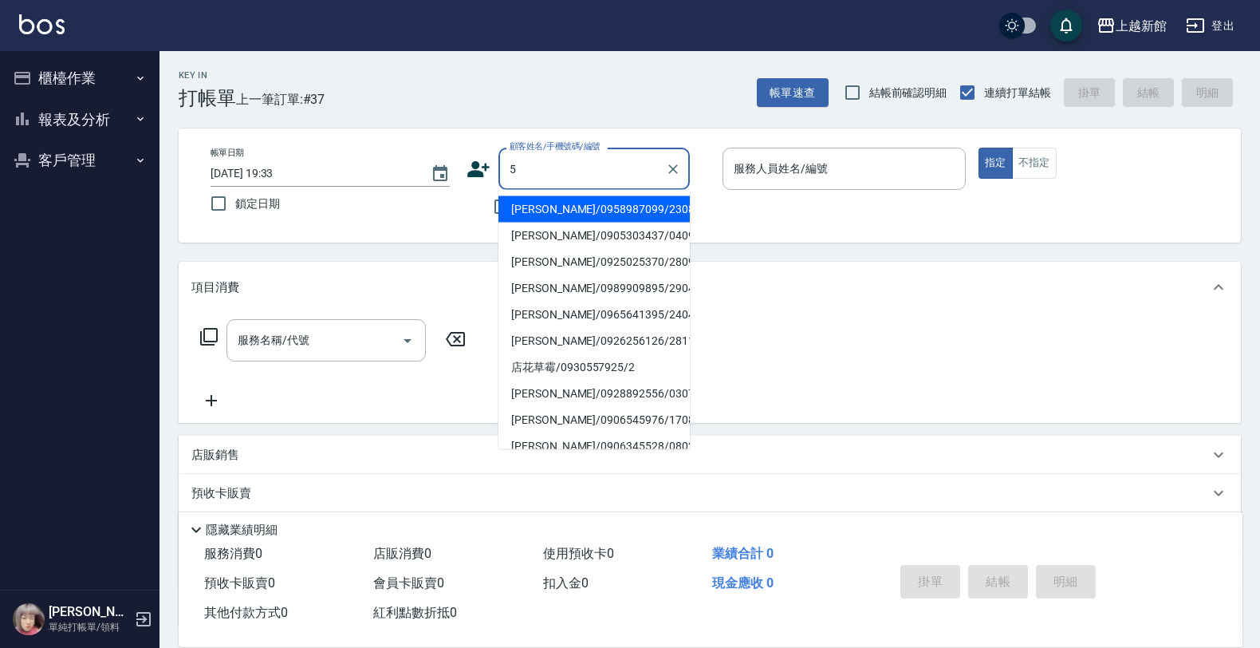
type input "[PERSON_NAME]/0958987099/230828"
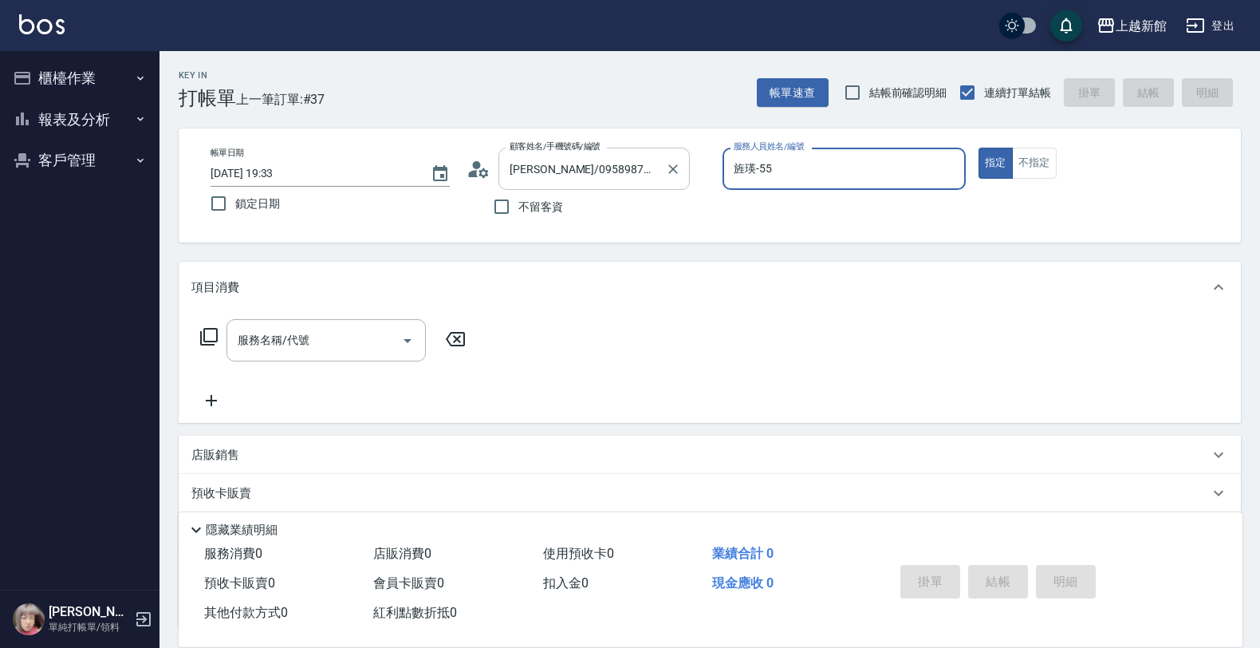
click at [979, 148] on button "指定" at bounding box center [996, 163] width 34 height 31
type input "旌瑛-5"
type button "true"
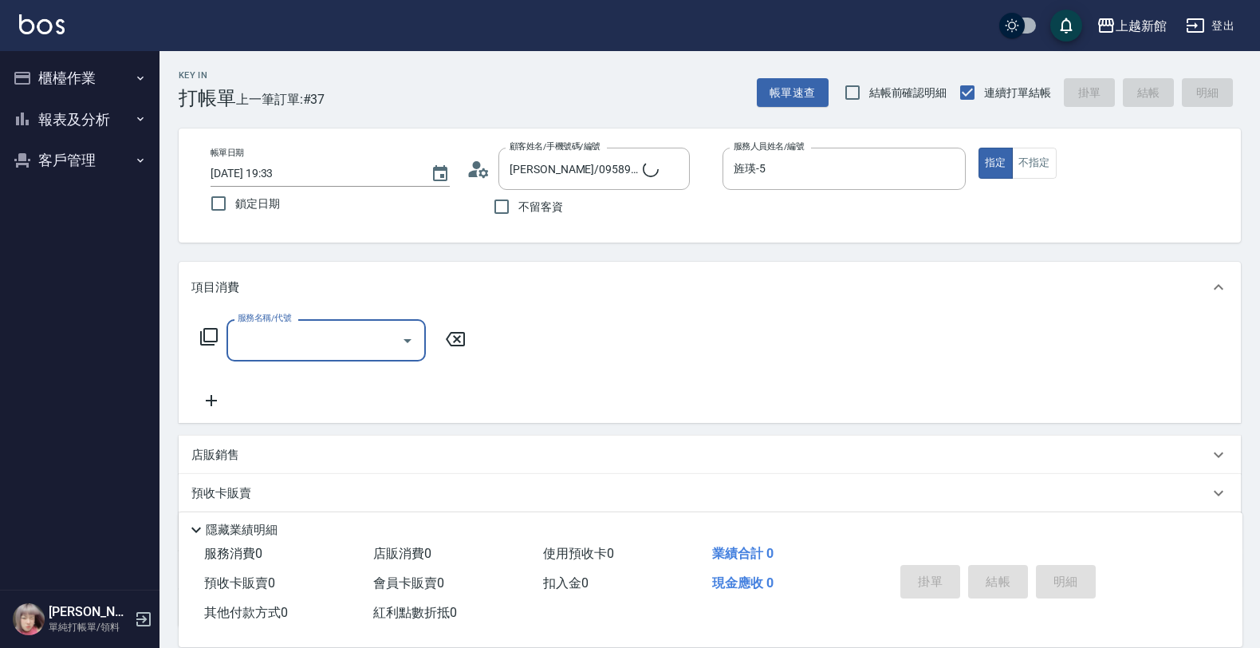
type input "龍蝦/0903917638/5"
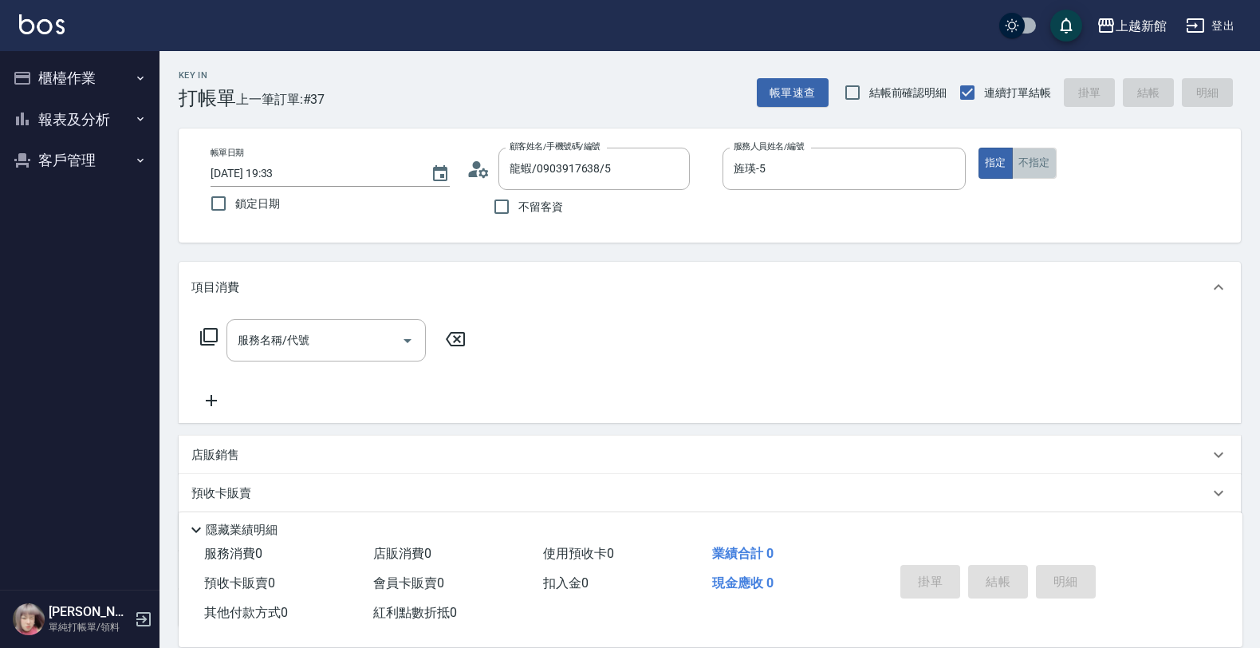
click at [1019, 165] on button "不指定" at bounding box center [1034, 163] width 45 height 31
click at [257, 345] on input "服務名稱/代號" at bounding box center [314, 340] width 161 height 28
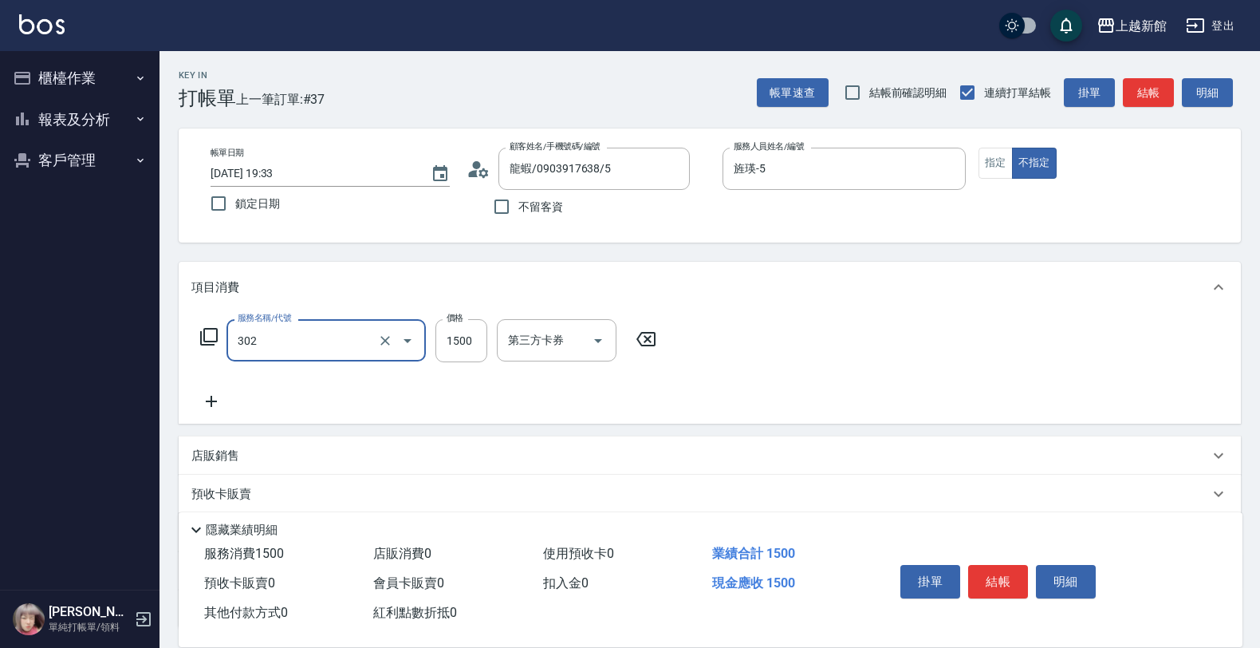
type input "設計燙髮(302)"
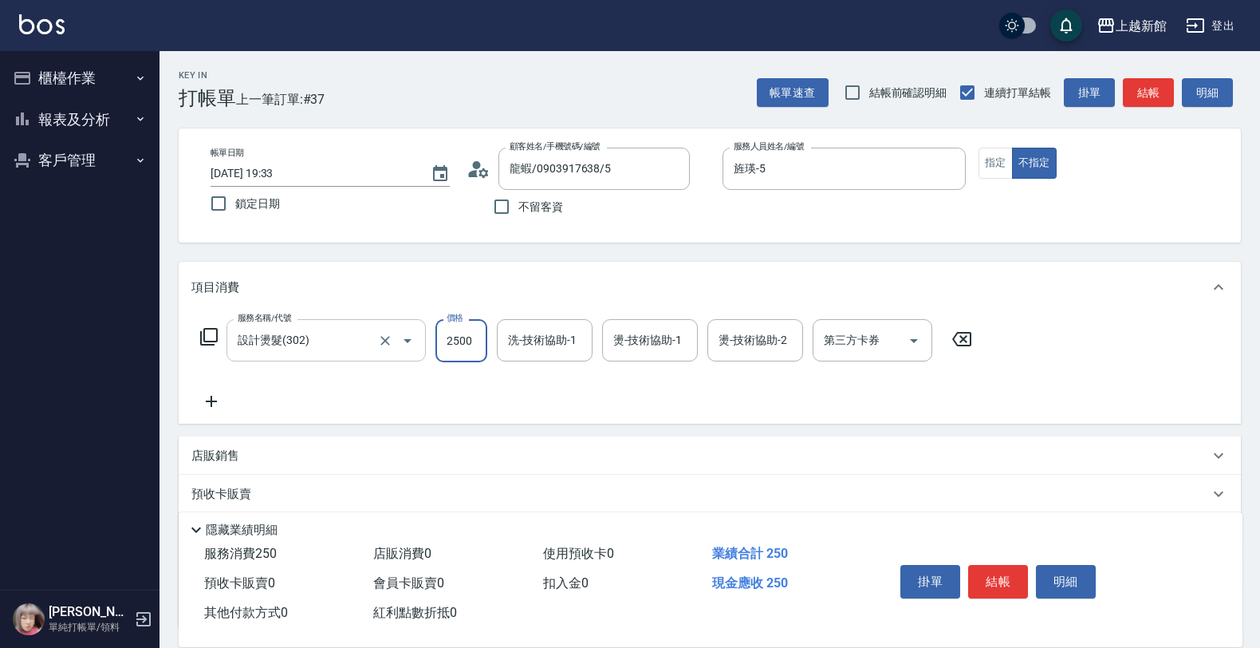
type input "2500"
type input "[PERSON_NAME]-24"
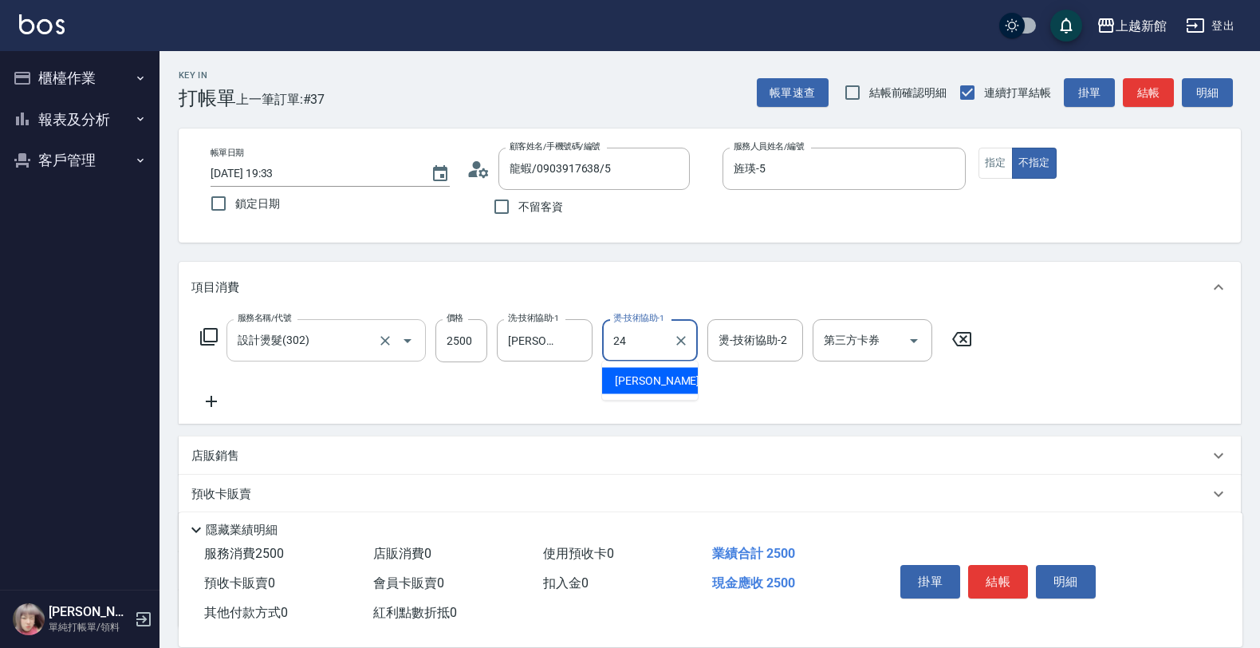
type input "[PERSON_NAME]-24"
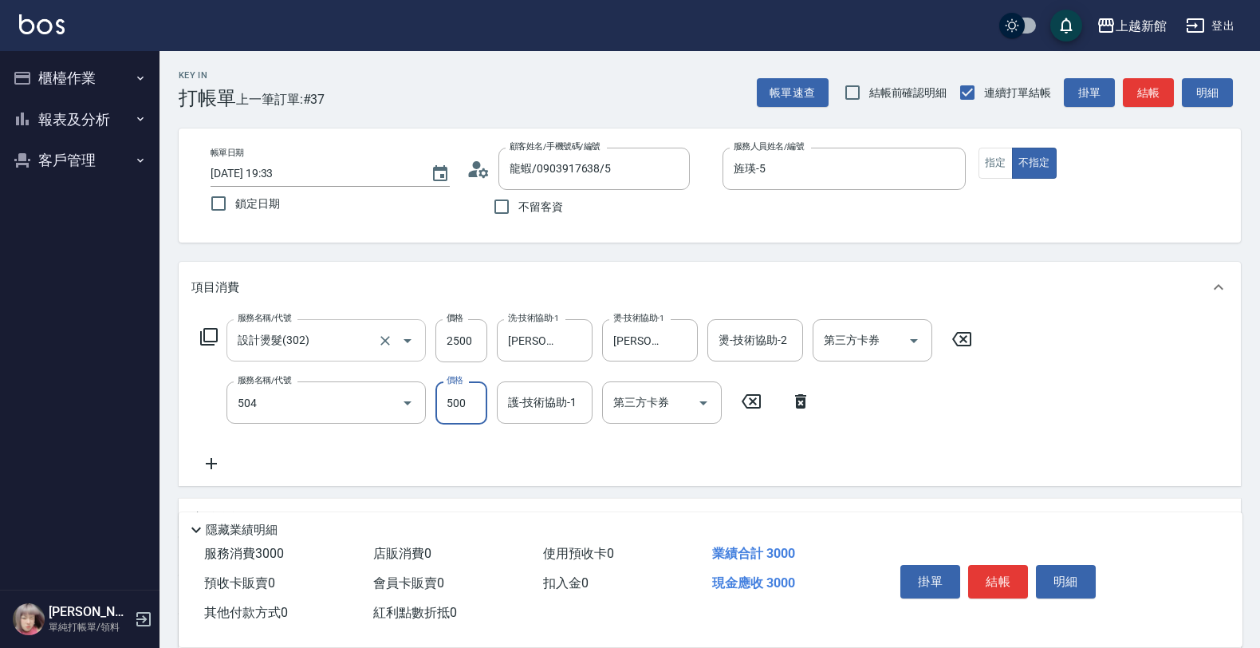
type input "順子護髮(504)"
type input "小敏-24"
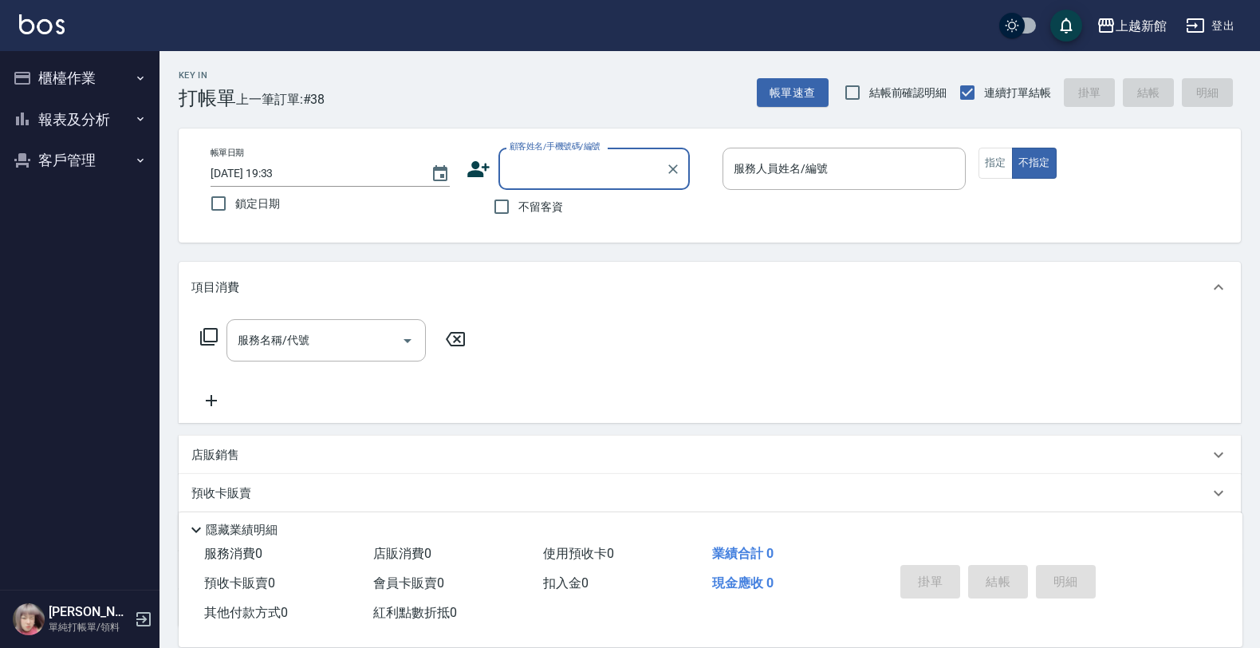
click at [81, 156] on button "客戶管理" at bounding box center [79, 160] width 147 height 41
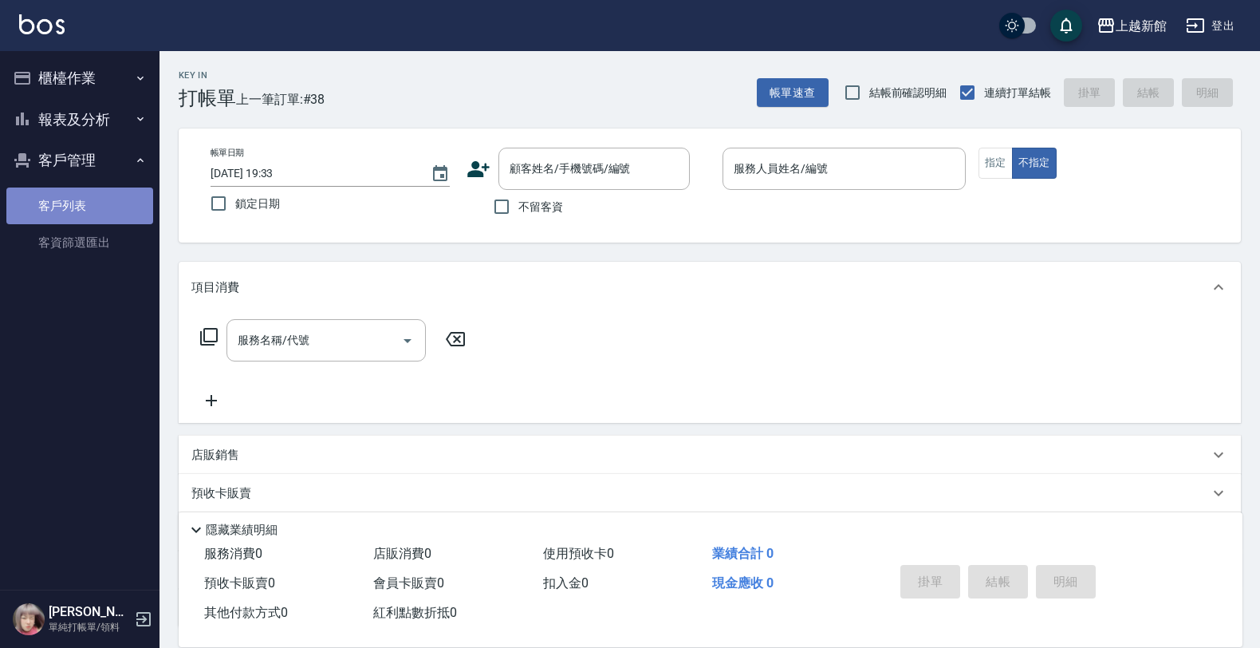
click at [76, 191] on link "客戶列表" at bounding box center [79, 205] width 147 height 37
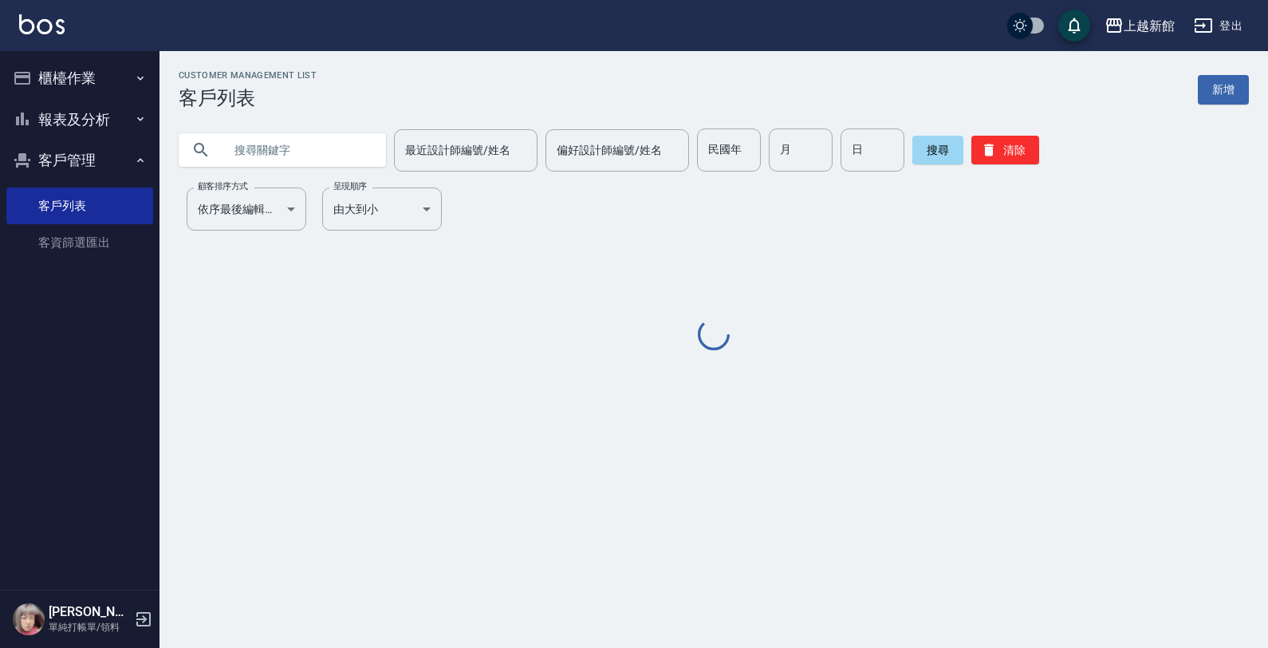
click at [251, 165] on input "text" at bounding box center [298, 149] width 150 height 43
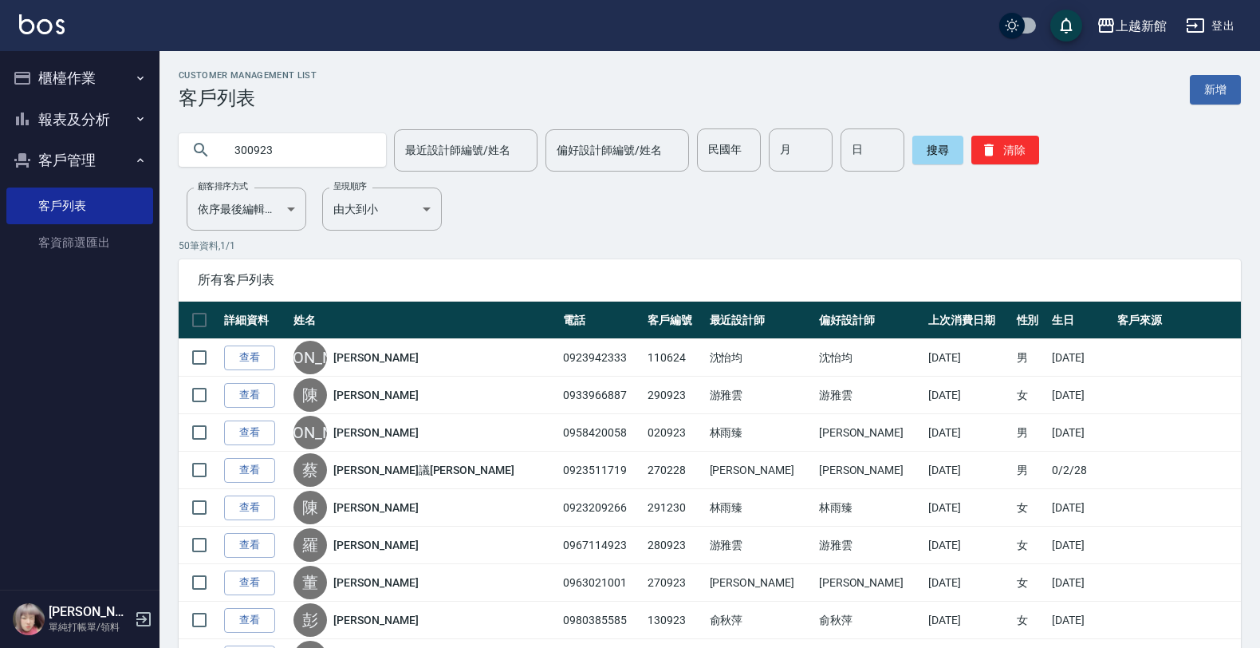
type input "300923"
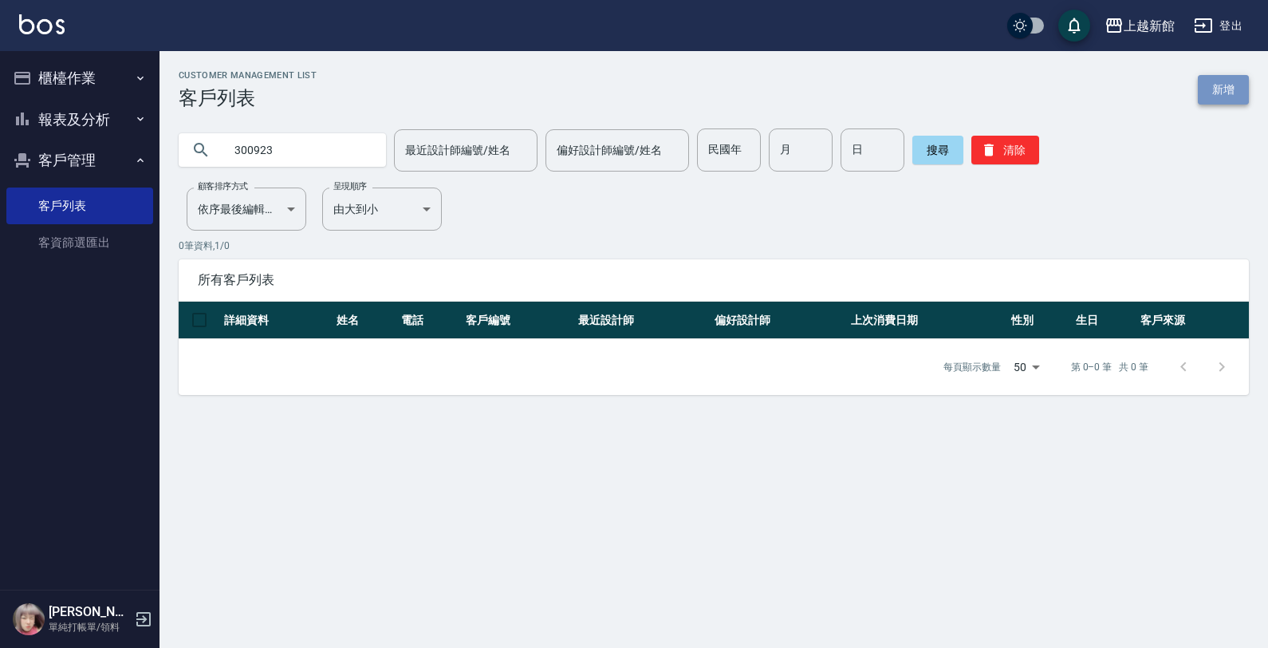
click at [1221, 88] on link "新增" at bounding box center [1223, 90] width 51 height 30
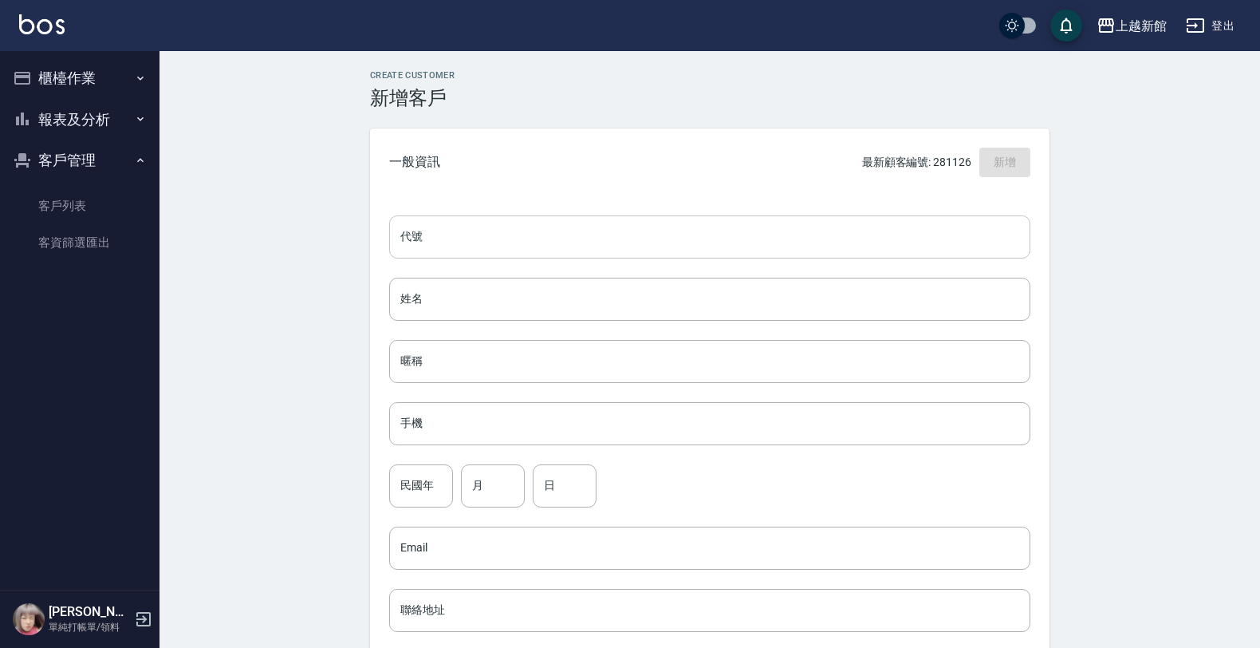
click at [706, 233] on input "代號" at bounding box center [709, 236] width 641 height 43
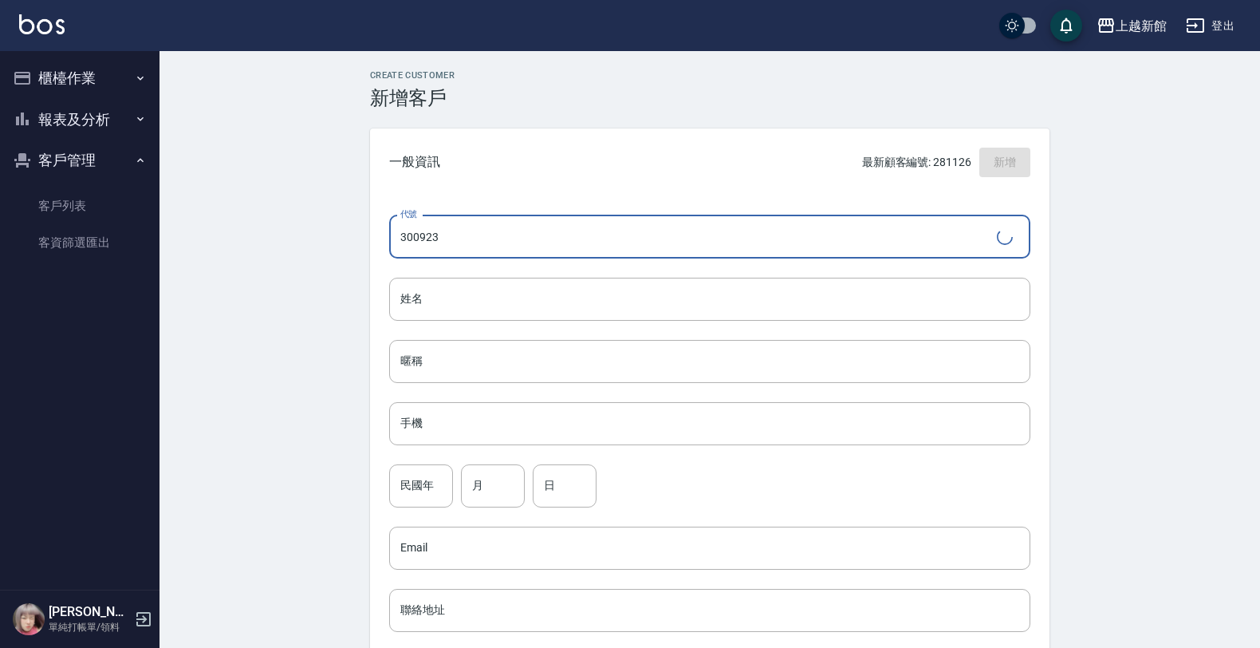
type input "300923"
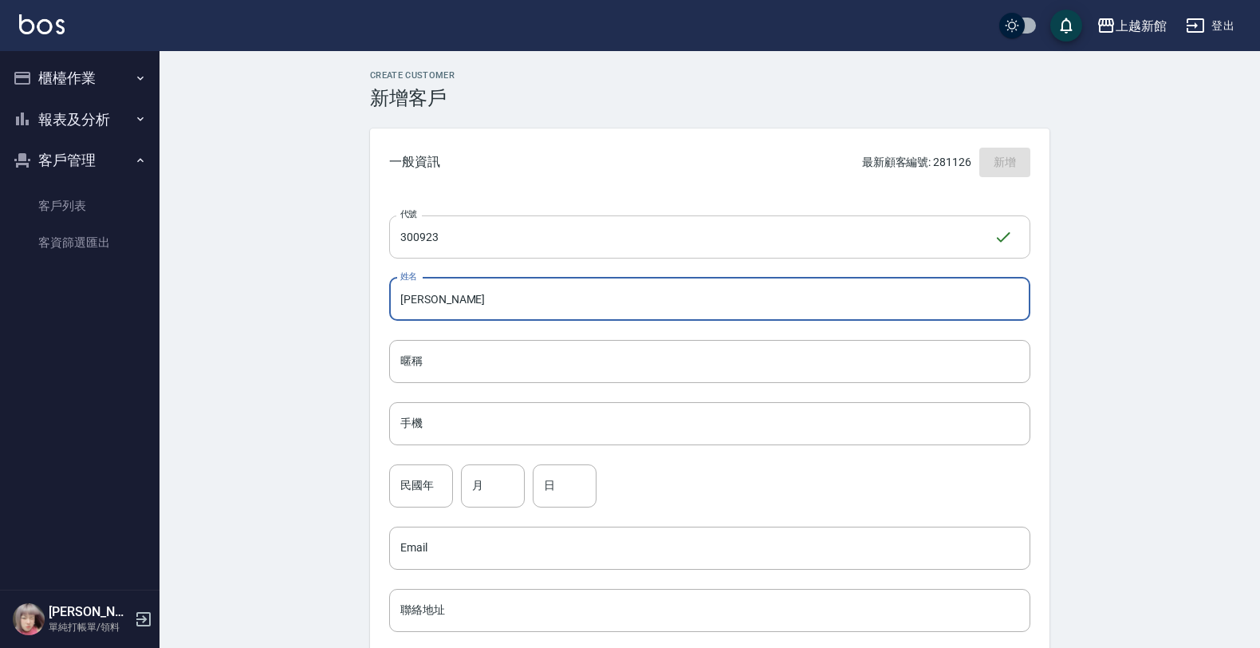
type input "[PERSON_NAME]"
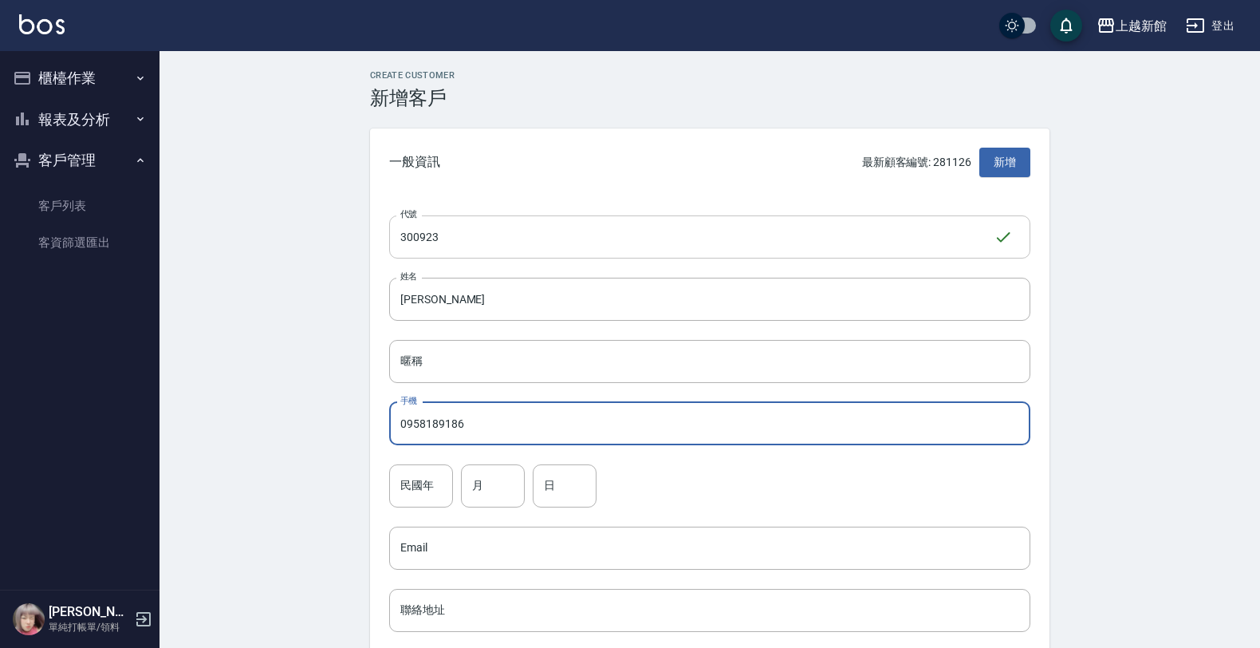
type input "0958189186"
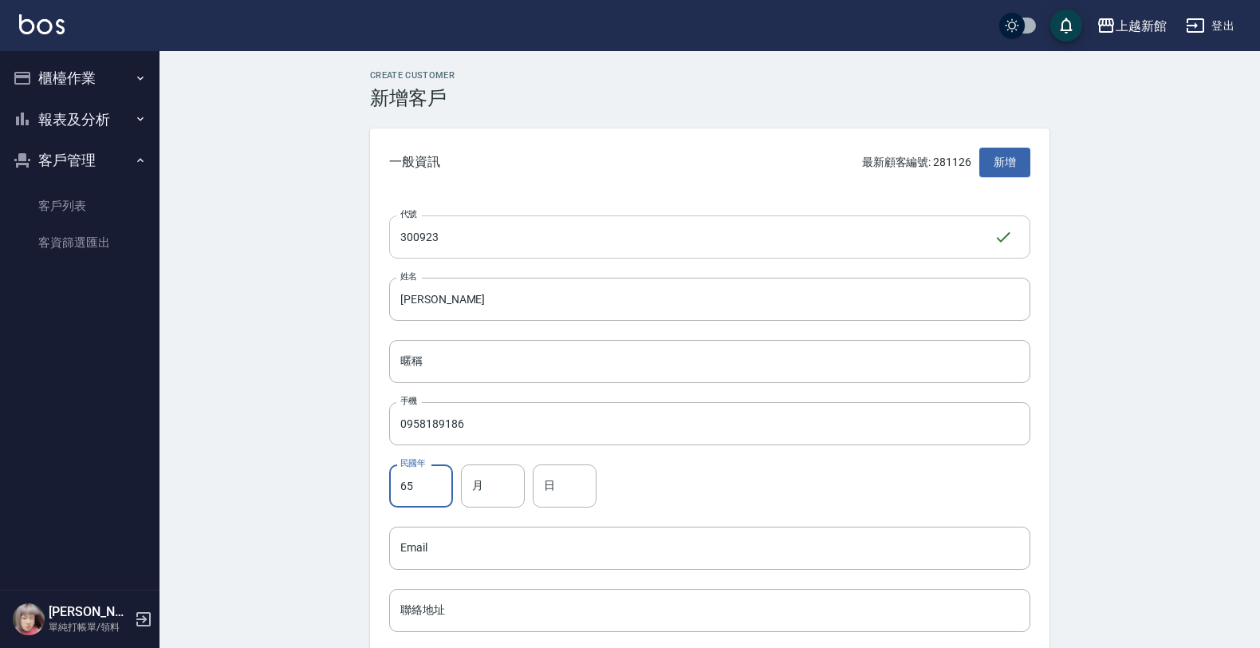
type input "65"
type input "1"
type input "09"
type input "23"
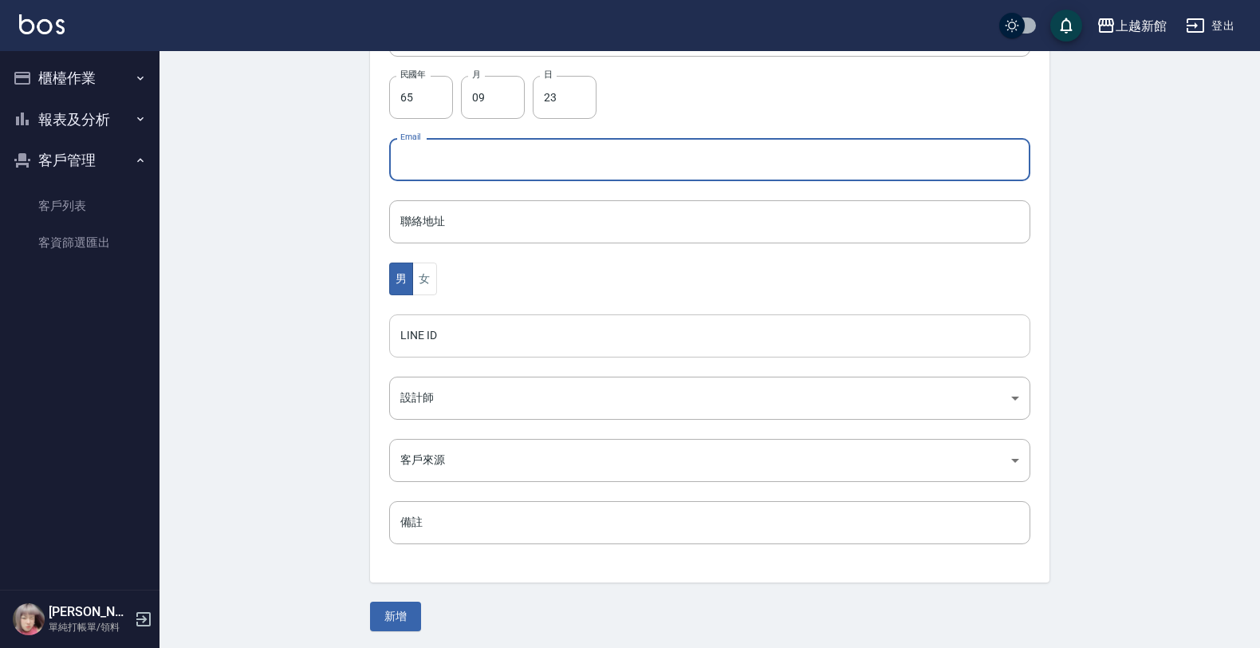
scroll to position [389, 0]
drag, startPoint x: 413, startPoint y: 268, endPoint x: 428, endPoint y: 275, distance: 16.1
click at [413, 269] on button "女" at bounding box center [424, 278] width 24 height 33
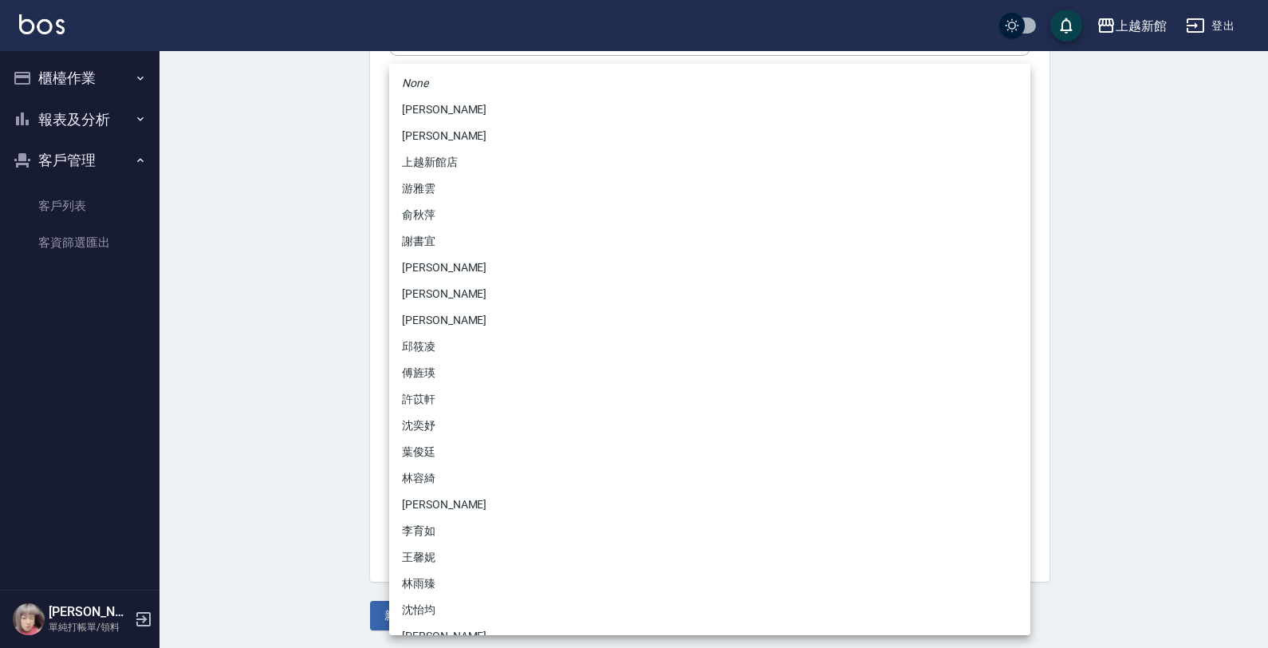
click at [423, 412] on body "上越新館 登出 櫃檯作業 打帳單 帳單列表 掛單列表 現金收支登錄 高階收支登錄 材料自購登錄 每日結帳 排班表 現場電腦打卡 報表及分析 報表目錄 店家日報…" at bounding box center [634, 130] width 1268 height 1038
drag, startPoint x: 337, startPoint y: 396, endPoint x: 321, endPoint y: 464, distance: 70.4
click at [337, 396] on div at bounding box center [634, 324] width 1268 height 648
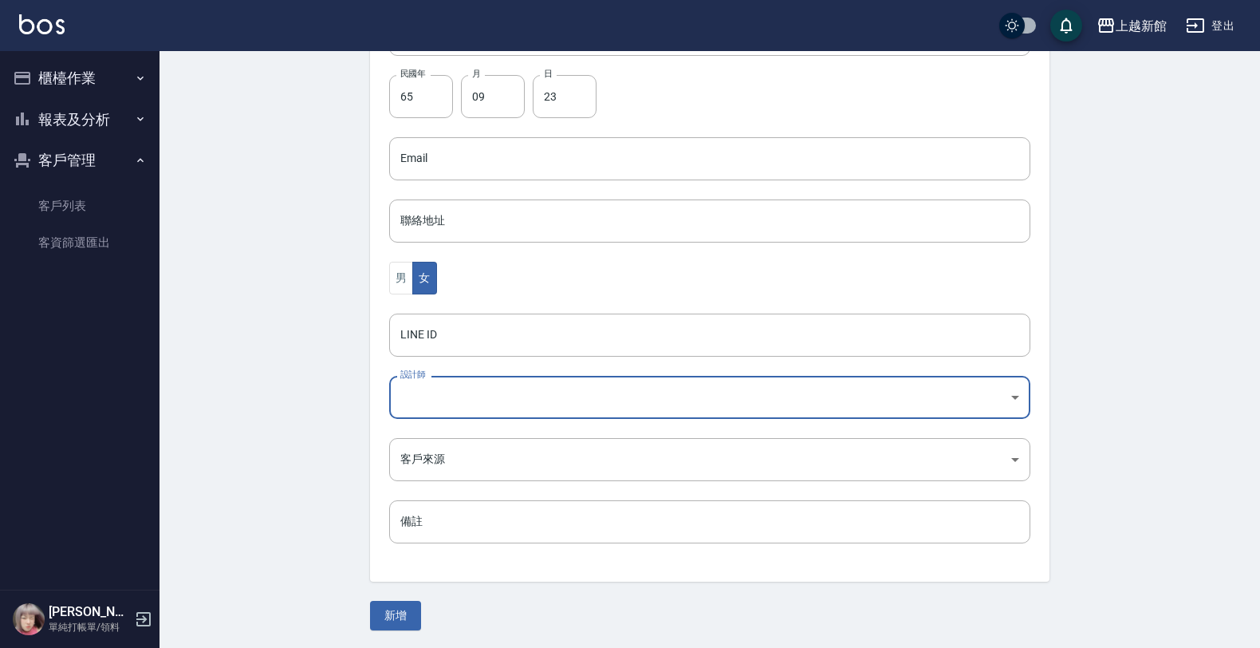
click at [393, 621] on button "新增" at bounding box center [395, 616] width 51 height 30
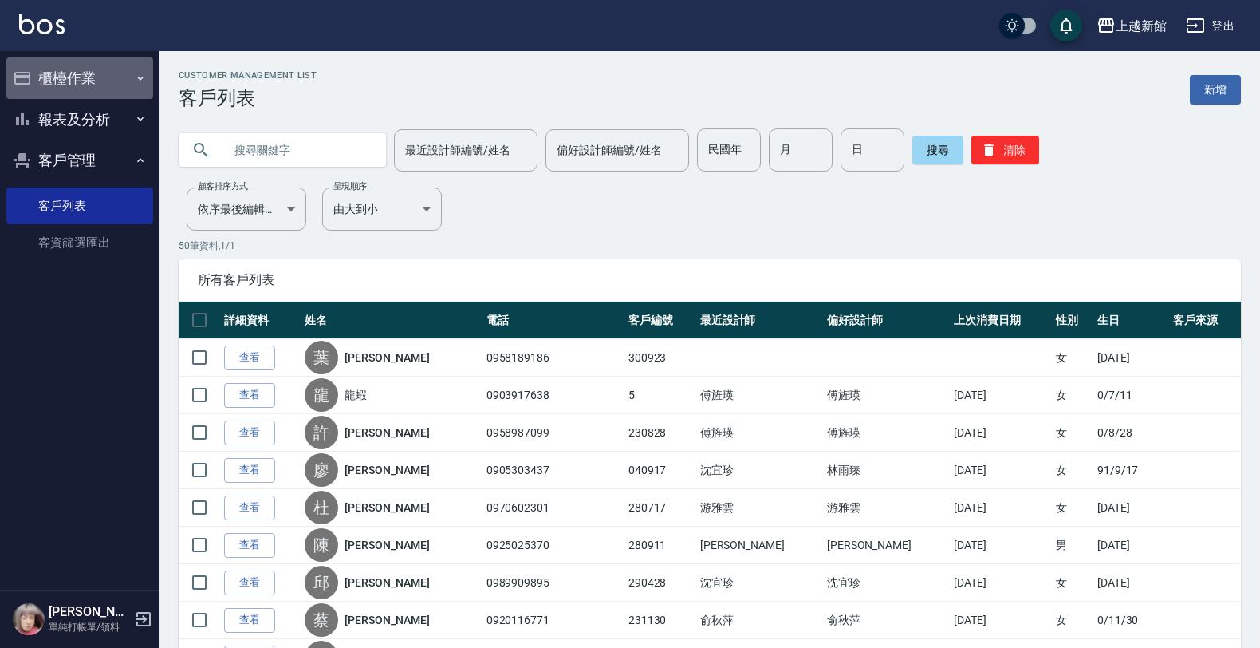
click at [122, 72] on button "櫃檯作業" at bounding box center [79, 77] width 147 height 41
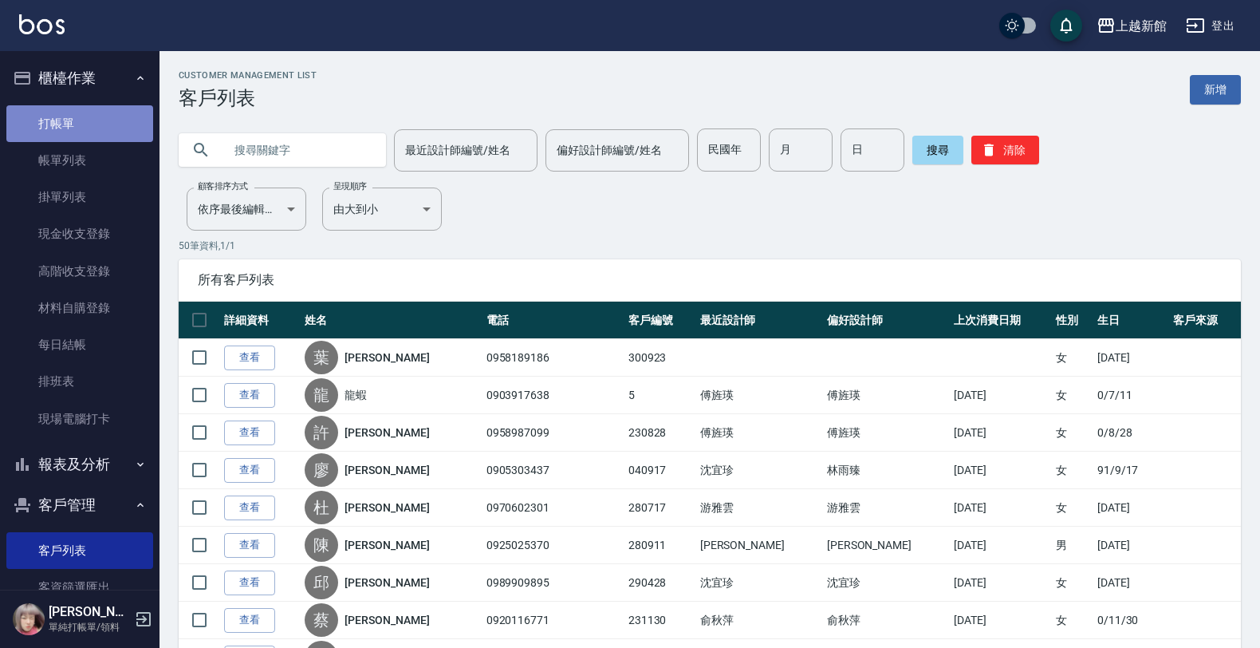
click at [93, 134] on link "打帳單" at bounding box center [79, 123] width 147 height 37
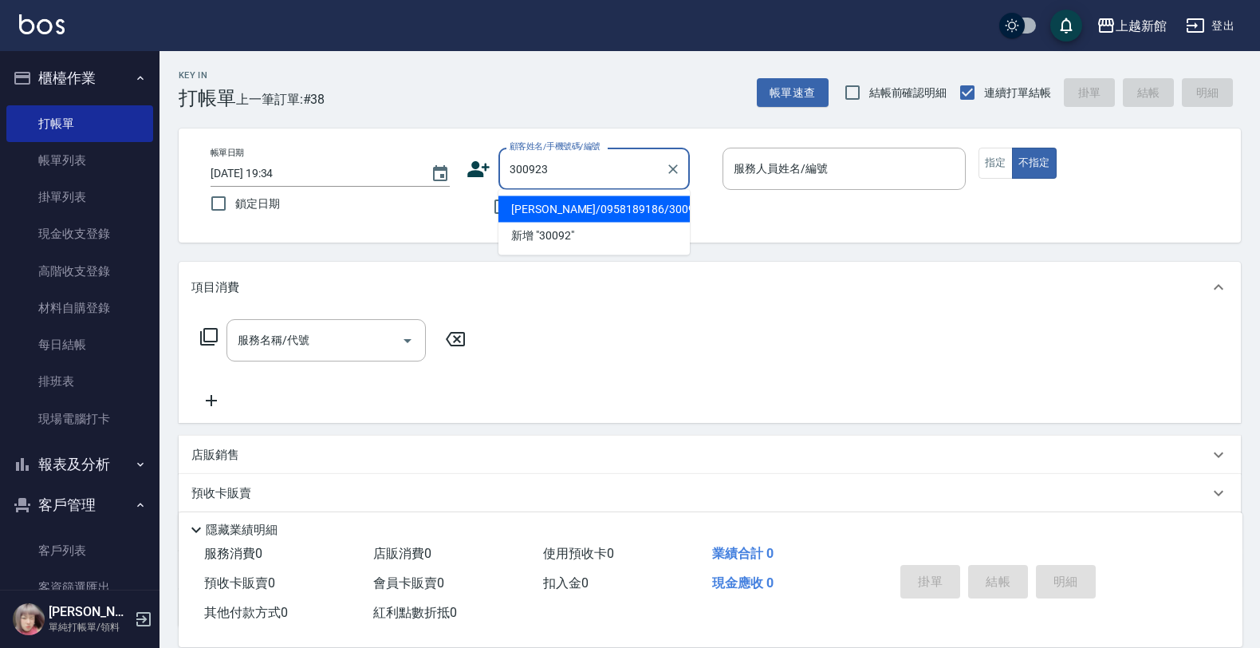
type input "葉至芳/0958189186/300923"
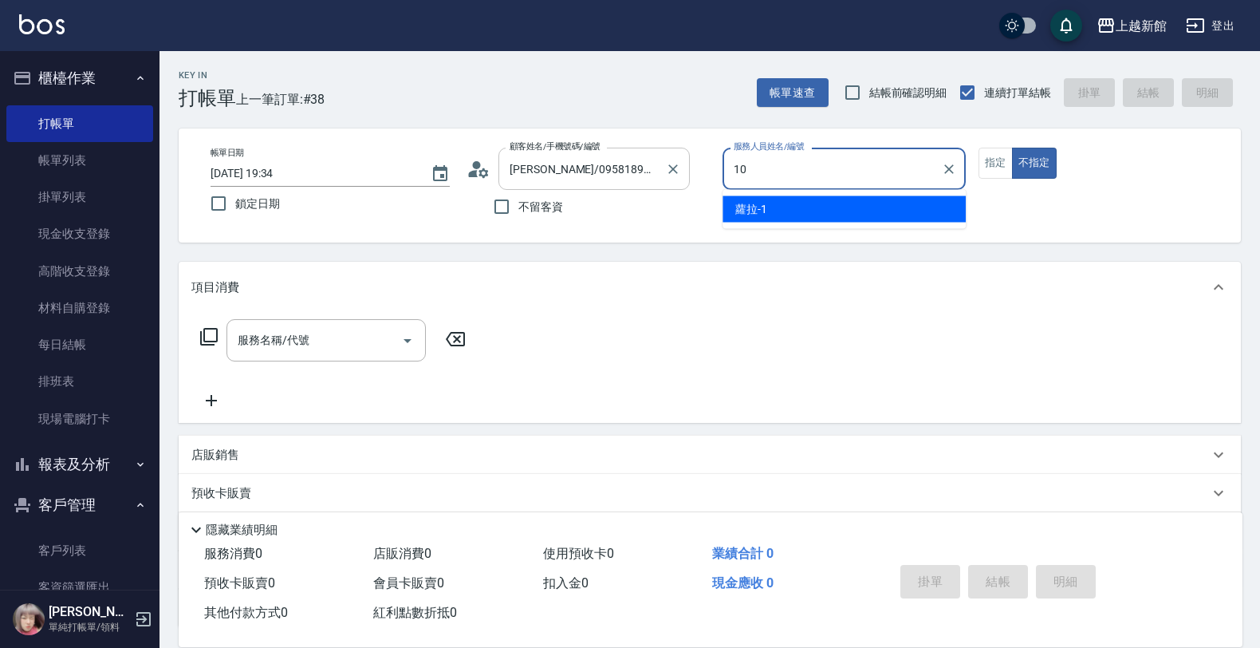
type input "瑪沙-10"
type button "false"
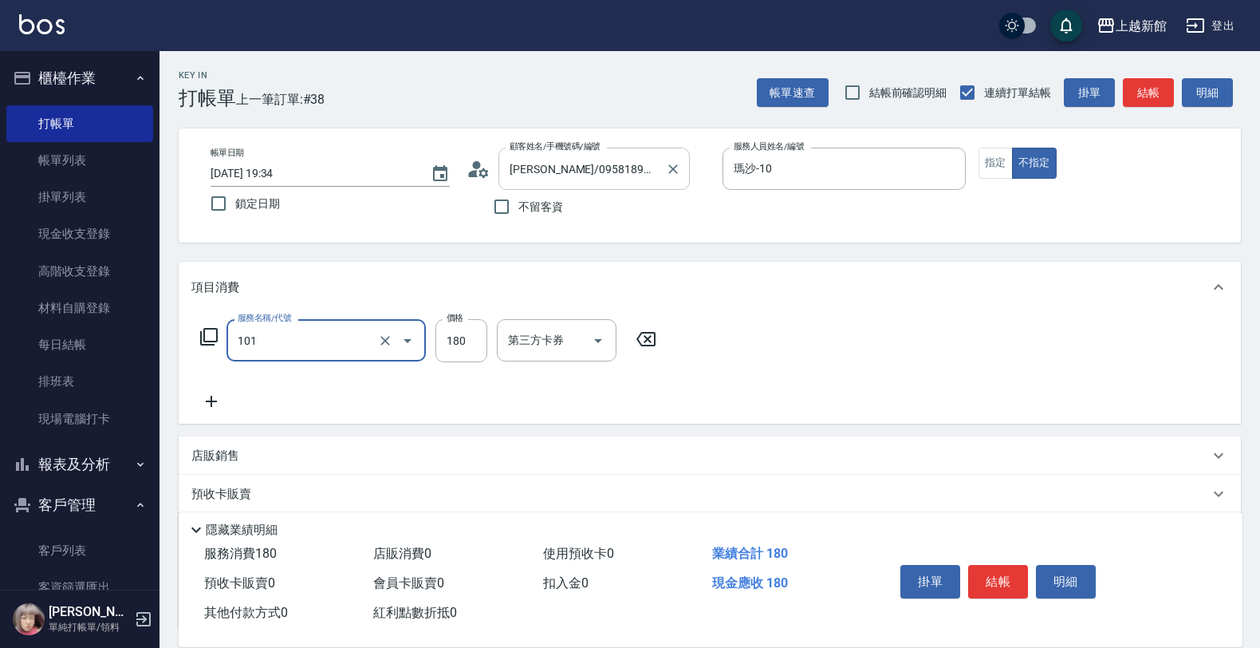
type input "洗髮250(101)"
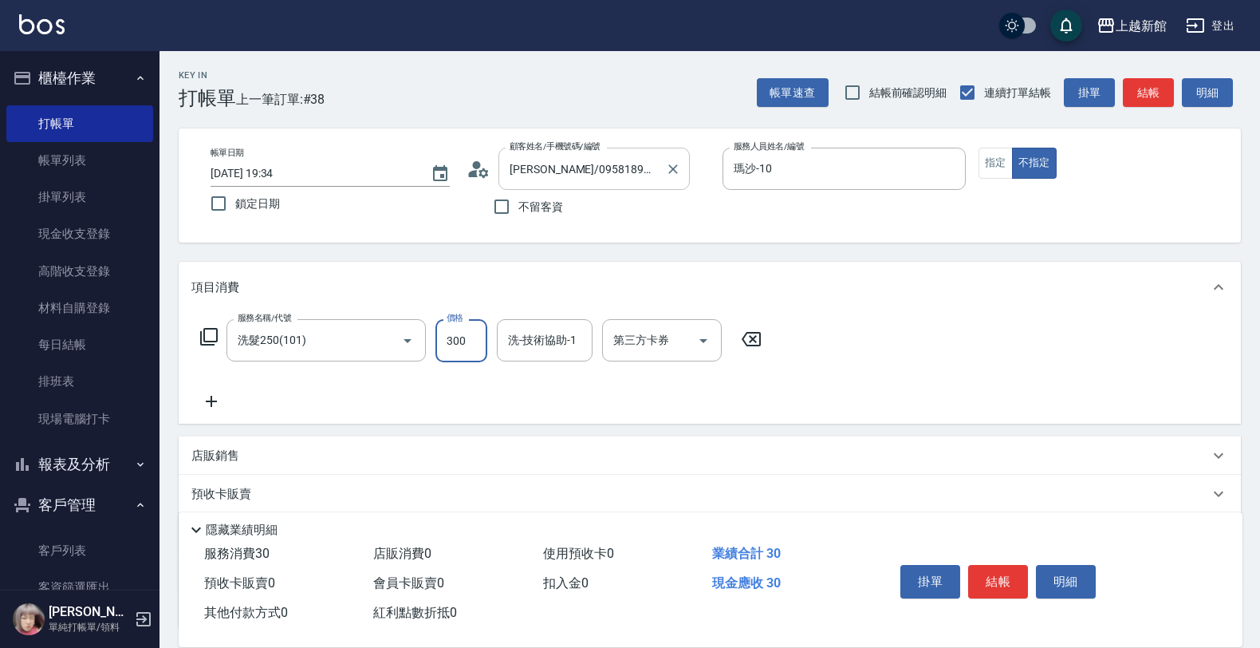
type input "300"
type input "小邱-25"
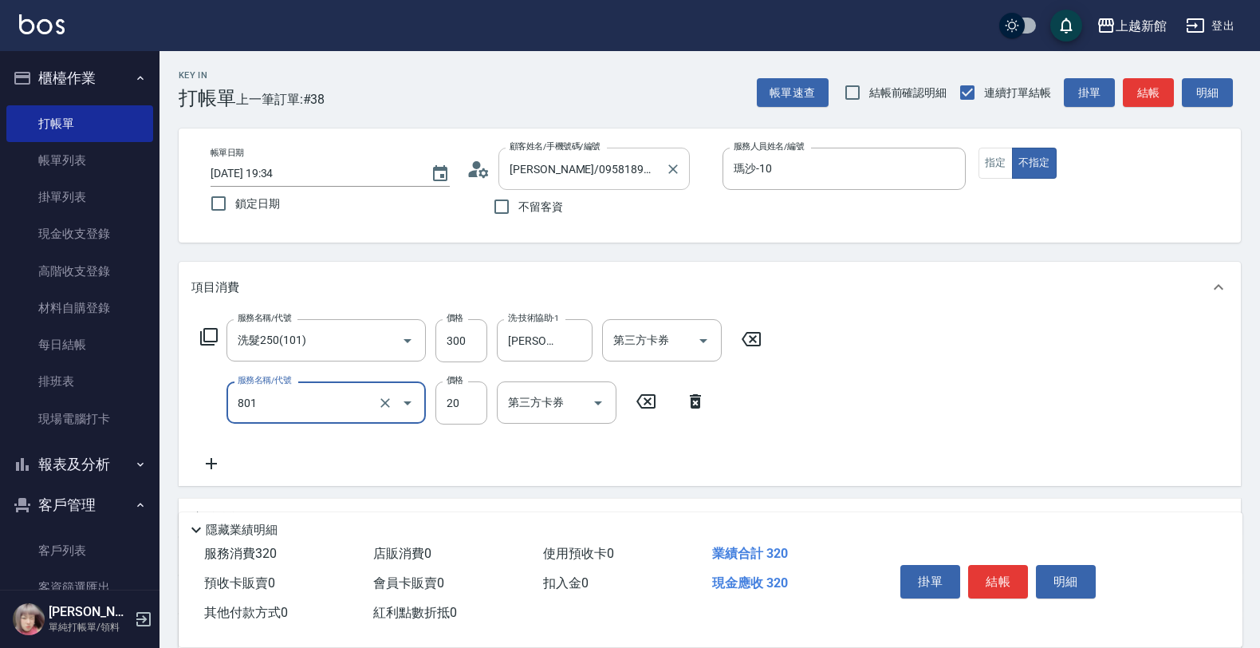
type input "潤絲(801)"
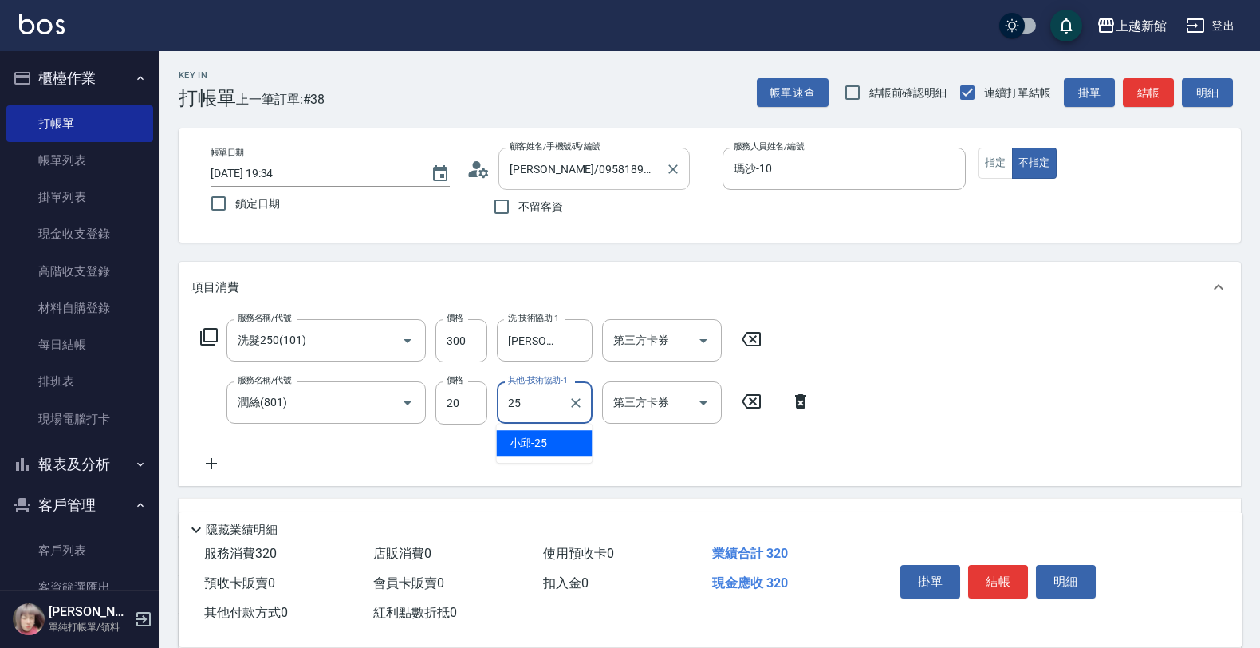
type input "小邱-25"
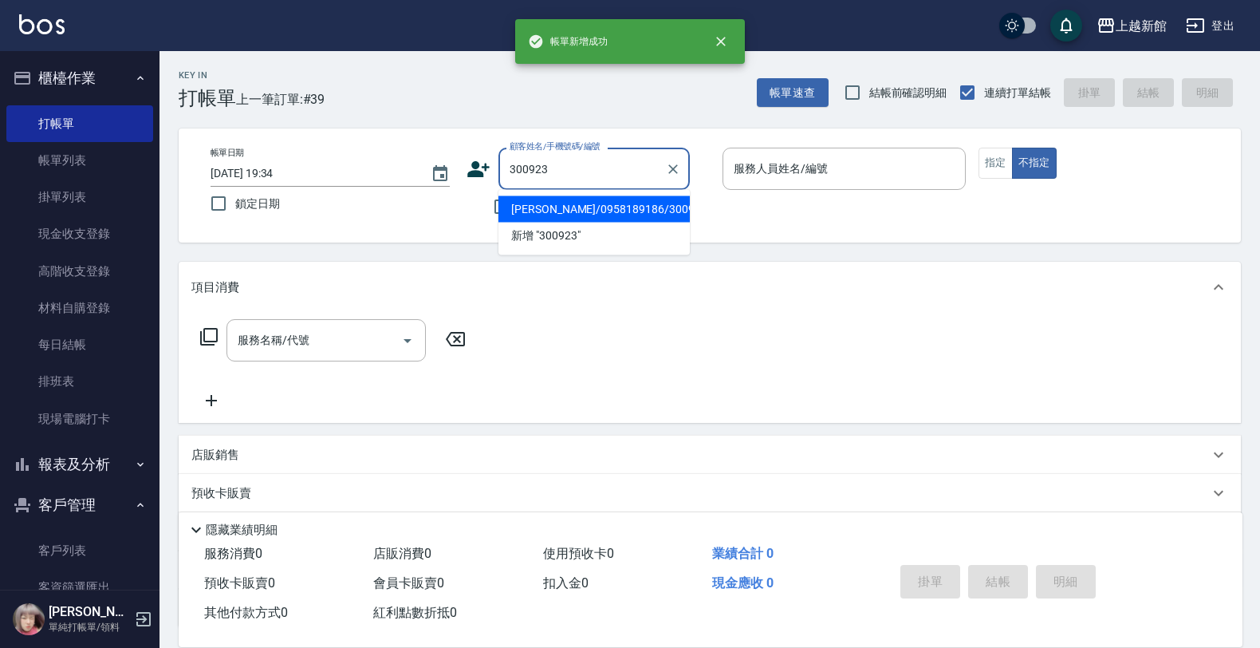
type input "葉至芳/0958189186/300923"
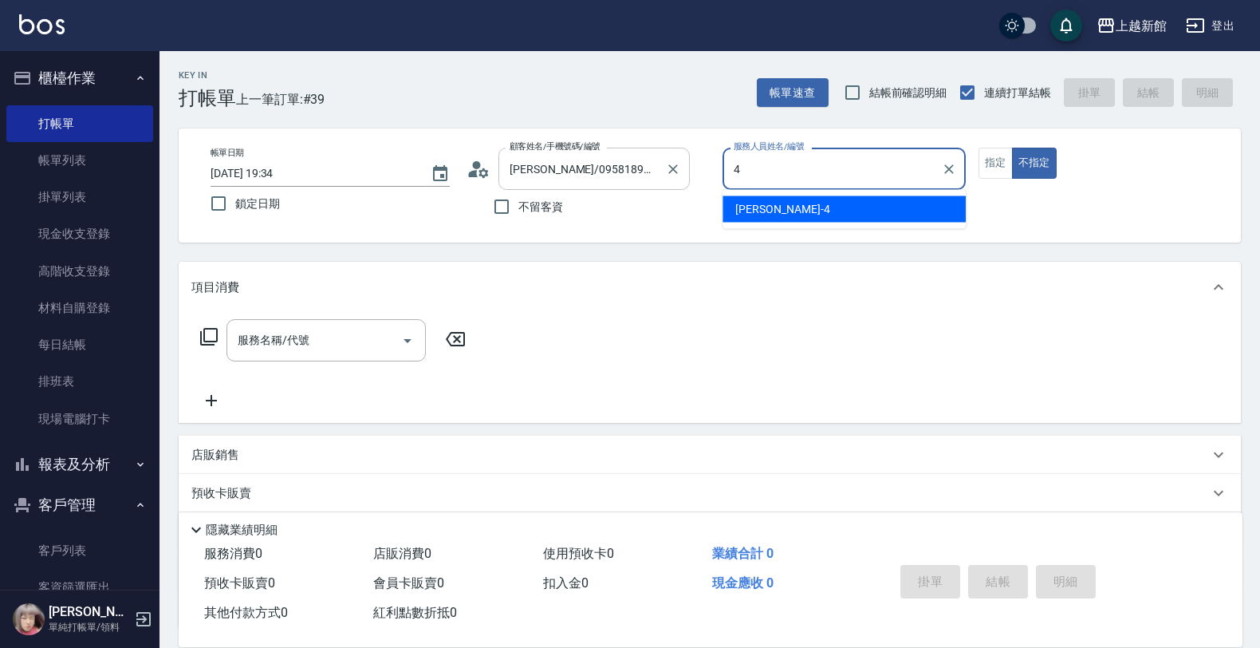
type input "宜珍-4"
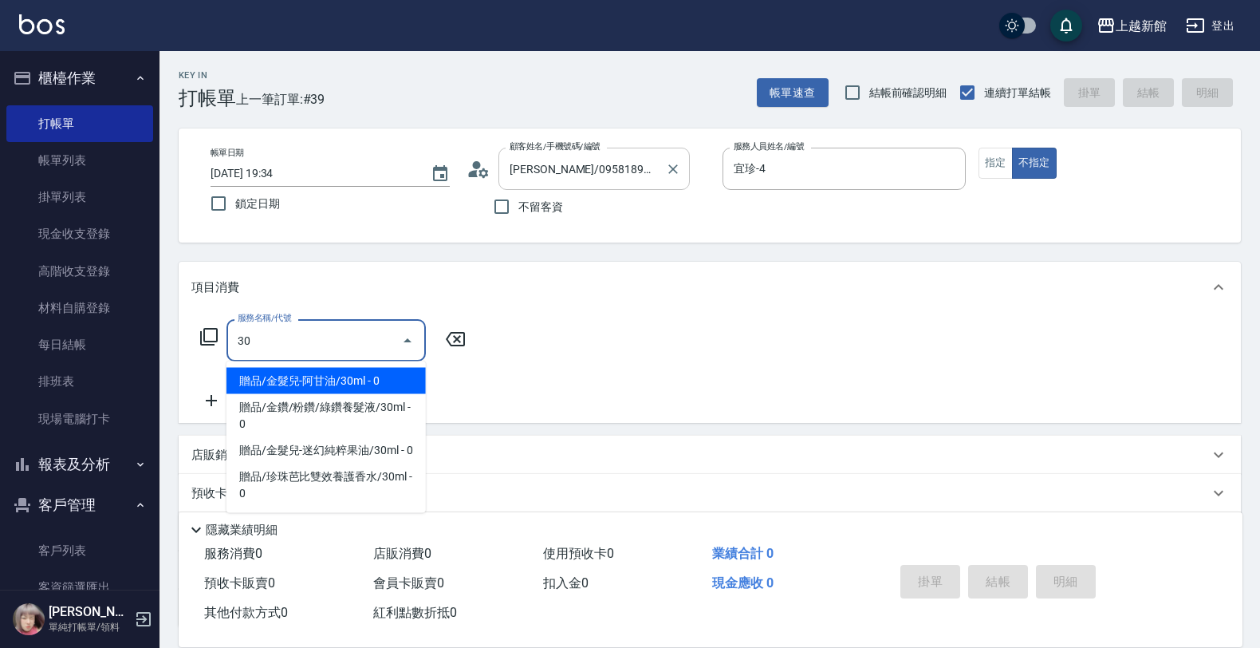
type input "302"
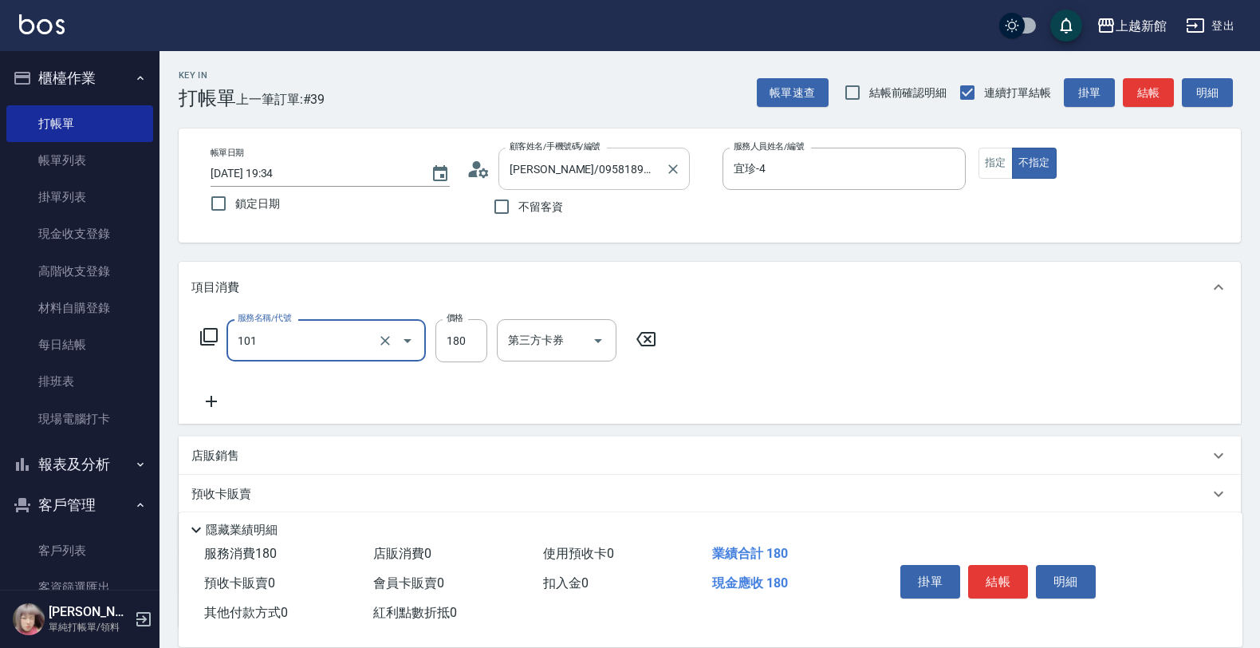
type input "洗髮250(101)"
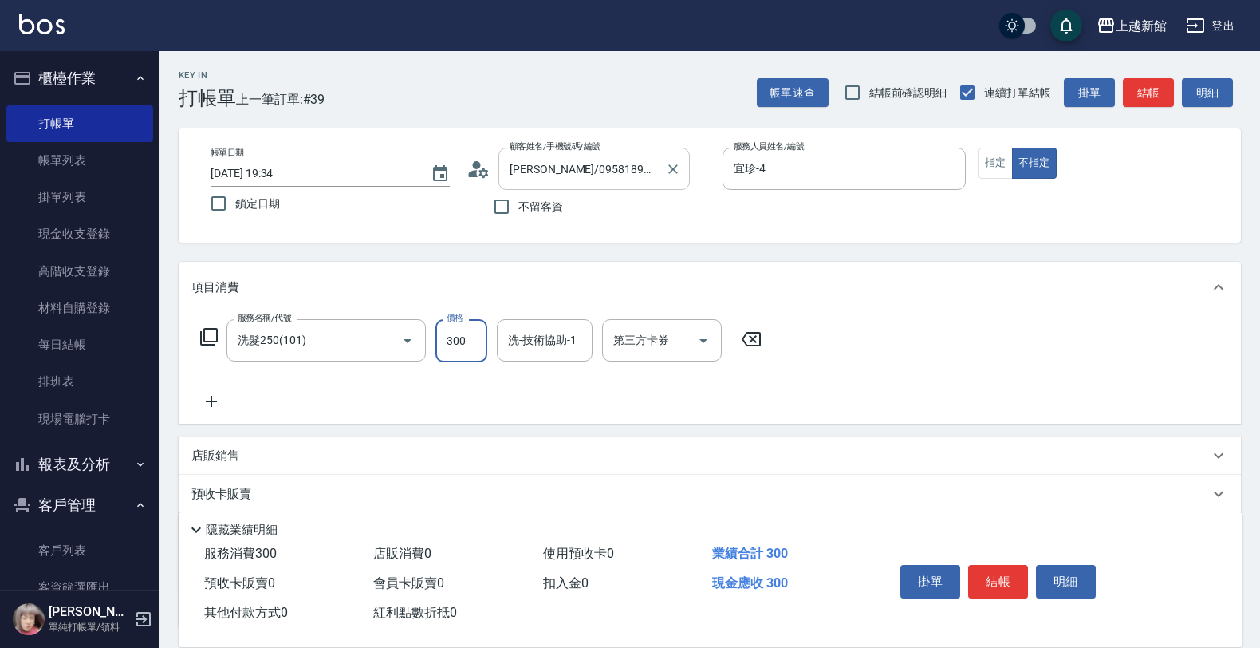
type input "300"
type input "[PERSON_NAME]-24"
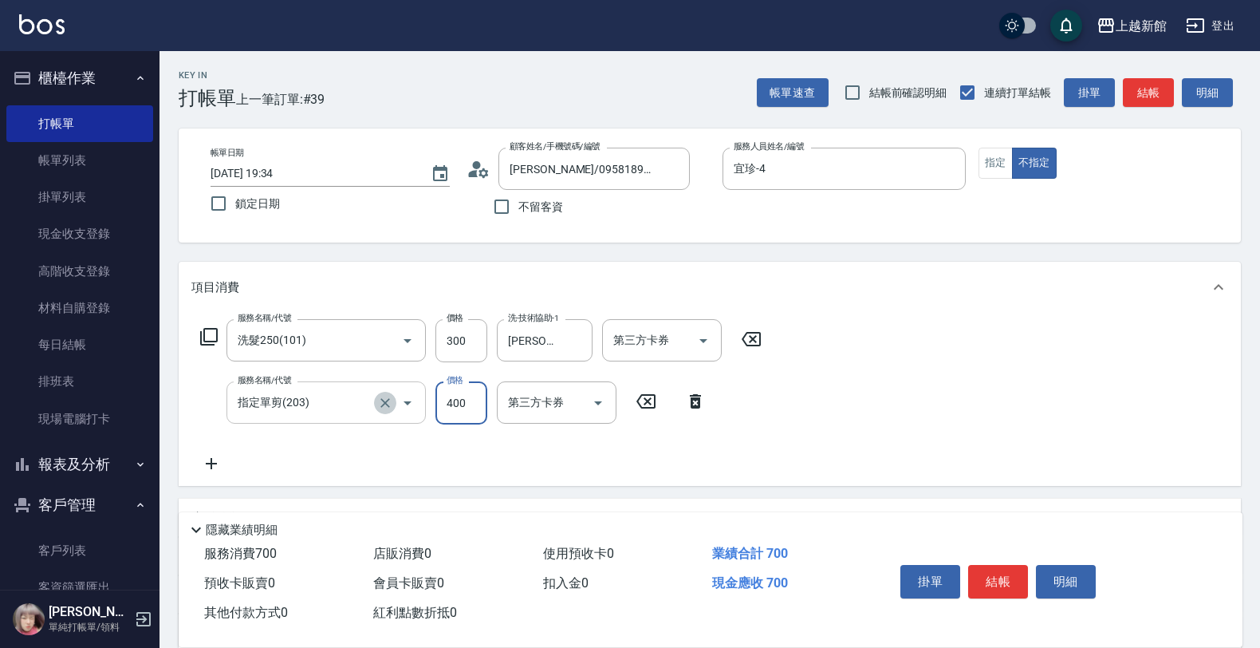
click at [380, 400] on icon "Clear" at bounding box center [385, 403] width 16 height 16
type input "指定單剪(203)"
click at [380, 401] on icon "Clear" at bounding box center [385, 403] width 16 height 16
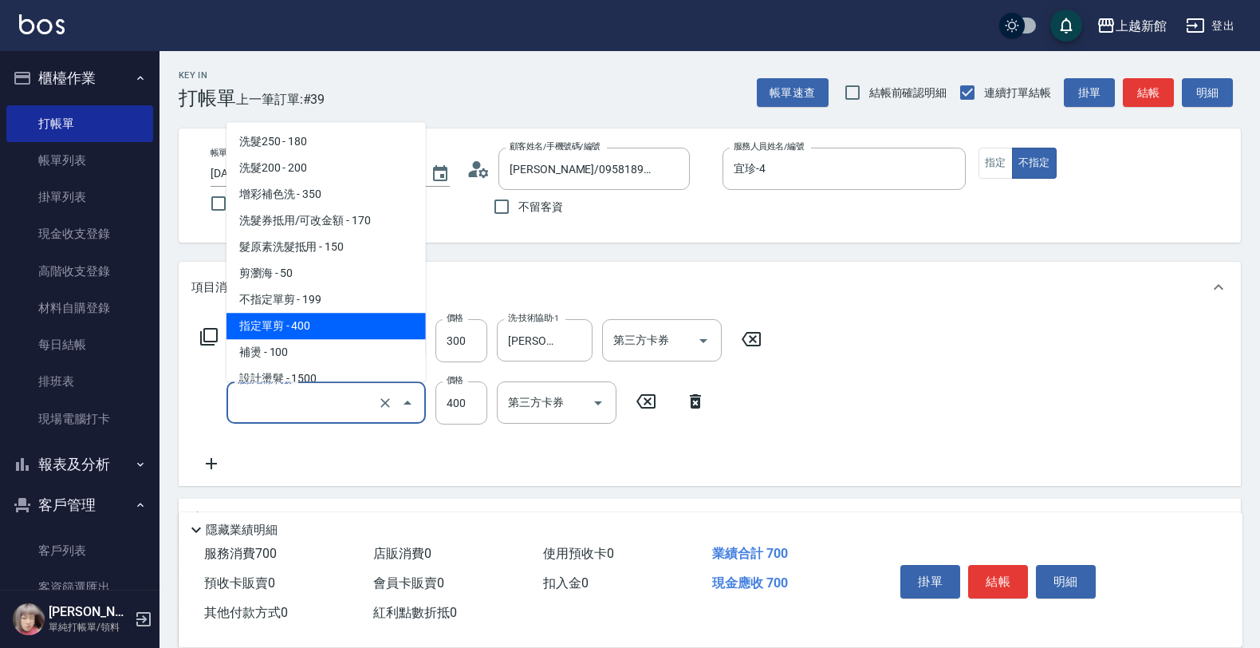
click at [364, 407] on input "服務名稱/代號" at bounding box center [304, 402] width 140 height 28
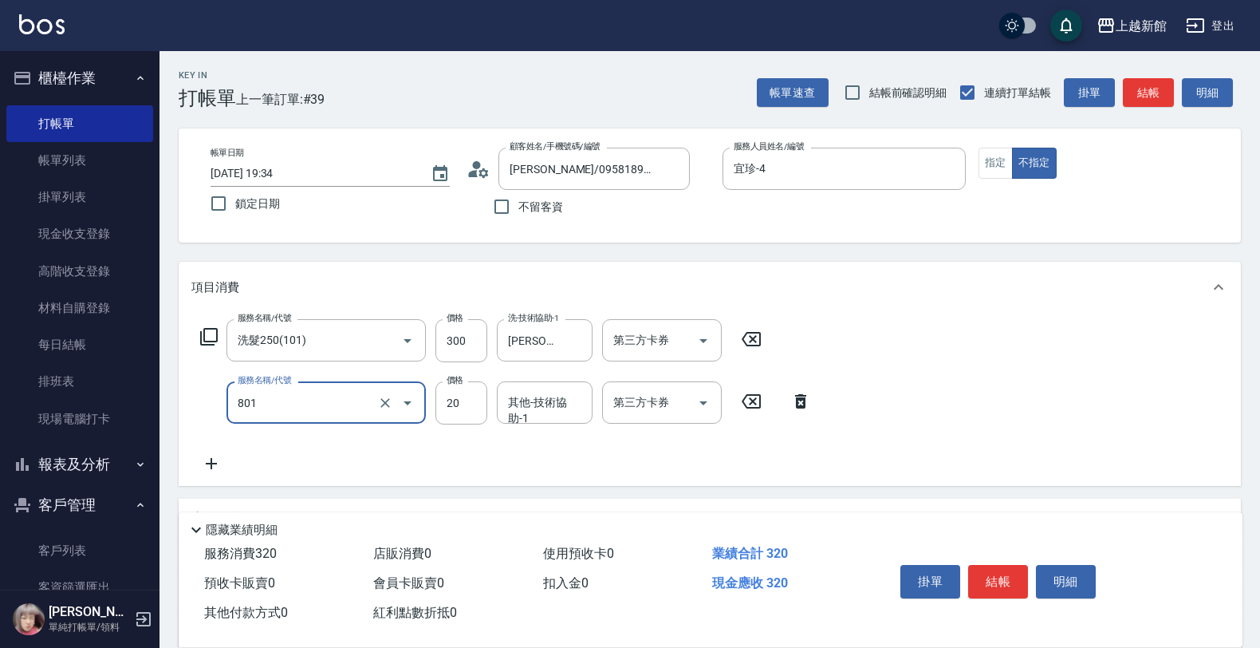
type input "潤絲(801)"
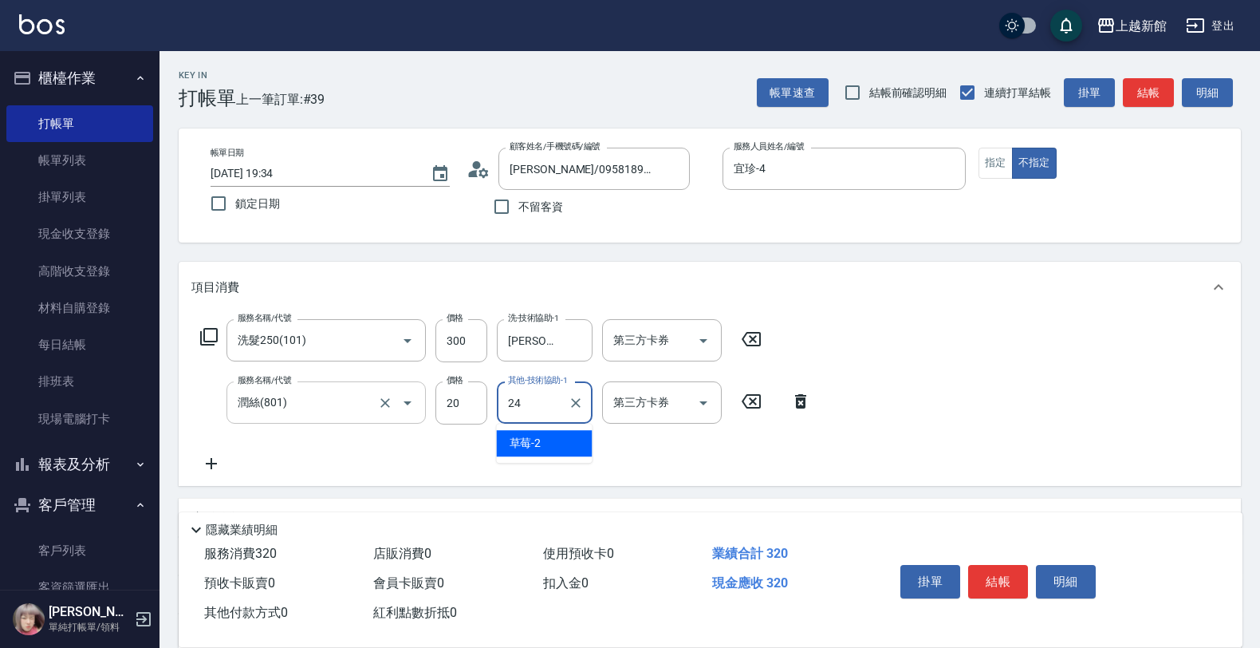
type input "[PERSON_NAME]-24"
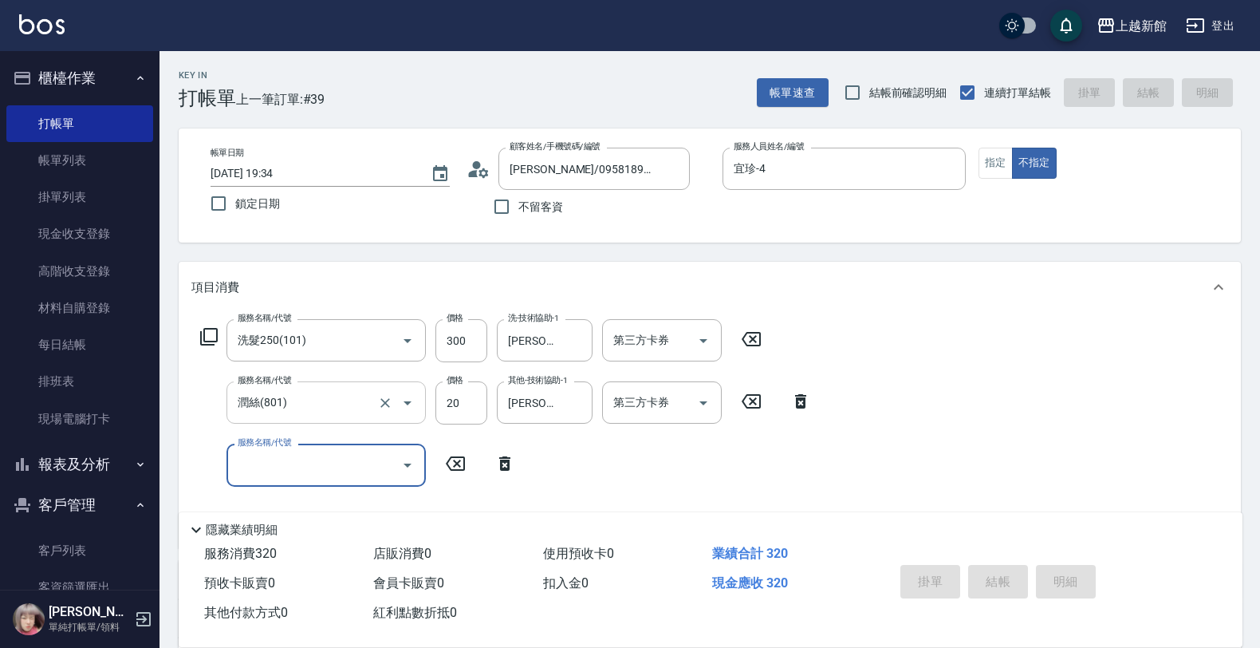
type input "2025/08/15 19:35"
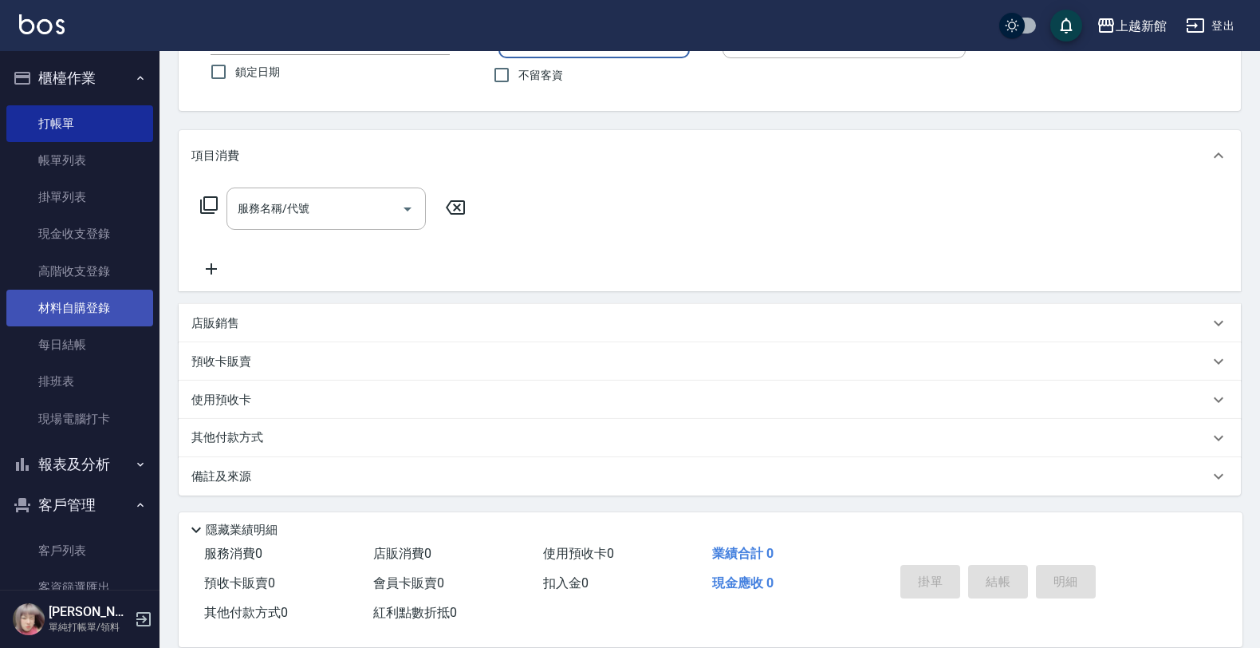
scroll to position [41, 0]
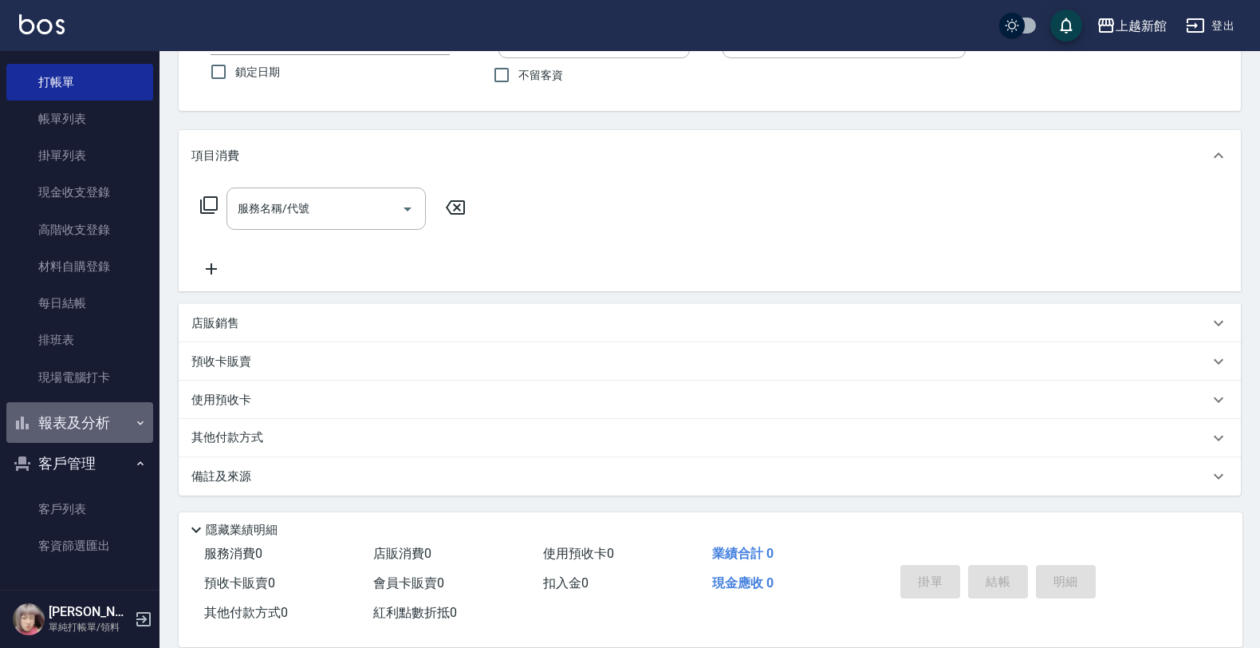
click at [88, 419] on button "報表及分析" at bounding box center [79, 422] width 147 height 41
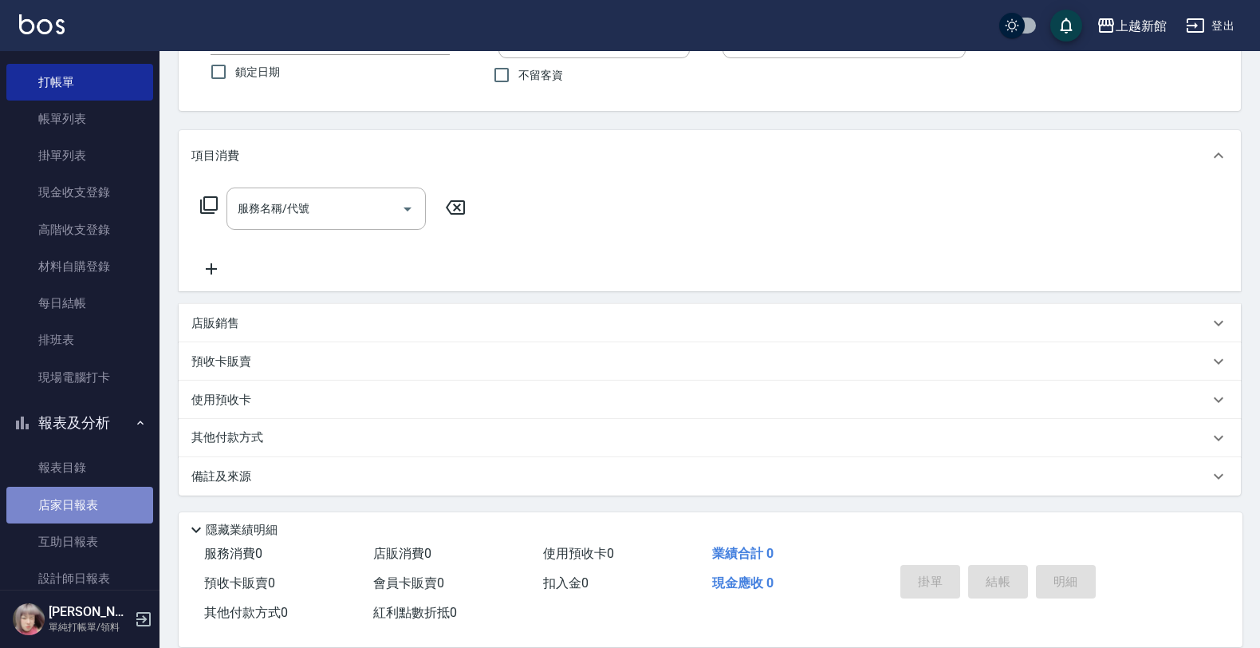
click at [100, 497] on link "店家日報表" at bounding box center [79, 505] width 147 height 37
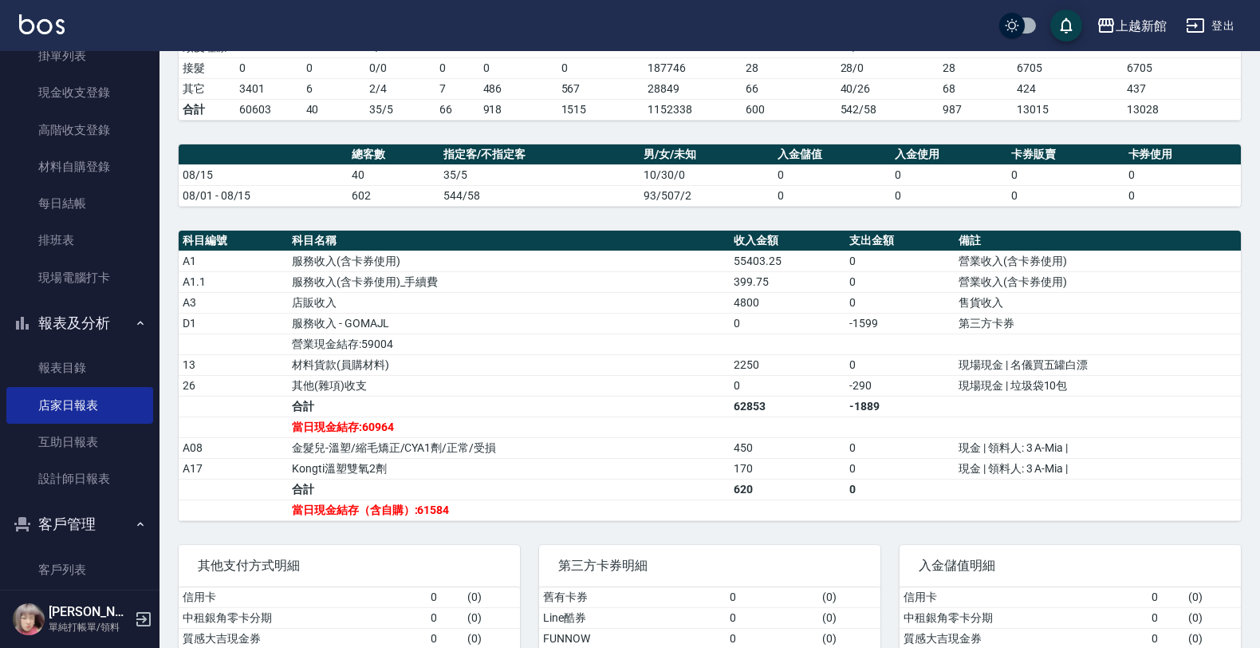
scroll to position [399, 0]
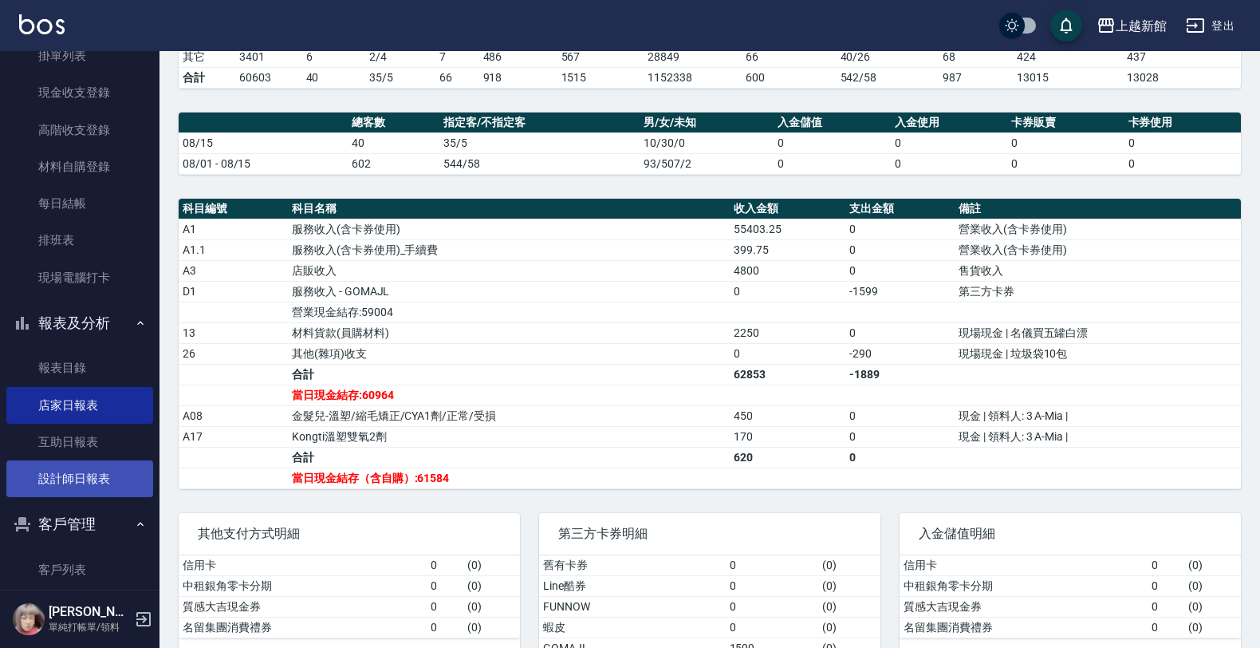
click at [112, 468] on link "設計師日報表" at bounding box center [79, 478] width 147 height 37
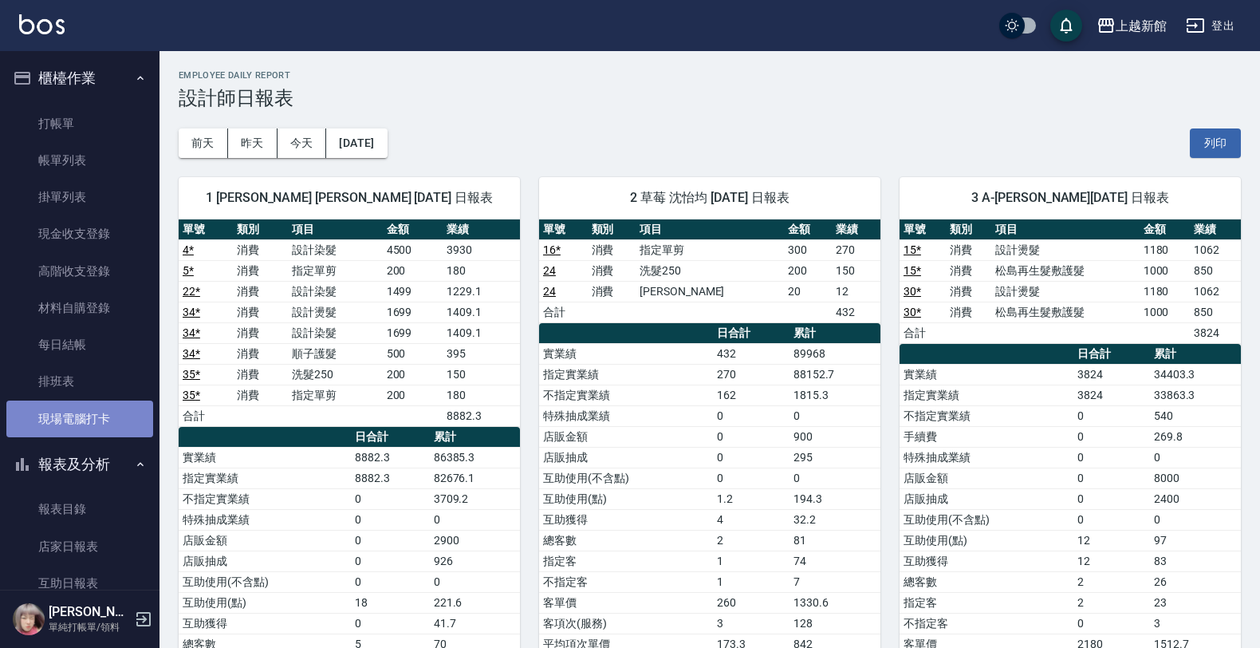
click at [86, 415] on link "現場電腦打卡" at bounding box center [79, 418] width 147 height 37
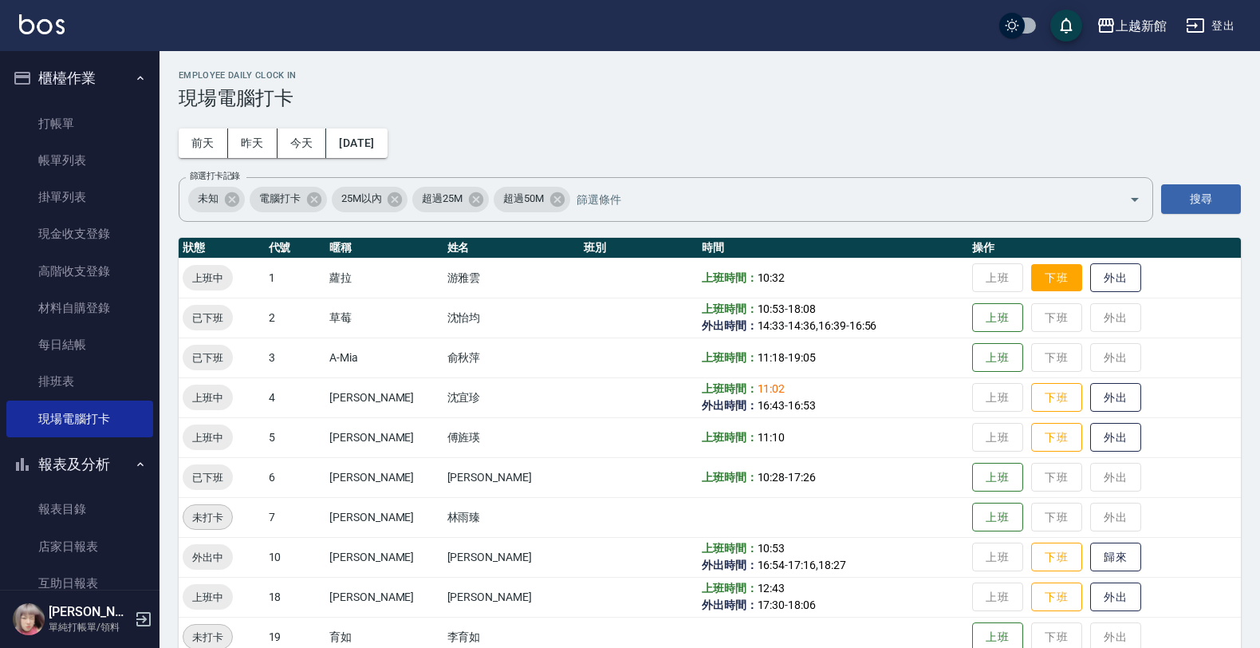
click at [1050, 287] on button "下班" at bounding box center [1056, 278] width 51 height 28
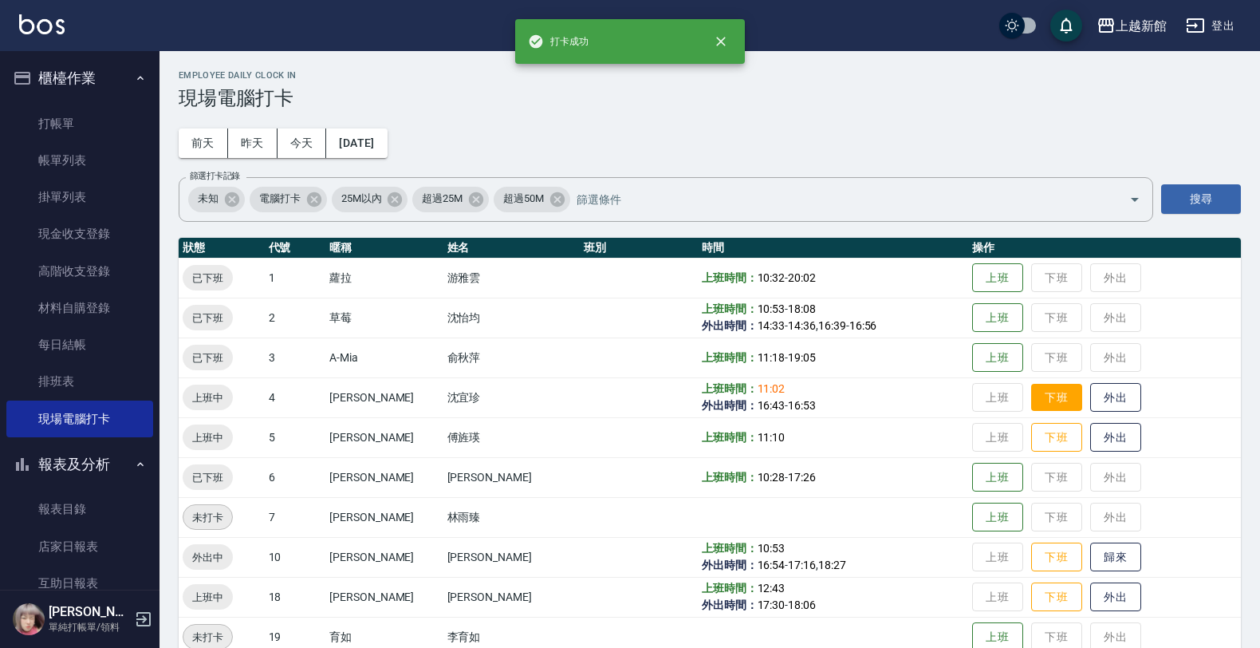
click at [1038, 393] on button "下班" at bounding box center [1056, 398] width 51 height 28
click at [1042, 424] on button "下班" at bounding box center [1056, 438] width 51 height 28
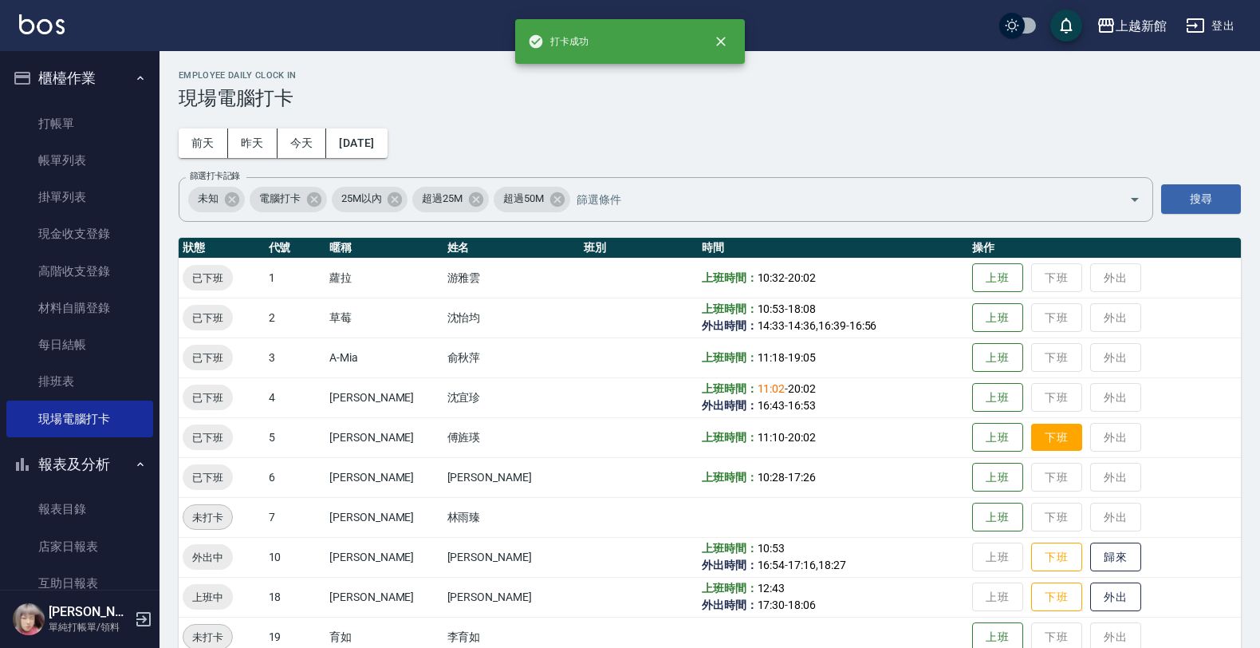
scroll to position [100, 0]
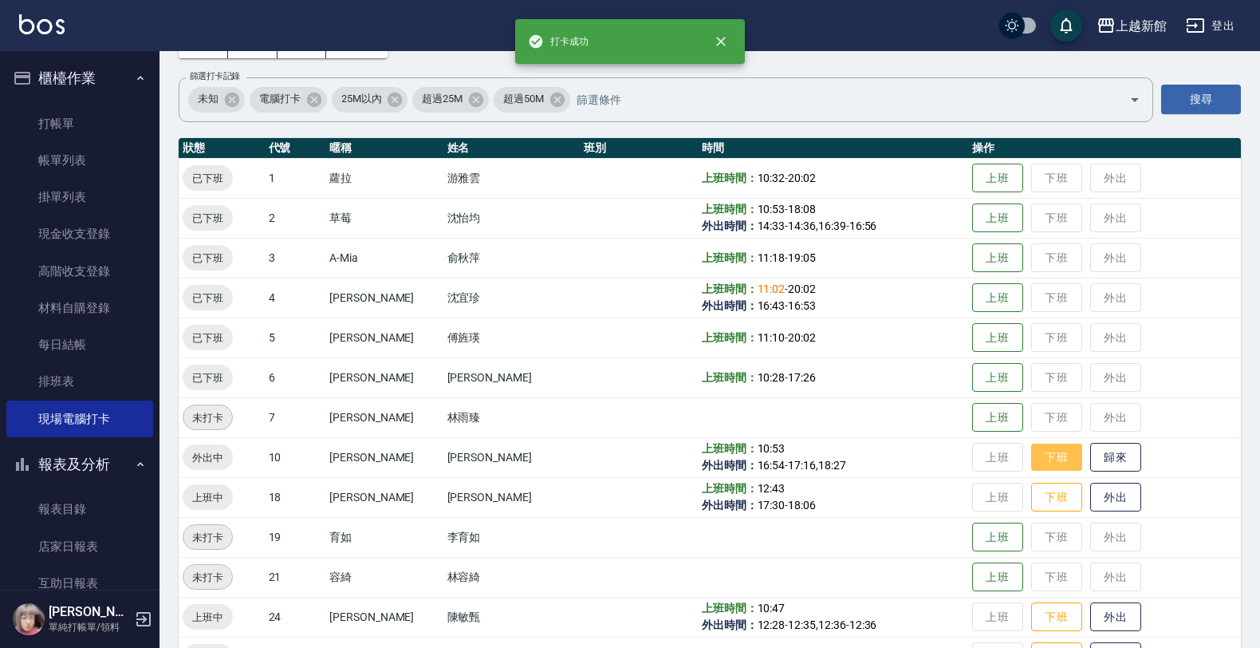
click at [1035, 453] on button "下班" at bounding box center [1056, 457] width 51 height 28
click at [1039, 488] on button "下班" at bounding box center [1056, 497] width 51 height 28
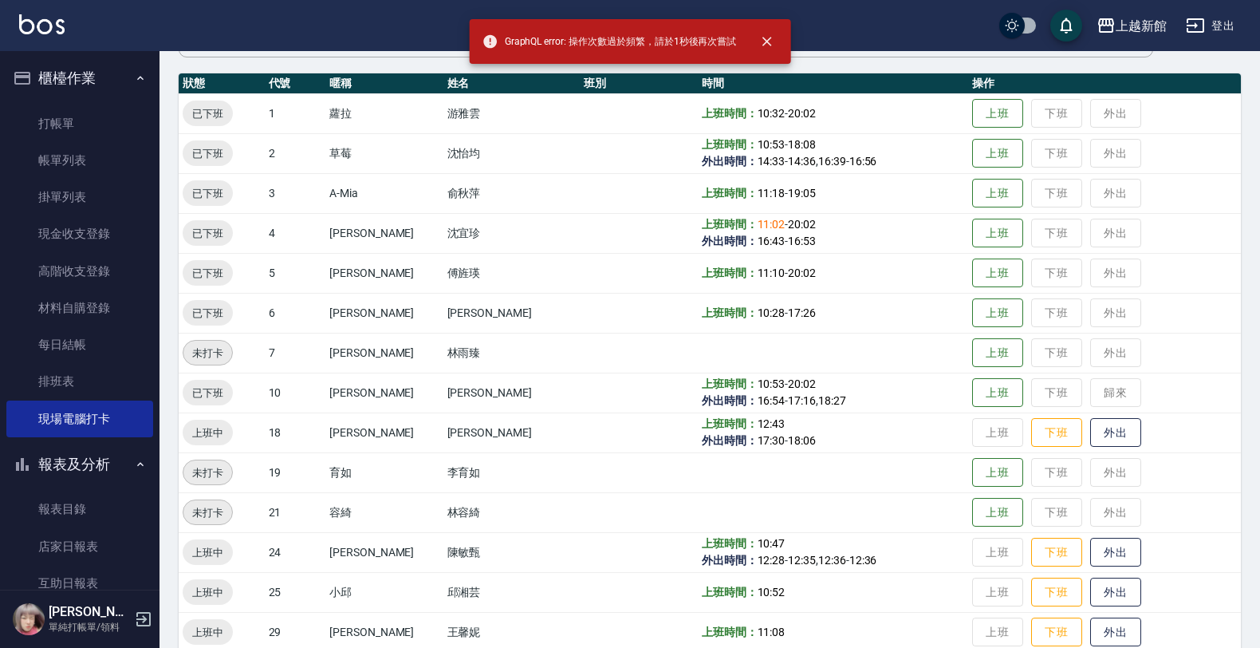
scroll to position [199, 0]
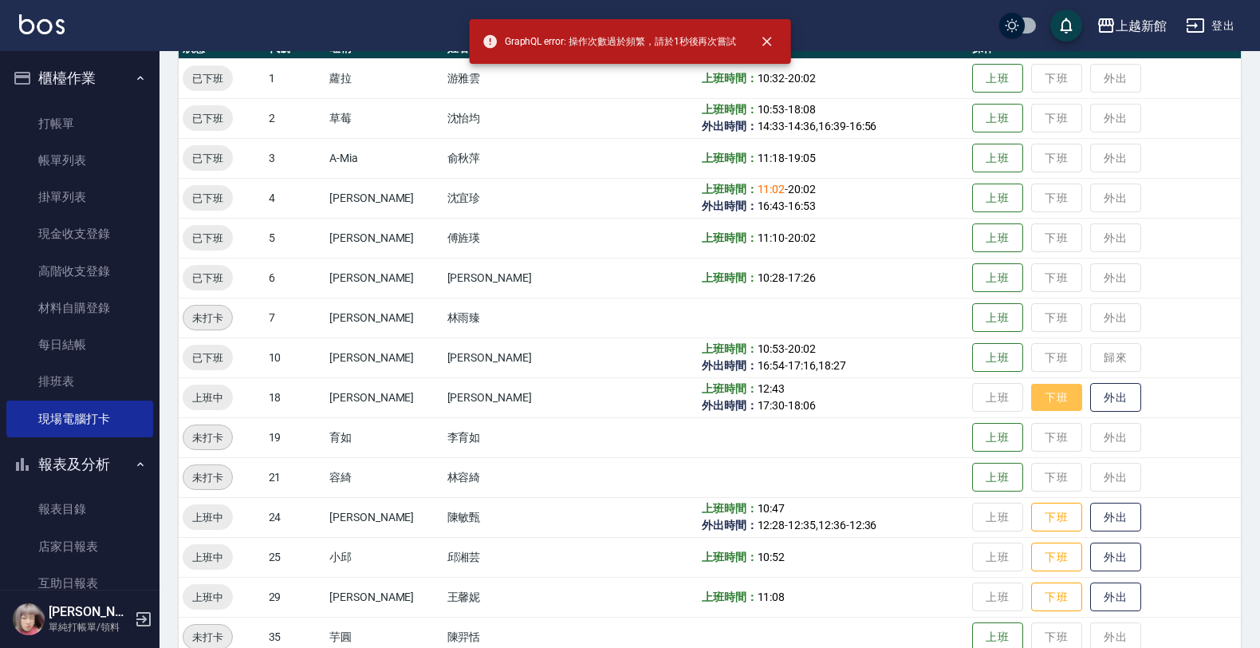
click at [1031, 399] on button "下班" at bounding box center [1056, 398] width 51 height 28
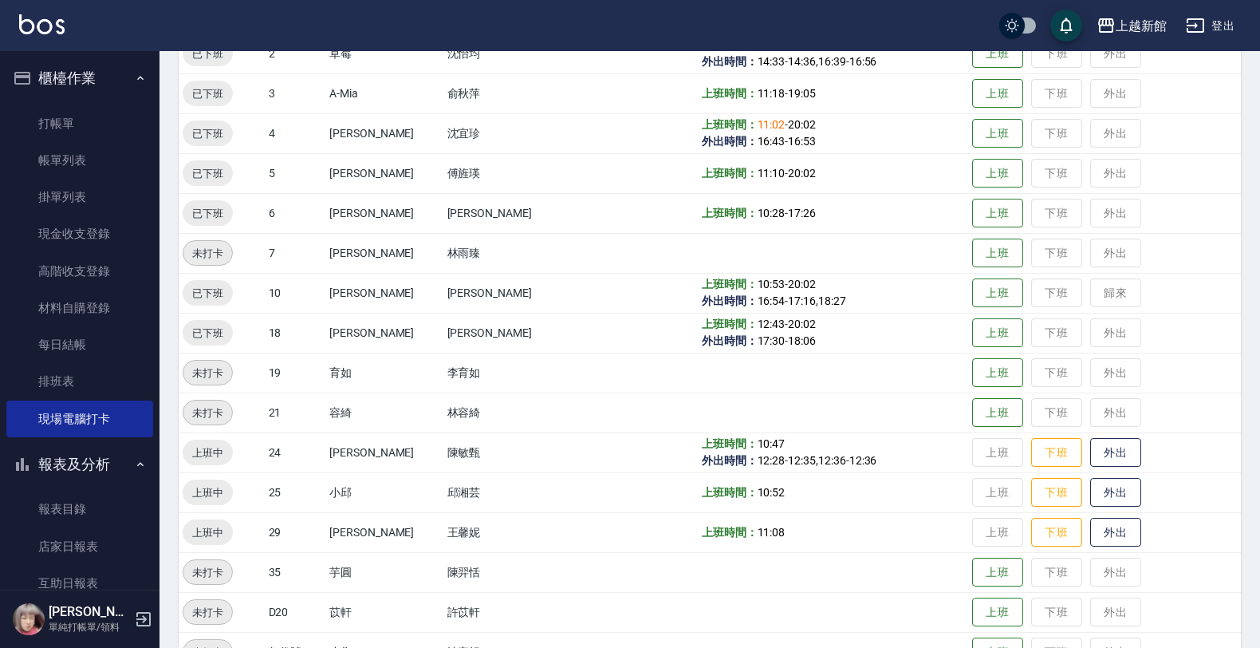
scroll to position [299, 0]
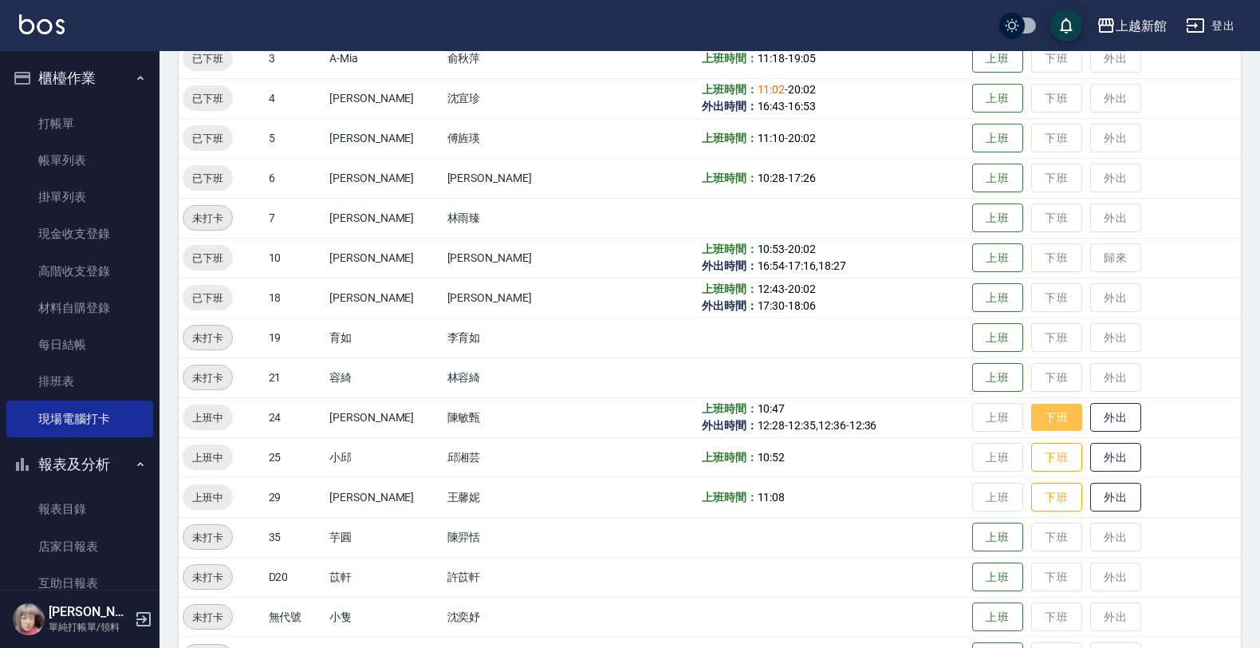
click at [1031, 417] on button "下班" at bounding box center [1056, 418] width 51 height 28
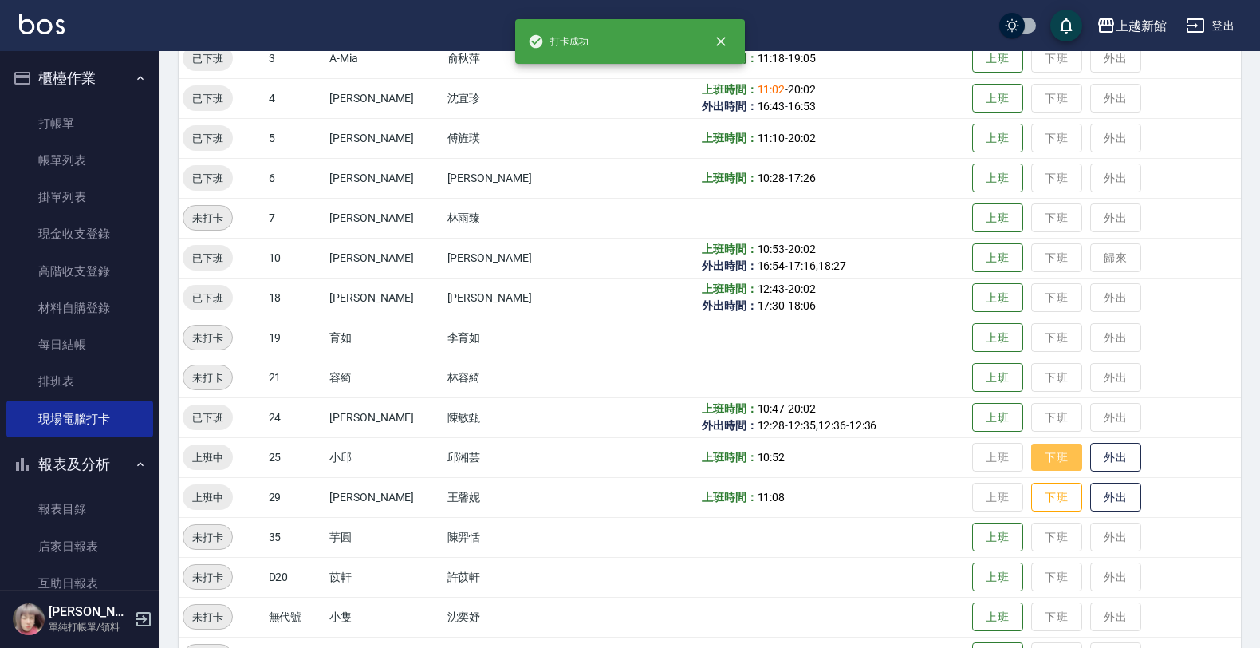
click at [1039, 451] on button "下班" at bounding box center [1056, 457] width 51 height 28
click at [1042, 496] on button "下班" at bounding box center [1056, 497] width 51 height 28
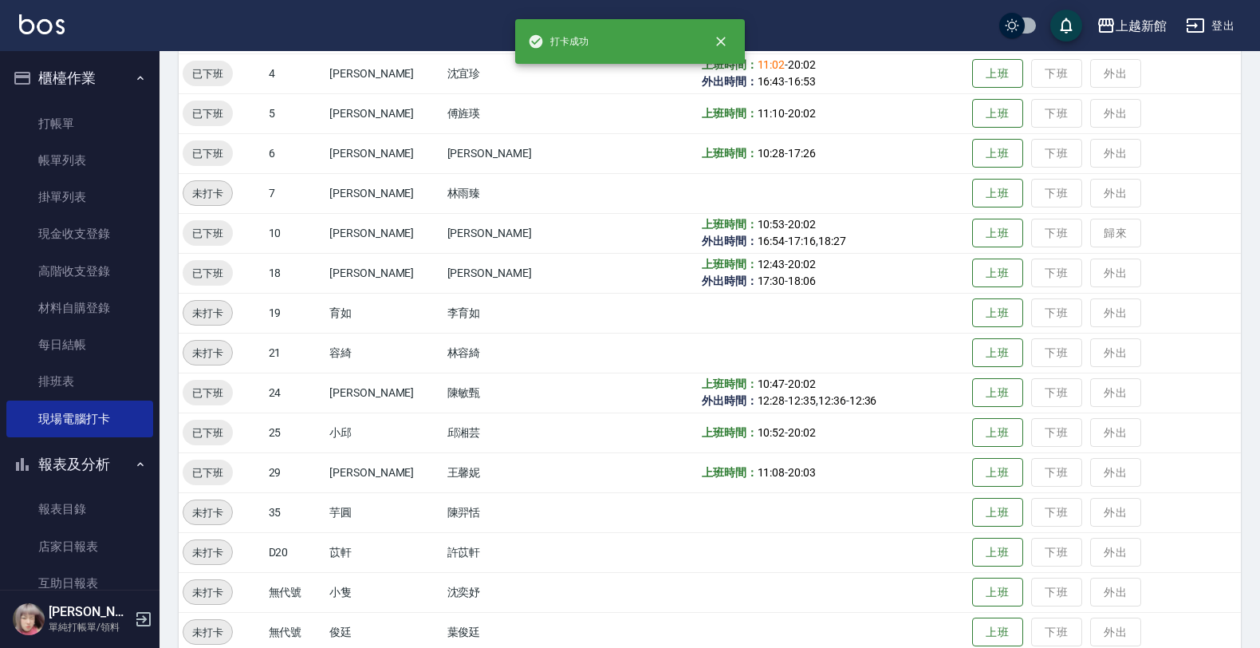
scroll to position [347, 0]
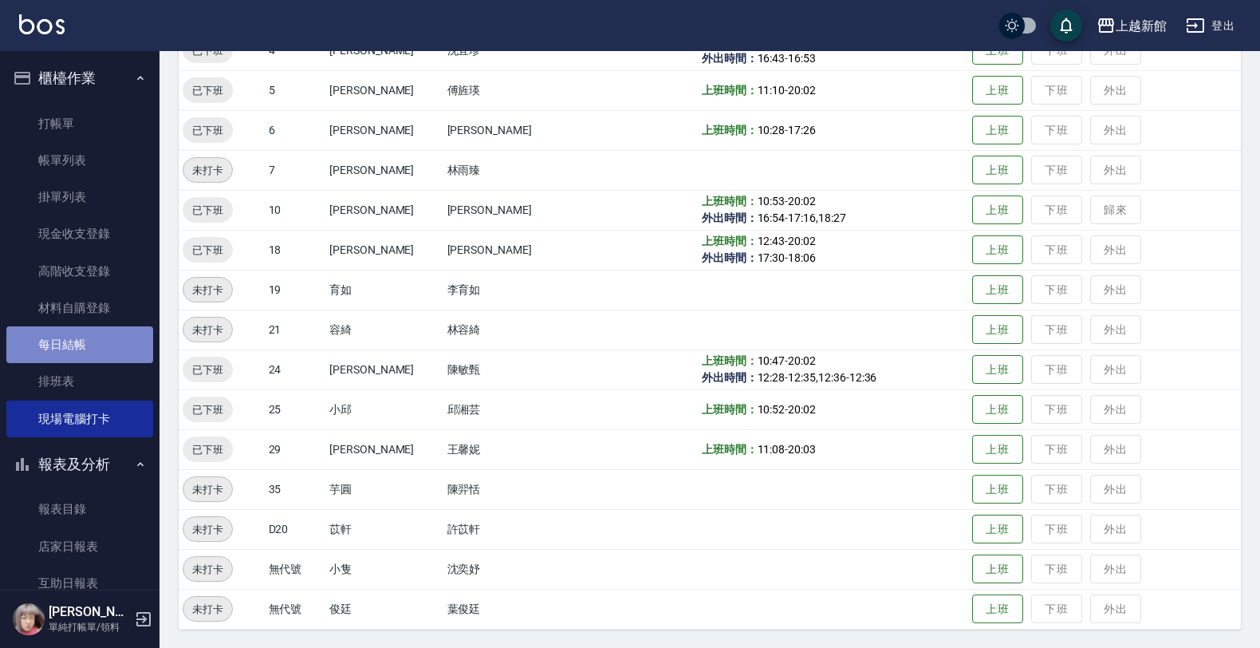
click at [101, 339] on link "每日結帳" at bounding box center [79, 344] width 147 height 37
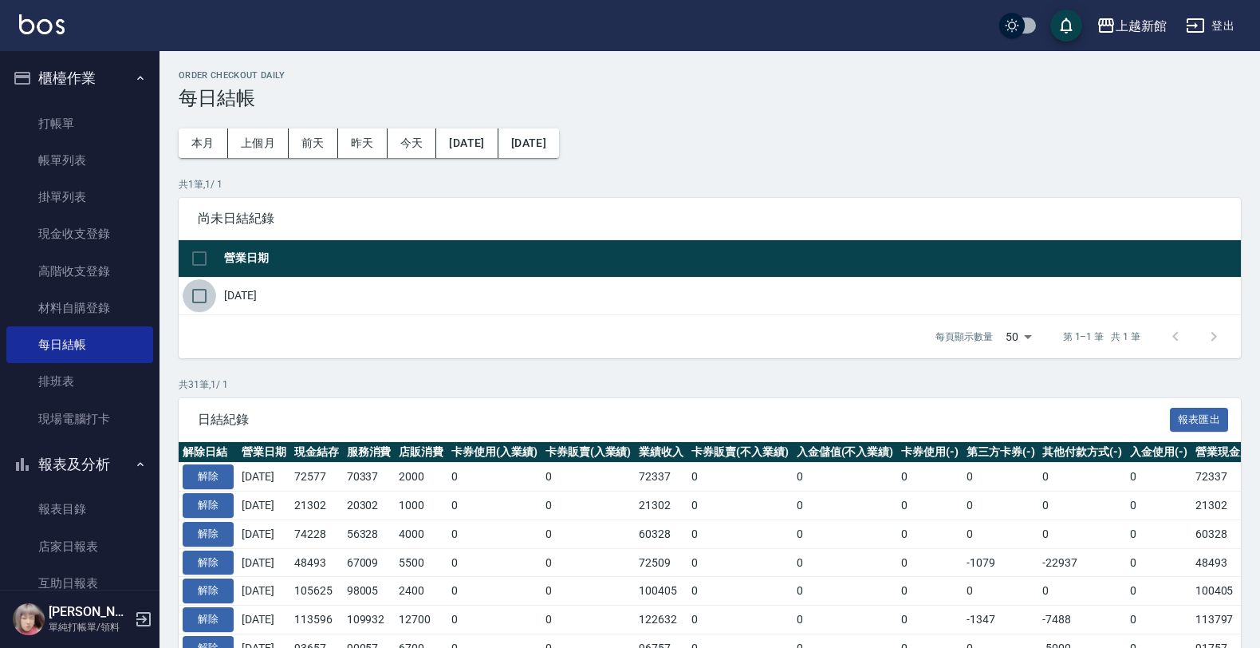
click at [206, 293] on input "checkbox" at bounding box center [199, 295] width 33 height 33
checkbox input "true"
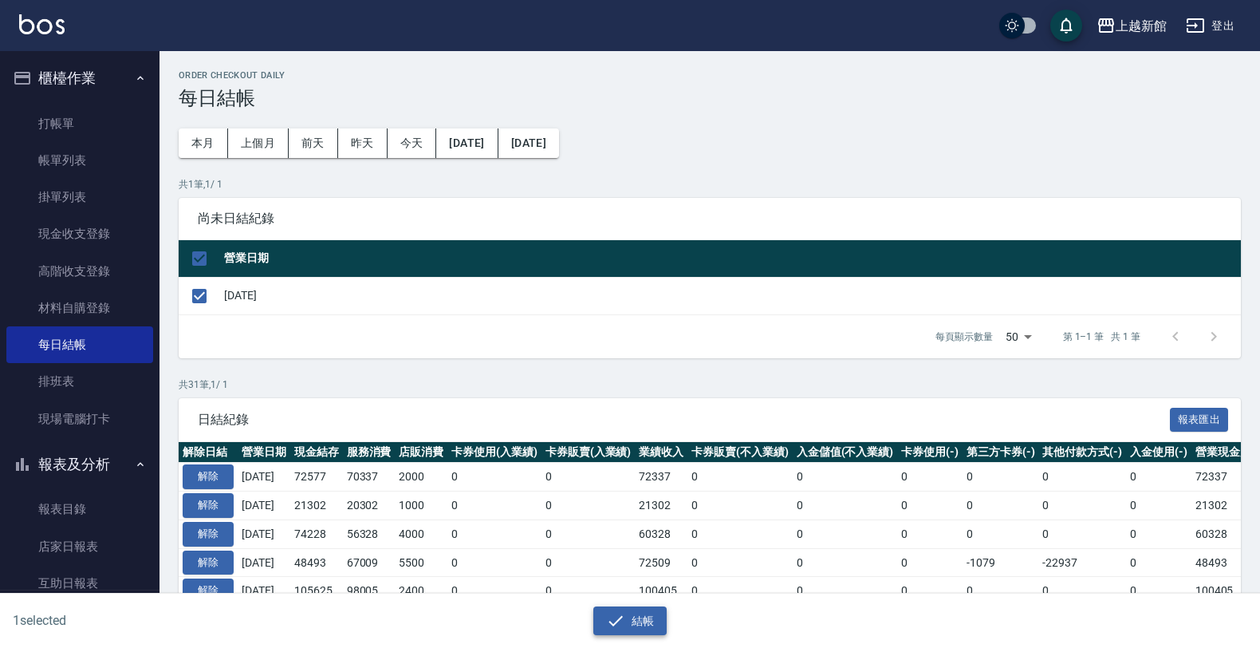
click at [600, 620] on button "結帳" at bounding box center [630, 621] width 74 height 30
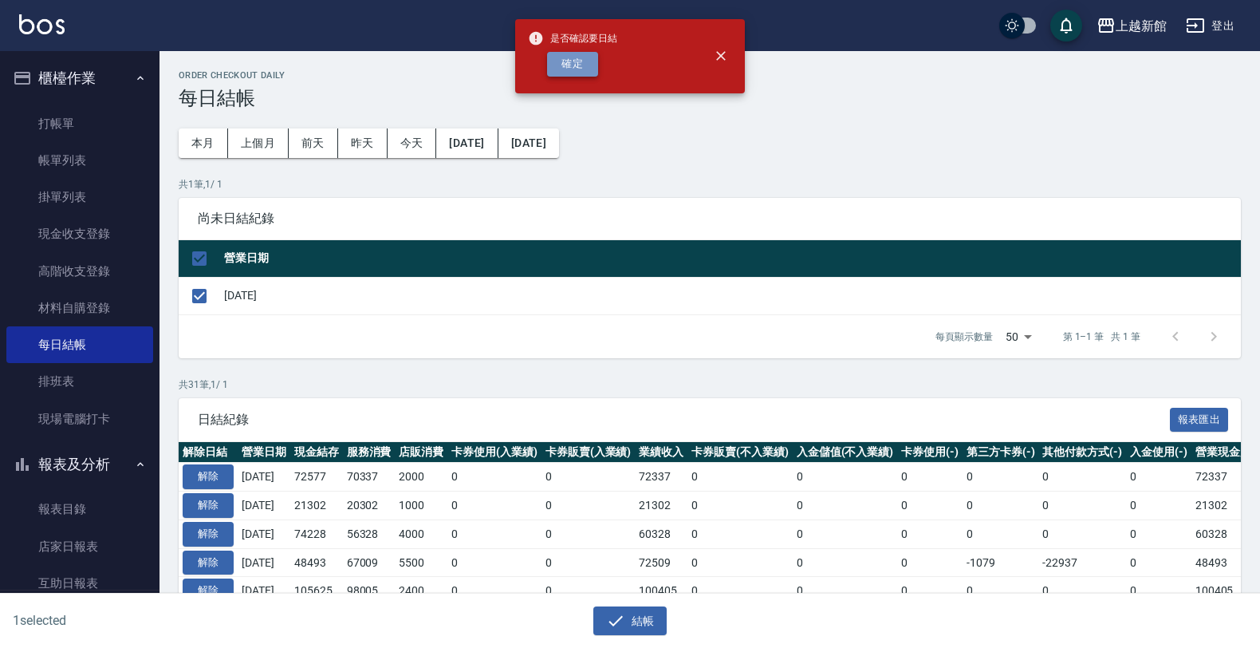
click at [572, 69] on button "確定" at bounding box center [572, 64] width 51 height 25
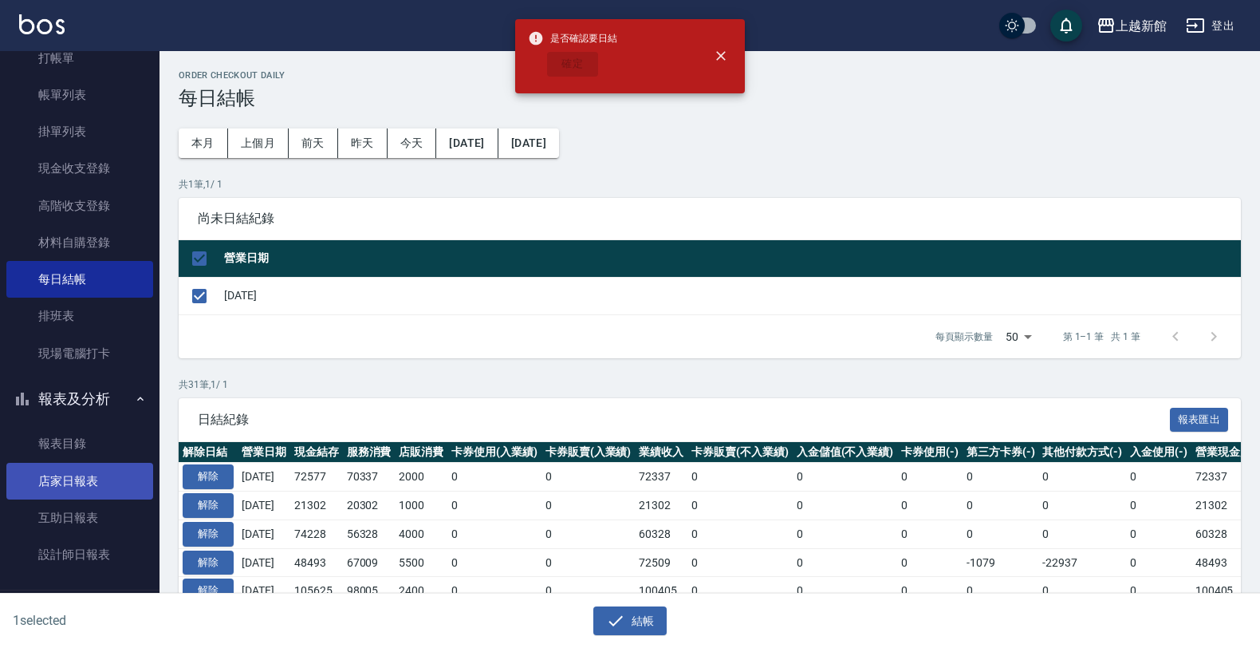
scroll to position [100, 0]
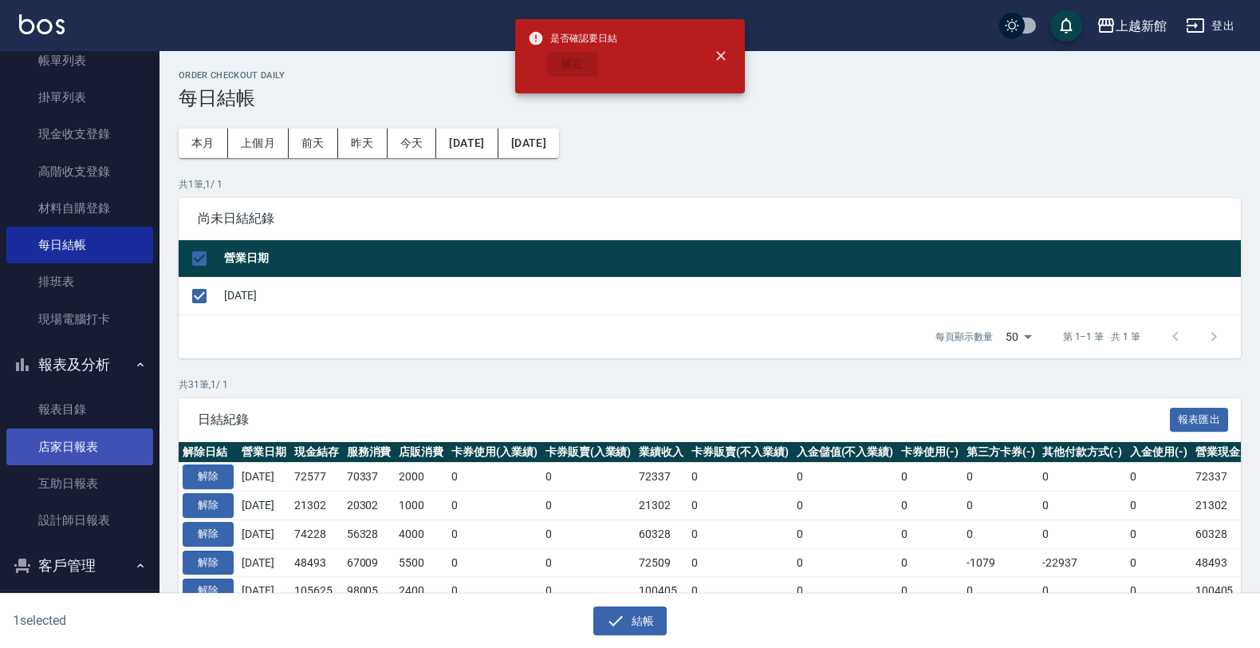
checkbox input "false"
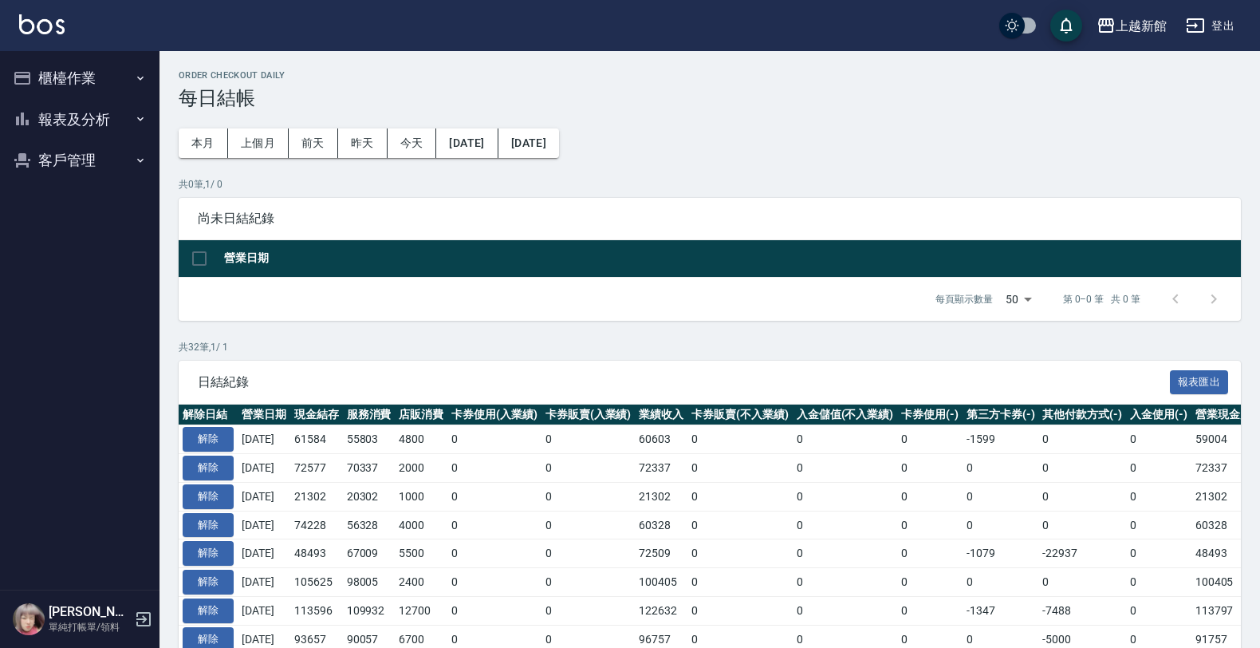
click at [73, 130] on button "報表及分析" at bounding box center [79, 119] width 147 height 41
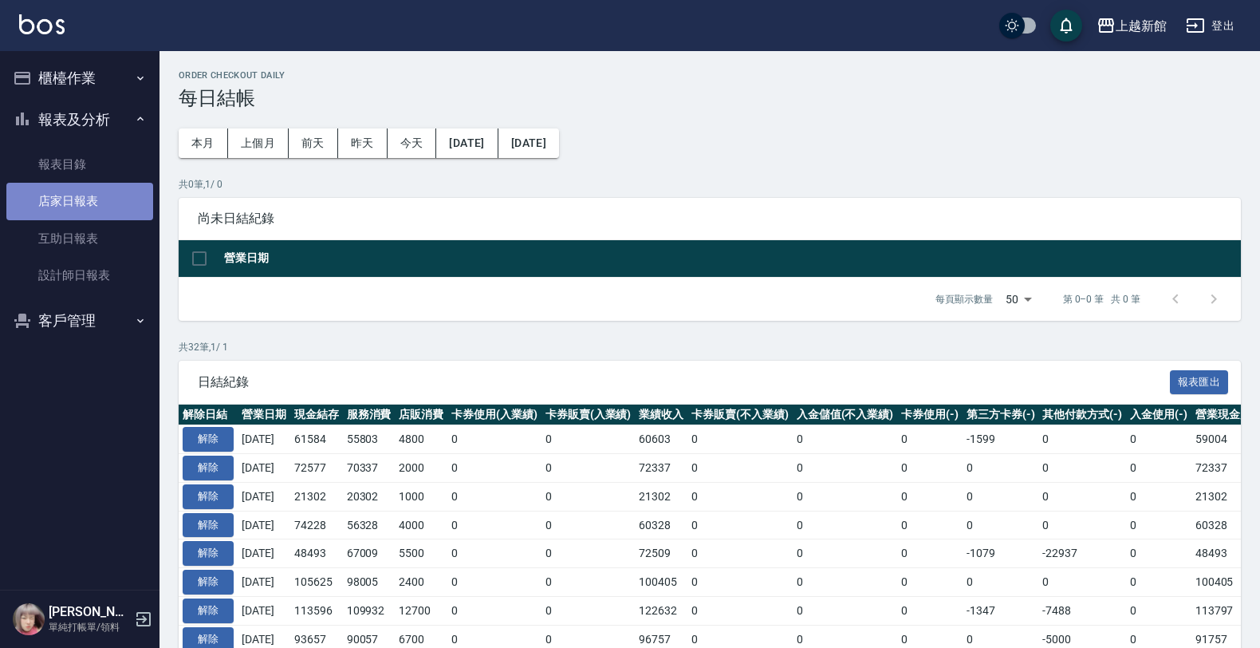
click at [64, 190] on link "店家日報表" at bounding box center [79, 201] width 147 height 37
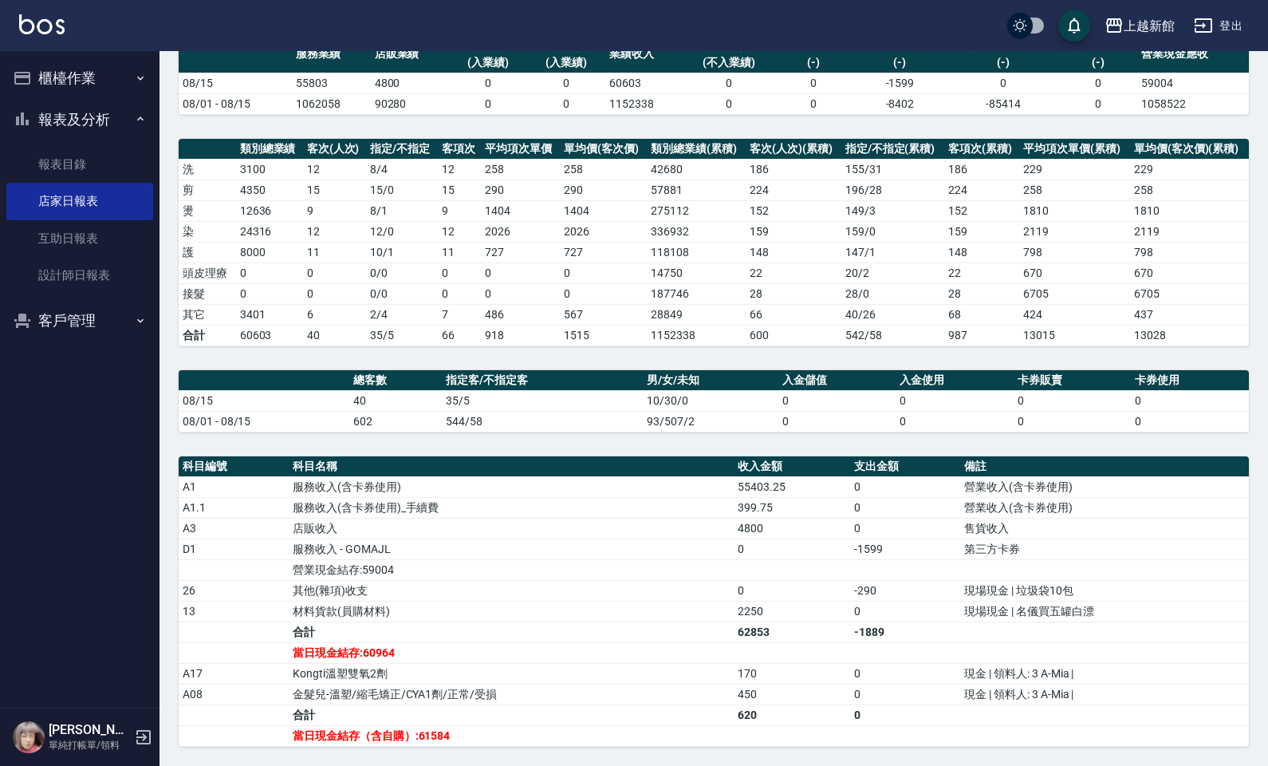
scroll to position [142, 0]
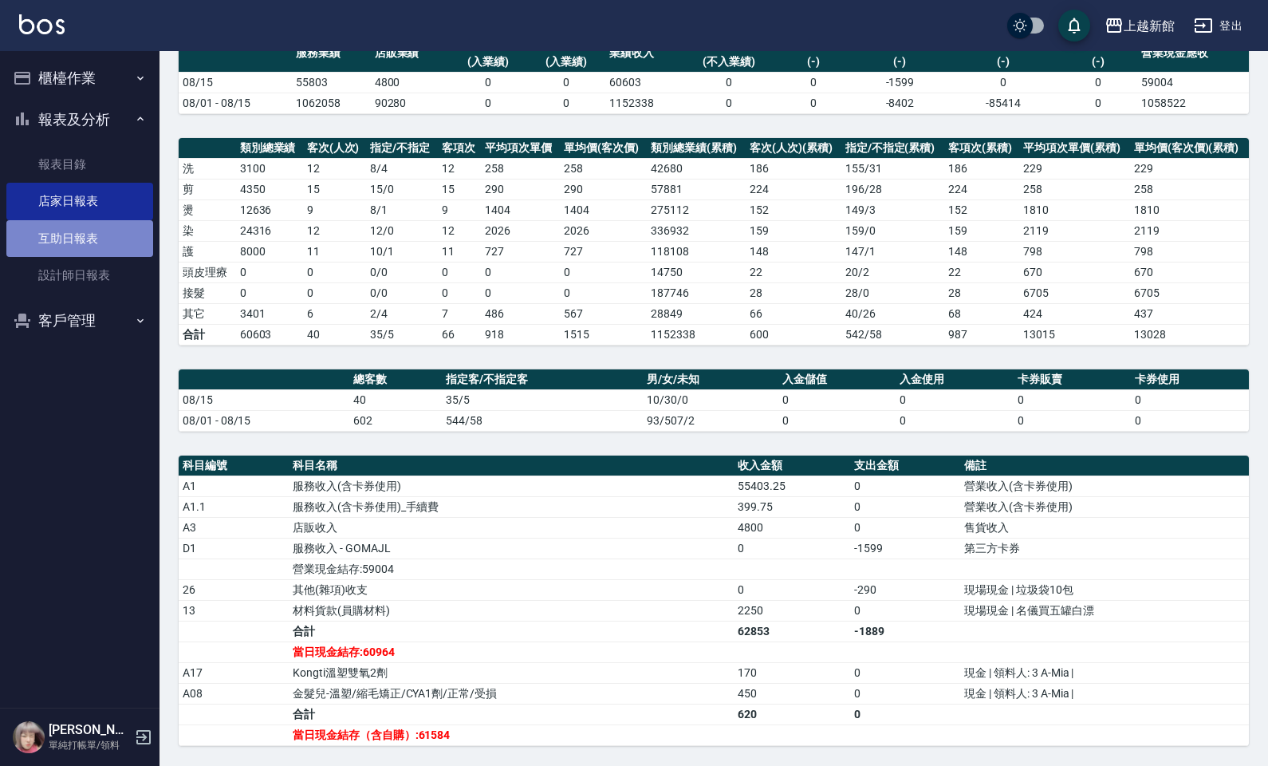
click at [41, 230] on link "互助日報表" at bounding box center [79, 238] width 147 height 37
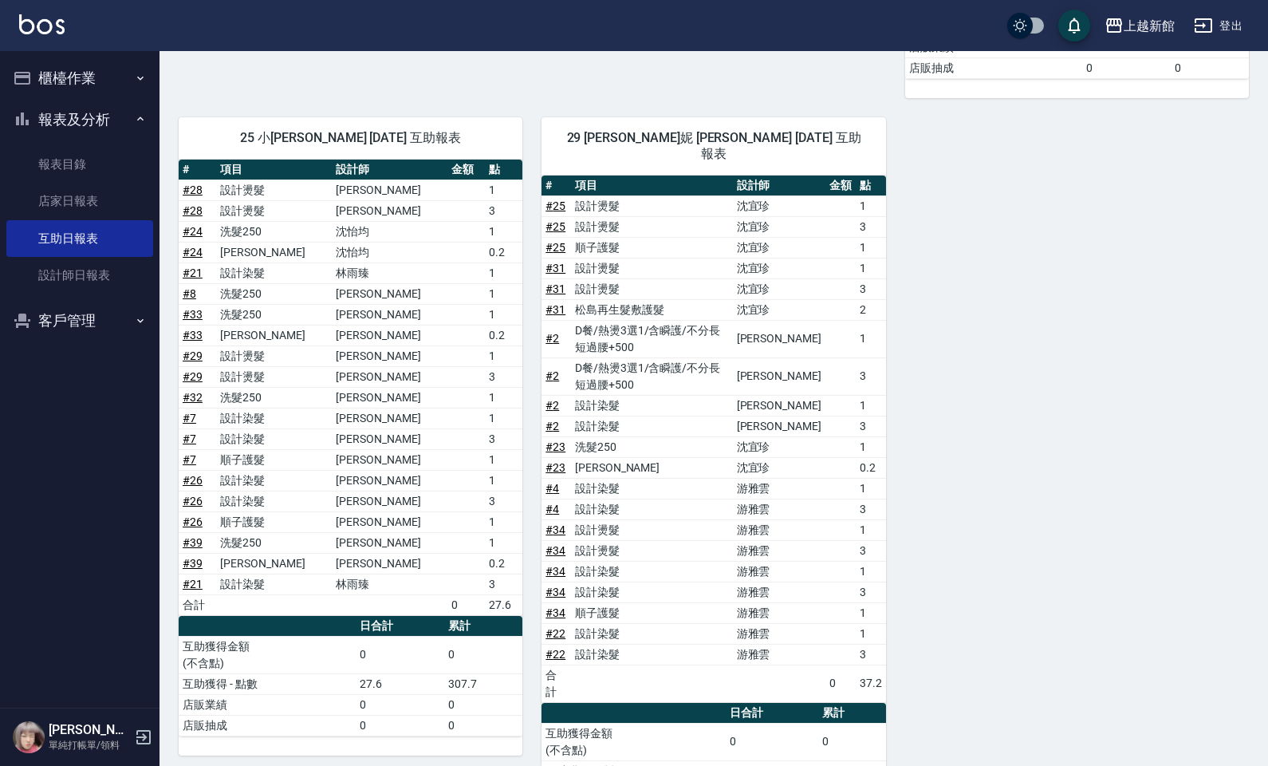
scroll to position [1245, 0]
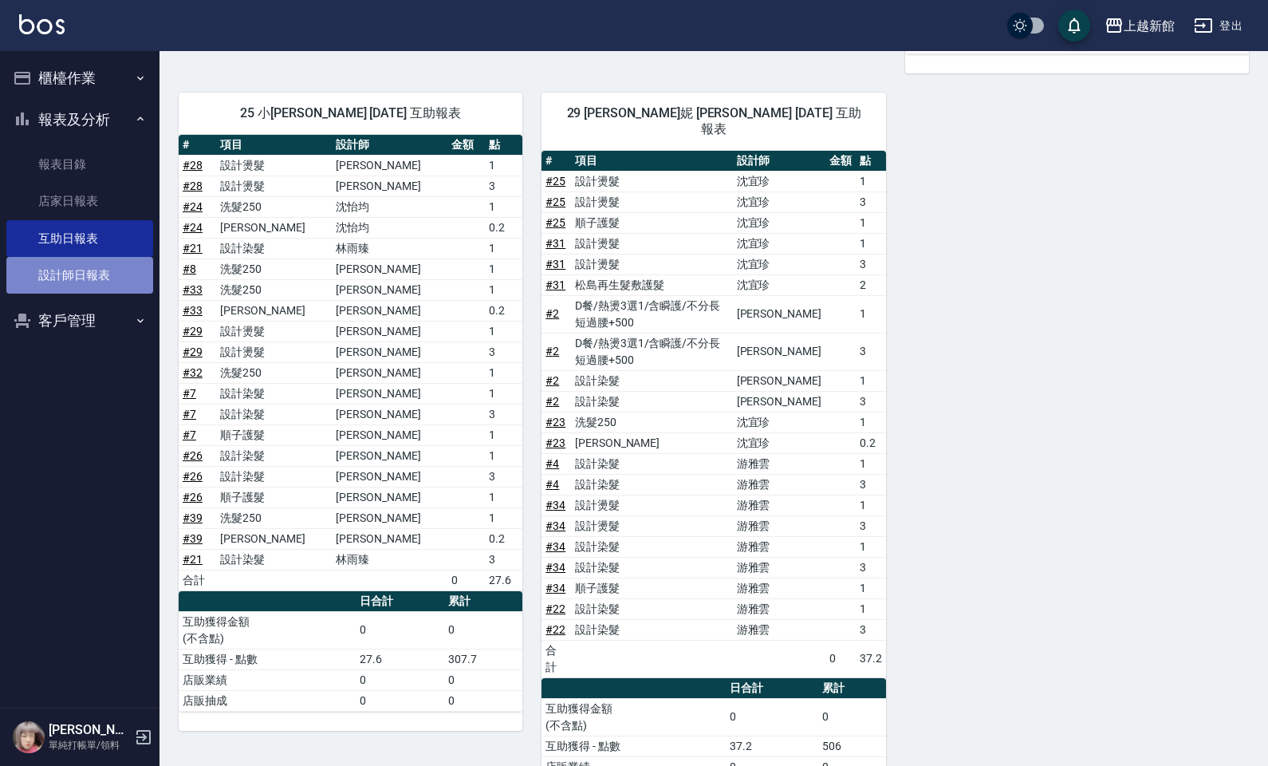
click at [97, 272] on link "設計師日報表" at bounding box center [79, 275] width 147 height 37
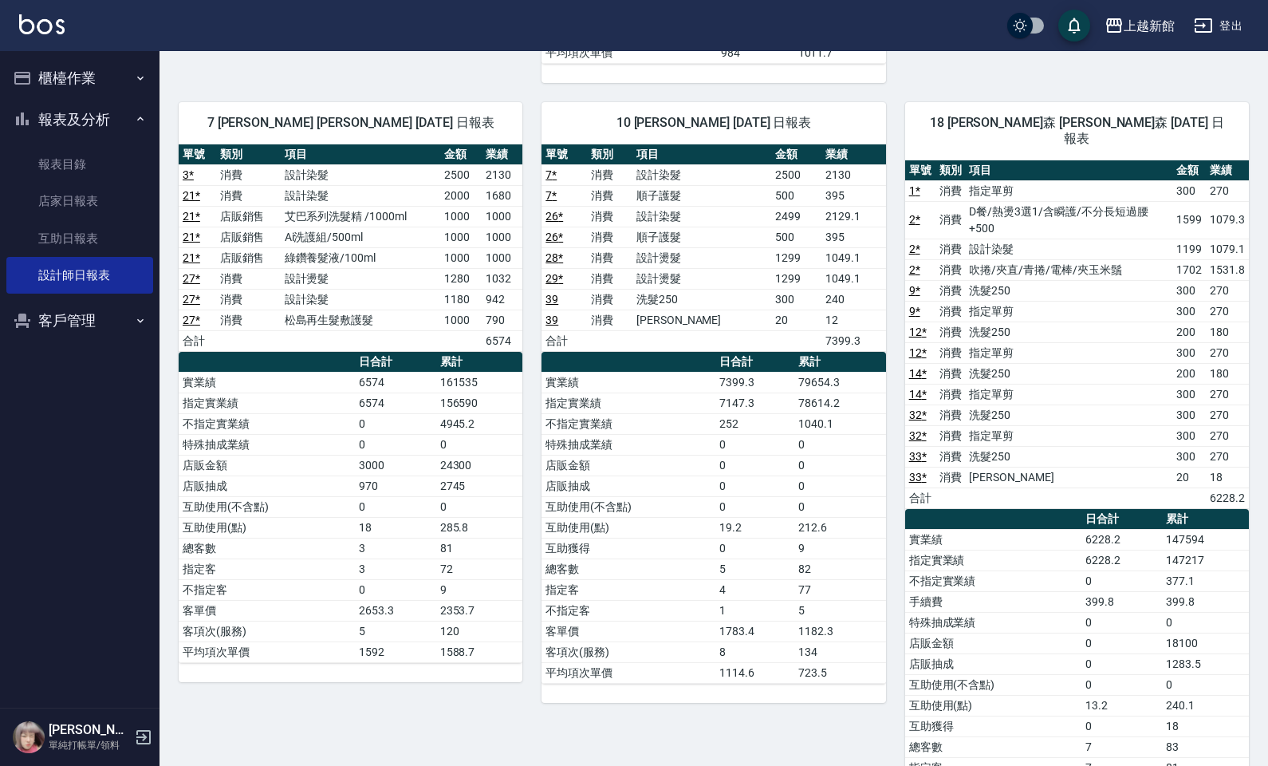
scroll to position [1470, 0]
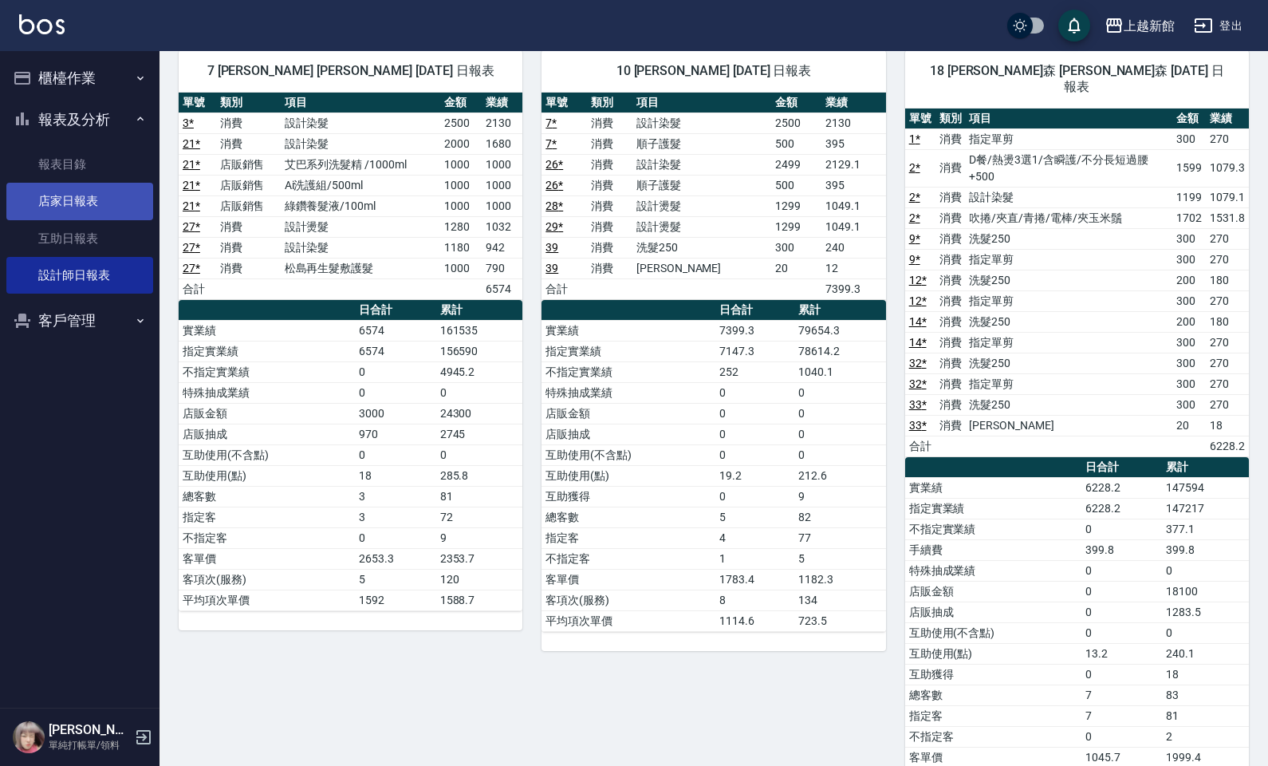
click at [69, 194] on link "店家日報表" at bounding box center [79, 201] width 147 height 37
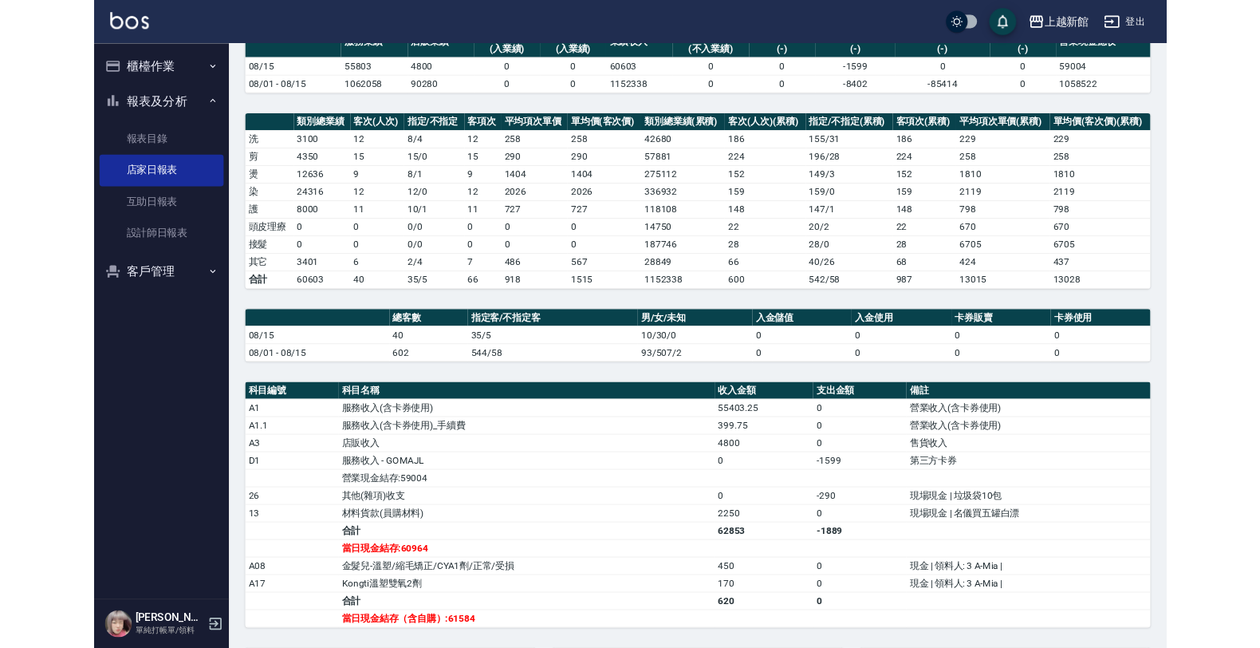
scroll to position [148, 0]
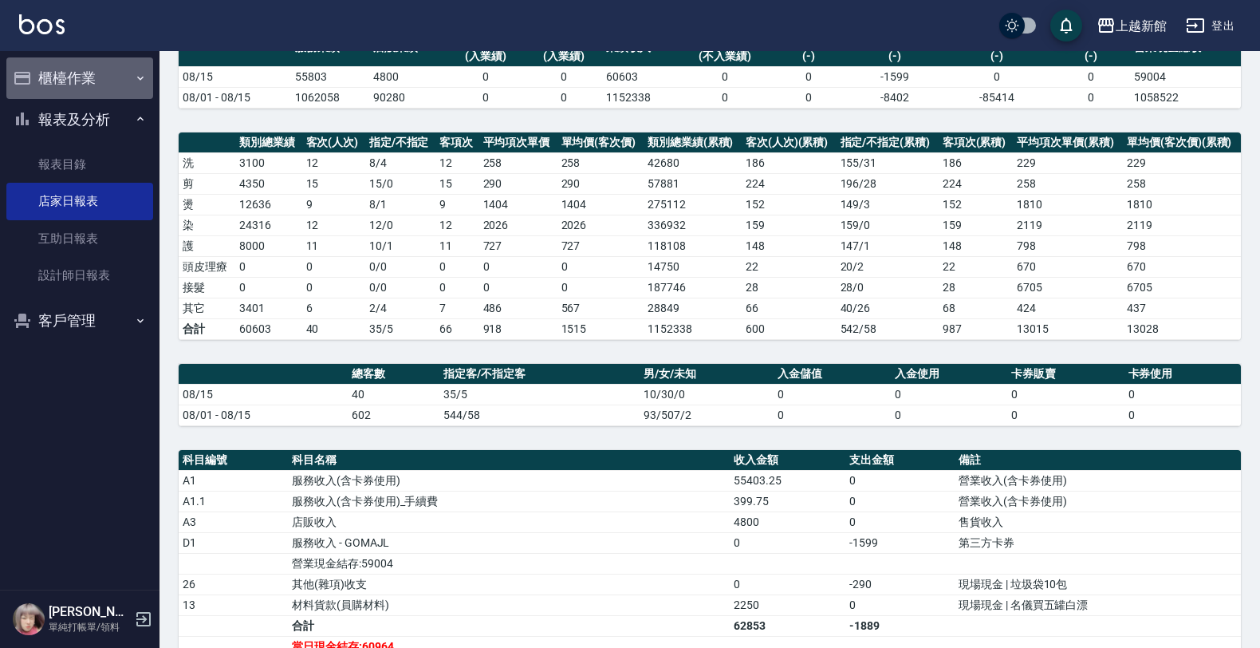
click at [52, 81] on button "櫃檯作業" at bounding box center [79, 77] width 147 height 41
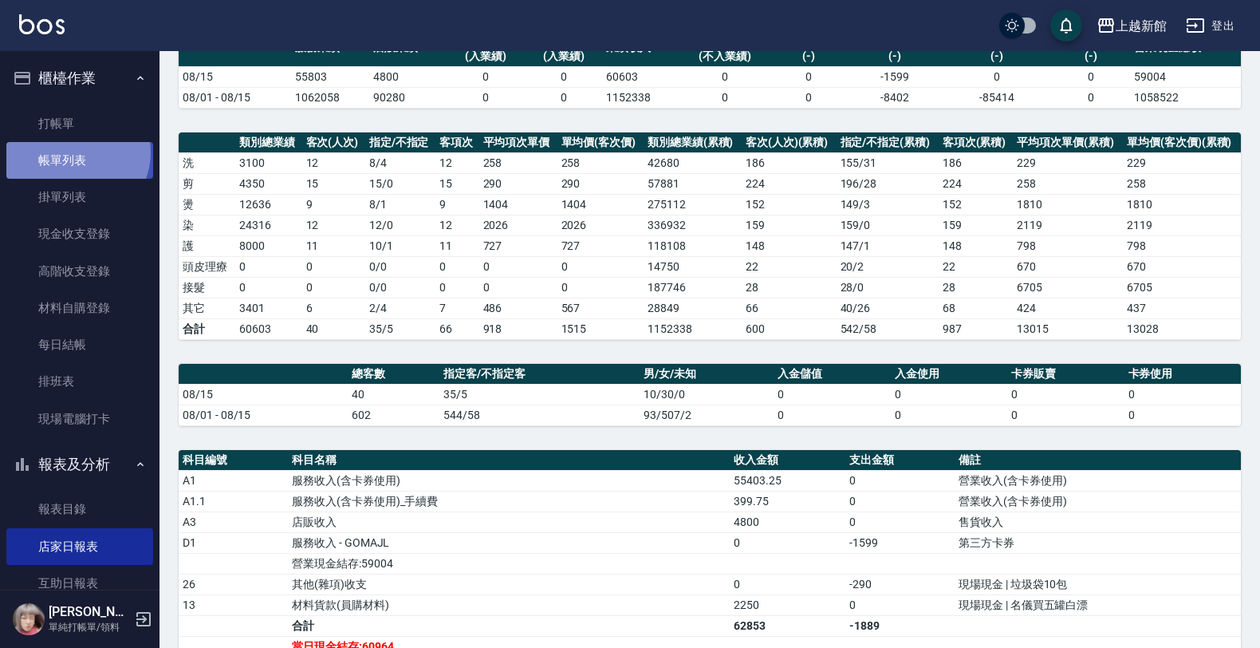
click at [74, 152] on link "帳單列表" at bounding box center [79, 160] width 147 height 37
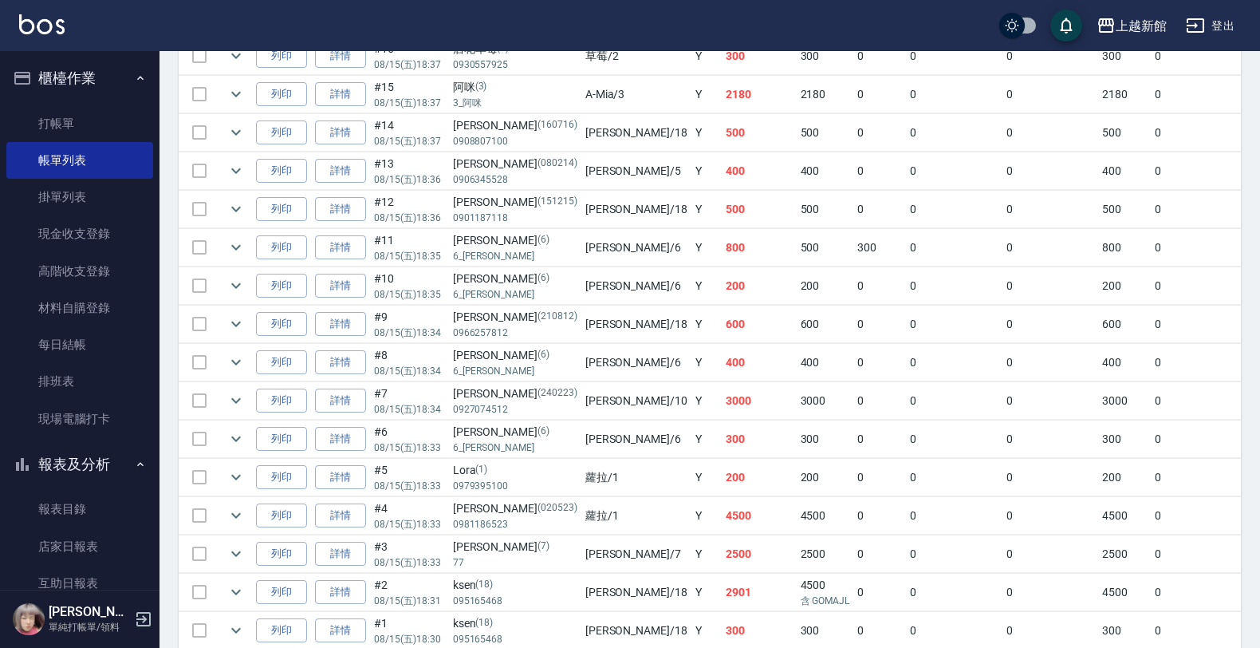
scroll to position [1396, 0]
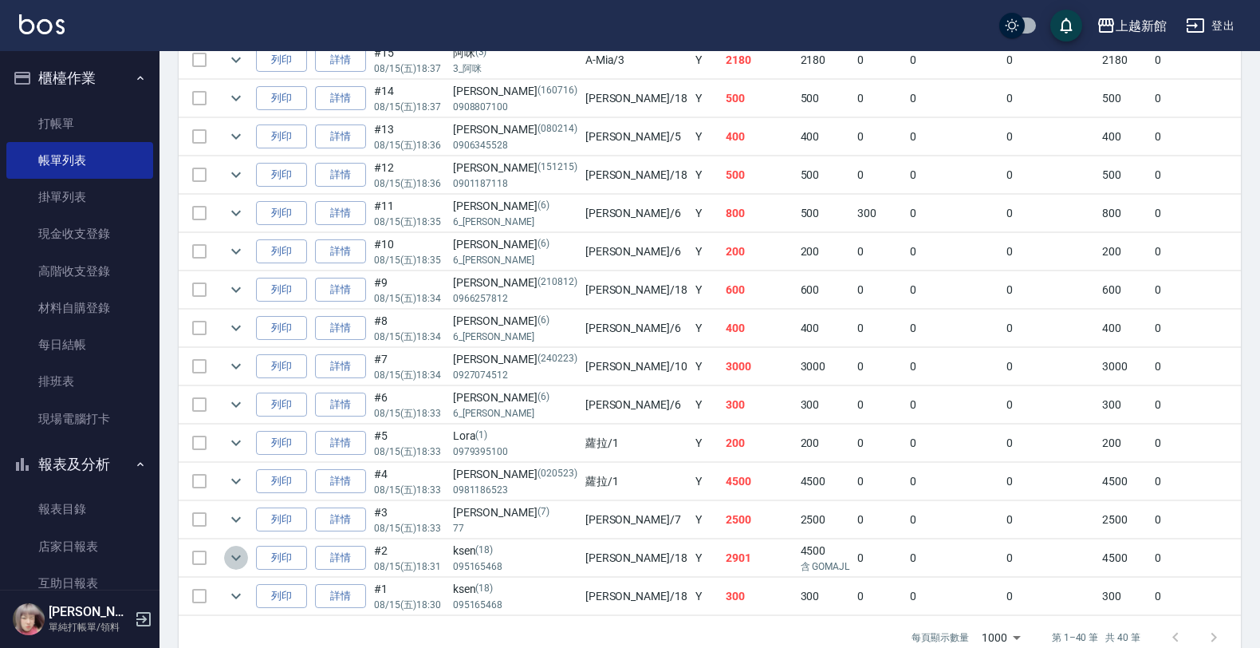
click at [242, 567] on icon "expand row" at bounding box center [236, 557] width 19 height 19
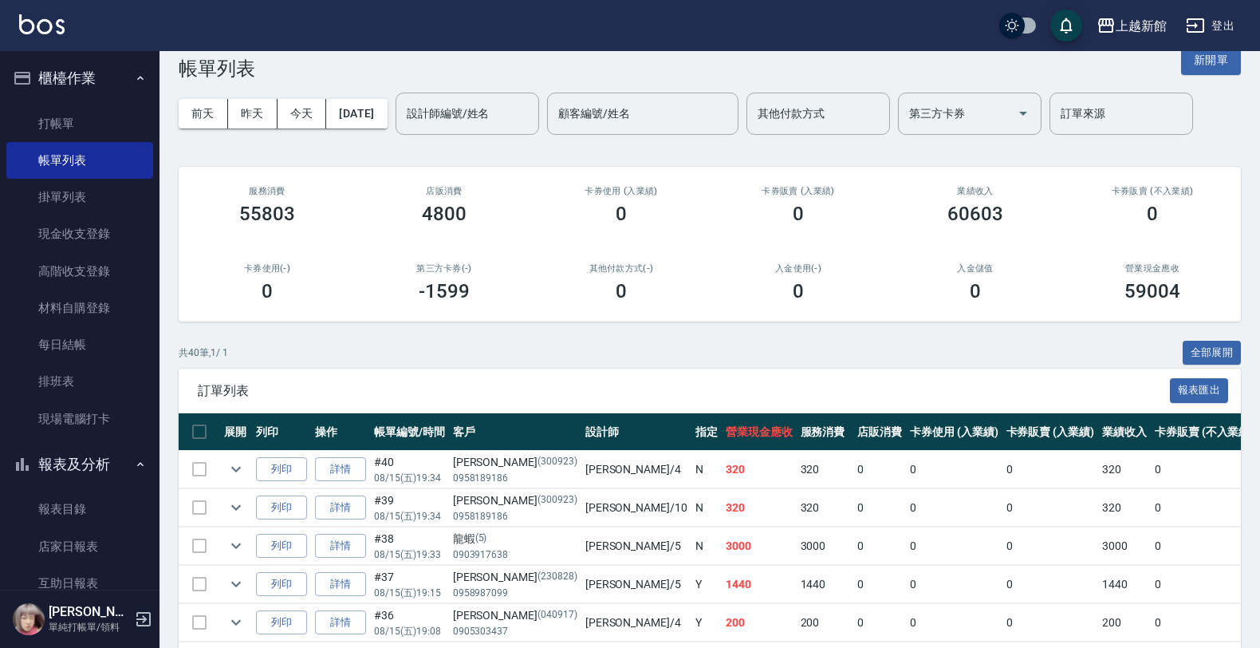
scroll to position [0, 0]
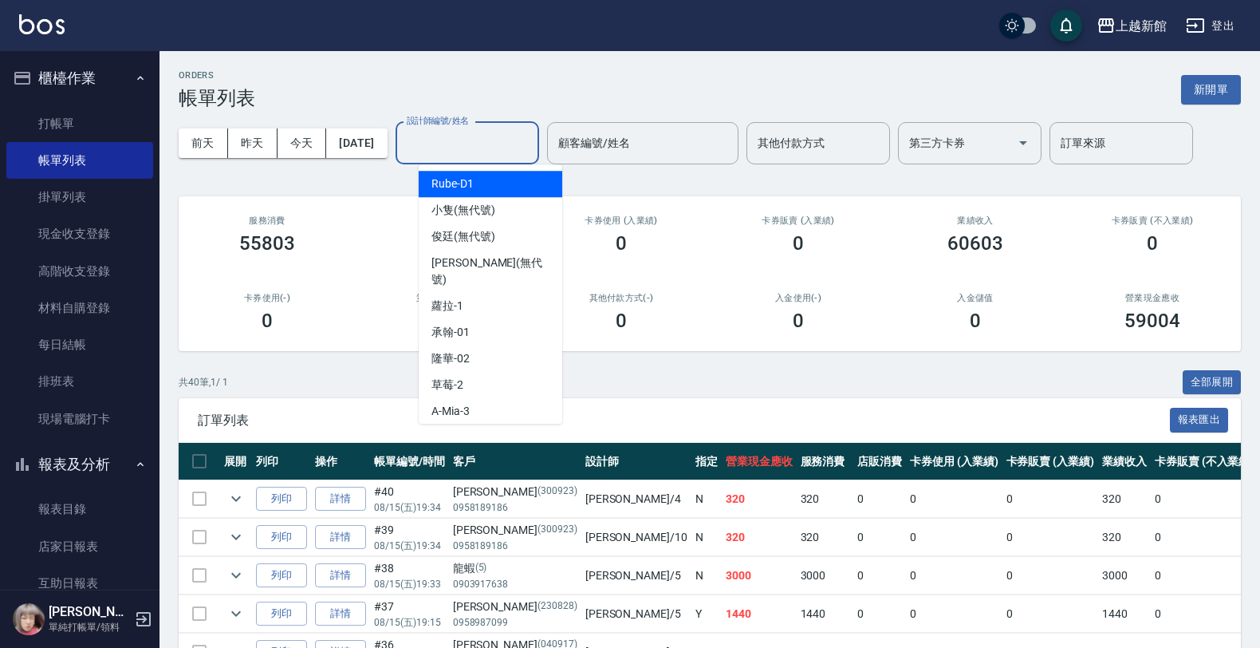
drag, startPoint x: 452, startPoint y: 133, endPoint x: 479, endPoint y: 160, distance: 37.2
click at [459, 140] on input "設計師編號/姓名" at bounding box center [467, 143] width 129 height 28
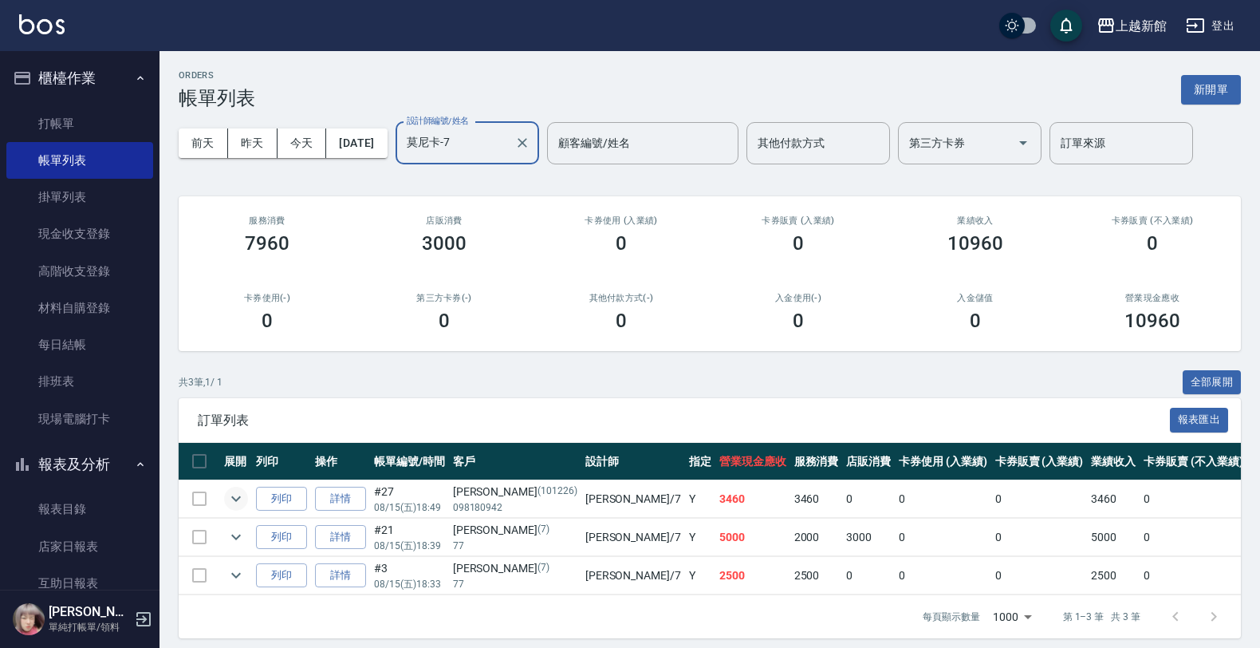
type input "莫尼卡-7"
click at [225, 502] on button "expand row" at bounding box center [236, 499] width 24 height 24
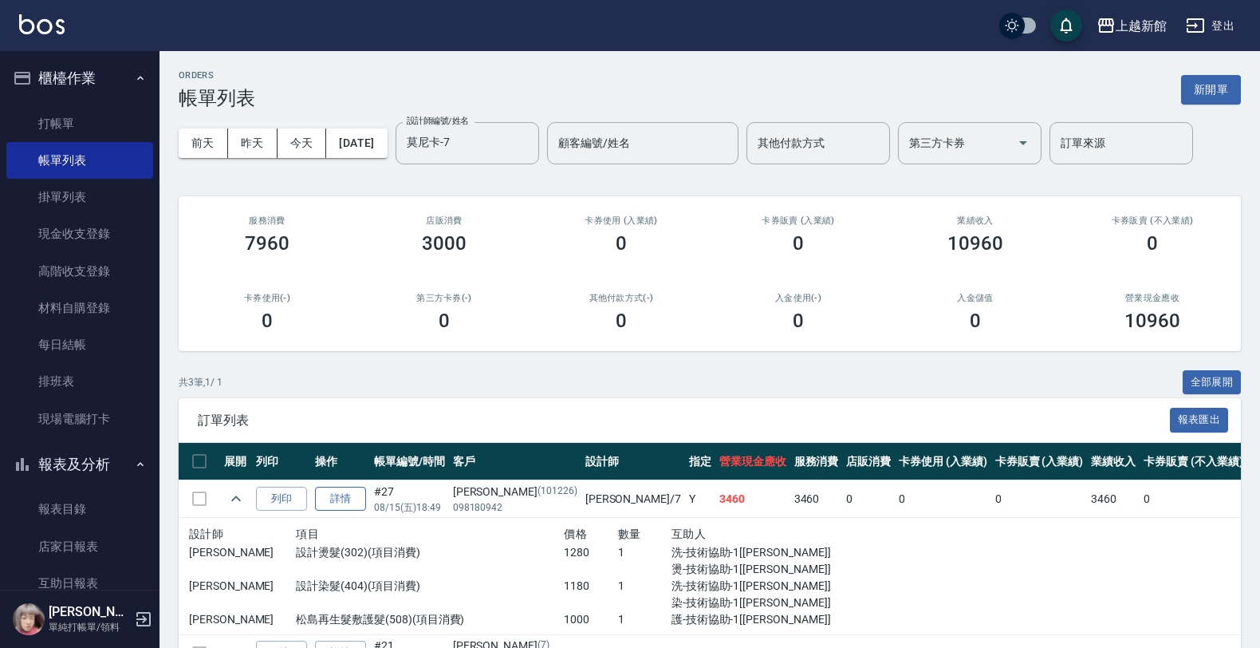
click at [344, 502] on link "詳情" at bounding box center [340, 499] width 51 height 25
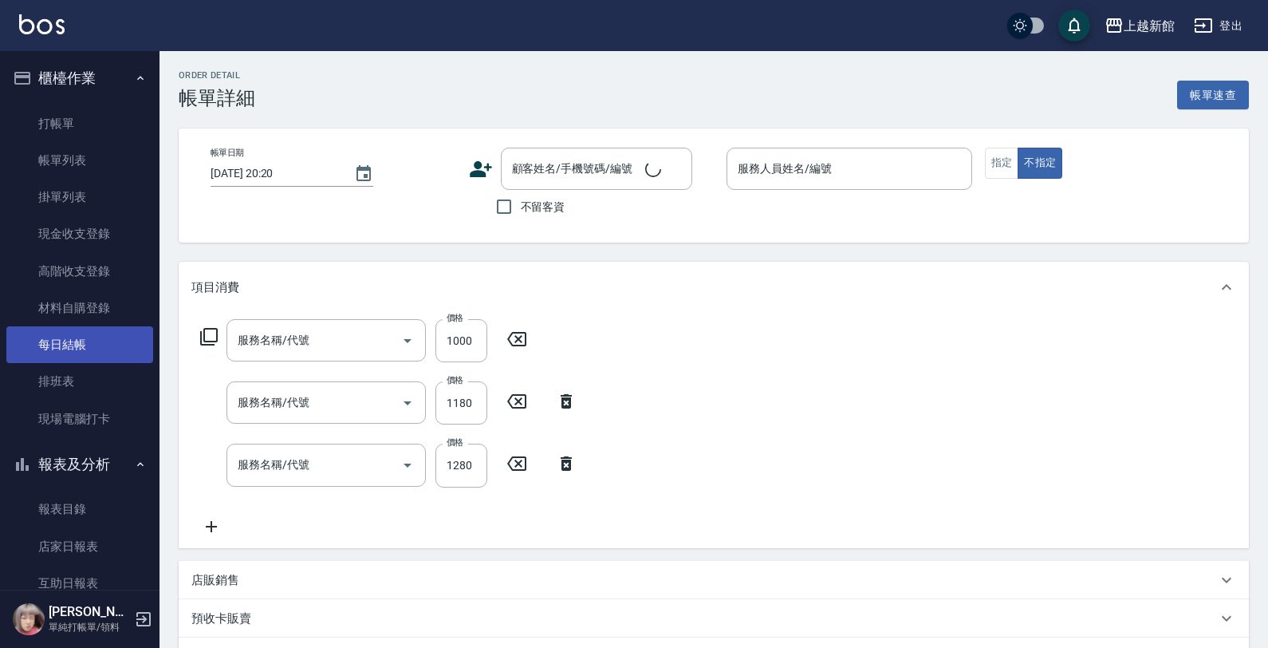
click at [126, 357] on link "每日結帳" at bounding box center [79, 344] width 147 height 37
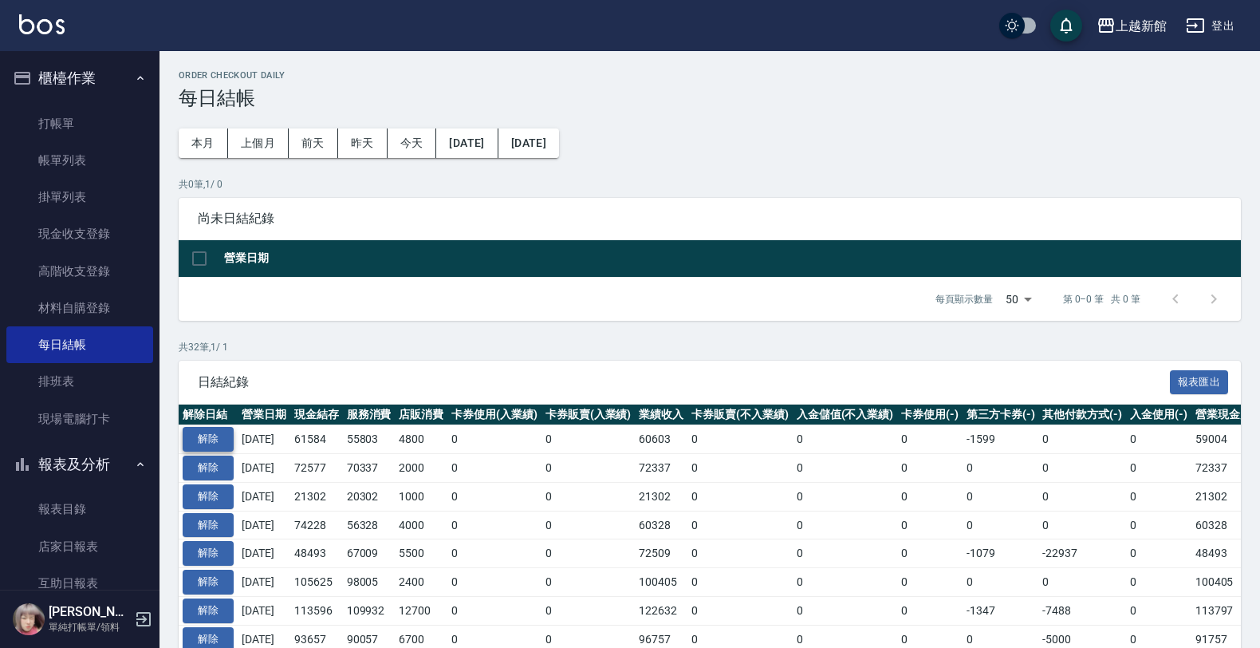
click at [198, 439] on button "解除" at bounding box center [208, 439] width 51 height 25
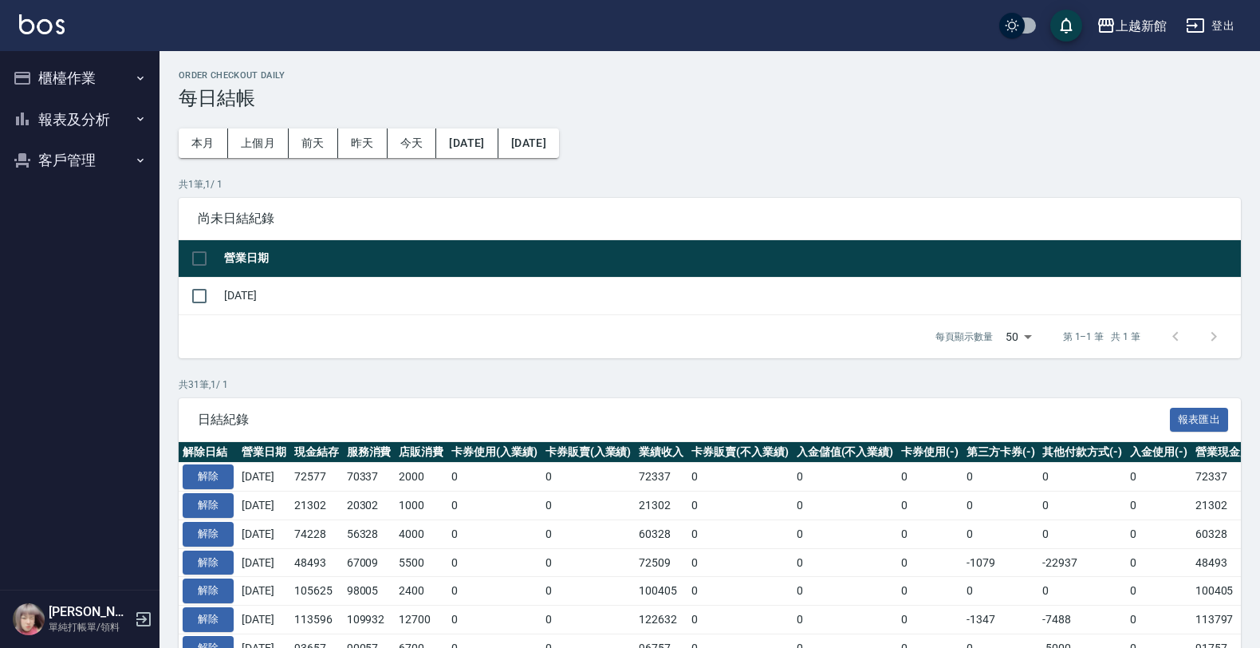
click at [45, 53] on ul "櫃檯作業 打帳單 帳單列表 掛單列表 現金收支登錄 高階收支登錄 材料自購登錄 每日結帳 排班表 現場電腦打卡 報表及分析 報表目錄 店家日報表 互助日報表 …" at bounding box center [79, 119] width 147 height 136
click at [60, 82] on button "櫃檯作業" at bounding box center [79, 77] width 147 height 41
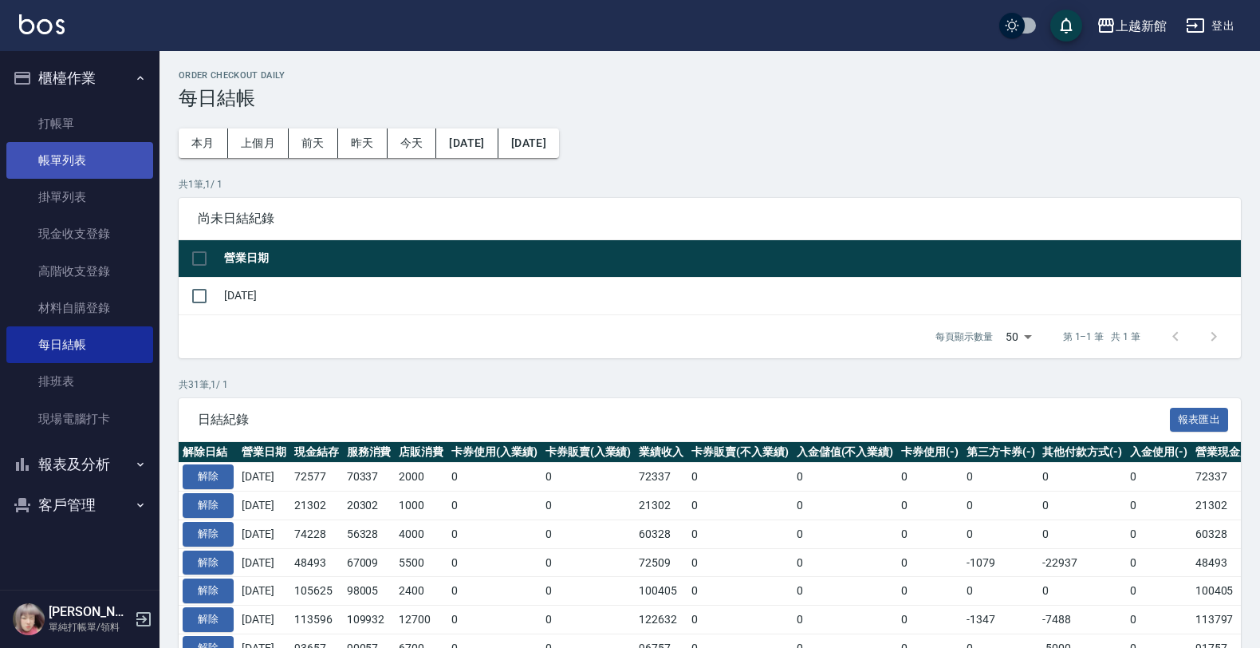
click at [85, 158] on link "帳單列表" at bounding box center [79, 160] width 147 height 37
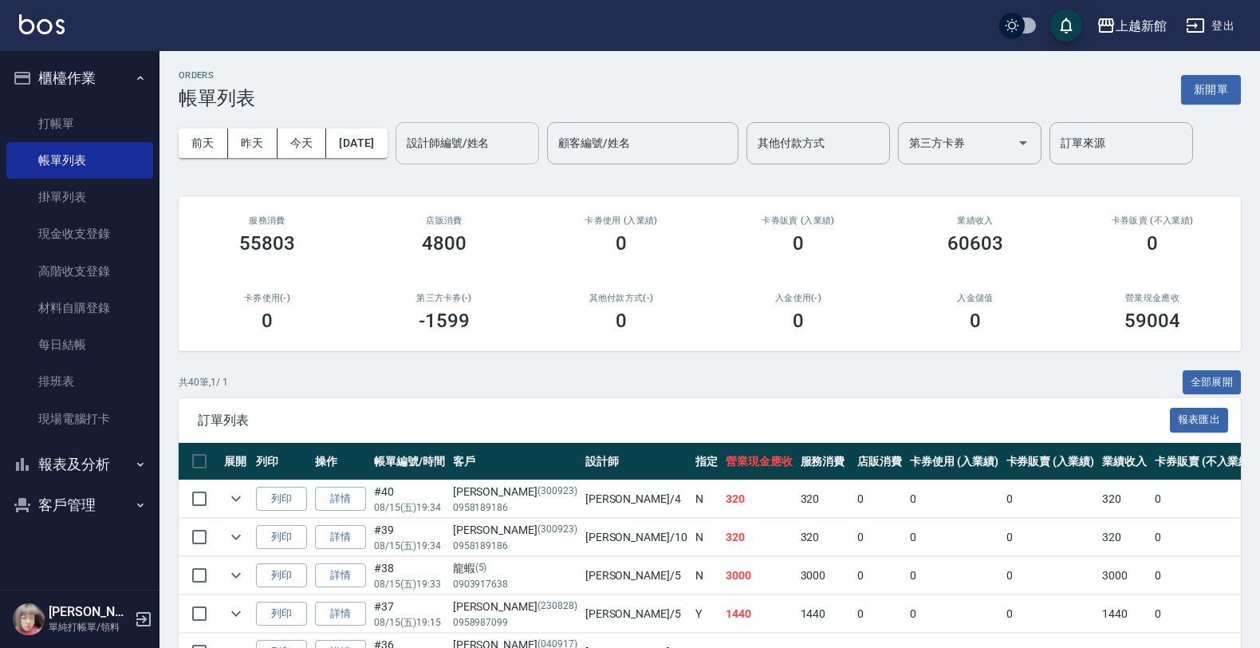
click at [451, 157] on div "設計師編號/姓名" at bounding box center [468, 143] width 144 height 42
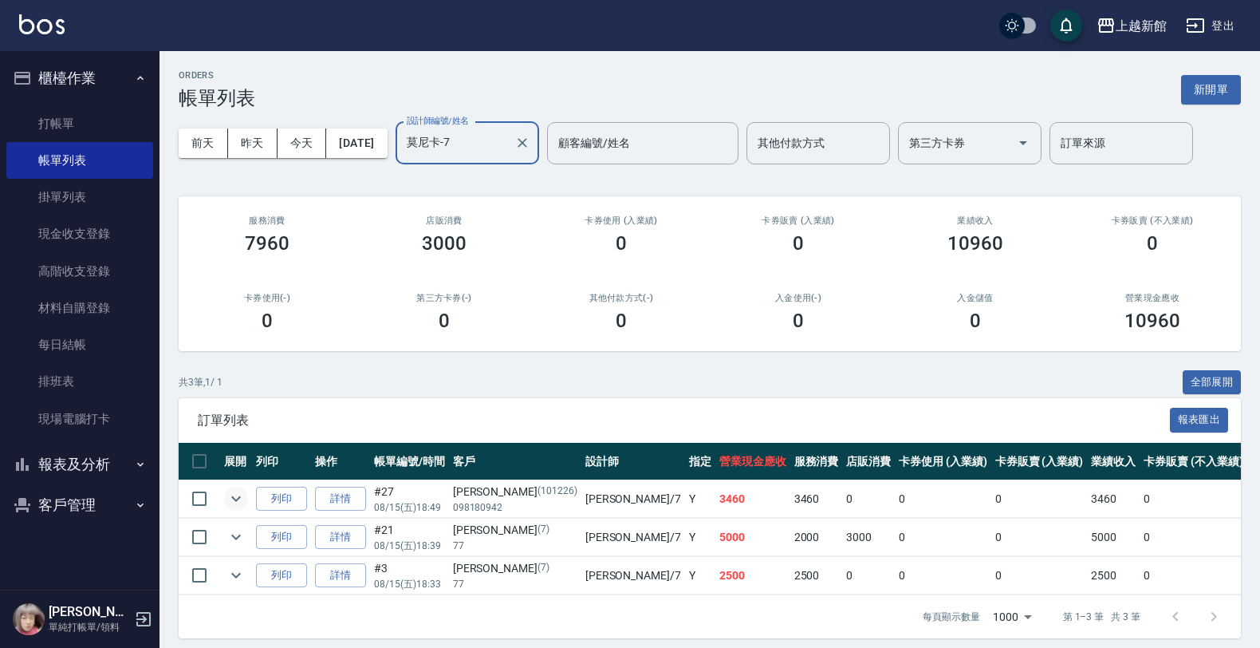
type input "莫尼卡-7"
click at [242, 501] on icon "expand row" at bounding box center [236, 498] width 19 height 19
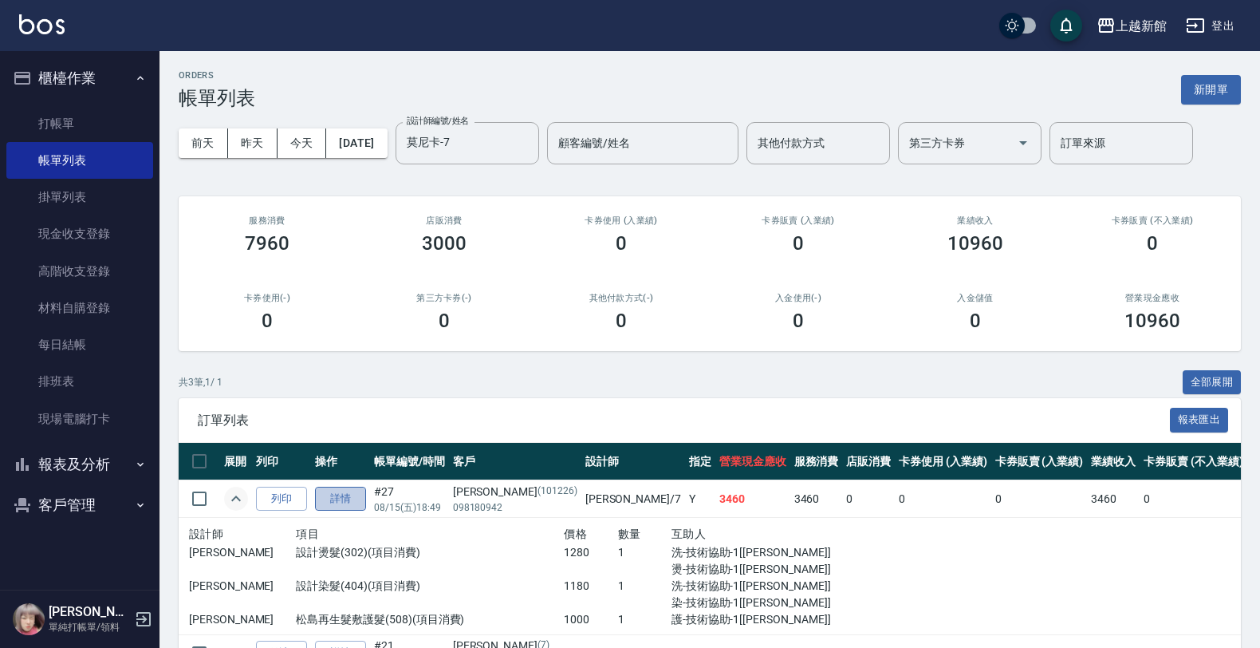
click at [344, 502] on link "詳情" at bounding box center [340, 499] width 51 height 25
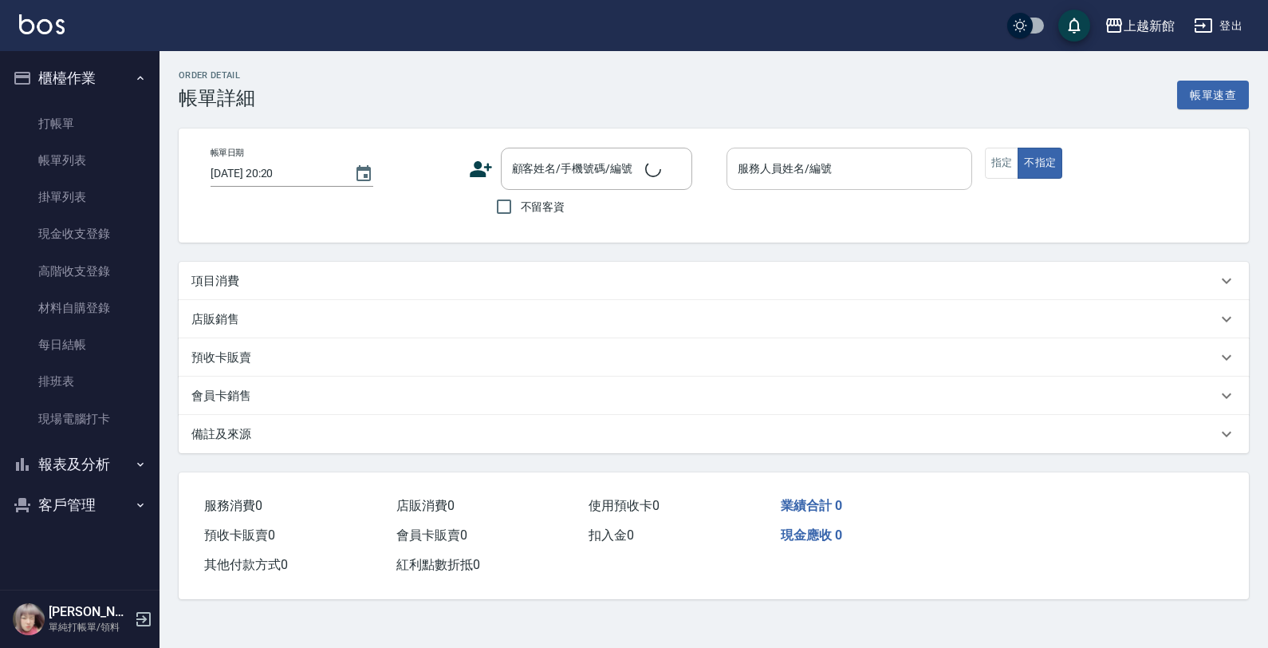
type input "[DATE] 18:49"
type input "莫尼卡-7"
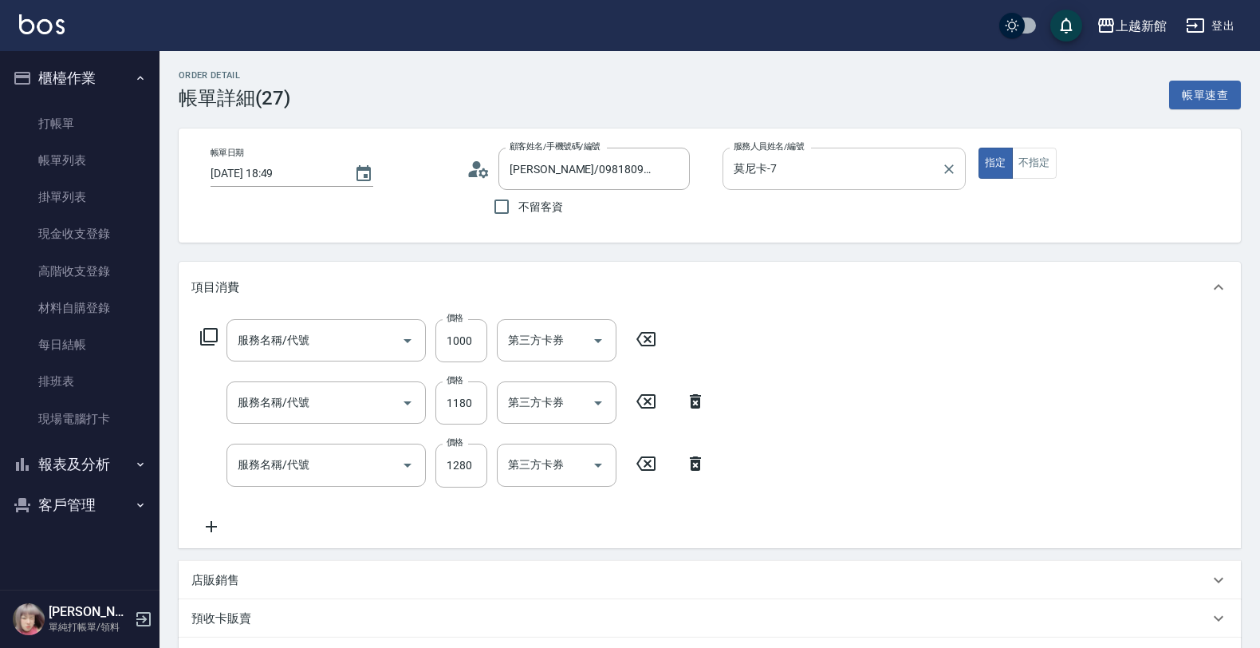
type input "[PERSON_NAME]/098180942/101226"
click at [843, 164] on input "莫尼卡-7" at bounding box center [832, 169] width 205 height 28
type input "松島再生髮敷護髮(508)"
type input "設計染髮(404)"
type input "設計燙髮(302)"
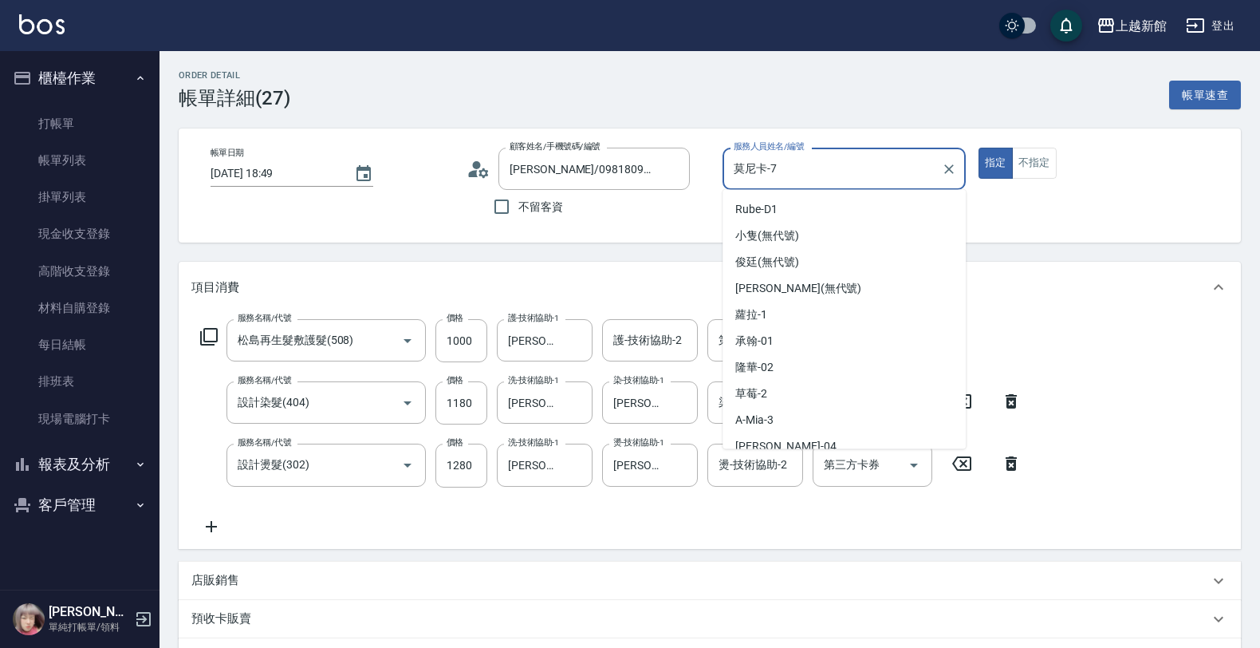
scroll to position [141, 0]
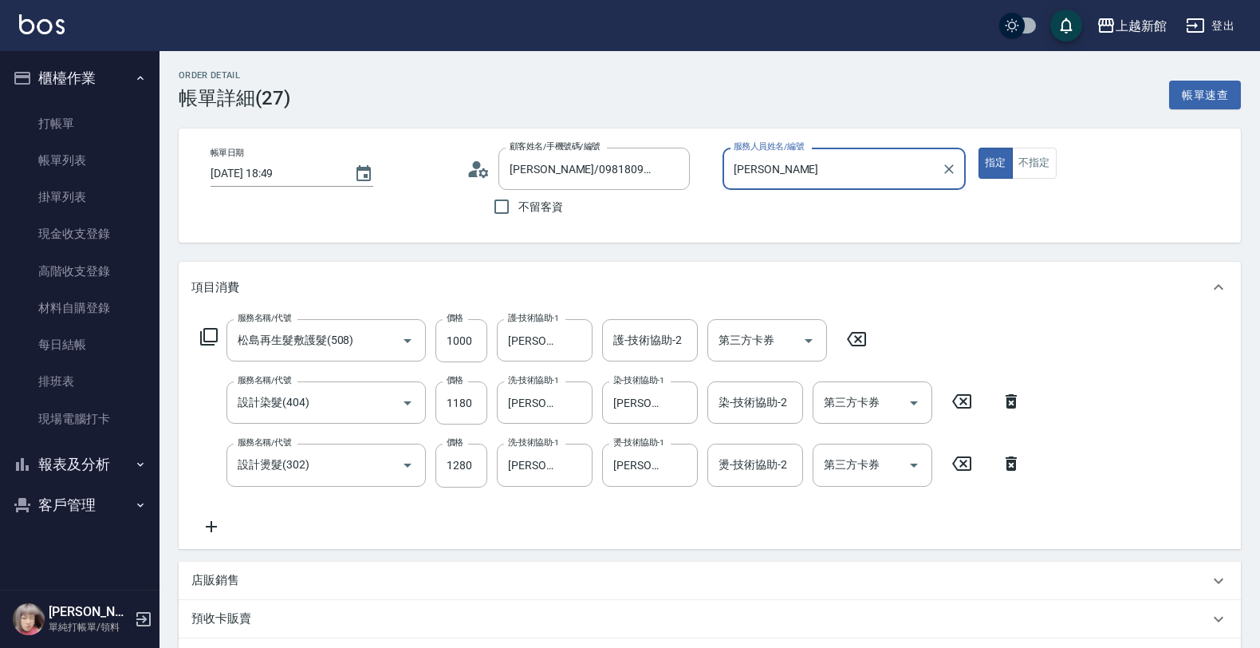
type input "莫"
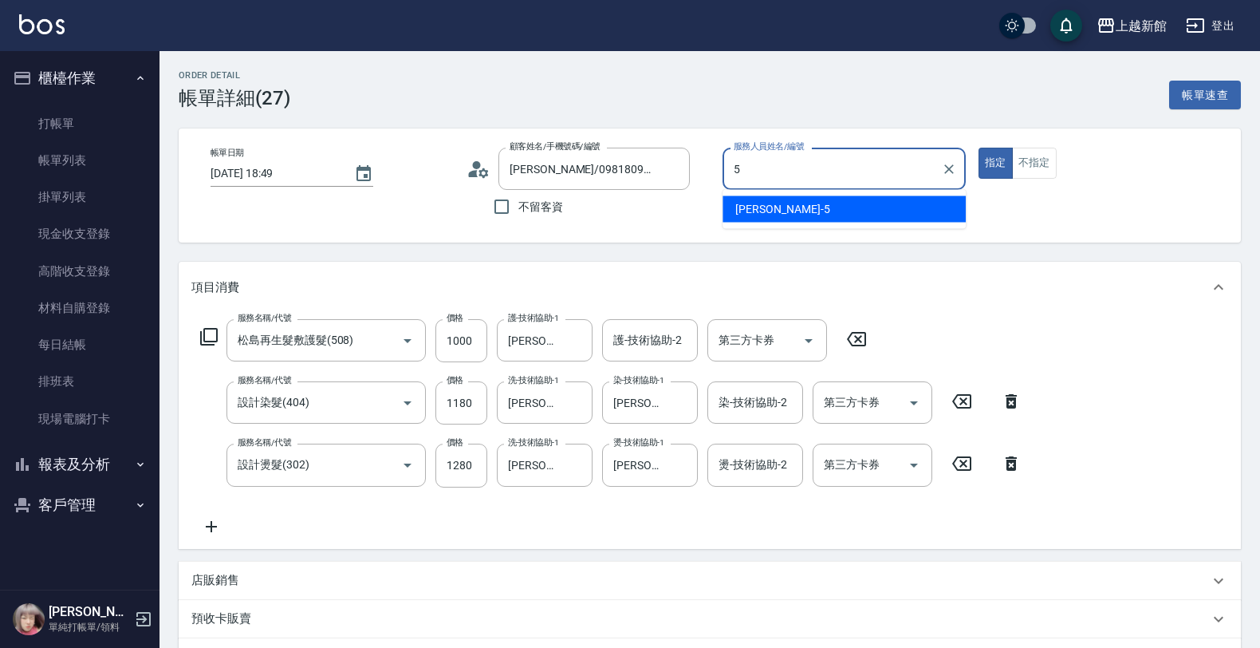
type input "旌瑛-5"
type button "true"
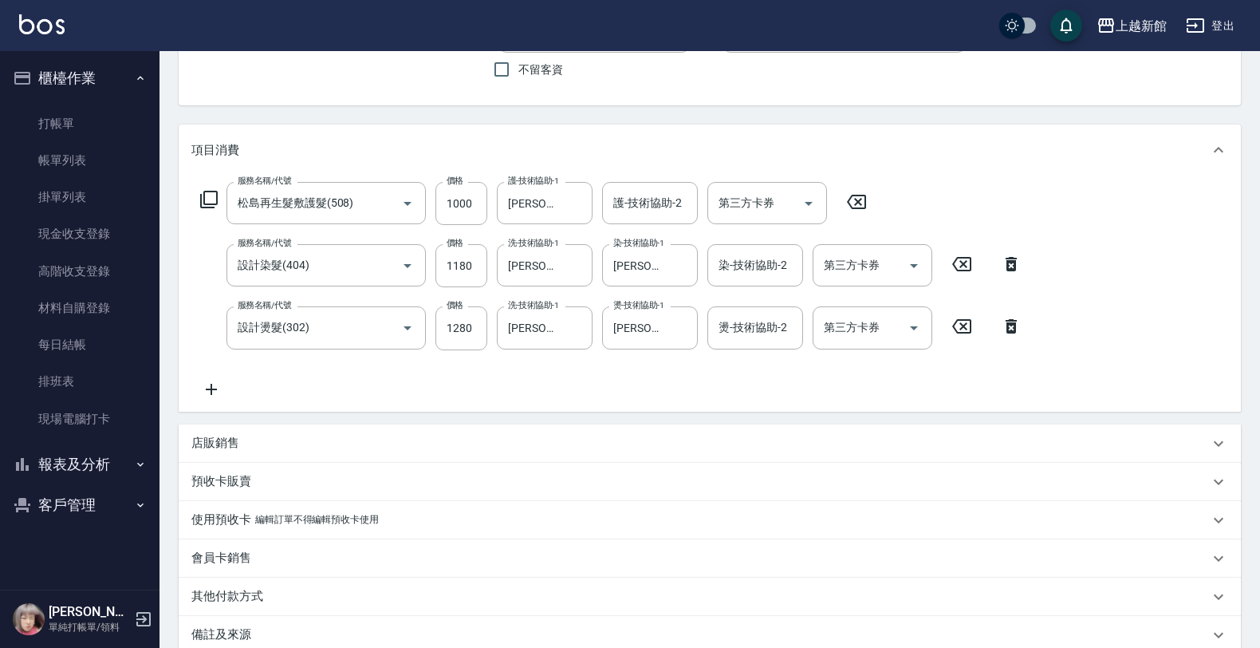
scroll to position [313, 0]
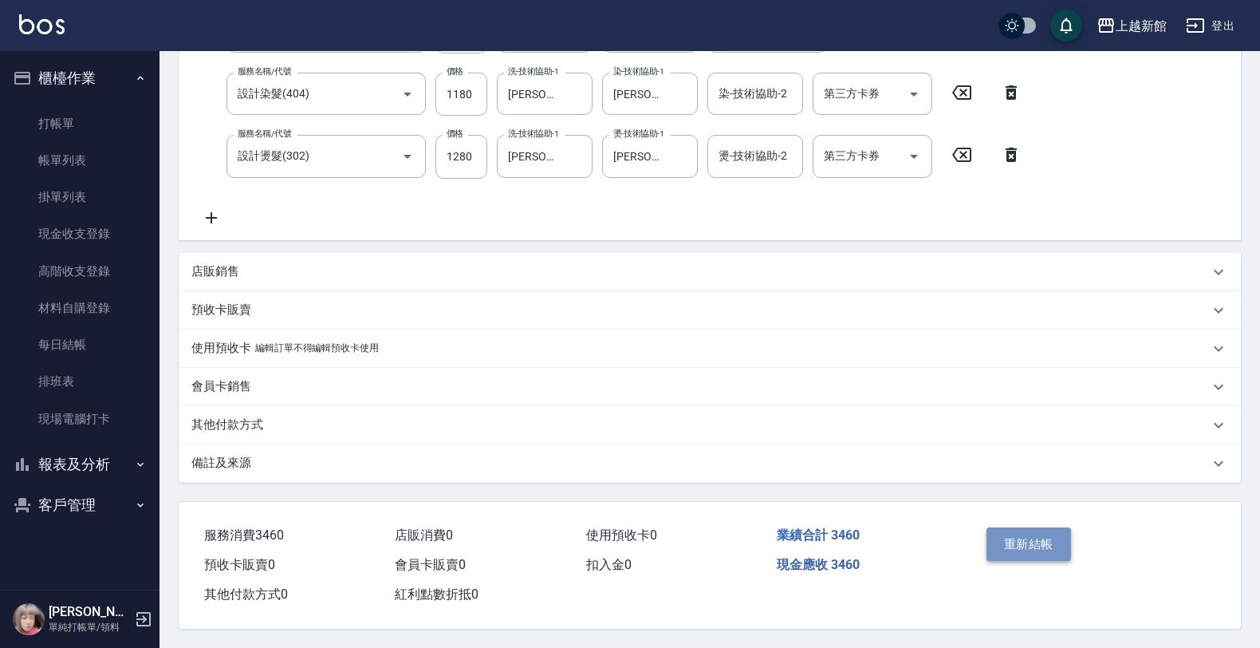
click at [1057, 539] on button "重新結帳" at bounding box center [1029, 543] width 85 height 33
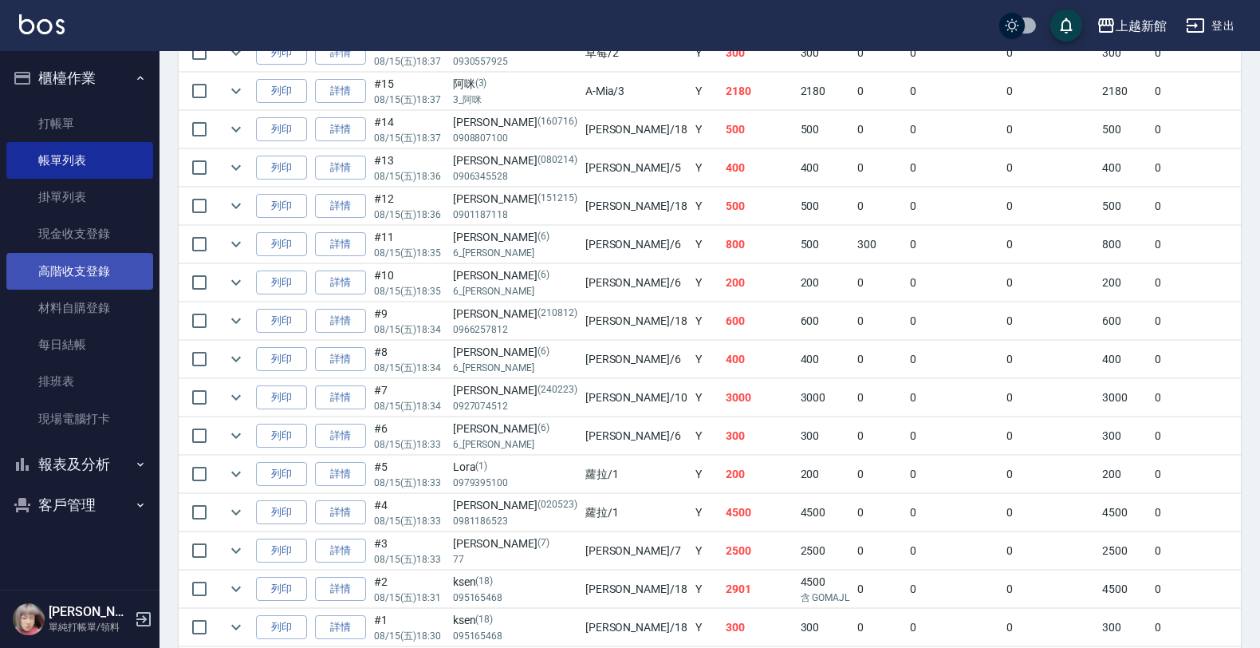
scroll to position [1454, 0]
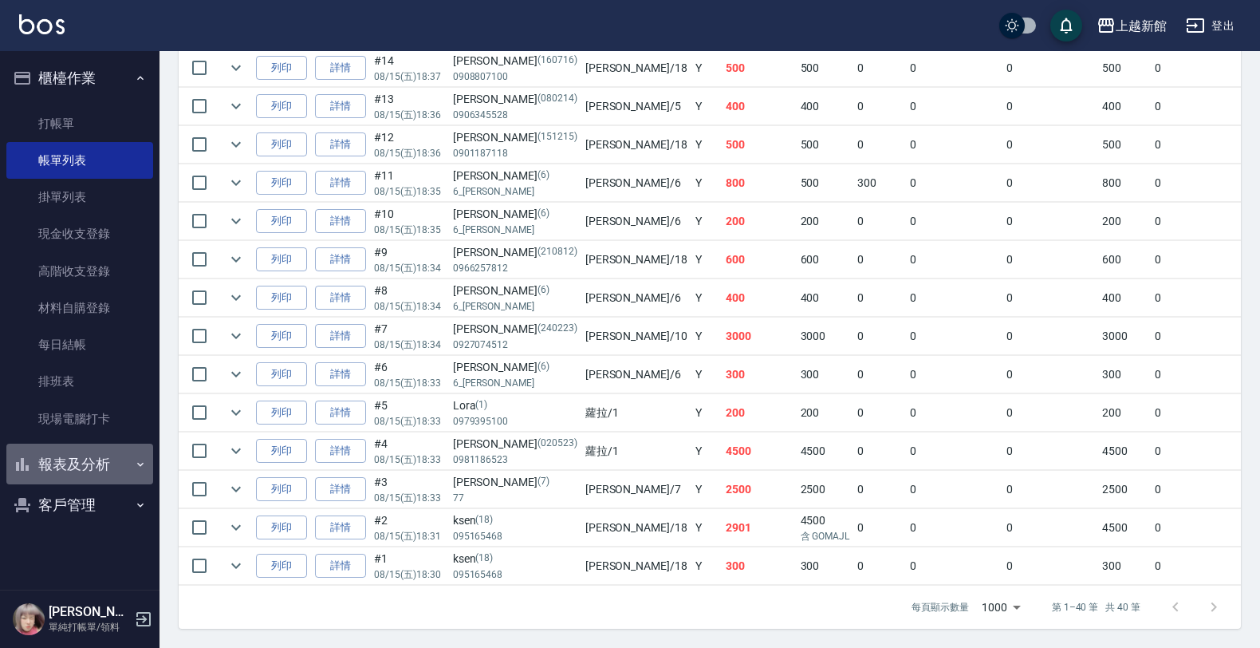
click at [113, 451] on button "報表及分析" at bounding box center [79, 463] width 147 height 41
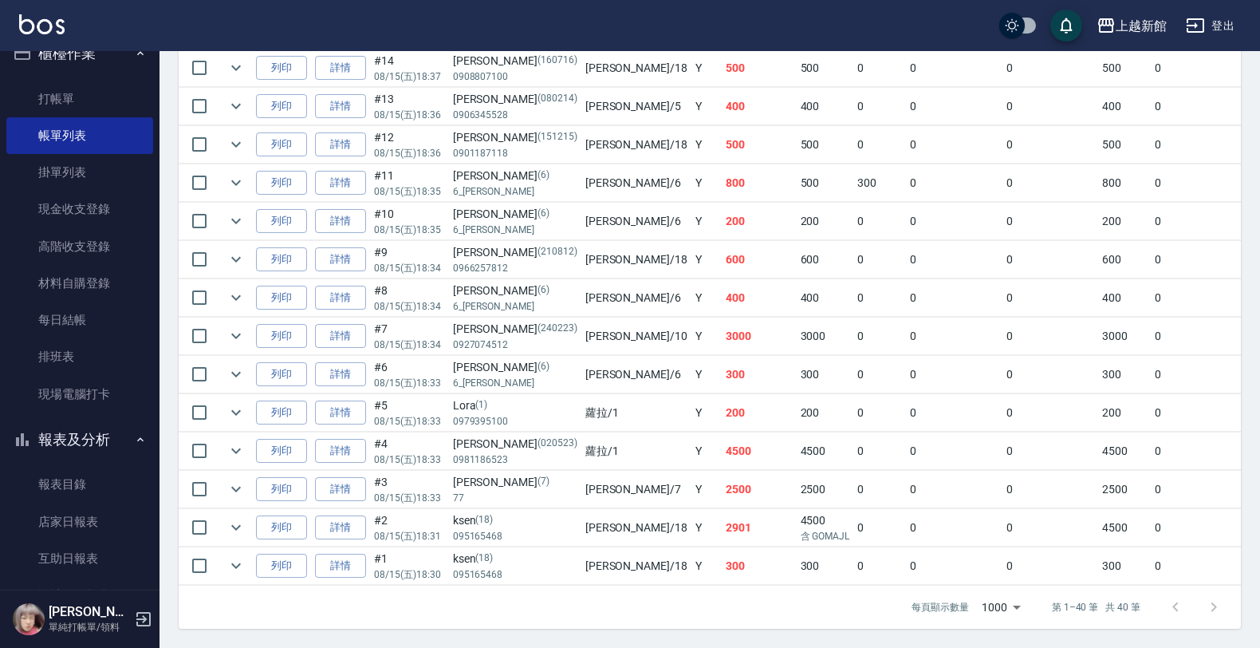
scroll to position [100, 0]
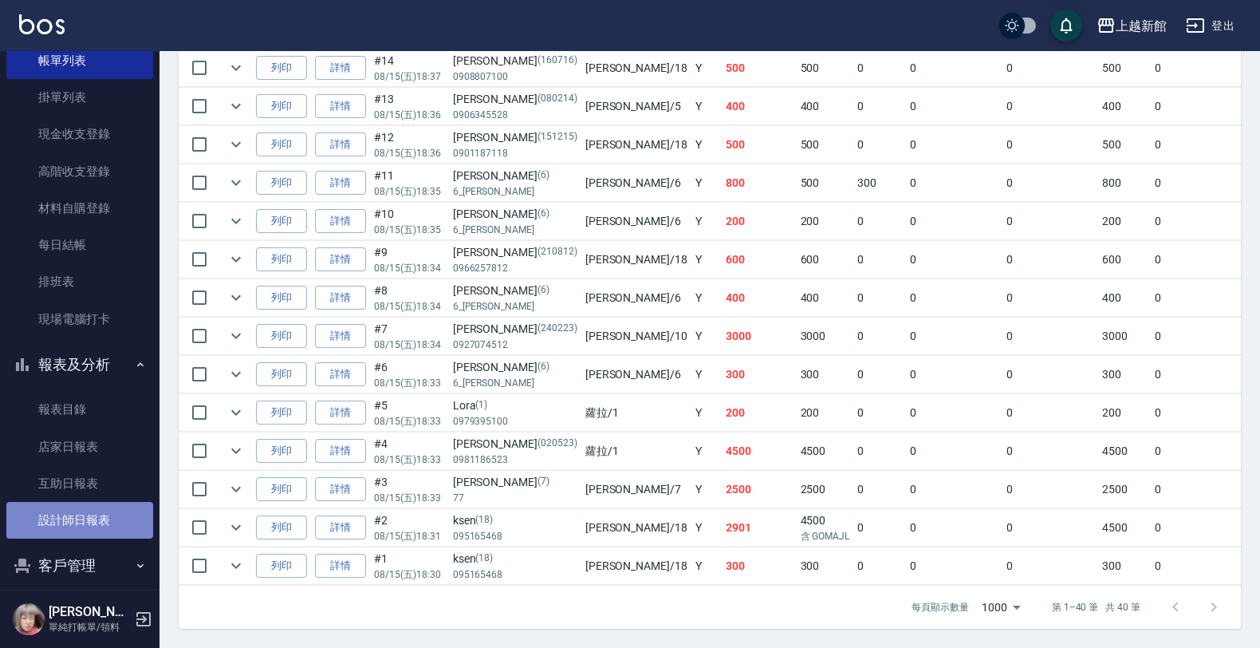
click at [93, 511] on link "設計師日報表" at bounding box center [79, 520] width 147 height 37
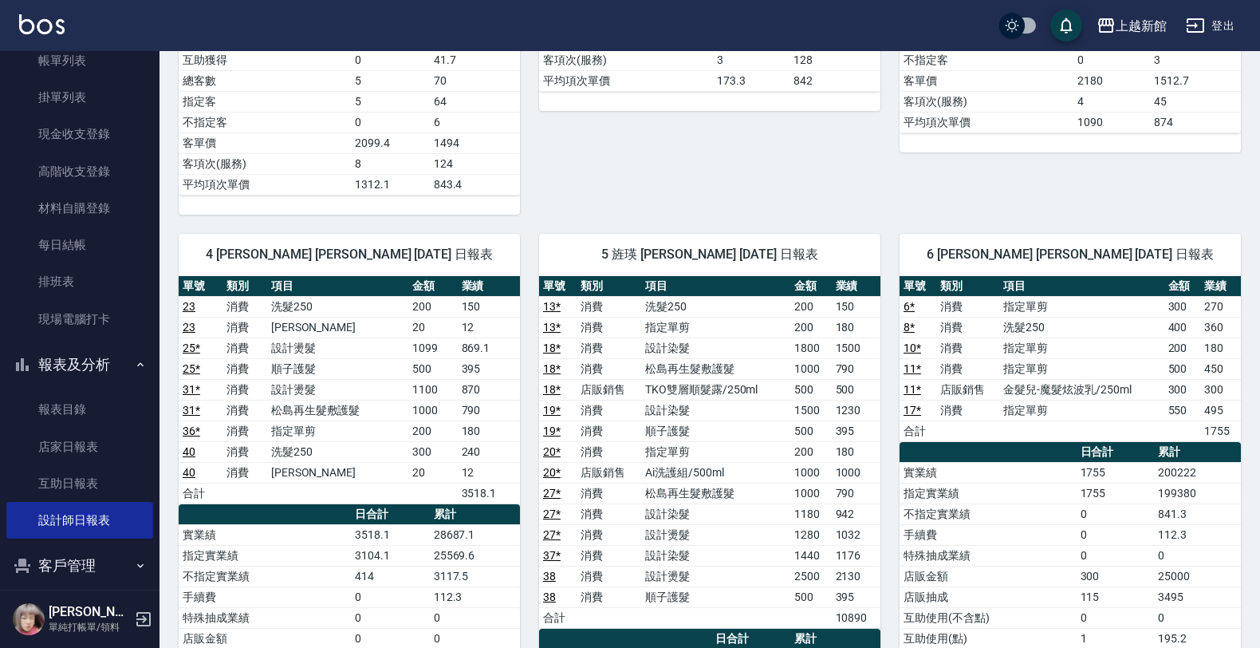
scroll to position [598, 0]
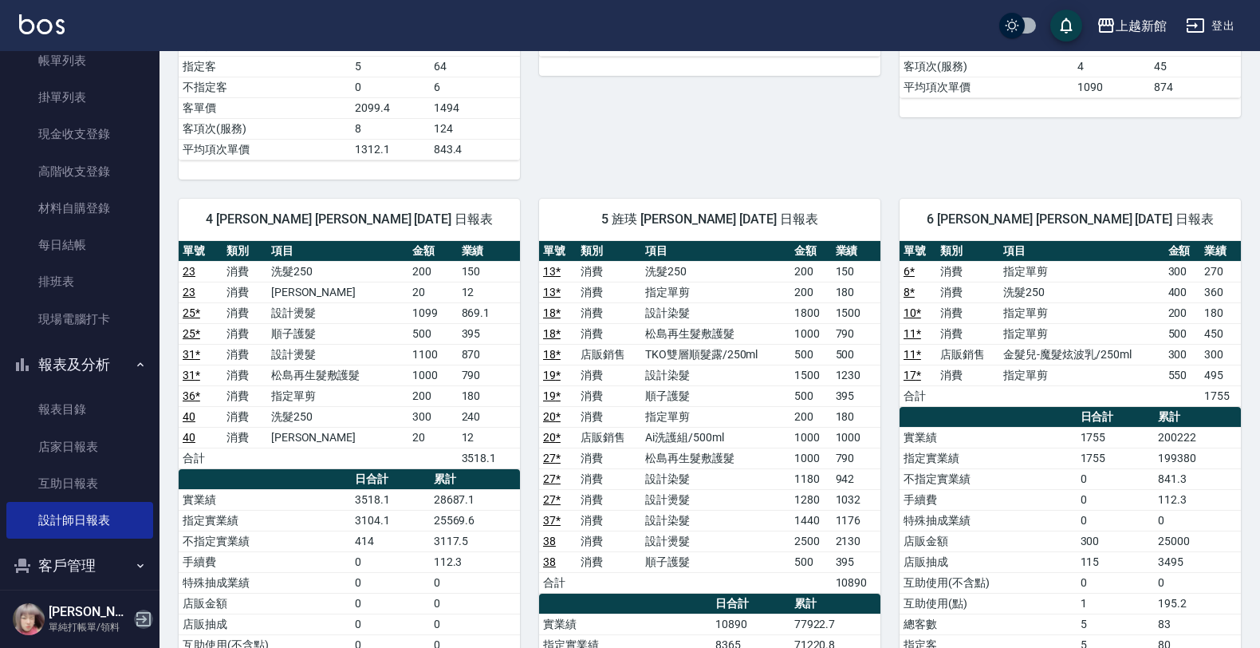
click at [136, 618] on icon "button" at bounding box center [143, 618] width 19 height 19
